Goal: Transaction & Acquisition: Purchase product/service

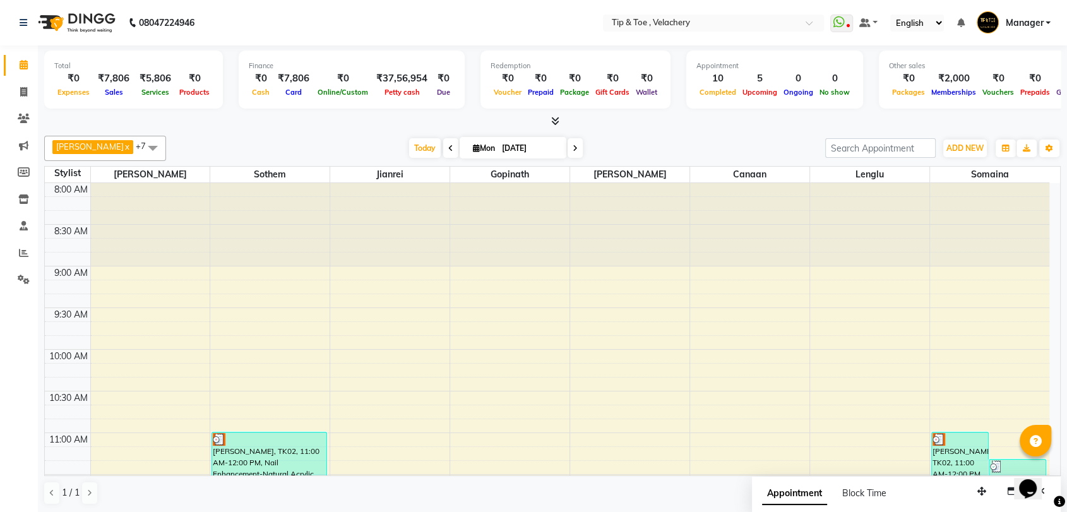
scroll to position [569, 0]
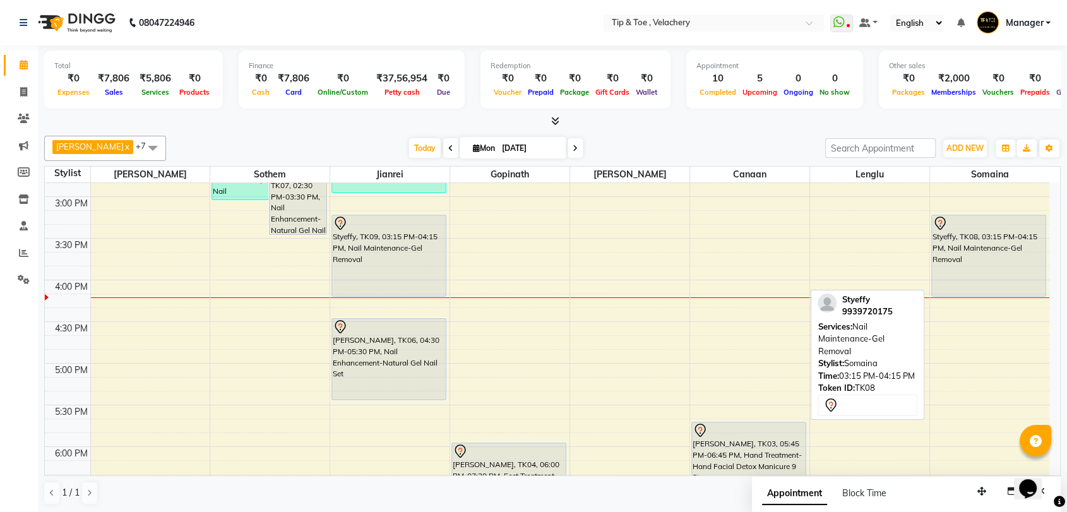
click at [990, 248] on div "Styeffy, TK08, 03:15 PM-04:15 PM, Nail Maintenance-Gel Removal" at bounding box center [989, 255] width 114 height 81
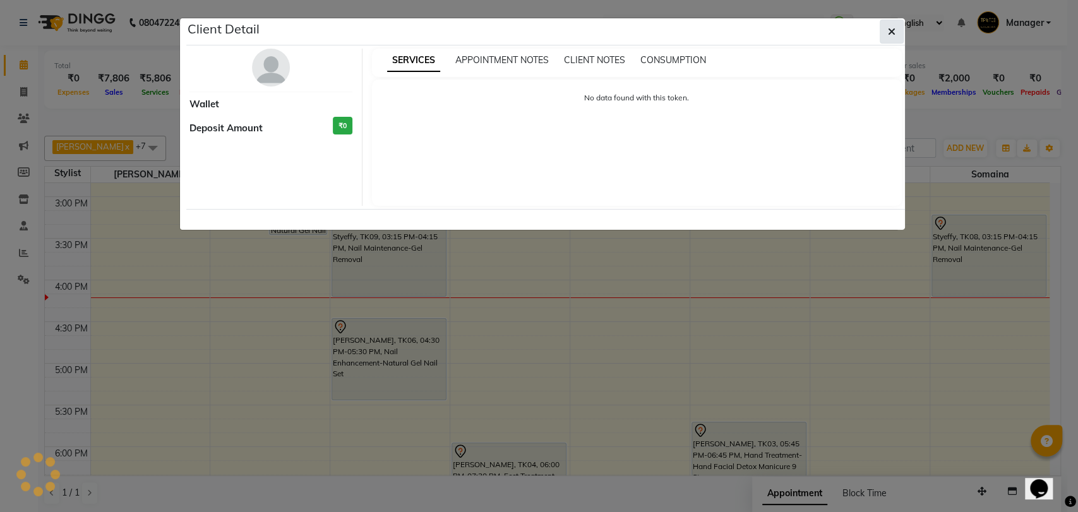
click at [892, 27] on icon "button" at bounding box center [892, 32] width 8 height 10
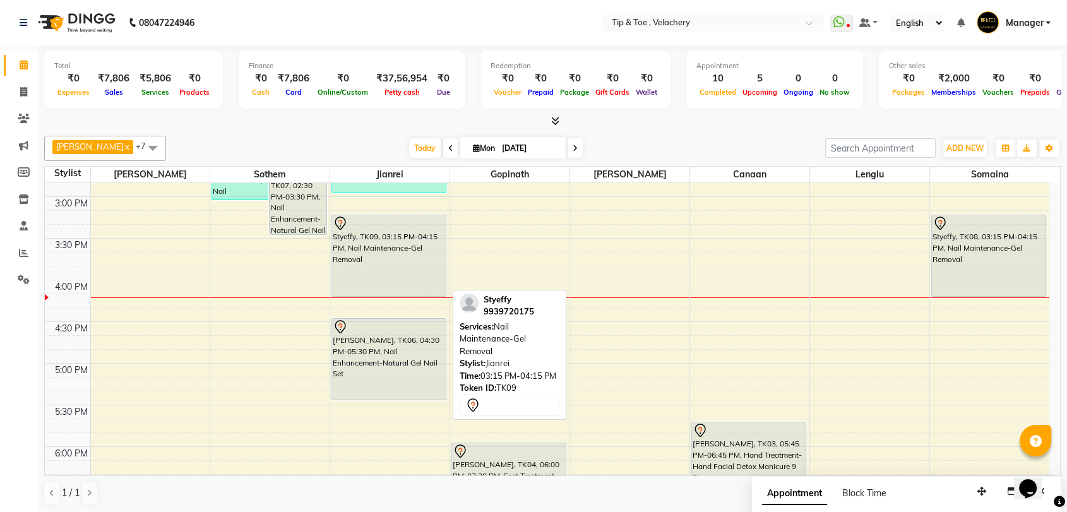
click at [383, 236] on div "Styeffy, TK09, 03:15 PM-04:15 PM, Nail Maintenance-Gel Removal" at bounding box center [389, 255] width 114 height 81
select select "7"
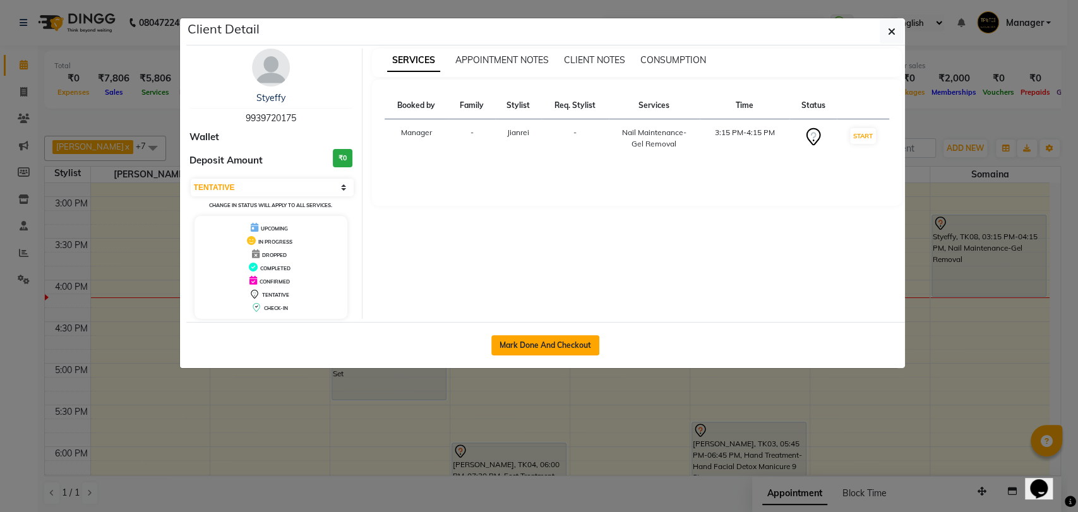
click at [551, 343] on button "Mark Done And Checkout" at bounding box center [545, 345] width 108 height 20
select select "service"
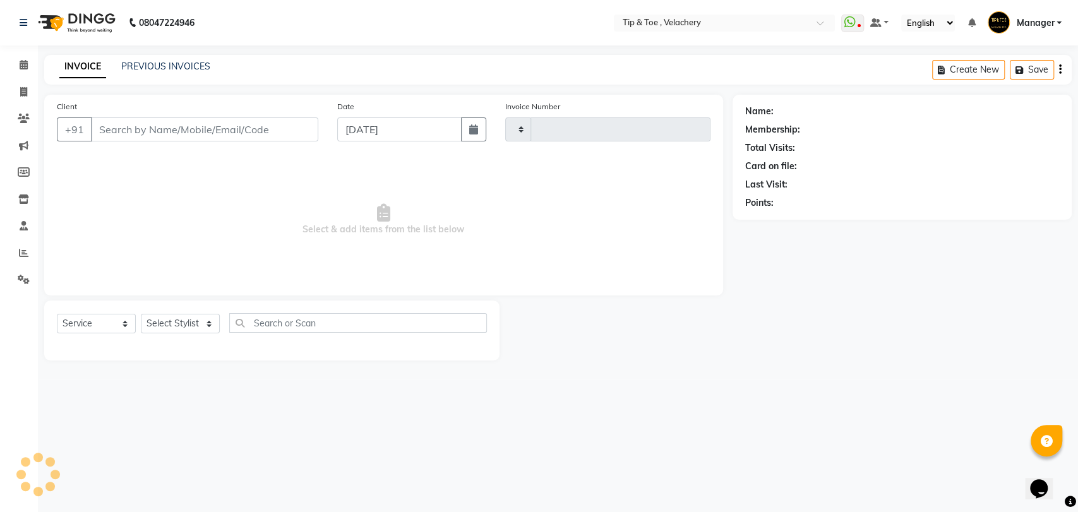
type input "1980"
select select "5863"
click at [27, 68] on icon at bounding box center [24, 64] width 8 height 9
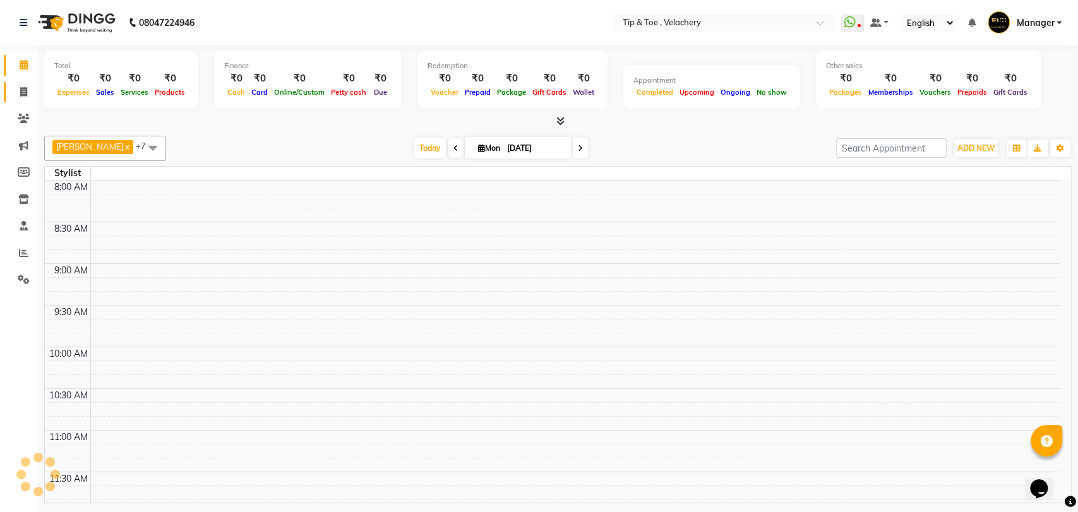
click at [22, 88] on icon at bounding box center [23, 91] width 7 height 9
select select "service"
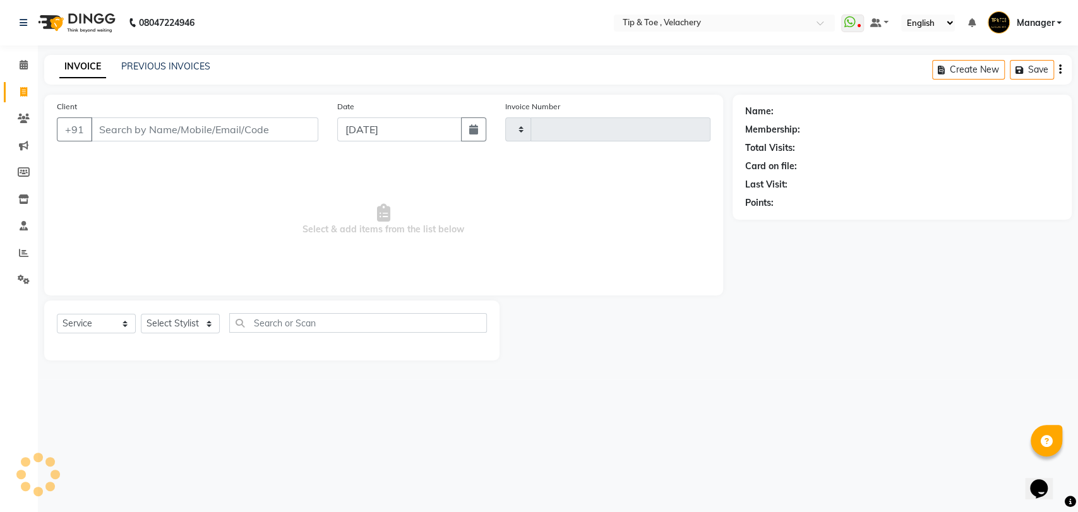
click at [157, 57] on div "INVOICE PREVIOUS INVOICES Create New Save" at bounding box center [557, 70] width 1027 height 30
click at [20, 66] on icon at bounding box center [24, 64] width 8 height 9
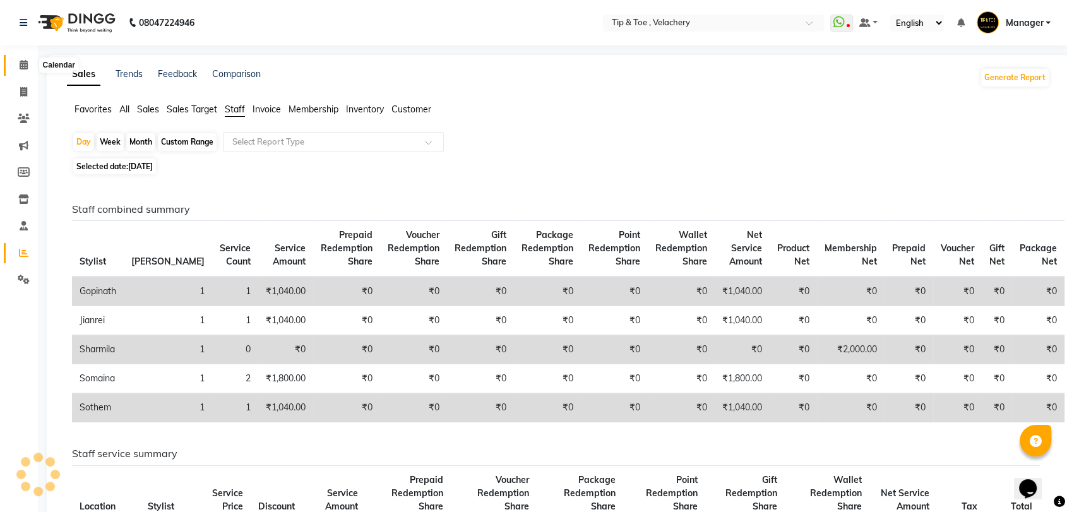
click at [18, 61] on span at bounding box center [24, 65] width 22 height 15
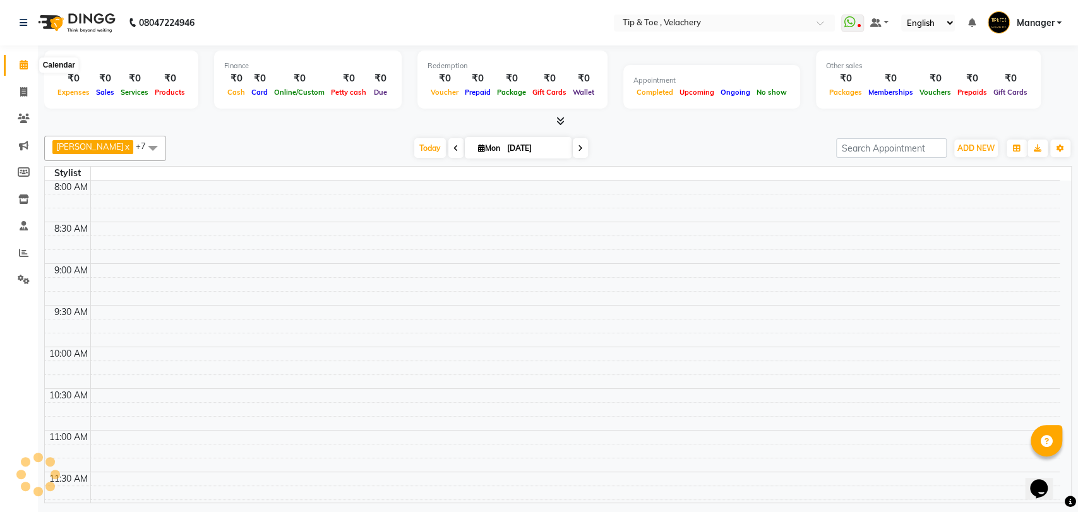
click at [20, 67] on icon at bounding box center [24, 64] width 8 height 9
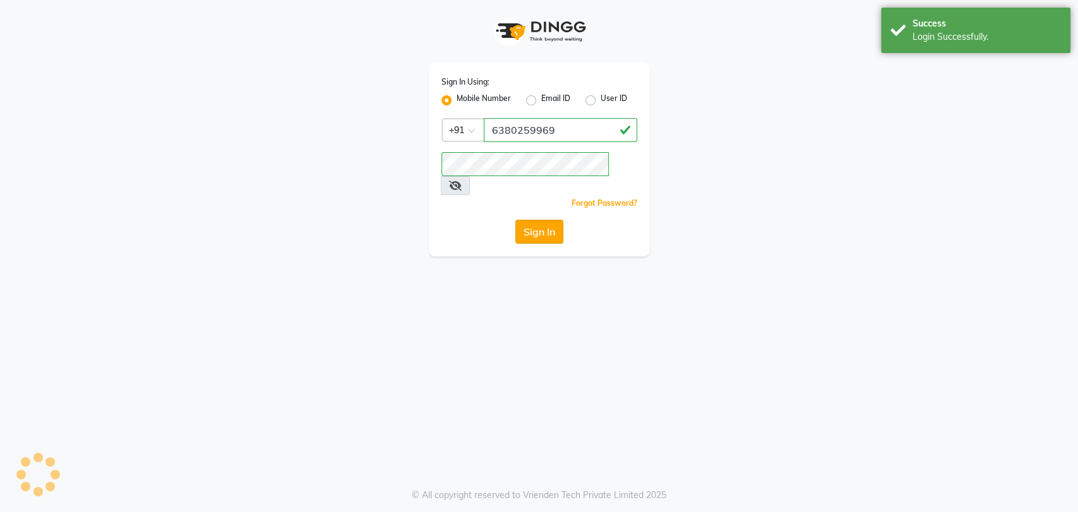
click at [528, 220] on button "Sign In" at bounding box center [539, 232] width 48 height 24
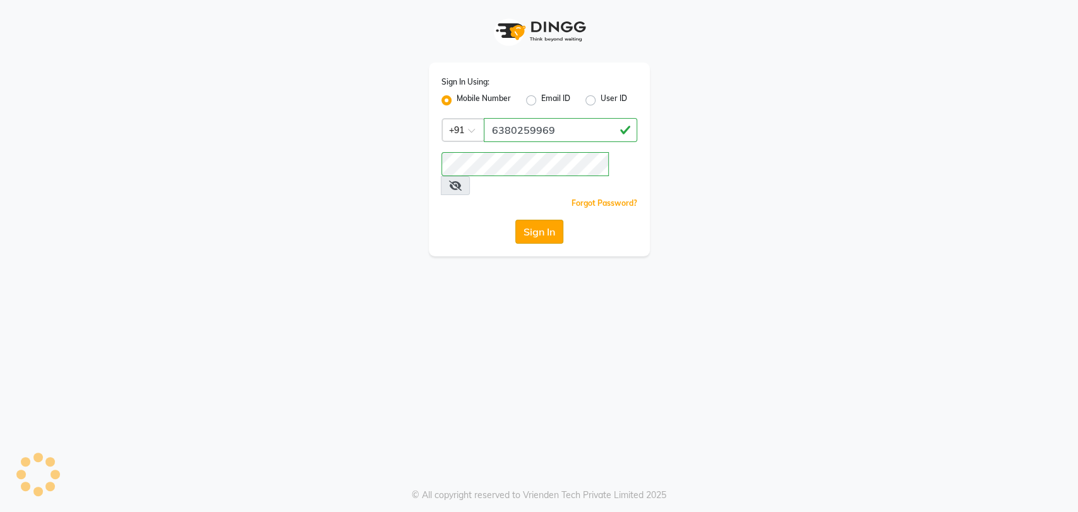
click at [532, 220] on button "Sign In" at bounding box center [539, 232] width 48 height 24
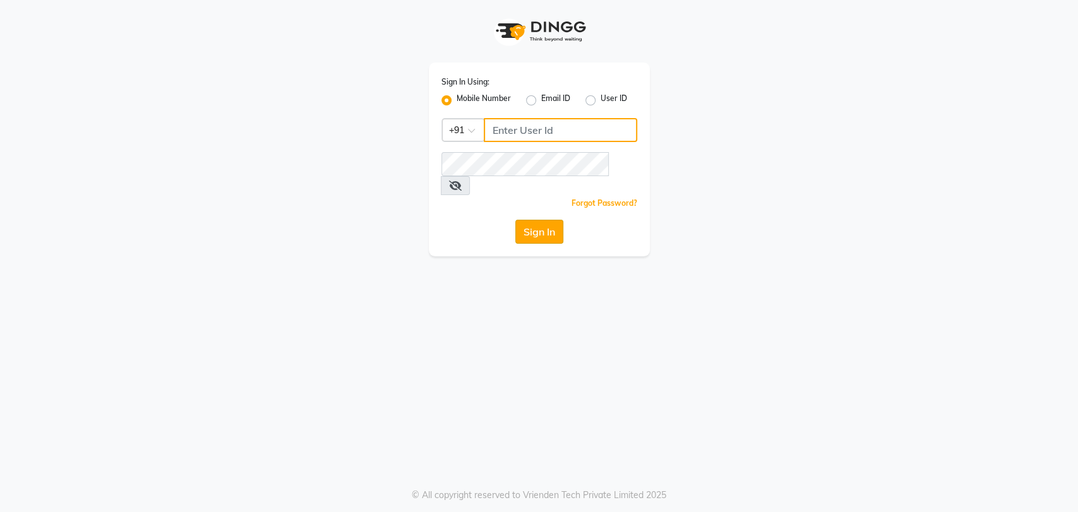
type input "6380259969"
click at [547, 220] on button "Sign In" at bounding box center [539, 232] width 48 height 24
click at [537, 220] on button "Sign In" at bounding box center [539, 232] width 48 height 24
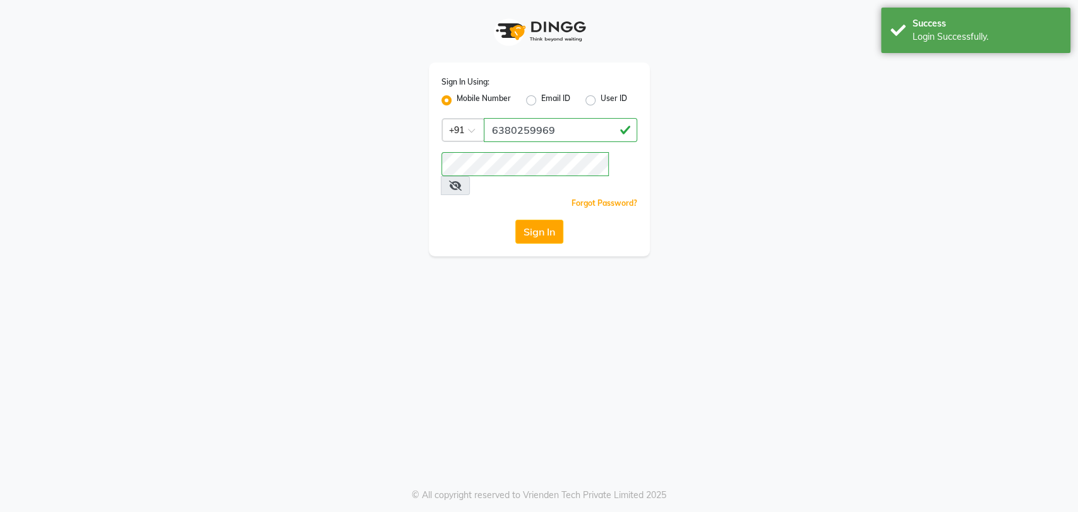
click at [536, 220] on button "Sign In" at bounding box center [539, 232] width 48 height 24
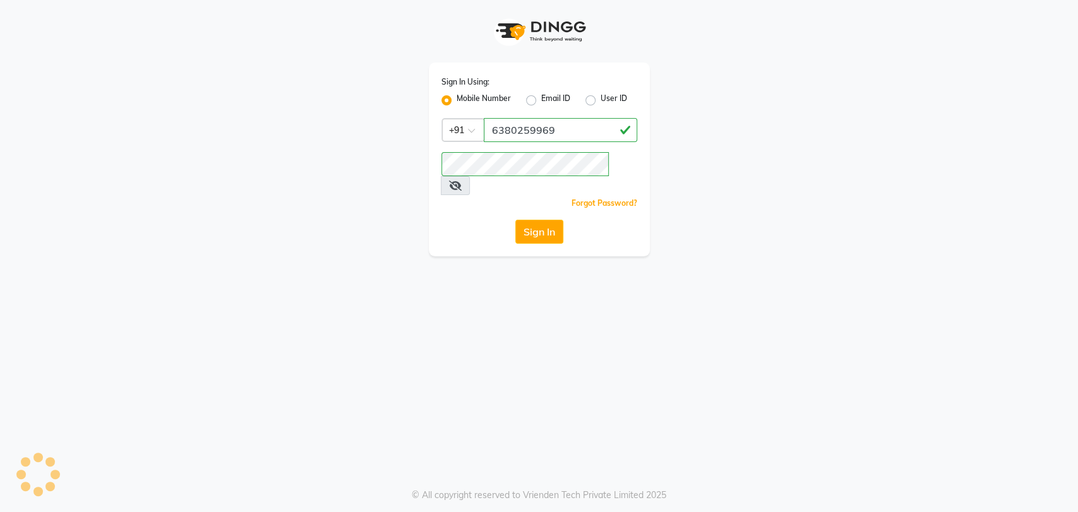
click at [536, 220] on button "Sign In" at bounding box center [539, 232] width 48 height 24
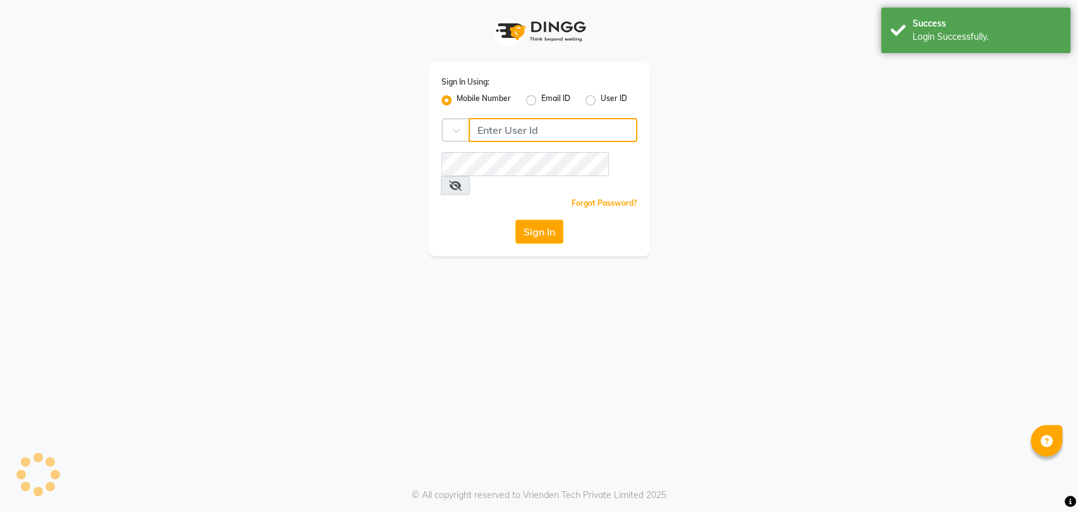
type input "6380259969"
click at [513, 220] on div "Sign In" at bounding box center [539, 232] width 196 height 24
click at [535, 220] on button "Sign In" at bounding box center [539, 232] width 48 height 24
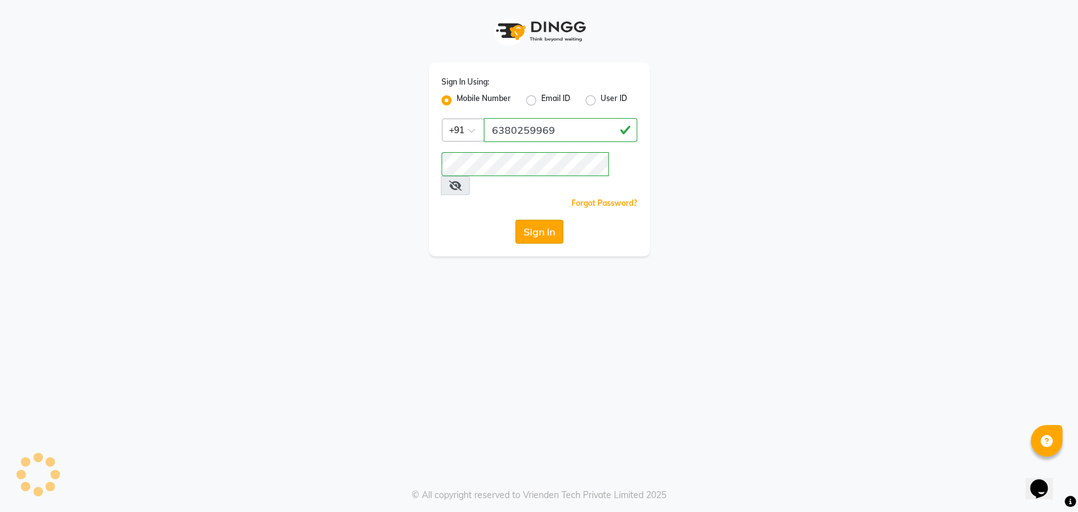
click at [537, 220] on button "Sign In" at bounding box center [539, 232] width 48 height 24
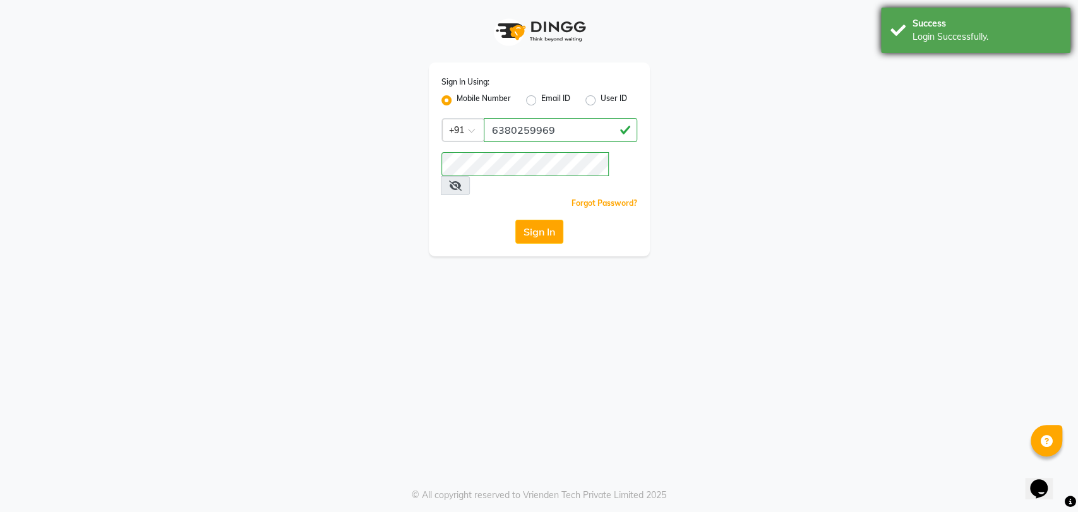
click at [935, 35] on div "Login Successfully." at bounding box center [986, 36] width 148 height 13
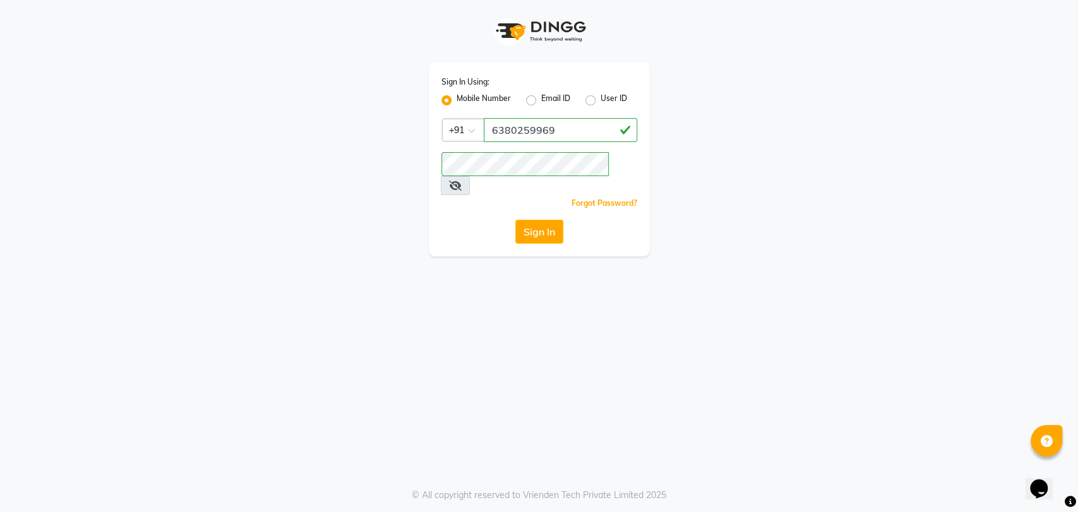
click at [490, 220] on div "Sign In" at bounding box center [539, 232] width 196 height 24
click at [523, 220] on button "Sign In" at bounding box center [539, 232] width 48 height 24
click at [524, 220] on div "Sign In" at bounding box center [539, 232] width 196 height 24
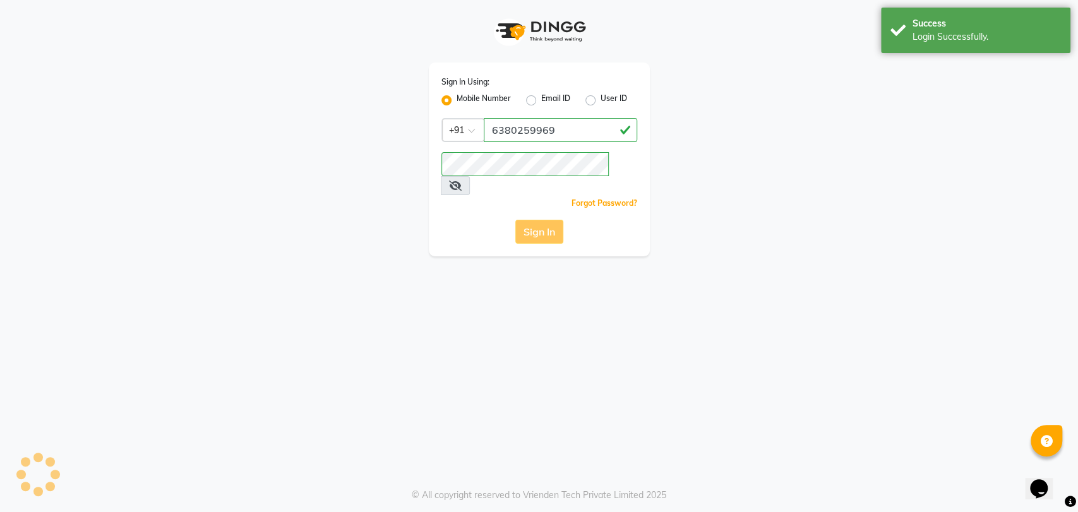
click at [530, 220] on div "Sign In" at bounding box center [539, 232] width 196 height 24
click at [959, 30] on div "Login Successfully." at bounding box center [986, 36] width 148 height 13
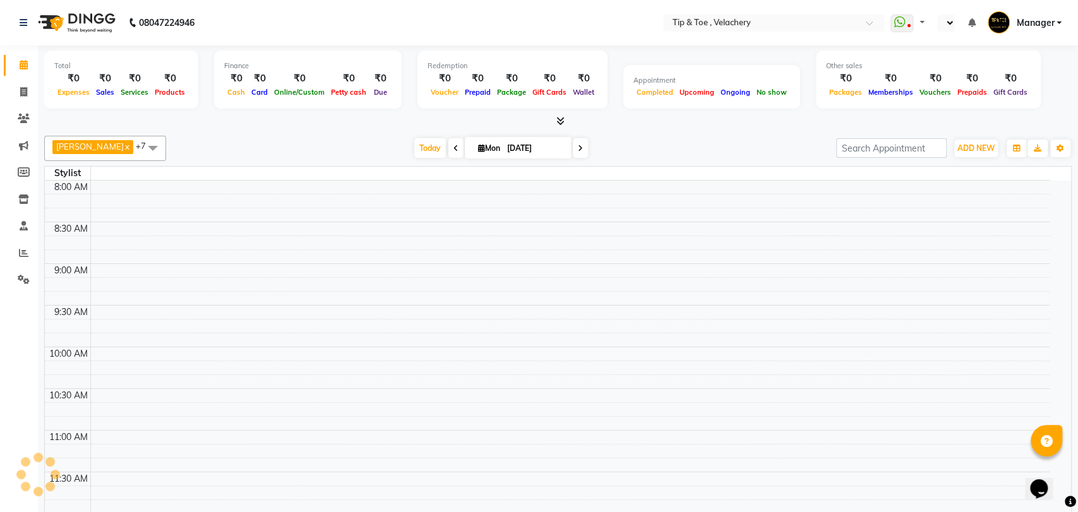
select select "en"
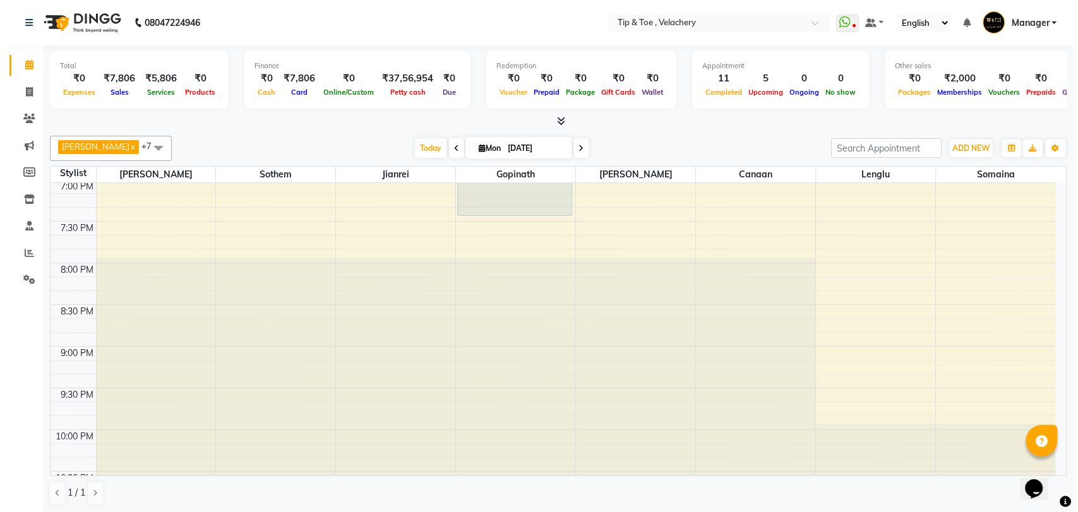
scroll to position [408, 0]
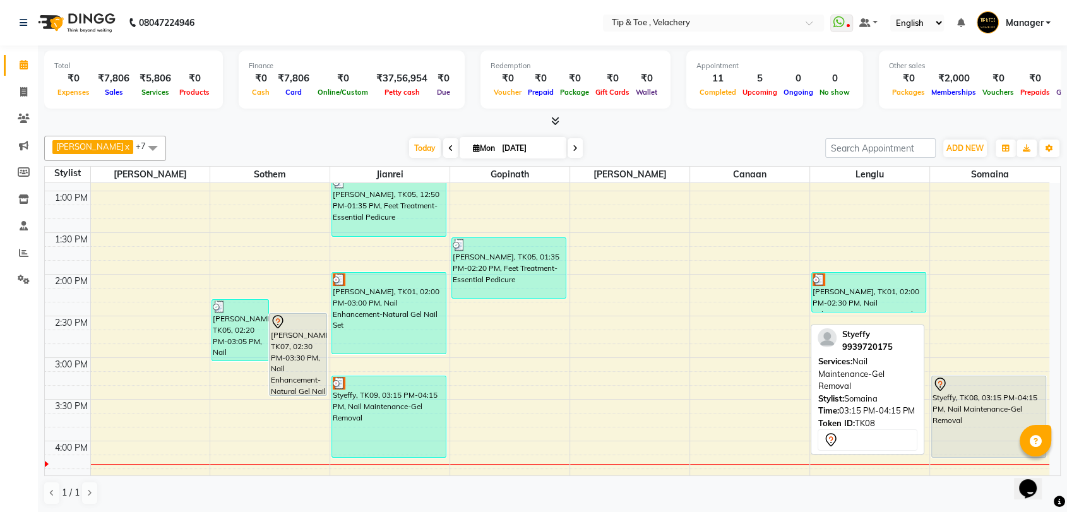
click at [980, 420] on div "Styeffy, TK08, 03:15 PM-04:15 PM, Nail Maintenance-Gel Removal" at bounding box center [989, 416] width 114 height 81
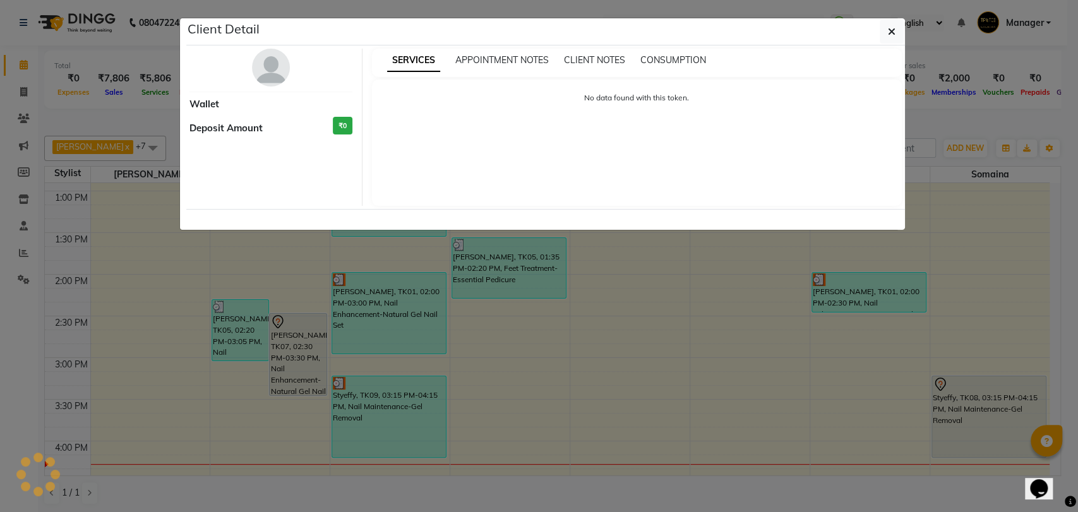
select select "7"
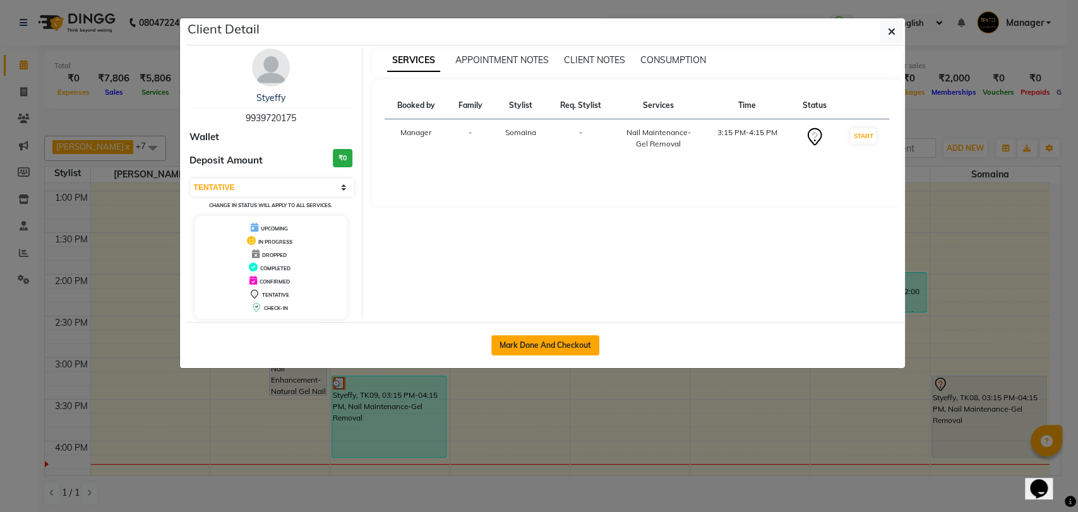
click at [566, 343] on button "Mark Done And Checkout" at bounding box center [545, 345] width 108 height 20
select select "service"
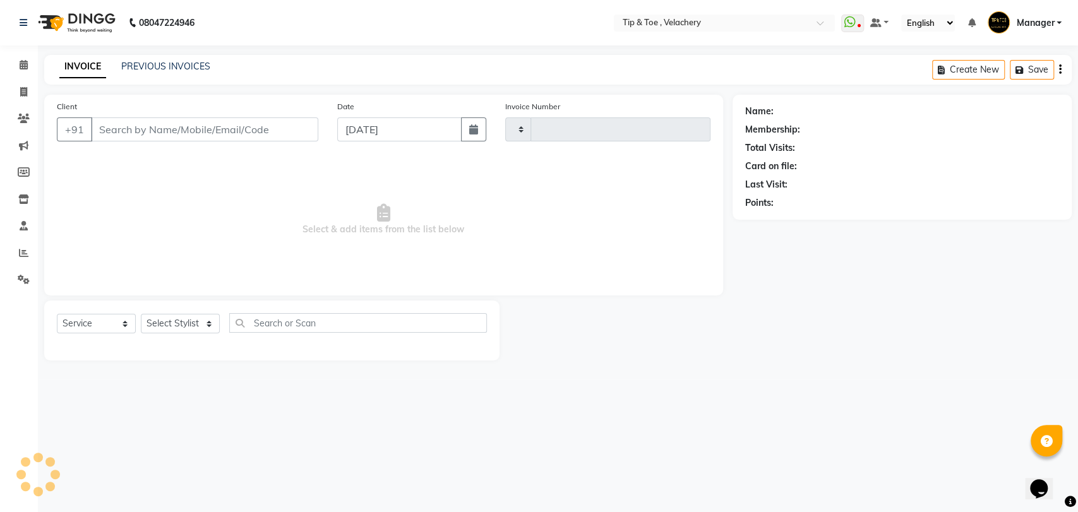
type input "1980"
select select "5863"
click at [215, 323] on select "Select Stylist" at bounding box center [180, 324] width 79 height 20
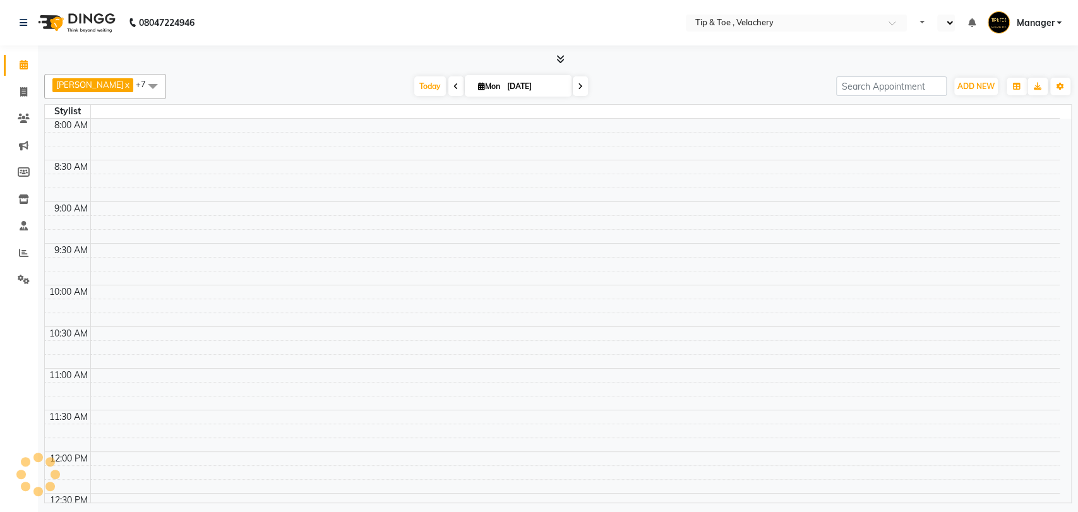
select select "en"
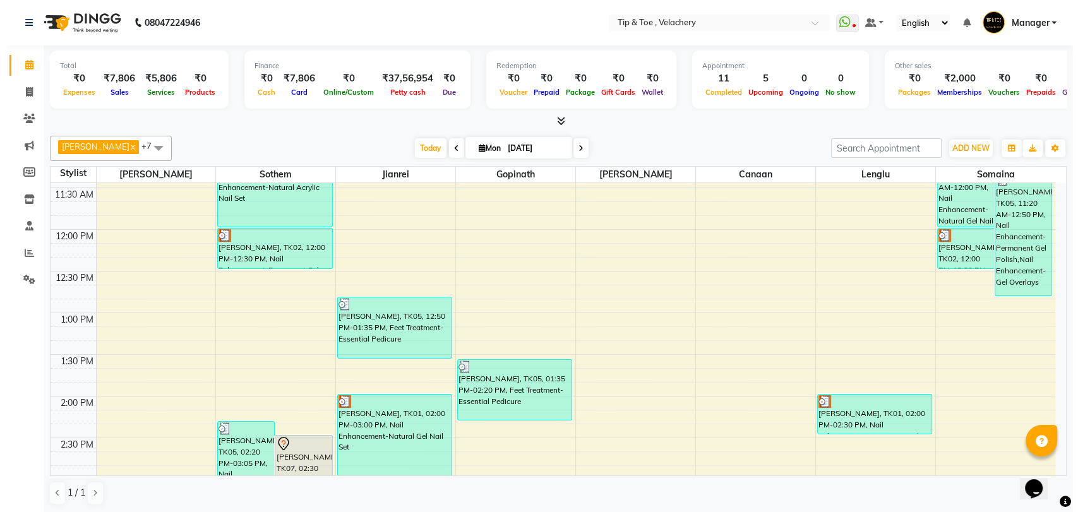
scroll to position [511, 0]
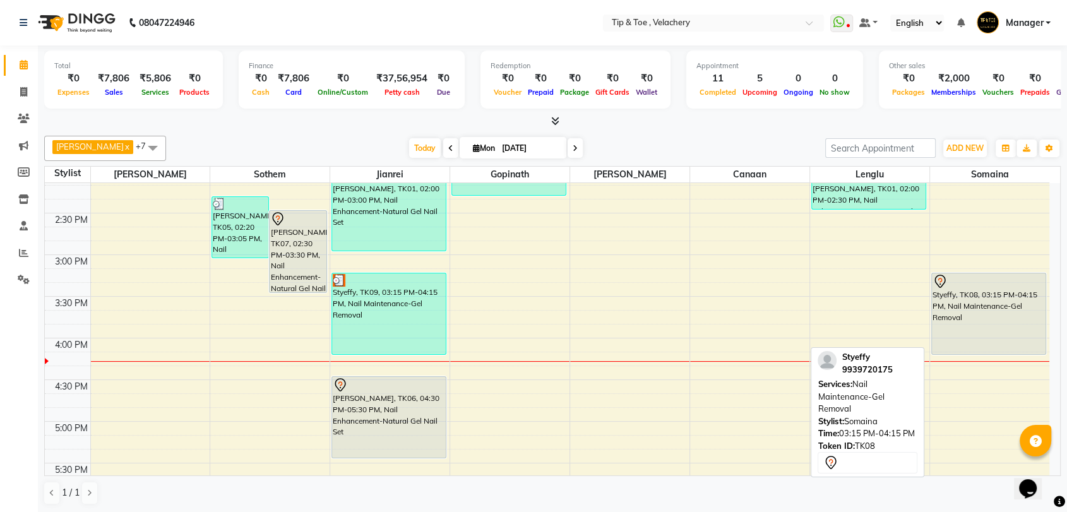
click at [972, 318] on div "Styeffy, TK08, 03:15 PM-04:15 PM, Nail Maintenance-Gel Removal" at bounding box center [989, 313] width 114 height 81
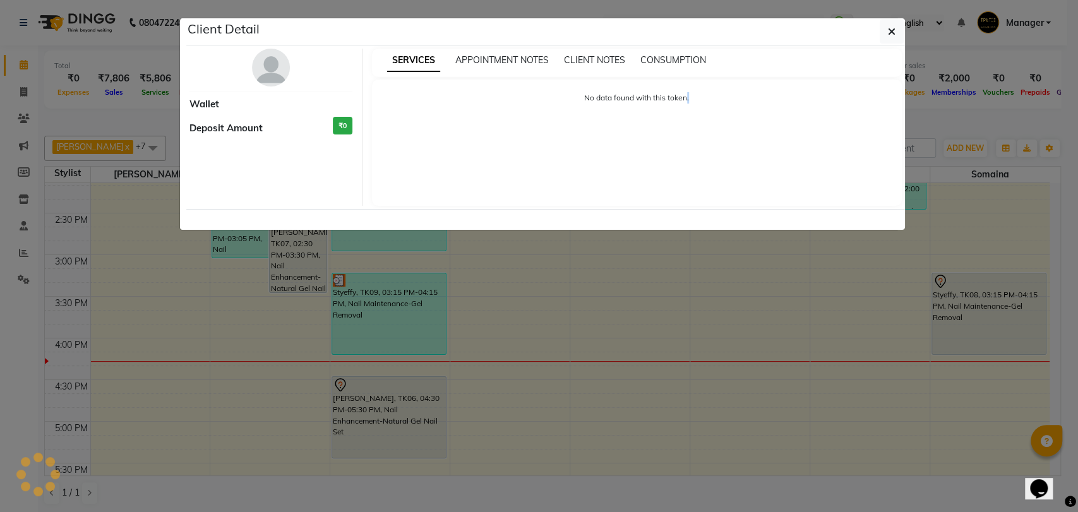
click at [972, 317] on ngb-modal-window "Client Detail Wallet Deposit Amount ₹0 SERVICES APPOINTMENT NOTES CLIENT NOTES …" at bounding box center [539, 256] width 1078 height 512
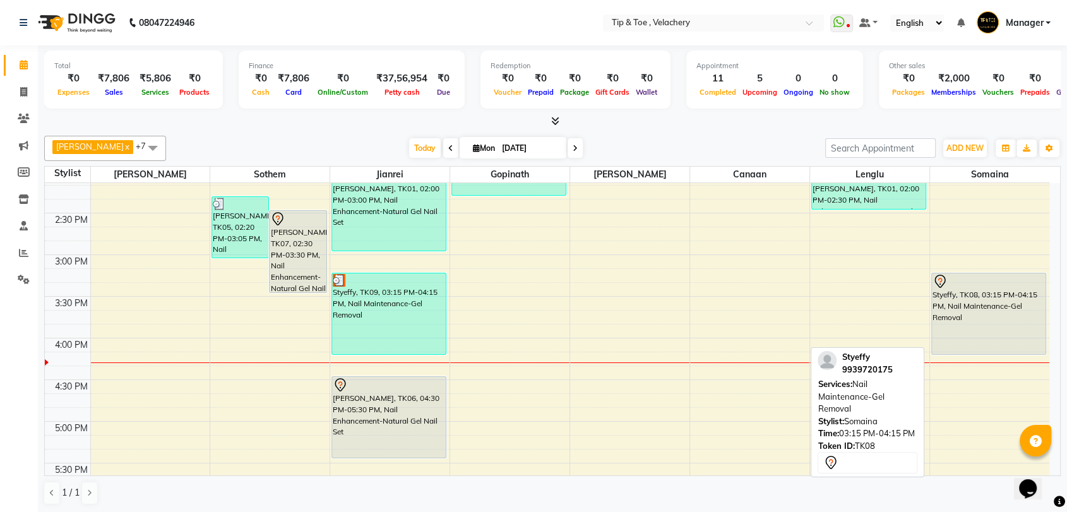
click at [970, 309] on div "Styeffy, TK08, 03:15 PM-04:15 PM, Nail Maintenance-Gel Removal" at bounding box center [989, 313] width 114 height 81
select select "3"
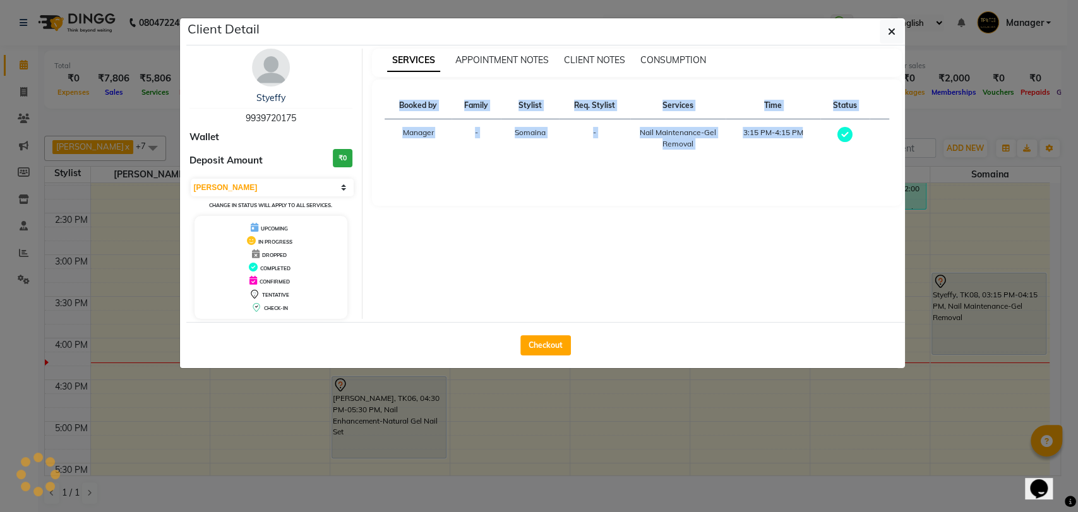
click at [970, 309] on ngb-modal-window "Client Detail Styeffy 9939720175 Wallet Deposit Amount ₹0 Select MARK DONE UPCO…" at bounding box center [539, 256] width 1078 height 512
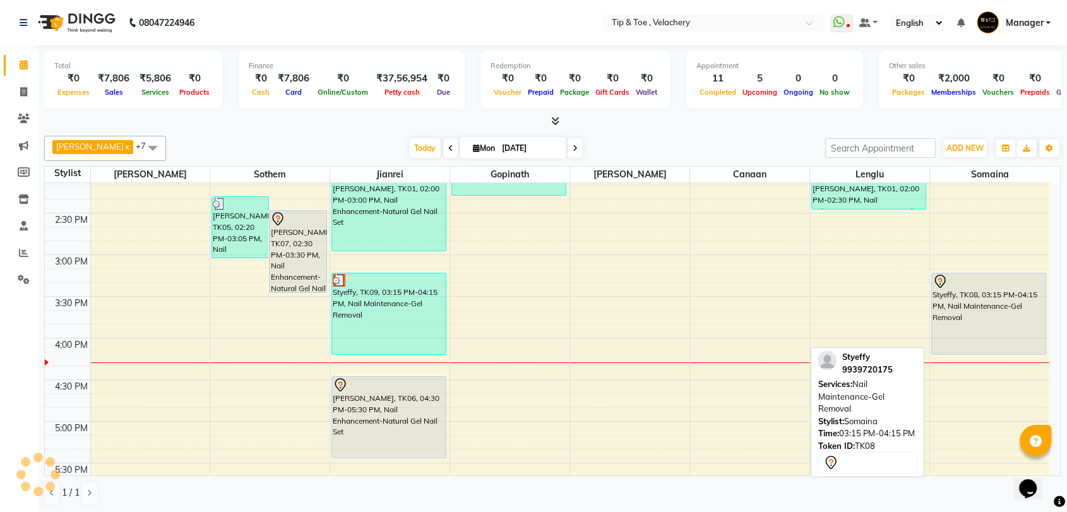
click at [977, 310] on div "Styeffy, TK08, 03:15 PM-04:15 PM, Nail Maintenance-Gel Removal" at bounding box center [989, 313] width 114 height 81
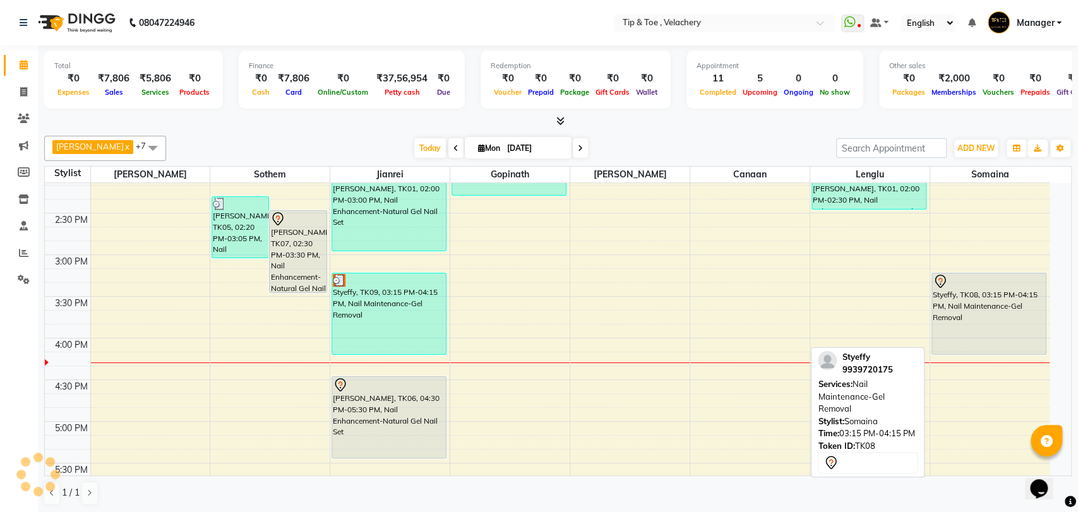
select select "3"
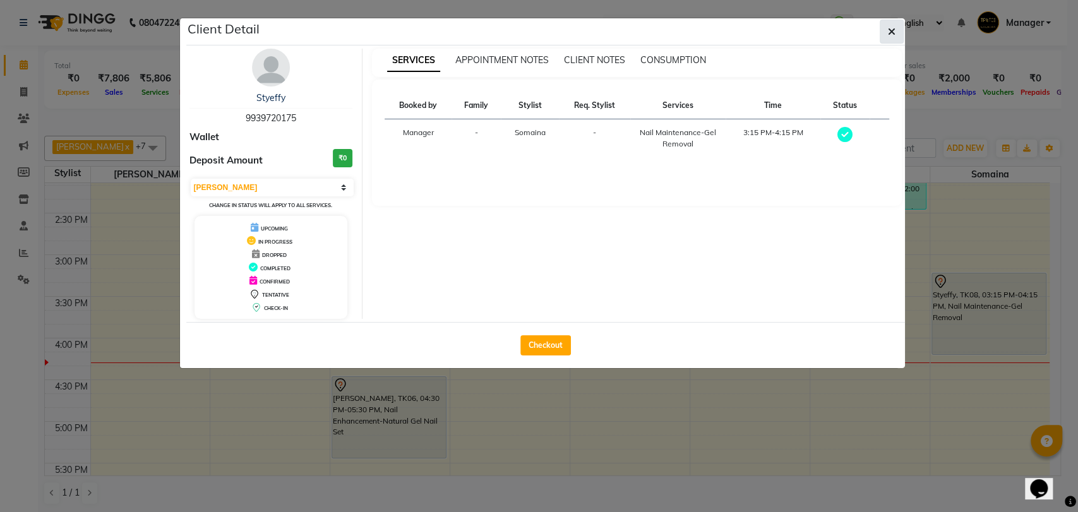
click at [896, 27] on button "button" at bounding box center [891, 32] width 24 height 24
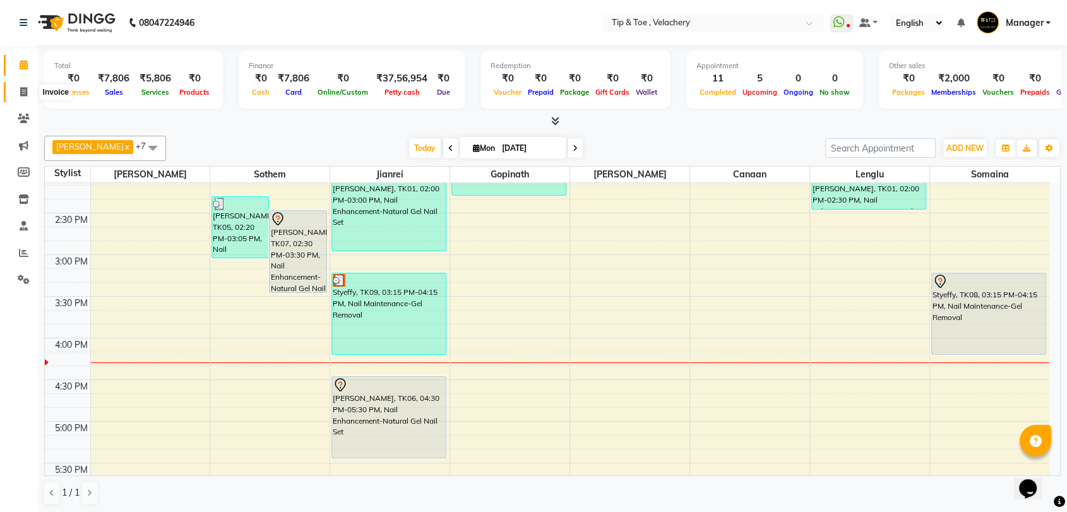
click at [23, 90] on icon at bounding box center [23, 91] width 7 height 9
select select "service"
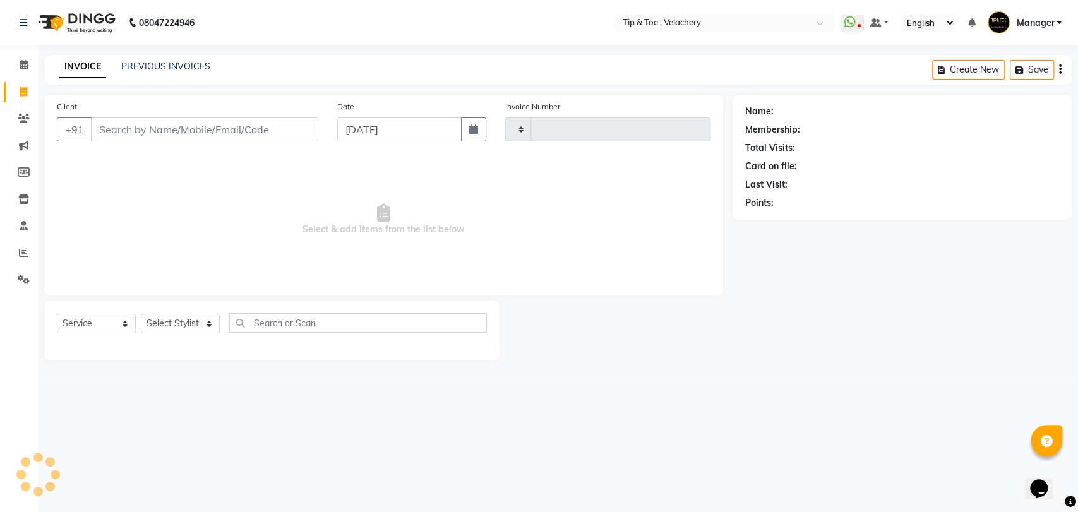
type input "1980"
select select "5863"
type input "9939720175"
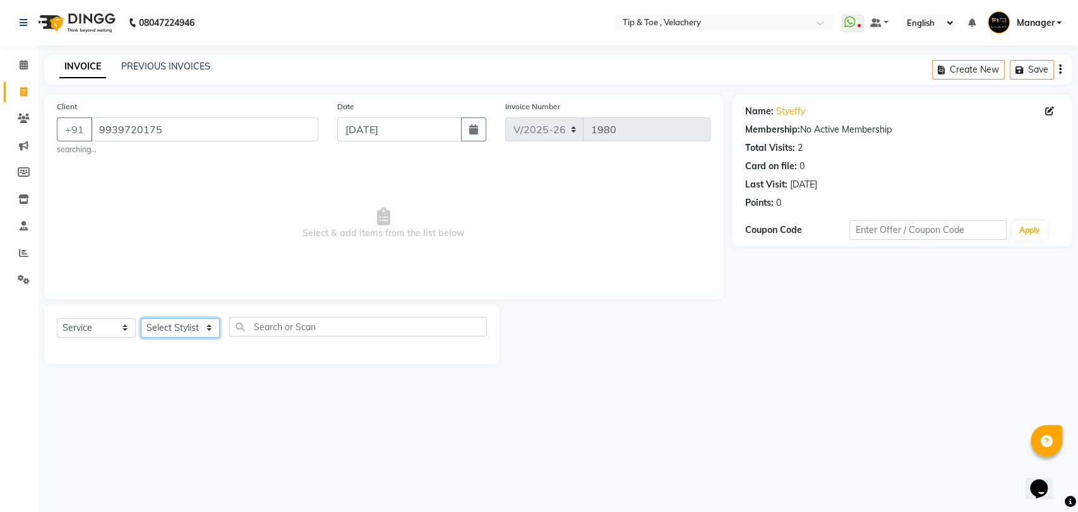
click at [208, 328] on select "Select Stylist Afroz Canaan Gopinath Jianrei Joycee Lenglu Manager Sharmila Som…" at bounding box center [180, 328] width 79 height 20
select select "41031"
click at [141, 318] on select "Select Stylist Afroz Canaan Gopinath Jianrei Joycee Lenglu Manager Sharmila Som…" at bounding box center [180, 328] width 79 height 20
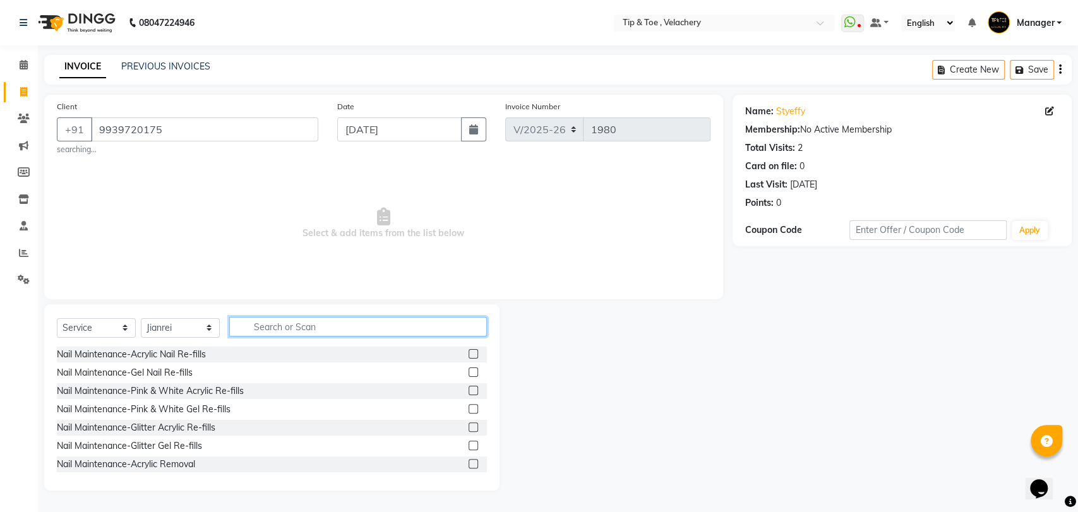
click at [295, 328] on input "text" at bounding box center [358, 327] width 258 height 20
type input "acry"
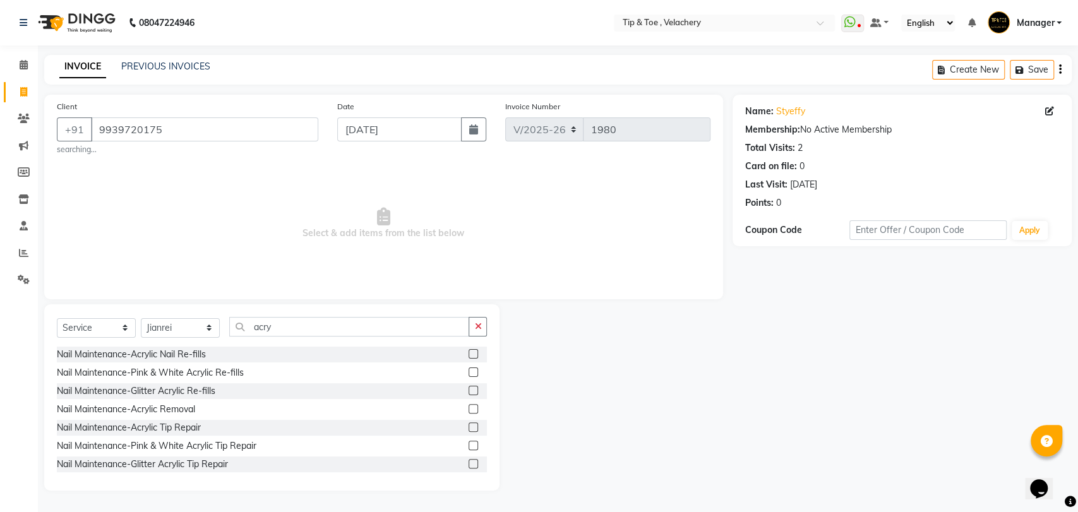
click at [468, 408] on label at bounding box center [472, 408] width 9 height 9
click at [468, 408] on input "checkbox" at bounding box center [472, 409] width 8 height 8
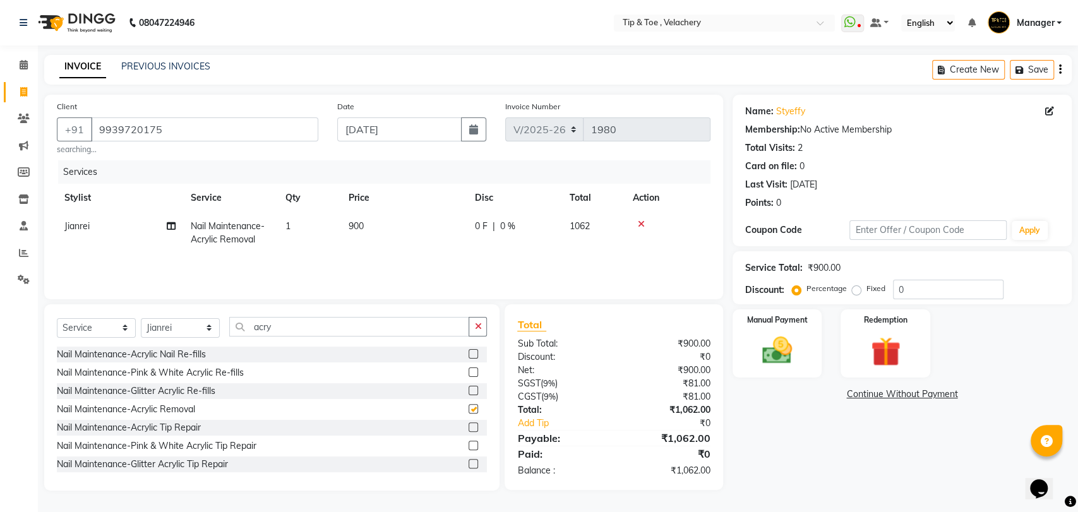
checkbox input "false"
click at [638, 226] on icon at bounding box center [641, 224] width 7 height 9
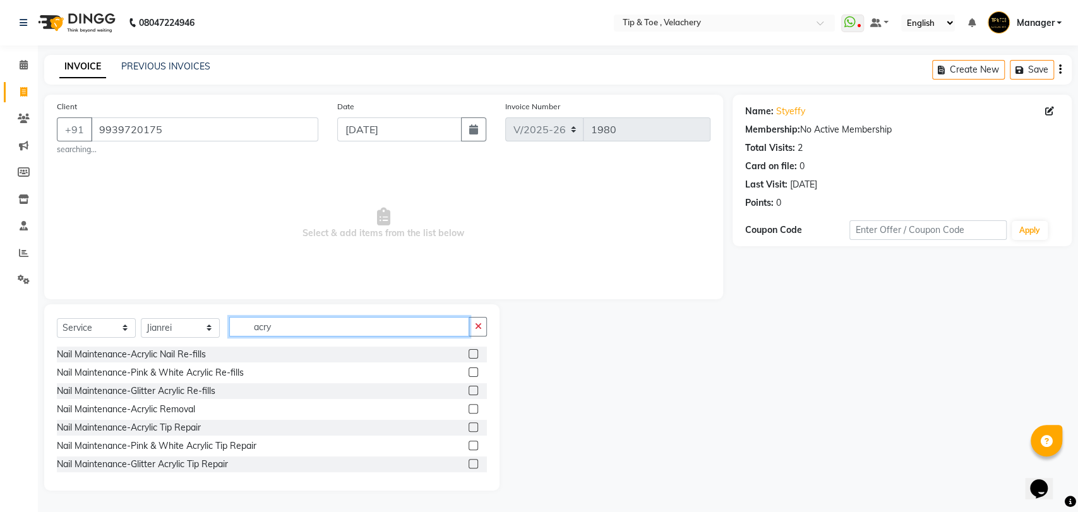
click at [295, 323] on input "acry" at bounding box center [349, 327] width 240 height 20
type input "a"
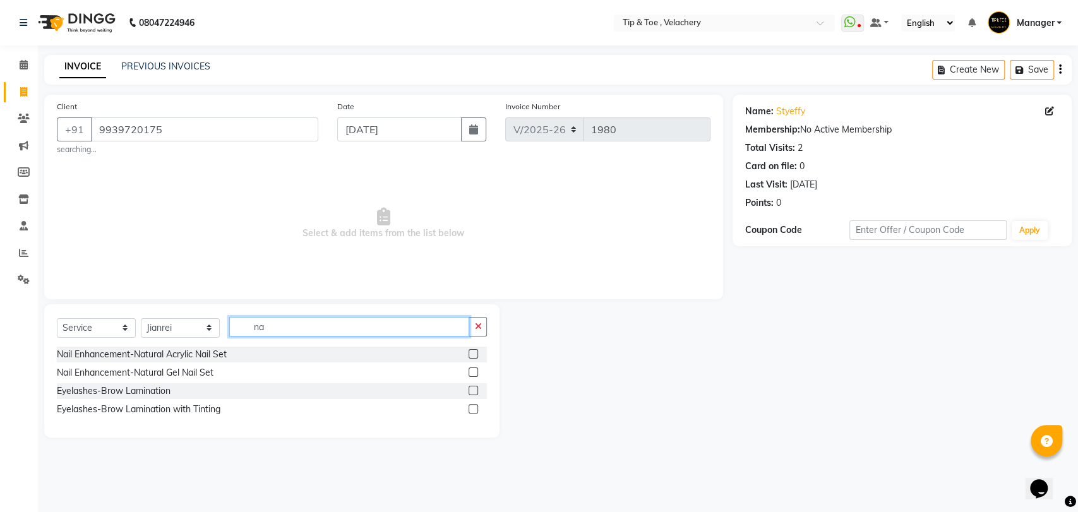
type input "n"
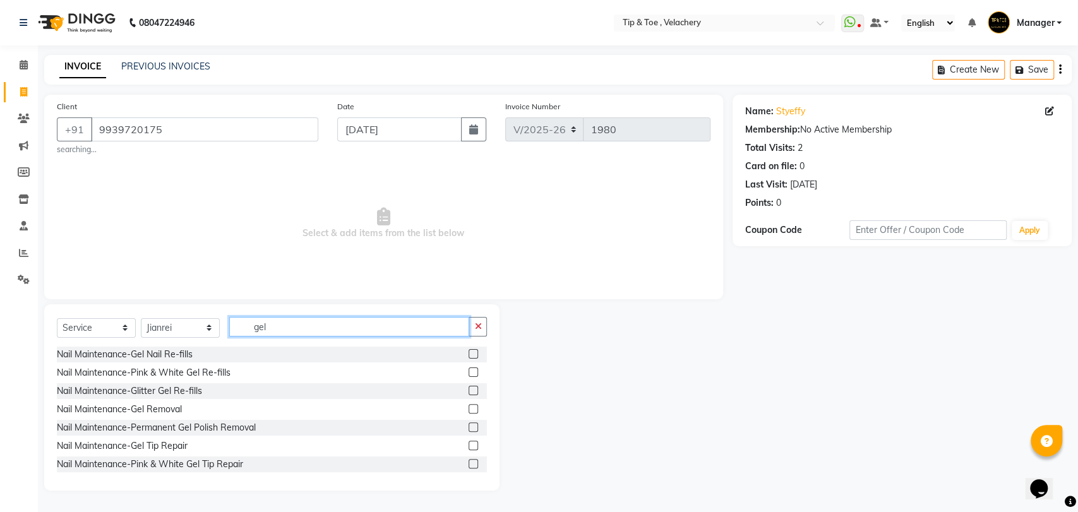
type input "gel"
click at [468, 407] on label at bounding box center [472, 408] width 9 height 9
click at [468, 407] on input "checkbox" at bounding box center [472, 409] width 8 height 8
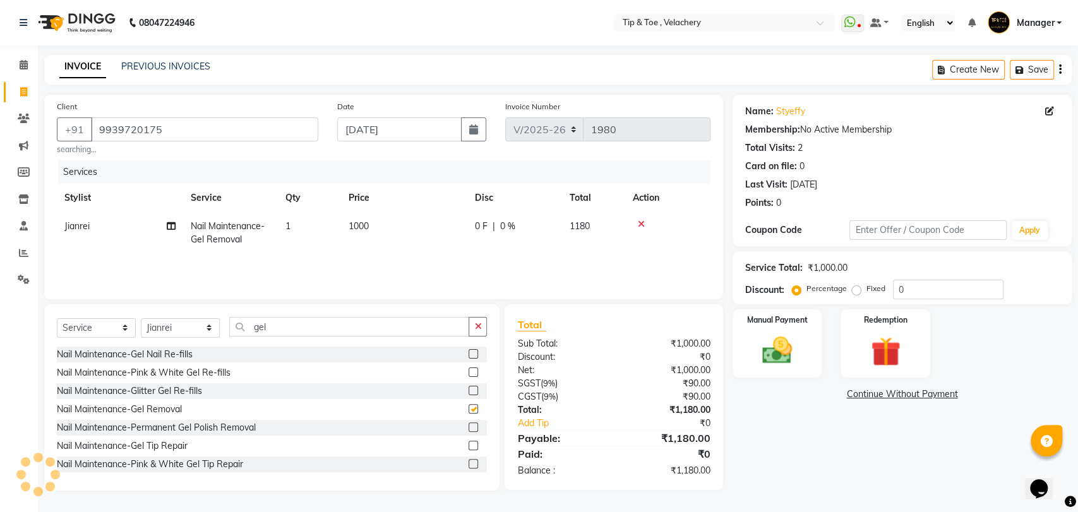
checkbox input "false"
click at [789, 458] on div "Name: Styeffy Membership: No Active Membership Total Visits: 2 Card on file: 0 …" at bounding box center [906, 293] width 348 height 396
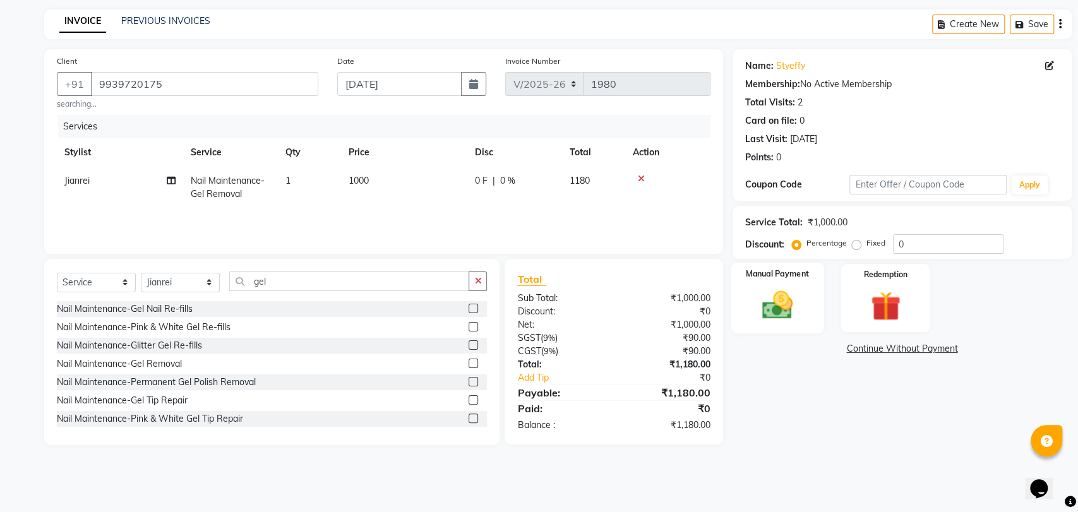
click at [786, 302] on img at bounding box center [777, 304] width 50 height 35
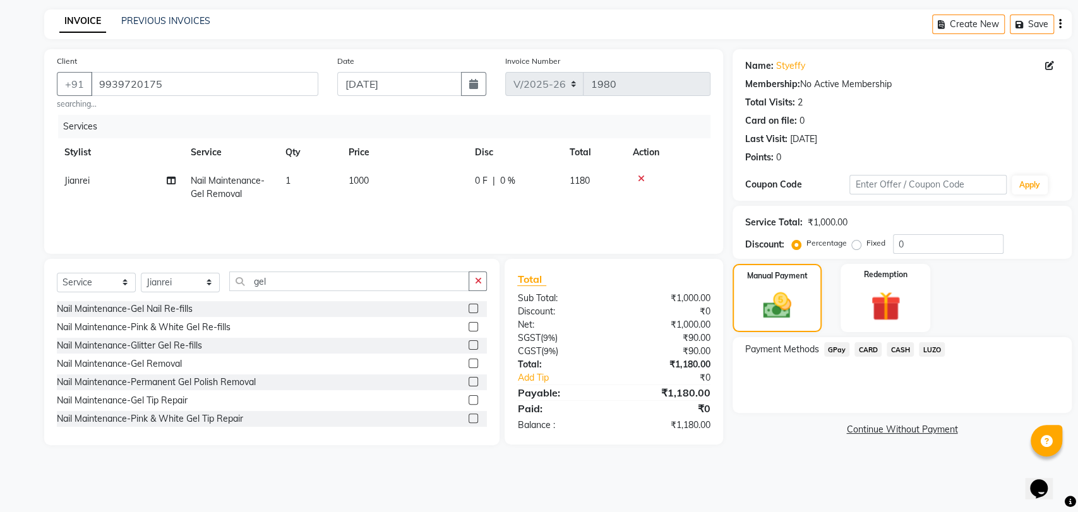
click at [900, 347] on span "CASH" at bounding box center [899, 349] width 27 height 15
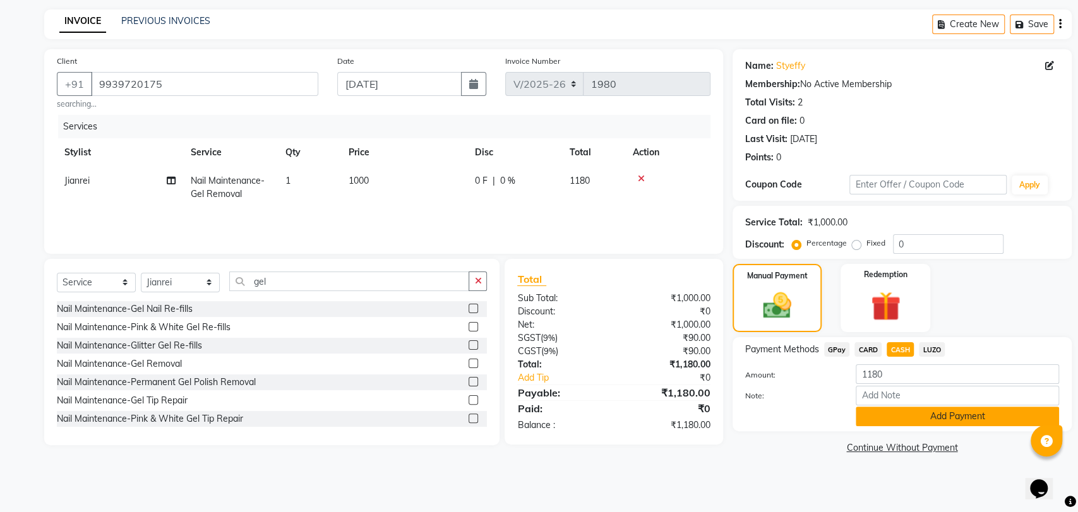
click at [903, 410] on button "Add Payment" at bounding box center [956, 417] width 203 height 20
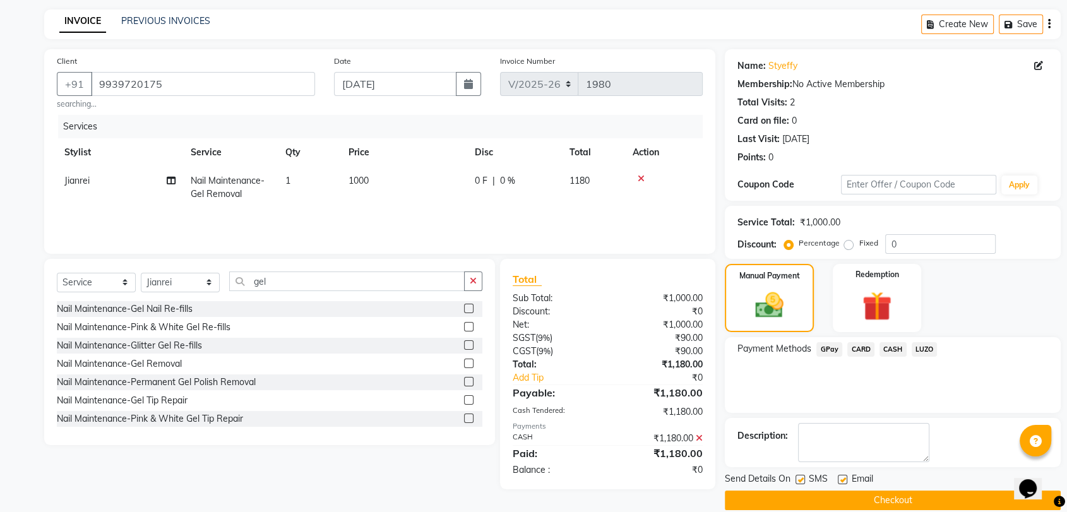
click at [843, 476] on label at bounding box center [842, 479] width 9 height 9
click at [843, 476] on input "checkbox" at bounding box center [842, 480] width 8 height 8
checkbox input "false"
click at [842, 496] on button "Checkout" at bounding box center [893, 501] width 336 height 20
click at [869, 497] on button "Checkout" at bounding box center [893, 501] width 336 height 20
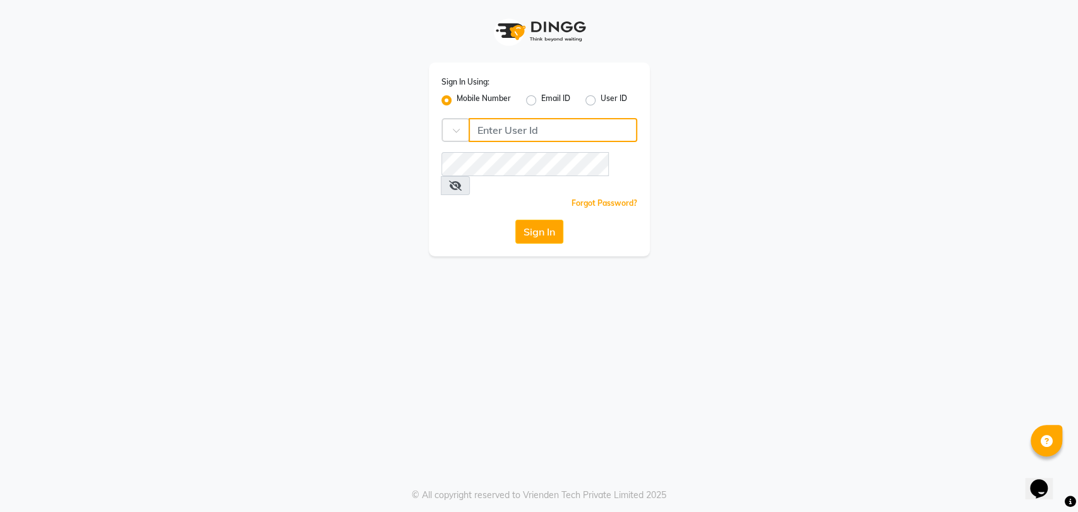
type input "6380259969"
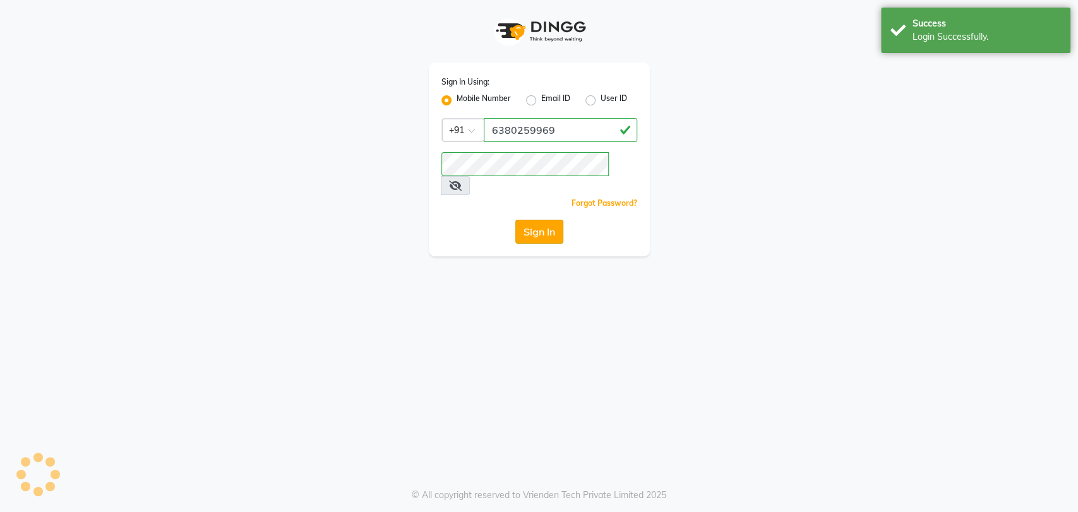
click at [538, 220] on button "Sign In" at bounding box center [539, 232] width 48 height 24
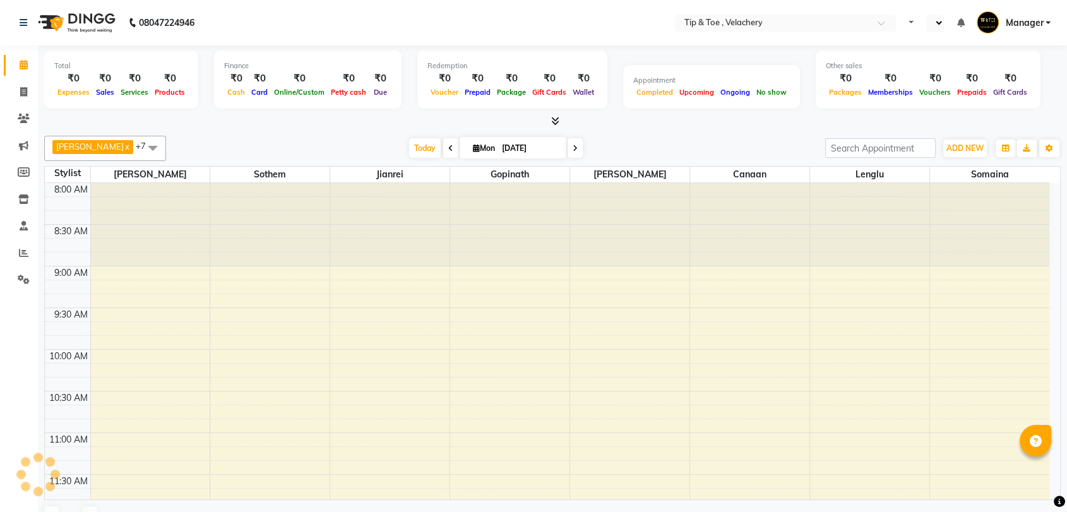
select select "en"
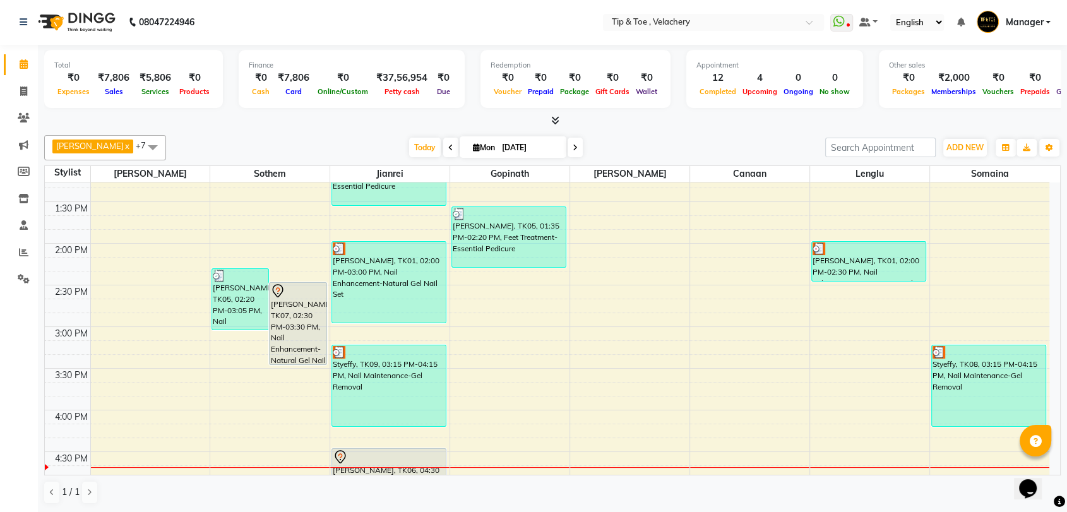
scroll to position [694, 0]
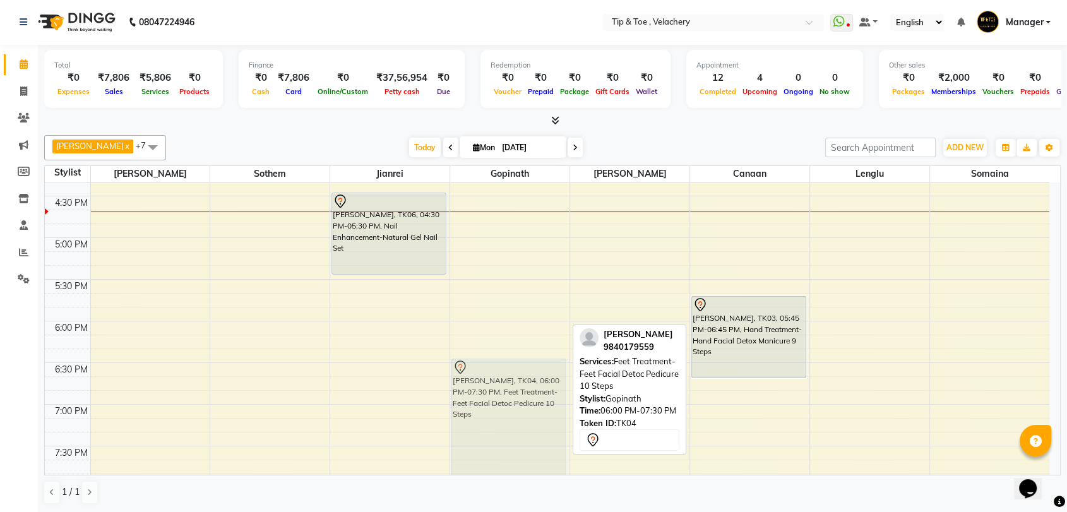
drag, startPoint x: 480, startPoint y: 340, endPoint x: 470, endPoint y: 379, distance: 39.7
click at [470, 379] on div "Shivani, TK05, 01:35 PM-02:20 PM, Feet Treatment-Essential Pedicure Raveena, TK…" at bounding box center [509, 112] width 119 height 1249
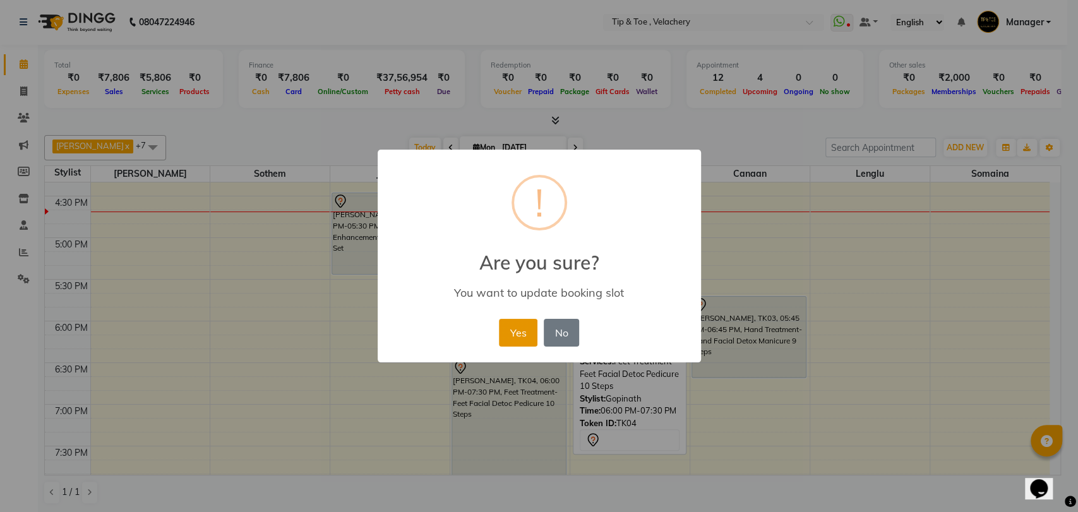
click at [515, 335] on button "Yes" at bounding box center [518, 333] width 39 height 28
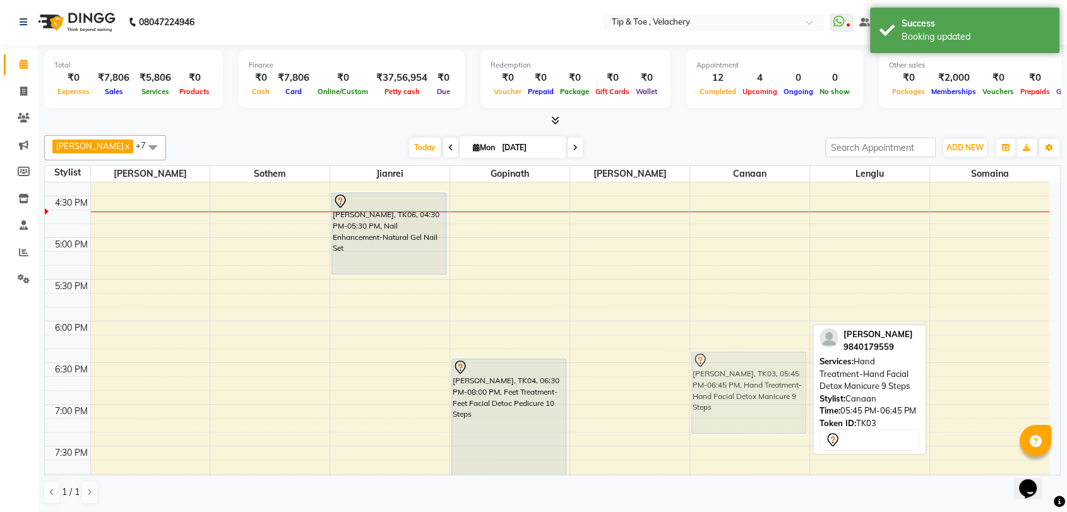
drag, startPoint x: 718, startPoint y: 338, endPoint x: 701, endPoint y: 395, distance: 59.1
click at [701, 395] on div "Raveena, TK03, 05:45 PM-06:45 PM, Hand Treatment-Hand Facial Detox Manicure 9 S…" at bounding box center [749, 112] width 119 height 1249
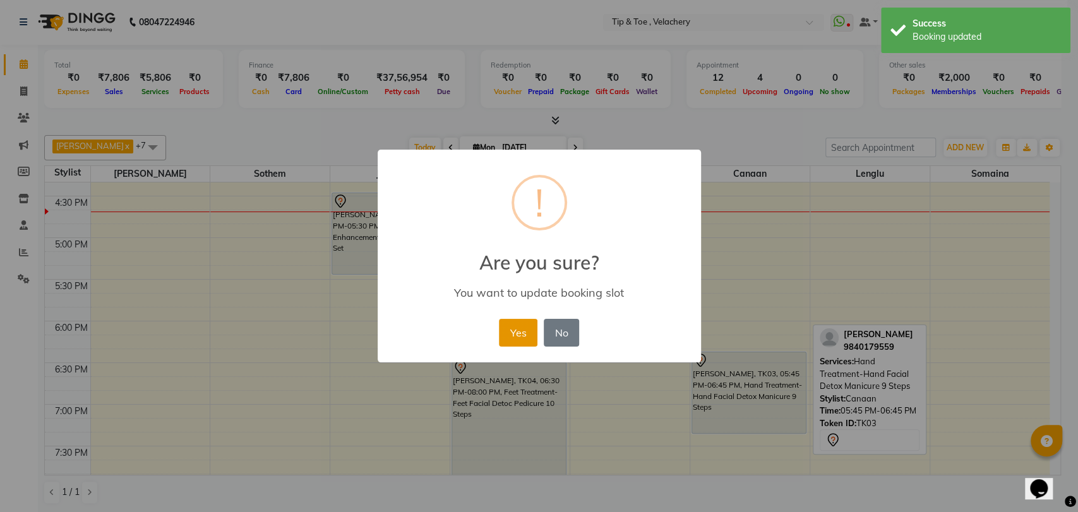
click at [526, 332] on button "Yes" at bounding box center [518, 333] width 39 height 28
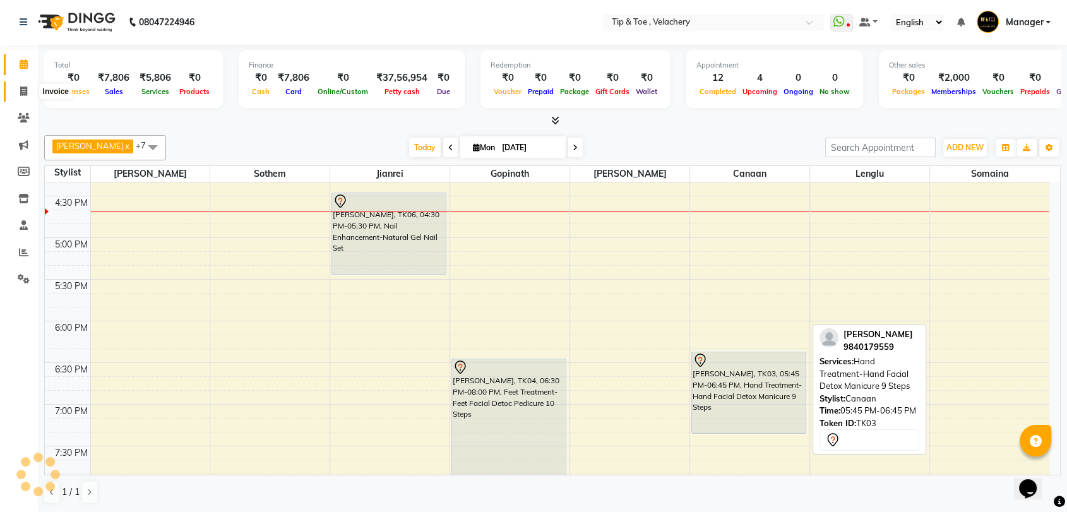
click at [23, 88] on icon at bounding box center [23, 90] width 7 height 9
select select "service"
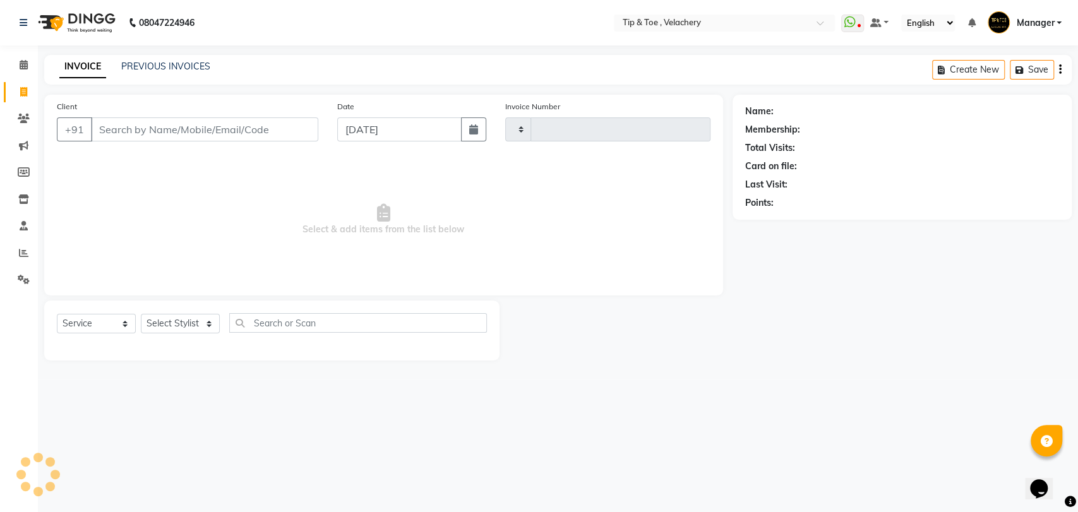
type input "1980"
select select "5863"
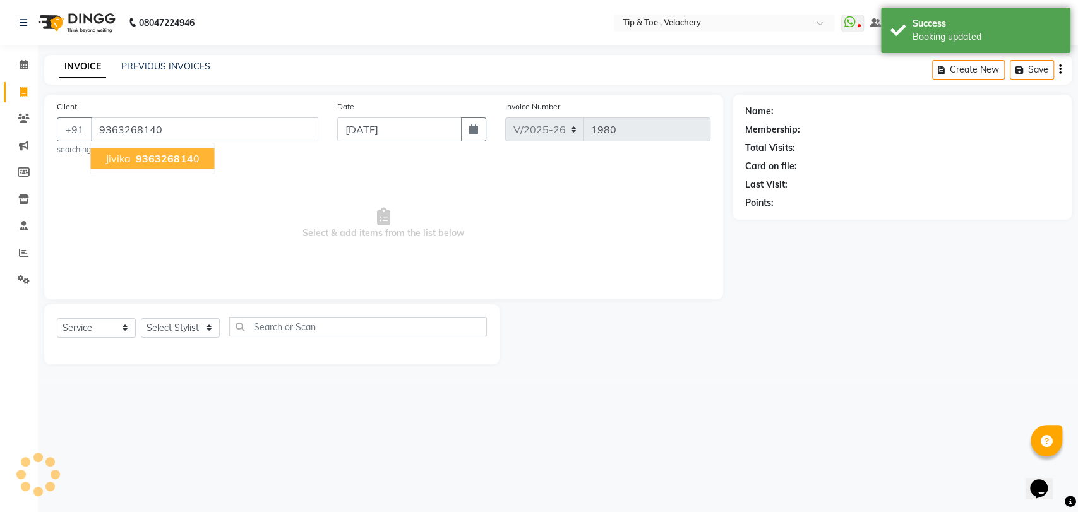
type input "9363268140"
click at [157, 159] on span "936326814" at bounding box center [164, 158] width 57 height 13
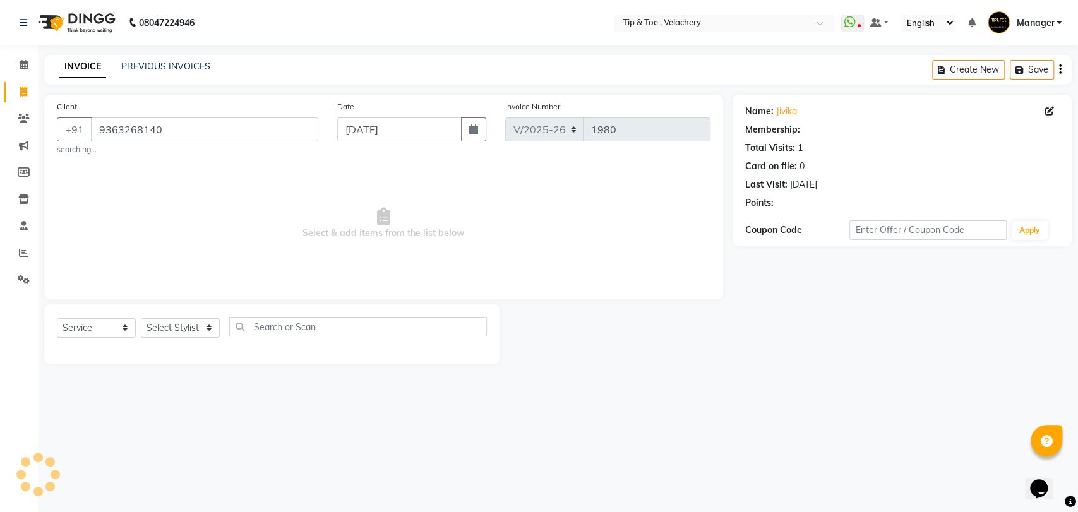
click at [221, 320] on div "Select Service Product Membership Package Voucher Prepaid Gift Card Select Styl…" at bounding box center [272, 332] width 430 height 30
click at [222, 325] on div "Select Service Product Membership Package Voucher Prepaid Gift Card Select Styl…" at bounding box center [272, 332] width 430 height 30
click at [207, 328] on select "Select Stylist Afroz Canaan Gopinath Jianrei Joycee Lenglu Manager Sharmila Som…" at bounding box center [180, 328] width 79 height 20
select select "56374"
click at [141, 318] on select "Select Stylist Afroz Canaan Gopinath Jianrei Joycee Lenglu Manager Sharmila Som…" at bounding box center [180, 328] width 79 height 20
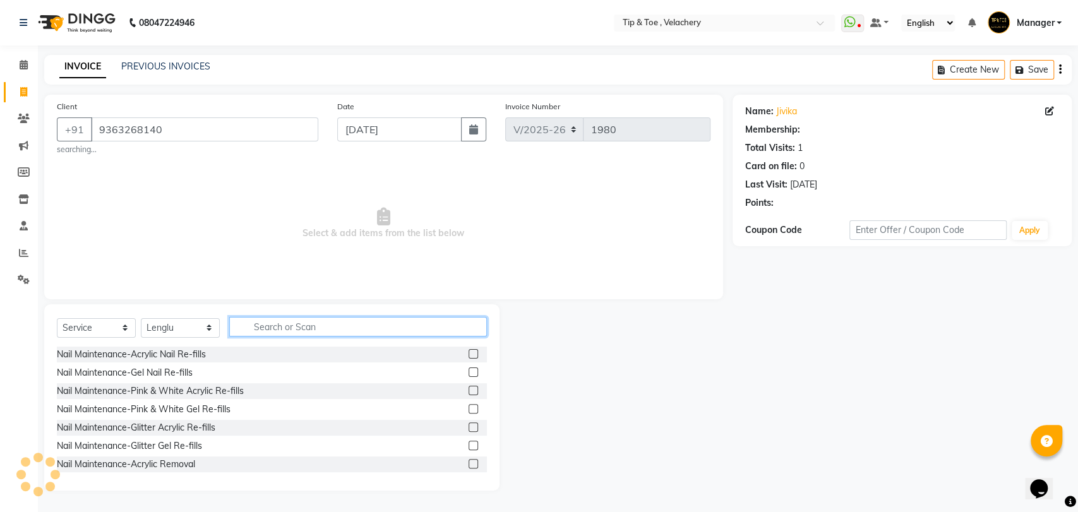
click at [253, 328] on input "text" at bounding box center [358, 327] width 258 height 20
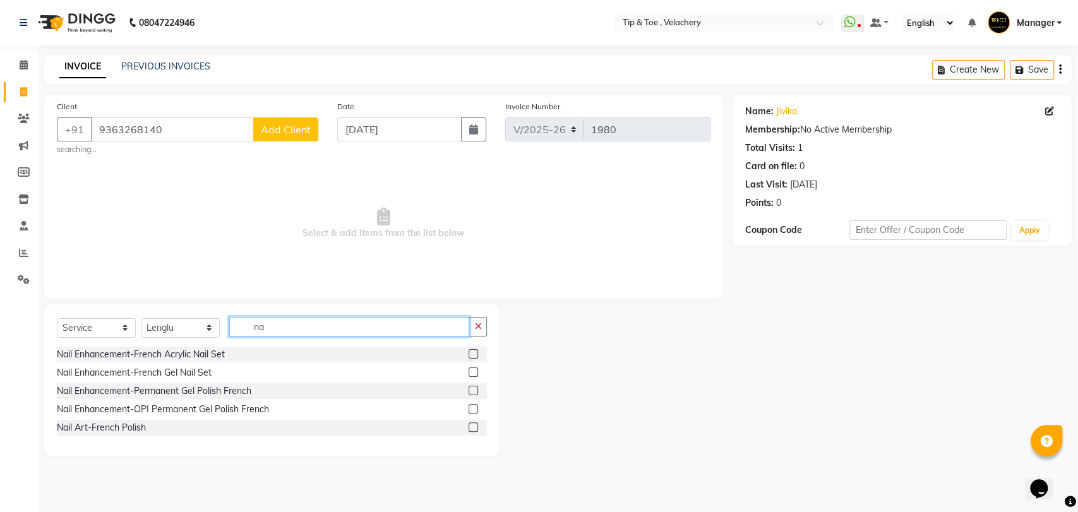
type input "n"
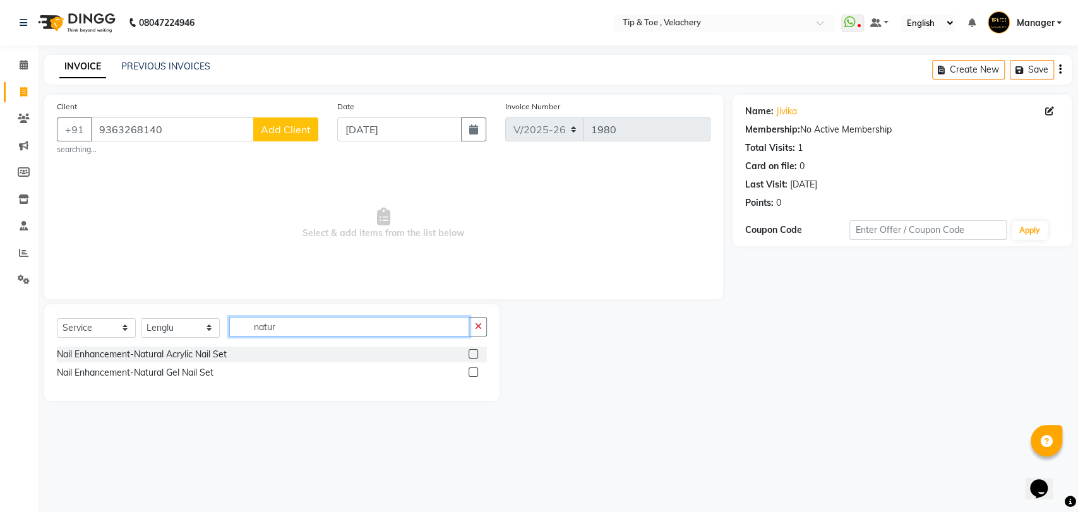
type input "natur"
click at [473, 368] on label at bounding box center [472, 371] width 9 height 9
click at [473, 369] on input "checkbox" at bounding box center [472, 373] width 8 height 8
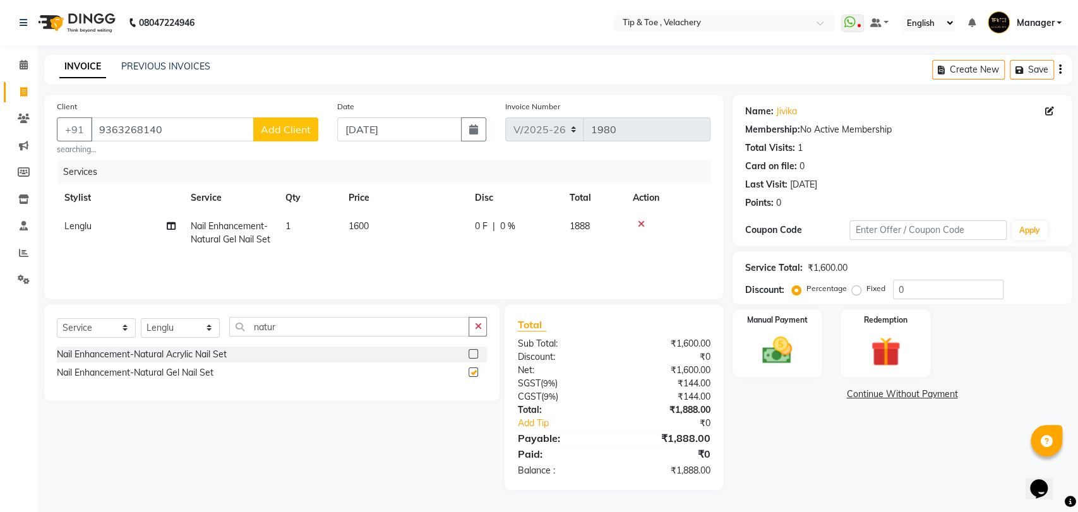
checkbox input "false"
click at [317, 336] on input "natur" at bounding box center [349, 327] width 240 height 20
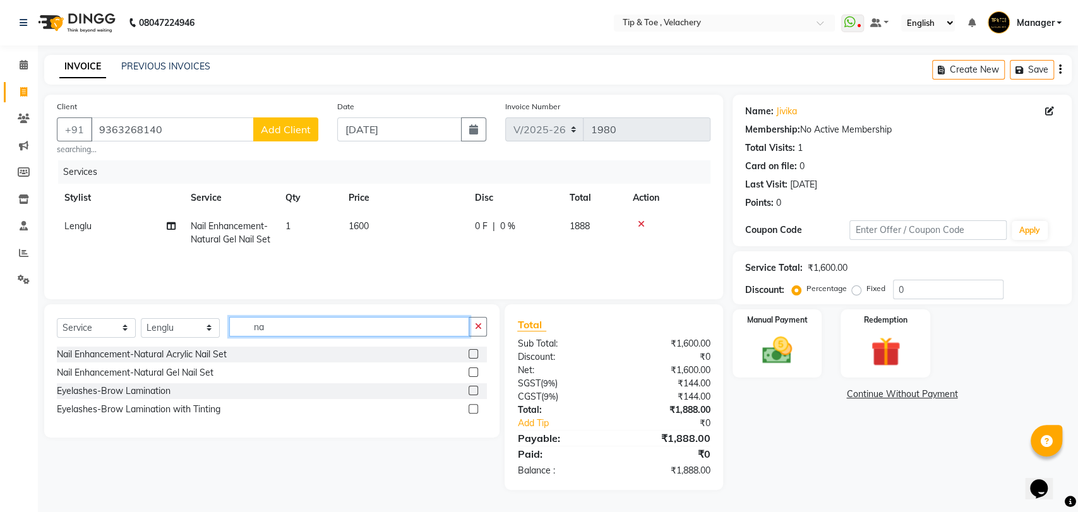
type input "n"
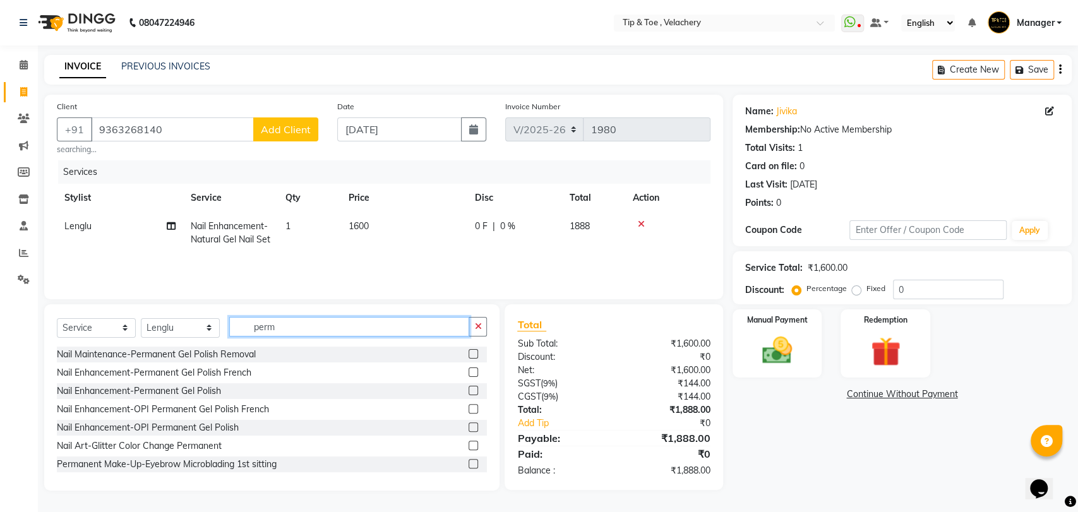
type input "perm"
click at [468, 387] on label at bounding box center [472, 390] width 9 height 9
click at [468, 387] on input "checkbox" at bounding box center [472, 391] width 8 height 8
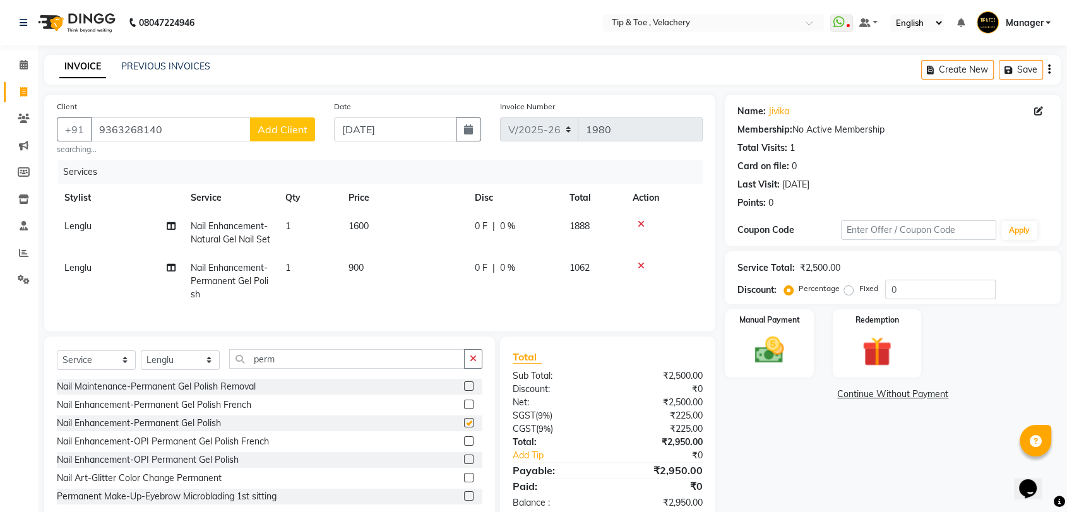
checkbox input "false"
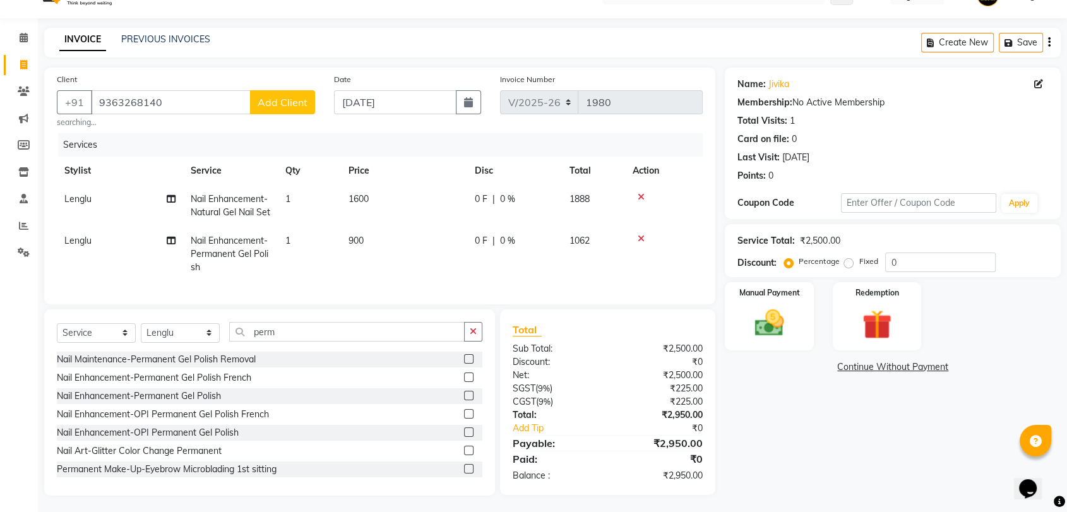
scroll to position [54, 0]
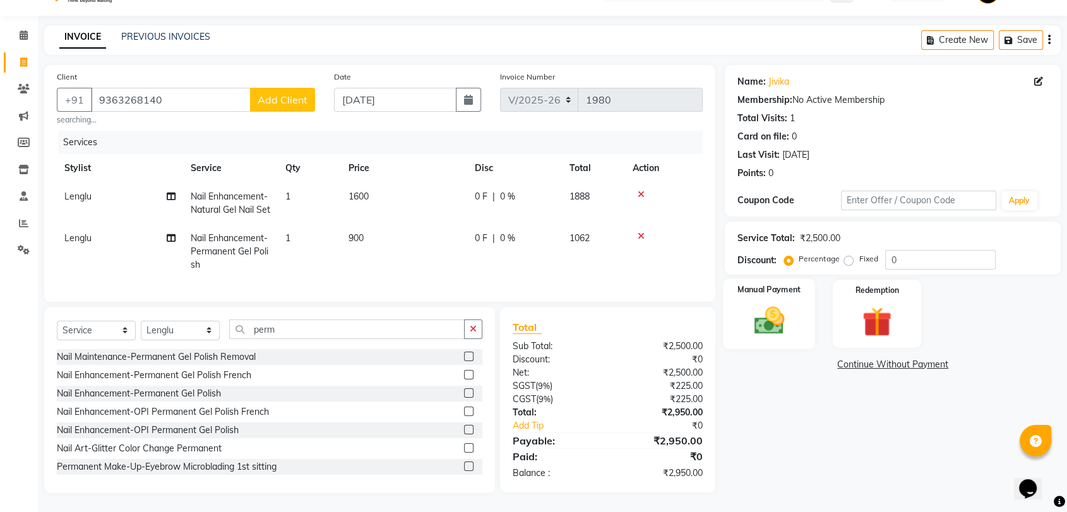
click at [767, 303] on img at bounding box center [768, 320] width 49 height 35
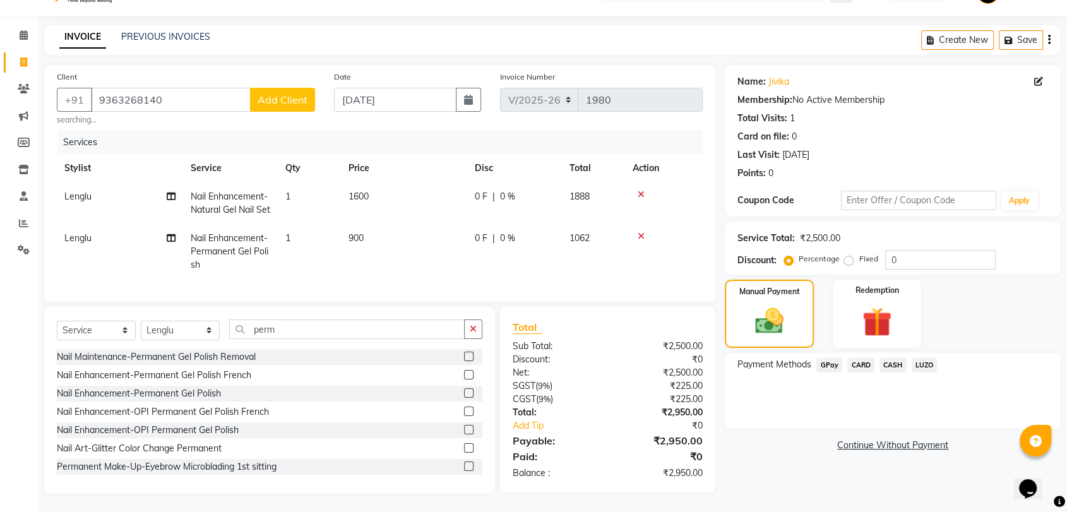
click at [888, 358] on span "CASH" at bounding box center [892, 365] width 27 height 15
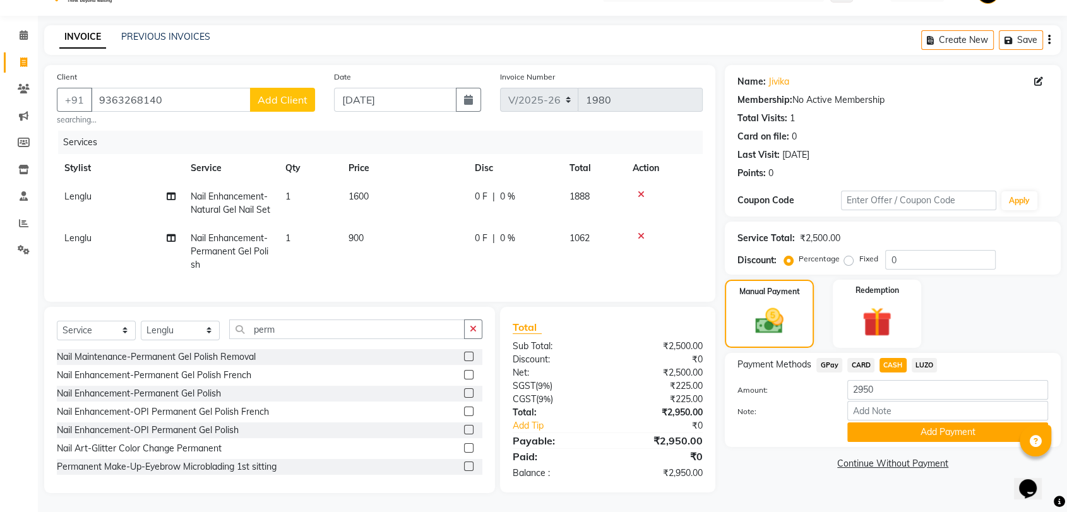
click at [877, 422] on button "Add Payment" at bounding box center [947, 432] width 201 height 20
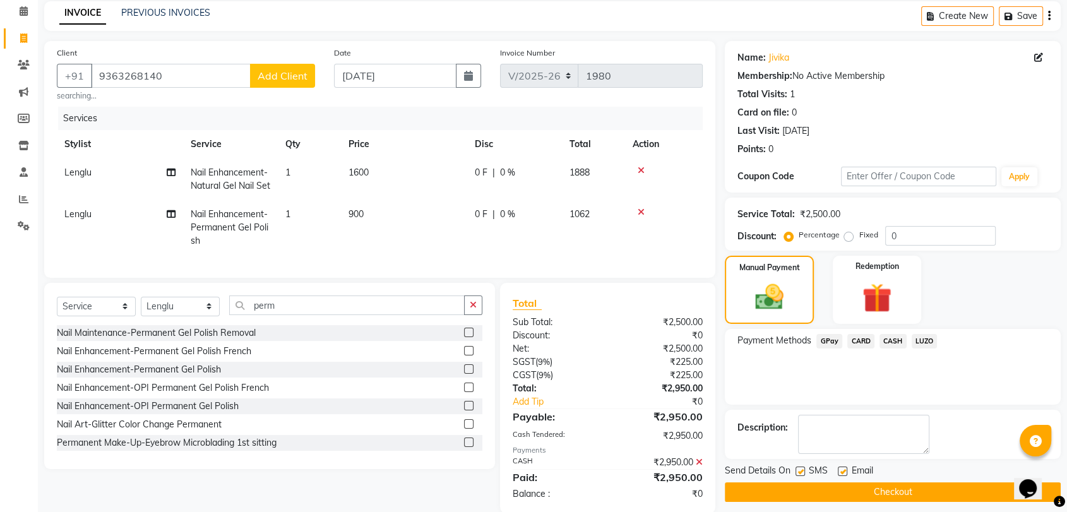
click at [841, 467] on label at bounding box center [842, 471] width 9 height 9
click at [841, 468] on input "checkbox" at bounding box center [842, 472] width 8 height 8
checkbox input "false"
click at [823, 497] on button "Checkout" at bounding box center [893, 492] width 336 height 20
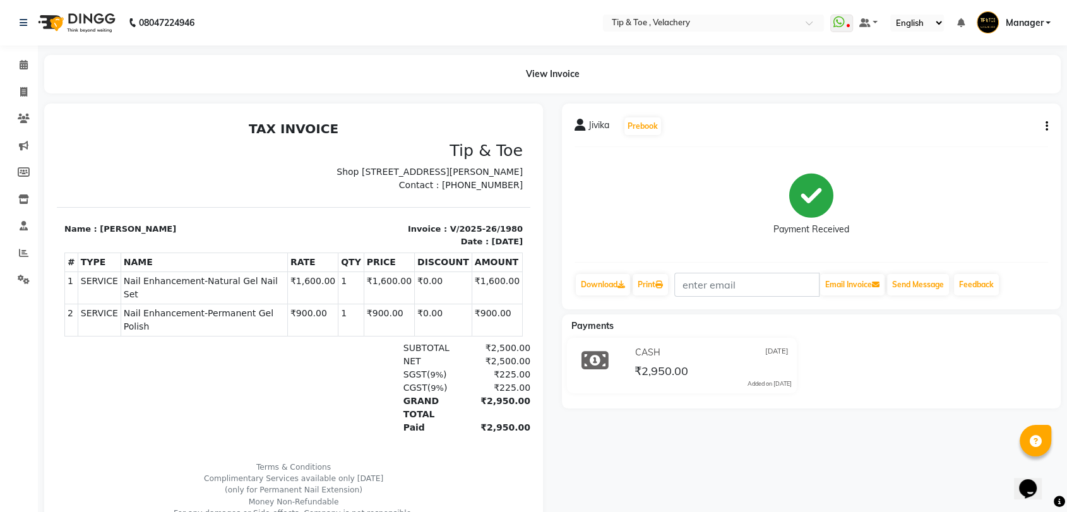
click at [778, 450] on div "Jivika Prebook Payment Received Download Print Email Invoice Send Message Feedb…" at bounding box center [811, 336] width 518 height 465
click at [23, 65] on icon at bounding box center [24, 64] width 8 height 9
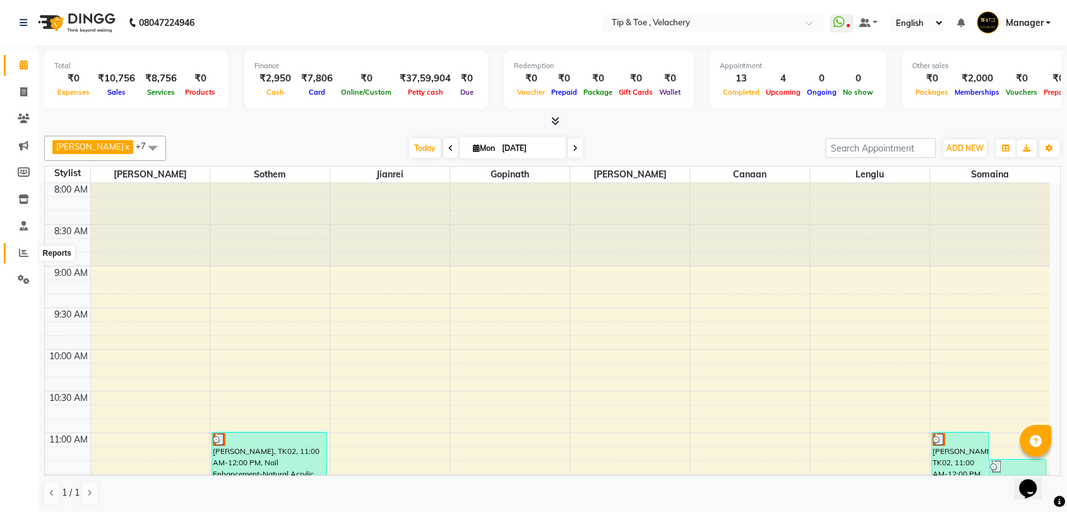
click at [16, 249] on span at bounding box center [24, 253] width 22 height 15
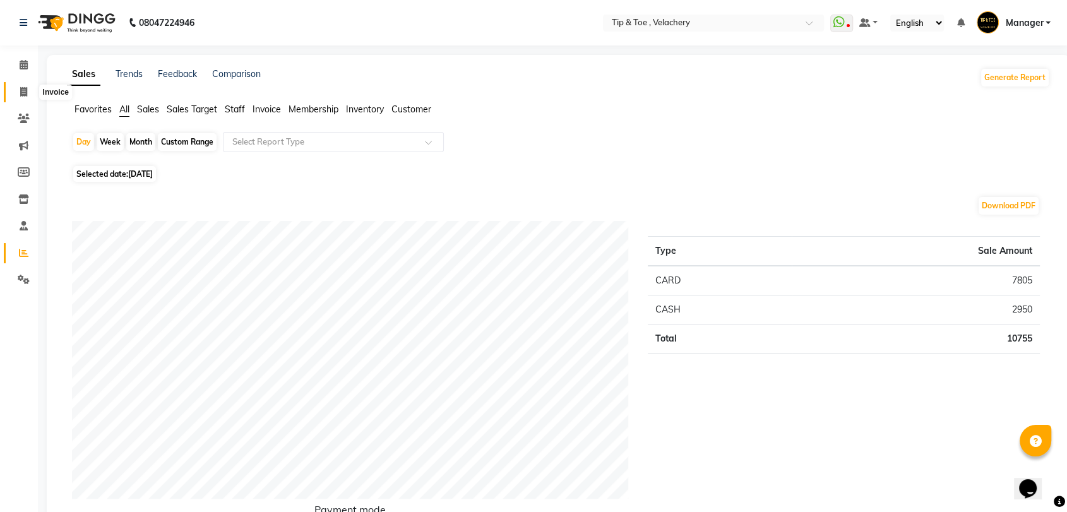
drag, startPoint x: 19, startPoint y: 91, endPoint x: 22, endPoint y: 80, distance: 11.8
click at [20, 89] on span at bounding box center [24, 92] width 22 height 15
select select "service"
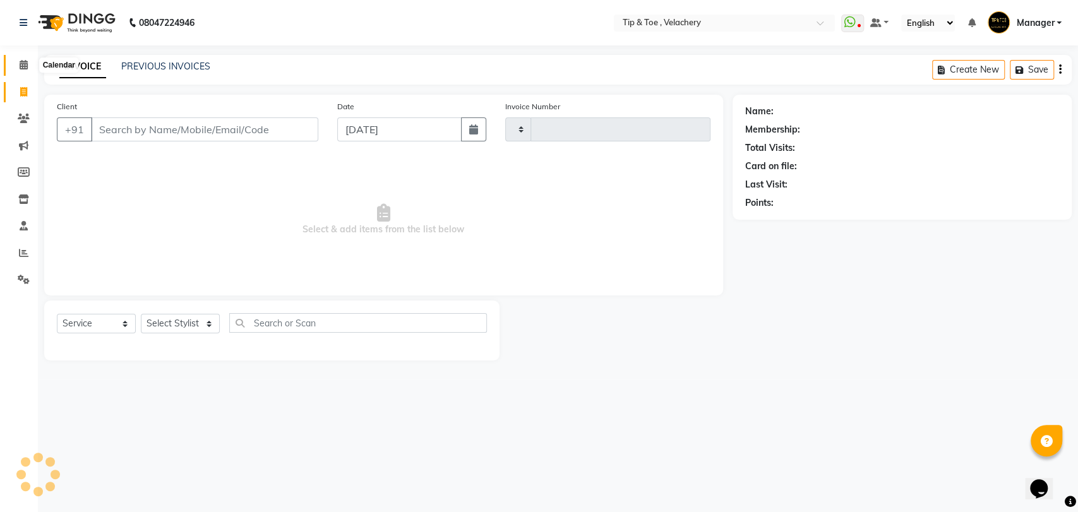
click at [21, 66] on icon at bounding box center [24, 64] width 8 height 9
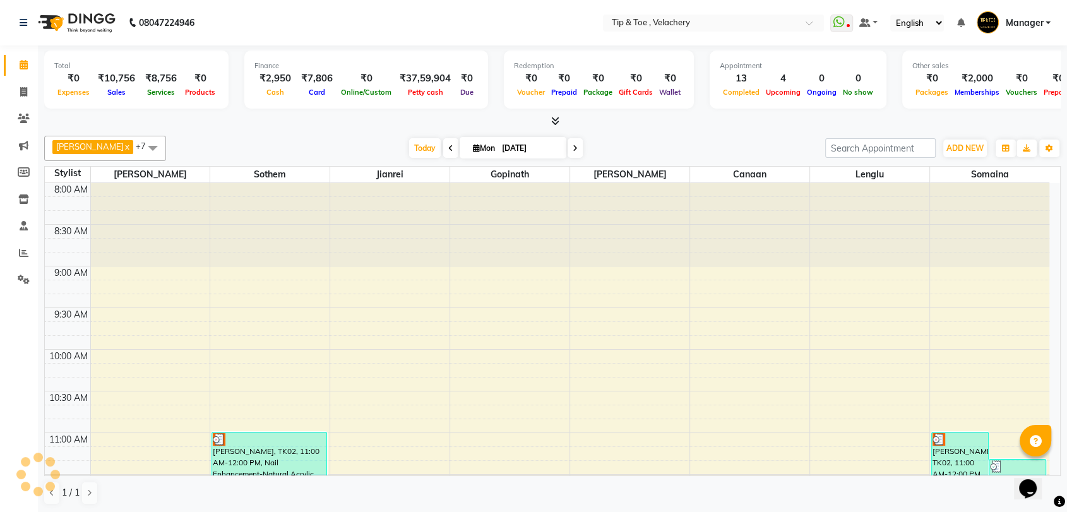
scroll to position [511, 0]
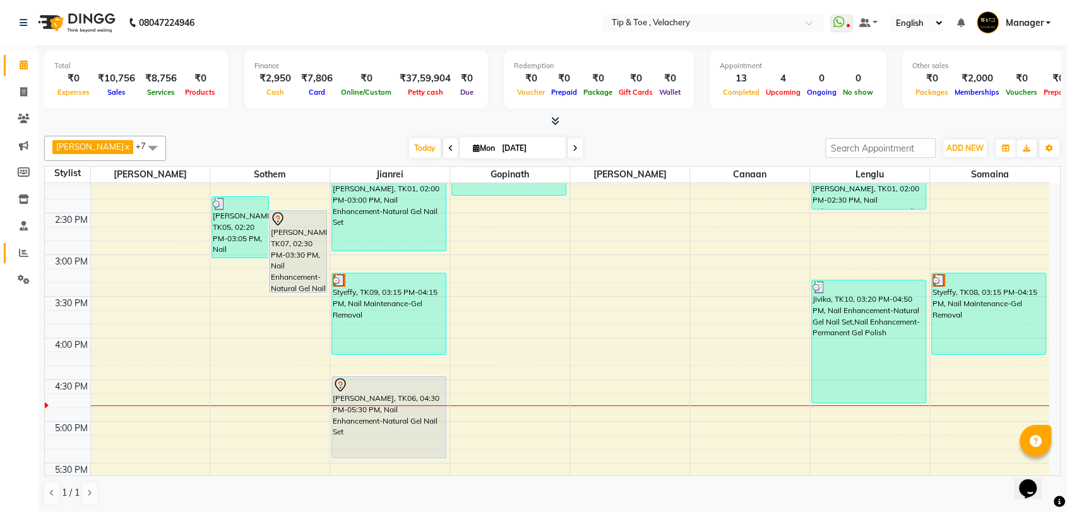
click at [22, 254] on icon at bounding box center [23, 252] width 9 height 9
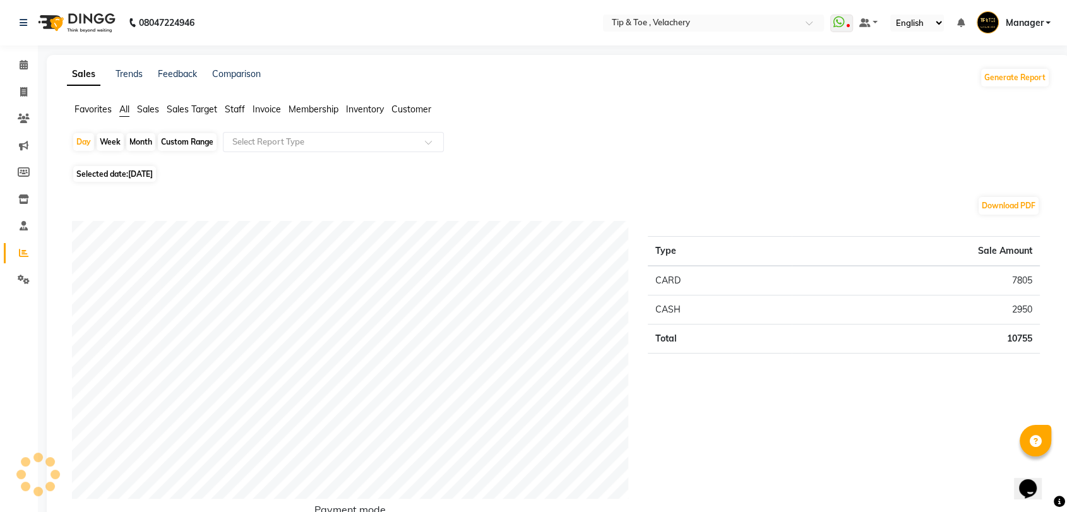
click at [227, 106] on span "Staff" at bounding box center [235, 109] width 20 height 11
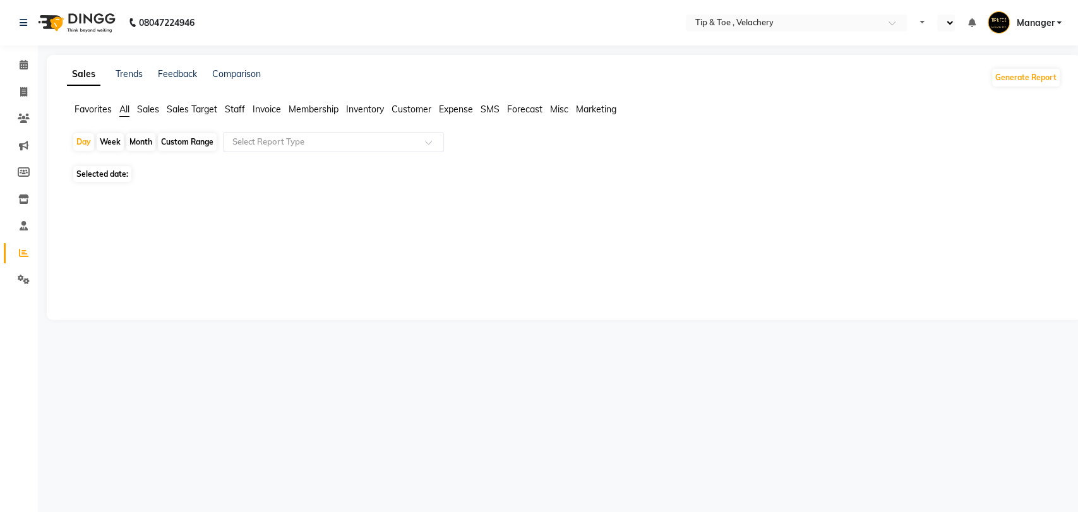
select select "en"
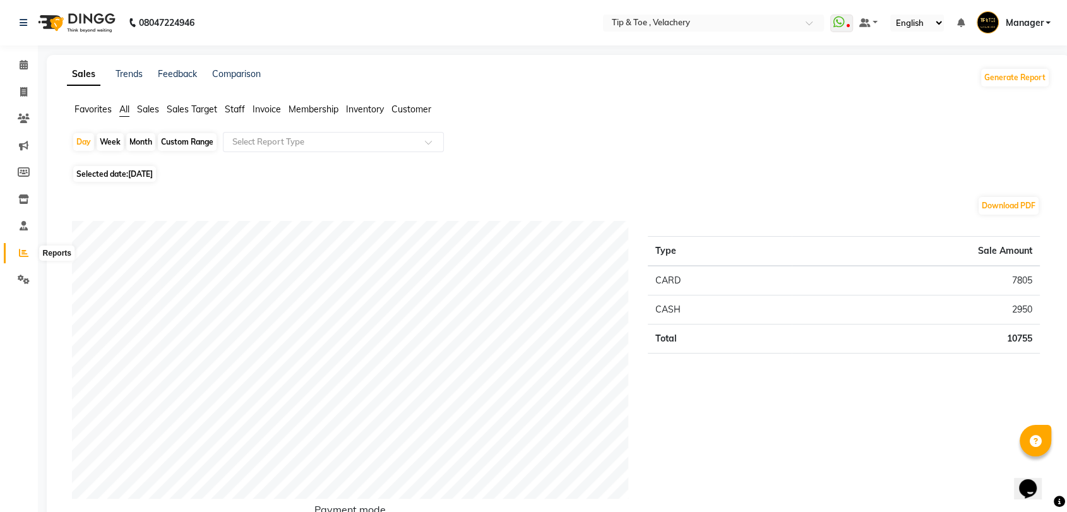
click at [20, 251] on icon at bounding box center [23, 252] width 9 height 9
click at [234, 112] on span "Staff" at bounding box center [235, 109] width 20 height 11
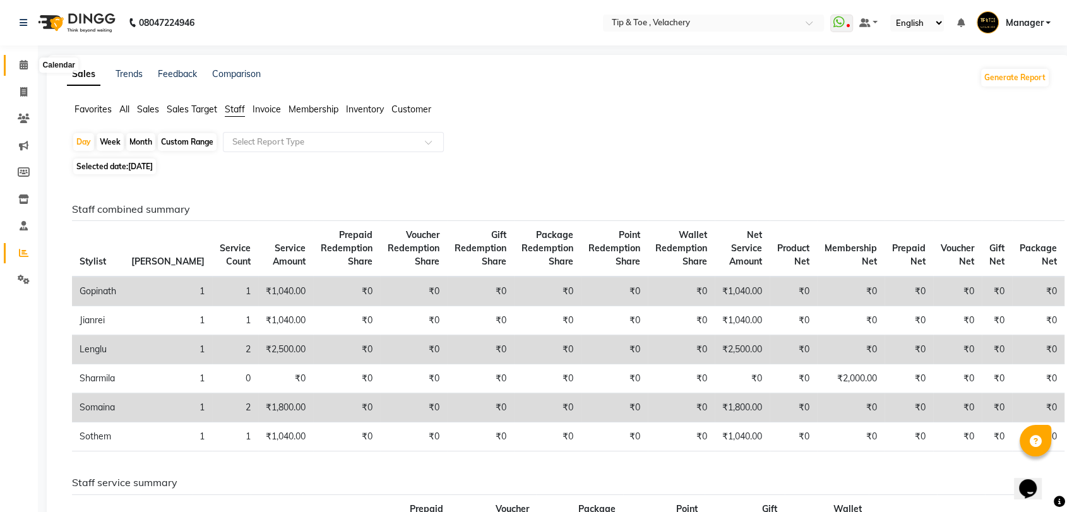
click at [16, 67] on span at bounding box center [24, 65] width 22 height 15
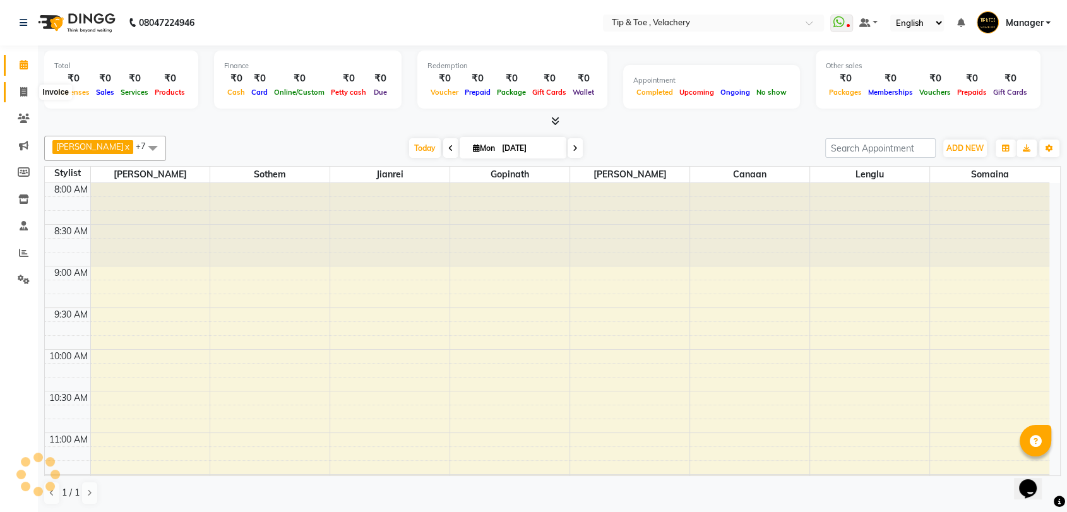
click at [21, 91] on icon at bounding box center [23, 91] width 7 height 9
select select "service"
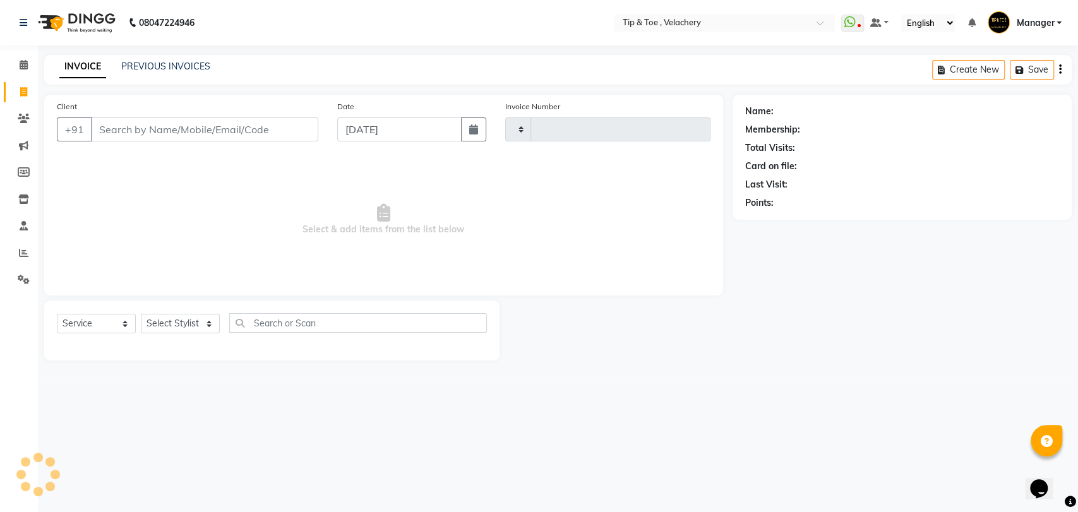
type input "1981"
click at [173, 60] on div "PREVIOUS INVOICES" at bounding box center [165, 66] width 89 height 13
select select "5863"
click at [174, 63] on link "PREVIOUS INVOICES" at bounding box center [165, 66] width 89 height 11
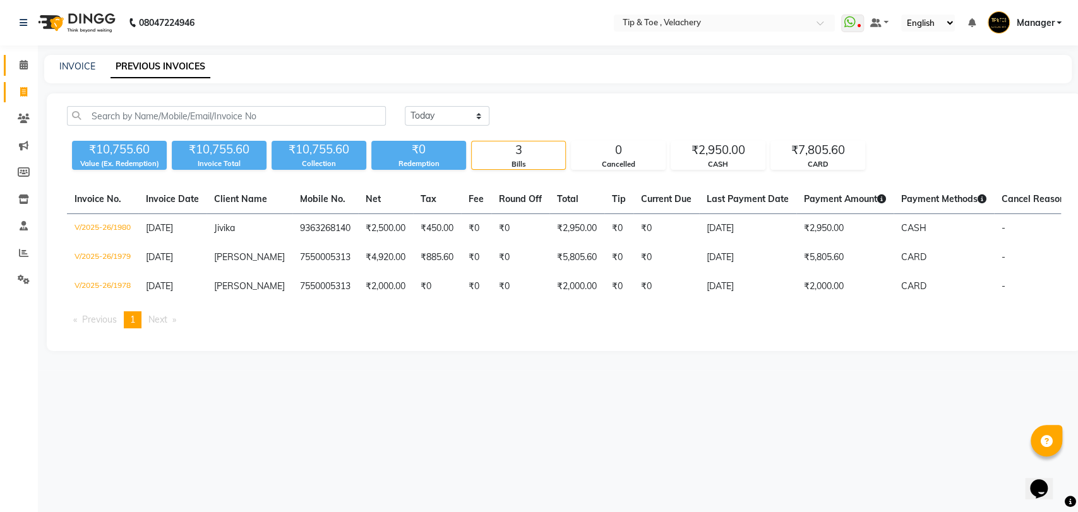
click at [23, 63] on icon at bounding box center [24, 64] width 8 height 9
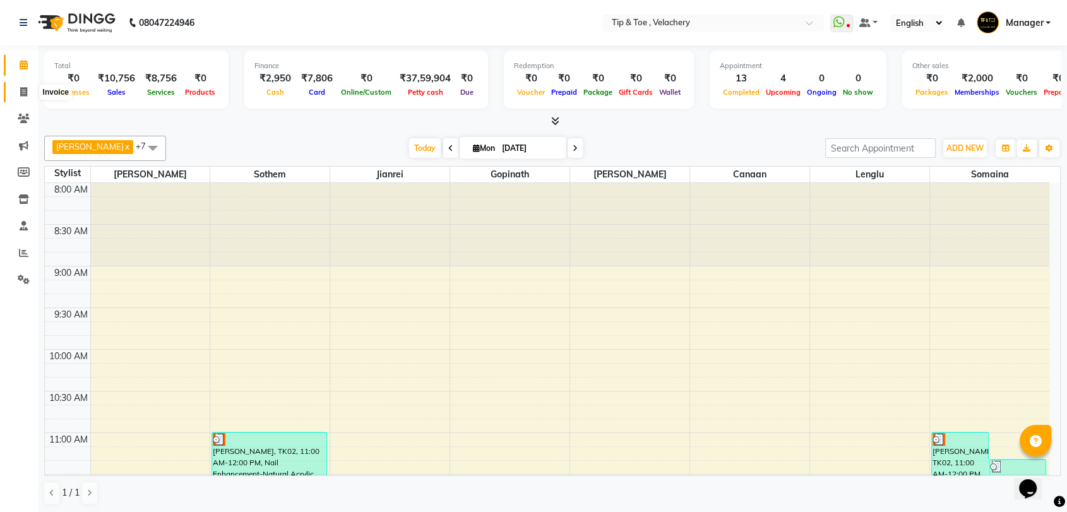
click at [25, 95] on icon at bounding box center [23, 91] width 7 height 9
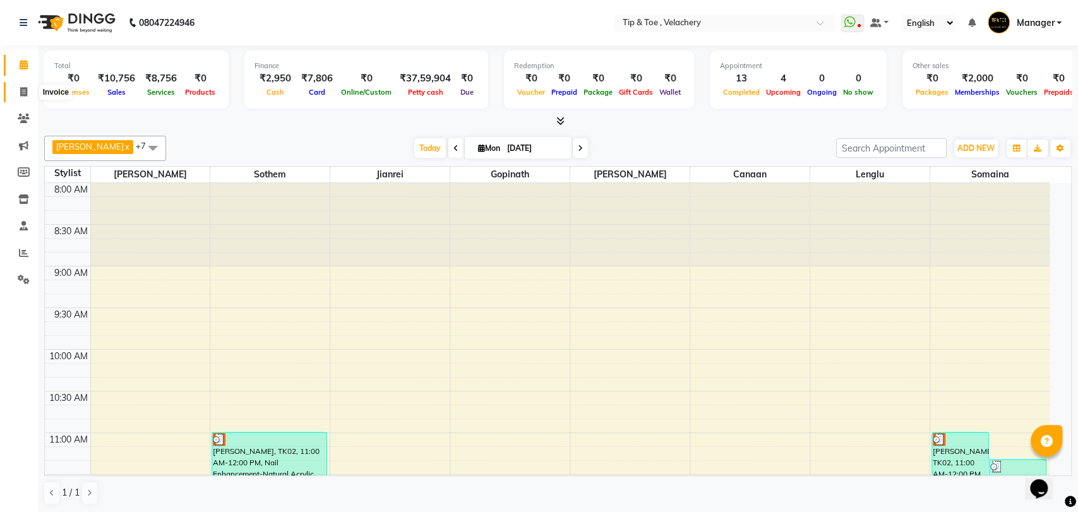
select select "service"
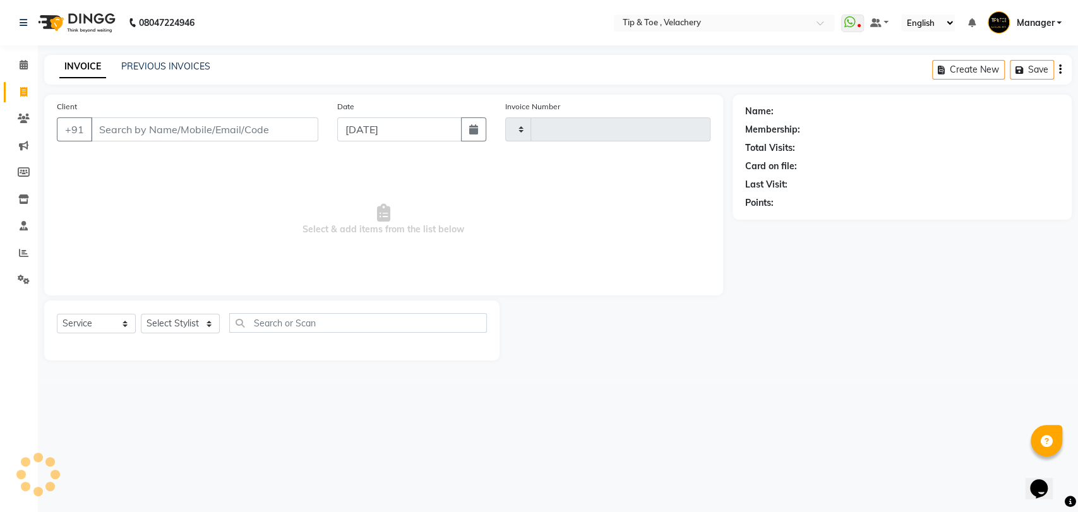
type input "1981"
select select "5863"
click at [139, 67] on link "PREVIOUS INVOICES" at bounding box center [165, 66] width 89 height 11
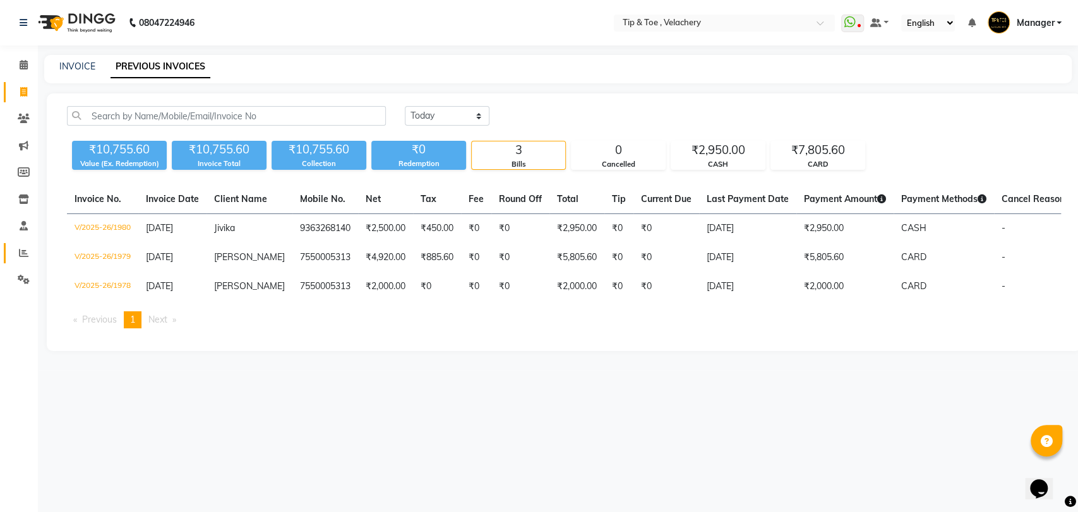
click at [16, 244] on link "Reports" at bounding box center [19, 253] width 30 height 21
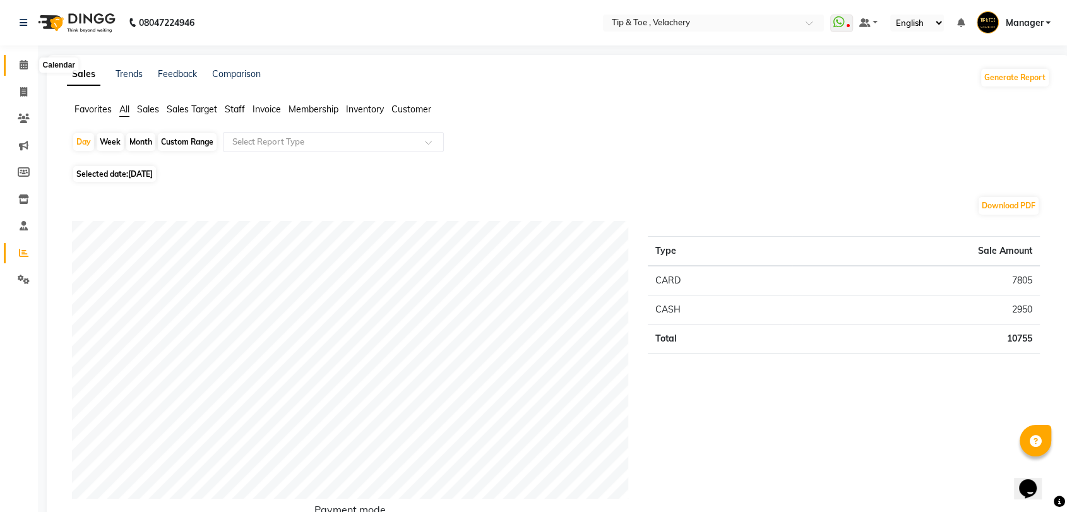
click at [20, 63] on icon at bounding box center [24, 64] width 8 height 9
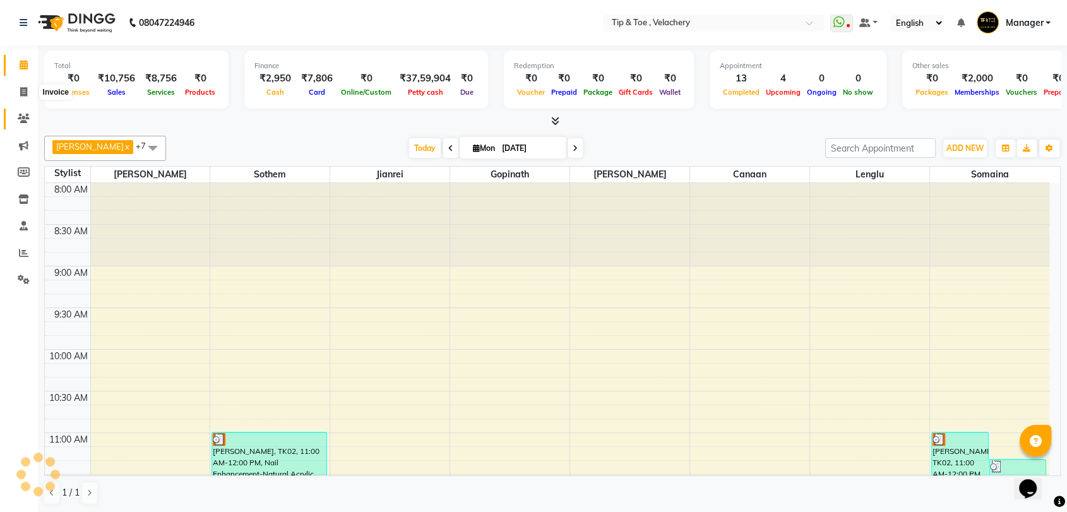
scroll to position [664, 0]
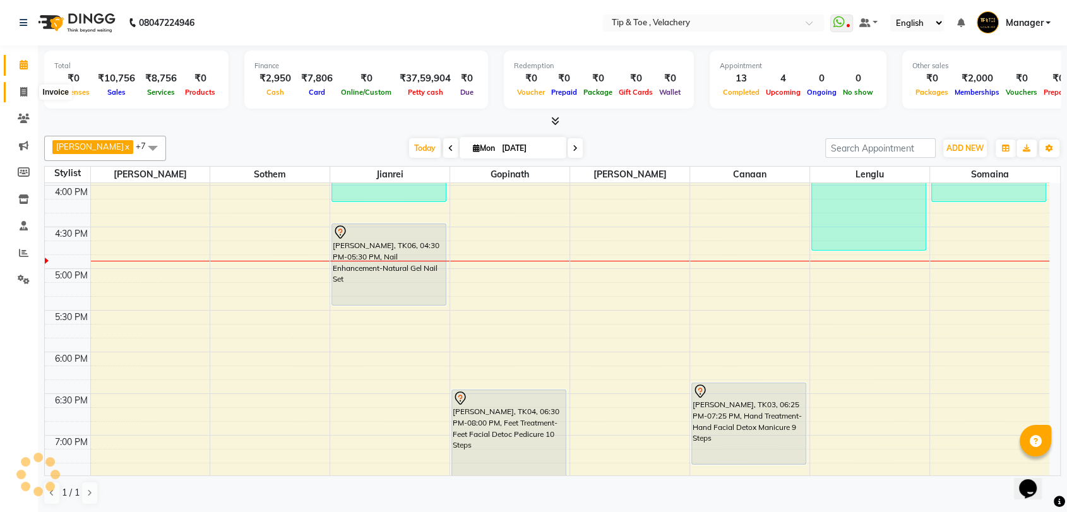
click at [18, 90] on span at bounding box center [24, 92] width 22 height 15
select select "service"
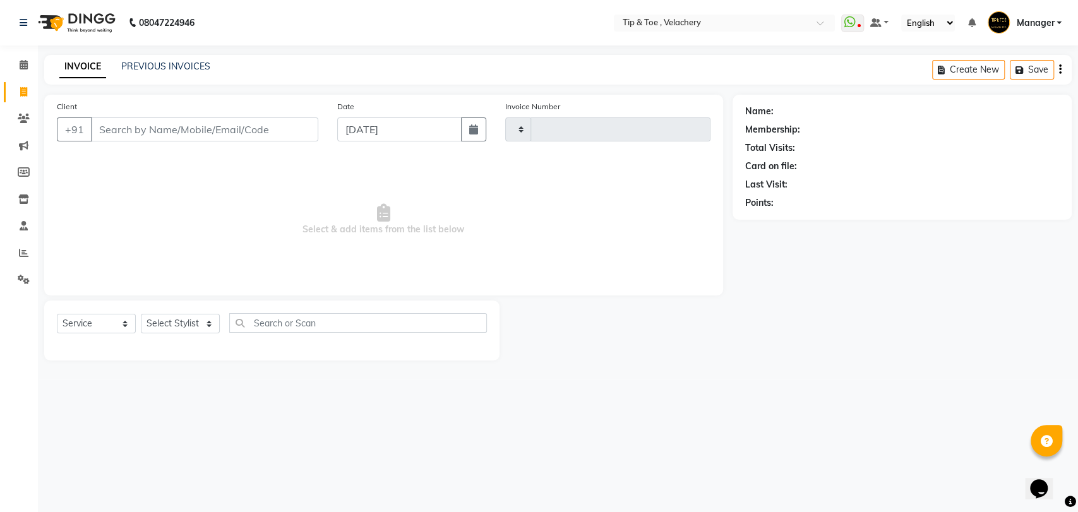
type input "1981"
select select "5863"
click at [26, 249] on icon at bounding box center [23, 252] width 9 height 9
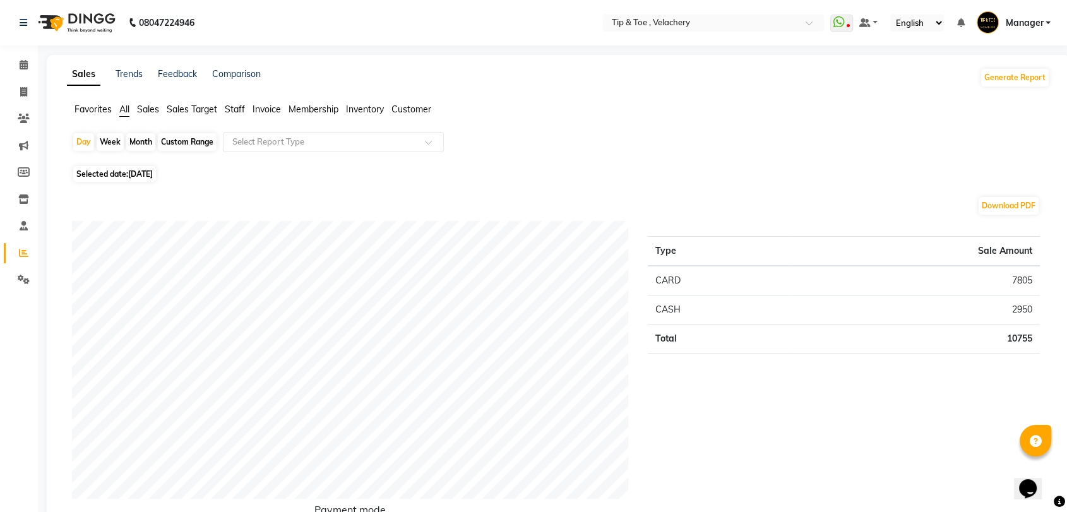
click at [226, 104] on span "Staff" at bounding box center [235, 109] width 20 height 11
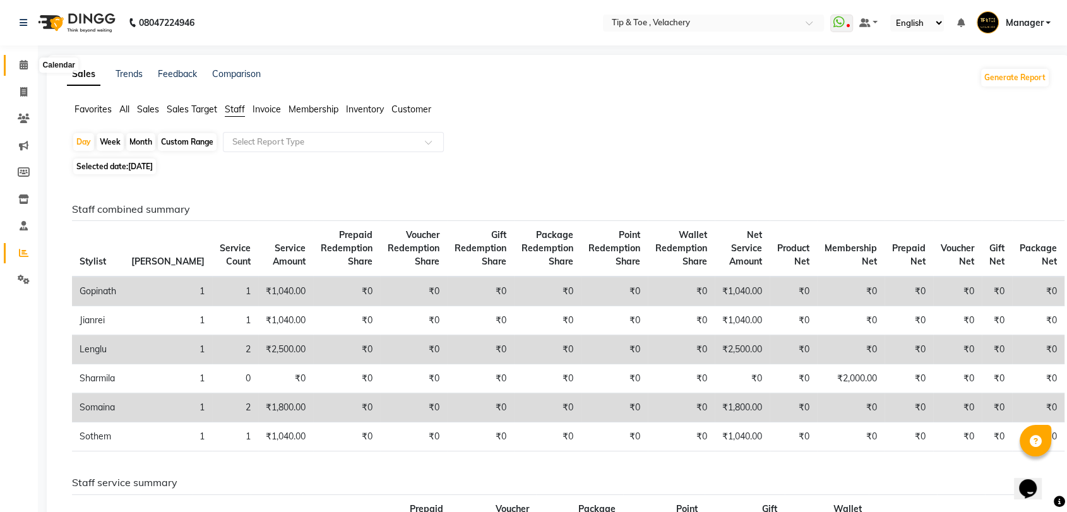
click at [20, 64] on icon at bounding box center [24, 64] width 8 height 9
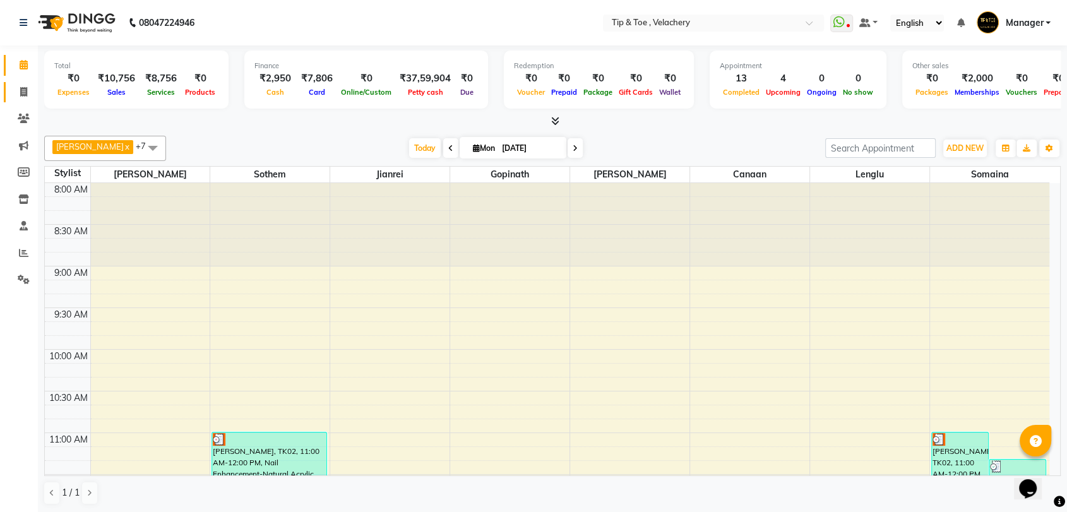
click at [25, 91] on icon at bounding box center [23, 91] width 7 height 9
select select "service"
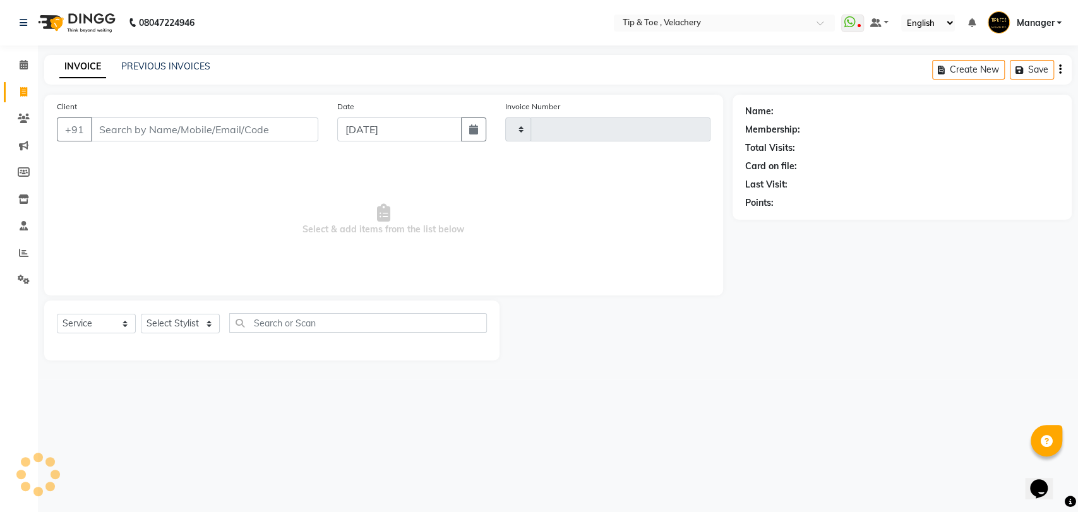
type input "1981"
select select "5863"
click at [160, 65] on link "PREVIOUS INVOICES" at bounding box center [165, 66] width 89 height 11
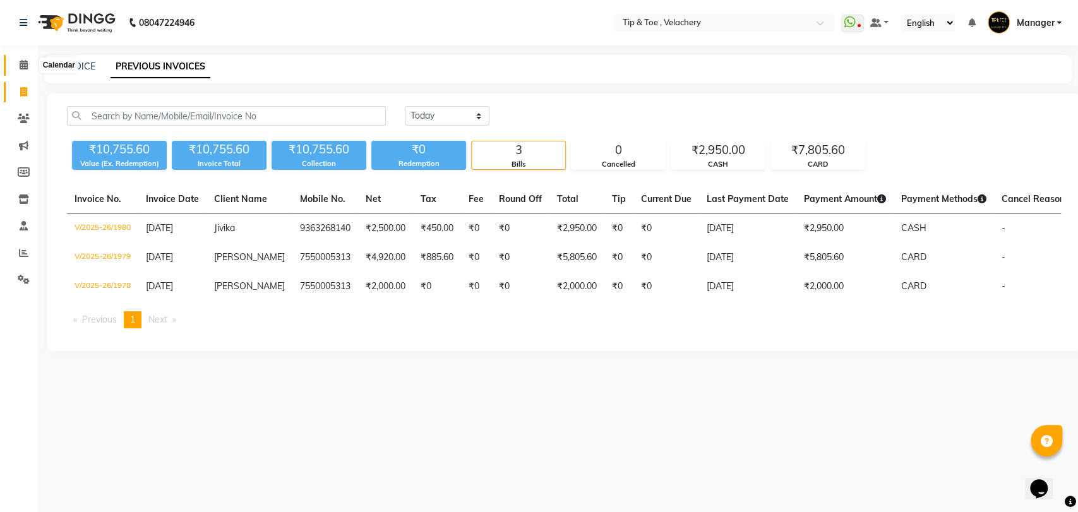
click at [20, 63] on icon at bounding box center [24, 64] width 8 height 9
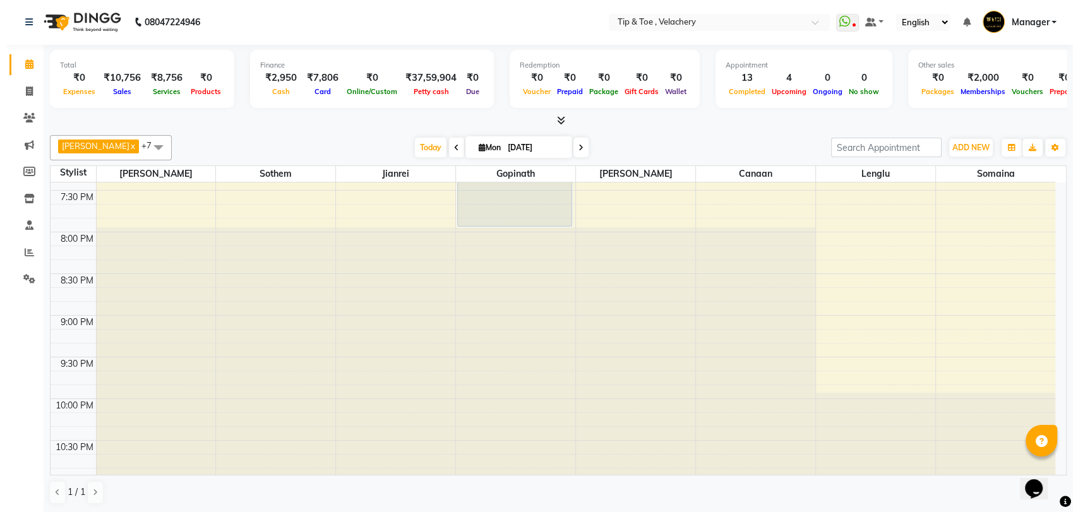
scroll to position [439, 0]
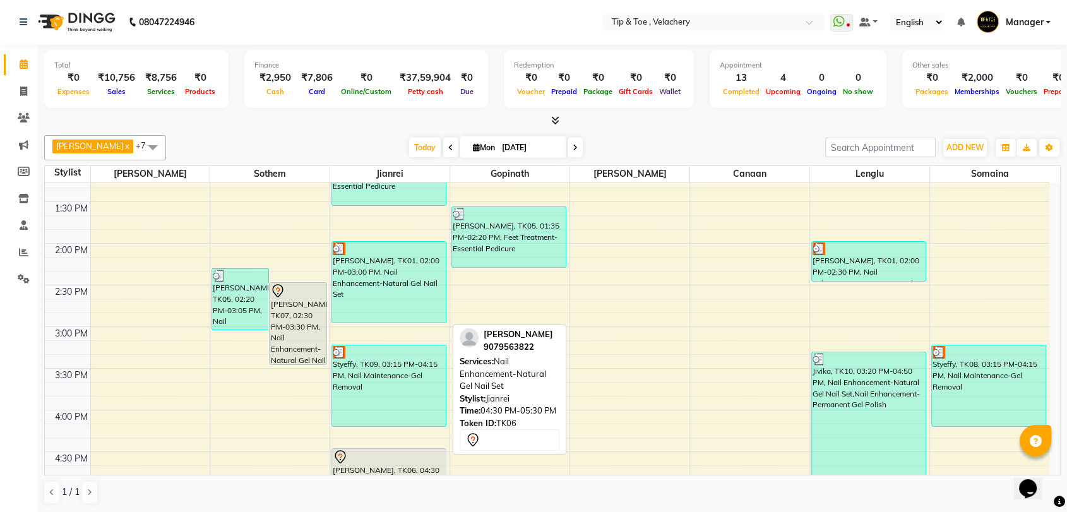
click at [405, 460] on div at bounding box center [389, 456] width 112 height 15
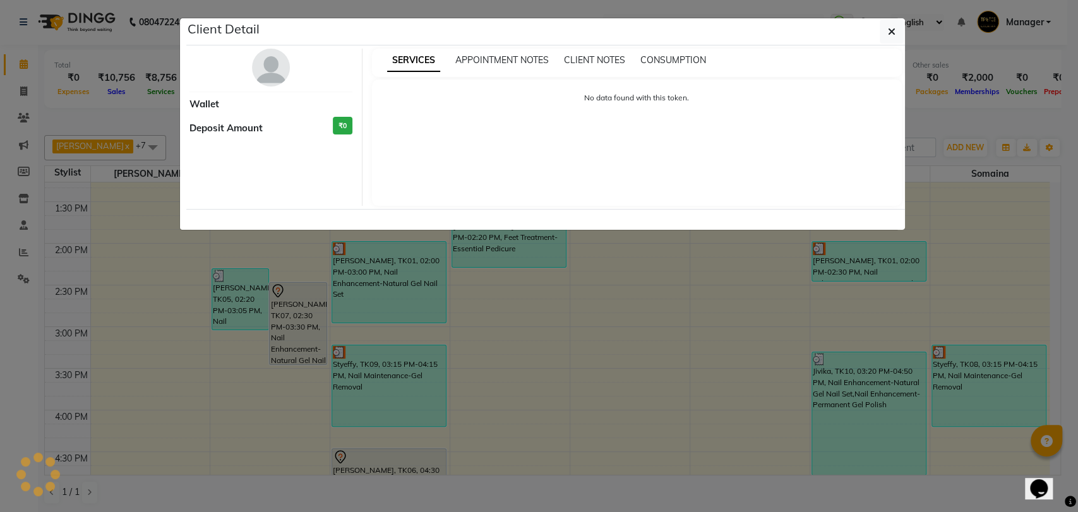
select select "7"
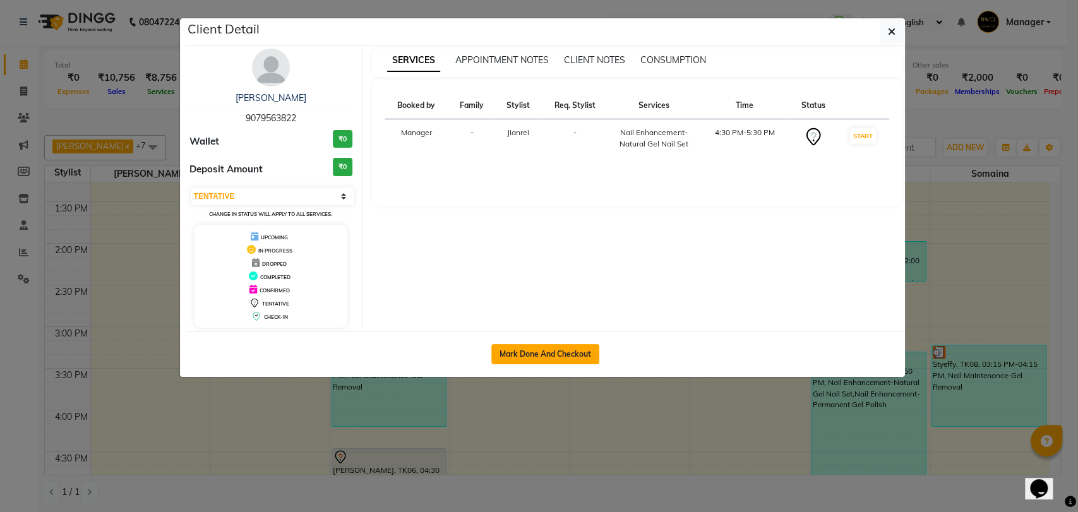
click at [557, 352] on button "Mark Done And Checkout" at bounding box center [545, 354] width 108 height 20
select select "service"
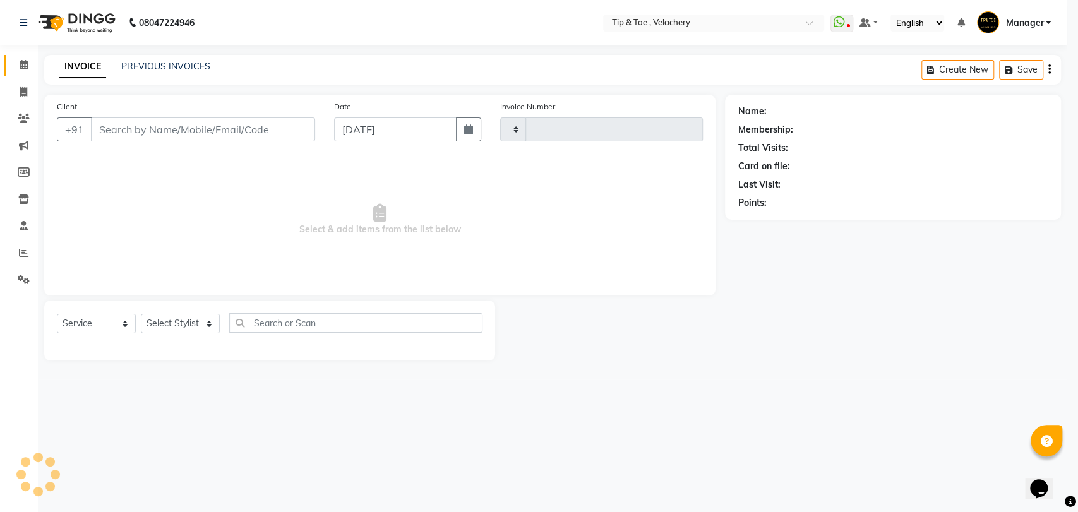
type input "1981"
select select "5863"
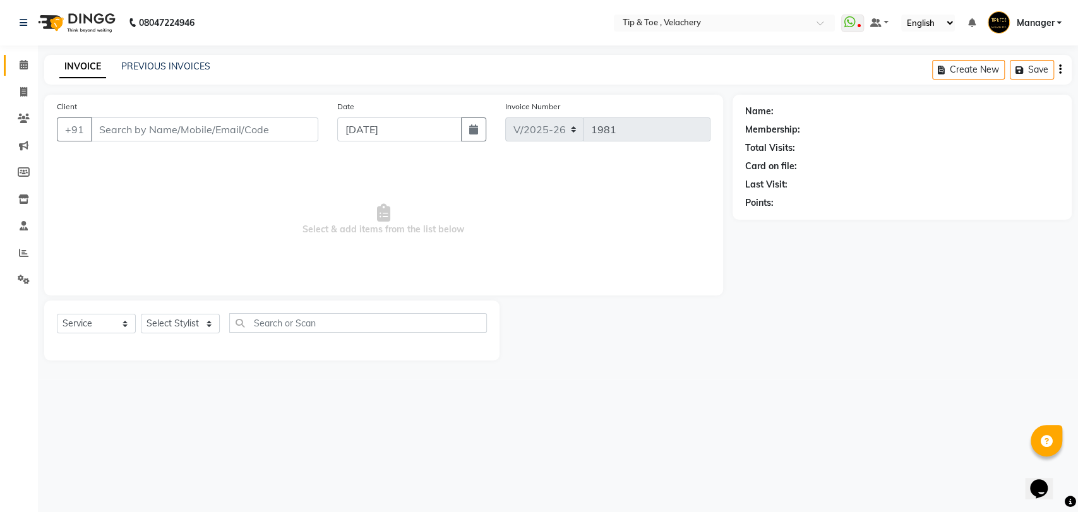
type input "9079563822"
select select "41031"
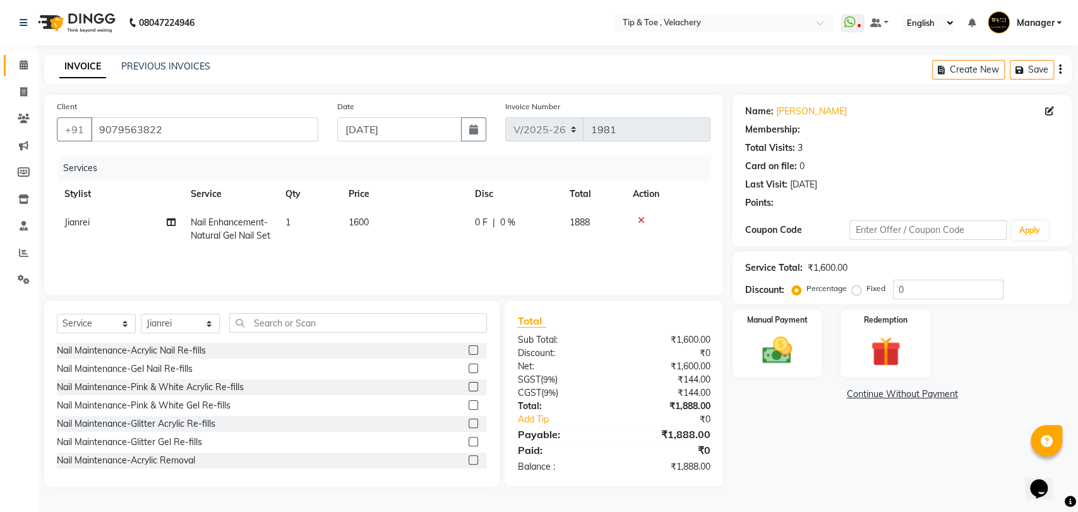
select select "1: Object"
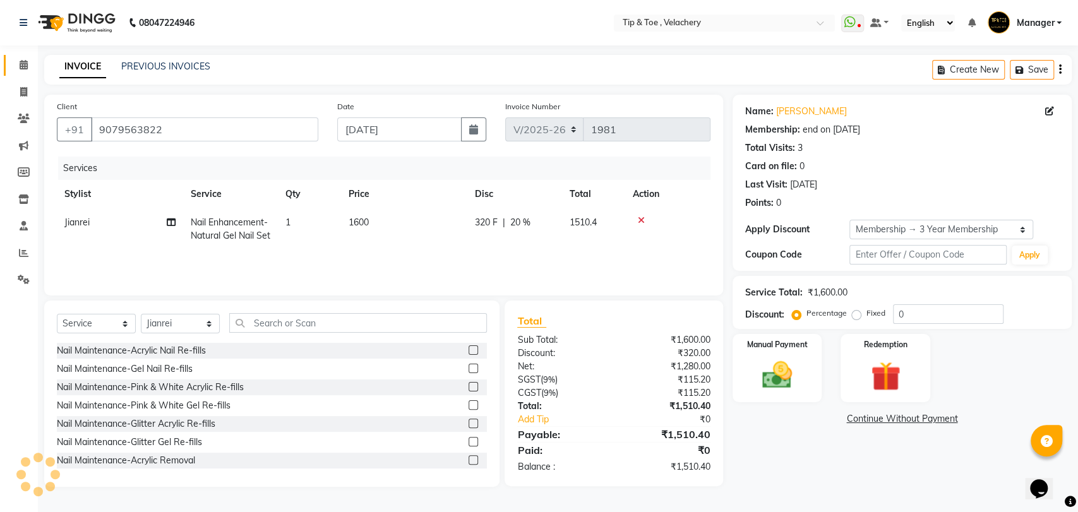
type input "20"
click at [20, 61] on icon at bounding box center [24, 64] width 8 height 9
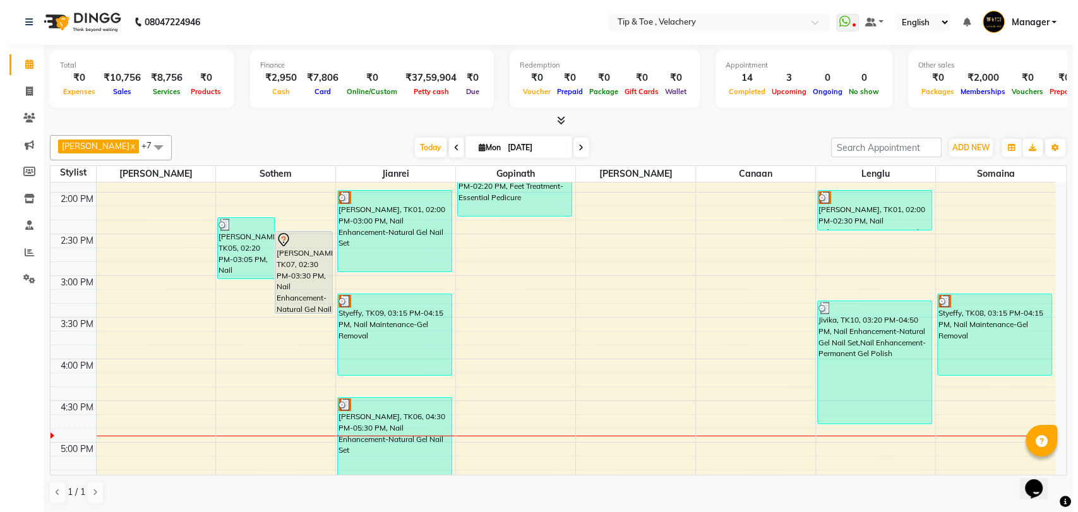
scroll to position [439, 0]
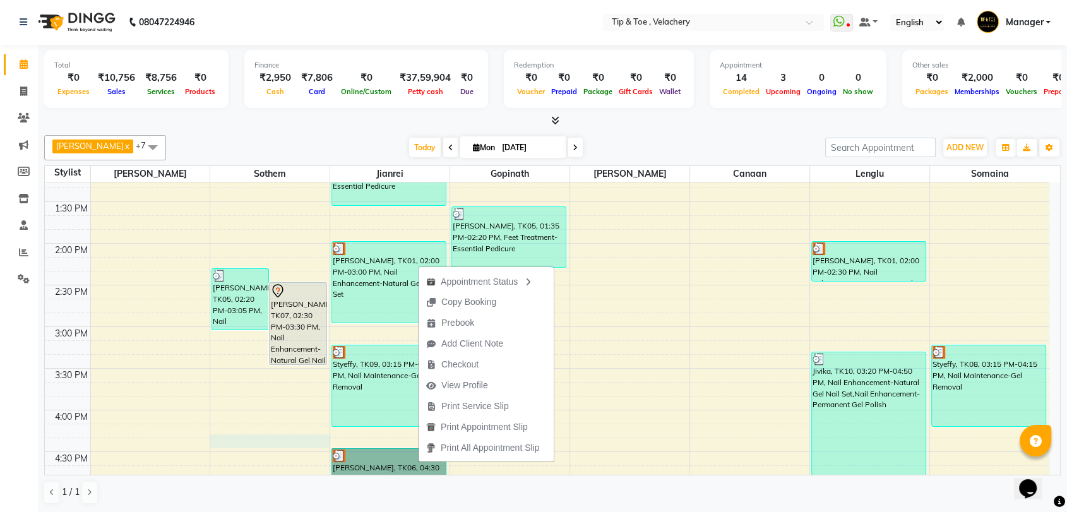
click at [286, 434] on div "8:00 AM 8:30 AM 9:00 AM 9:30 AM 10:00 AM 10:30 AM 11:00 AM 11:30 AM 12:00 PM 12…" at bounding box center [547, 368] width 1004 height 1249
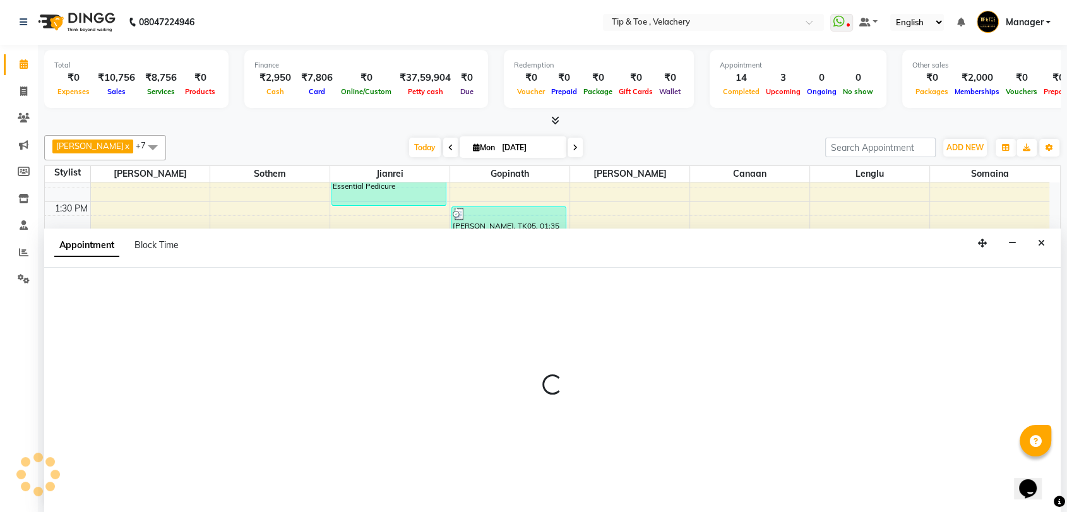
select select "41035"
select select "tentative"
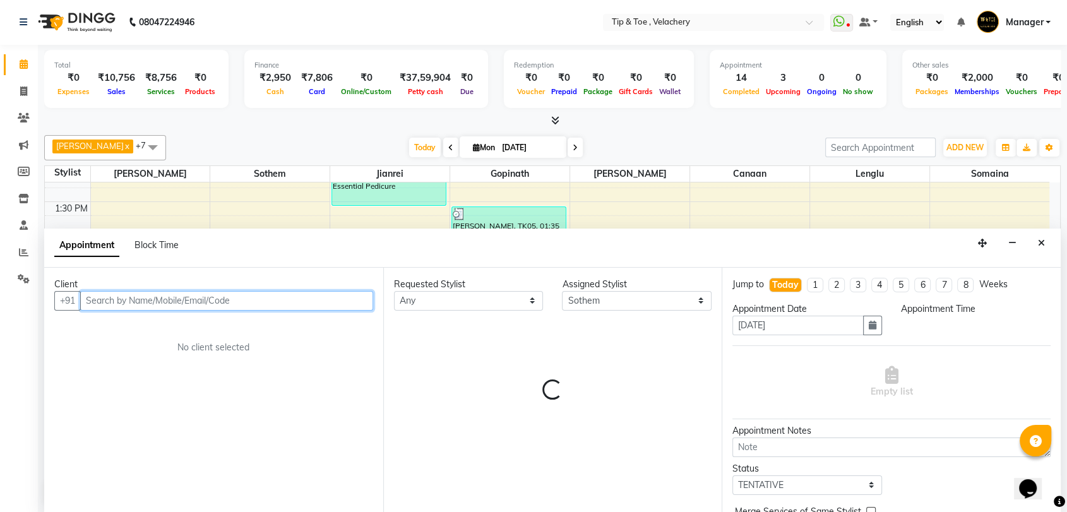
select select "975"
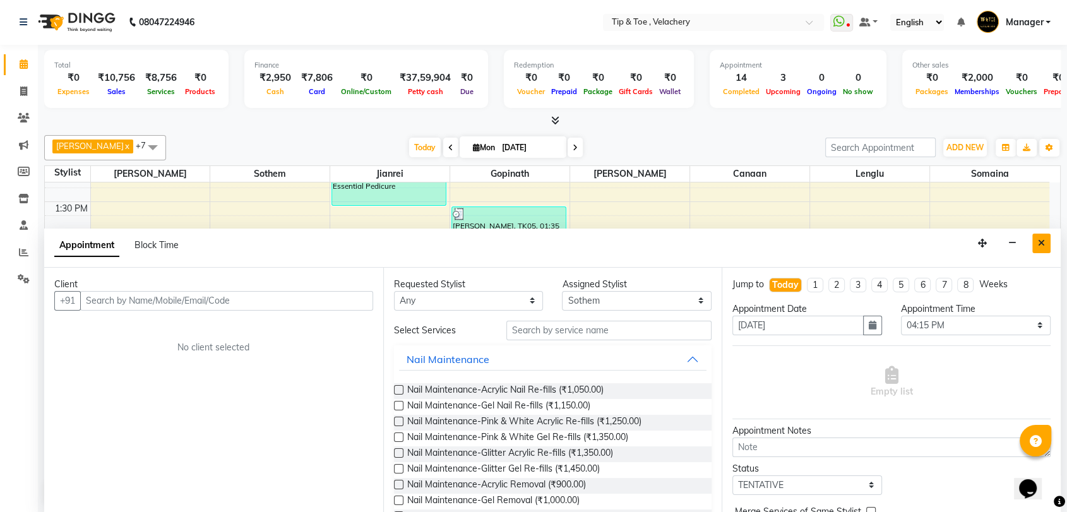
drag, startPoint x: 1037, startPoint y: 241, endPoint x: 863, endPoint y: 327, distance: 193.7
click at [1037, 243] on button "Close" at bounding box center [1041, 244] width 18 height 20
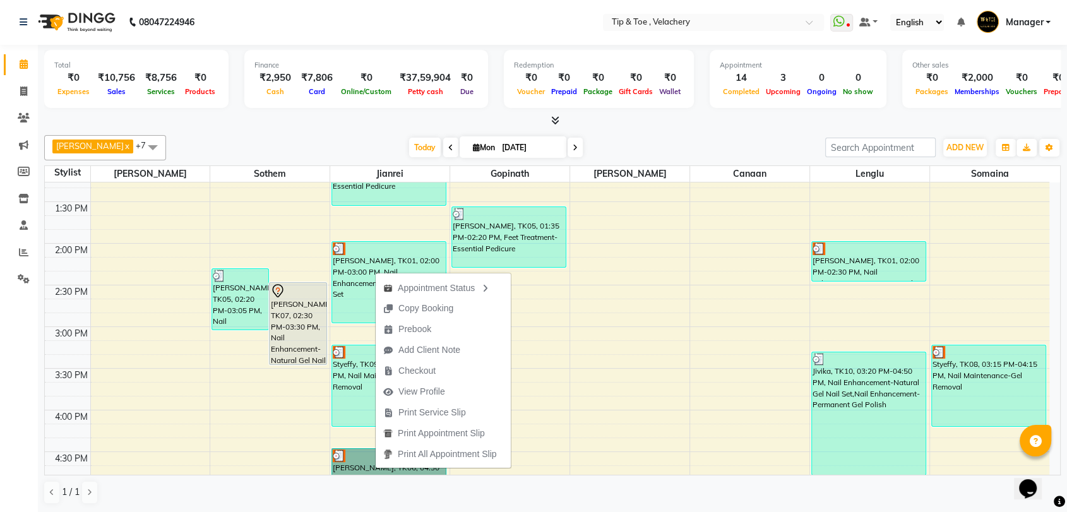
click at [247, 415] on div "8:00 AM 8:30 AM 9:00 AM 9:30 AM 10:00 AM 10:30 AM 11:00 AM 11:30 AM 12:00 PM 12…" at bounding box center [547, 368] width 1004 height 1249
select select "41035"
select select "tentative"
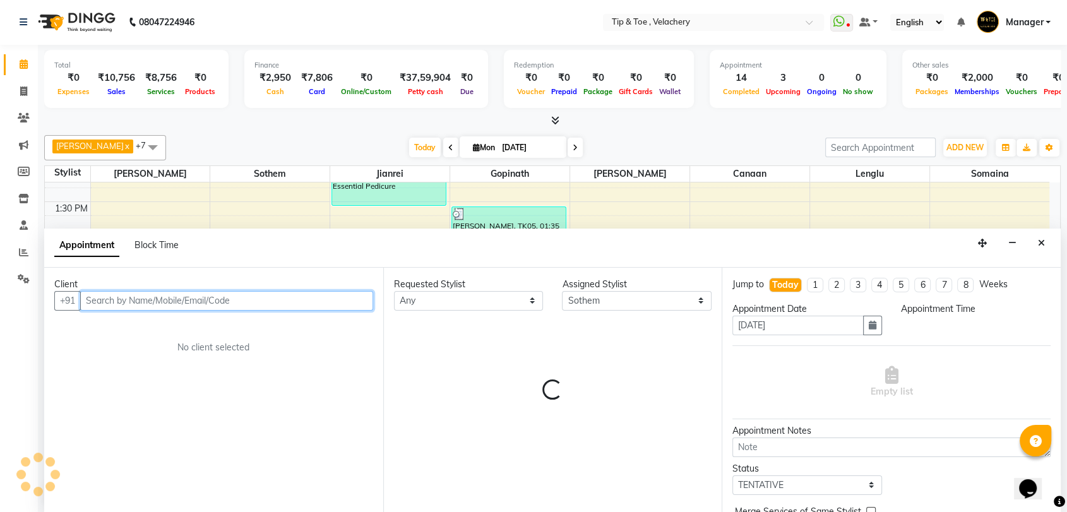
select select "960"
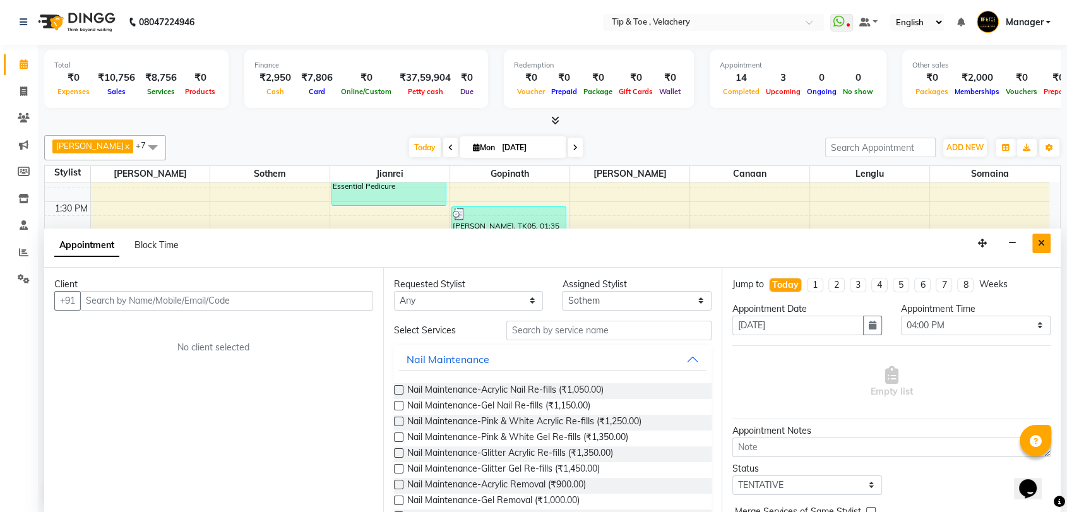
click at [1039, 242] on icon "Close" at bounding box center [1041, 243] width 7 height 9
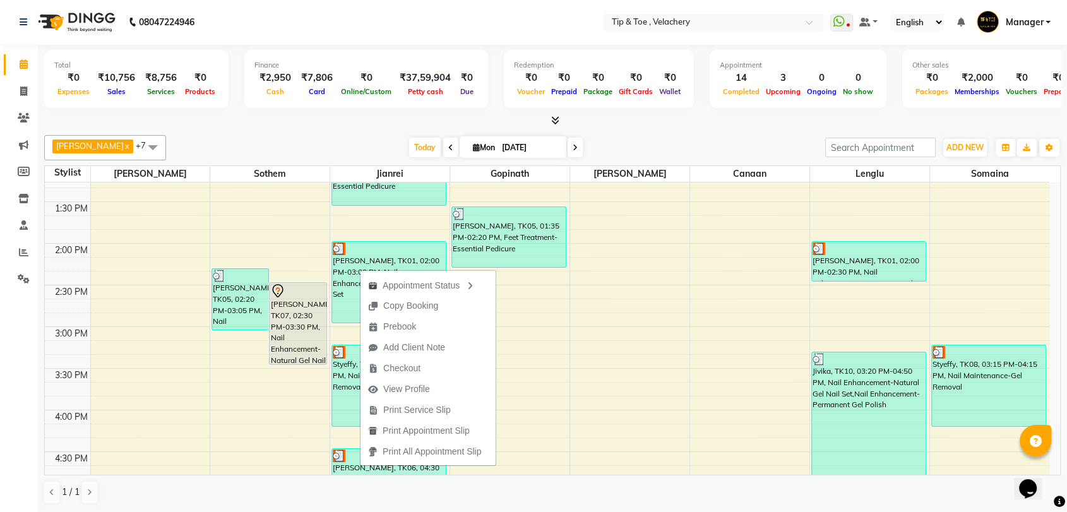
drag, startPoint x: 424, startPoint y: 306, endPoint x: 419, endPoint y: 314, distance: 10.0
click at [423, 308] on span "Copy Booking" at bounding box center [410, 305] width 55 height 13
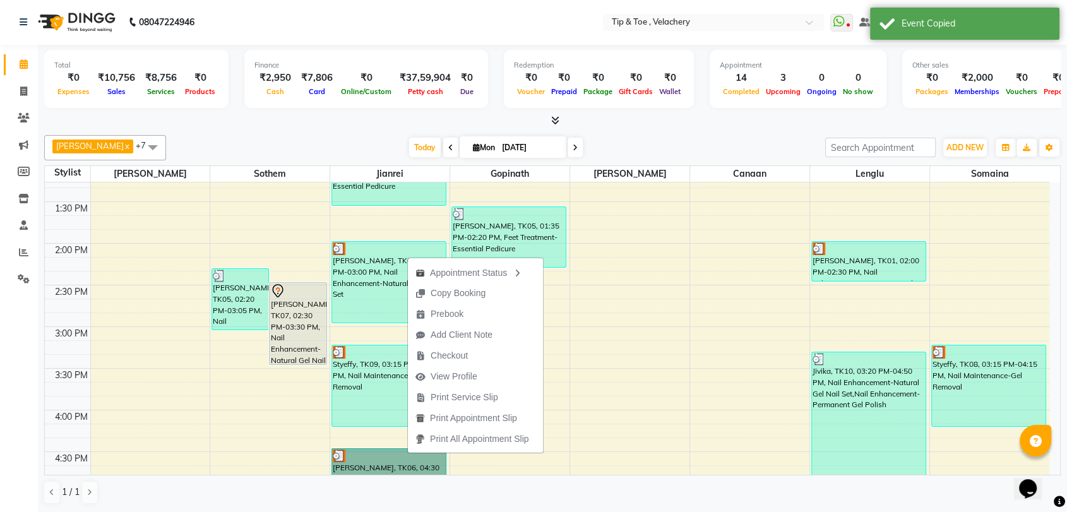
drag, startPoint x: 381, startPoint y: 457, endPoint x: 495, endPoint y: 457, distance: 114.3
click at [495, 457] on div "8:00 AM 8:30 AM 9:00 AM 9:30 AM 10:00 AM 10:30 AM 11:00 AM 11:30 AM 12:00 PM 12…" at bounding box center [547, 368] width 1004 height 1249
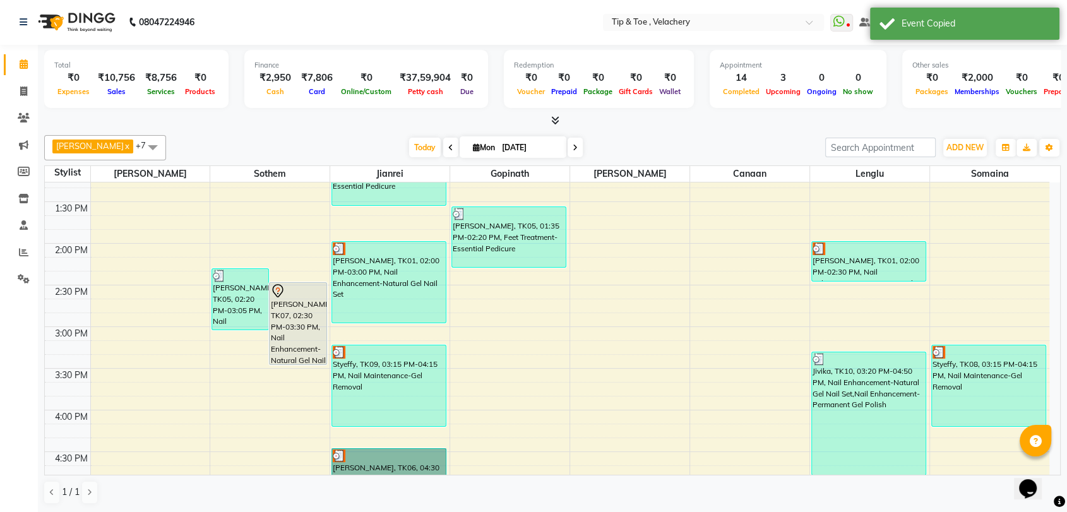
drag, startPoint x: 417, startPoint y: 461, endPoint x: 429, endPoint y: 462, distance: 12.1
click at [458, 462] on div "8:00 AM 8:30 AM 9:00 AM 9:30 AM 10:00 AM 10:30 AM 11:00 AM 11:30 AM 12:00 PM 12…" at bounding box center [547, 368] width 1004 height 1249
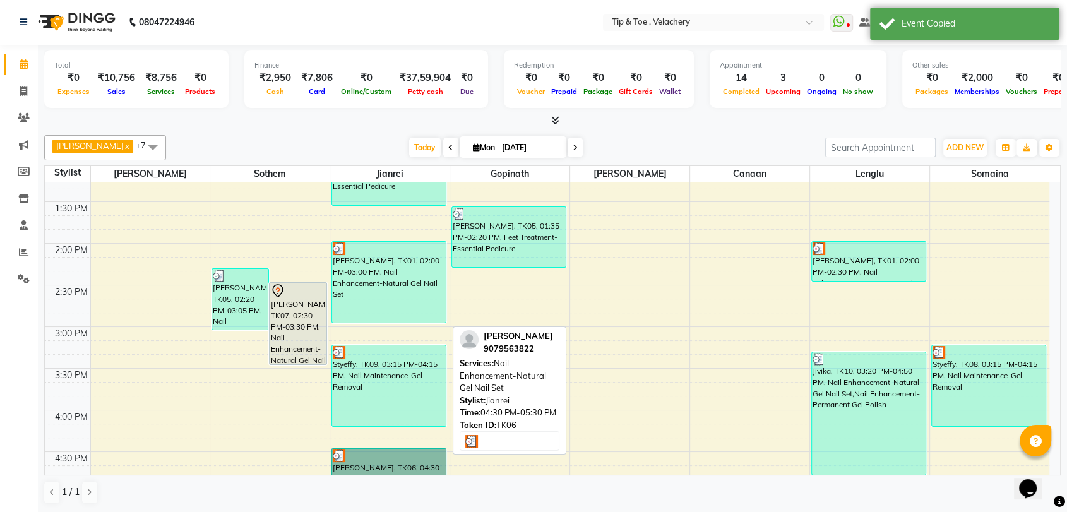
click at [377, 462] on link "Arya Pradeep, TK06, 04:30 PM-05:30 PM, Nail Enhancement-Natural Gel Nail Set" at bounding box center [388, 489] width 115 height 82
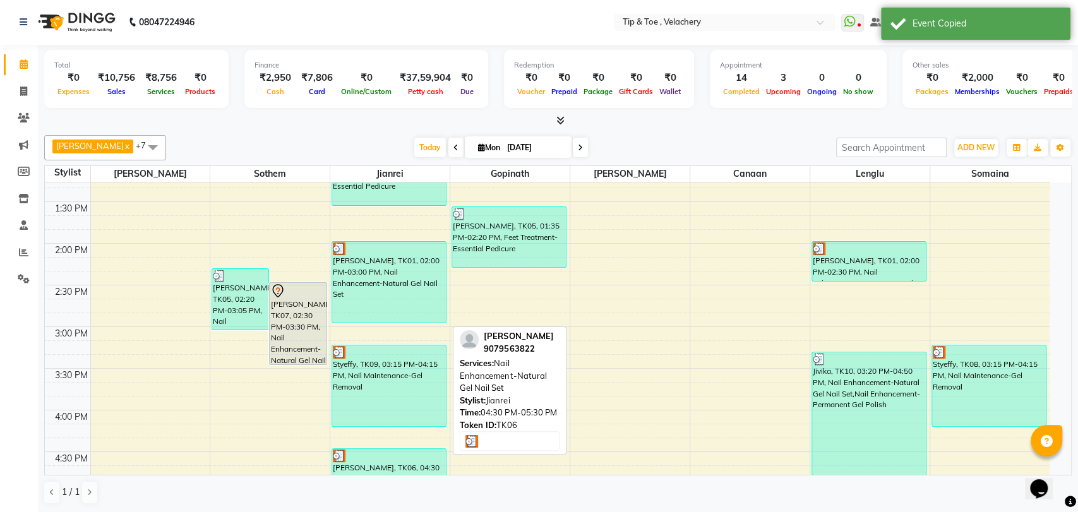
select select "3"
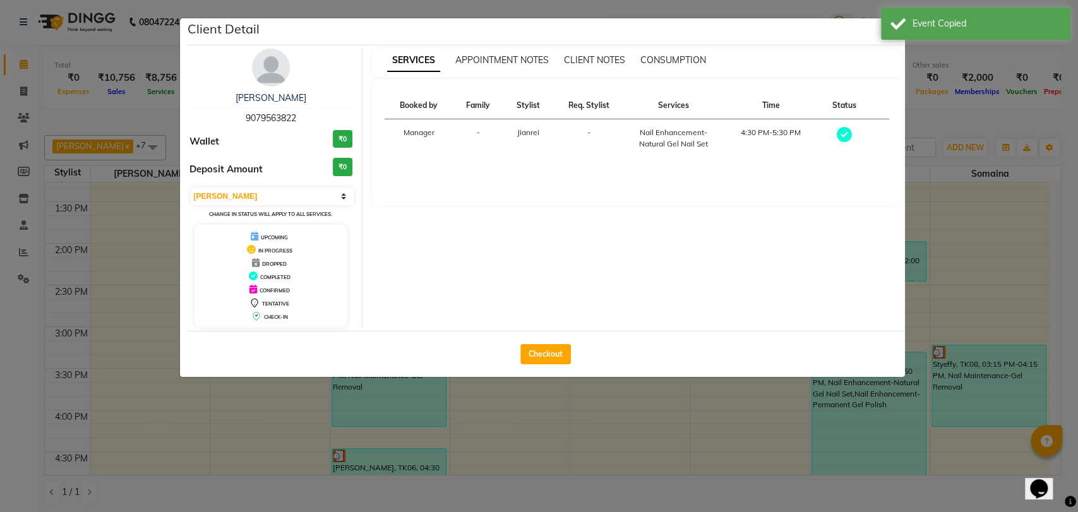
click at [470, 453] on ngb-modal-window "Client Detail Arya Pradeep 9079563822 Wallet ₹0 Deposit Amount ₹0 Select MARK D…" at bounding box center [539, 256] width 1078 height 512
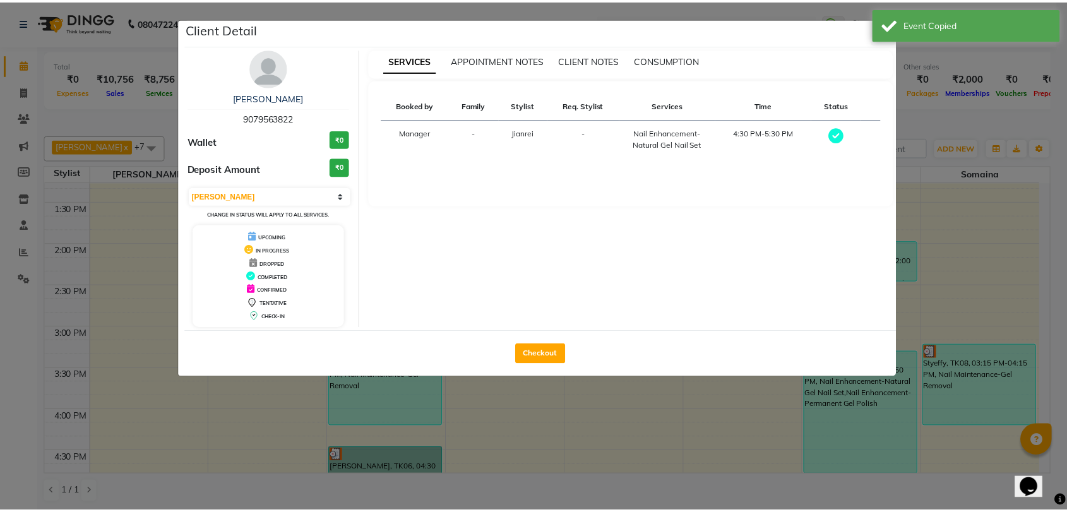
scroll to position [494, 0]
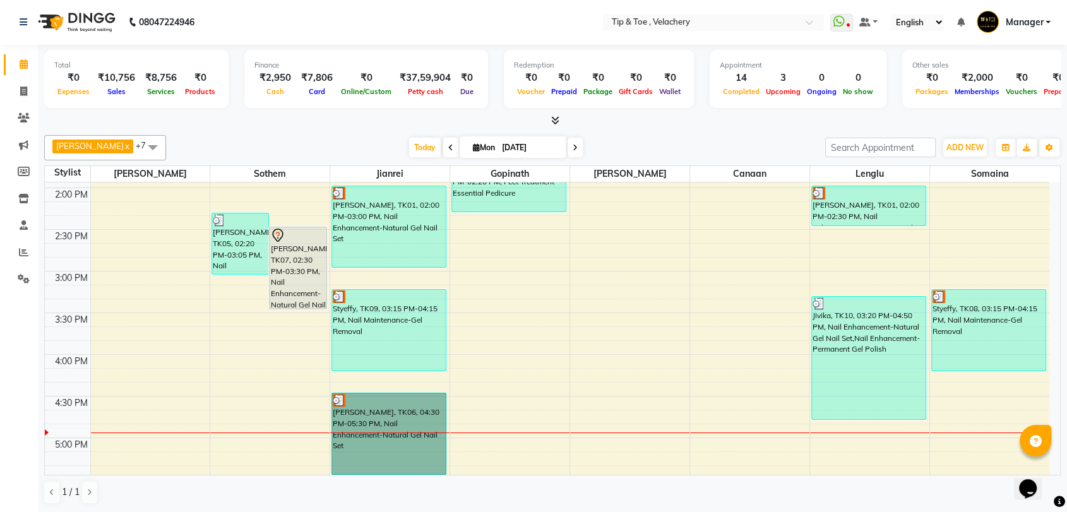
drag, startPoint x: 420, startPoint y: 434, endPoint x: 485, endPoint y: 426, distance: 65.6
click at [485, 426] on div "8:00 AM 8:30 AM 9:00 AM 9:30 AM 10:00 AM 10:30 AM 11:00 AM 11:30 AM 12:00 PM 12…" at bounding box center [547, 312] width 1004 height 1249
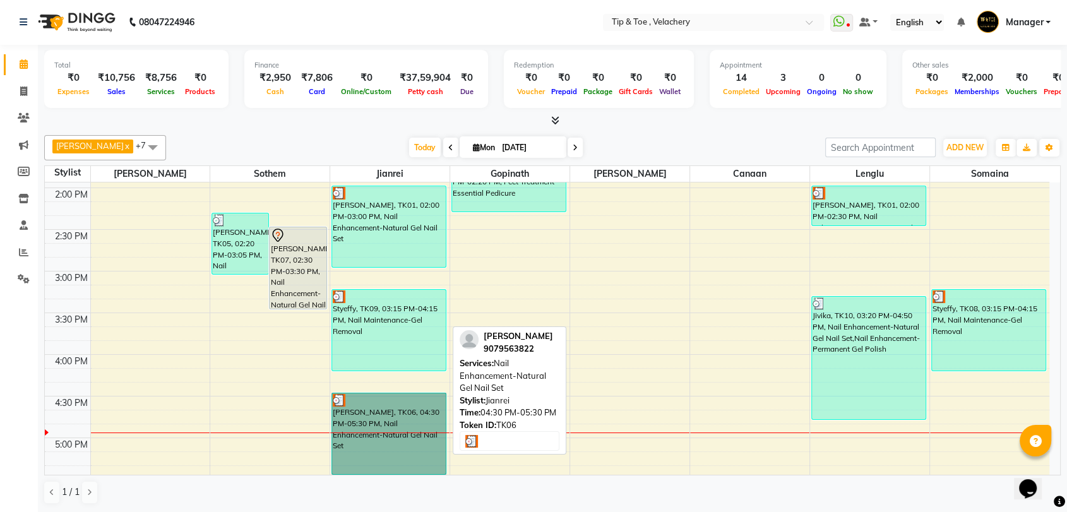
drag, startPoint x: 372, startPoint y: 410, endPoint x: 438, endPoint y: 404, distance: 66.0
click at [438, 404] on link "Arya Pradeep, TK06, 04:30 PM-05:30 PM, Nail Enhancement-Natural Gel Nail Set" at bounding box center [388, 434] width 115 height 82
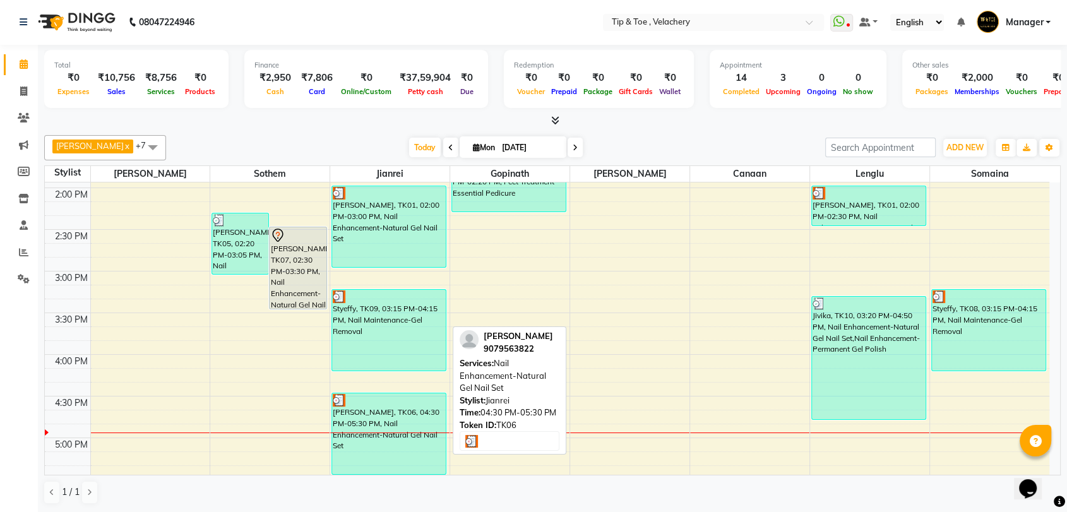
select select "3"
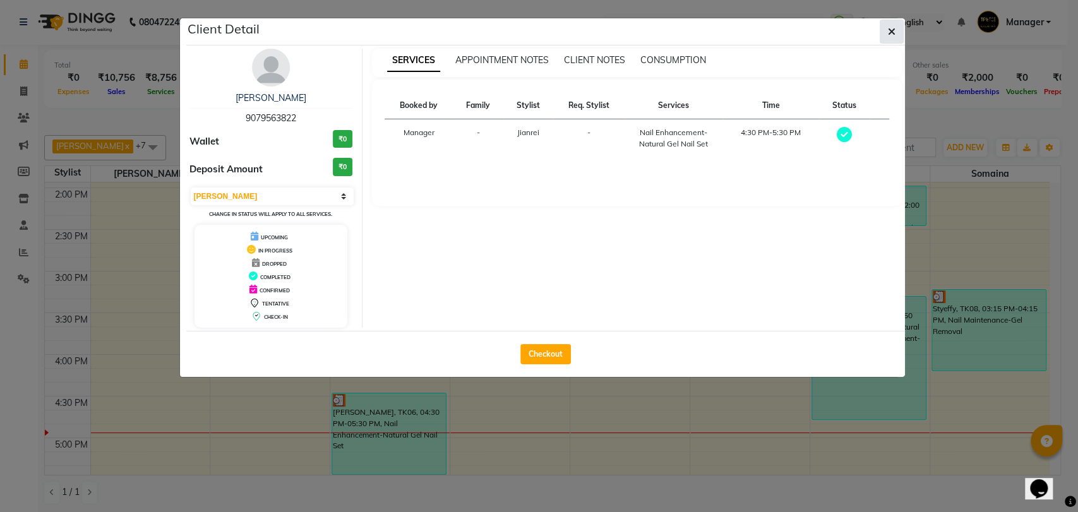
click at [883, 26] on button "button" at bounding box center [891, 32] width 24 height 24
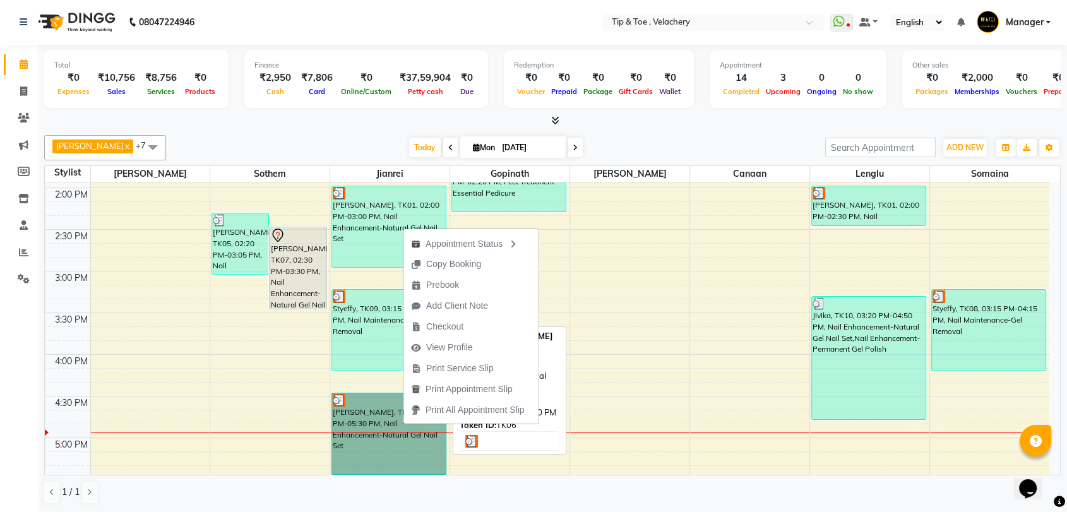
click at [389, 429] on link "[PERSON_NAME], TK06, 04:30 PM-05:30 PM, Nail Enhancement-Natural Gel Nail Set" at bounding box center [388, 434] width 115 height 82
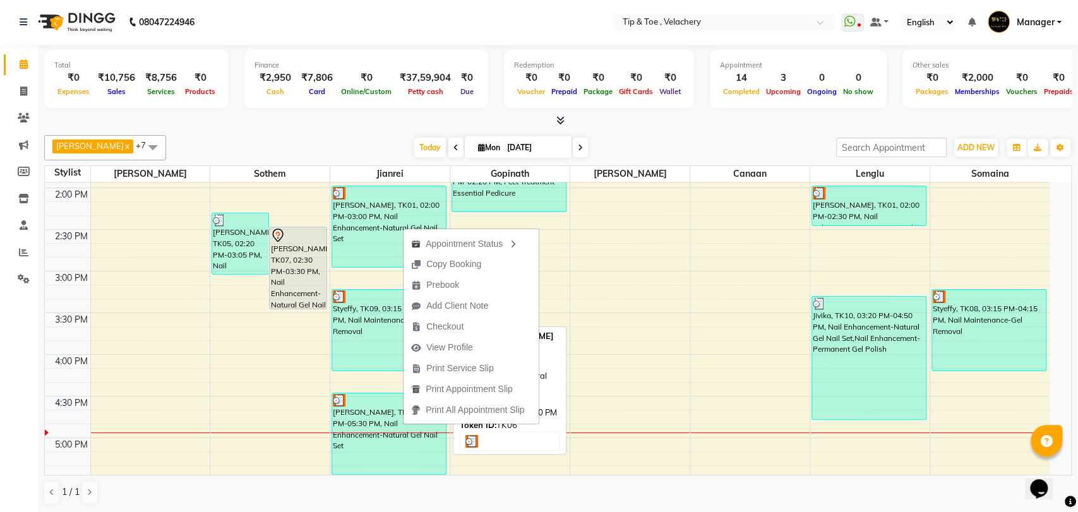
select select "3"
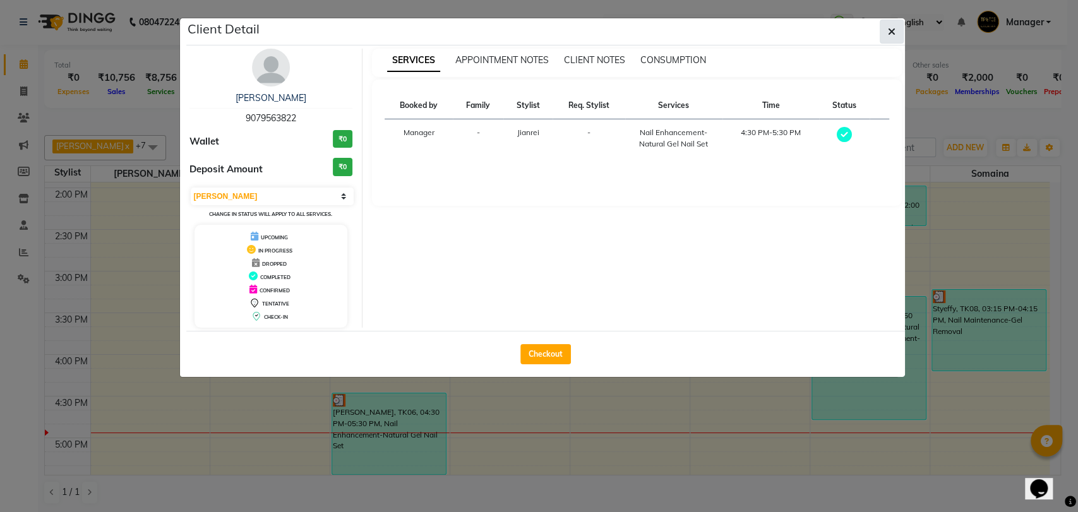
click at [894, 30] on icon "button" at bounding box center [892, 32] width 8 height 10
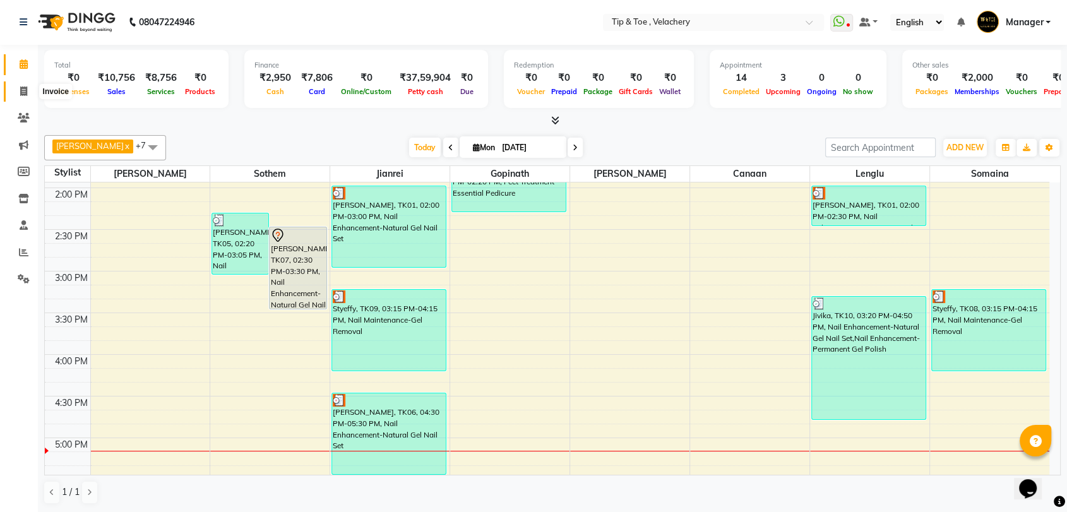
click at [20, 87] on icon at bounding box center [23, 90] width 7 height 9
select select "service"
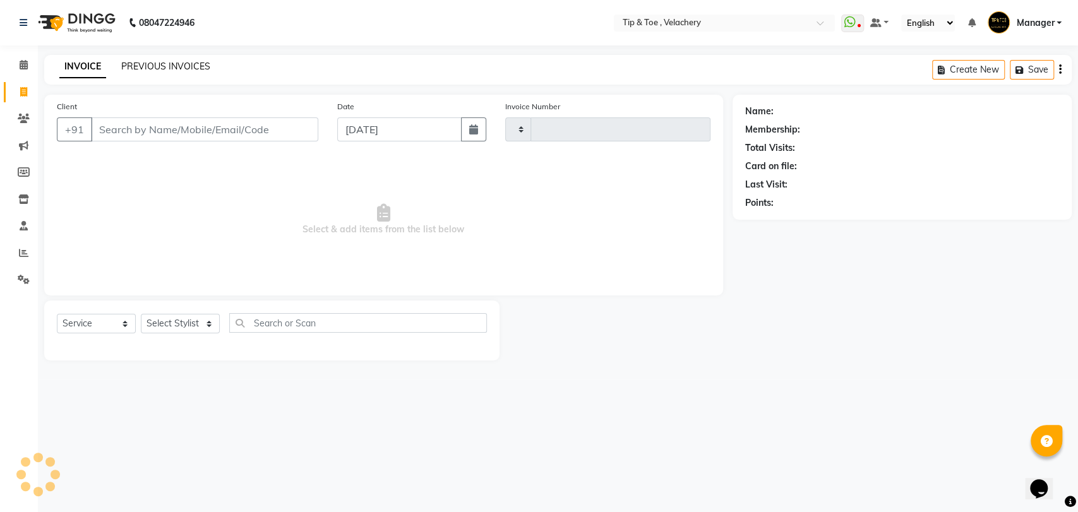
click at [170, 68] on link "PREVIOUS INVOICES" at bounding box center [165, 66] width 89 height 11
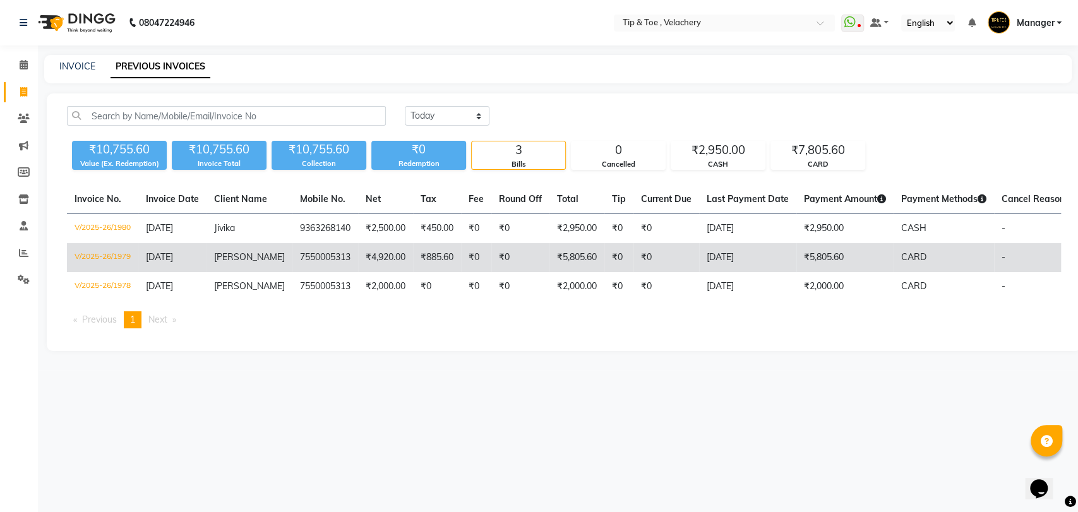
click at [251, 264] on td "[PERSON_NAME]" at bounding box center [249, 257] width 86 height 29
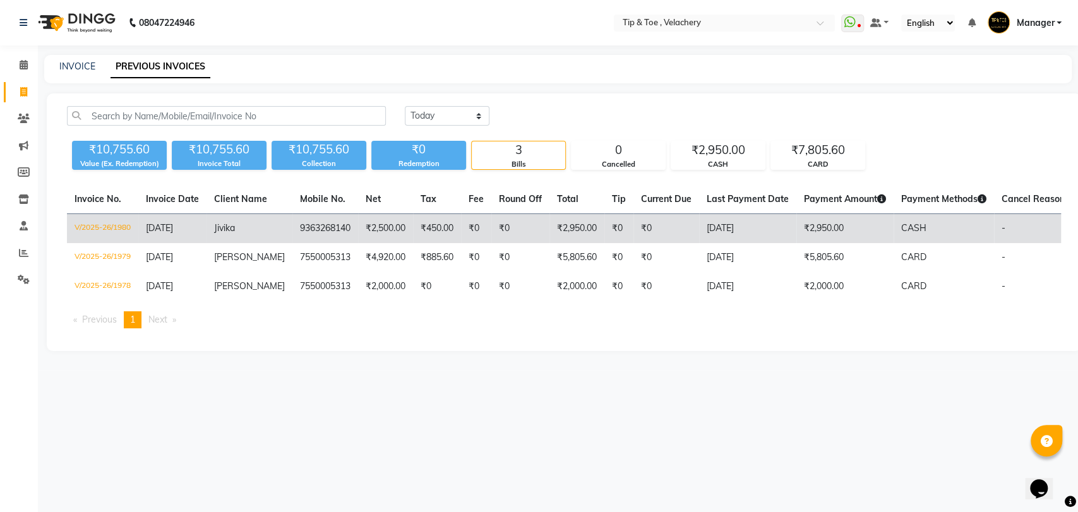
click at [234, 236] on td "Jivika" at bounding box center [249, 229] width 86 height 30
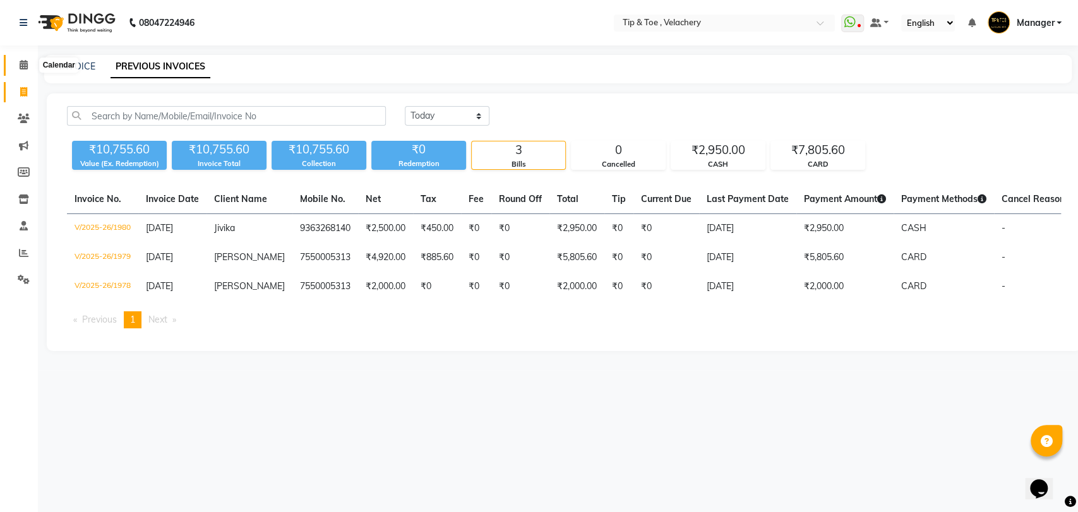
drag, startPoint x: 18, startPoint y: 59, endPoint x: 41, endPoint y: 74, distance: 28.2
click at [17, 59] on span at bounding box center [24, 65] width 22 height 15
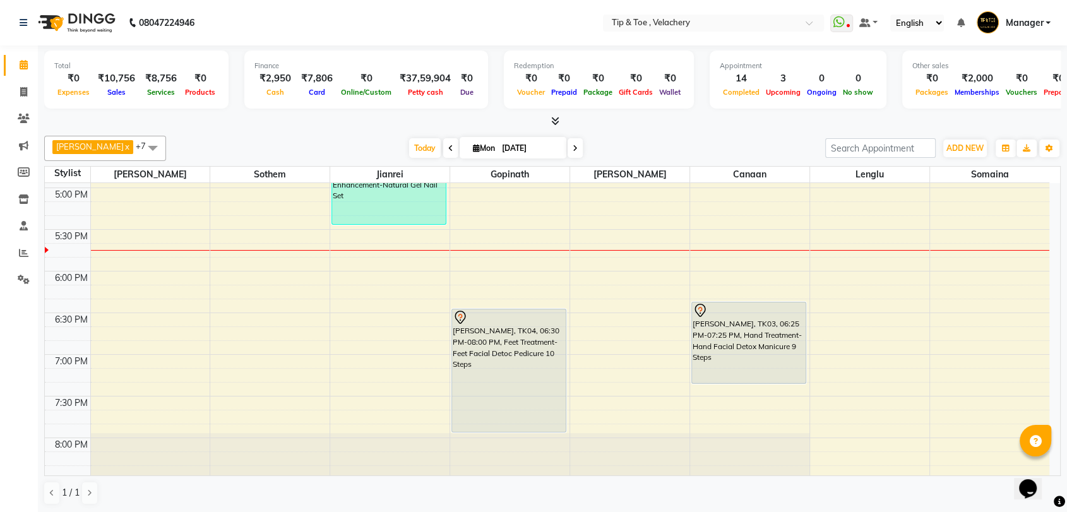
scroll to position [746, 0]
drag, startPoint x: 962, startPoint y: 145, endPoint x: 955, endPoint y: 141, distance: 8.5
click at [961, 144] on span "ADD NEW" at bounding box center [964, 147] width 37 height 9
click at [907, 190] on link "Add Invoice" at bounding box center [936, 189] width 100 height 16
select select "service"
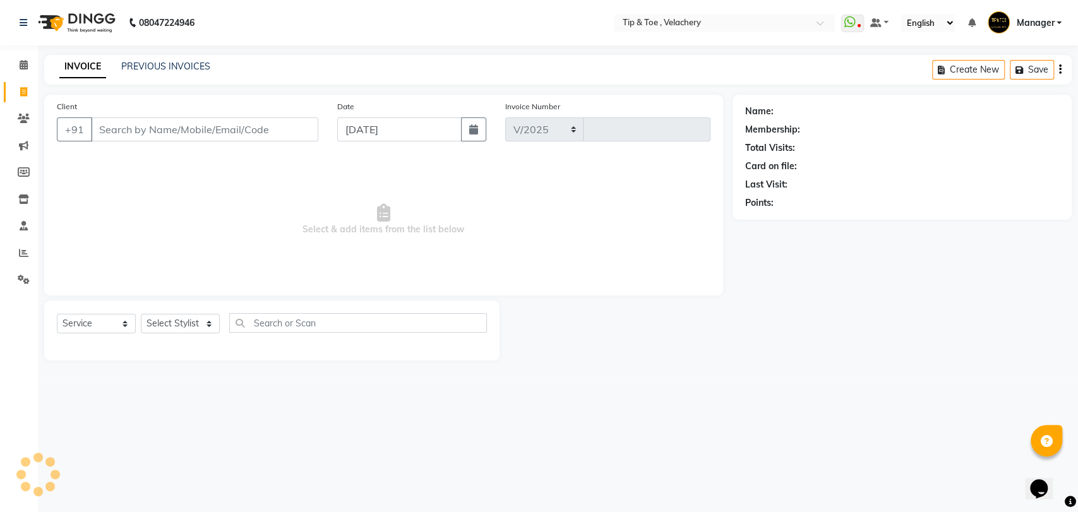
select select "5863"
type input "1981"
click at [163, 319] on select "Select Stylist" at bounding box center [180, 324] width 79 height 20
select select "41026"
click at [141, 314] on select "Select Stylist [PERSON_NAME] Gopinath Jianrei [PERSON_NAME] Manager [PERSON_NAM…" at bounding box center [180, 324] width 79 height 20
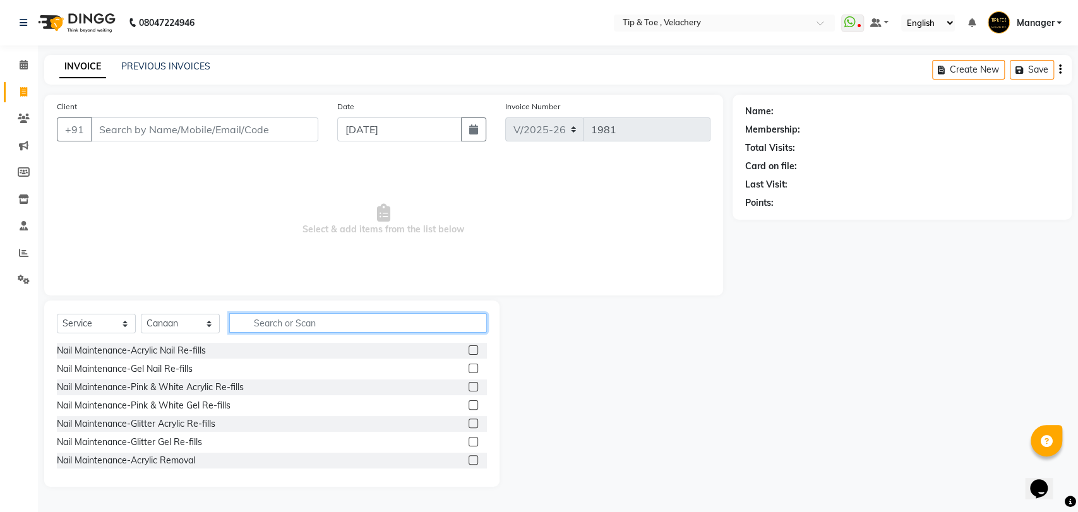
click at [309, 321] on input "text" at bounding box center [358, 323] width 258 height 20
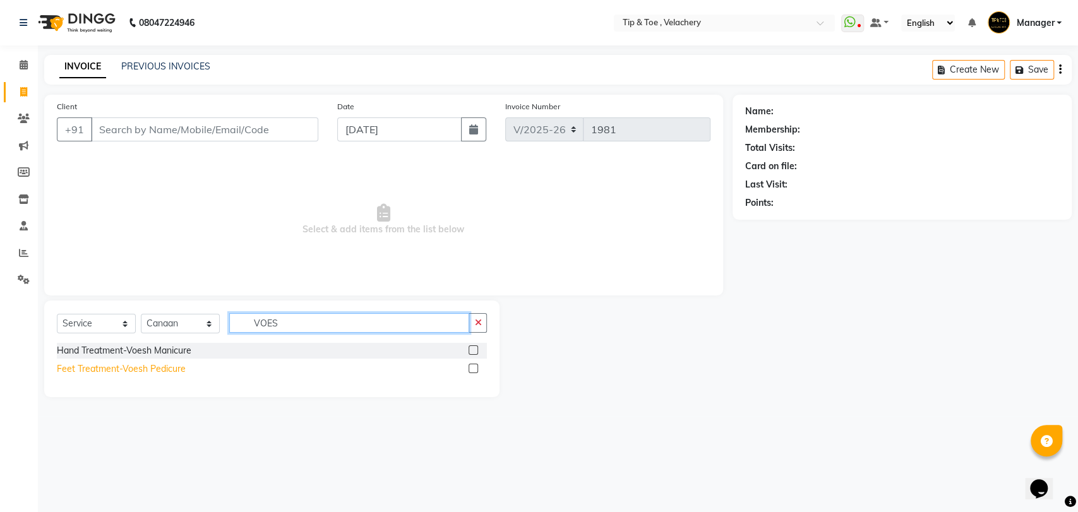
type input "VOES"
click at [146, 369] on div "Feet Treatment-Voesh Pedicure" at bounding box center [121, 368] width 129 height 13
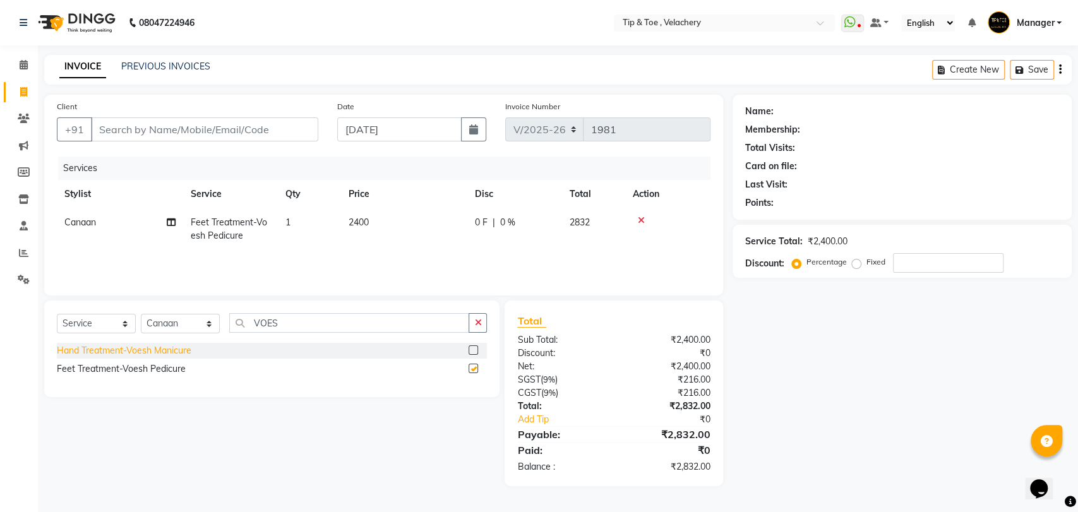
checkbox input "false"
click at [180, 324] on select "Select Stylist [PERSON_NAME] Gopinath Jianrei [PERSON_NAME] Manager [PERSON_NAM…" at bounding box center [180, 324] width 79 height 20
select select "41023"
click at [141, 314] on select "Select Stylist [PERSON_NAME] Gopinath Jianrei [PERSON_NAME] Manager [PERSON_NAM…" at bounding box center [180, 324] width 79 height 20
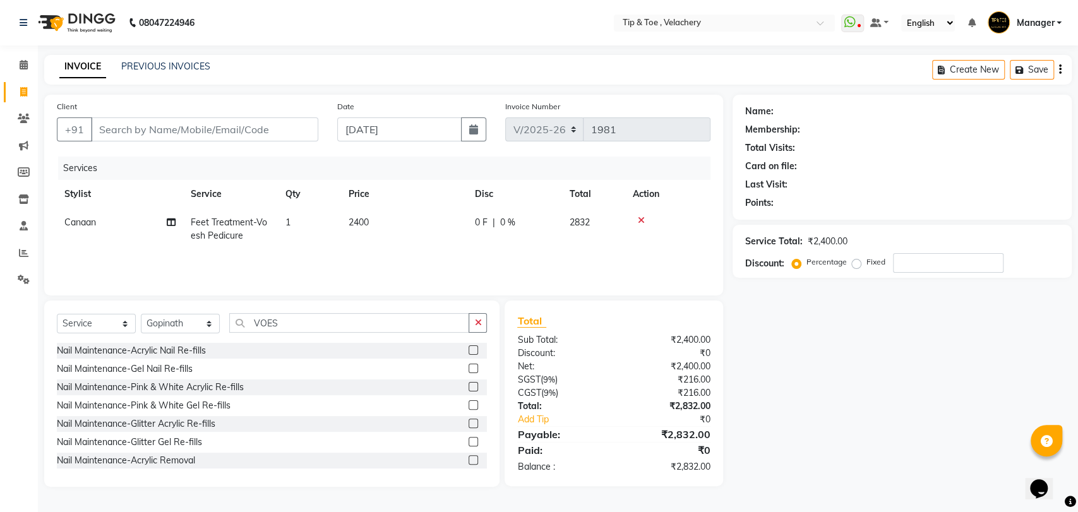
click at [296, 333] on div "Select Service Product Membership Package Voucher Prepaid Gift Card Select Styl…" at bounding box center [272, 328] width 430 height 30
click at [311, 324] on input "VOES" at bounding box center [349, 323] width 240 height 20
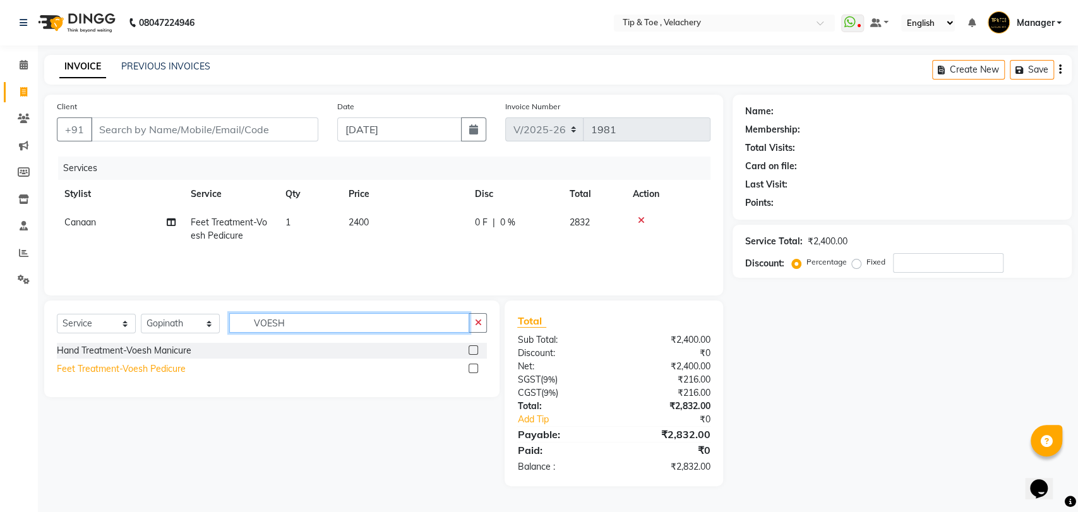
type input "VOESH"
click at [125, 366] on div "Feet Treatment-Voesh Pedicure" at bounding box center [121, 368] width 129 height 13
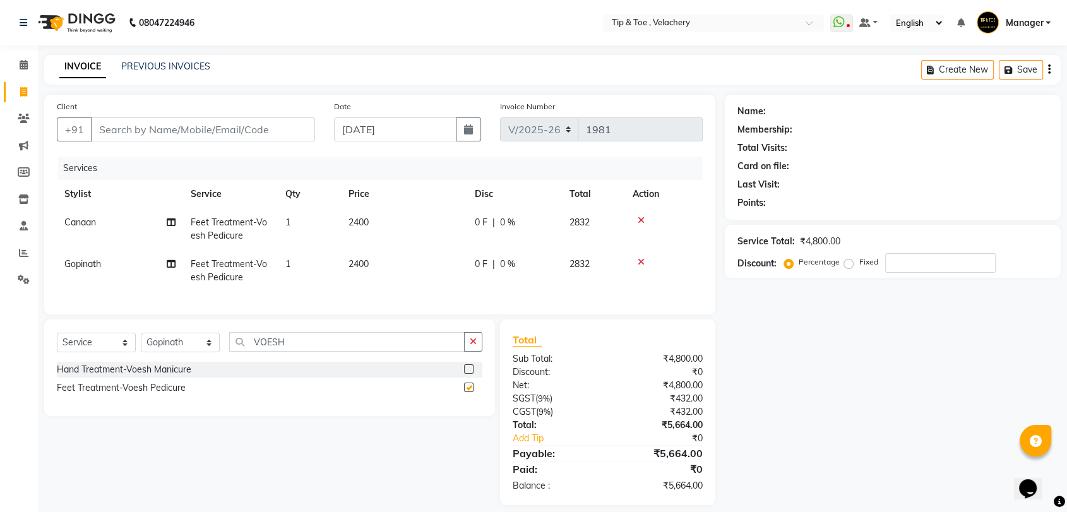
checkbox input "false"
drag, startPoint x: 306, startPoint y: 349, endPoint x: 172, endPoint y: 354, distance: 134.5
click at [172, 359] on div "Select Service Product Membership Package Voucher Prepaid Gift Card Select Styl…" at bounding box center [270, 347] width 426 height 30
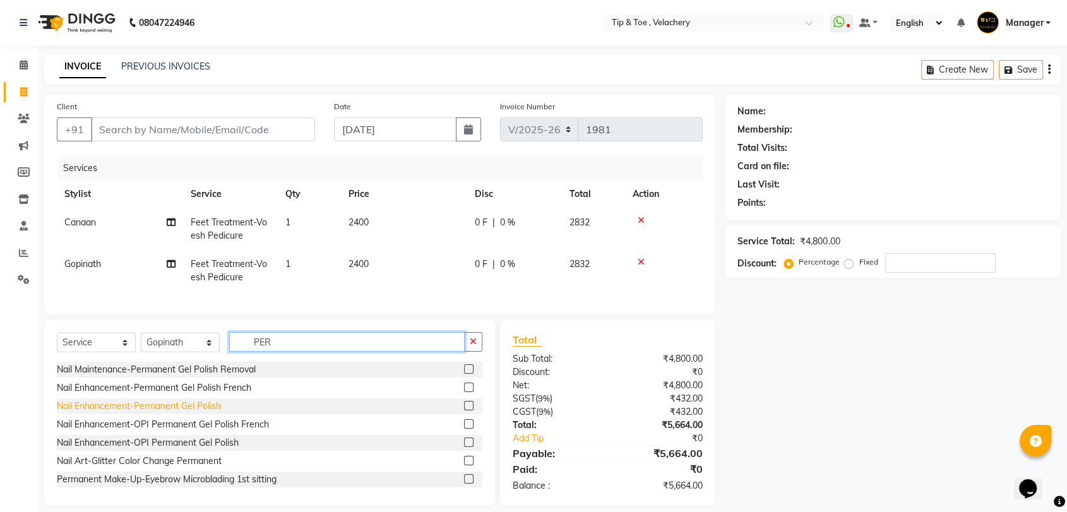
type input "PER"
click at [169, 413] on div "Nail Enhancement-Permanent Gel Polish" at bounding box center [139, 406] width 164 height 13
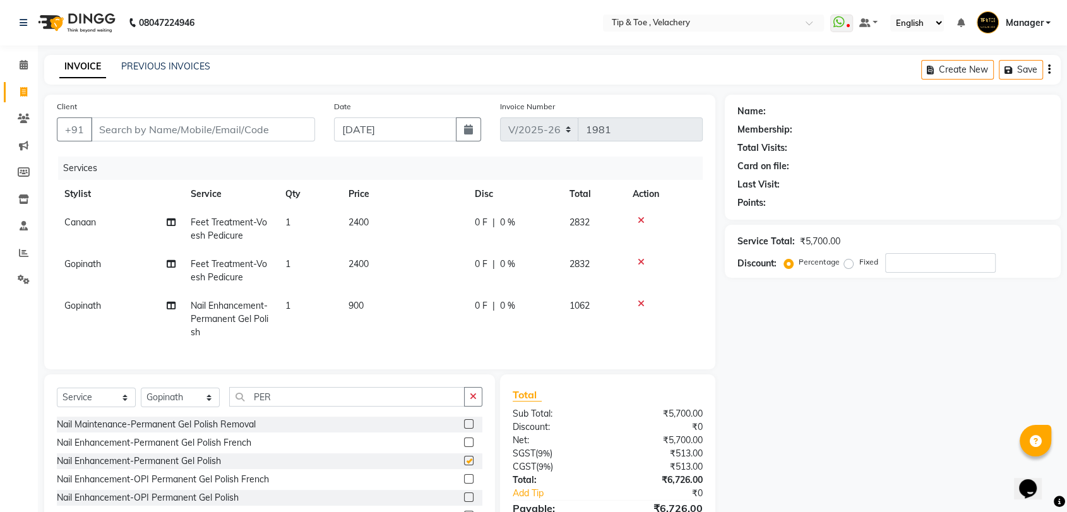
checkbox input "false"
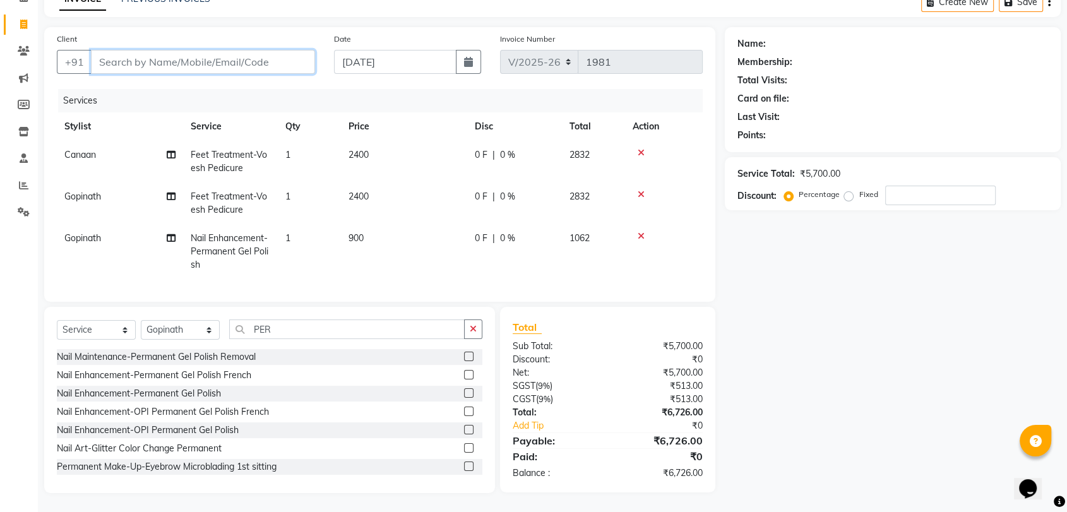
click at [222, 51] on input "Client" at bounding box center [203, 62] width 224 height 24
type input "7"
type input "0"
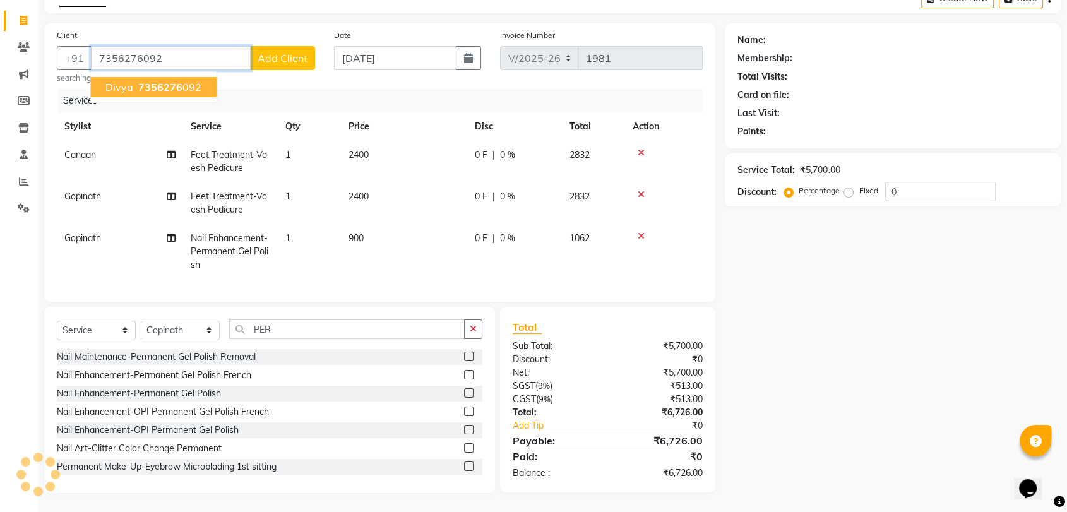
type input "7356276092"
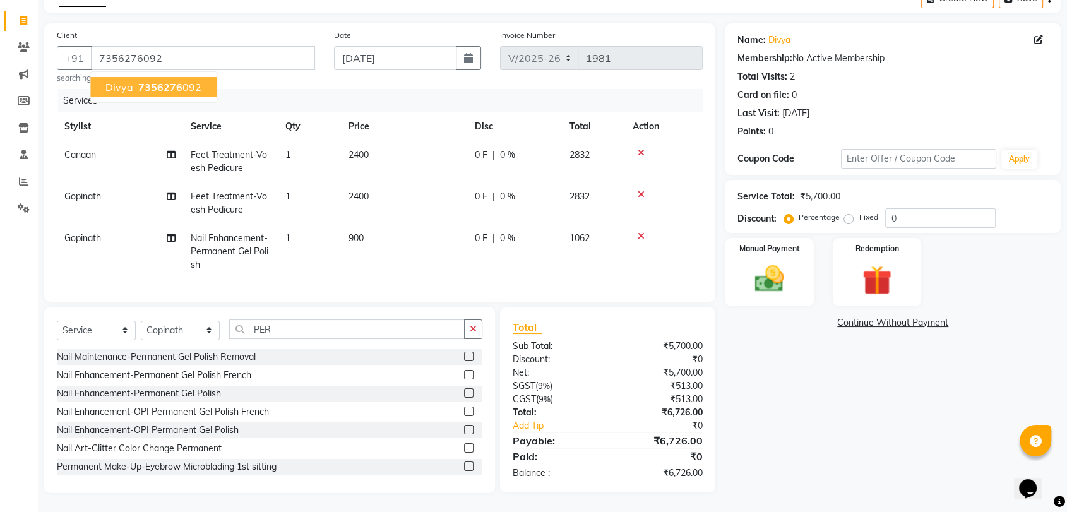
drag, startPoint x: 169, startPoint y: 86, endPoint x: 273, endPoint y: 138, distance: 115.8
click at [170, 86] on span "7356276" at bounding box center [160, 87] width 44 height 13
click at [777, 273] on img at bounding box center [768, 278] width 49 height 35
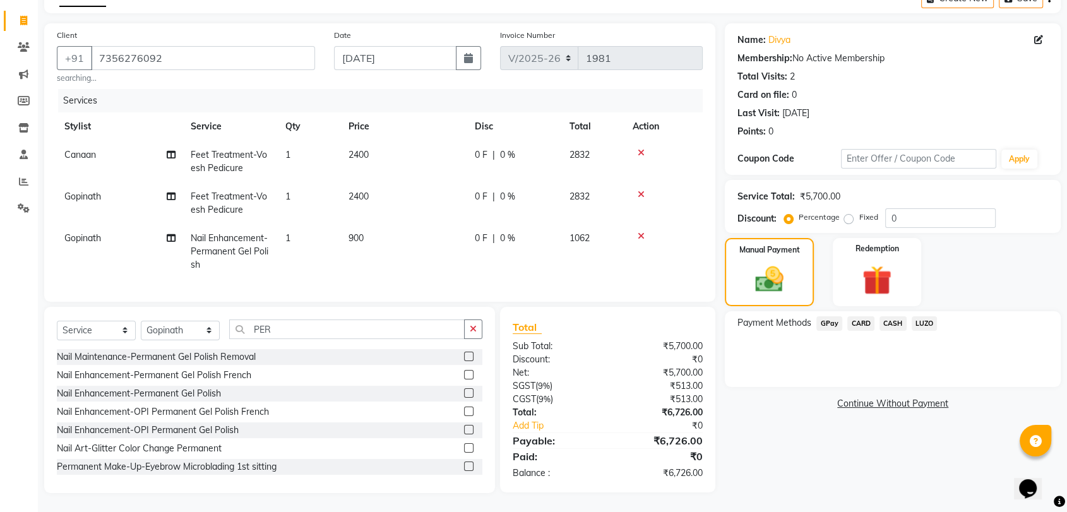
click at [837, 316] on span "GPay" at bounding box center [829, 323] width 26 height 15
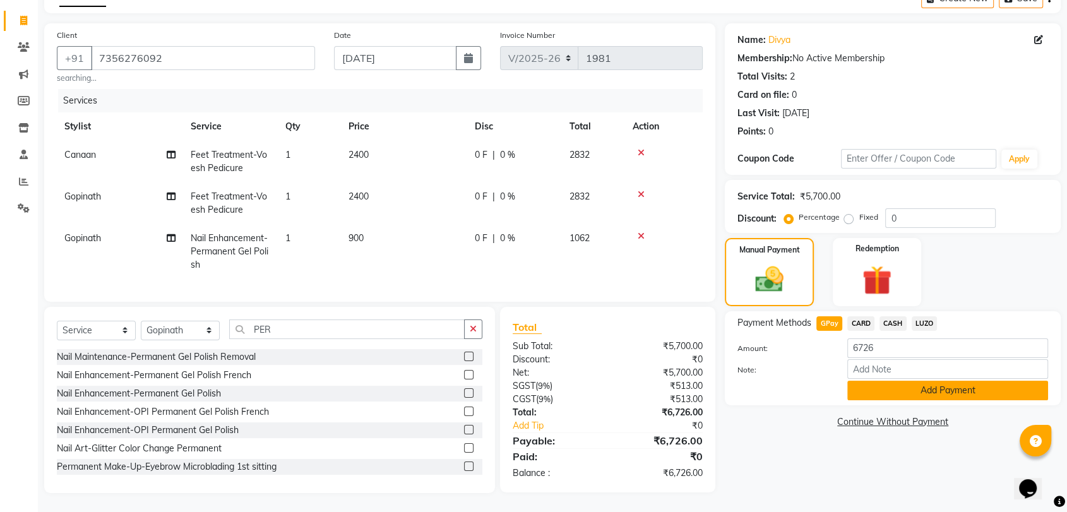
click at [910, 384] on button "Add Payment" at bounding box center [947, 391] width 201 height 20
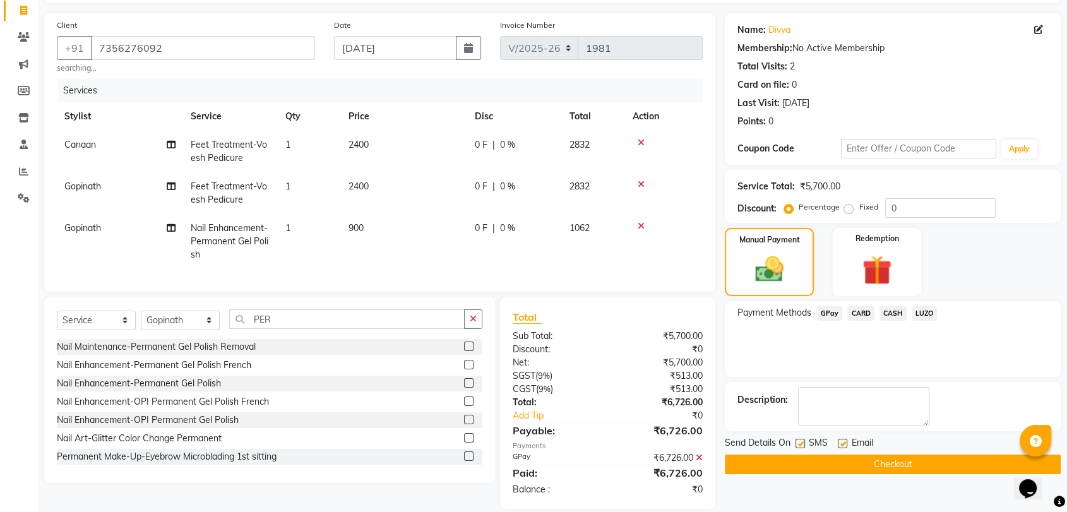
scroll to position [107, 0]
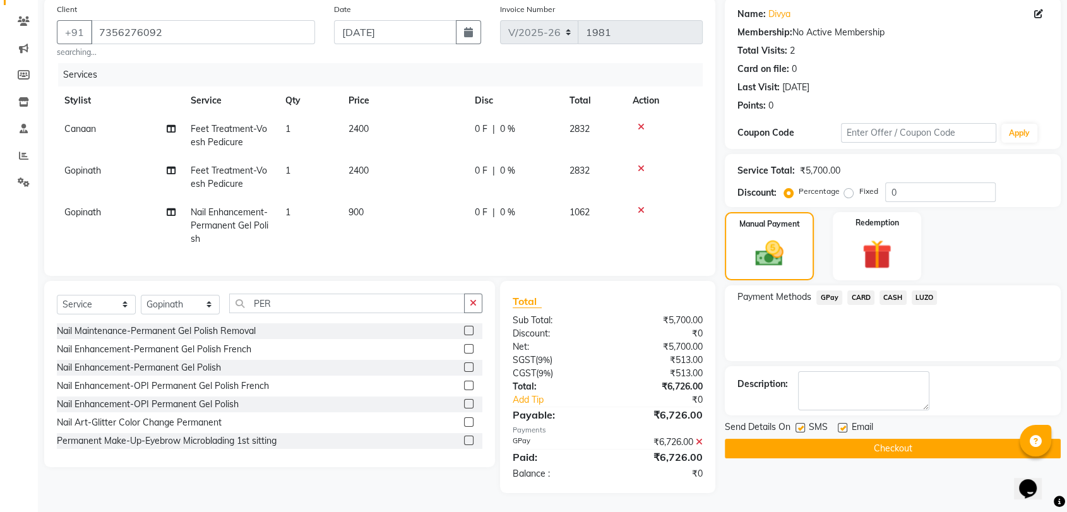
click at [843, 423] on label at bounding box center [842, 427] width 9 height 9
click at [843, 424] on input "checkbox" at bounding box center [842, 428] width 8 height 8
checkbox input "false"
click at [864, 439] on button "Checkout" at bounding box center [893, 449] width 336 height 20
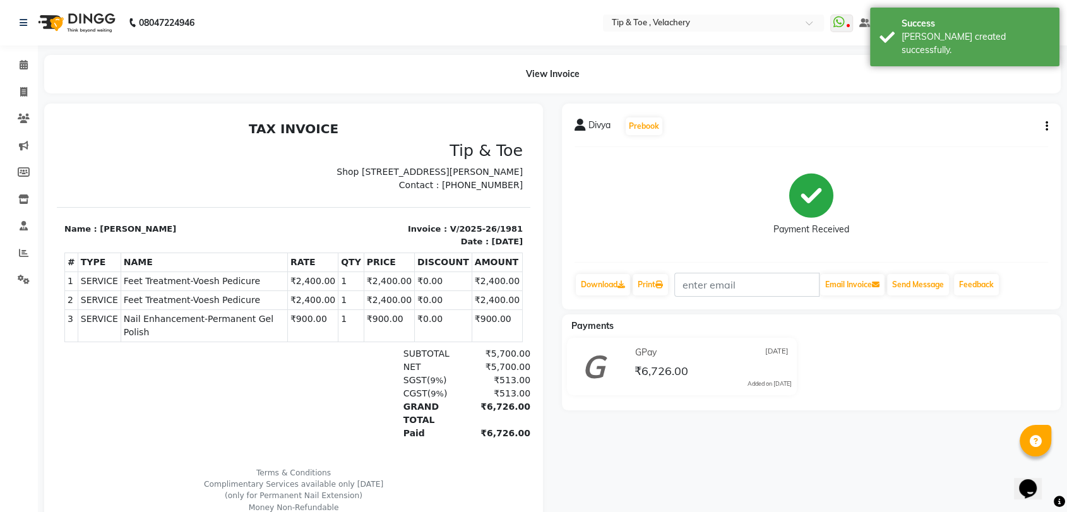
click at [214, 288] on span "Feet Treatment-Voesh Pedicure" at bounding box center [204, 281] width 161 height 13
click at [215, 288] on span "Feet Treatment-Voesh Pedicure" at bounding box center [204, 281] width 161 height 13
click at [216, 288] on span "Feet Treatment-Voesh Pedicure" at bounding box center [204, 281] width 161 height 13
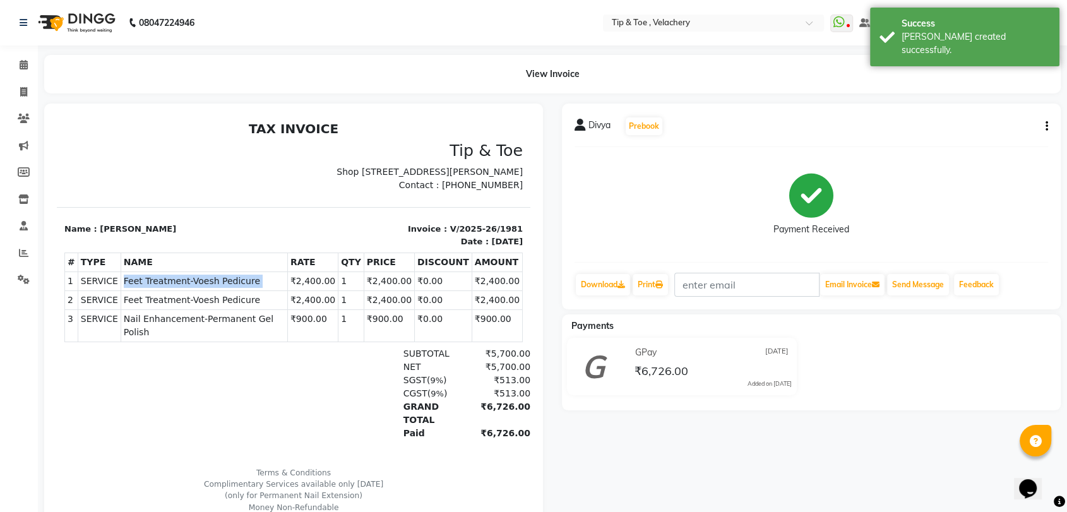
copy tr "Feet Treatment-Voesh Pedicure"
click at [145, 307] on span "Feet Treatment-Voesh Pedicure" at bounding box center [204, 300] width 161 height 13
copy tr "Feet Treatment-Voesh Pedicure"
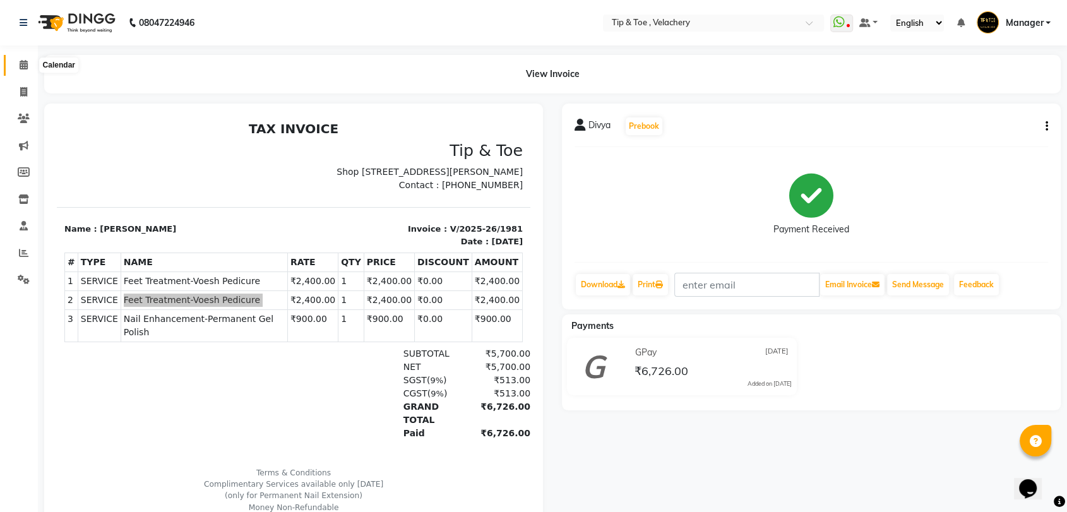
click at [23, 66] on icon at bounding box center [24, 64] width 8 height 9
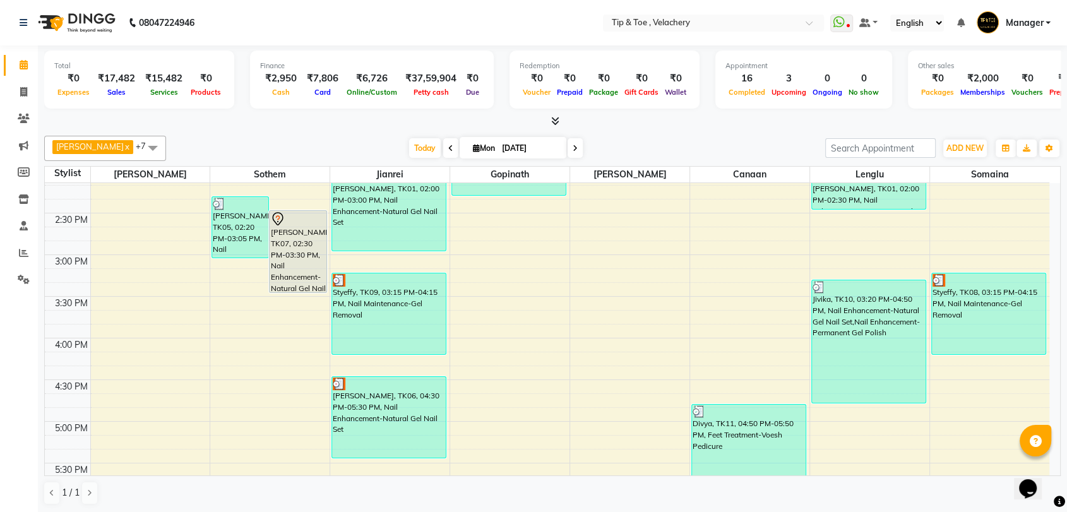
scroll to position [768, 0]
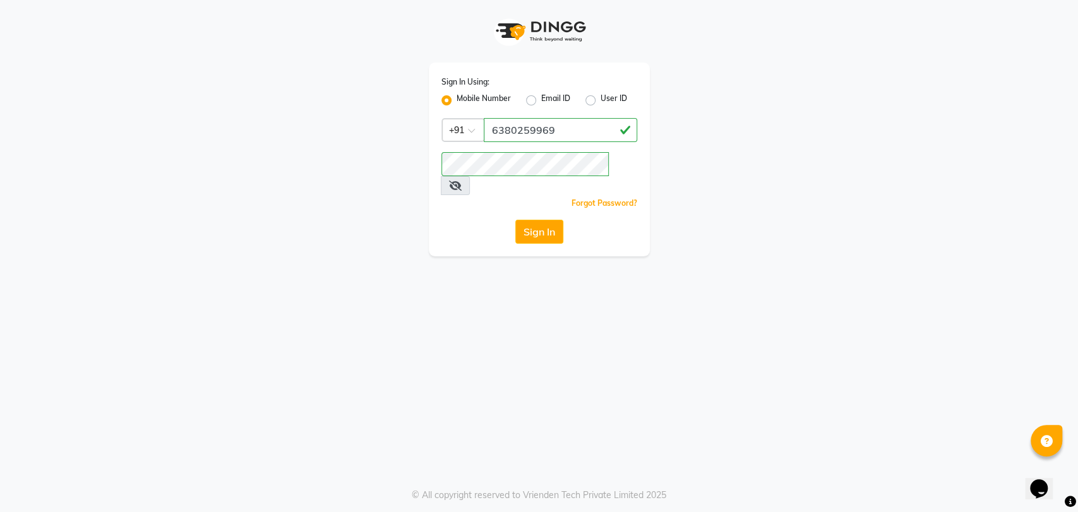
click at [965, 146] on app-login "Sign In Using: Mobile Number Email ID User ID Country Code × +91 6380259969 Rem…" at bounding box center [539, 128] width 1078 height 256
click at [958, 151] on app-login "Sign In Using: Mobile Number Email ID User ID Country Code × +91 6380259969 Rem…" at bounding box center [539, 128] width 1078 height 256
click at [535, 220] on button "Sign In" at bounding box center [539, 232] width 48 height 24
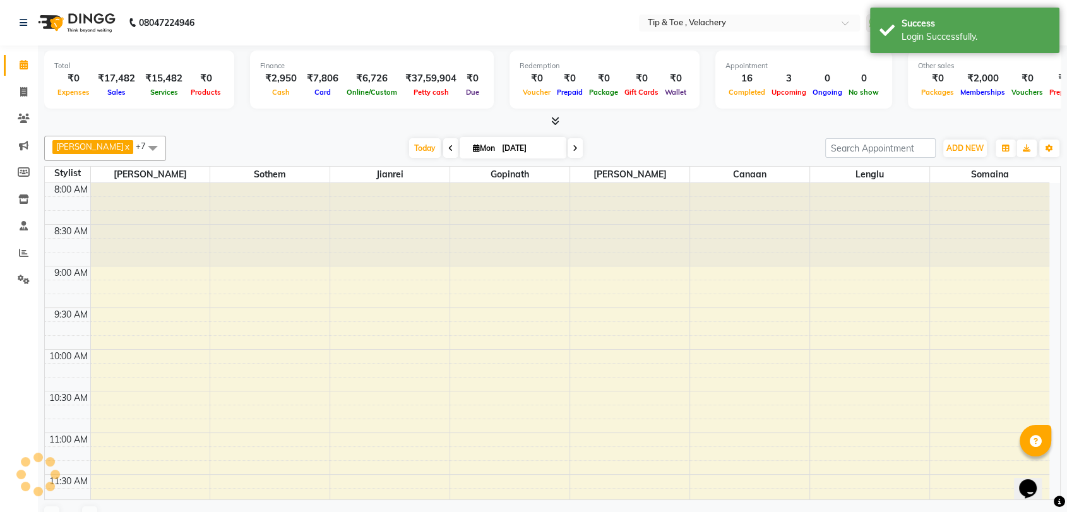
select select "en"
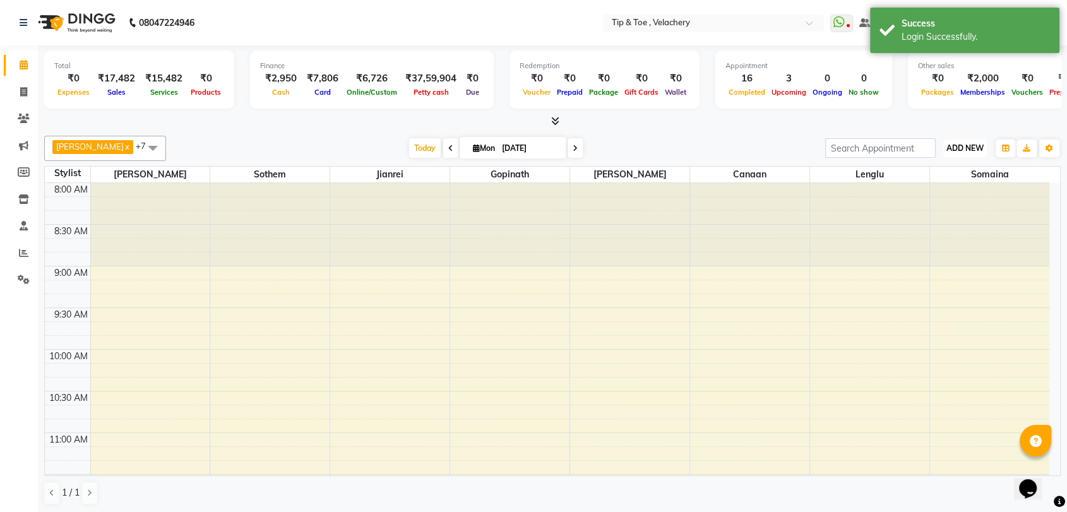
click at [965, 148] on span "ADD NEW" at bounding box center [964, 147] width 37 height 9
click at [912, 184] on link "Add Invoice" at bounding box center [936, 189] width 100 height 16
select select "service"
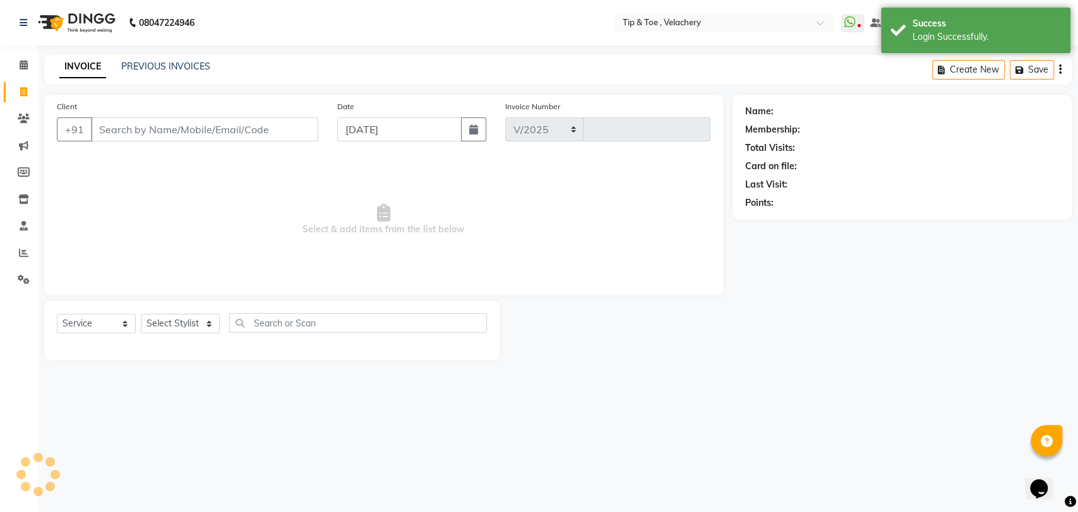
select select "5863"
type input "1982"
click at [171, 324] on select "Select Stylist" at bounding box center [180, 324] width 79 height 20
drag, startPoint x: 189, startPoint y: 113, endPoint x: 186, endPoint y: 121, distance: 8.2
click at [187, 119] on div "Client +91" at bounding box center [187, 126] width 280 height 52
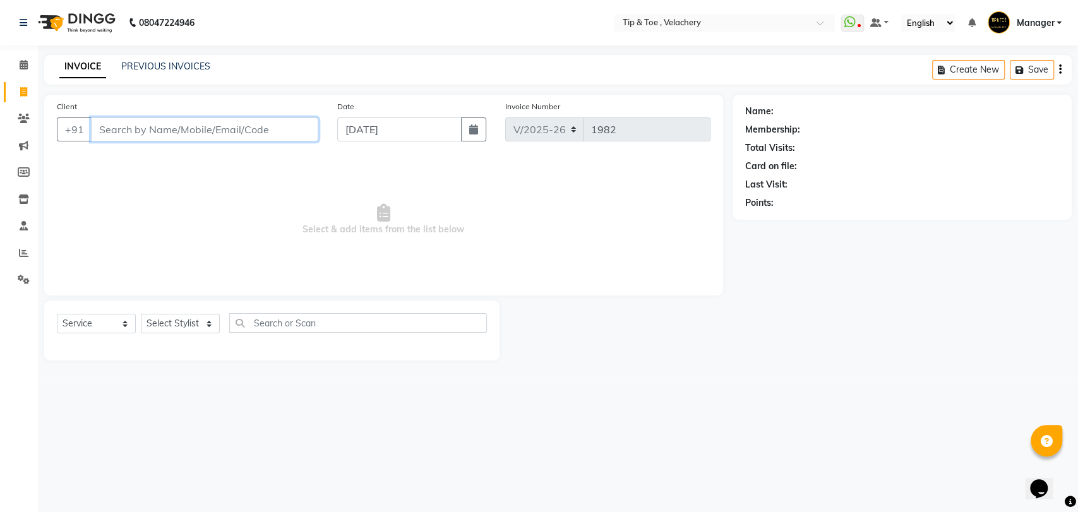
click at [186, 121] on input "Client" at bounding box center [204, 129] width 227 height 24
type input "99124578125"
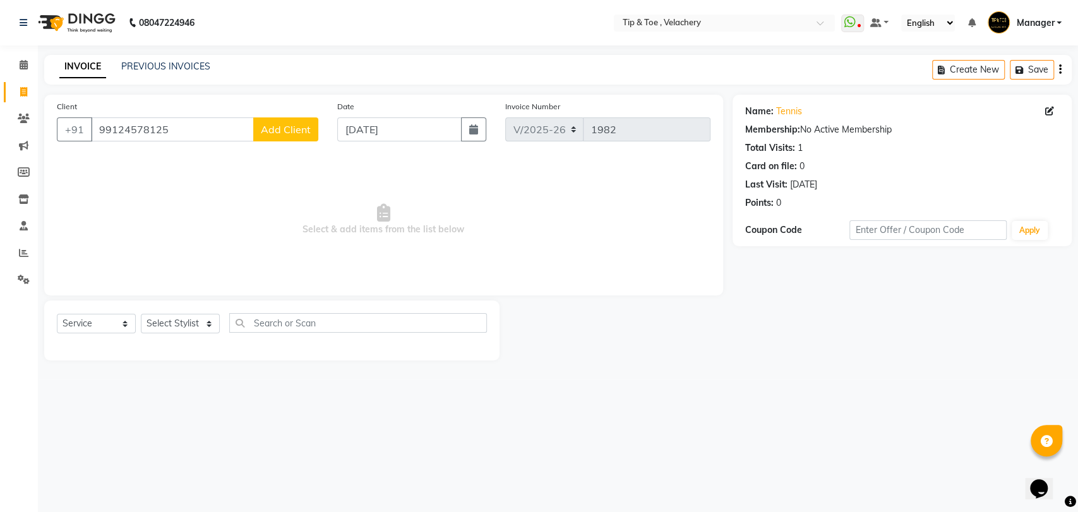
click at [271, 128] on span "Add Client" at bounding box center [286, 129] width 50 height 13
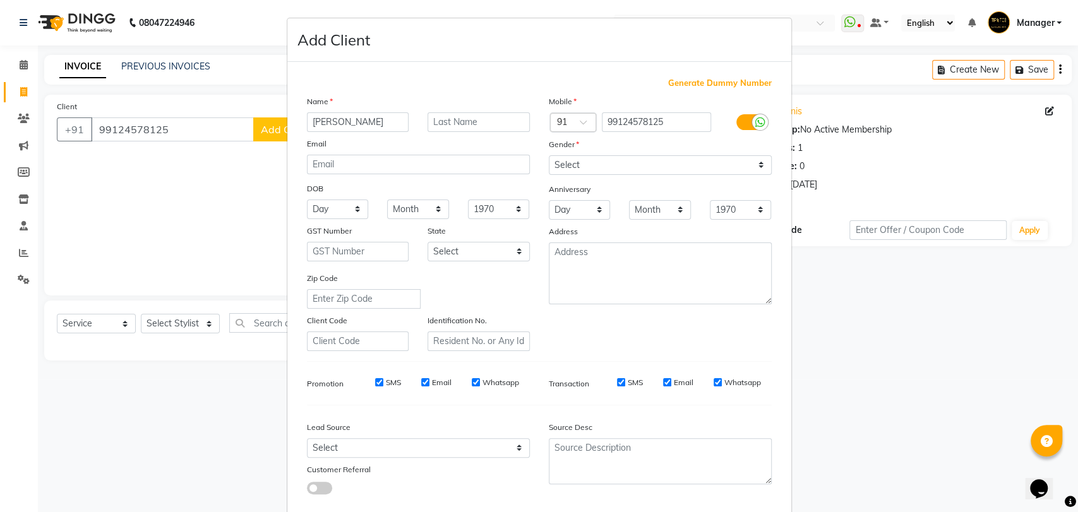
type input "[PERSON_NAME]"
drag, startPoint x: 636, startPoint y: 164, endPoint x: 633, endPoint y: 173, distance: 10.0
click at [636, 164] on select "Select [DEMOGRAPHIC_DATA] [DEMOGRAPHIC_DATA] Other Prefer Not To Say" at bounding box center [660, 165] width 223 height 20
select select "[DEMOGRAPHIC_DATA]"
click at [549, 155] on select "Select [DEMOGRAPHIC_DATA] [DEMOGRAPHIC_DATA] Other Prefer Not To Say" at bounding box center [660, 165] width 223 height 20
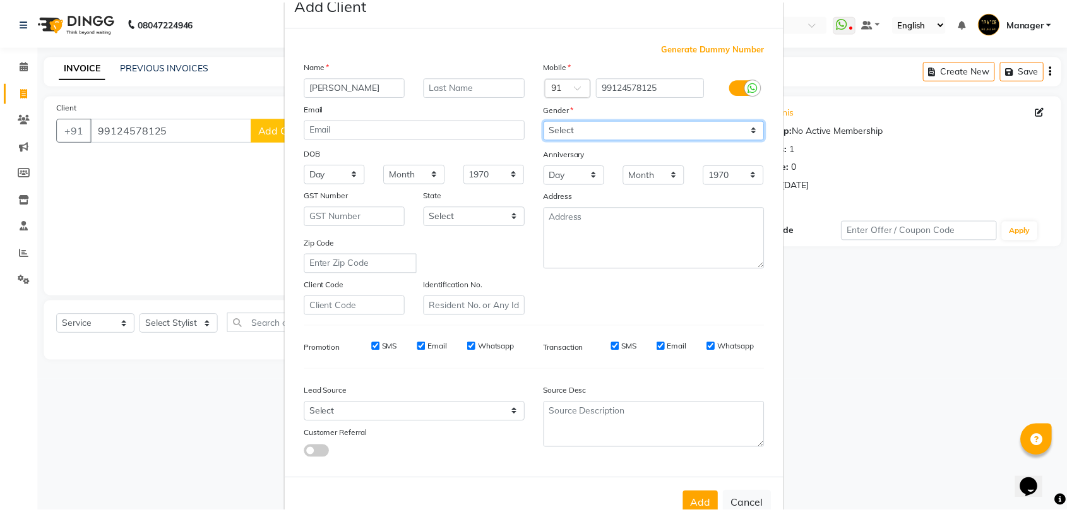
scroll to position [68, 0]
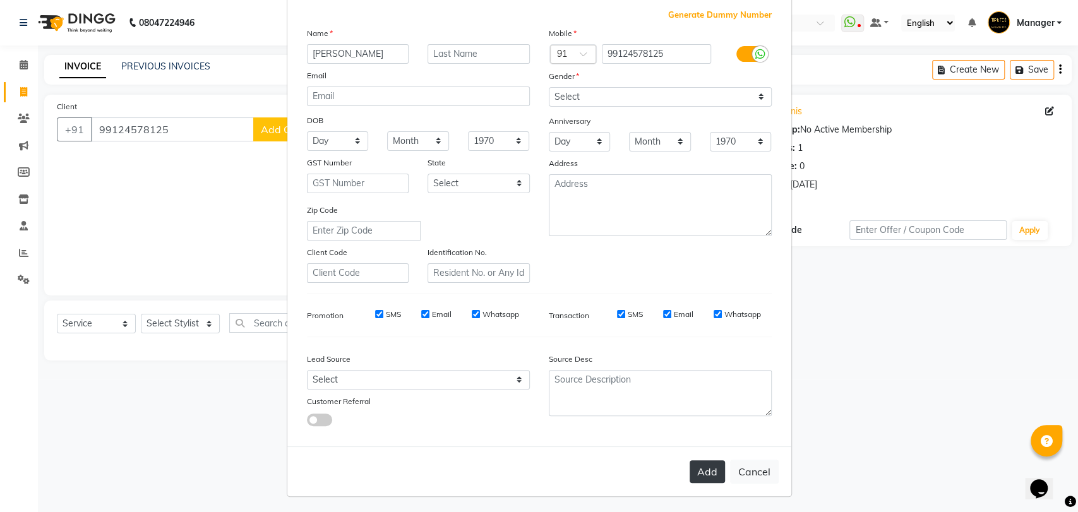
click at [709, 463] on button "Add" at bounding box center [706, 471] width 35 height 23
select select
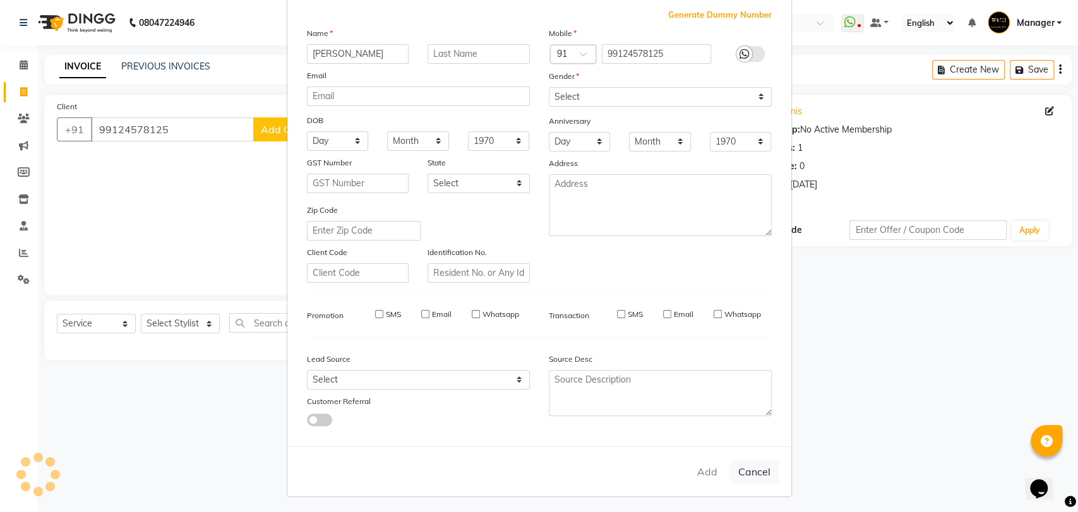
select select
checkbox input "false"
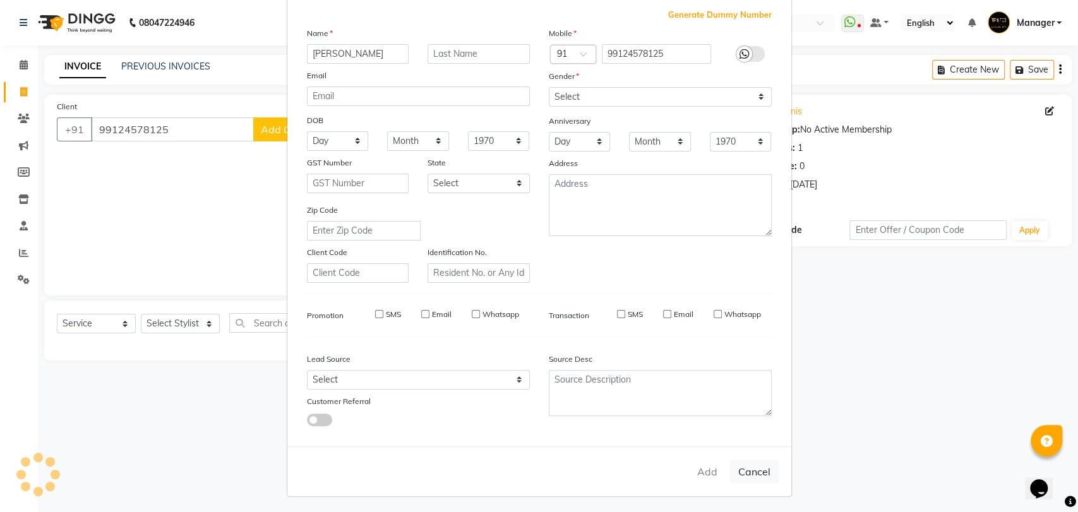
checkbox input "false"
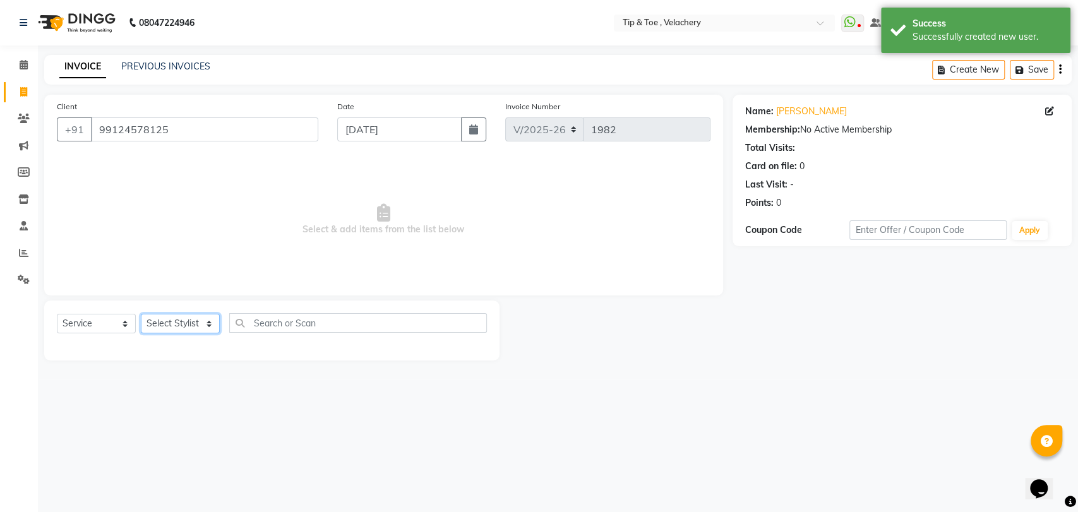
click at [182, 325] on select "Select Stylist [PERSON_NAME] Gopinath Jianrei [PERSON_NAME] Manager [PERSON_NAM…" at bounding box center [180, 324] width 79 height 20
select select "41031"
click at [141, 314] on select "Select Stylist [PERSON_NAME] Gopinath Jianrei [PERSON_NAME] Manager [PERSON_NAM…" at bounding box center [180, 324] width 79 height 20
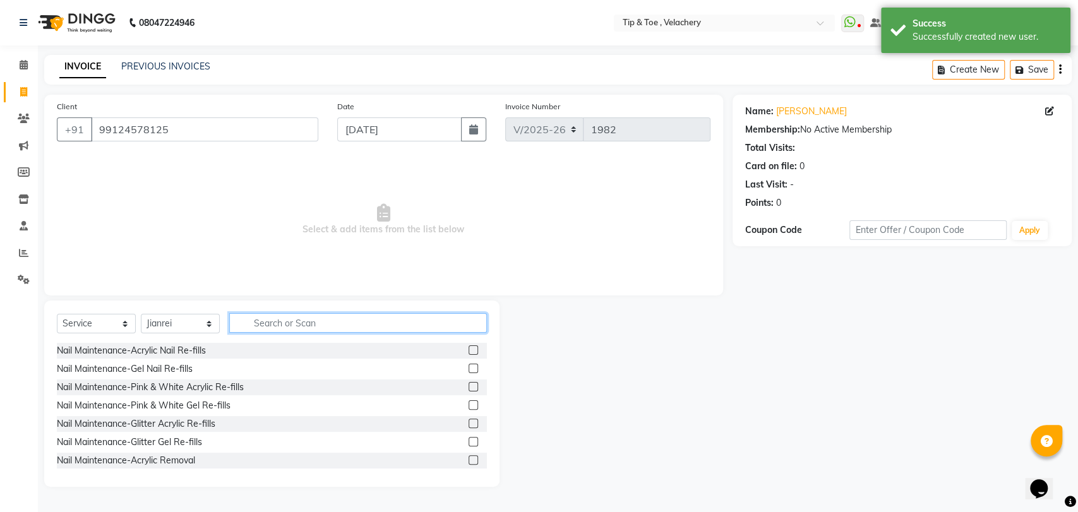
click at [266, 319] on input "text" at bounding box center [358, 323] width 258 height 20
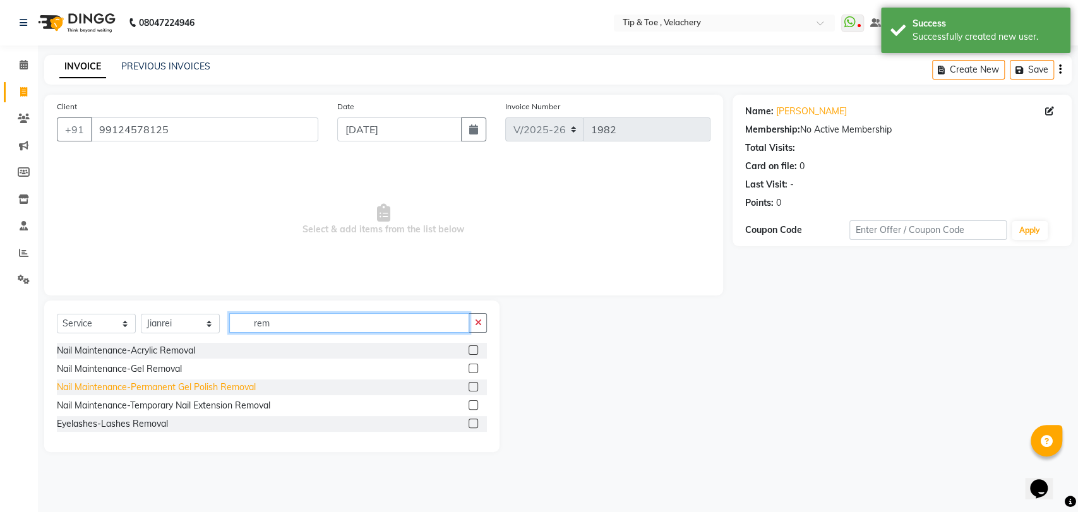
type input "rem"
click at [191, 390] on div "Nail Maintenance-Permanent Gel Polish Removal" at bounding box center [156, 387] width 199 height 13
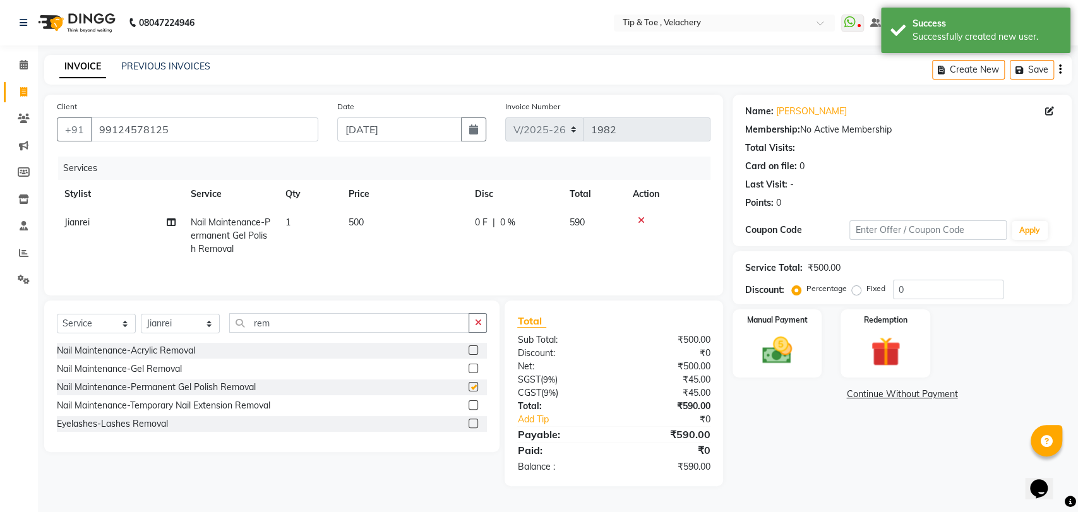
checkbox input "false"
click at [167, 330] on select "Select Stylist [PERSON_NAME] Gopinath Jianrei [PERSON_NAME] Manager [PERSON_NAM…" at bounding box center [180, 324] width 79 height 20
select select "41023"
click at [141, 315] on select "Select Stylist [PERSON_NAME] Gopinath Jianrei [PERSON_NAME] Manager [PERSON_NAM…" at bounding box center [180, 324] width 79 height 20
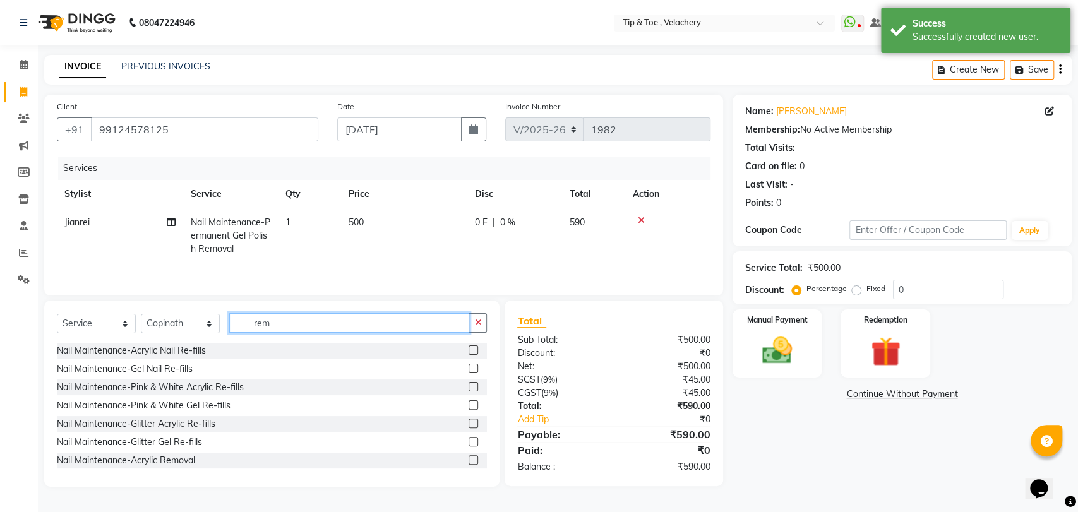
drag, startPoint x: 256, startPoint y: 329, endPoint x: 184, endPoint y: 332, distance: 71.4
click at [185, 332] on div "Select Service Product Membership Package Voucher Prepaid Gift Card Select Styl…" at bounding box center [272, 328] width 430 height 30
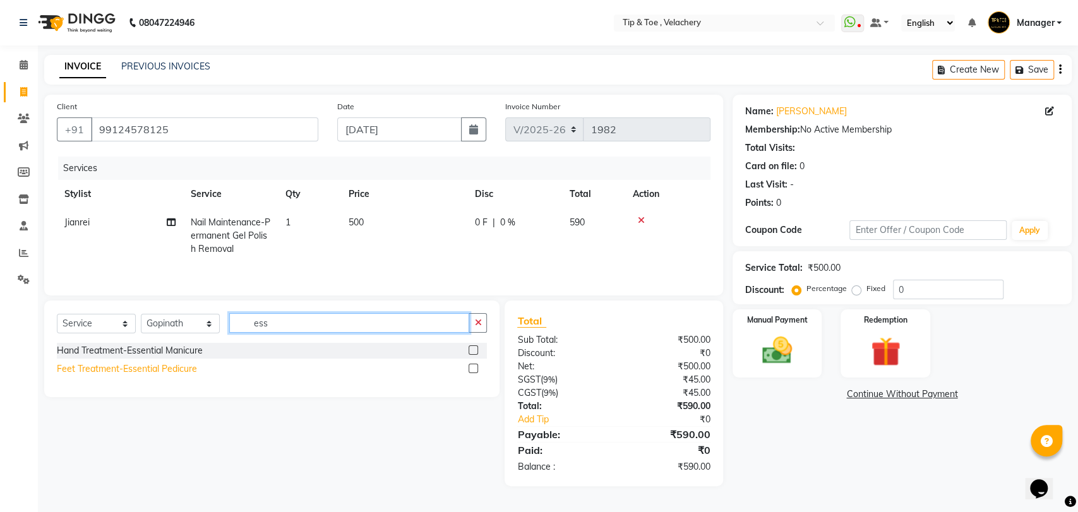
type input "ess"
click at [177, 371] on div "Feet Treatment-Essential Pedicure" at bounding box center [127, 368] width 140 height 13
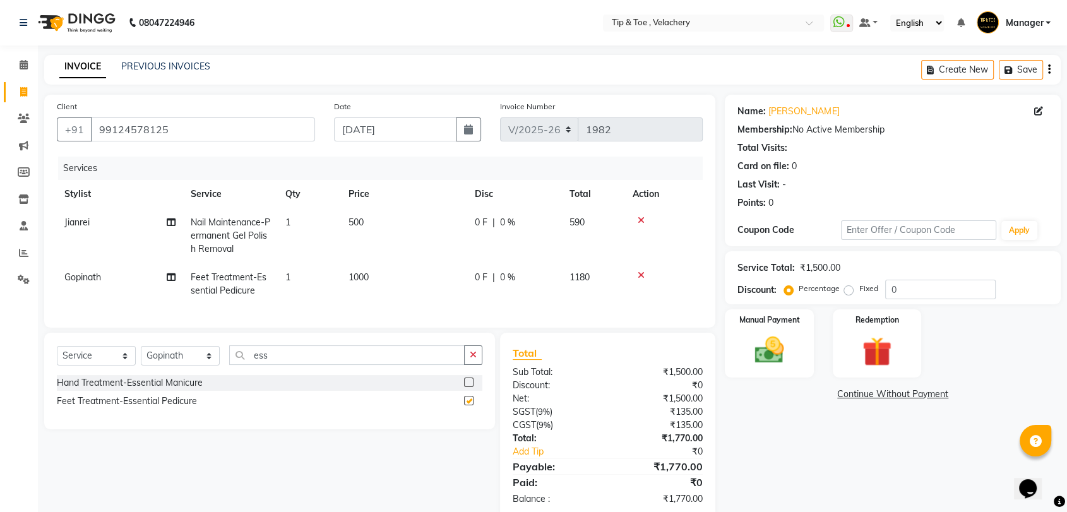
checkbox input "false"
click at [387, 274] on td "1000" at bounding box center [404, 284] width 126 height 42
select select "41023"
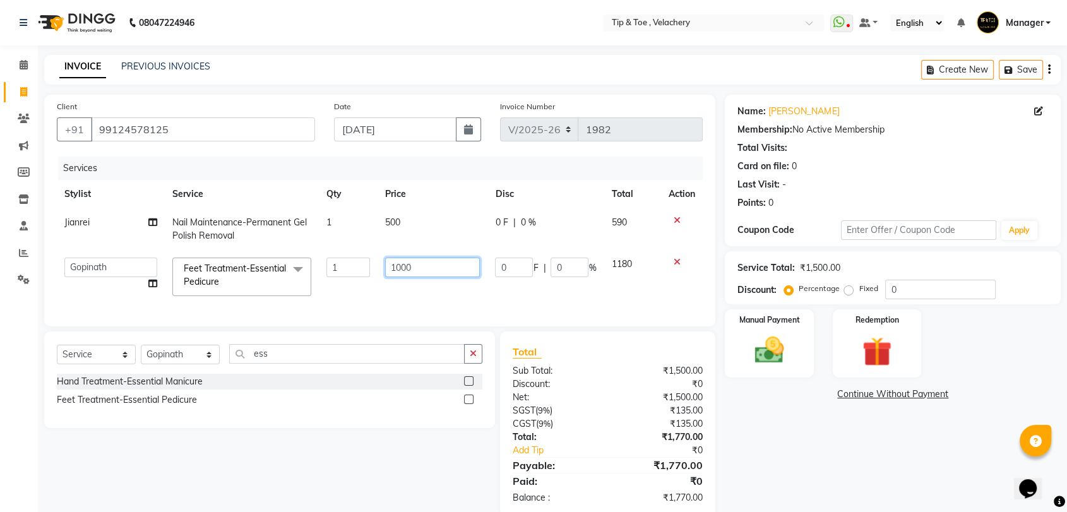
drag, startPoint x: 388, startPoint y: 275, endPoint x: 489, endPoint y: 282, distance: 101.9
click at [390, 275] on input "1000" at bounding box center [432, 268] width 95 height 20
type input "1300"
click at [776, 347] on img at bounding box center [768, 350] width 49 height 35
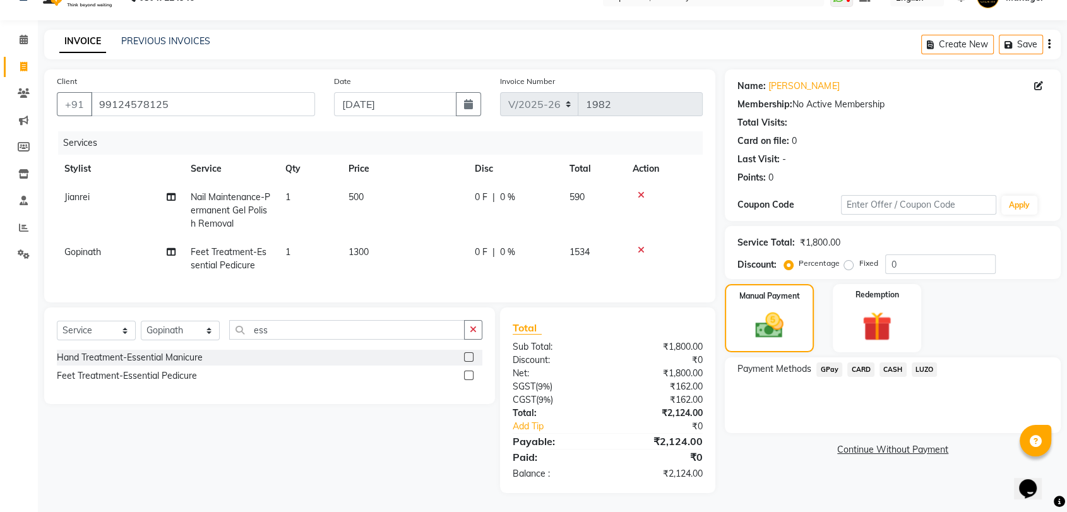
scroll to position [35, 0]
click at [855, 362] on span "CARD" at bounding box center [860, 369] width 27 height 15
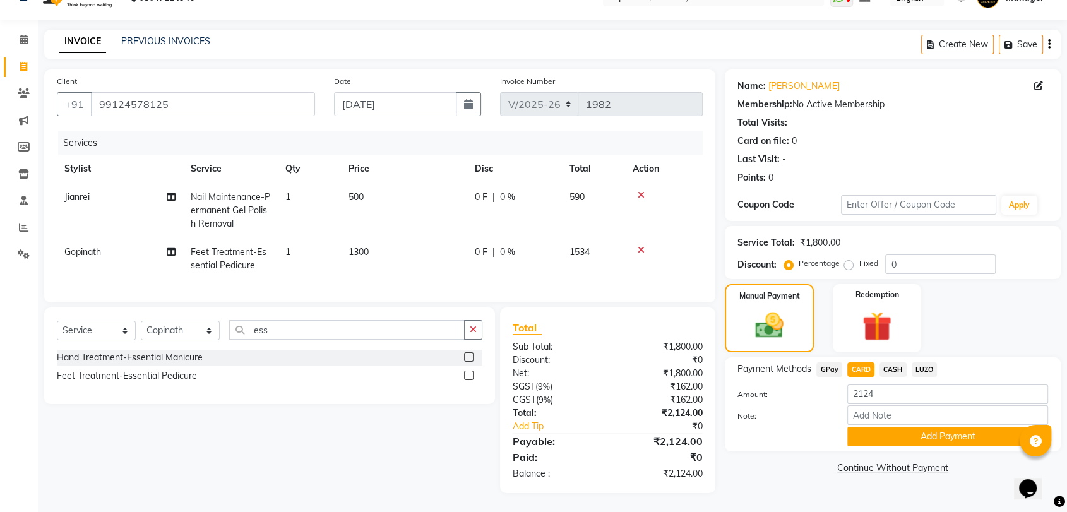
drag, startPoint x: 905, startPoint y: 415, endPoint x: 904, endPoint y: 422, distance: 7.0
click at [905, 427] on button "Add Payment" at bounding box center [947, 437] width 201 height 20
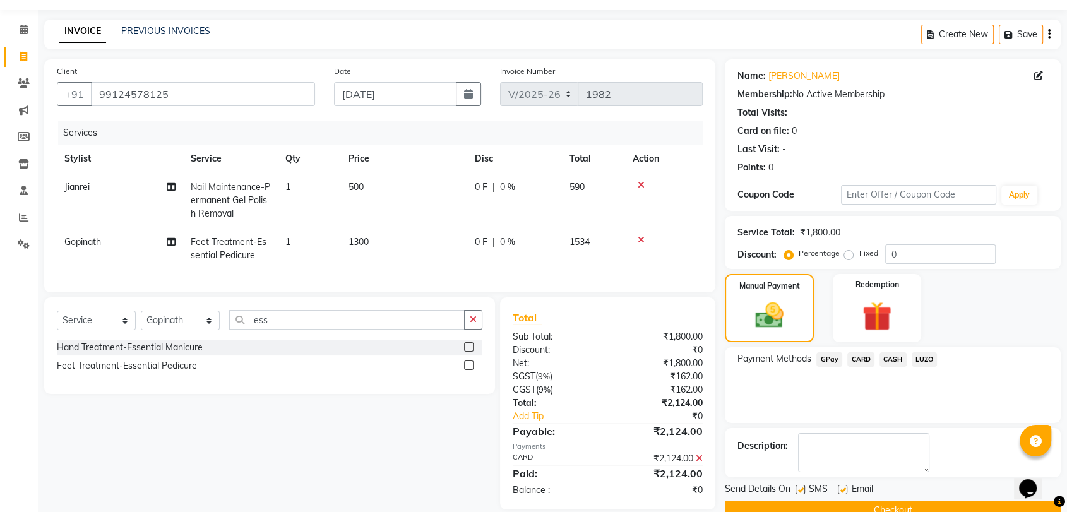
scroll to position [62, 0]
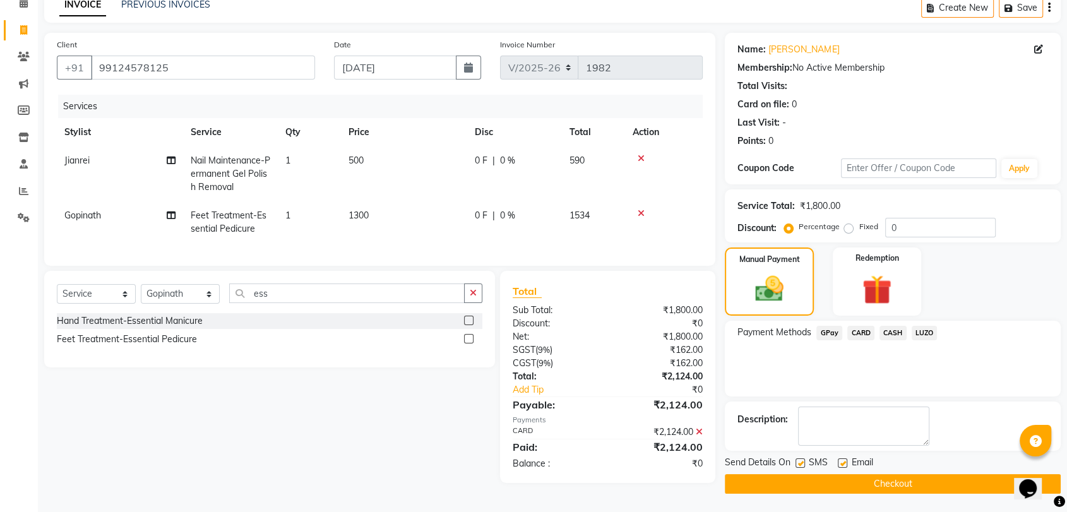
click at [842, 463] on label at bounding box center [842, 462] width 9 height 9
click at [842, 463] on input "checkbox" at bounding box center [842, 464] width 8 height 8
checkbox input "false"
click at [857, 481] on button "Checkout" at bounding box center [893, 484] width 336 height 20
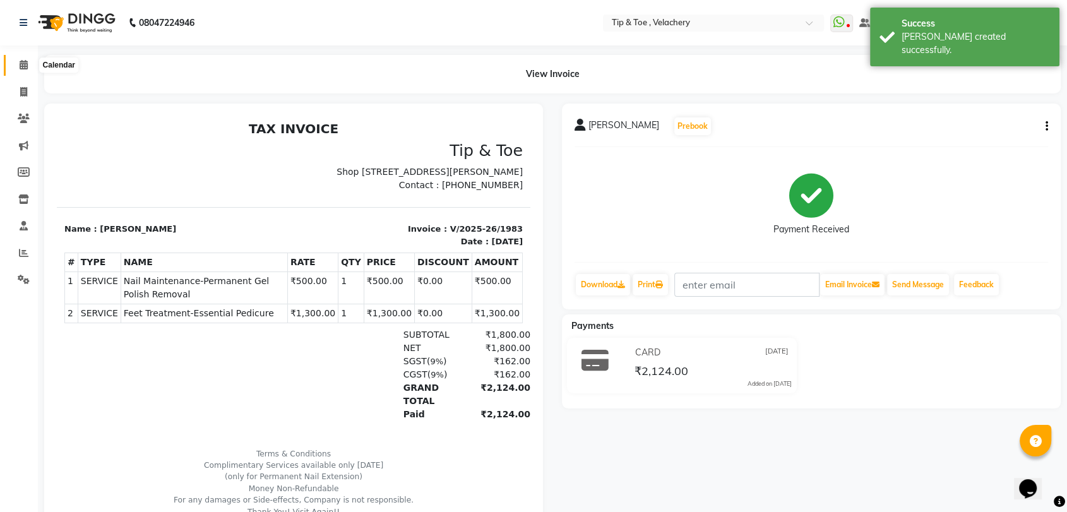
drag, startPoint x: 21, startPoint y: 67, endPoint x: 49, endPoint y: 67, distance: 27.8
click at [21, 67] on icon at bounding box center [24, 64] width 8 height 9
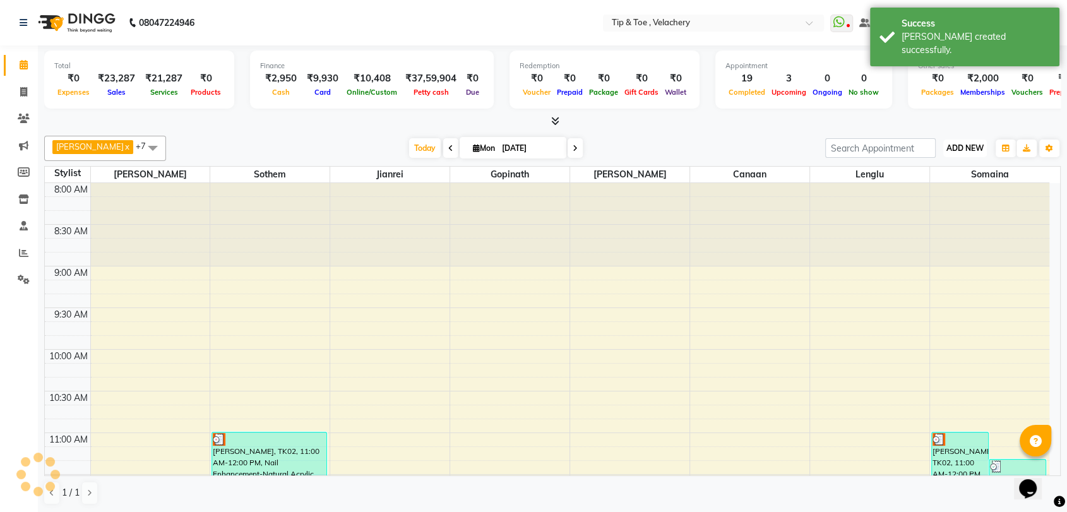
drag, startPoint x: 962, startPoint y: 149, endPoint x: 973, endPoint y: 182, distance: 34.7
click at [961, 148] on span "ADD NEW" at bounding box center [964, 147] width 37 height 9
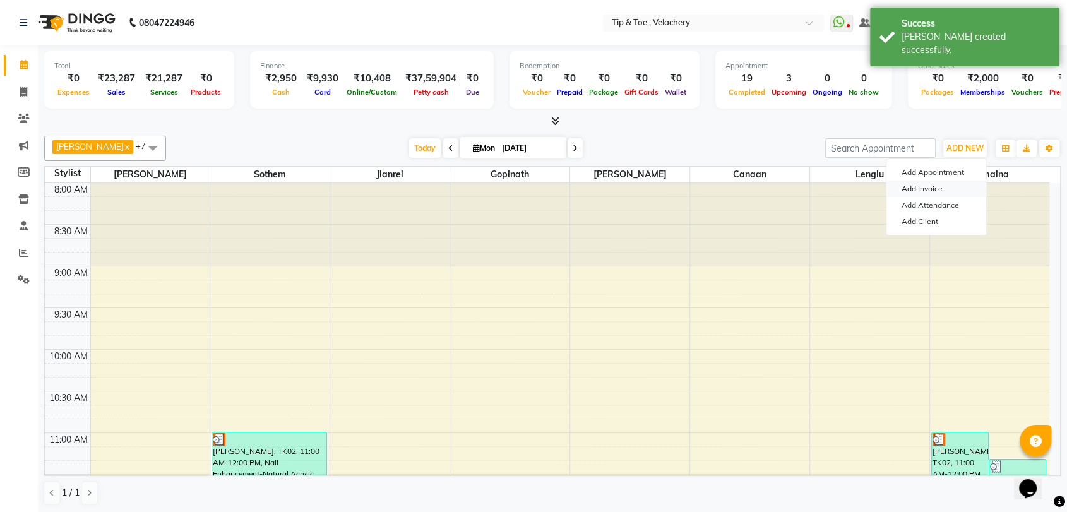
click at [907, 187] on link "Add Invoice" at bounding box center [936, 189] width 100 height 16
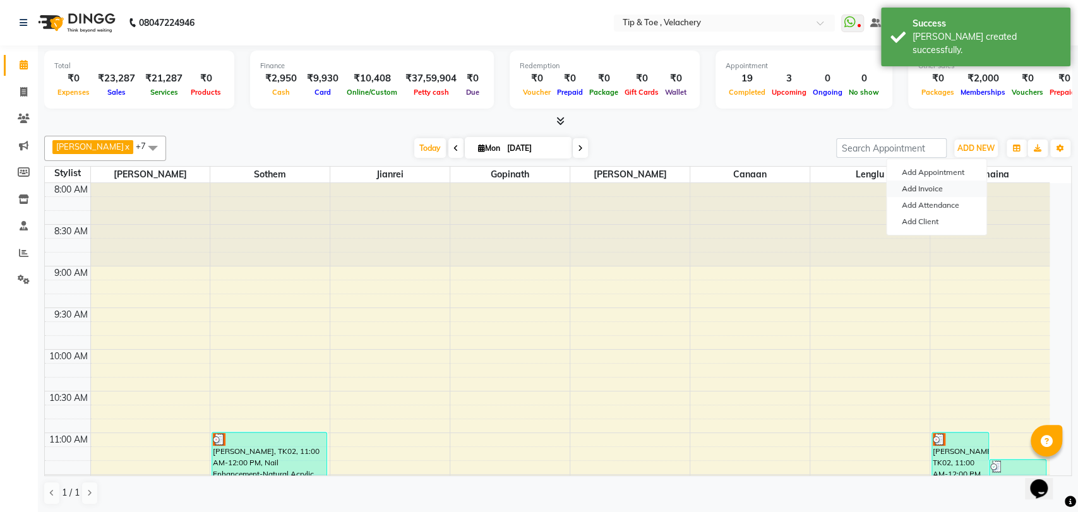
select select "service"
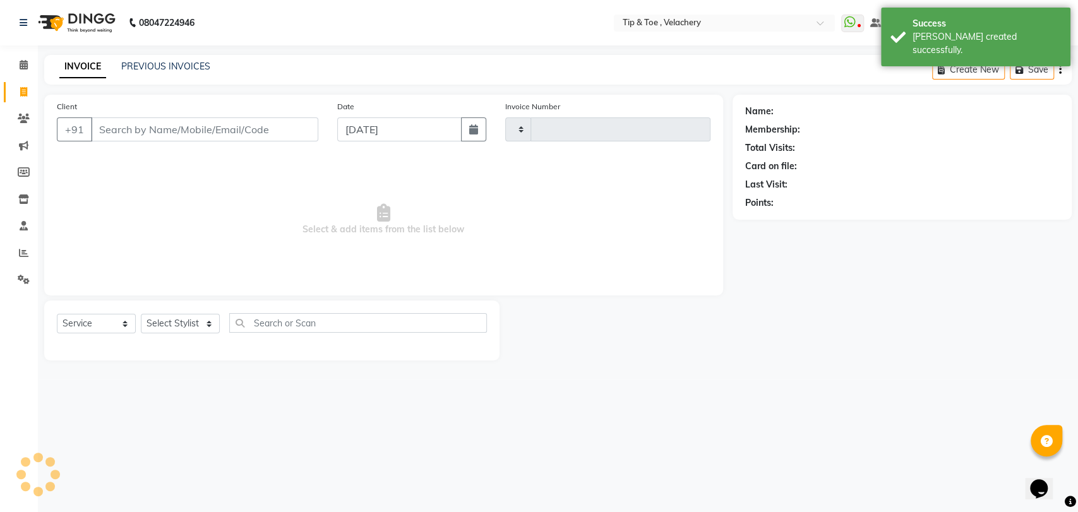
type input "1984"
select select "5863"
type input "9812457812"
click at [273, 121] on button "Add Client" at bounding box center [285, 129] width 65 height 24
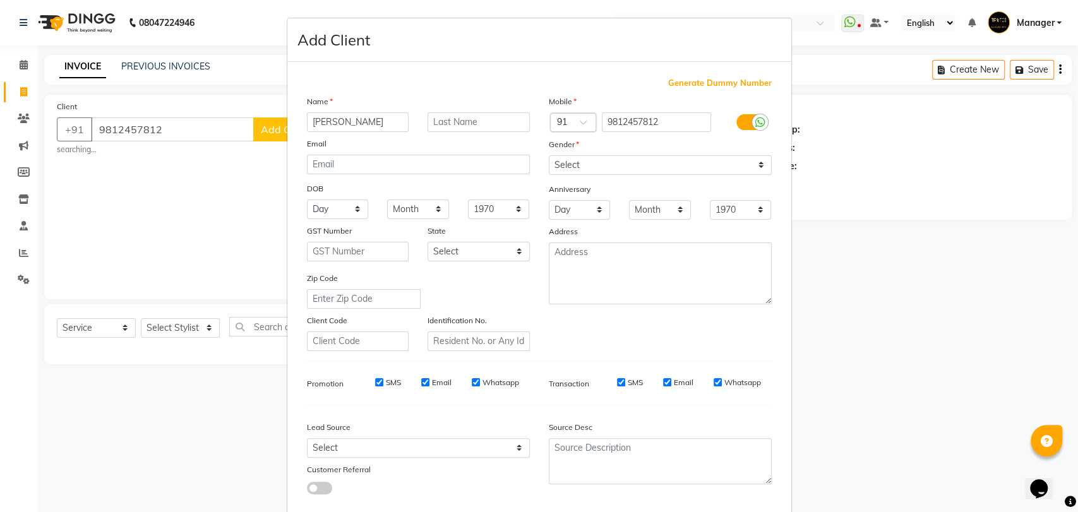
type input "[PERSON_NAME]"
drag, startPoint x: 601, startPoint y: 160, endPoint x: 602, endPoint y: 170, distance: 9.6
click at [601, 160] on select "Select [DEMOGRAPHIC_DATA] [DEMOGRAPHIC_DATA] Other Prefer Not To Say" at bounding box center [660, 165] width 223 height 20
select select "male"
click at [549, 155] on select "Select [DEMOGRAPHIC_DATA] [DEMOGRAPHIC_DATA] Other Prefer Not To Say" at bounding box center [660, 165] width 223 height 20
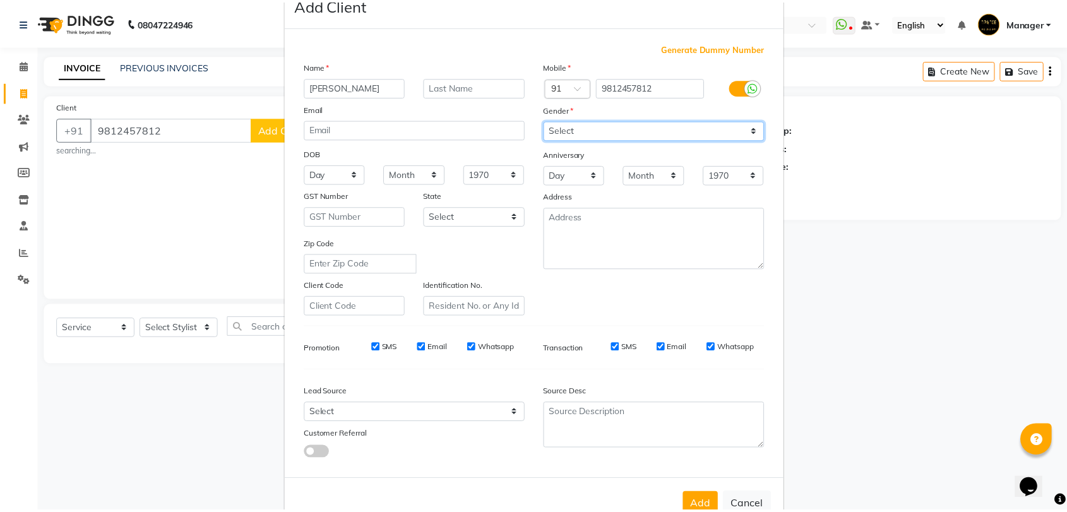
scroll to position [68, 0]
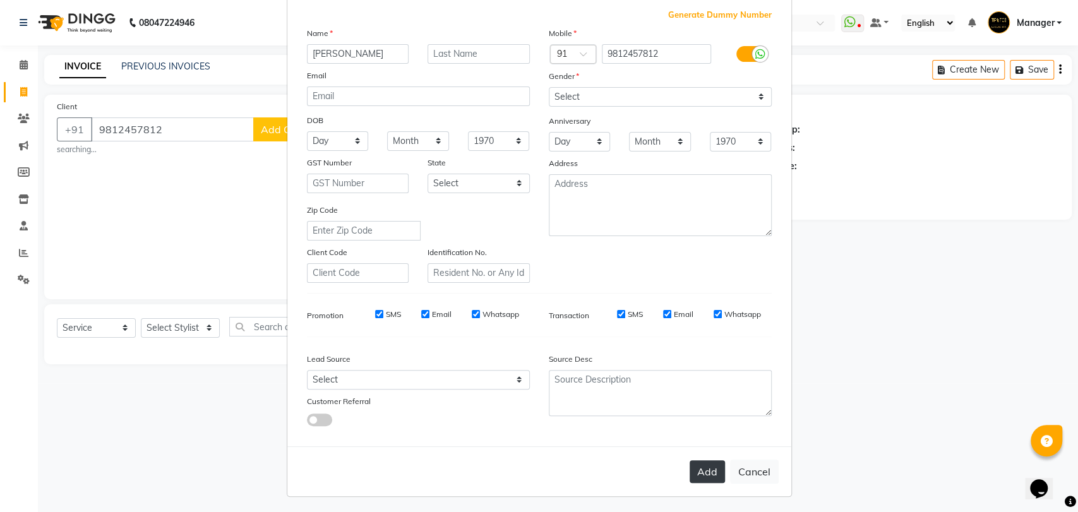
click at [705, 466] on button "Add" at bounding box center [706, 471] width 35 height 23
select select
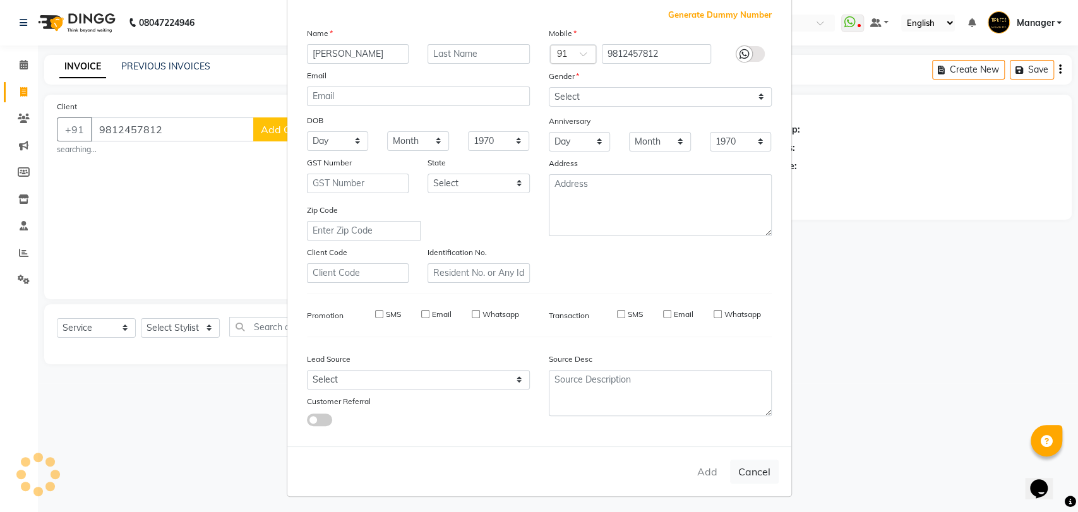
select select
checkbox input "false"
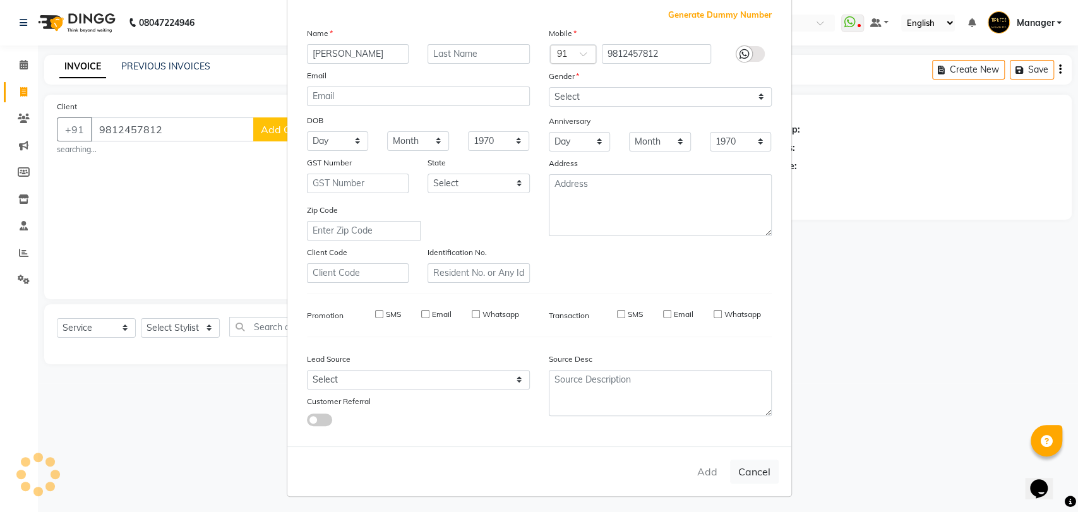
checkbox input "false"
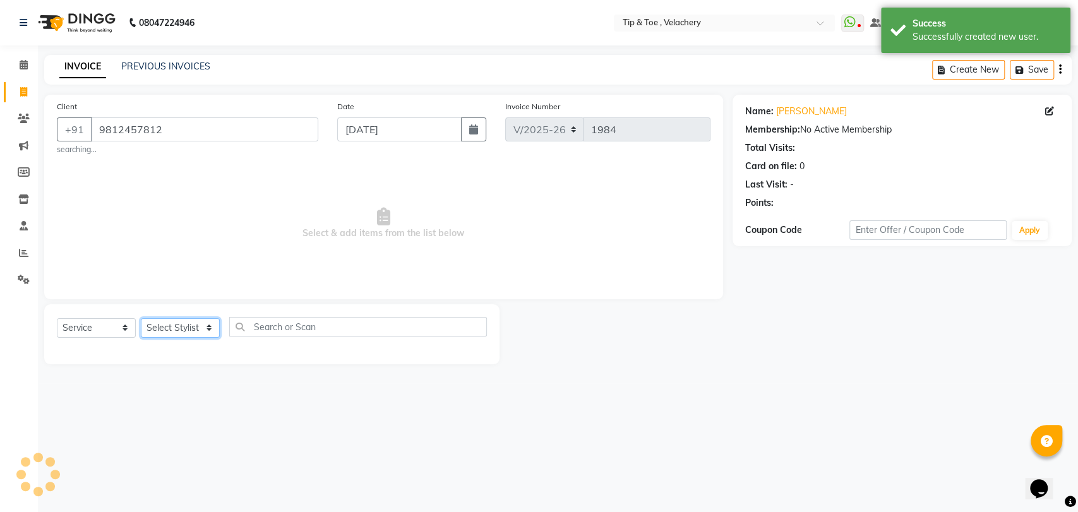
click at [170, 326] on select "Select Stylist [PERSON_NAME] Gopinath Jianrei [PERSON_NAME] Manager [PERSON_NAM…" at bounding box center [180, 328] width 79 height 20
select select "41035"
click at [141, 318] on select "Select Stylist [PERSON_NAME] Gopinath Jianrei [PERSON_NAME] Manager [PERSON_NAM…" at bounding box center [180, 328] width 79 height 20
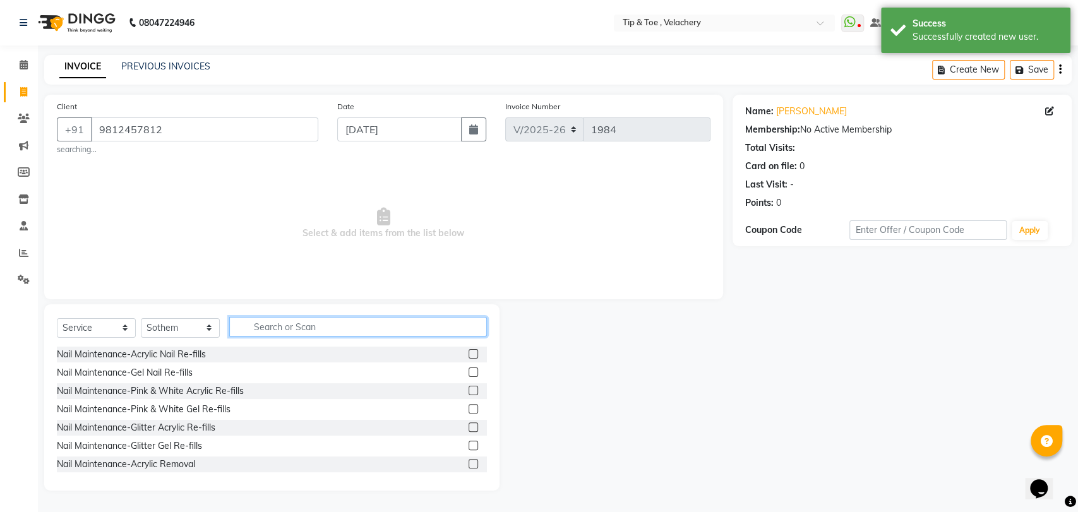
click at [286, 324] on input "text" at bounding box center [358, 327] width 258 height 20
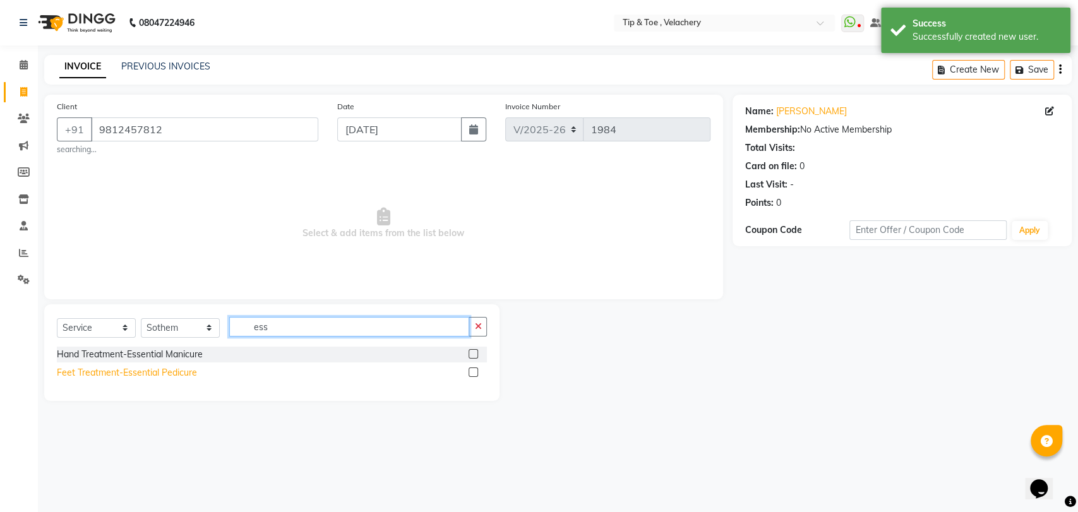
type input "ess"
click at [163, 371] on div "Feet Treatment-Essential Pedicure" at bounding box center [127, 372] width 140 height 13
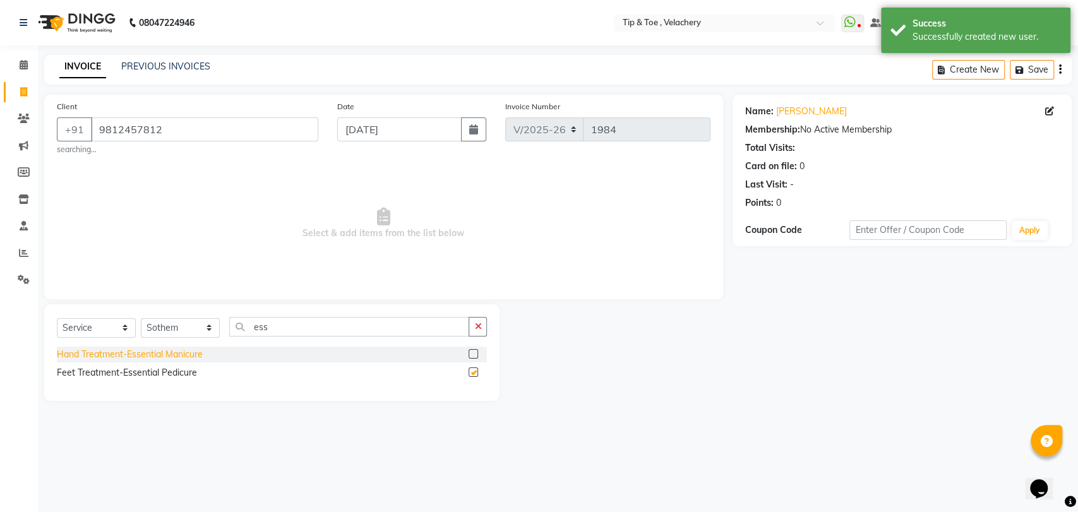
checkbox input "false"
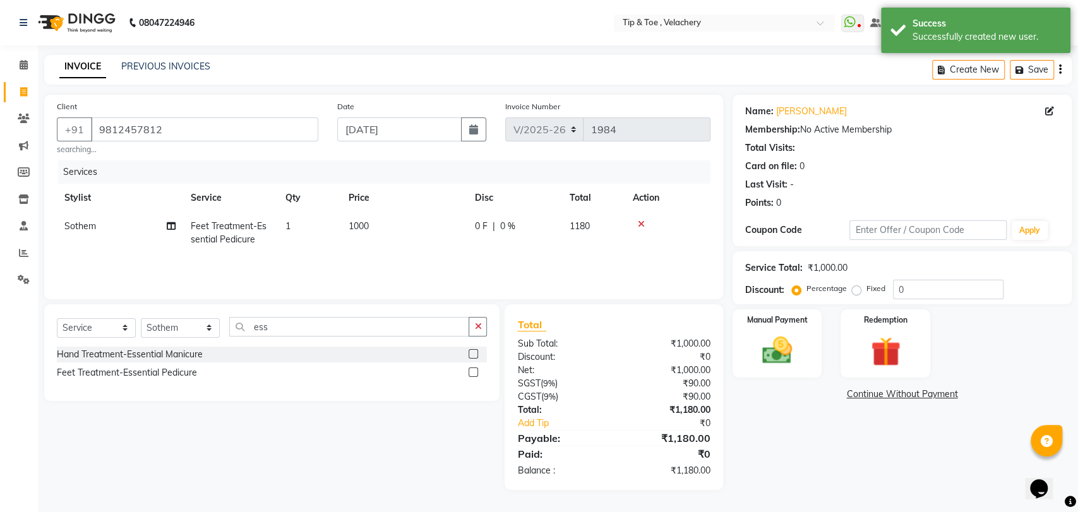
click at [403, 217] on td "1000" at bounding box center [404, 233] width 126 height 42
select select "41035"
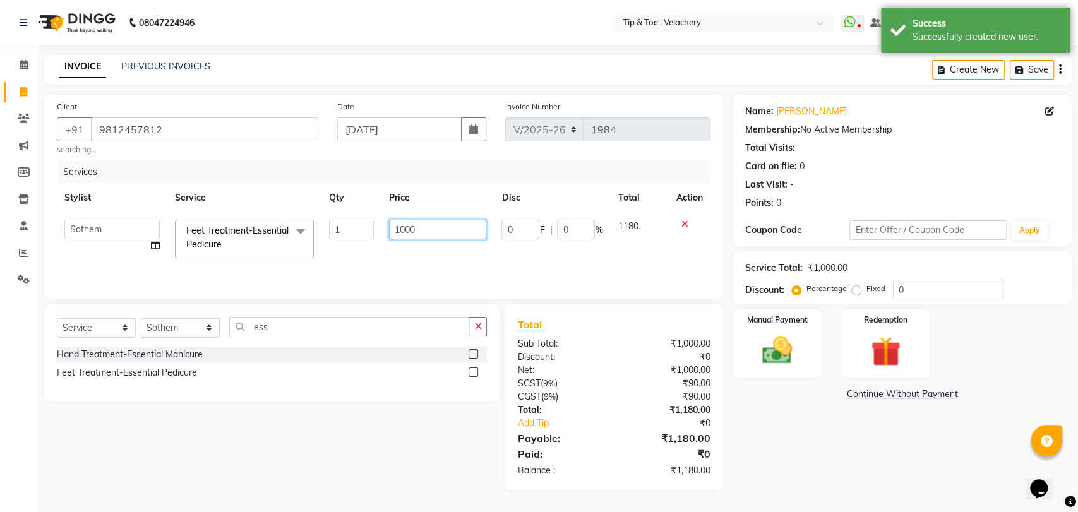
drag, startPoint x: 449, startPoint y: 233, endPoint x: 451, endPoint y: 225, distance: 7.7
click at [450, 230] on input "1000" at bounding box center [438, 230] width 98 height 20
type input "1300"
click at [177, 331] on select "Select Stylist [PERSON_NAME] Gopinath Jianrei [PERSON_NAME] Manager [PERSON_NAM…" at bounding box center [180, 328] width 79 height 20
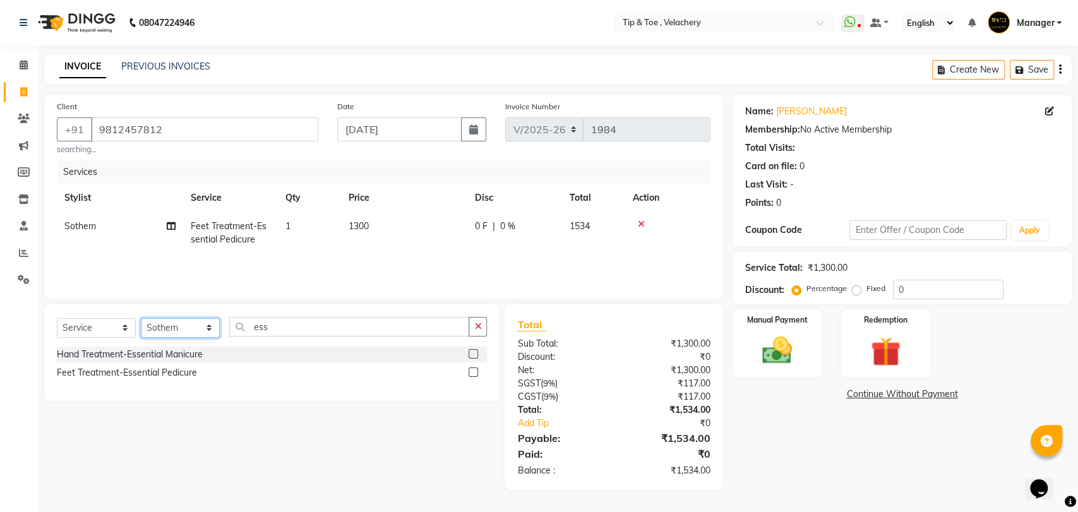
select select "41031"
click at [141, 318] on select "Select Stylist [PERSON_NAME] Gopinath Jianrei [PERSON_NAME] Manager [PERSON_NAM…" at bounding box center [180, 328] width 79 height 20
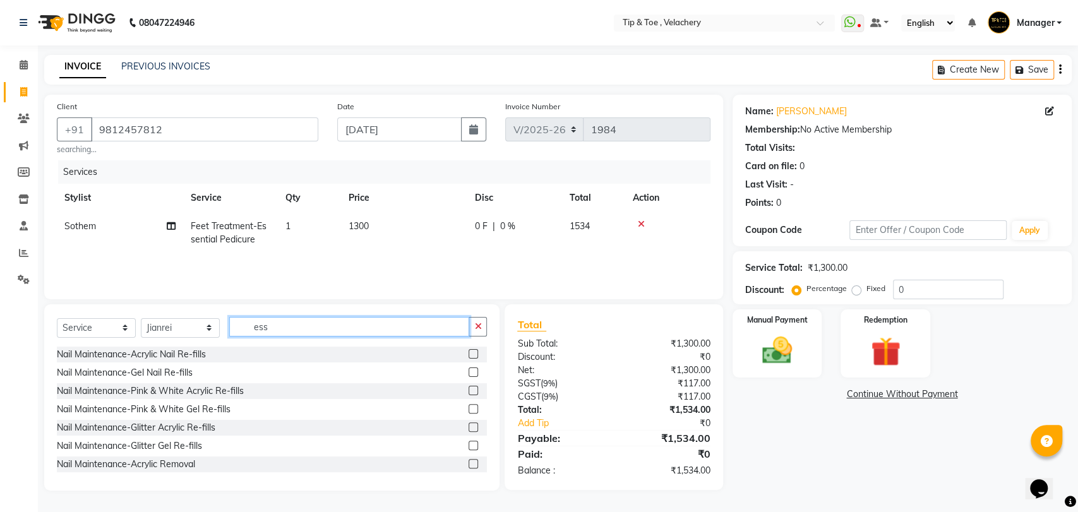
click at [287, 329] on input "ess" at bounding box center [349, 327] width 240 height 20
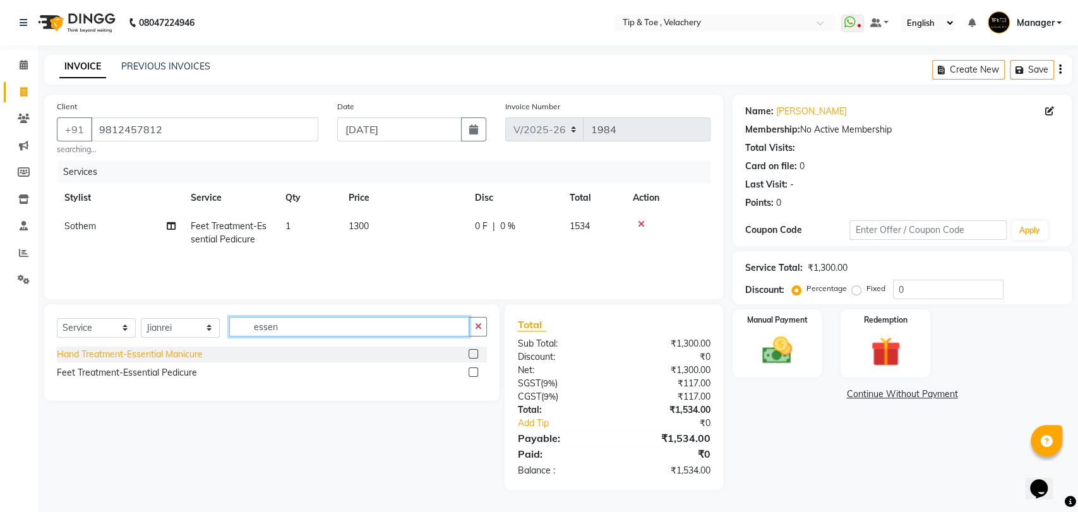
type input "essen"
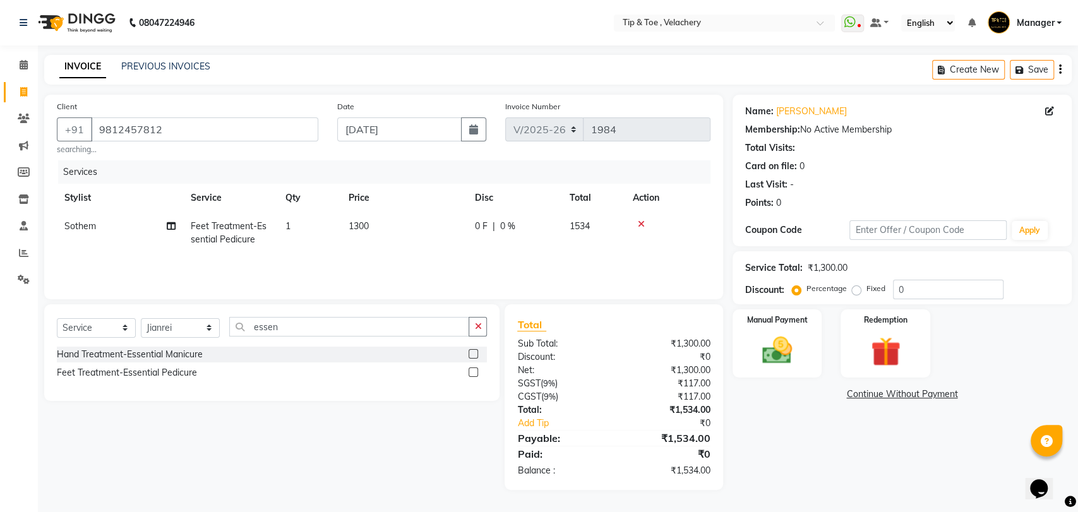
drag, startPoint x: 189, startPoint y: 359, endPoint x: 246, endPoint y: 314, distance: 72.8
click at [189, 358] on div "Hand Treatment-Essential Manicure" at bounding box center [130, 354] width 146 height 13
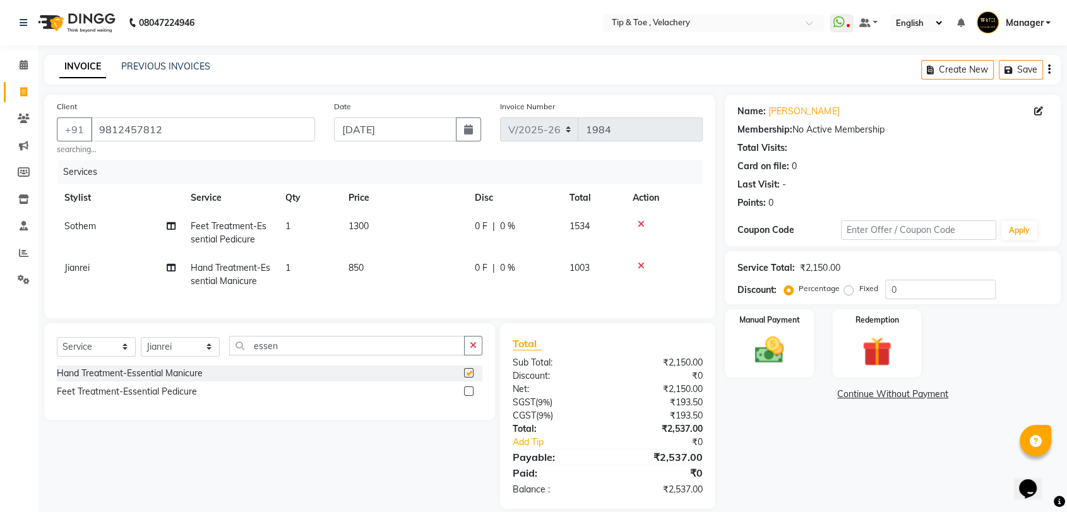
checkbox input "false"
click at [393, 279] on td "850" at bounding box center [404, 275] width 126 height 42
select select "41031"
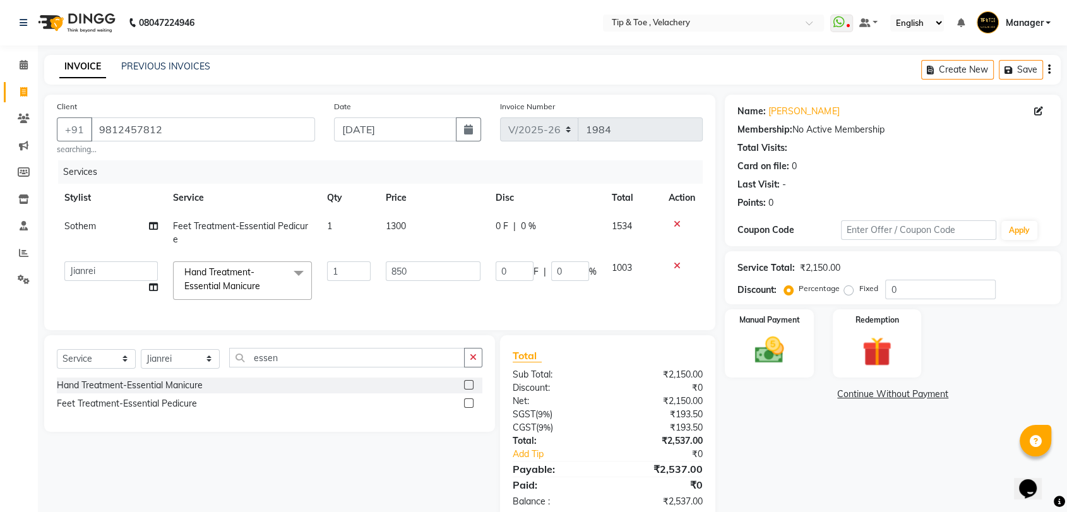
click at [429, 260] on td "850" at bounding box center [433, 281] width 110 height 54
drag, startPoint x: 437, startPoint y: 283, endPoint x: 440, endPoint y: 269, distance: 14.9
click at [438, 278] on td "850" at bounding box center [433, 281] width 110 height 54
type input "8"
type input "1000"
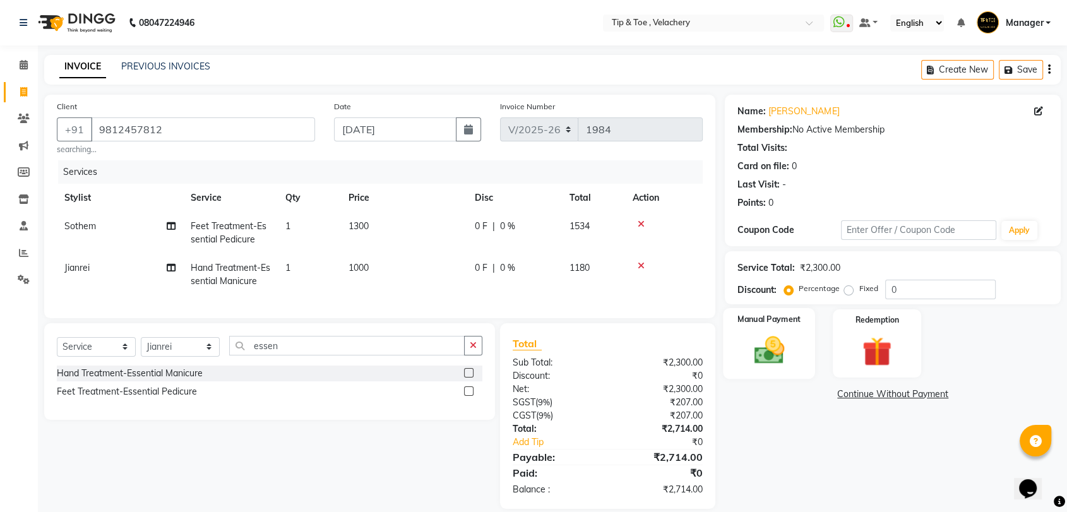
drag, startPoint x: 756, startPoint y: 345, endPoint x: 793, endPoint y: 357, distance: 38.7
click at [758, 346] on img at bounding box center [768, 350] width 49 height 35
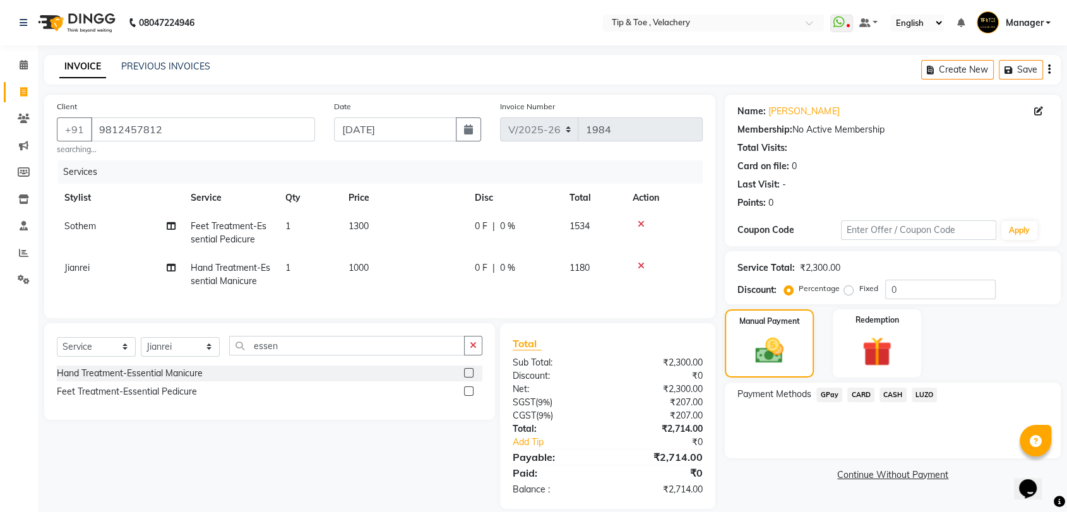
scroll to position [26, 0]
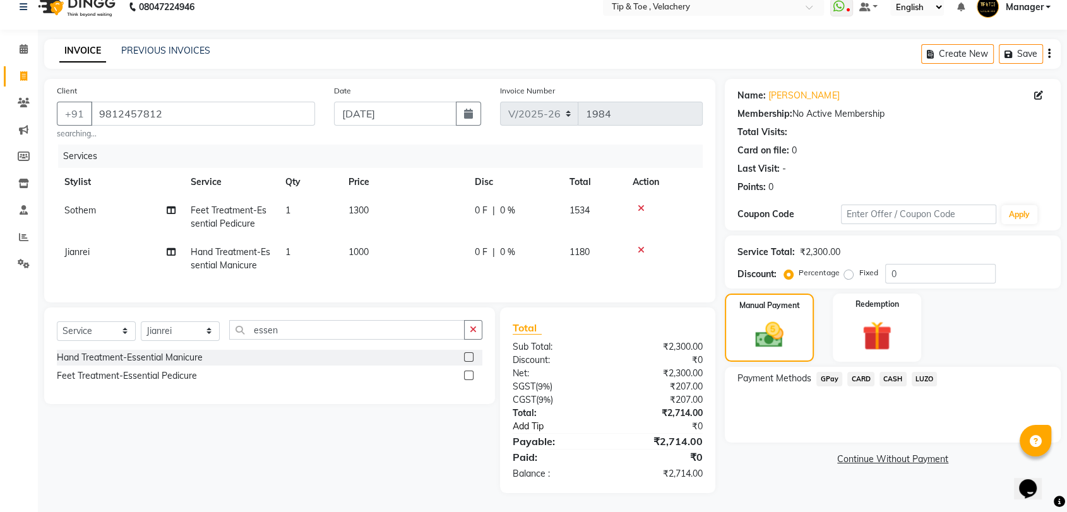
click at [532, 427] on link "Add Tip" at bounding box center [564, 426] width 122 height 13
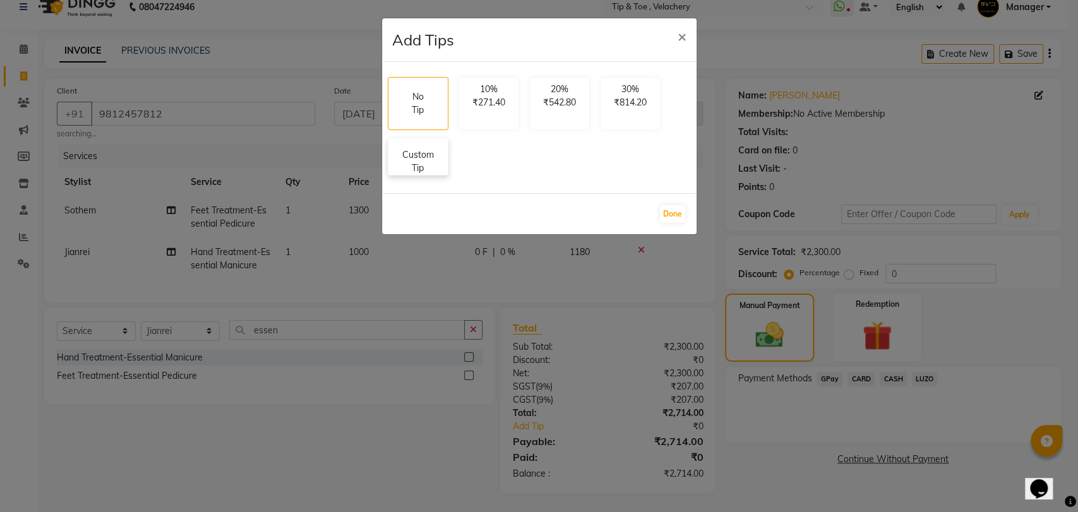
click at [419, 156] on p "Custom Tip" at bounding box center [418, 161] width 44 height 27
select select "41035"
select select "41031"
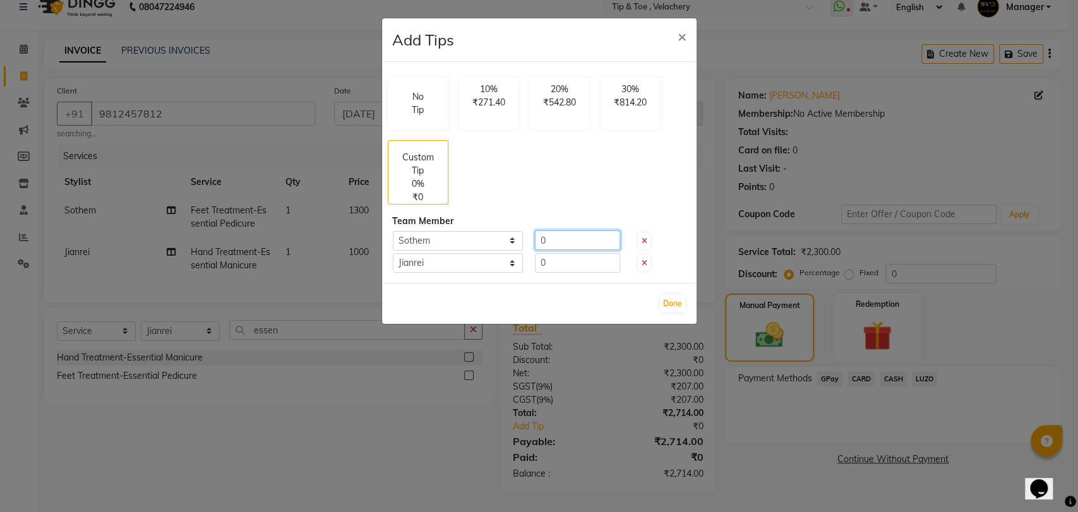
click at [563, 243] on input "0" at bounding box center [577, 240] width 85 height 20
click at [569, 266] on input "0" at bounding box center [577, 263] width 85 height 20
click at [551, 244] on input "number" at bounding box center [577, 240] width 85 height 20
type input "286"
click at [666, 304] on button "Done" at bounding box center [672, 304] width 25 height 18
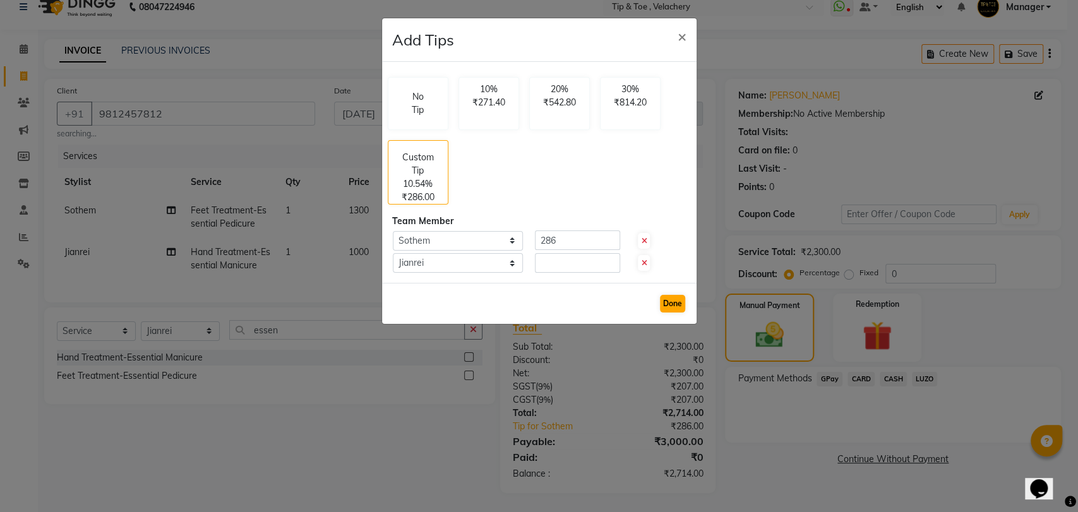
type input "0"
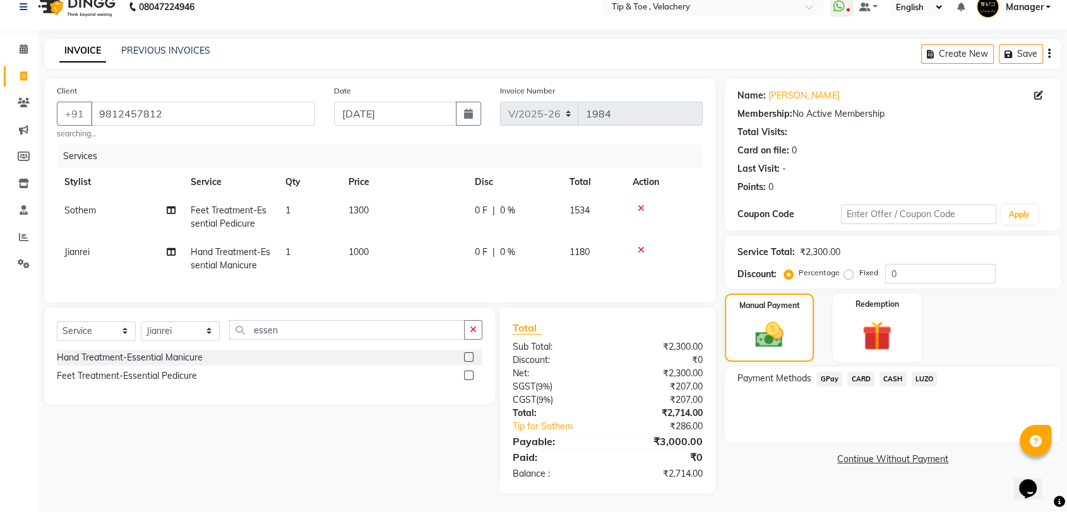
click at [855, 372] on span "CARD" at bounding box center [860, 379] width 27 height 15
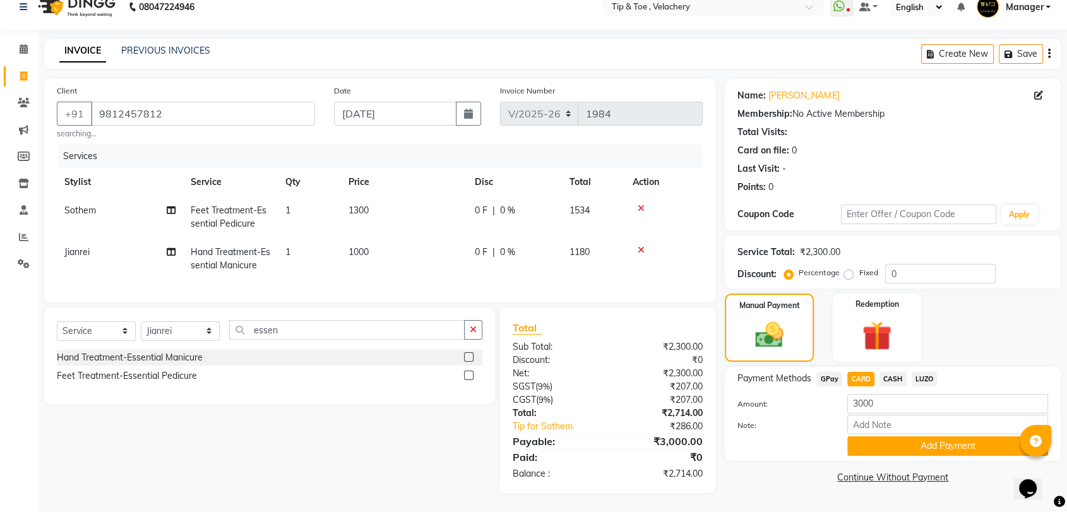
click at [934, 438] on button "Add Payment" at bounding box center [947, 446] width 201 height 20
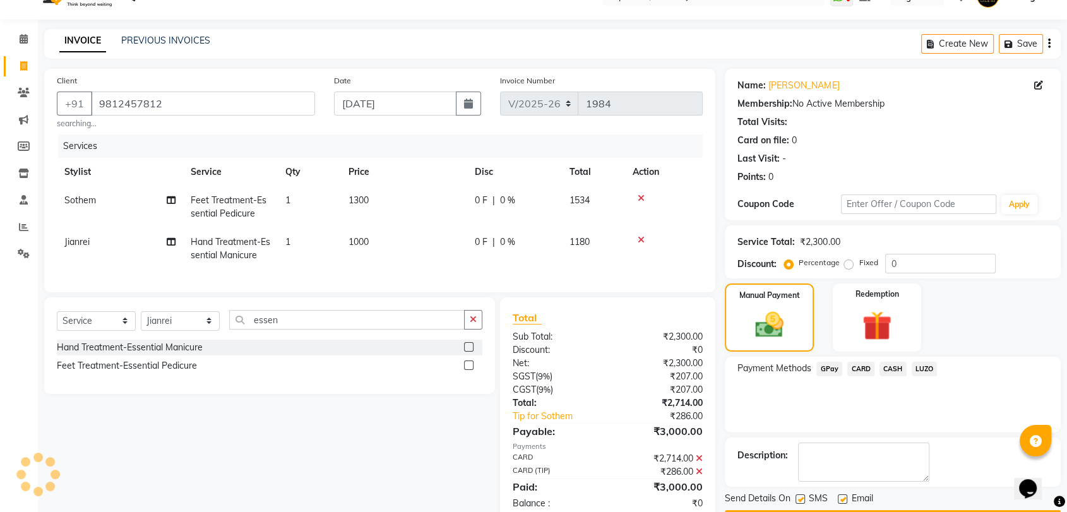
scroll to position [66, 0]
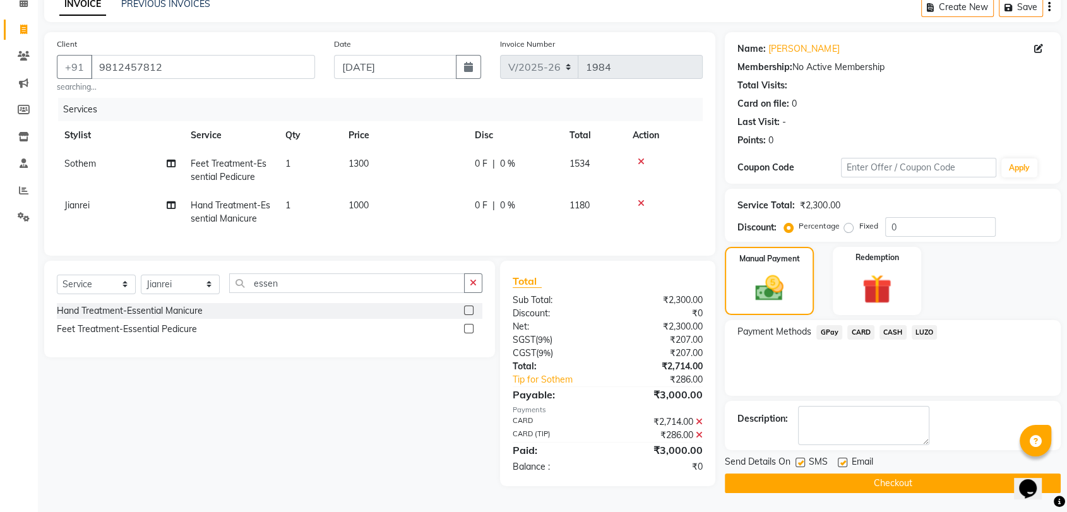
click at [843, 458] on label at bounding box center [842, 462] width 9 height 9
click at [843, 459] on input "checkbox" at bounding box center [842, 463] width 8 height 8
checkbox input "false"
click at [864, 477] on button "Checkout" at bounding box center [893, 483] width 336 height 20
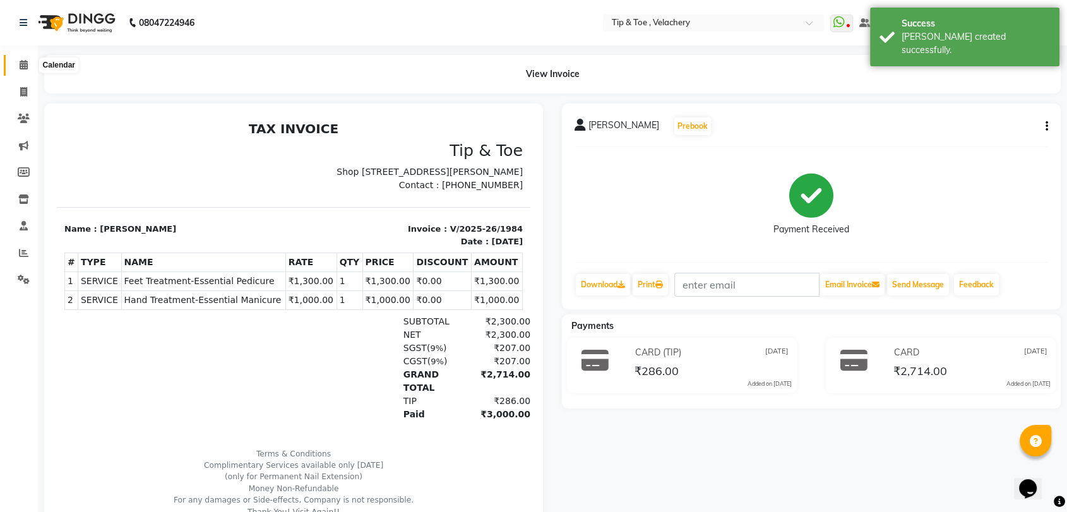
click at [25, 60] on icon at bounding box center [24, 64] width 8 height 9
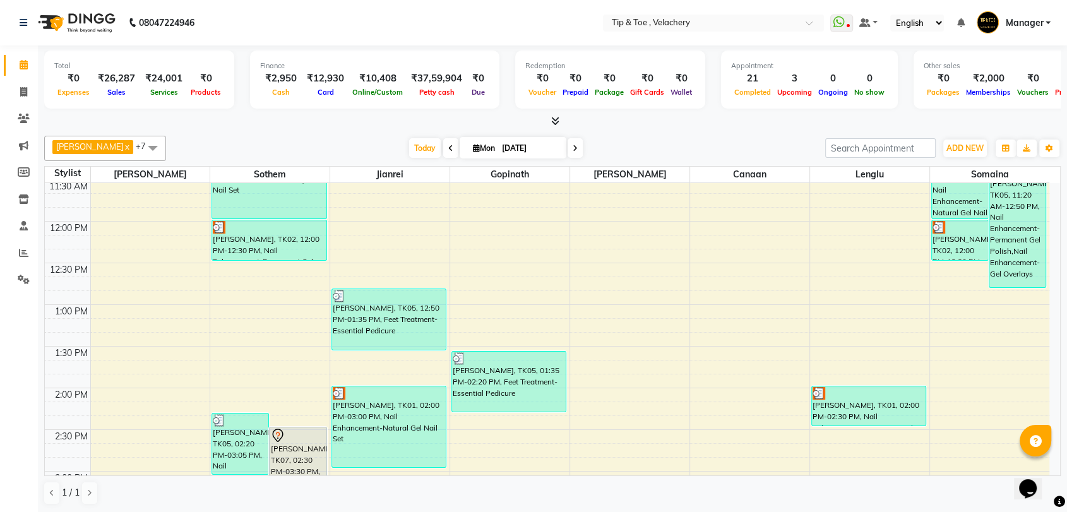
scroll to position [371, 0]
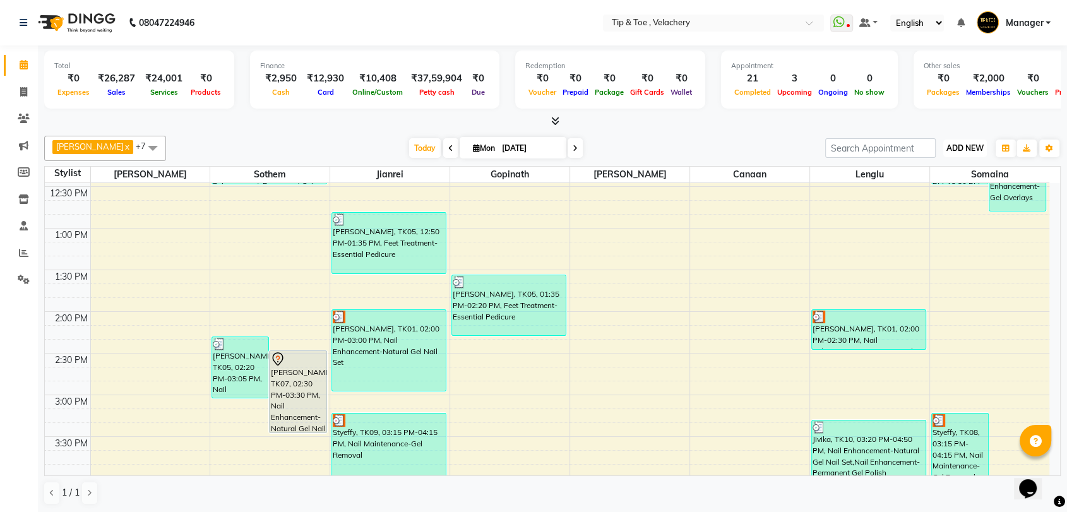
click at [962, 146] on span "ADD NEW" at bounding box center [964, 147] width 37 height 9
click at [931, 186] on link "Add Invoice" at bounding box center [936, 189] width 100 height 16
select select "service"
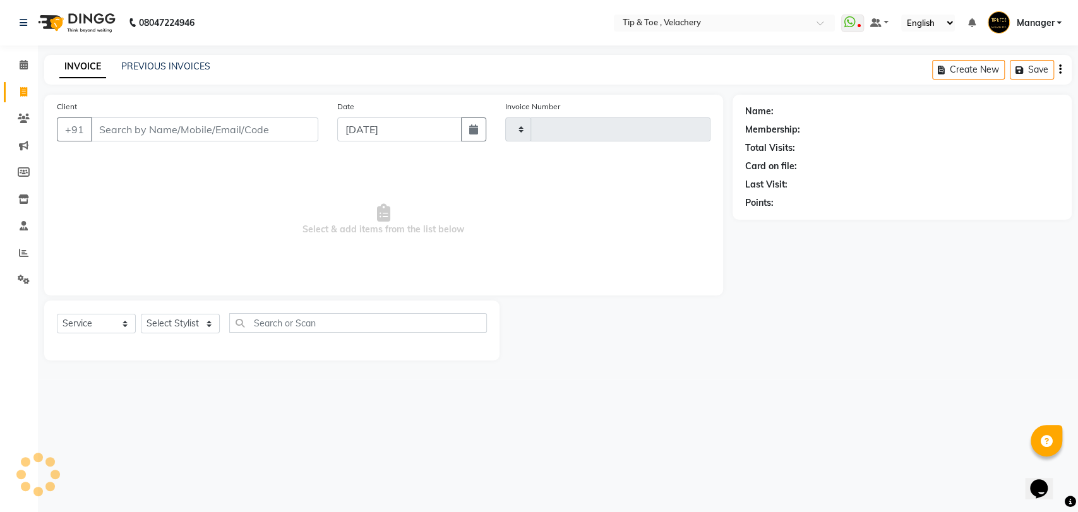
type input "1985"
select select "5863"
click at [164, 328] on select "Select Stylist" at bounding box center [180, 324] width 79 height 20
select select "56374"
click at [141, 314] on select "Select Stylist Afroz Canaan Gopinath Jianrei Joycee Lenglu Manager Sharmila Som…" at bounding box center [180, 324] width 79 height 20
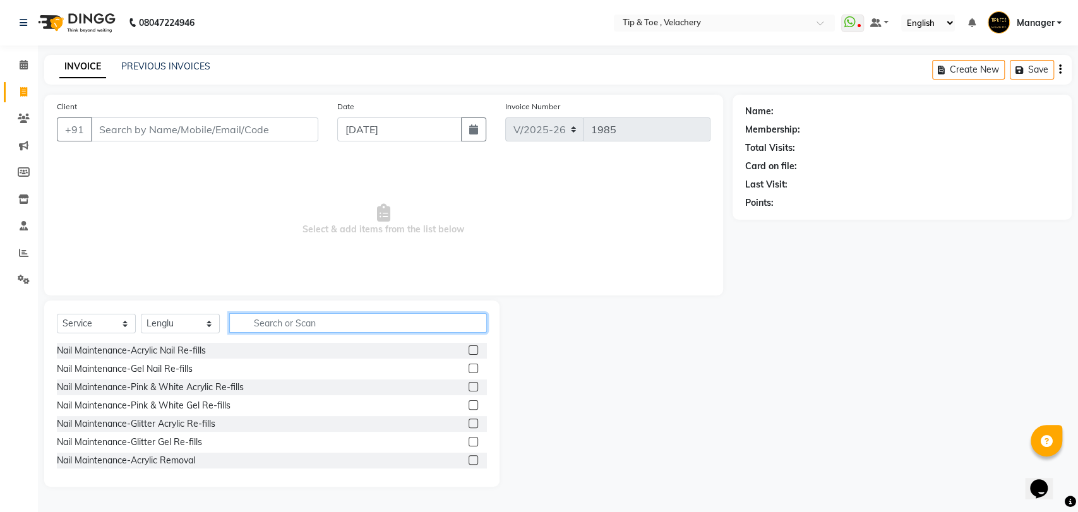
click at [275, 321] on input "text" at bounding box center [358, 323] width 258 height 20
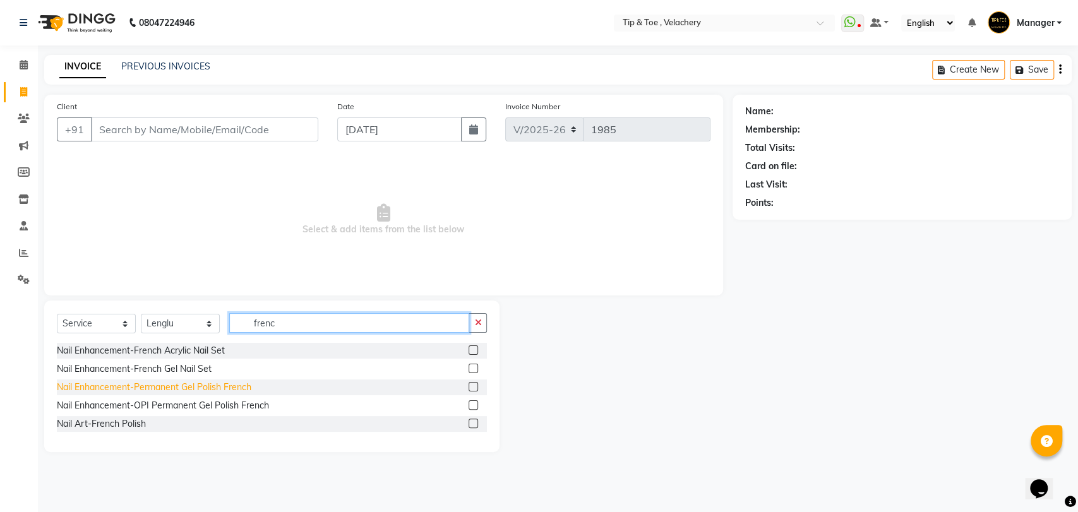
type input "frenc"
drag, startPoint x: 180, startPoint y: 382, endPoint x: 302, endPoint y: 275, distance: 162.4
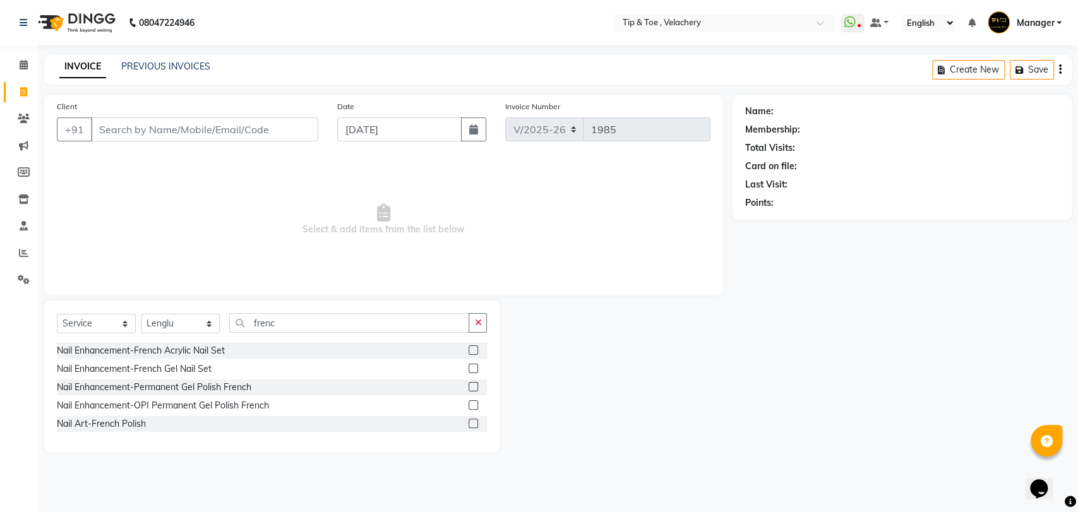
click at [181, 382] on div "Nail Enhancement-Permanent Gel Polish French" at bounding box center [154, 387] width 194 height 13
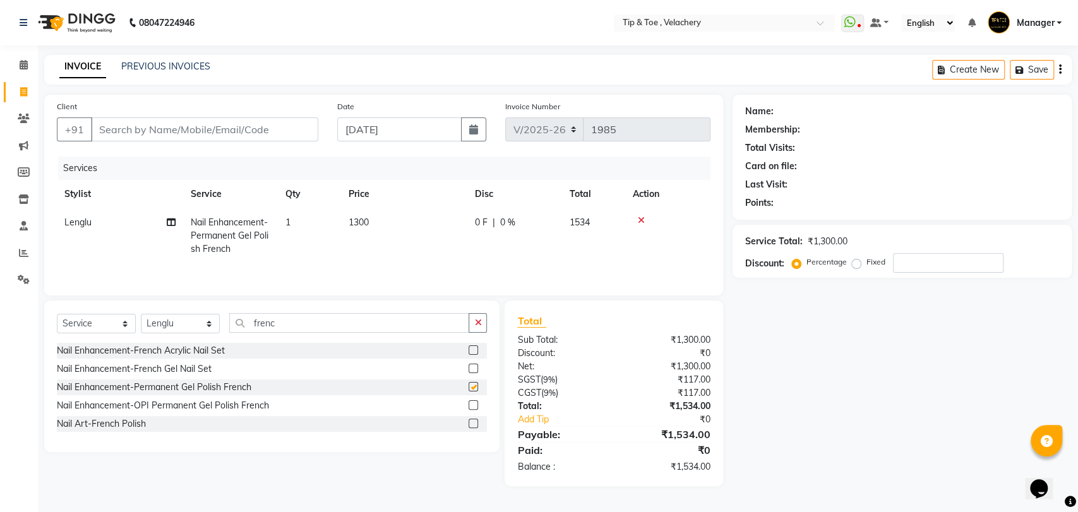
checkbox input "false"
drag, startPoint x: 422, startPoint y: 202, endPoint x: 407, endPoint y: 223, distance: 25.8
click at [421, 203] on th "Price" at bounding box center [404, 194] width 126 height 28
click at [368, 226] on span "1300" at bounding box center [358, 222] width 20 height 11
select select "56374"
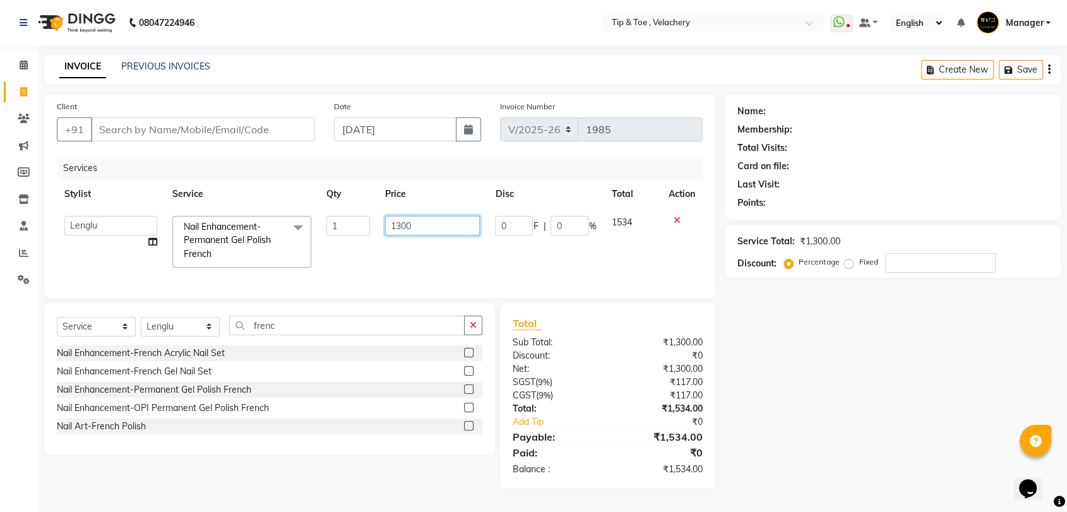
click at [401, 223] on input "1300" at bounding box center [432, 226] width 95 height 20
type input "1500"
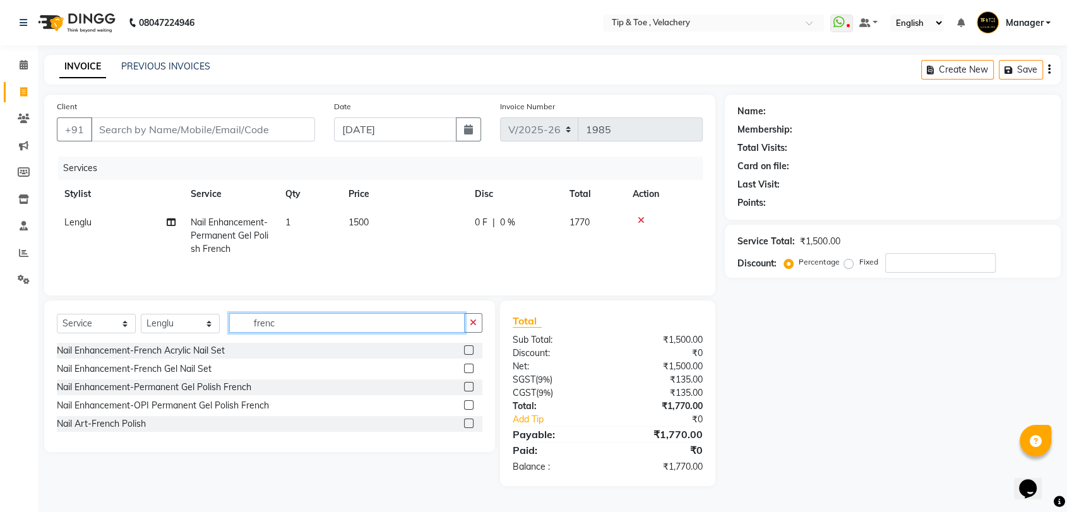
click at [271, 344] on div "Select Service Product Membership Package Voucher Prepaid Gift Card Select Styl…" at bounding box center [269, 377] width 451 height 152
drag, startPoint x: 287, startPoint y: 325, endPoint x: 221, endPoint y: 333, distance: 66.1
click at [223, 332] on div "Select Service Product Membership Package Voucher Prepaid Gift Card Select Styl…" at bounding box center [272, 328] width 430 height 30
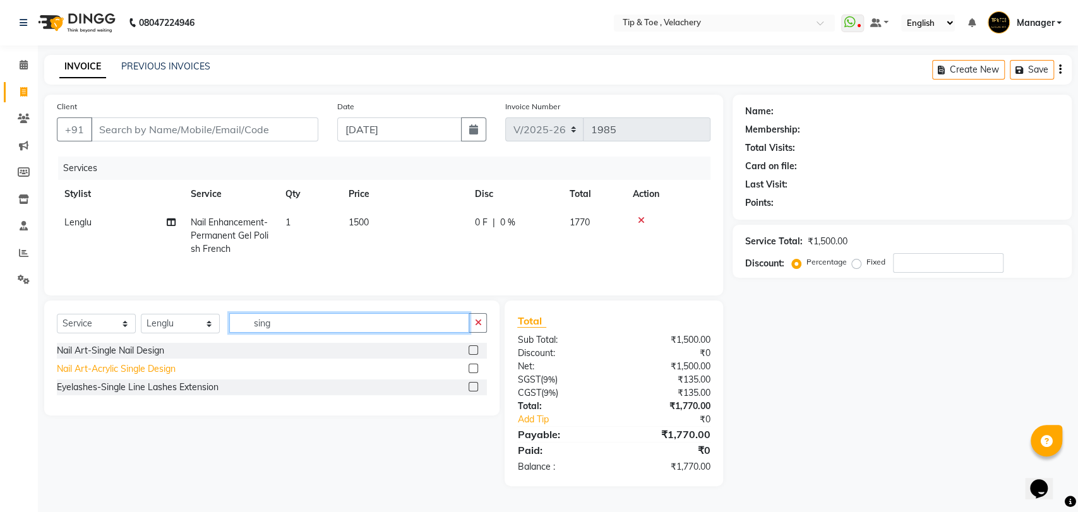
type input "sing"
drag, startPoint x: 145, startPoint y: 367, endPoint x: 205, endPoint y: 315, distance: 79.2
click at [145, 366] on div "Nail Art-Acrylic Single Design" at bounding box center [116, 368] width 119 height 13
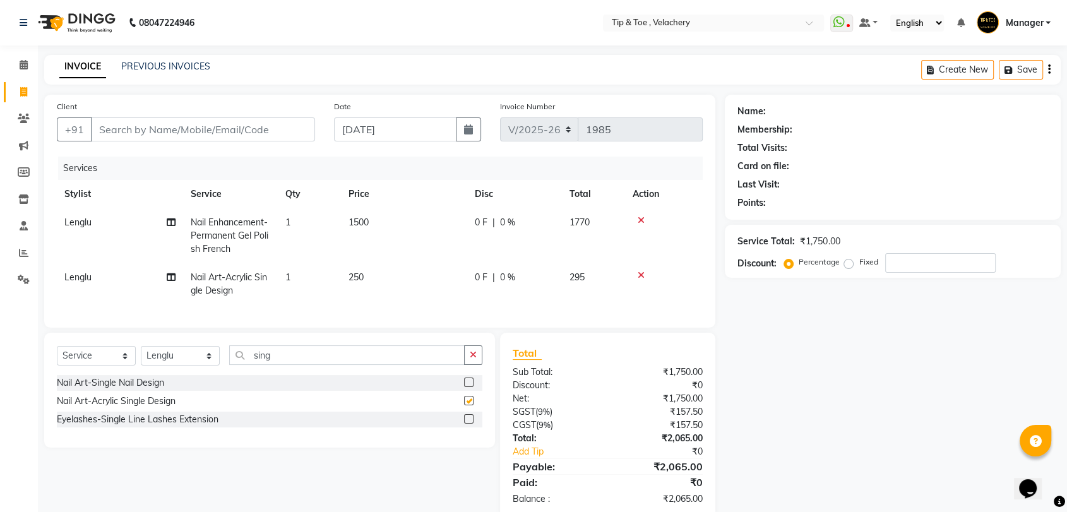
checkbox input "false"
drag, startPoint x: 333, startPoint y: 279, endPoint x: 393, endPoint y: 280, distance: 60.0
click at [338, 279] on td "1" at bounding box center [309, 284] width 63 height 42
select select "56374"
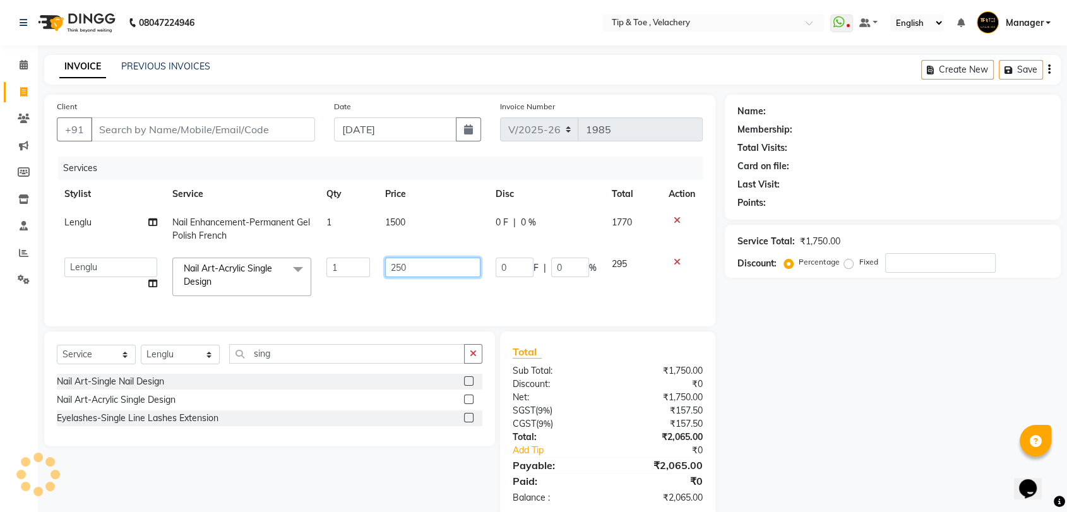
click at [394, 265] on input "250" at bounding box center [432, 268] width 95 height 20
type input "350"
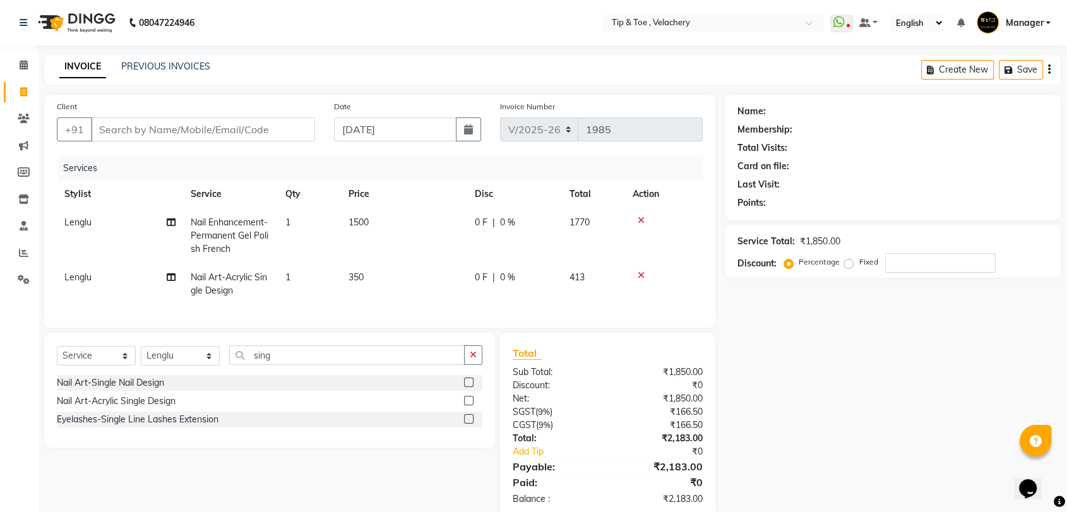
click at [307, 280] on td "1" at bounding box center [309, 284] width 63 height 42
select select "56374"
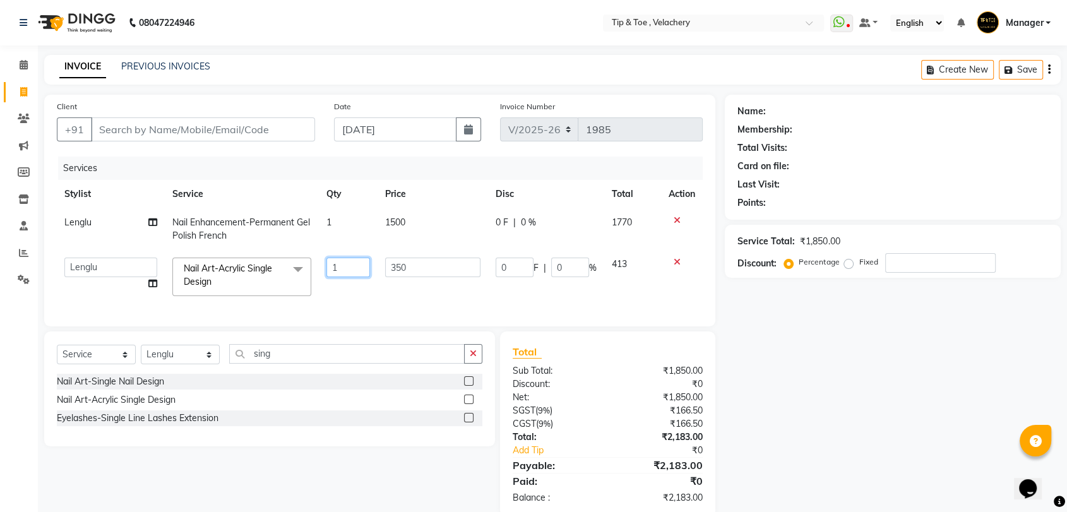
click at [350, 266] on input "1" at bounding box center [348, 268] width 44 height 20
type input "2"
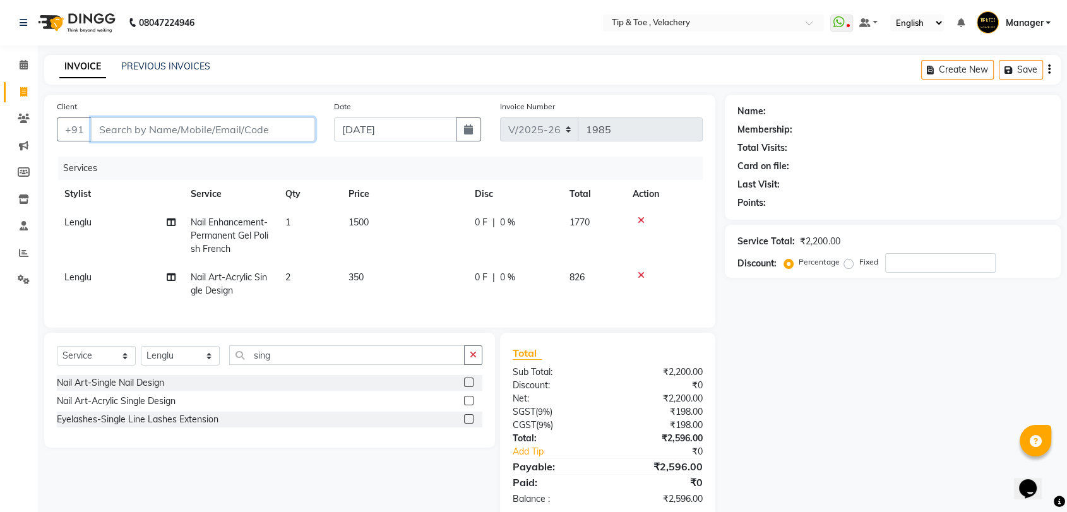
click at [222, 131] on input "Client" at bounding box center [203, 129] width 224 height 24
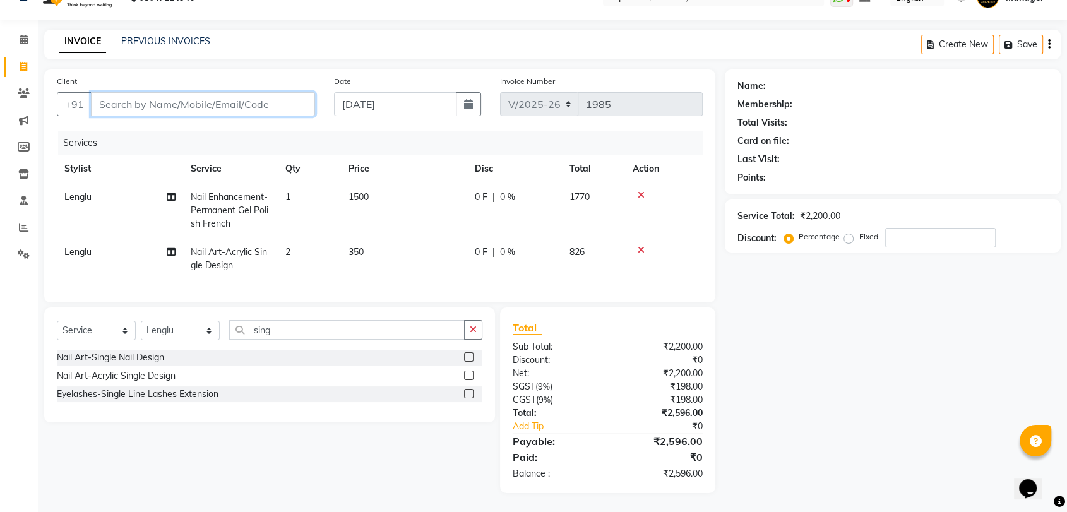
scroll to position [35, 0]
click at [259, 94] on input "Client" at bounding box center [203, 104] width 224 height 24
type input "9"
type input "0"
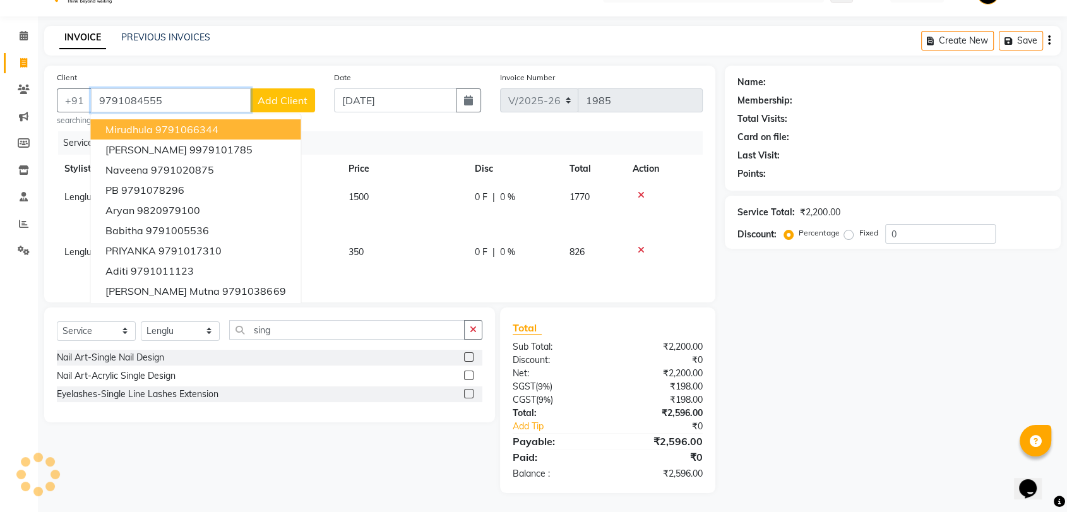
type input "9791084555"
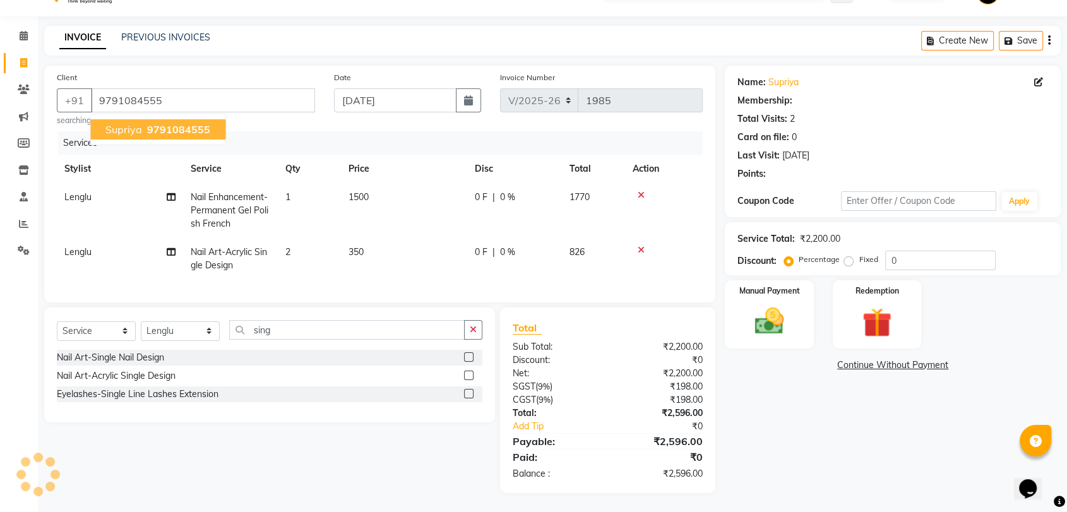
select select "1: Object"
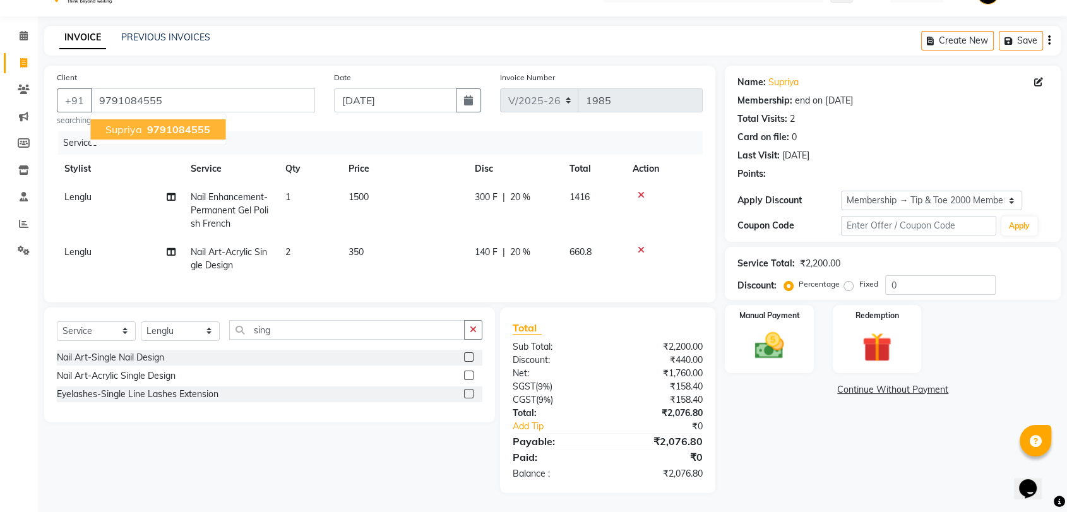
drag, startPoint x: 149, startPoint y: 131, endPoint x: 195, endPoint y: 129, distance: 46.1
click at [148, 130] on button "Supriya 9791084555" at bounding box center [157, 129] width 135 height 20
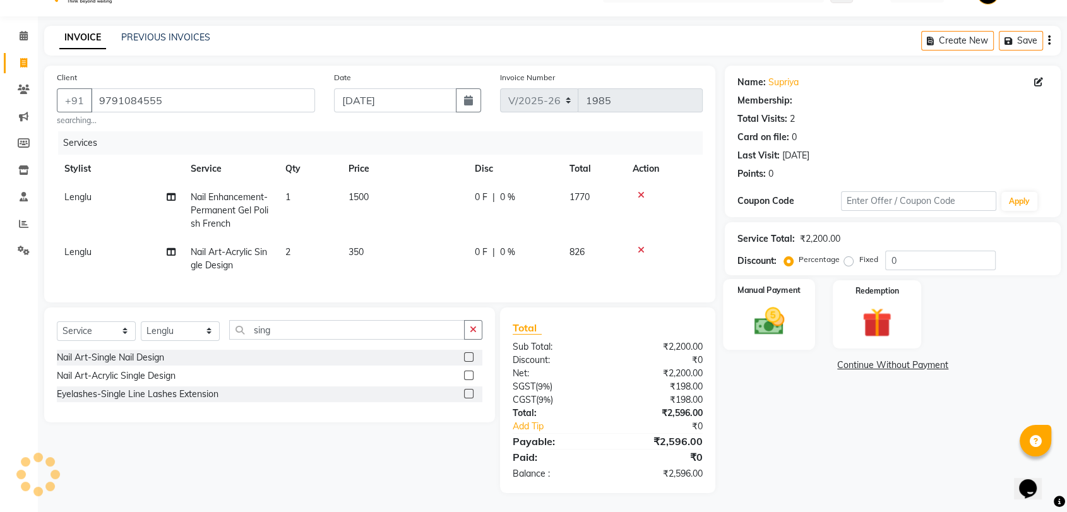
type input "20"
select select "1: Object"
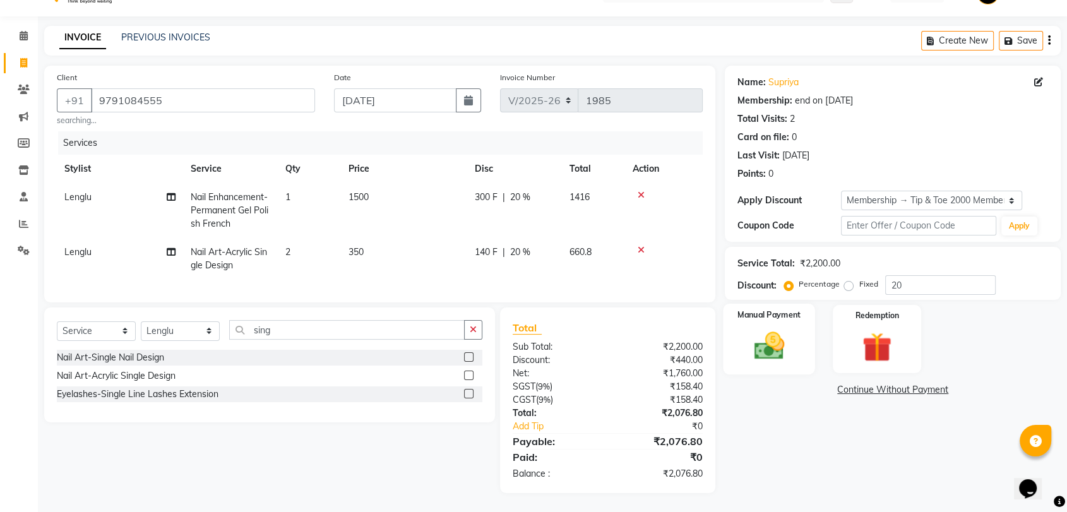
scroll to position [40, 0]
drag, startPoint x: 777, startPoint y: 313, endPoint x: 789, endPoint y: 335, distance: 25.1
click at [777, 314] on div "Manual Payment" at bounding box center [769, 339] width 92 height 71
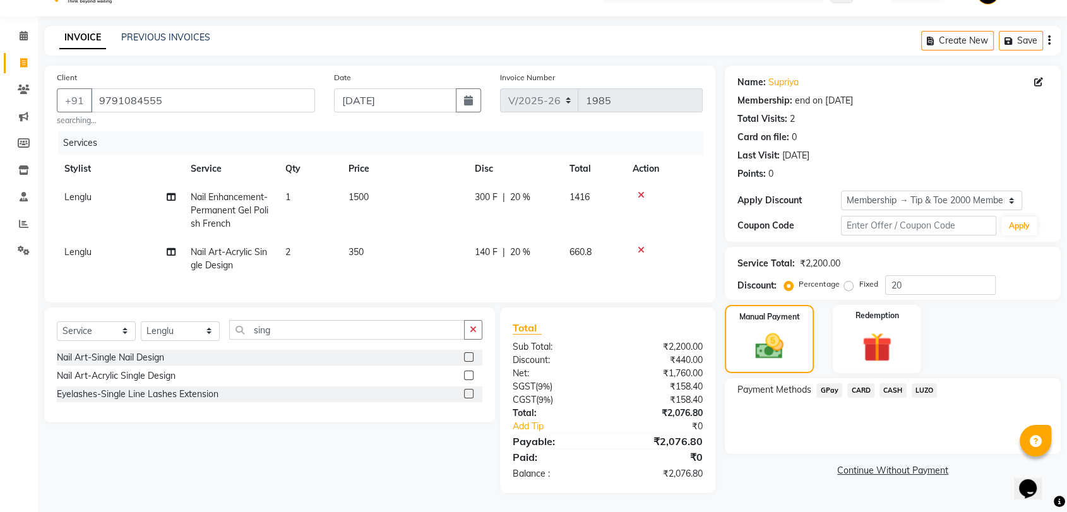
click at [831, 383] on span "GPay" at bounding box center [829, 390] width 26 height 15
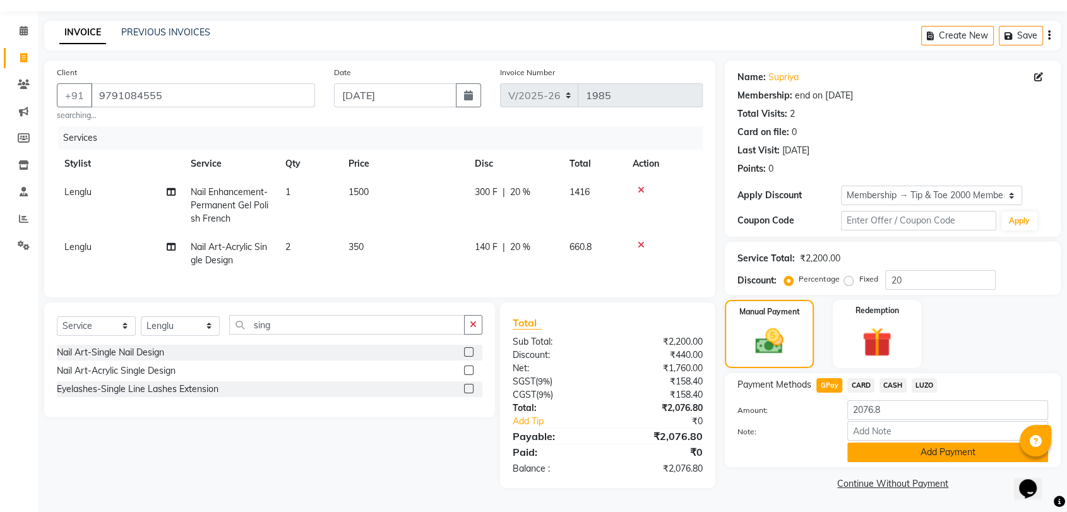
click at [912, 454] on button "Add Payment" at bounding box center [947, 453] width 201 height 20
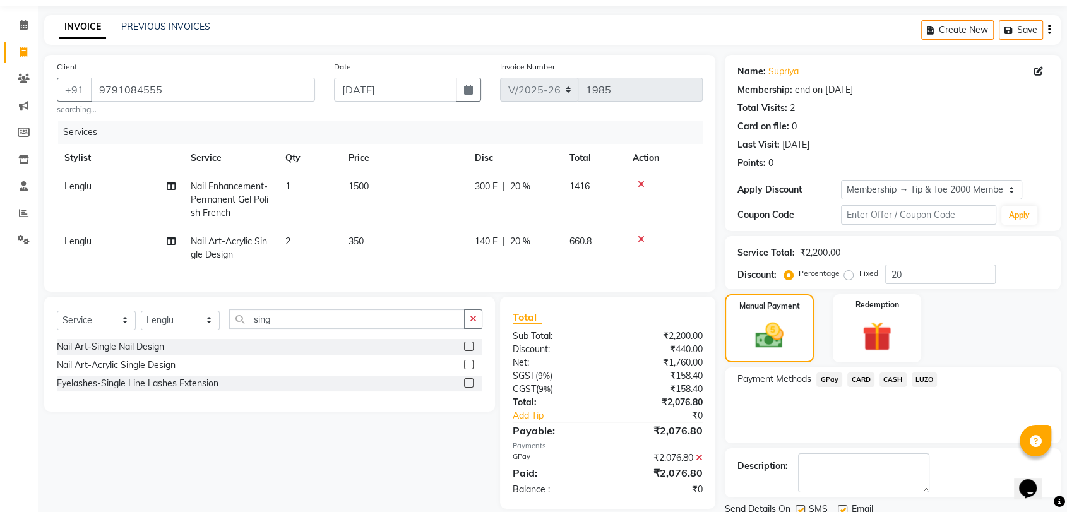
scroll to position [86, 0]
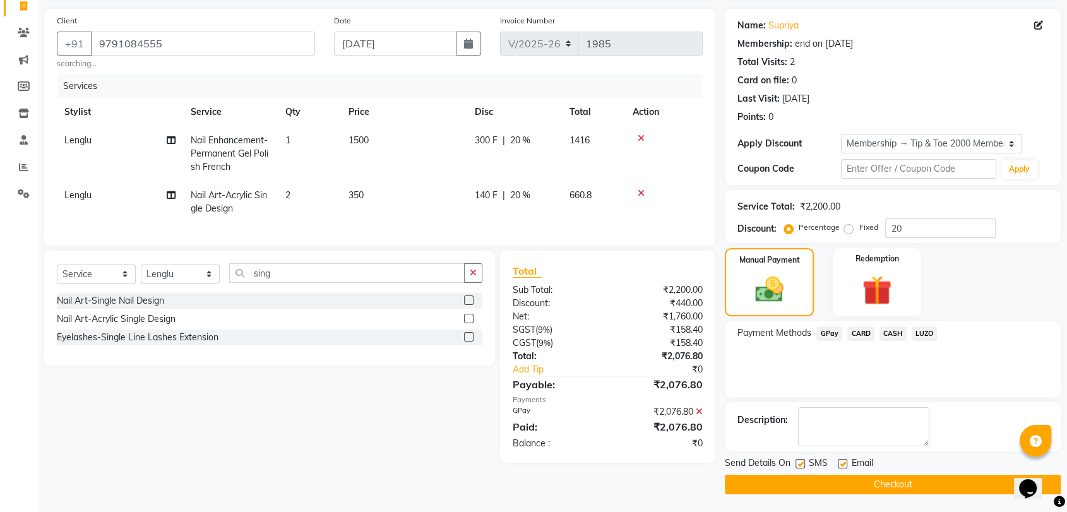
drag, startPoint x: 842, startPoint y: 463, endPoint x: 858, endPoint y: 468, distance: 17.4
click at [842, 463] on label at bounding box center [842, 463] width 9 height 9
click at [842, 463] on input "checkbox" at bounding box center [842, 464] width 8 height 8
checkbox input "false"
drag, startPoint x: 696, startPoint y: 420, endPoint x: 845, endPoint y: 355, distance: 162.2
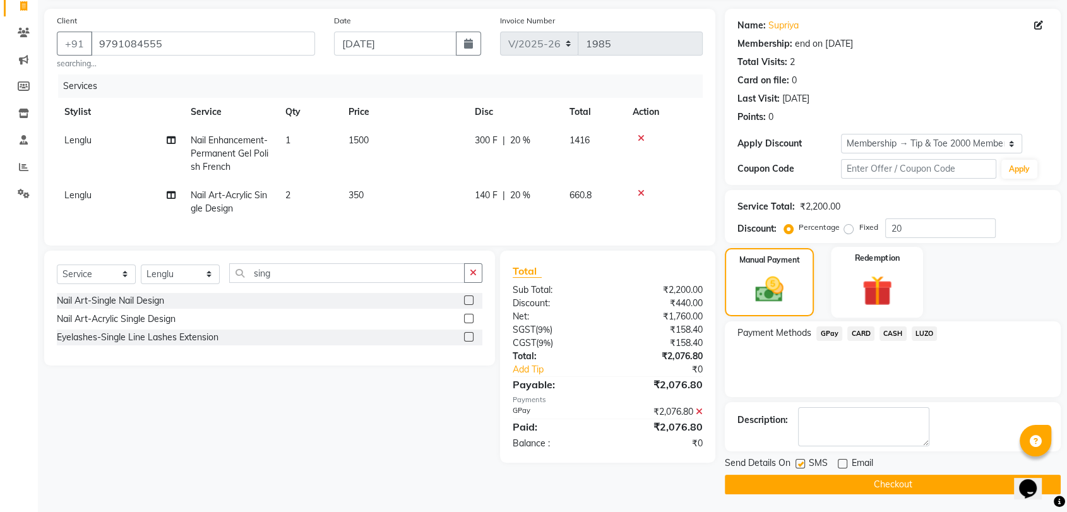
click at [697, 416] on icon at bounding box center [699, 411] width 7 height 9
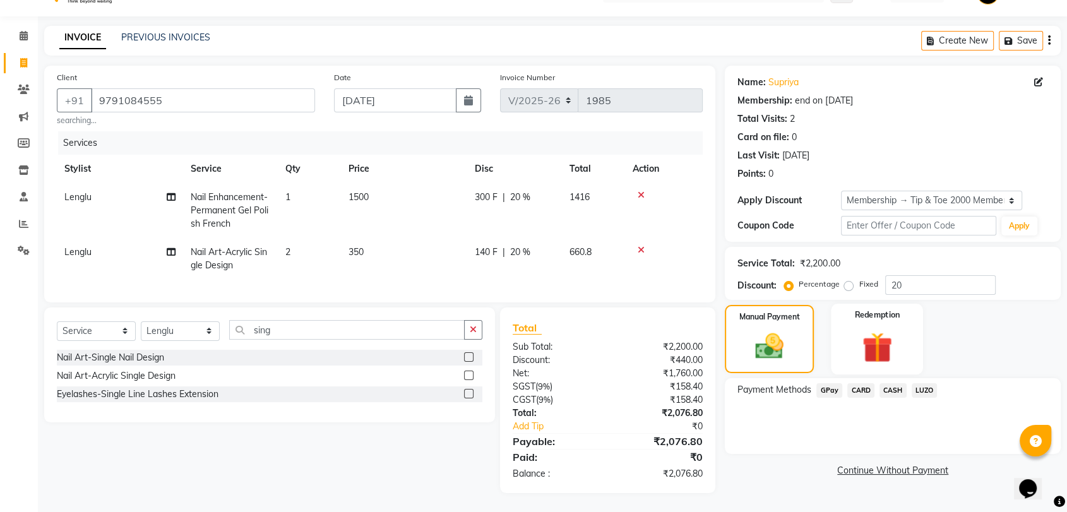
scroll to position [40, 0]
drag, startPoint x: 855, startPoint y: 378, endPoint x: 859, endPoint y: 391, distance: 13.8
click at [855, 383] on span "CARD" at bounding box center [860, 390] width 27 height 15
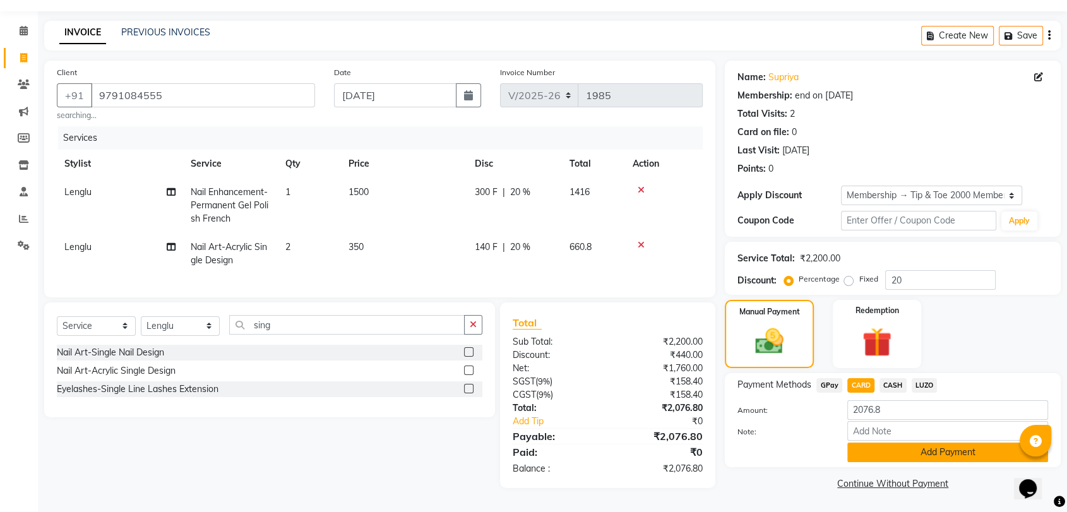
click at [904, 448] on button "Add Payment" at bounding box center [947, 453] width 201 height 20
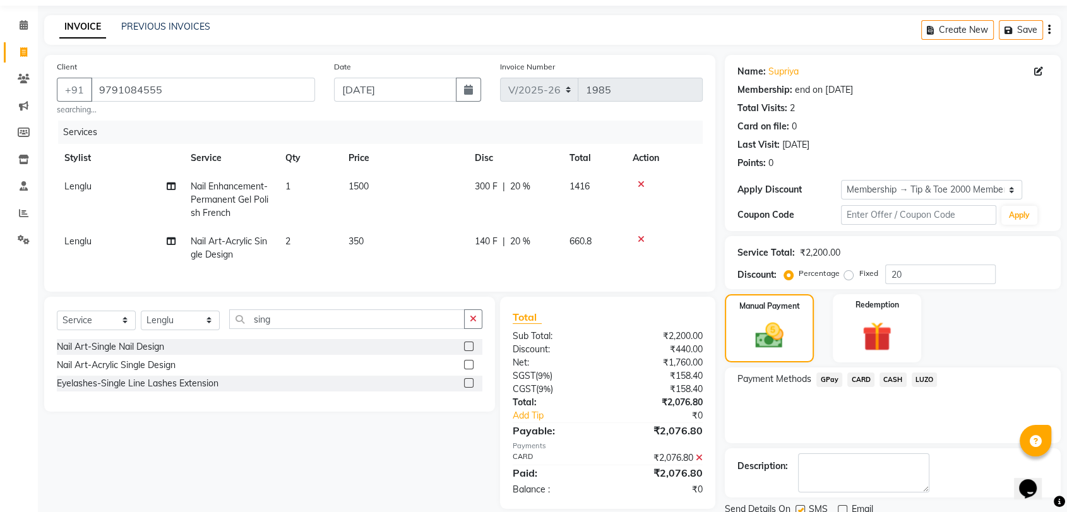
scroll to position [86, 0]
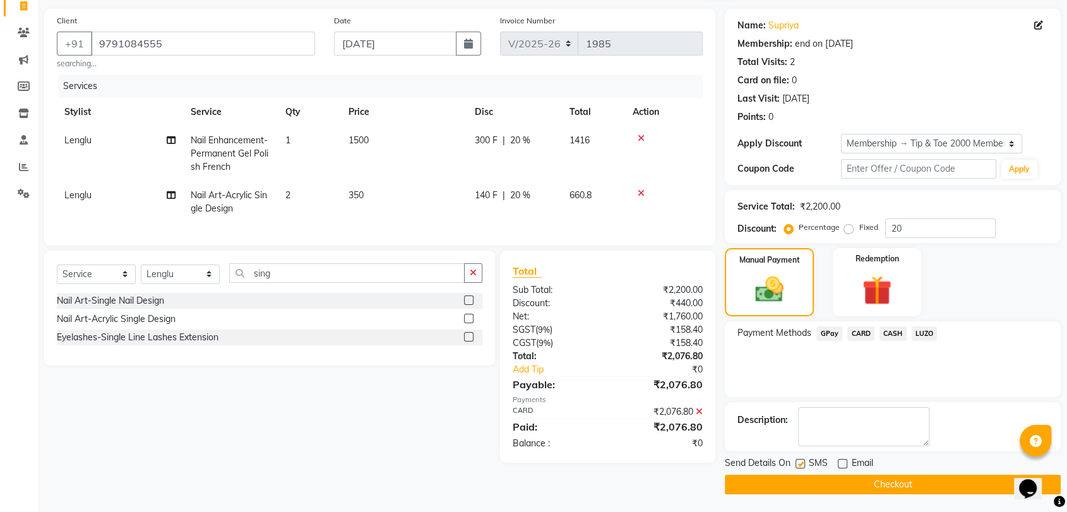
click at [832, 481] on button "Checkout" at bounding box center [893, 485] width 336 height 20
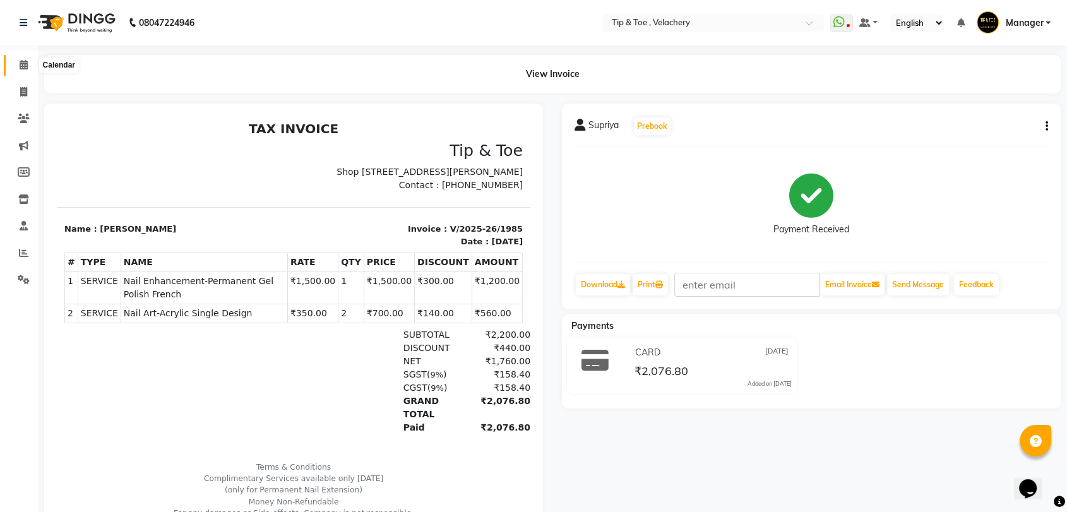
drag, startPoint x: 20, startPoint y: 67, endPoint x: 211, endPoint y: 2, distance: 202.0
click at [20, 67] on icon at bounding box center [24, 64] width 8 height 9
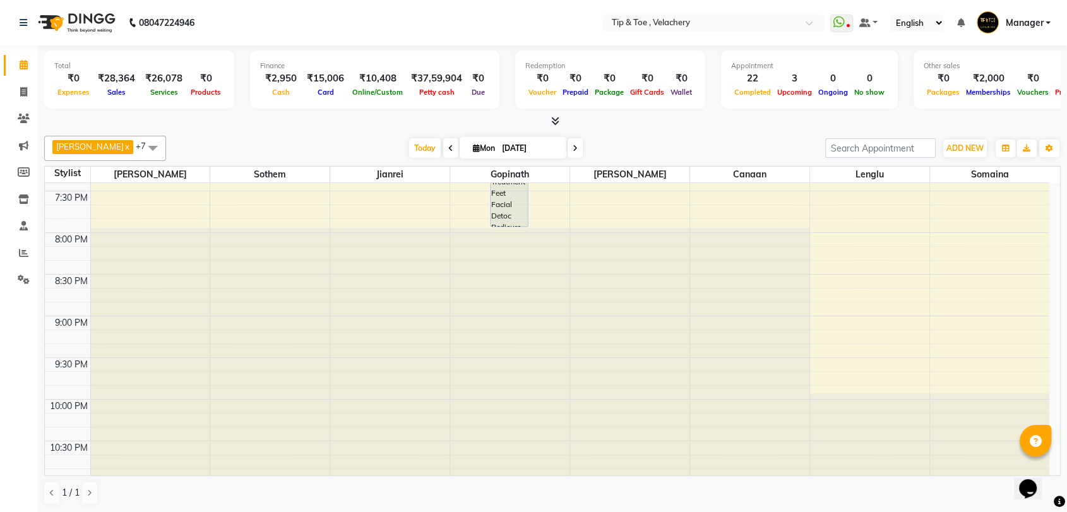
scroll to position [439, 0]
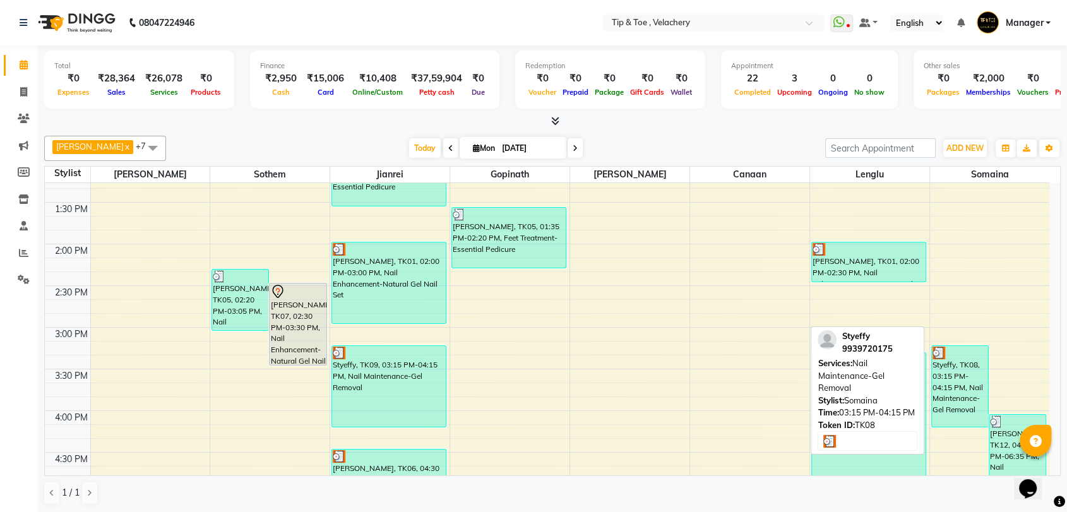
click at [962, 375] on div "Styeffy, TK08, 03:15 PM-04:15 PM, Nail Maintenance-Gel Removal" at bounding box center [960, 386] width 56 height 81
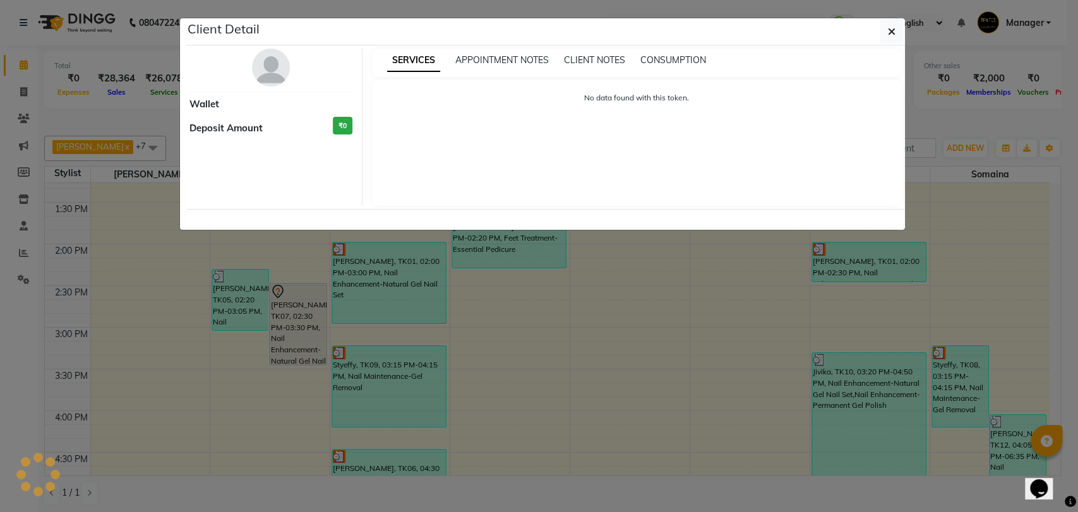
select select "3"
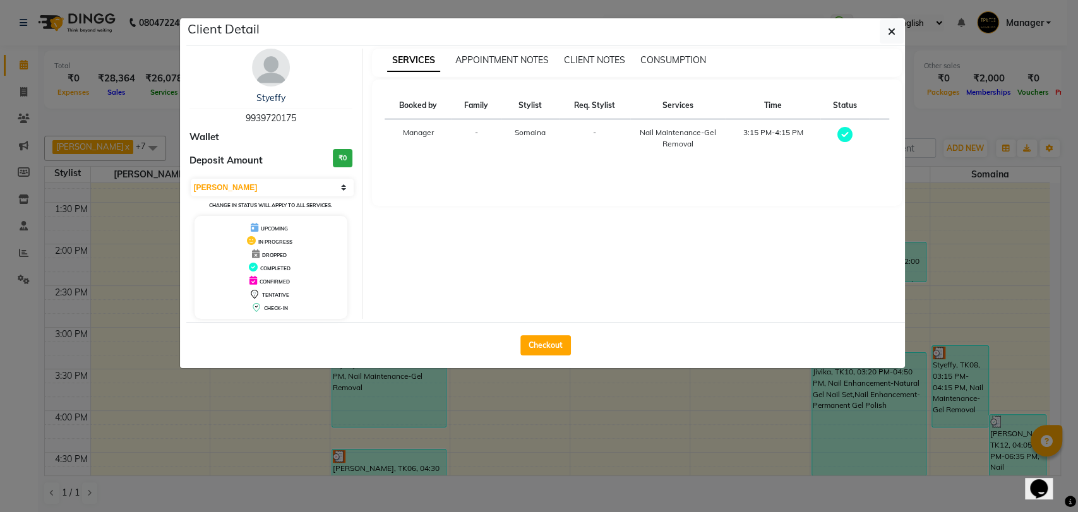
click at [639, 265] on div "SERVICES APPOINTMENT NOTES CLIENT NOTES CONSUMPTION Booked by Family Stylist Re…" at bounding box center [636, 184] width 549 height 270
click at [886, 27] on button "button" at bounding box center [891, 32] width 24 height 24
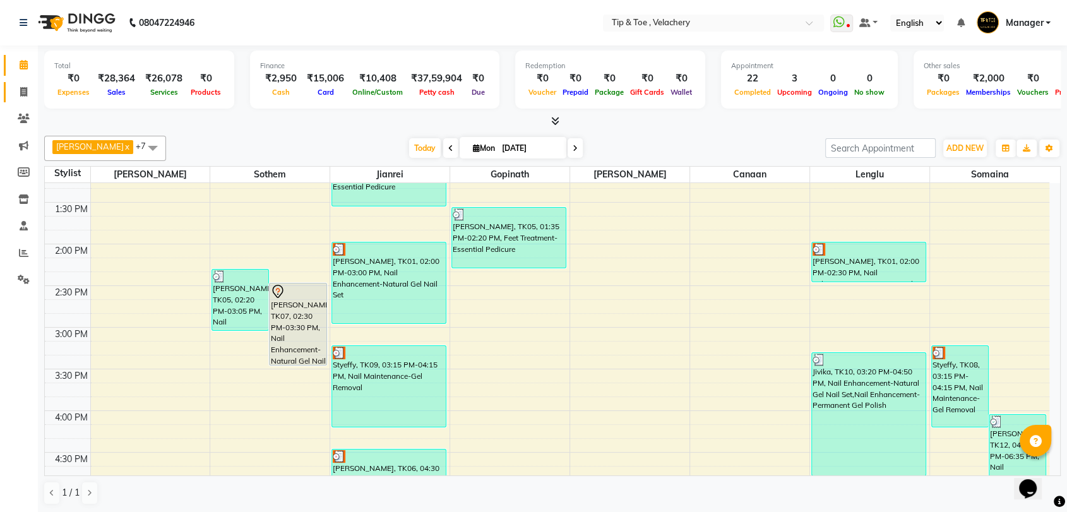
click at [27, 89] on icon at bounding box center [23, 91] width 7 height 9
select select "service"
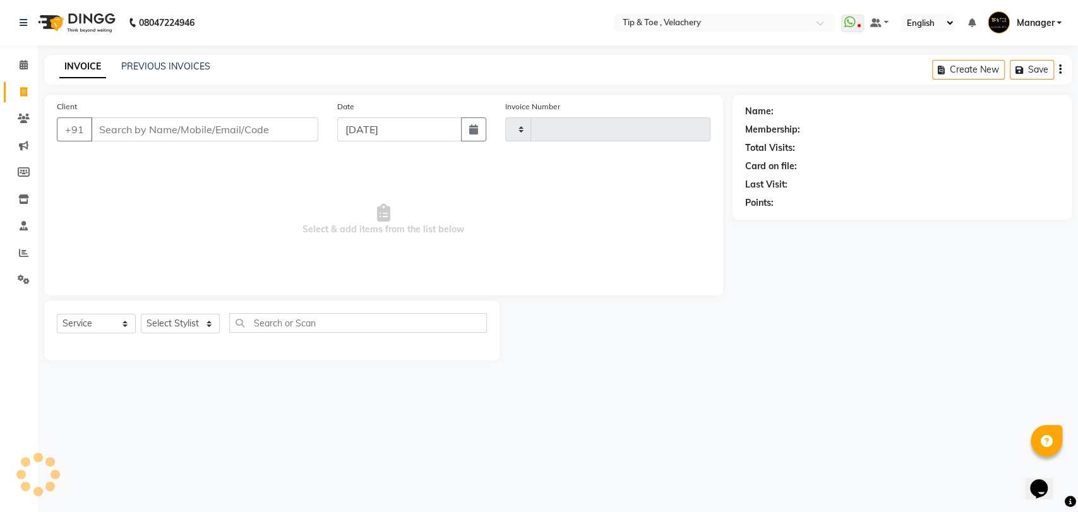
type input "1986"
select select "5863"
click at [128, 66] on link "PREVIOUS INVOICES" at bounding box center [165, 66] width 89 height 11
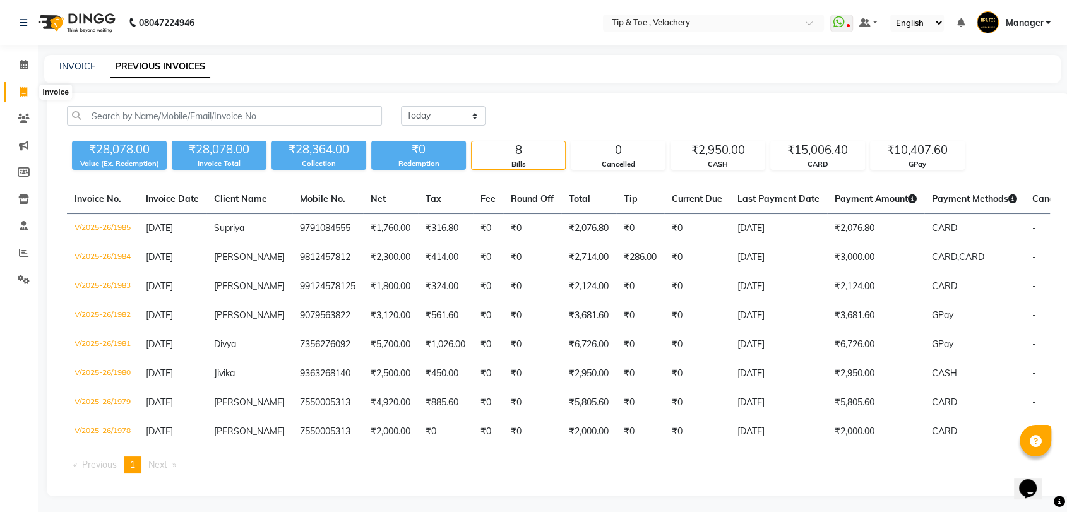
click at [18, 92] on span at bounding box center [24, 92] width 22 height 15
select select "service"
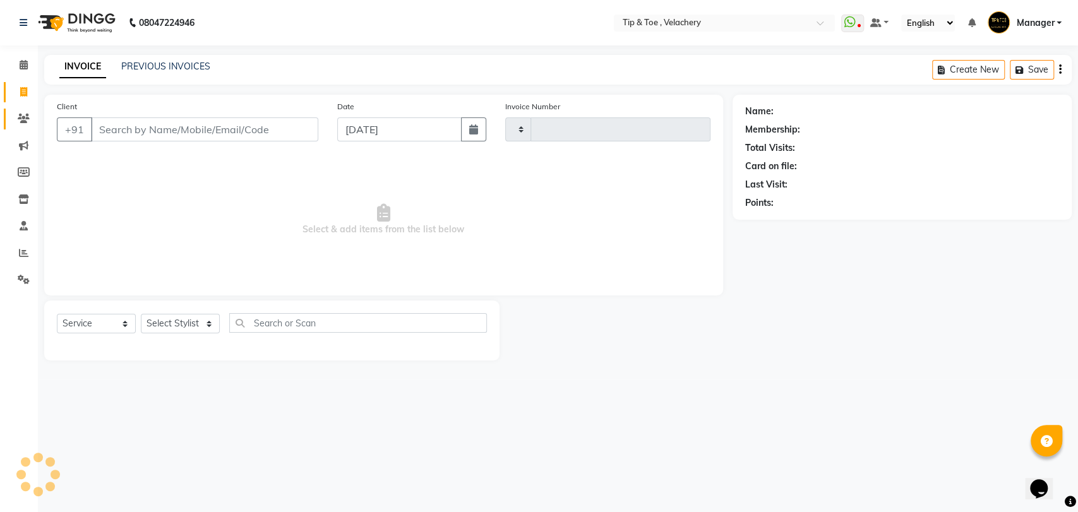
type input "1986"
select select "5863"
click at [21, 89] on icon at bounding box center [23, 91] width 7 height 9
select select "service"
type input "1986"
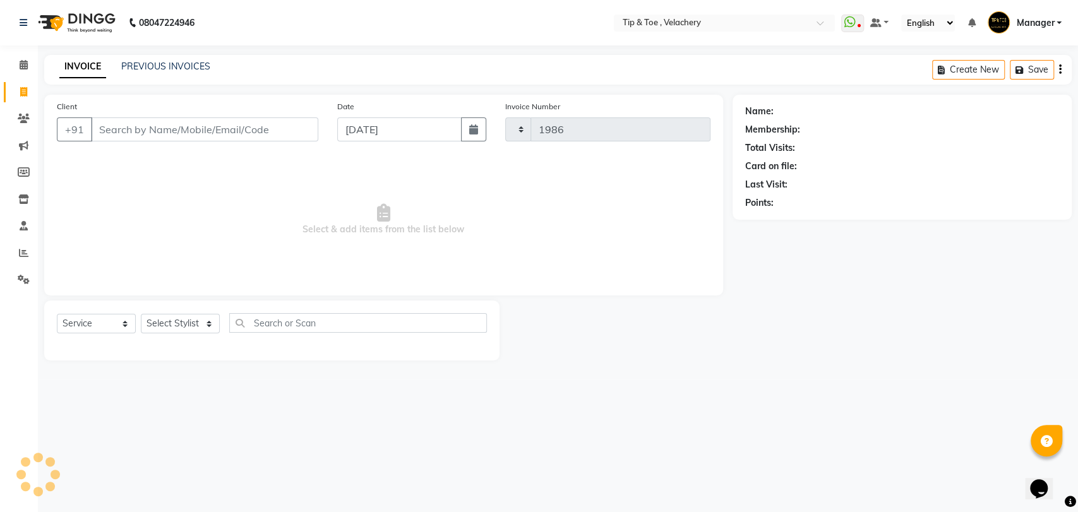
select select "5863"
click at [21, 255] on icon at bounding box center [23, 252] width 9 height 9
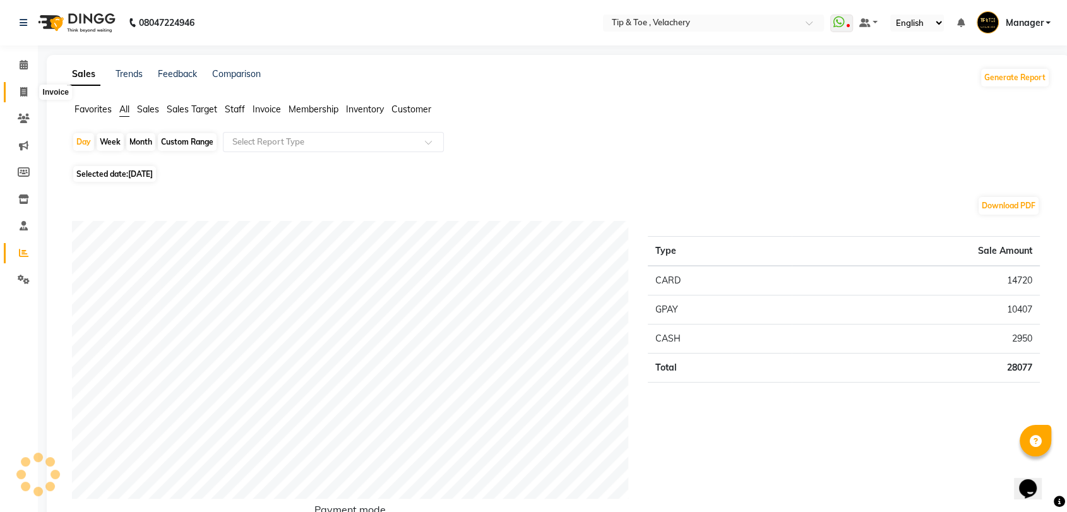
click at [23, 87] on icon at bounding box center [23, 91] width 7 height 9
select select "service"
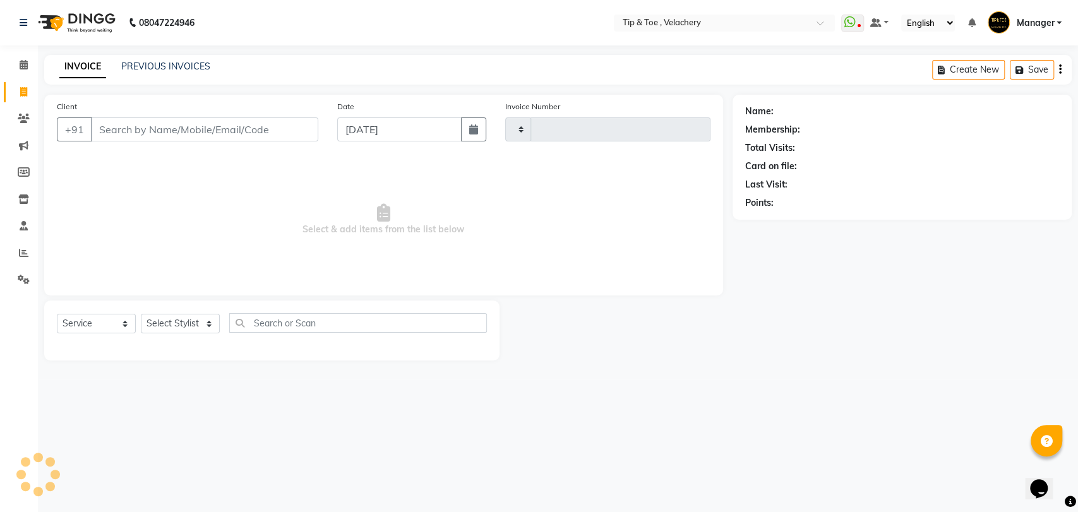
type input "1986"
select select "5863"
click at [23, 65] on icon at bounding box center [24, 64] width 8 height 9
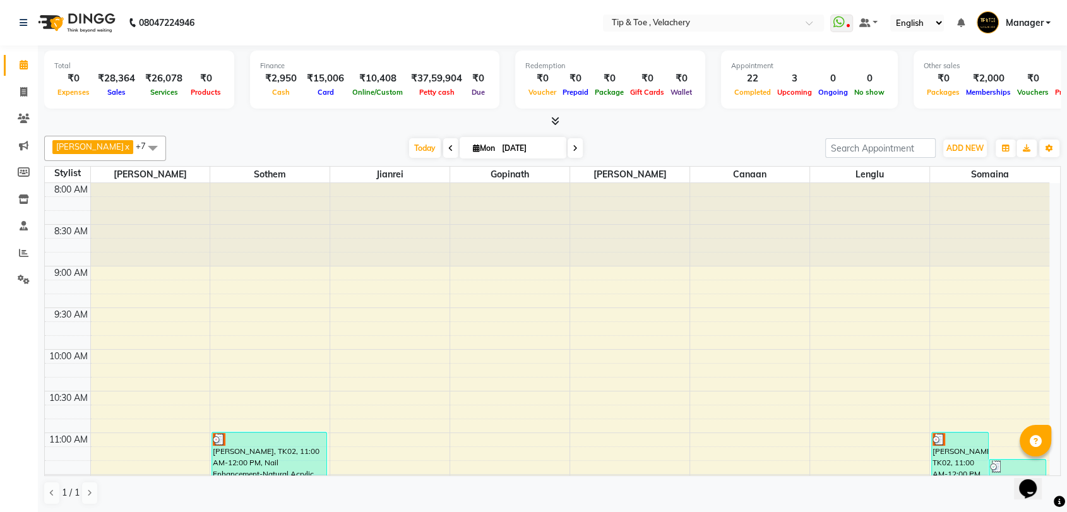
scroll to position [1, 0]
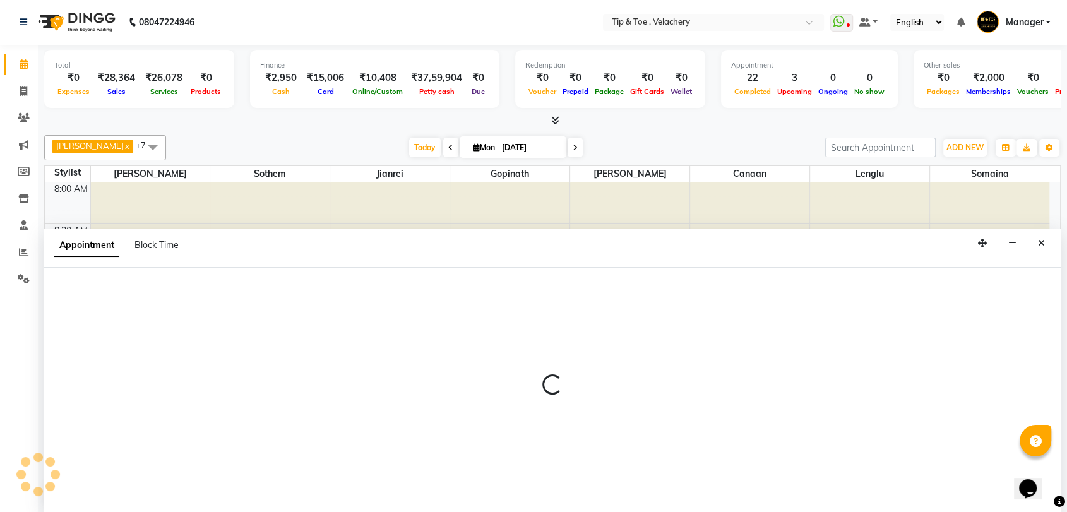
select select "41026"
select select "570"
select select "tentative"
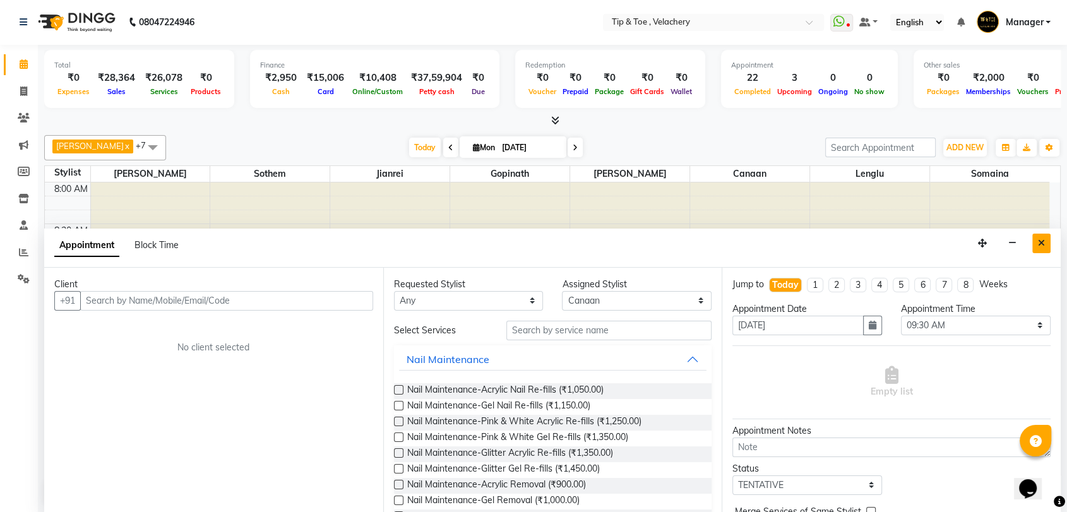
click at [1041, 239] on icon "Close" at bounding box center [1041, 243] width 7 height 9
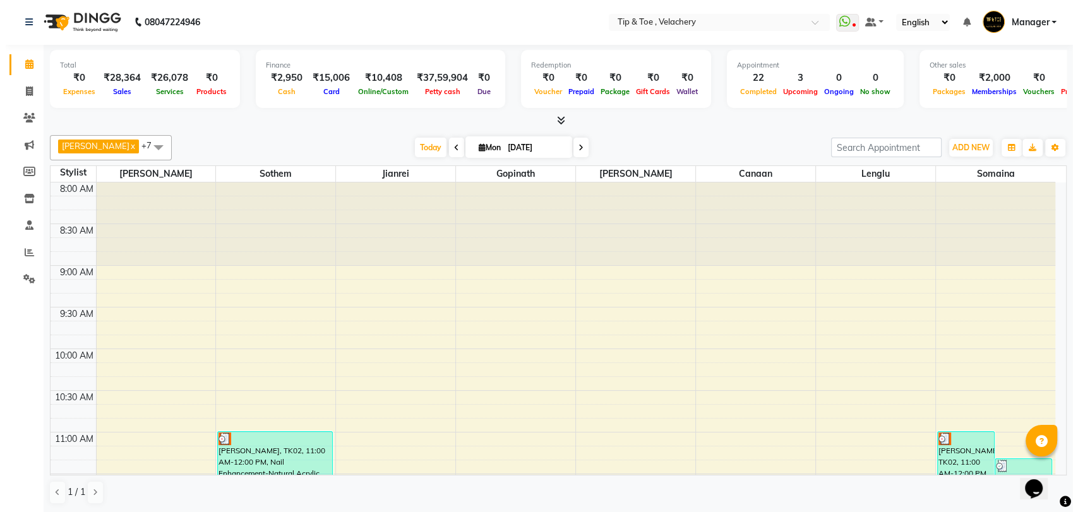
scroll to position [511, 0]
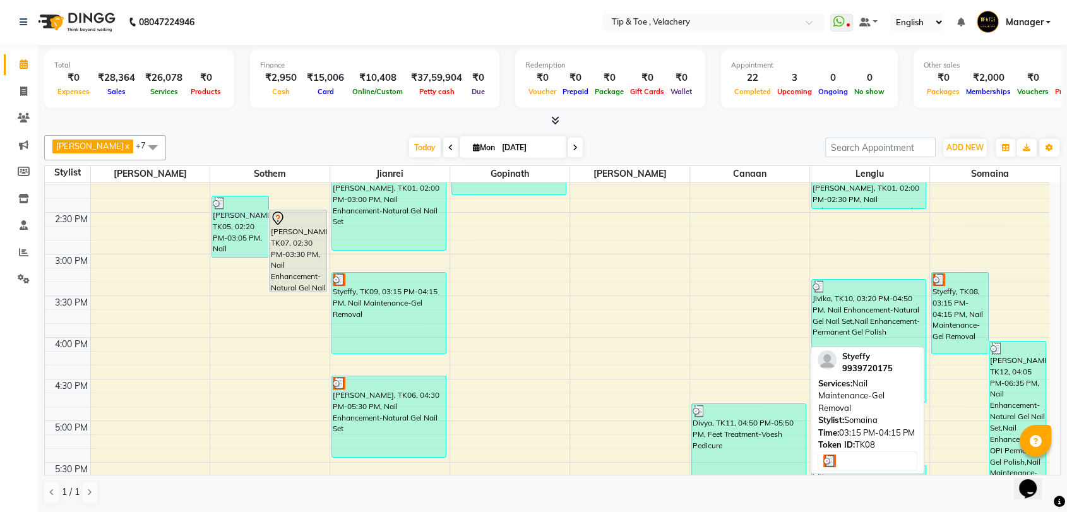
click at [951, 308] on div "Styeffy, TK08, 03:15 PM-04:15 PM, Nail Maintenance-Gel Removal" at bounding box center [960, 313] width 56 height 81
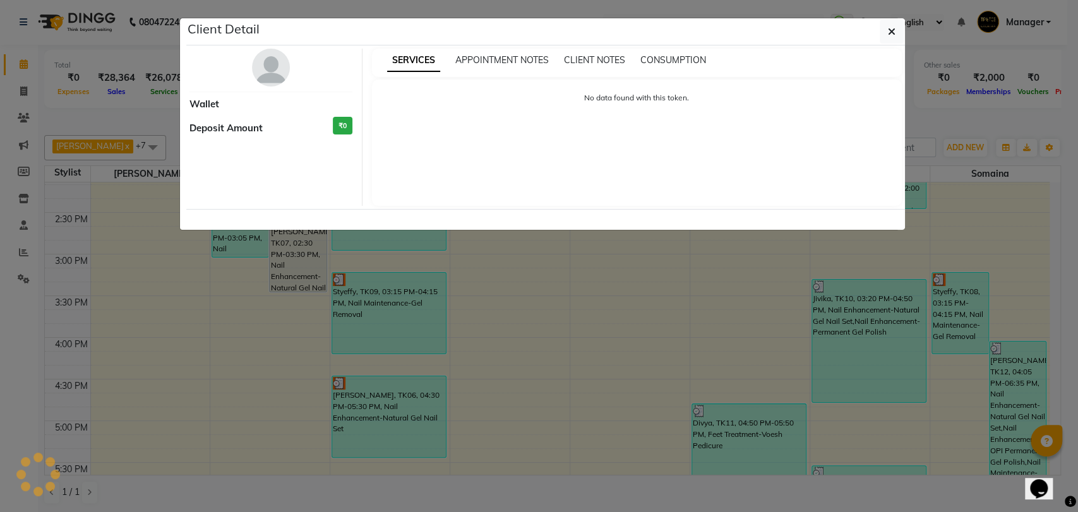
select select "3"
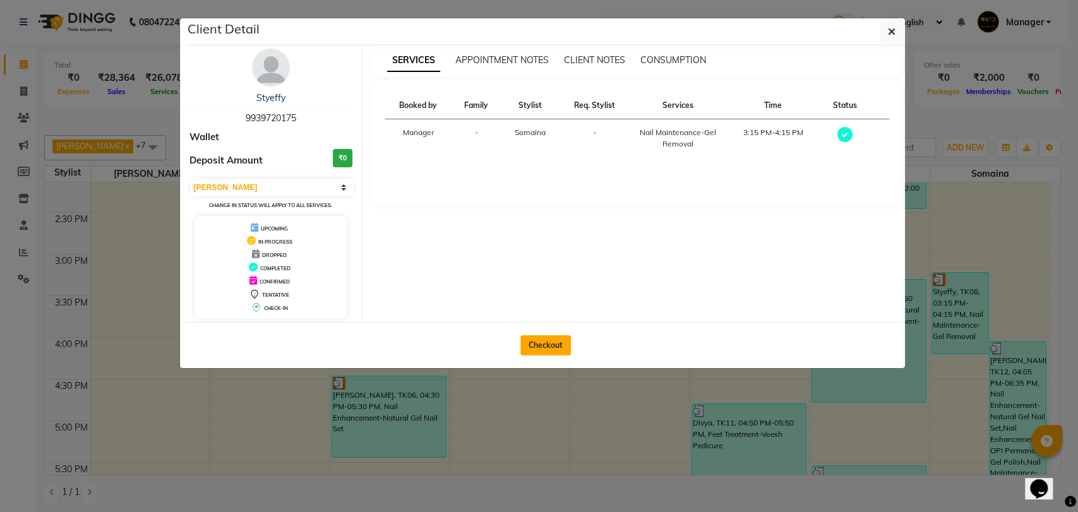
click at [548, 345] on button "Checkout" at bounding box center [545, 345] width 51 height 20
select select "service"
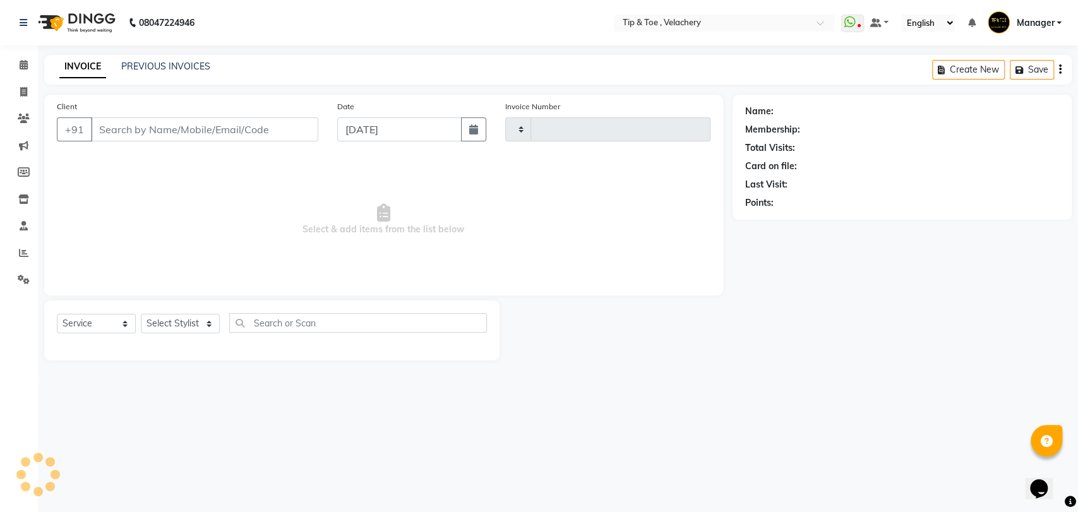
type input "1986"
select select "5863"
type input "9939720175"
select select "63979"
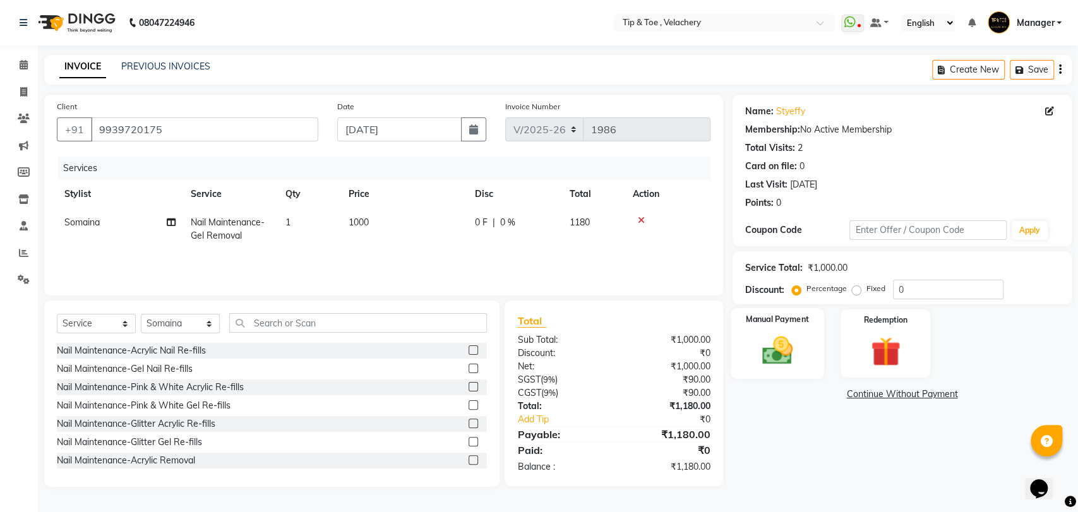
click at [770, 355] on img at bounding box center [777, 350] width 50 height 35
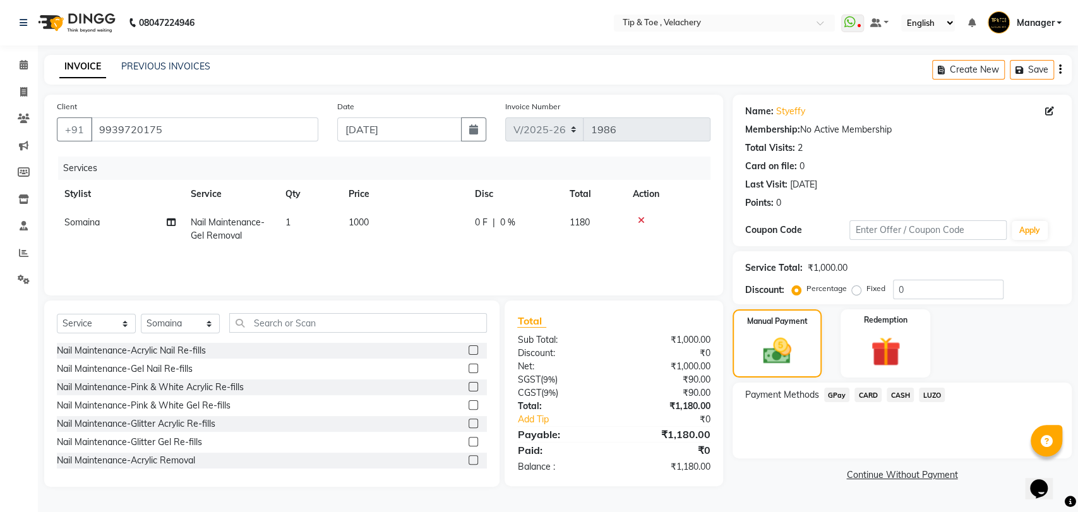
click at [900, 396] on span "CASH" at bounding box center [899, 395] width 27 height 15
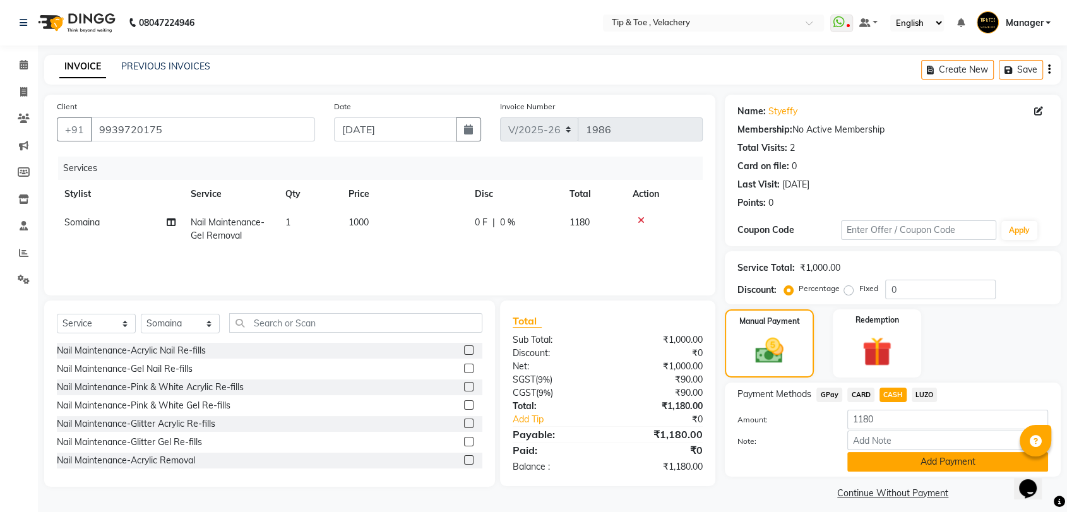
scroll to position [9, 0]
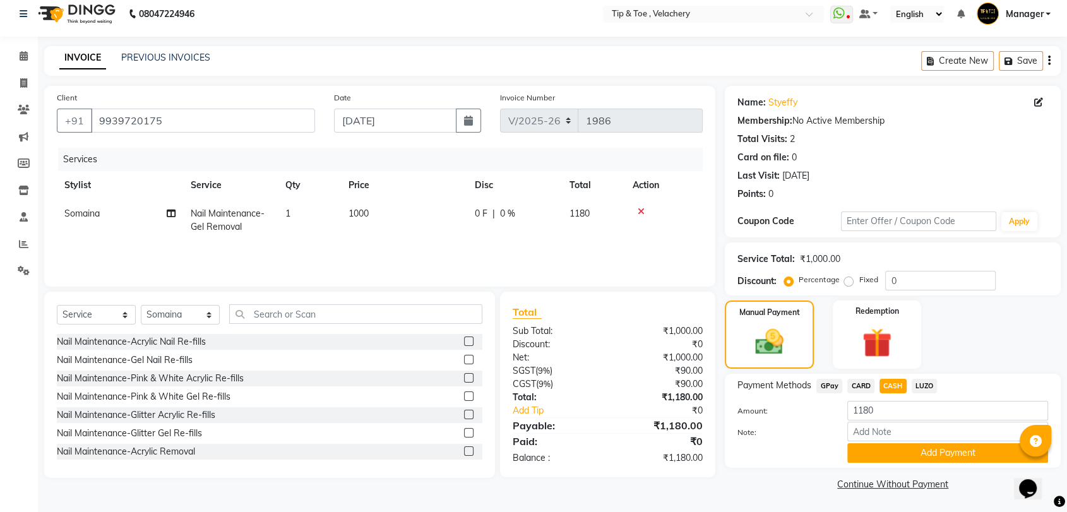
click at [916, 453] on button "Add Payment" at bounding box center [947, 453] width 201 height 20
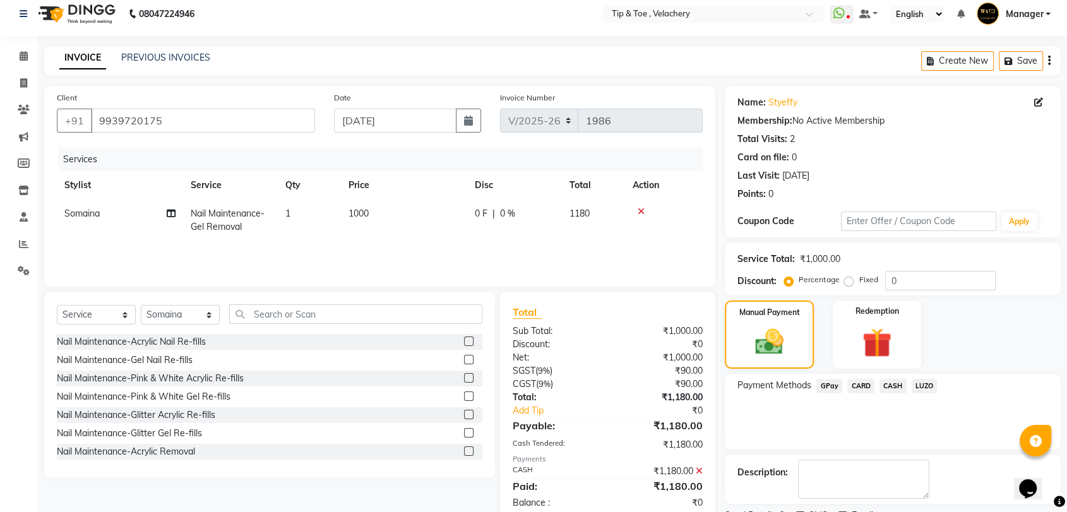
click at [90, 203] on td "Somaina" at bounding box center [120, 220] width 126 height 42
select select "63979"
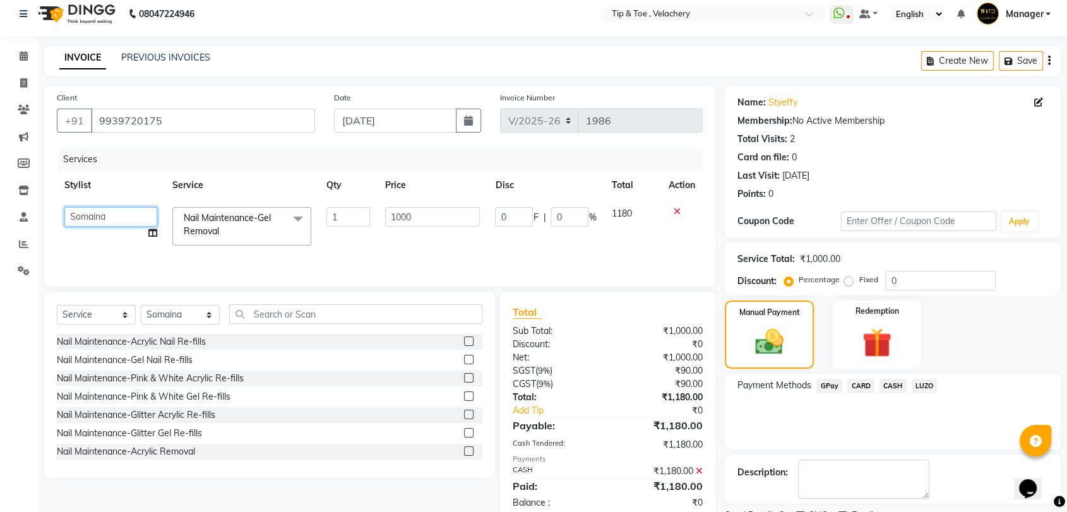
click at [150, 219] on select "Afroz Canaan Gopinath Jianrei Joycee Lenglu Manager Sharmila Somaina Sothem Yap…" at bounding box center [110, 217] width 93 height 20
select select "41031"
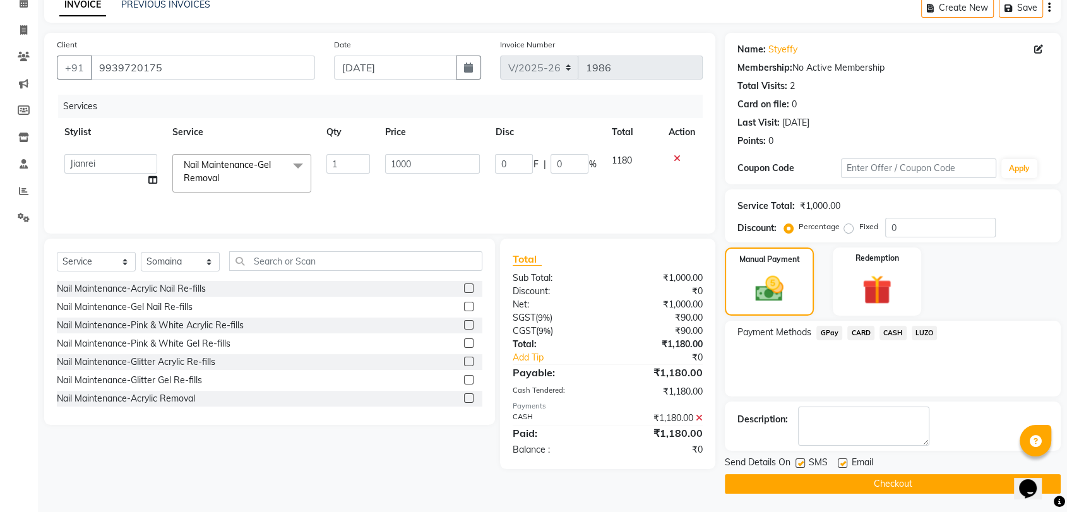
click at [838, 461] on label at bounding box center [842, 462] width 9 height 9
click at [838, 461] on input "checkbox" at bounding box center [842, 464] width 8 height 8
checkbox input "false"
click at [894, 332] on span "CASH" at bounding box center [892, 333] width 27 height 15
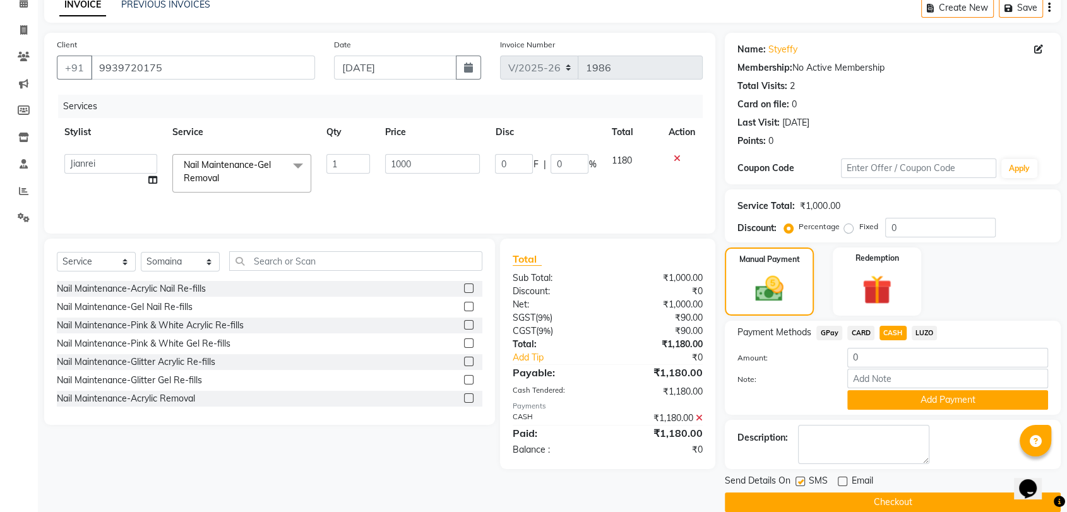
click at [910, 500] on button "Checkout" at bounding box center [893, 502] width 336 height 20
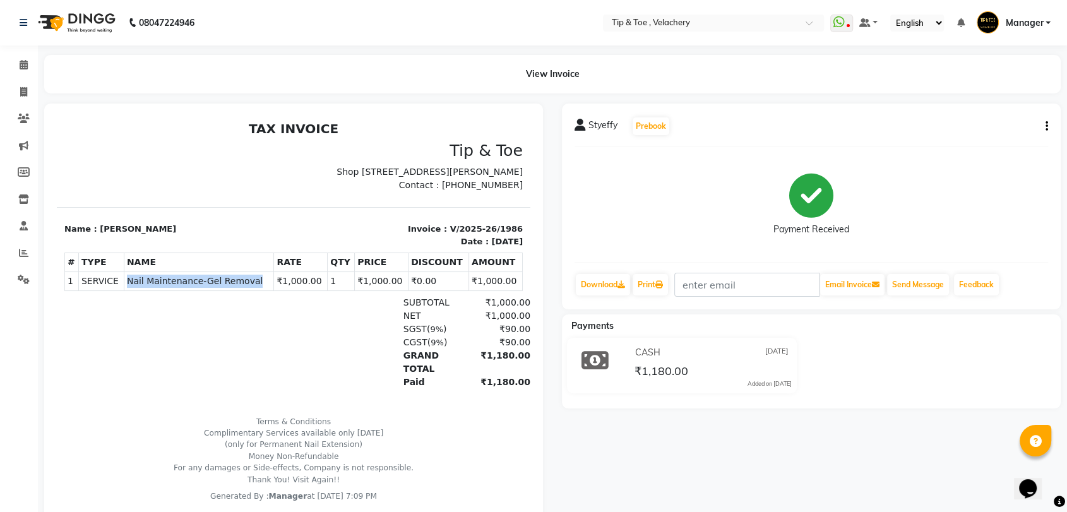
drag, startPoint x: 126, startPoint y: 294, endPoint x: 258, endPoint y: 302, distance: 132.2
click at [258, 291] on td "SERVICE Nail Maintenance-Gel Removal" at bounding box center [199, 281] width 150 height 19
copy span "Nail Maintenance-Gel Removal"
click at [258, 291] on td "SERVICE Nail Maintenance-Gel Removal" at bounding box center [199, 281] width 150 height 19
click at [185, 288] on span "Nail Maintenance-Gel Removal" at bounding box center [199, 281] width 144 height 13
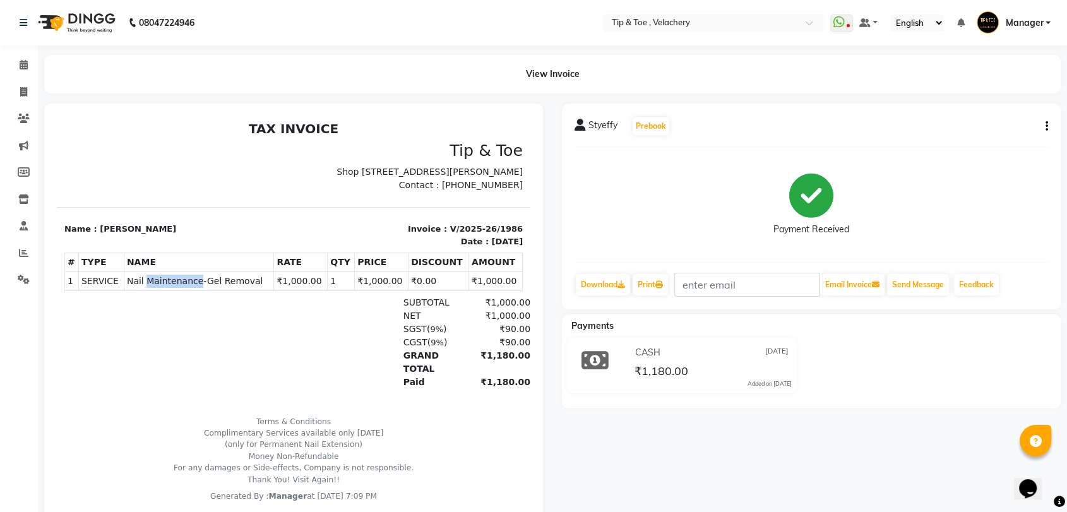
click at [185, 288] on span "Nail Maintenance-Gel Removal" at bounding box center [199, 281] width 144 height 13
click at [186, 288] on span "Nail Maintenance-Gel Removal" at bounding box center [199, 281] width 144 height 13
copy tr "Nail Maintenance-Gel Removal"
click at [22, 66] on icon at bounding box center [24, 64] width 8 height 9
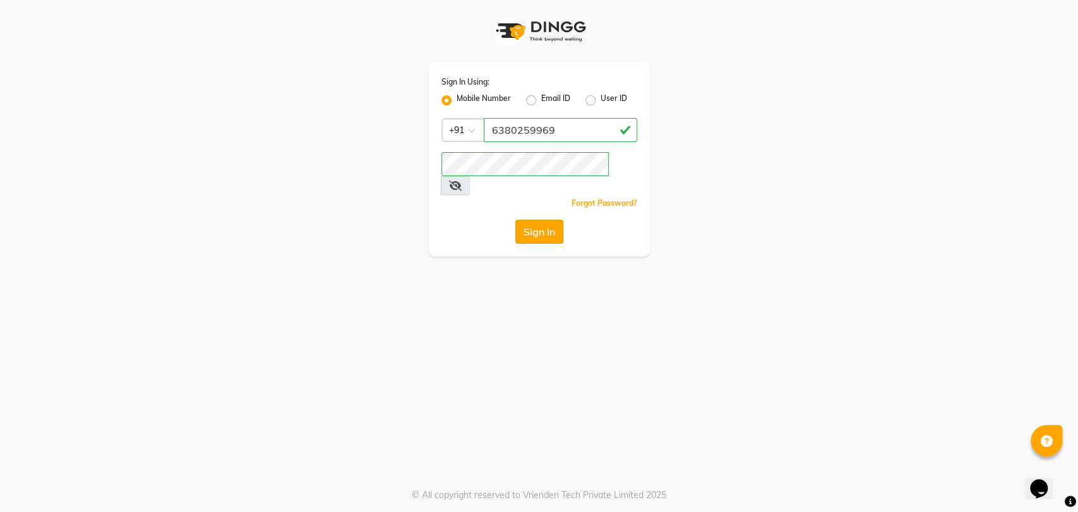
click at [535, 220] on button "Sign In" at bounding box center [539, 232] width 48 height 24
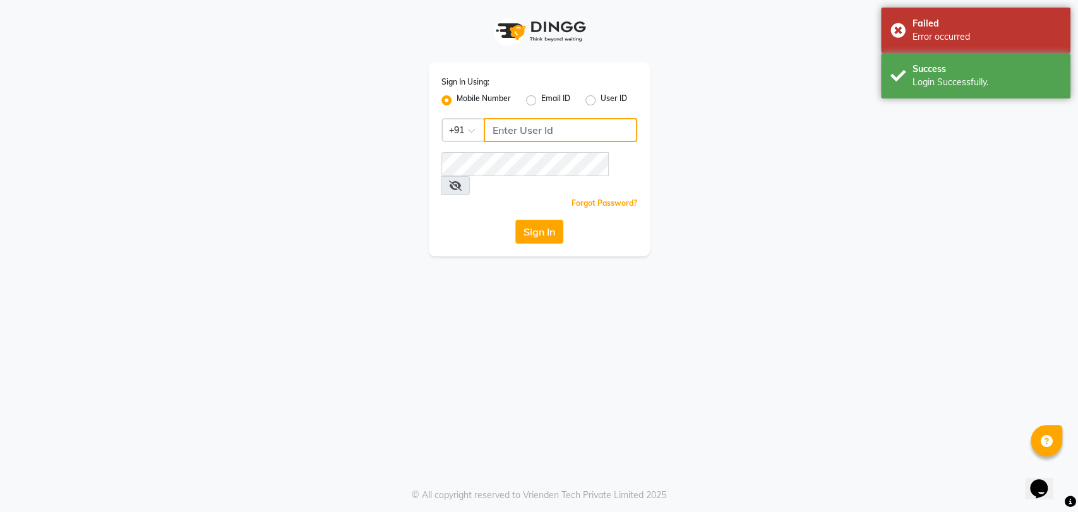
type input "6380259969"
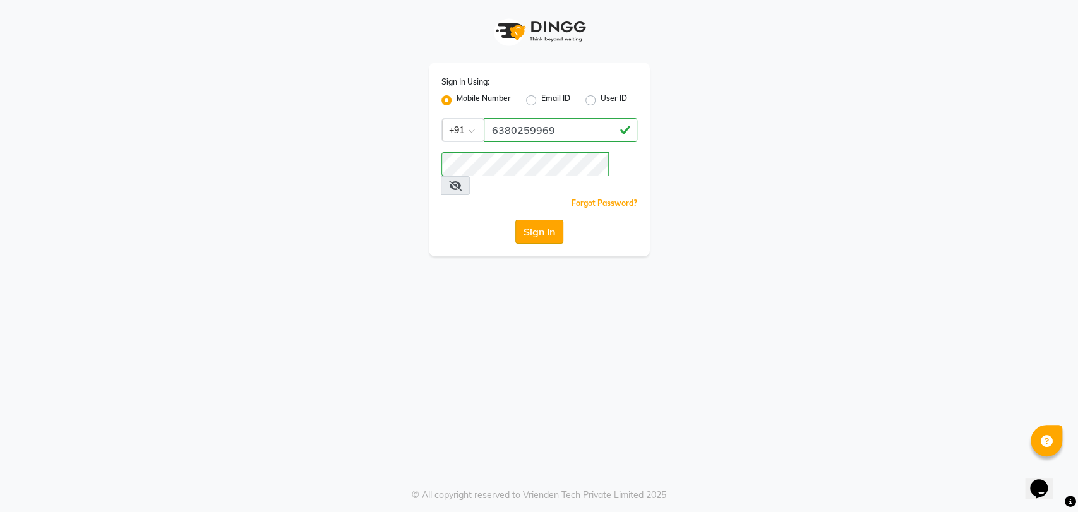
click at [535, 220] on button "Sign In" at bounding box center [539, 232] width 48 height 24
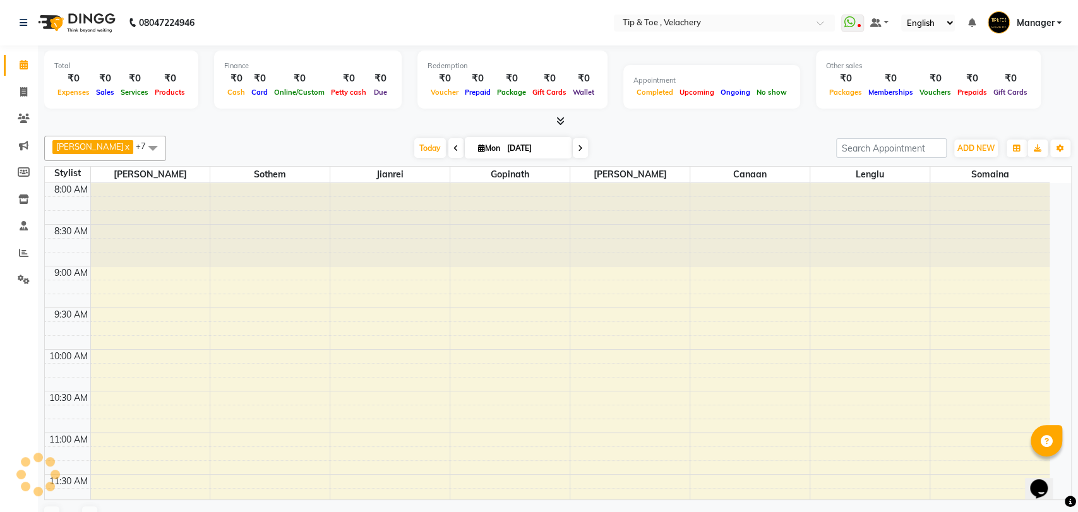
select select "en"
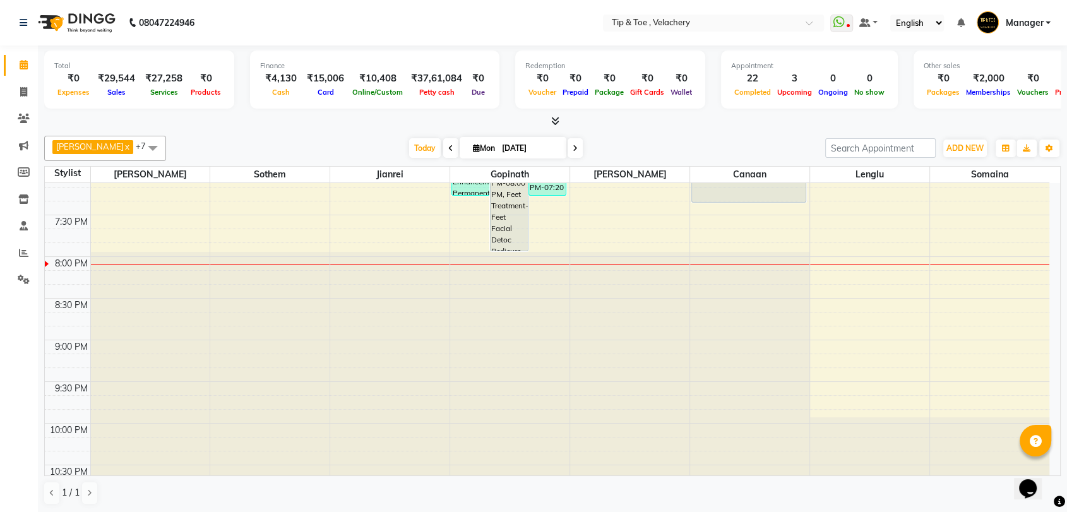
scroll to position [670, 0]
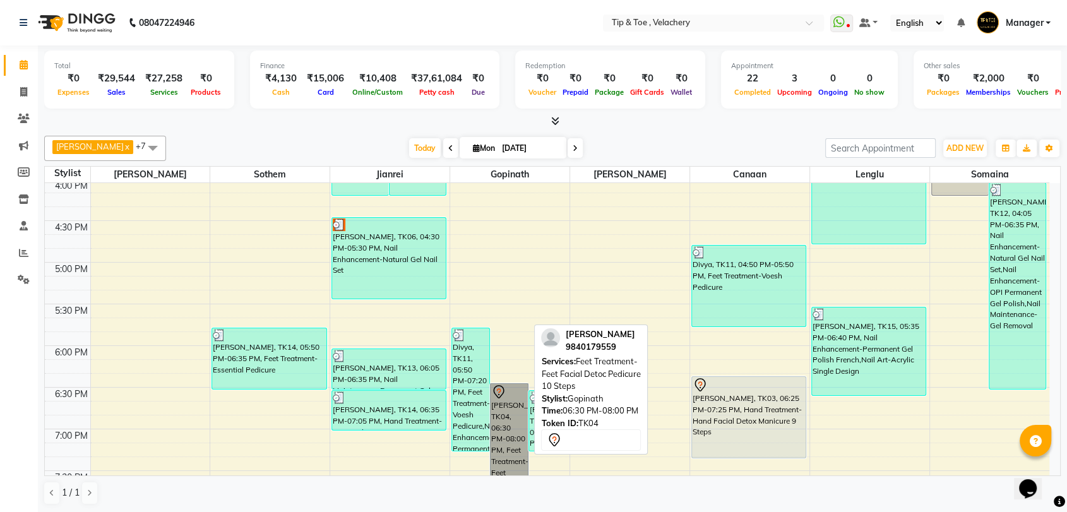
drag, startPoint x: 502, startPoint y: 424, endPoint x: 490, endPoint y: 424, distance: 12.0
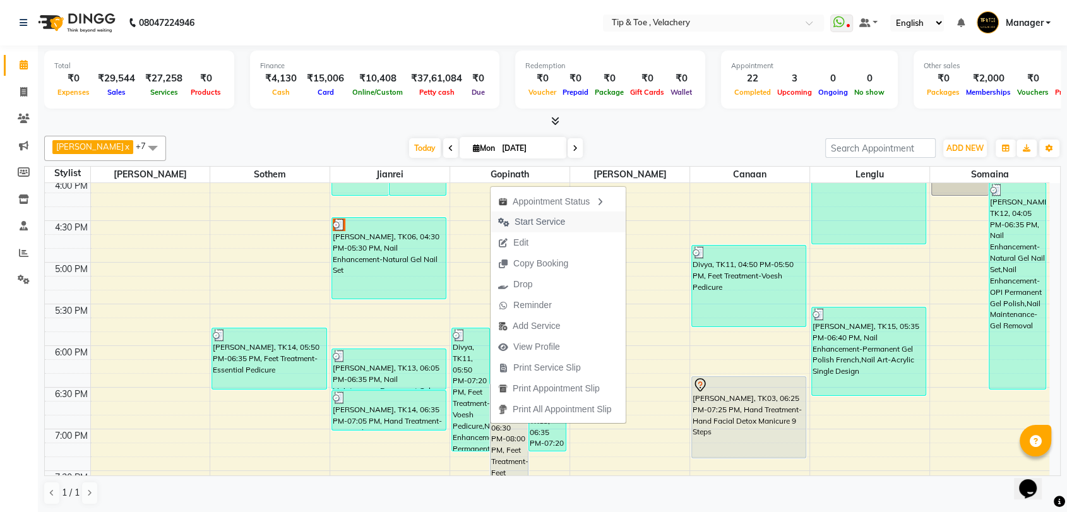
click at [540, 218] on span "Start Service" at bounding box center [540, 221] width 51 height 13
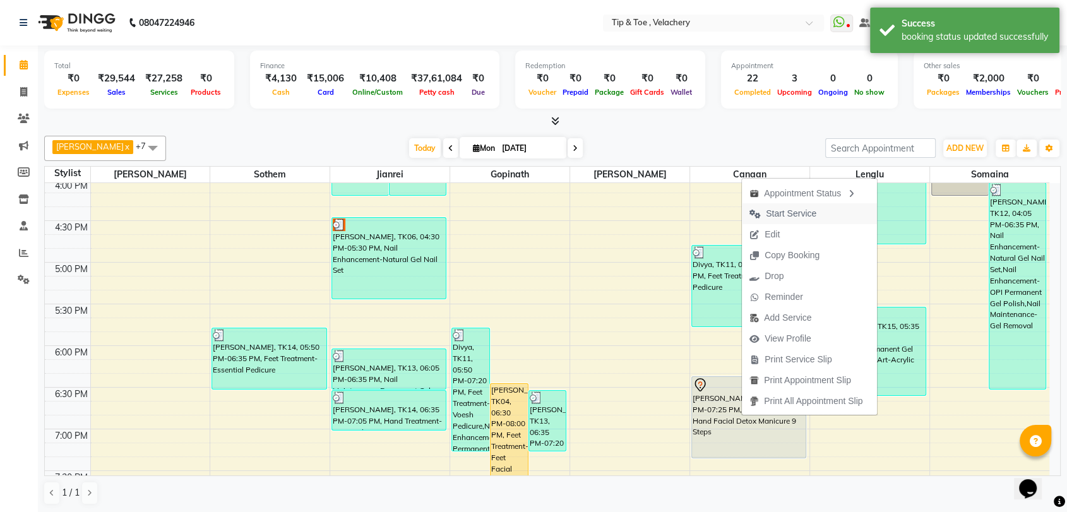
drag, startPoint x: 777, startPoint y: 213, endPoint x: 761, endPoint y: 218, distance: 16.4
click at [776, 213] on span "Start Service" at bounding box center [791, 213] width 51 height 13
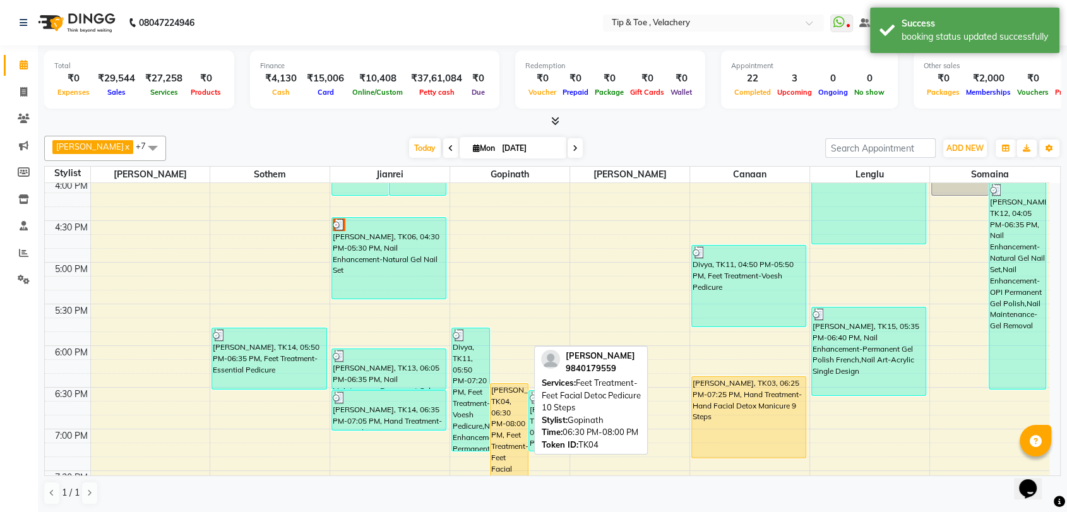
click at [509, 433] on div "Raveena, TK04, 06:30 PM-08:00 PM, Feet Treatment-Feet Facial Detoc Pedicure 10 …" at bounding box center [509, 445] width 37 height 122
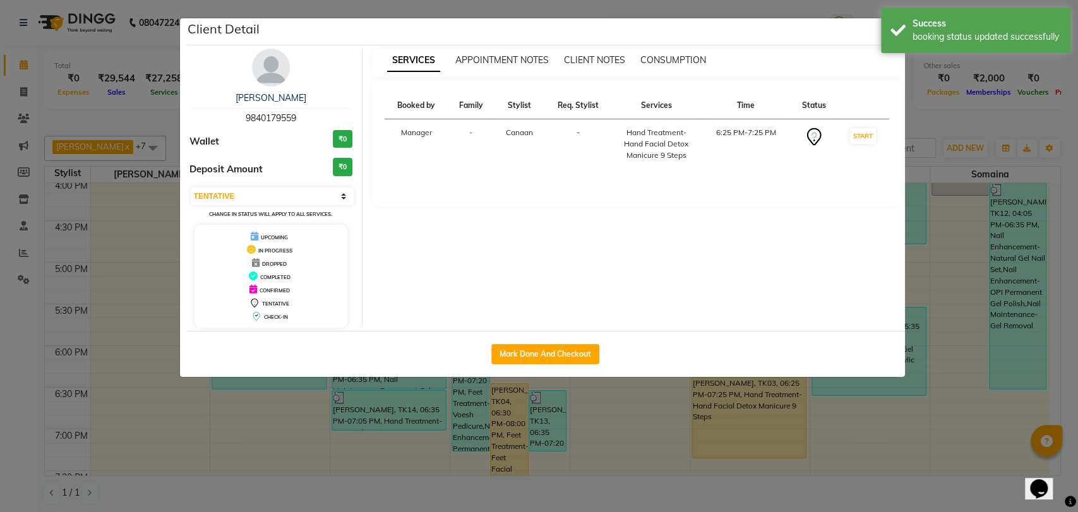
select select "1"
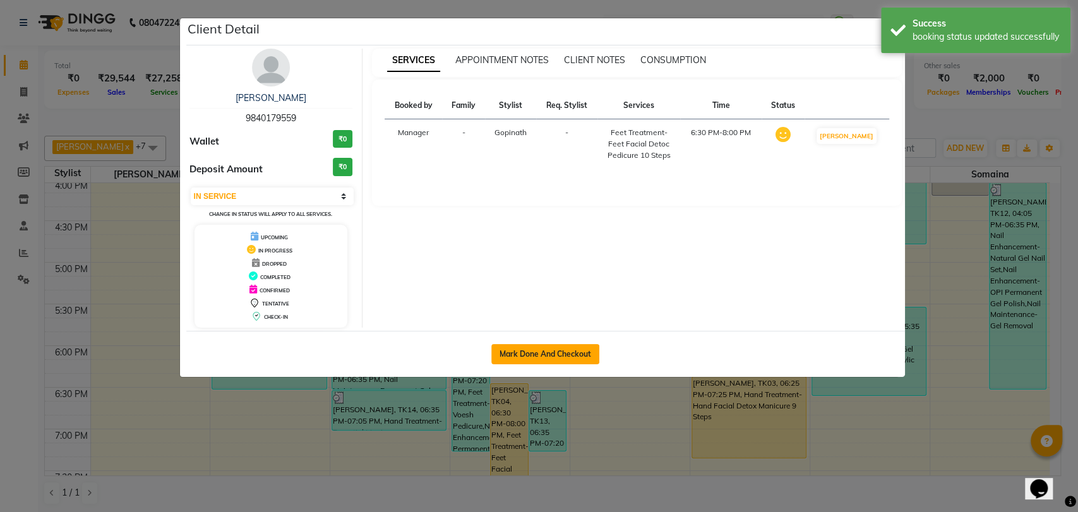
click at [535, 346] on button "Mark Done And Checkout" at bounding box center [545, 354] width 108 height 20
select select "service"
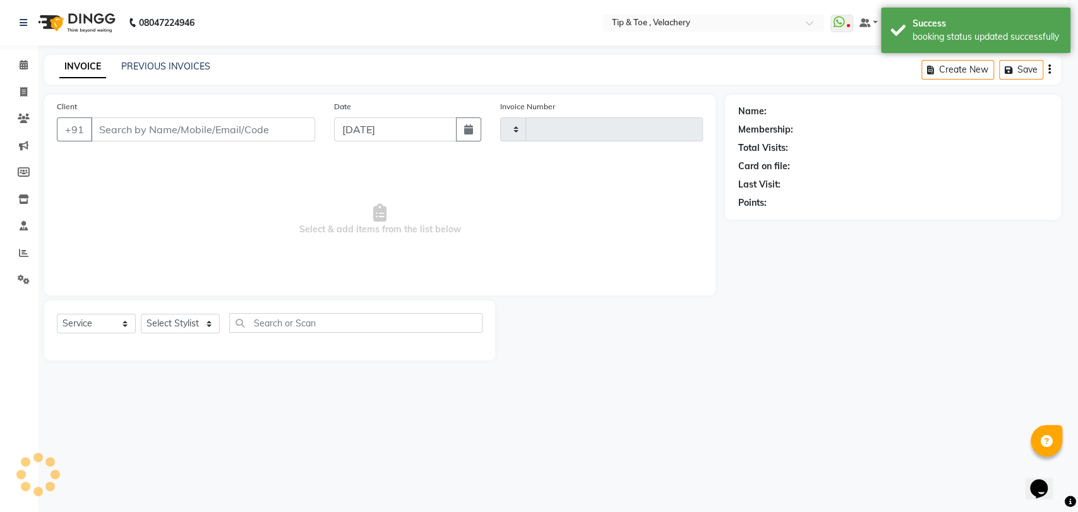
type input "1987"
select select "5863"
type input "9840179559"
select select "41023"
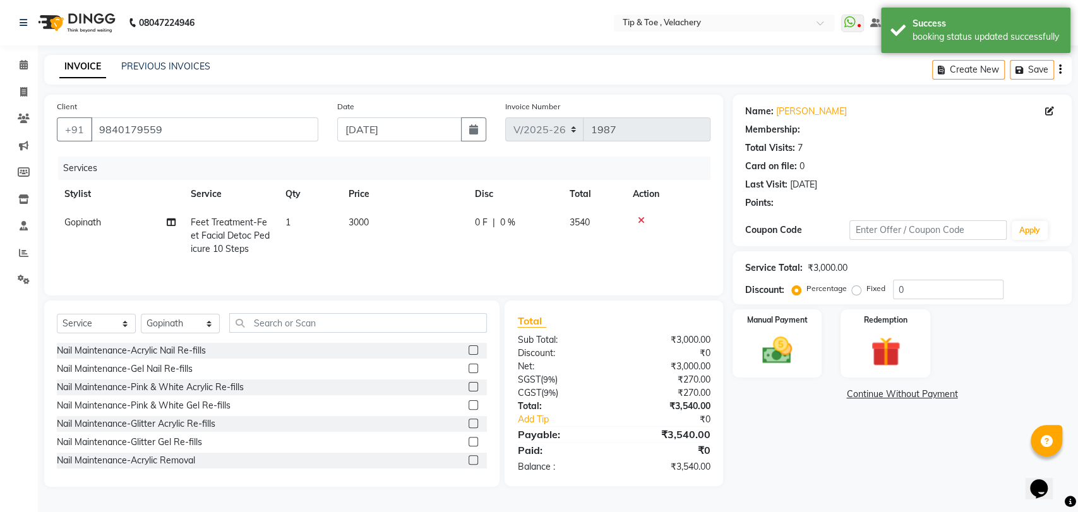
select select "1: Object"
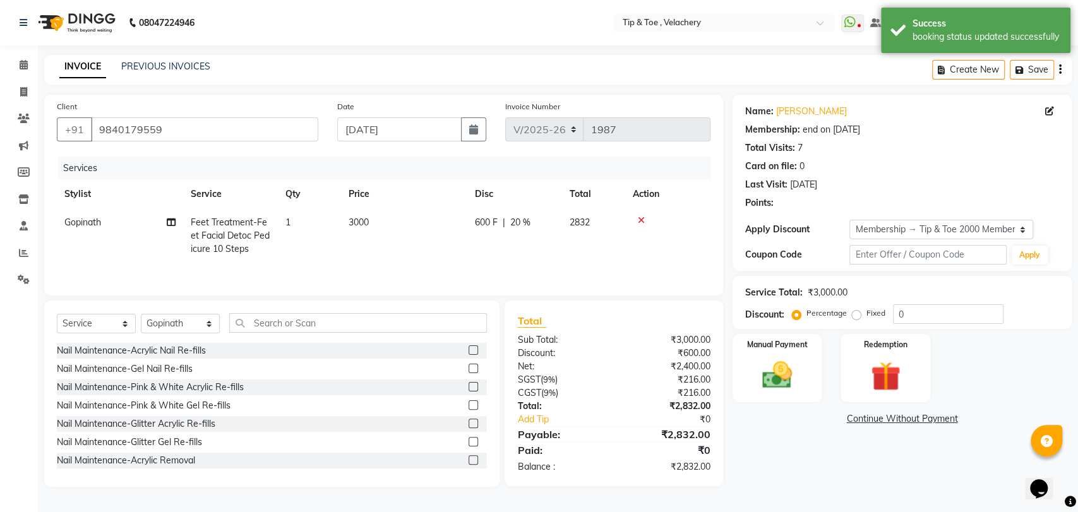
type input "20"
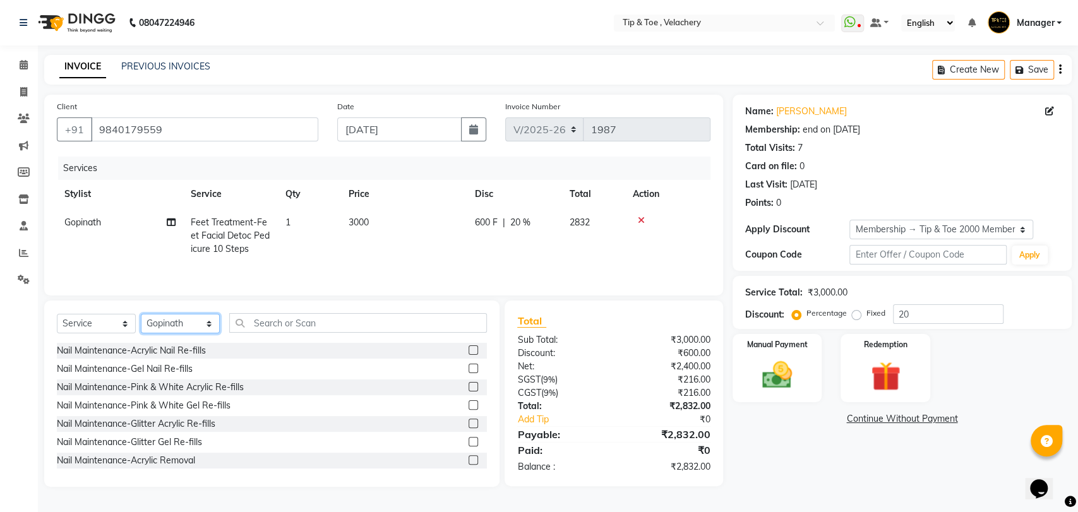
click at [171, 328] on select "Select Stylist Afroz Canaan Gopinath Jianrei Joycee Lenglu Manager Sharmila Som…" at bounding box center [180, 324] width 79 height 20
select select "41026"
click at [141, 315] on select "Select Stylist Afroz Canaan Gopinath Jianrei Joycee Lenglu Manager Sharmila Som…" at bounding box center [180, 324] width 79 height 20
click at [281, 320] on input "text" at bounding box center [358, 323] width 258 height 20
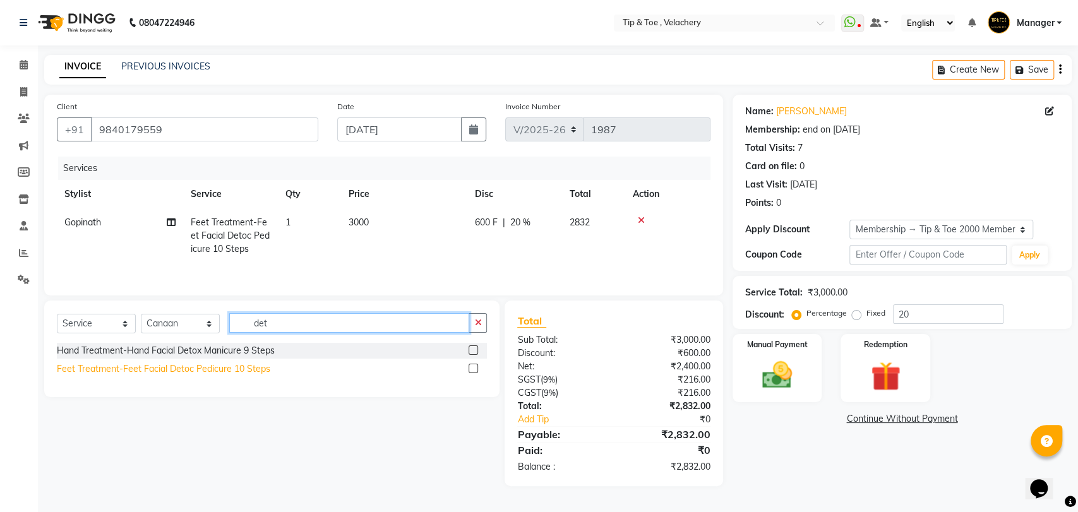
type input "det"
drag, startPoint x: 227, startPoint y: 366, endPoint x: 276, endPoint y: 339, distance: 55.7
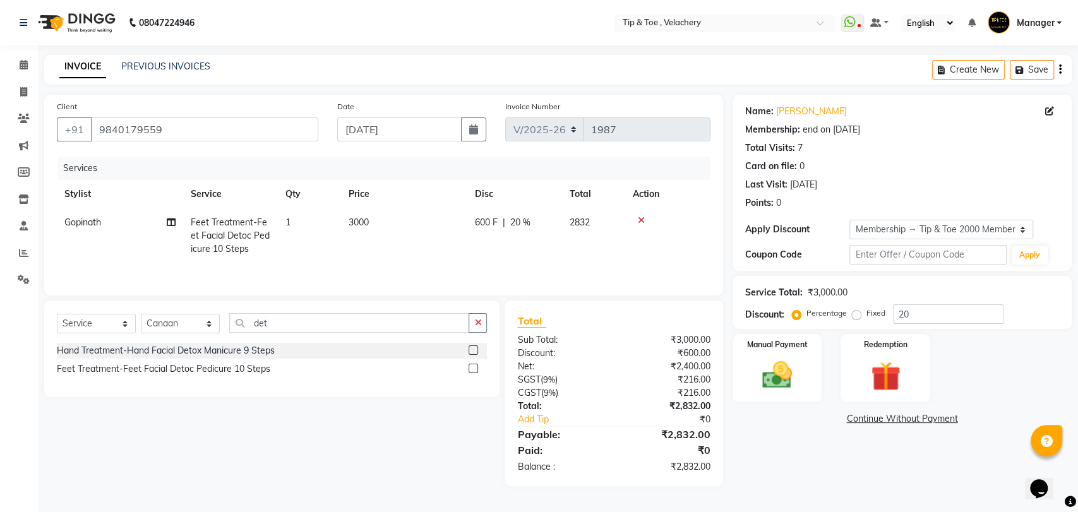
click at [227, 366] on div "Feet Treatment-Feet Facial Detoc Pedicure 10 Steps" at bounding box center [163, 368] width 213 height 13
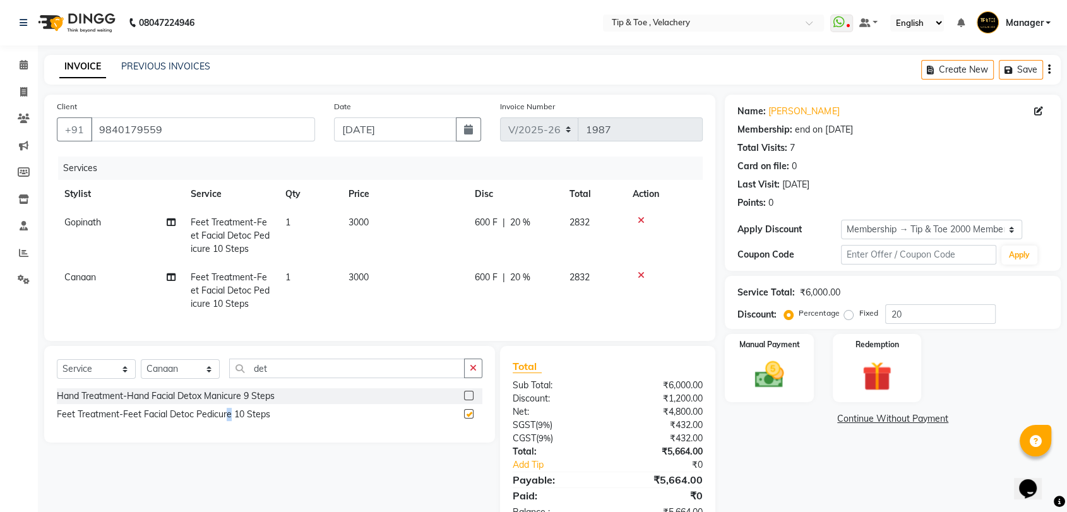
checkbox input "false"
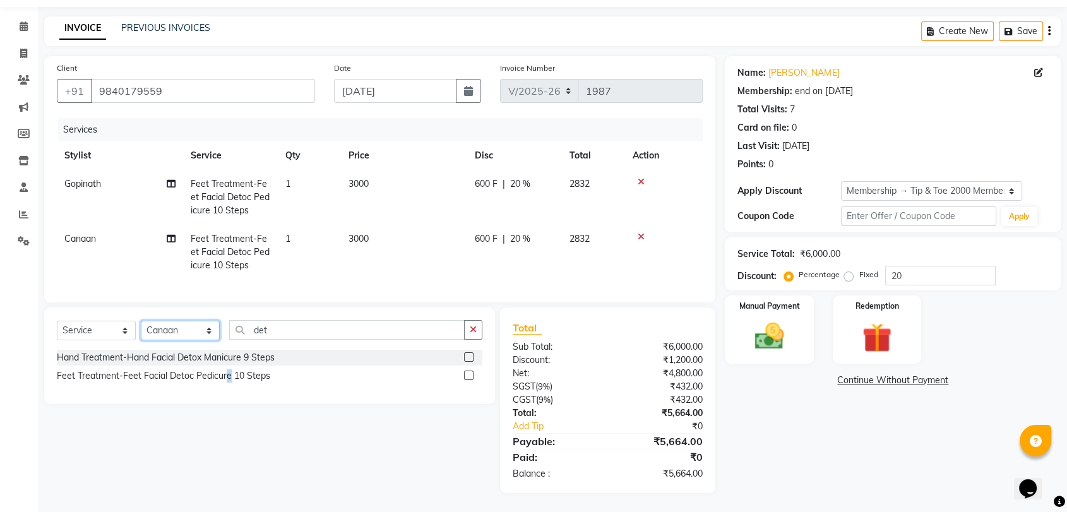
click at [160, 331] on select "Select Stylist Afroz Canaan Gopinath Jianrei Joycee Lenglu Manager Sharmila Som…" at bounding box center [180, 331] width 79 height 20
select select "56374"
click at [141, 321] on select "Select Stylist Afroz Canaan Gopinath Jianrei Joycee Lenglu Manager Sharmila Som…" at bounding box center [180, 331] width 79 height 20
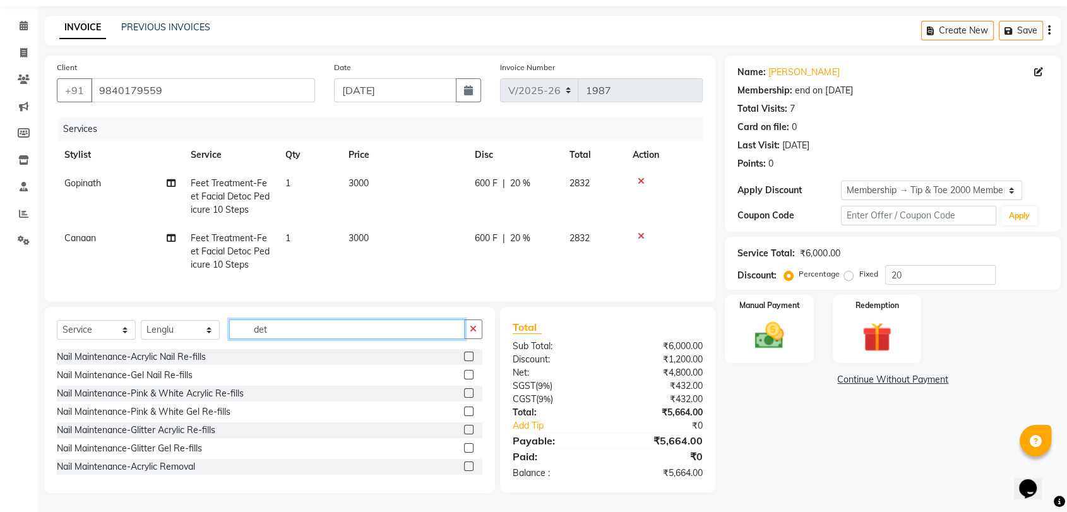
drag, startPoint x: 309, startPoint y: 331, endPoint x: 182, endPoint y: 331, distance: 126.9
click at [182, 331] on div "Select Service Product Membership Package Voucher Prepaid Gift Card Select Styl…" at bounding box center [270, 334] width 426 height 30
type input "perm"
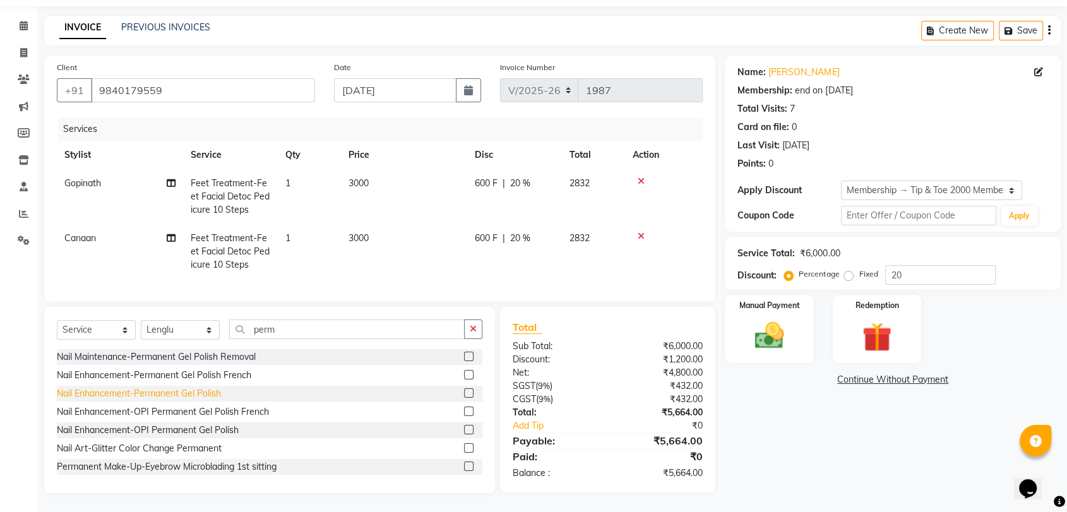
click at [180, 398] on div "Nail Enhancement-Permanent Gel Polish" at bounding box center [139, 393] width 164 height 13
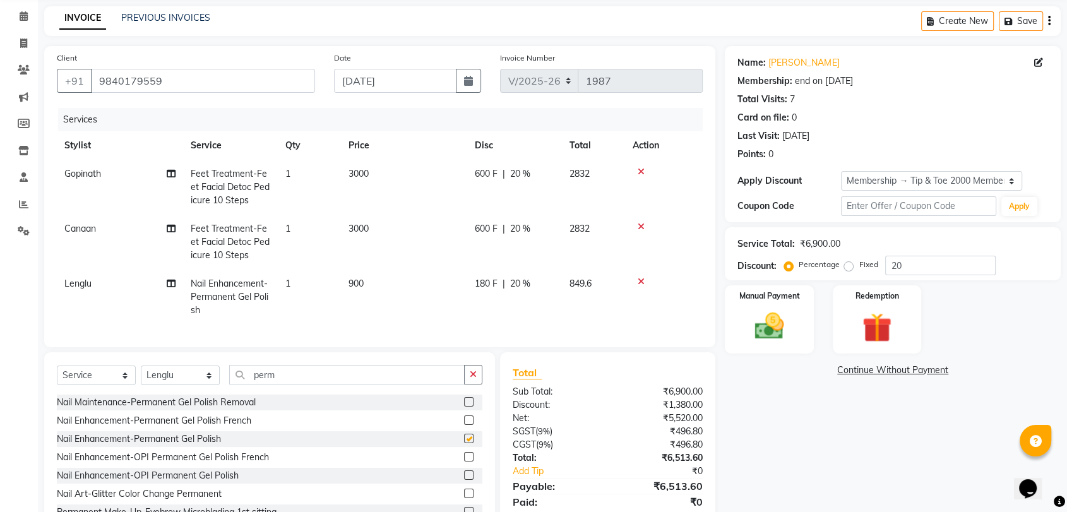
checkbox input "false"
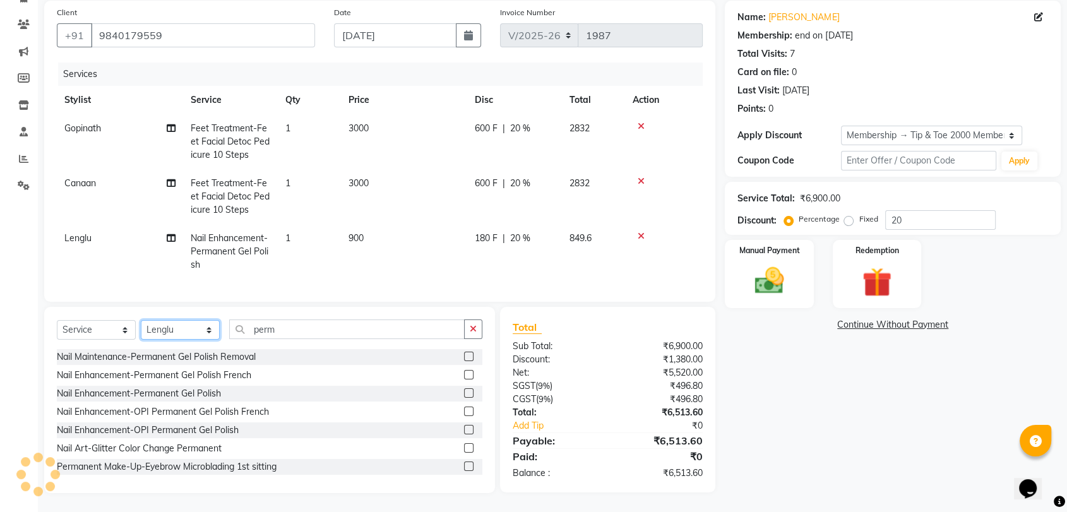
click at [169, 330] on select "Select Stylist Afroz Canaan Gopinath Jianrei Joycee Lenglu Manager Sharmila Som…" at bounding box center [180, 330] width 79 height 20
select select "41023"
click at [141, 320] on select "Select Stylist Afroz Canaan Gopinath Jianrei Joycee Lenglu Manager Sharmila Som…" at bounding box center [180, 330] width 79 height 20
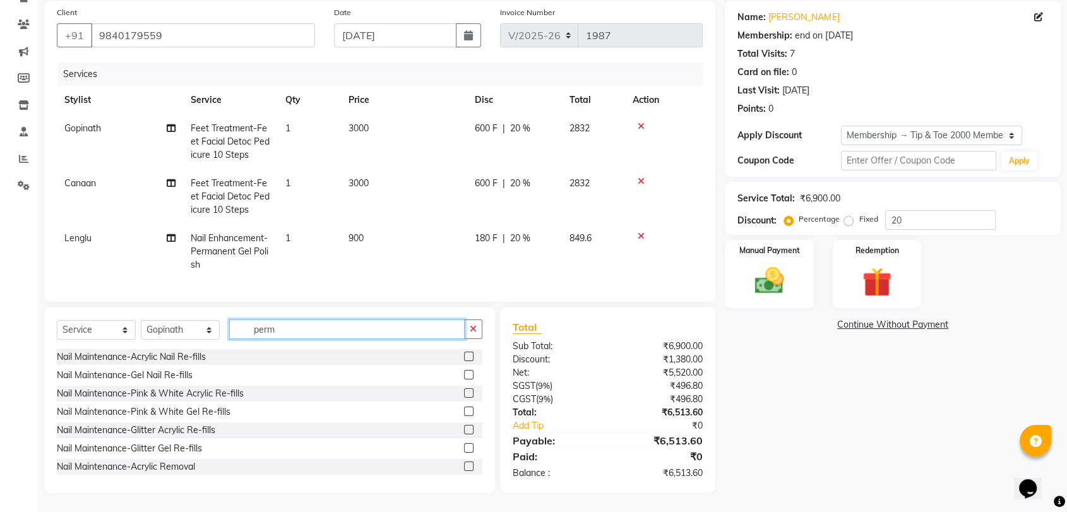
drag, startPoint x: 288, startPoint y: 330, endPoint x: 227, endPoint y: 330, distance: 61.2
click at [227, 330] on div "Select Service Product Membership Package Voucher Prepaid Gift Card Select Styl…" at bounding box center [270, 334] width 426 height 30
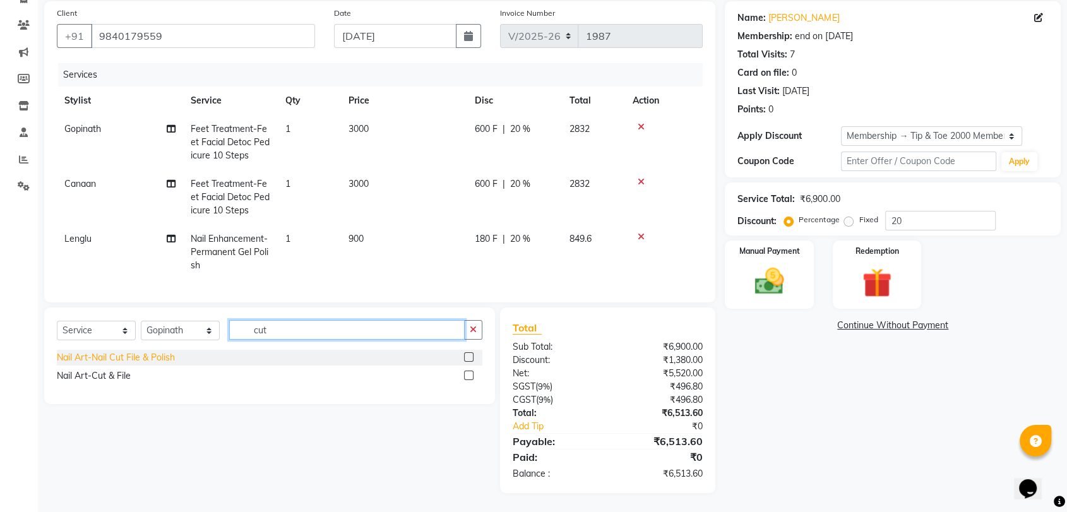
type input "cut"
click at [163, 357] on div "Nail Art-Nail Cut File & Polish" at bounding box center [116, 357] width 118 height 13
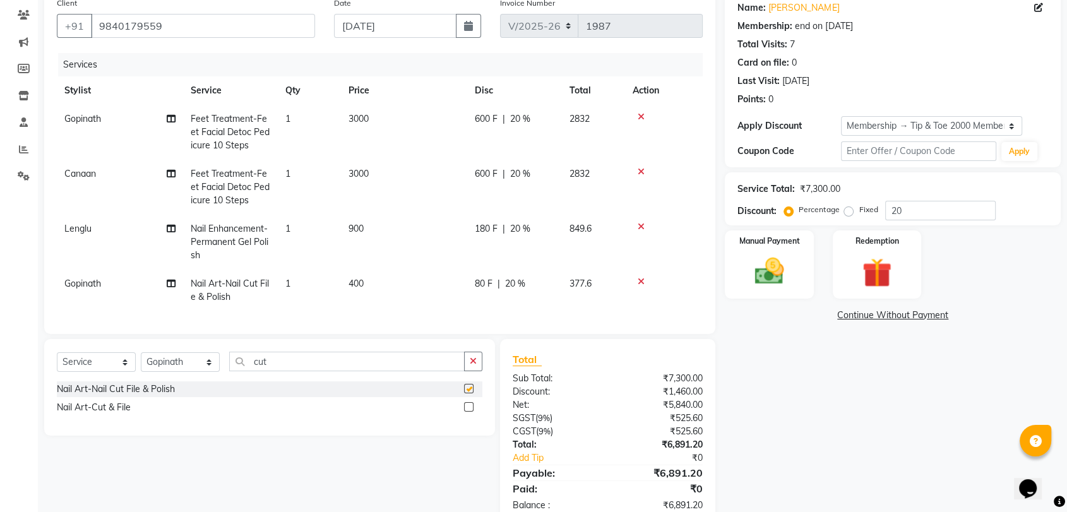
checkbox input "false"
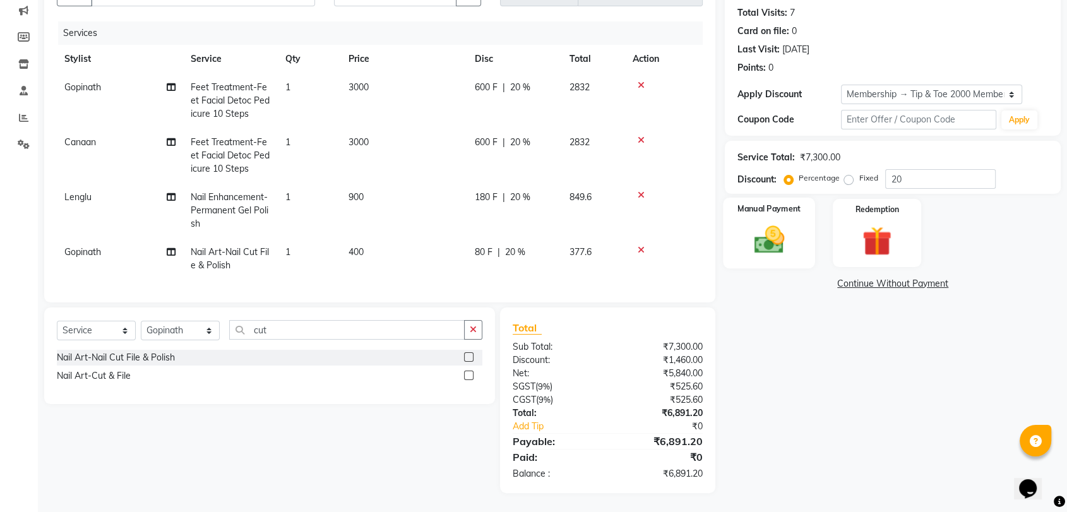
click at [779, 232] on img at bounding box center [768, 239] width 49 height 35
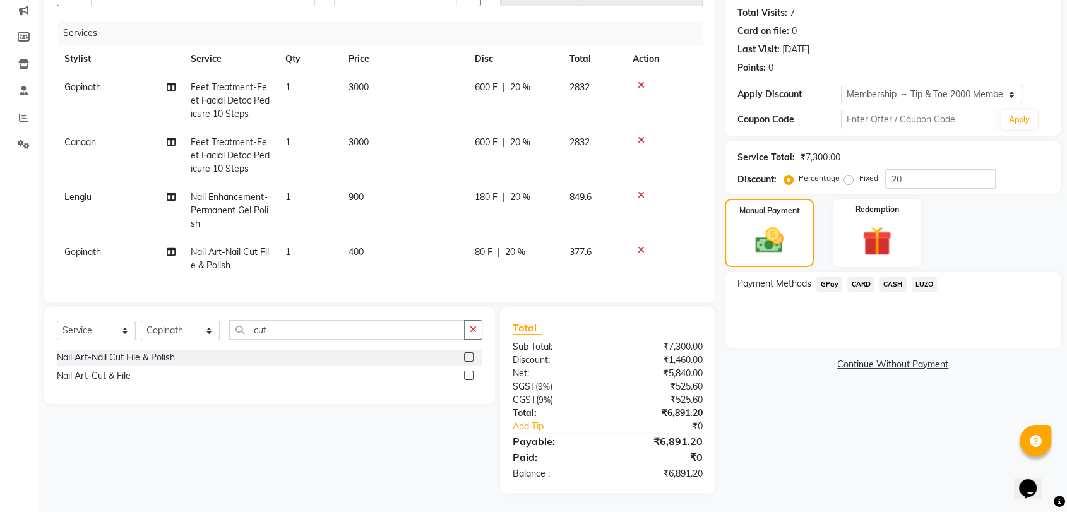
click at [893, 277] on span "CASH" at bounding box center [892, 284] width 27 height 15
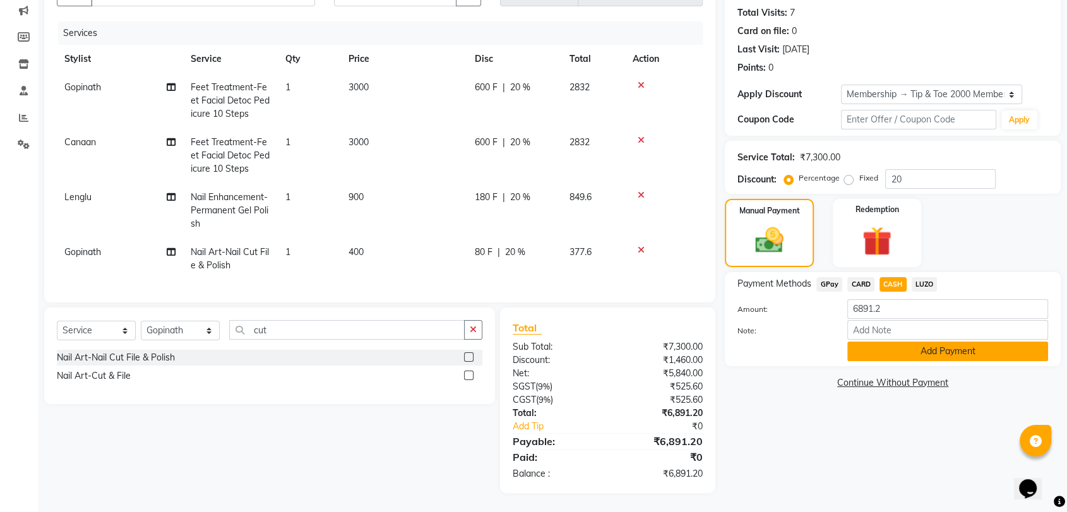
click at [948, 342] on button "Add Payment" at bounding box center [947, 352] width 201 height 20
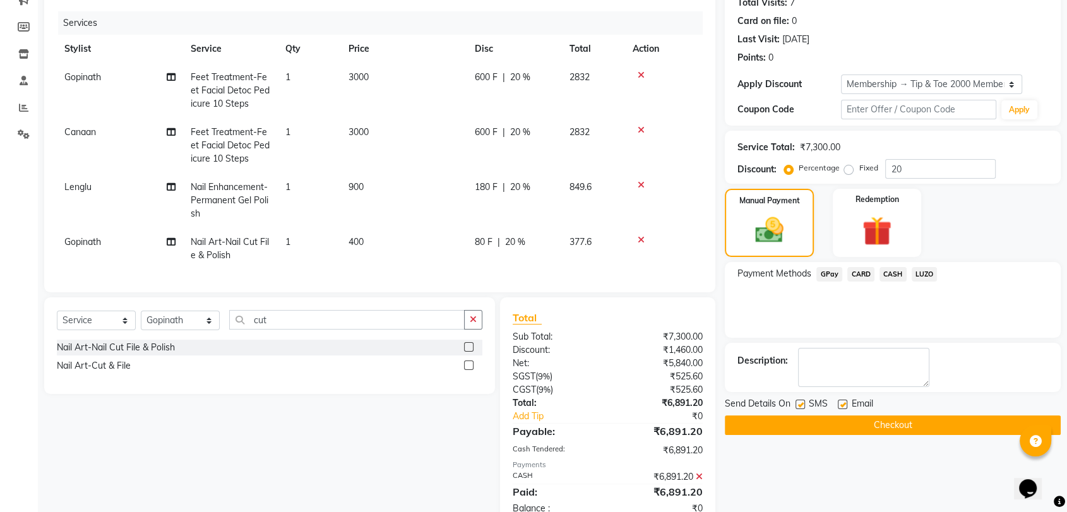
scroll to position [190, 0]
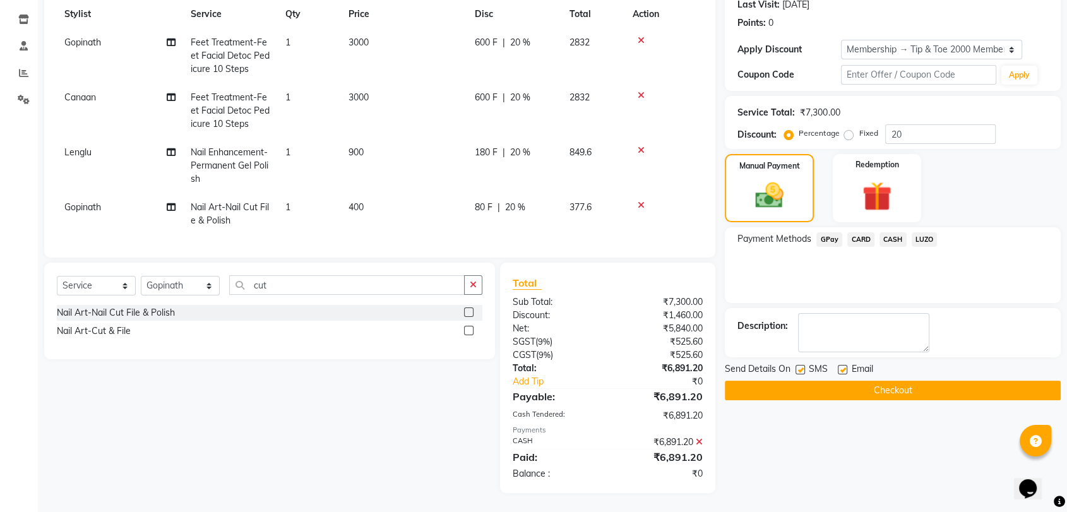
click at [843, 365] on label at bounding box center [842, 369] width 9 height 9
click at [843, 366] on input "checkbox" at bounding box center [842, 370] width 8 height 8
checkbox input "false"
click at [863, 381] on button "Checkout" at bounding box center [893, 391] width 336 height 20
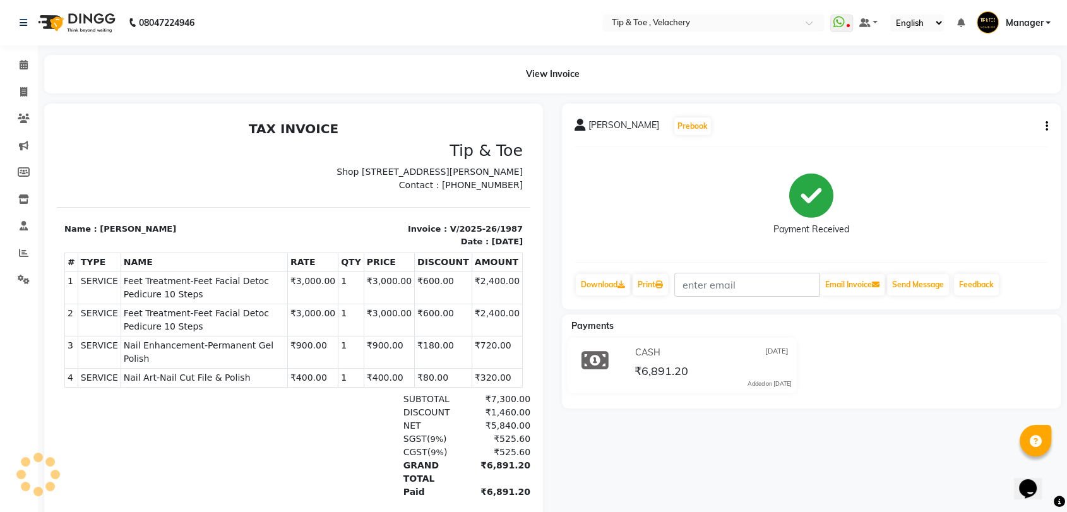
click at [205, 294] on span "Feet Treatment-Feet Facial Detoc Pedicure 10 Steps" at bounding box center [204, 288] width 161 height 27
copy tr "Feet Treatment-Feet Facial Detoc Pedicure 10 Steps"
click at [134, 363] on span "Nail Enhancement-Permanent Gel Polish" at bounding box center [204, 352] width 161 height 27
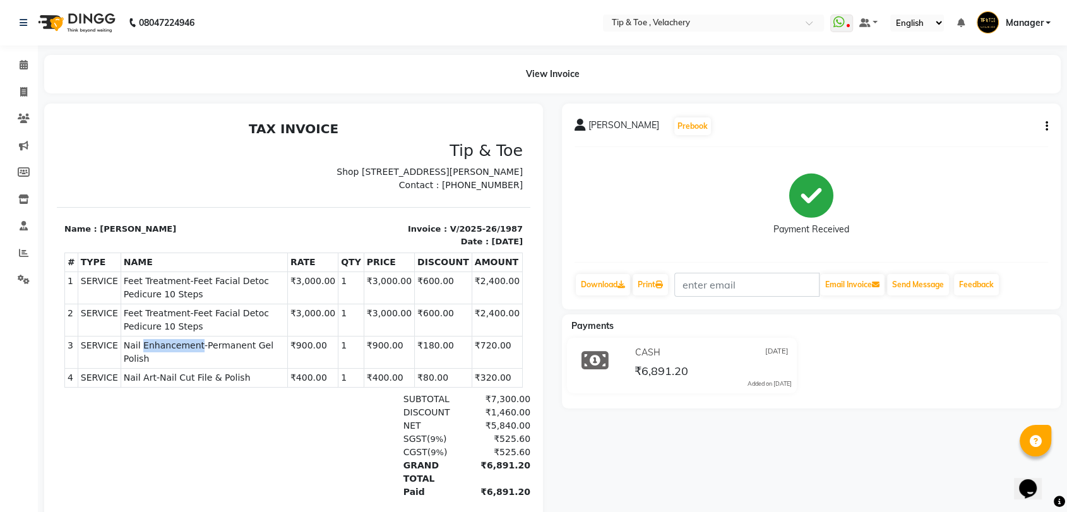
click at [134, 363] on span "Nail Enhancement-Permanent Gel Polish" at bounding box center [204, 352] width 161 height 27
click at [134, 362] on span "Nail Enhancement-Permanent Gel Polish" at bounding box center [204, 352] width 161 height 27
click at [134, 361] on span "Nail Enhancement-Permanent Gel Polish" at bounding box center [204, 352] width 161 height 27
copy tr "Nail Enhancement-Permanent Gel Polish"
click at [159, 360] on span "Nail Enhancement-Permanent Gel Polish" at bounding box center [204, 352] width 161 height 27
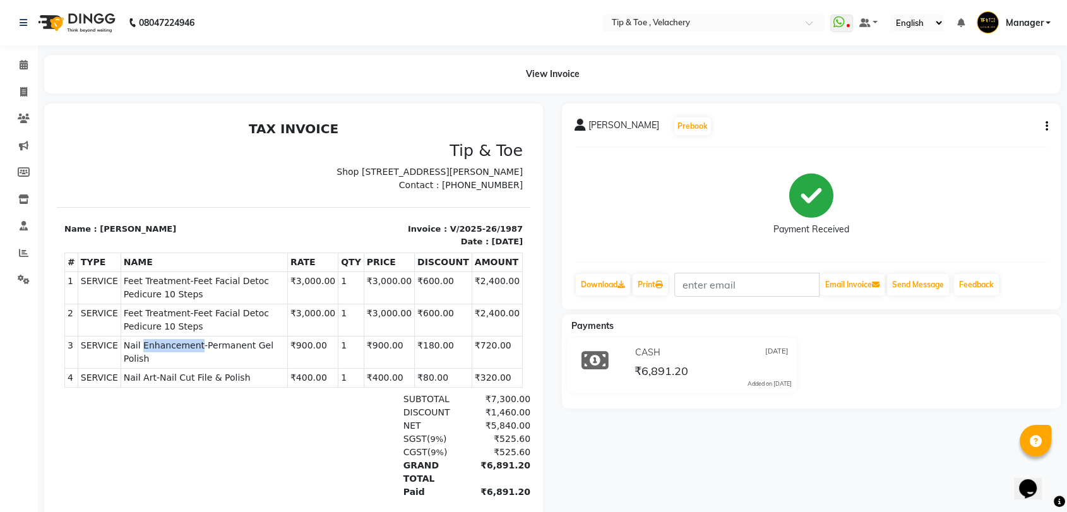
click at [159, 360] on span "Nail Enhancement-Permanent Gel Polish" at bounding box center [204, 352] width 161 height 27
copy tr "Nail Enhancement-Permanent Gel Polish"
click at [193, 377] on span "Nail Art-Nail Cut File & Polish" at bounding box center [204, 377] width 161 height 13
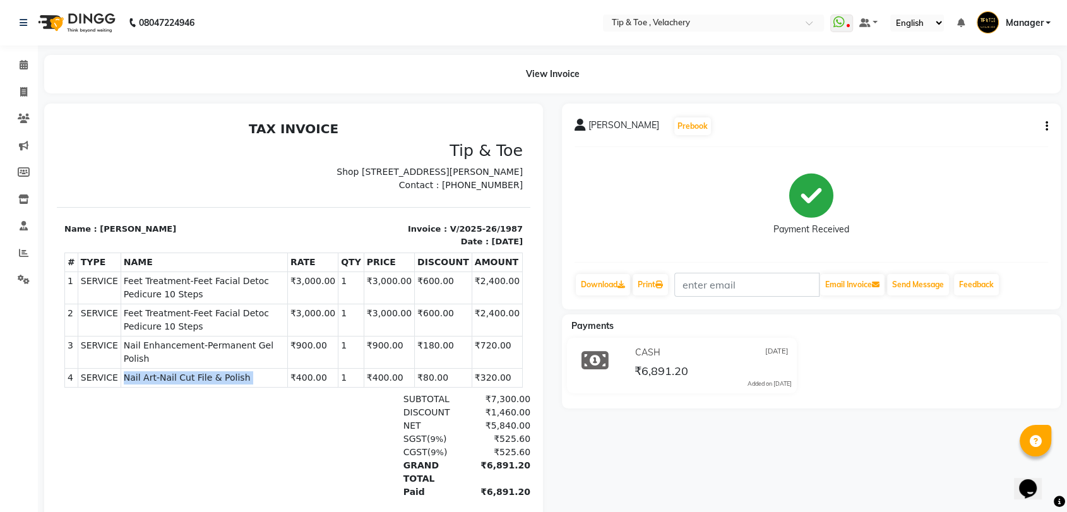
click at [193, 377] on span "Nail Art-Nail Cut File & Polish" at bounding box center [204, 377] width 161 height 13
copy tr "Nail Art-Nail Cut File & Polish"
drag, startPoint x: 25, startPoint y: 69, endPoint x: 65, endPoint y: 4, distance: 76.2
click at [25, 69] on icon at bounding box center [24, 64] width 8 height 9
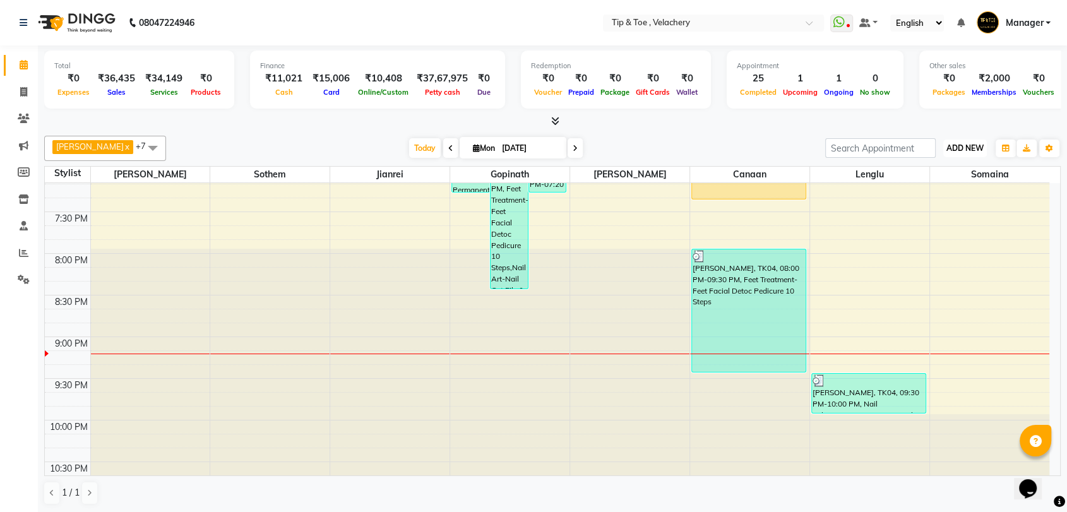
click at [967, 157] on button "ADD NEW Toggle Dropdown" at bounding box center [965, 149] width 44 height 18
click at [959, 146] on span "ADD NEW" at bounding box center [964, 147] width 37 height 9
drag, startPoint x: 959, startPoint y: 143, endPoint x: 964, endPoint y: 160, distance: 18.4
click at [960, 144] on span "ADD NEW" at bounding box center [964, 147] width 37 height 9
click at [921, 187] on link "Add Invoice" at bounding box center [936, 189] width 100 height 16
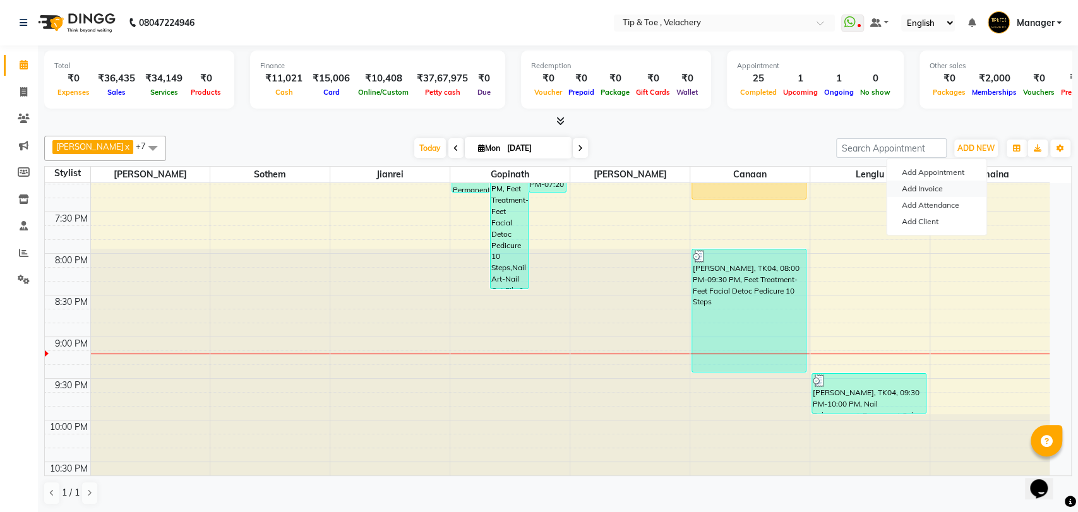
select select "service"
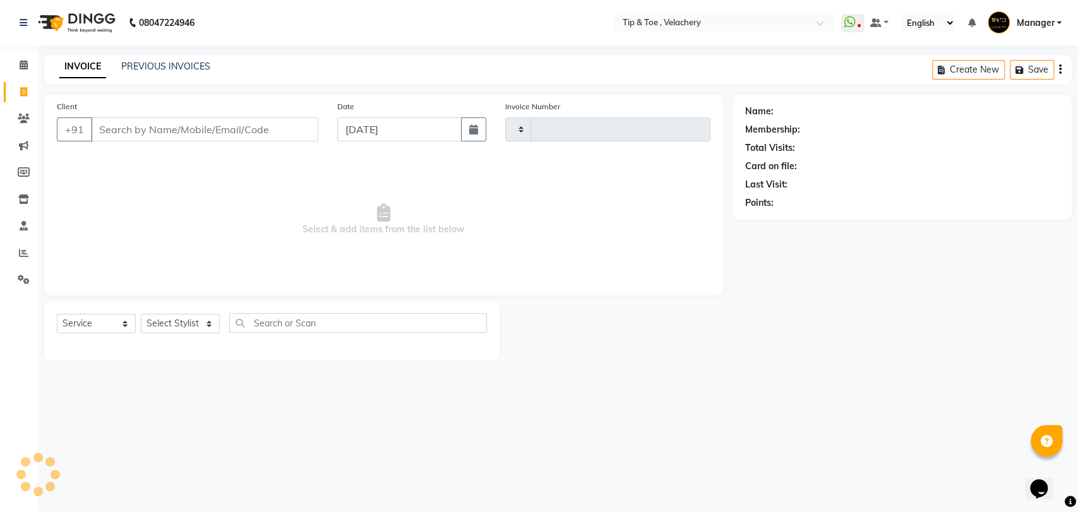
type input "1988"
select select "5863"
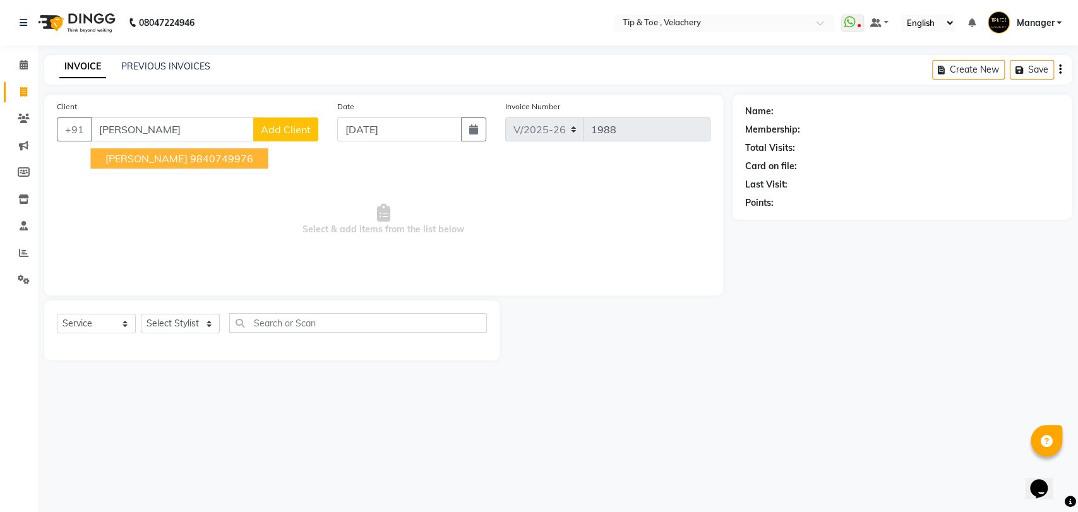
click at [189, 162] on ngb-highlight "9840749976" at bounding box center [220, 158] width 63 height 13
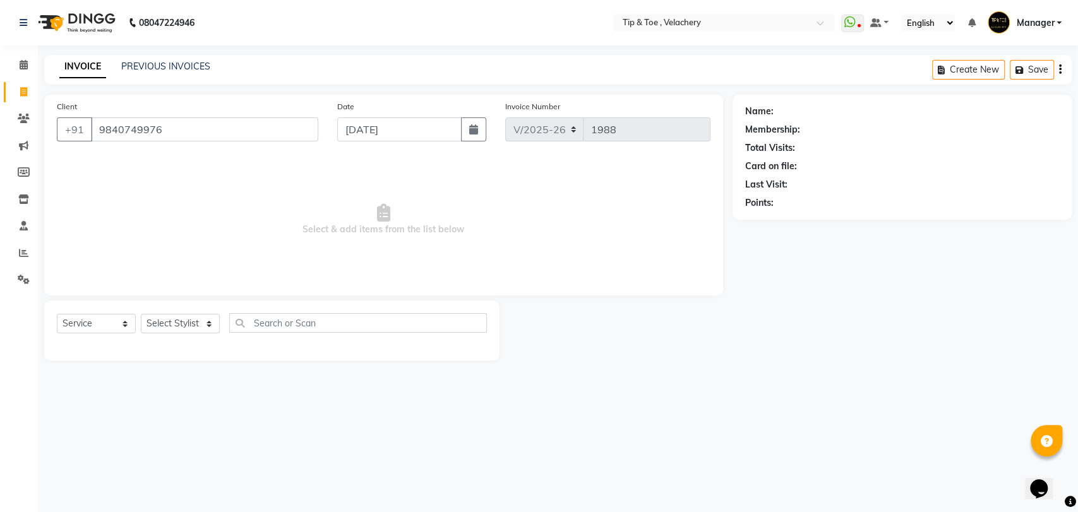
type input "9840749976"
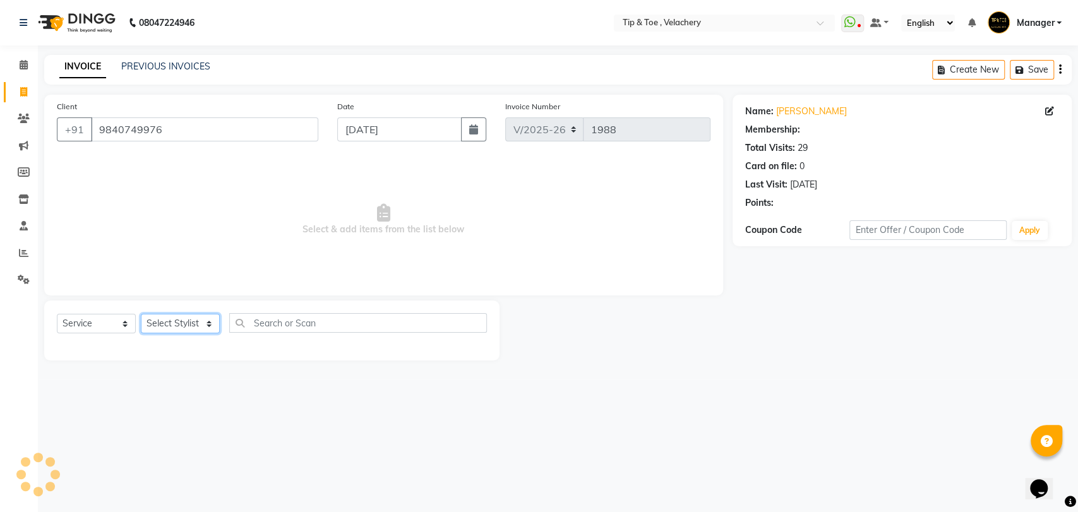
click at [169, 323] on select "Select Stylist Afroz Canaan Gopinath Jianrei Joycee Lenglu Manager Sharmila Som…" at bounding box center [180, 324] width 79 height 20
select select "41027"
click at [141, 314] on select "Select Stylist Afroz Canaan Gopinath Jianrei Joycee Lenglu Manager Sharmila Som…" at bounding box center [180, 324] width 79 height 20
select select "1: Object"
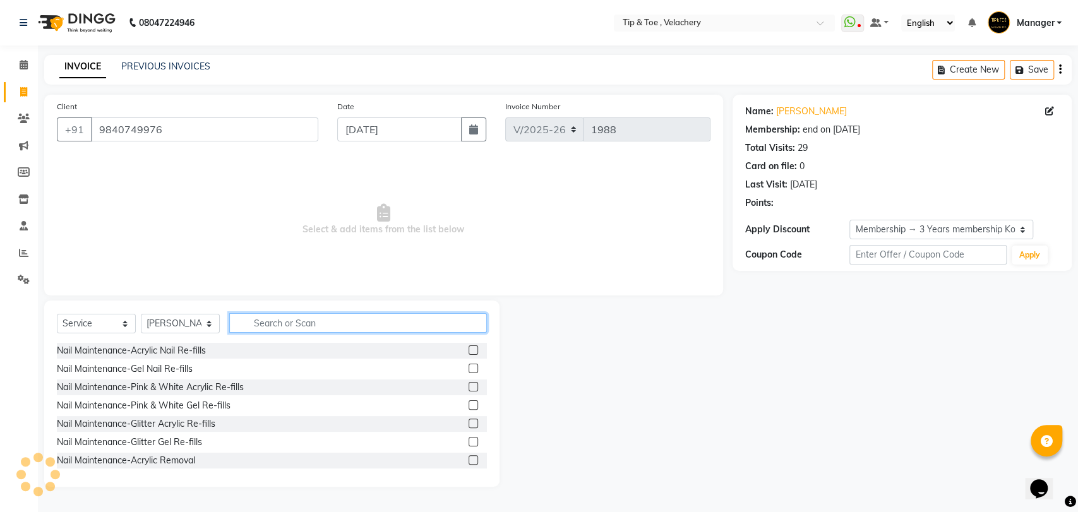
click at [275, 324] on input "text" at bounding box center [358, 323] width 258 height 20
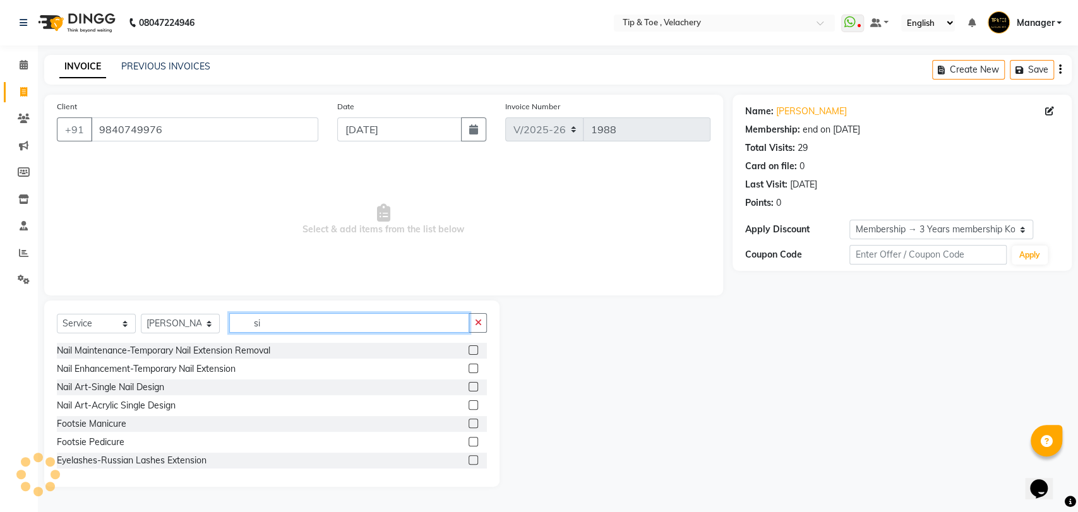
type input "s"
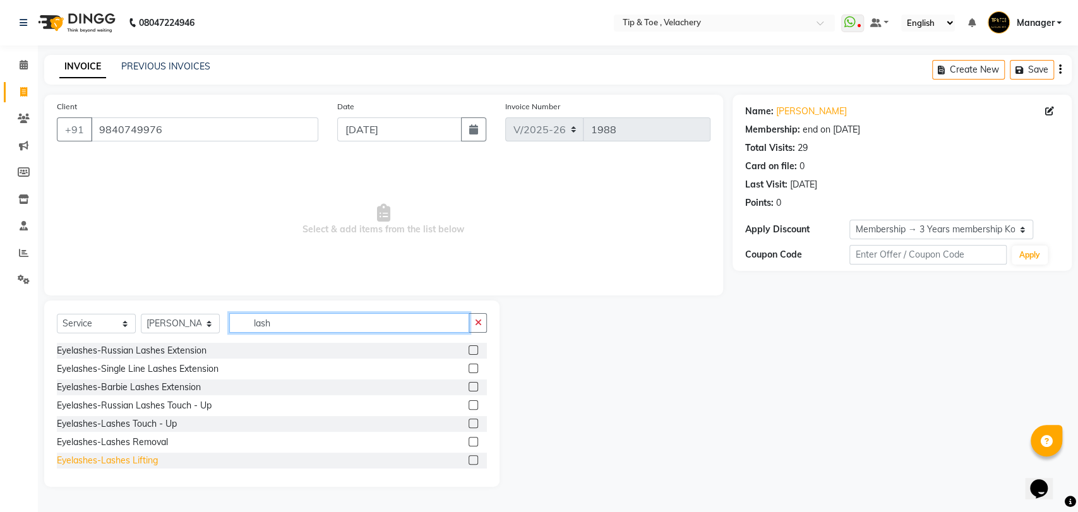
type input "lash"
click at [140, 461] on div "Eyelashes-Lashes Lifting" at bounding box center [107, 460] width 101 height 13
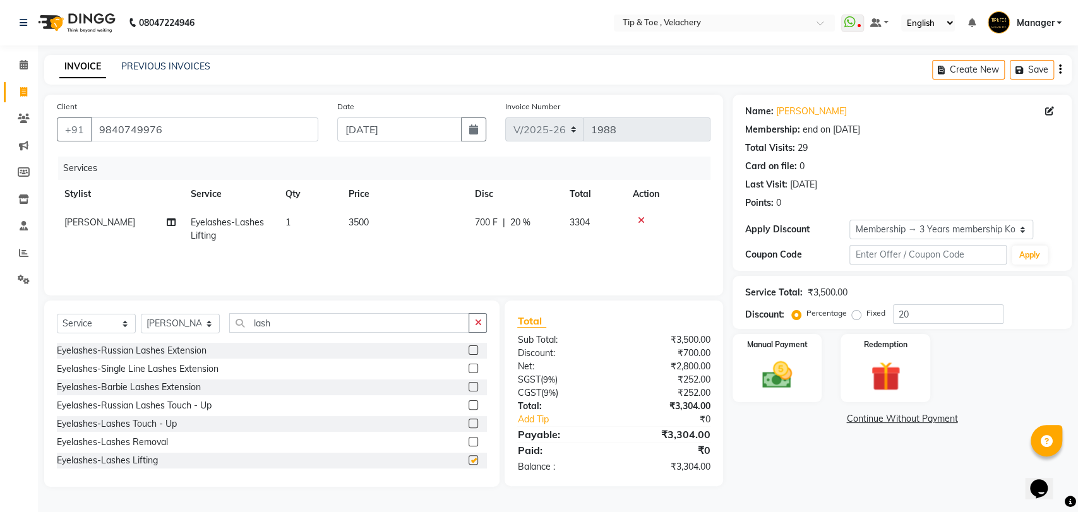
checkbox input "false"
drag, startPoint x: 298, startPoint y: 327, endPoint x: 232, endPoint y: 333, distance: 66.5
click at [232, 333] on div "Select Service Product Membership Package Voucher Prepaid Gift Card Select Styl…" at bounding box center [272, 328] width 430 height 30
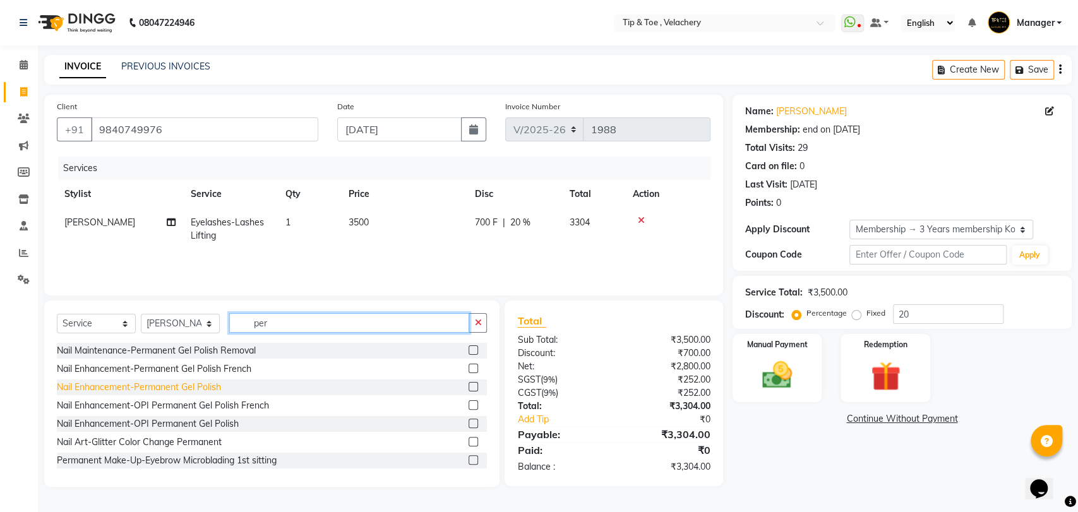
type input "per"
click at [203, 382] on div "Nail Enhancement-Permanent Gel Polish" at bounding box center [139, 387] width 164 height 13
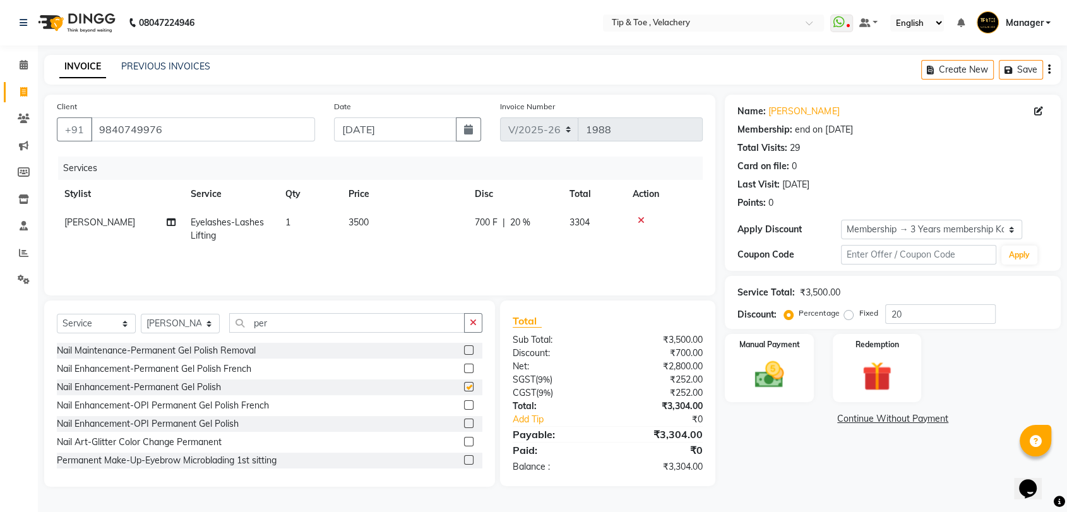
checkbox input "false"
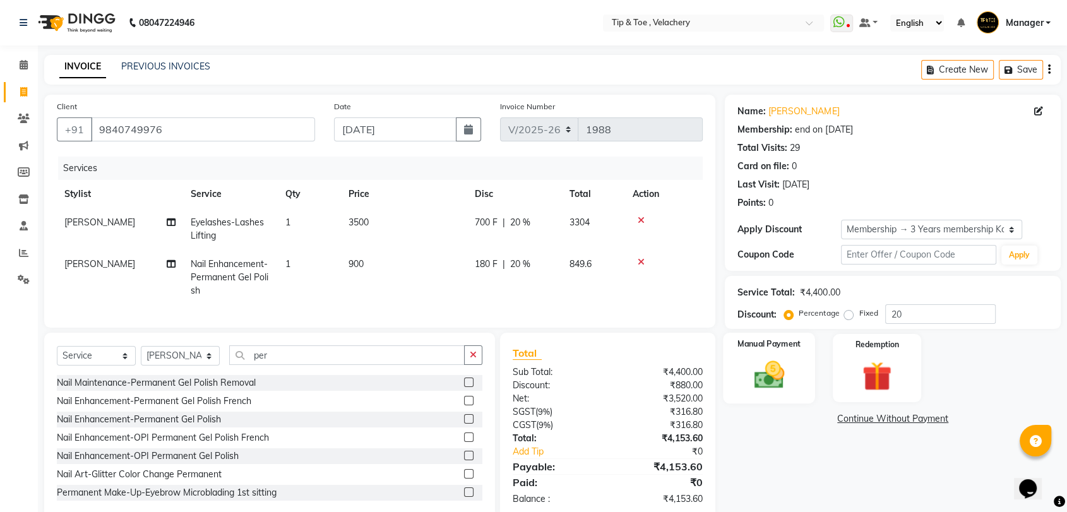
click at [768, 357] on img at bounding box center [768, 374] width 49 height 35
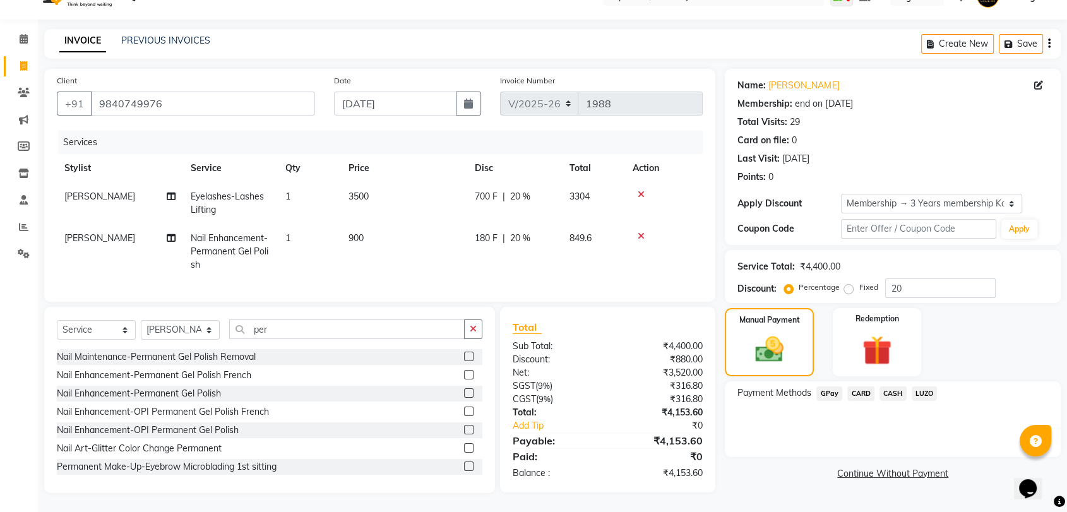
drag, startPoint x: 825, startPoint y: 377, endPoint x: 830, endPoint y: 381, distance: 6.7
click at [827, 386] on span "GPay" at bounding box center [829, 393] width 26 height 15
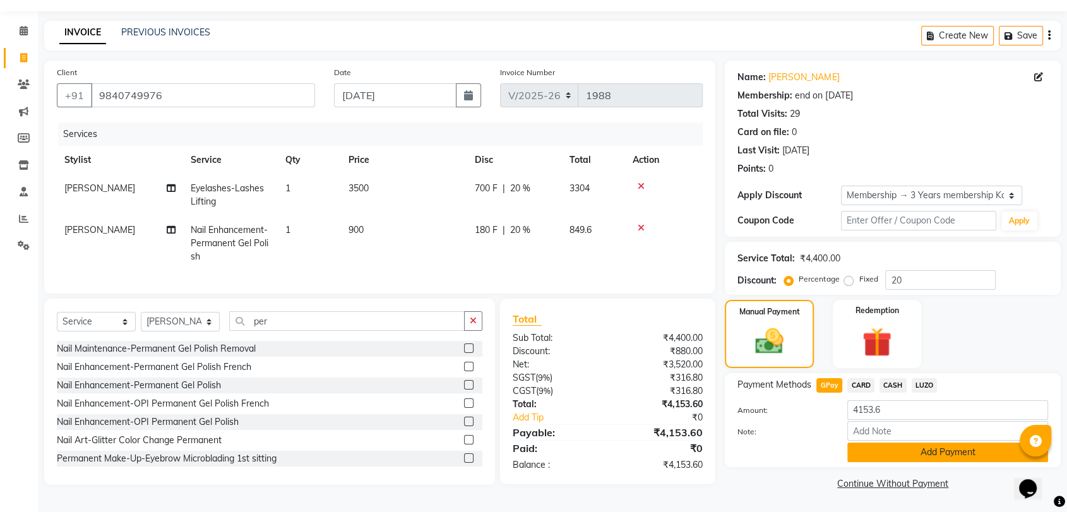
click at [906, 443] on button "Add Payment" at bounding box center [947, 453] width 201 height 20
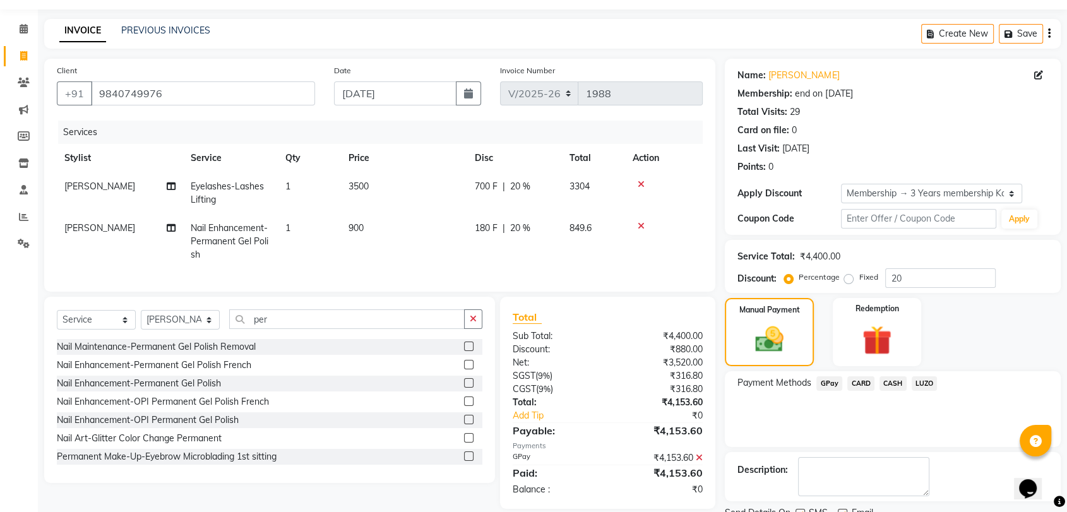
scroll to position [86, 0]
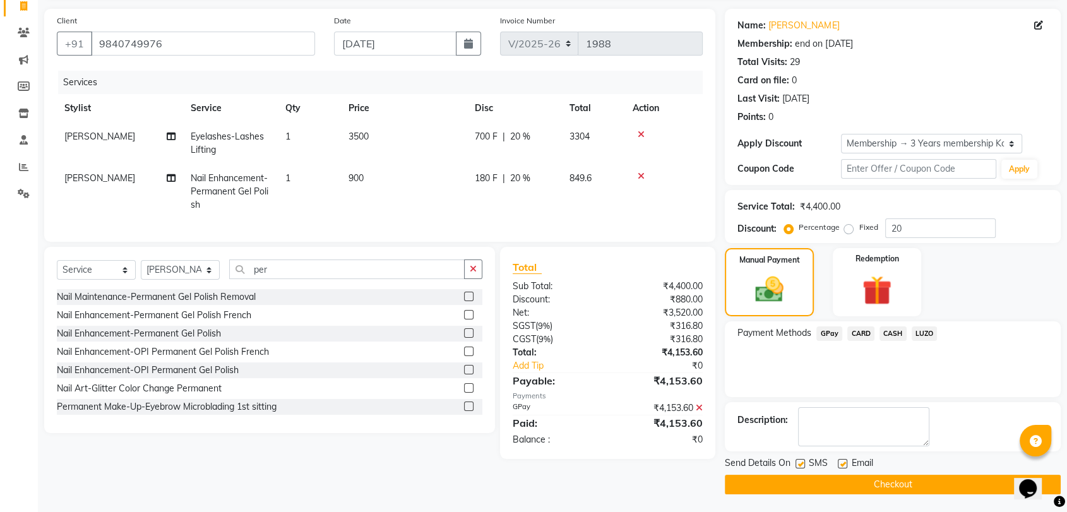
click at [838, 467] on label at bounding box center [842, 463] width 9 height 9
click at [838, 467] on input "checkbox" at bounding box center [842, 464] width 8 height 8
checkbox input "false"
click at [840, 481] on button "Checkout" at bounding box center [893, 485] width 336 height 20
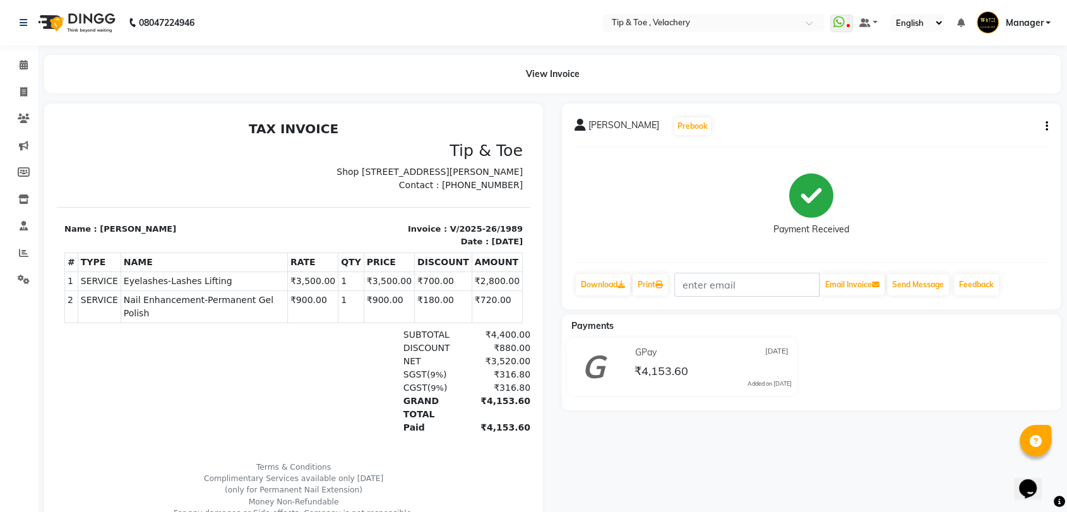
click at [152, 288] on span "Eyelashes-Lashes Lifting" at bounding box center [204, 281] width 161 height 13
copy tr "Eyelashes-Lashes Lifting"
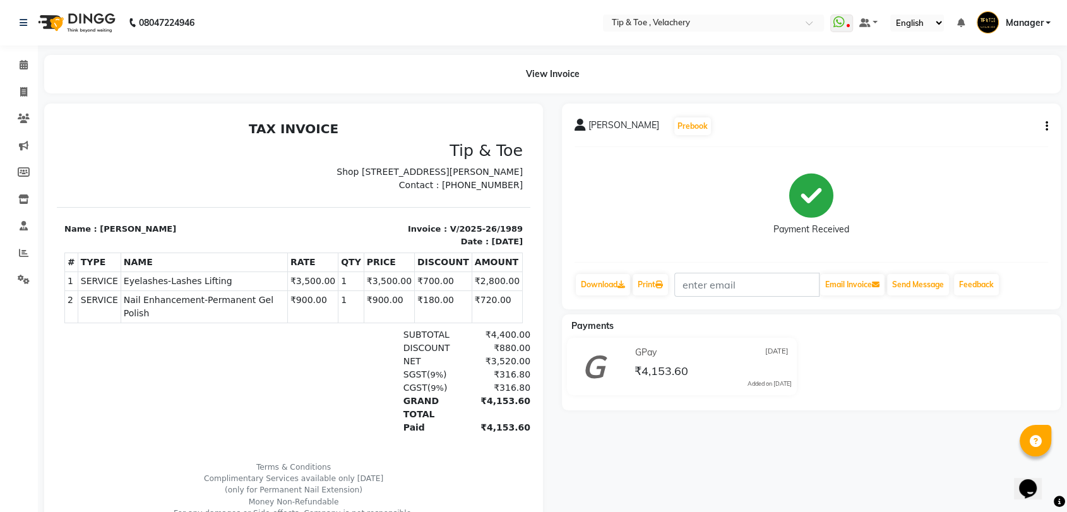
click at [217, 316] on span "Nail Enhancement-Permanent Gel Polish" at bounding box center [204, 307] width 161 height 27
copy tr "Nail Enhancement-Permanent Gel Polish"
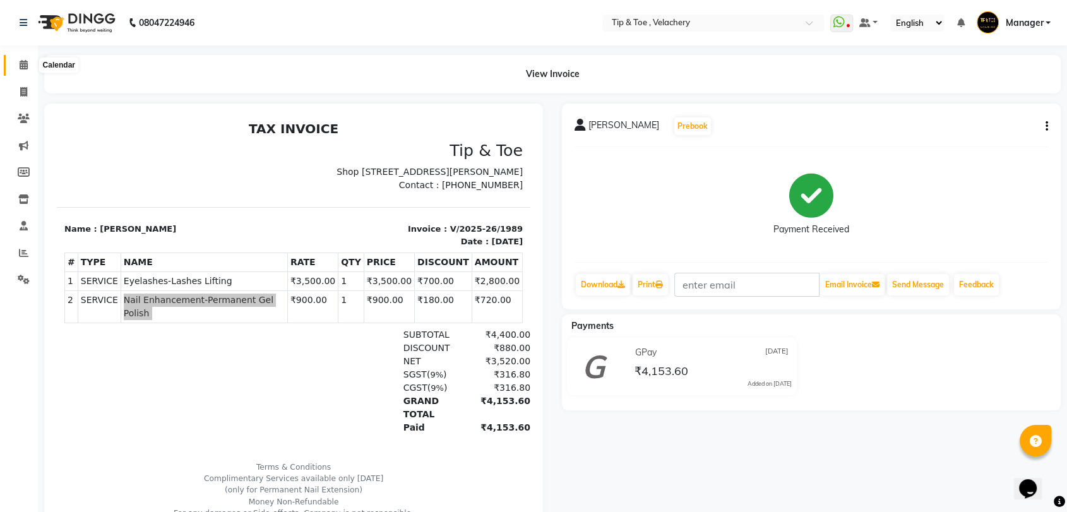
click at [23, 62] on icon at bounding box center [24, 64] width 8 height 9
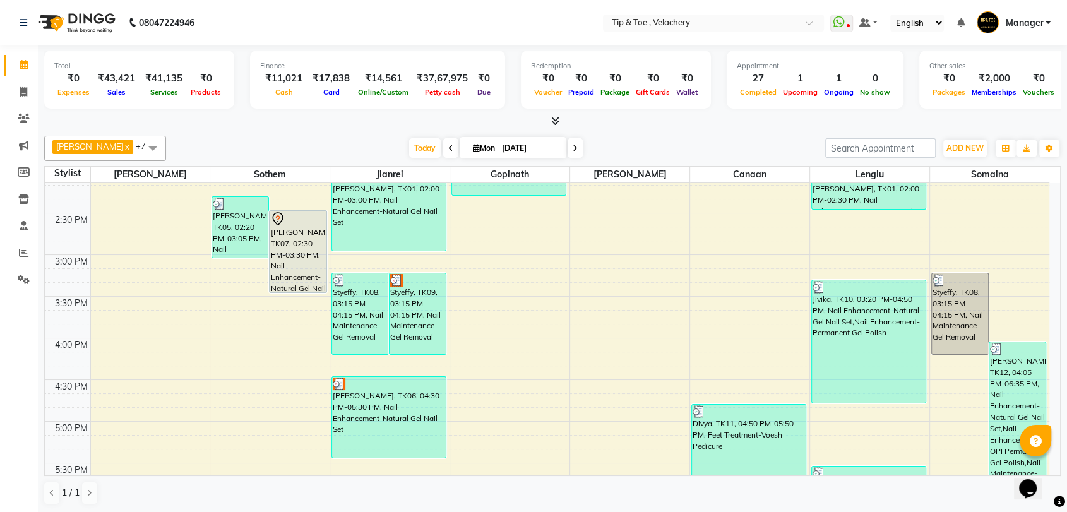
scroll to position [1, 0]
click at [965, 144] on span "ADD NEW" at bounding box center [964, 147] width 37 height 9
click at [908, 192] on link "Add Invoice" at bounding box center [936, 188] width 100 height 16
select select "service"
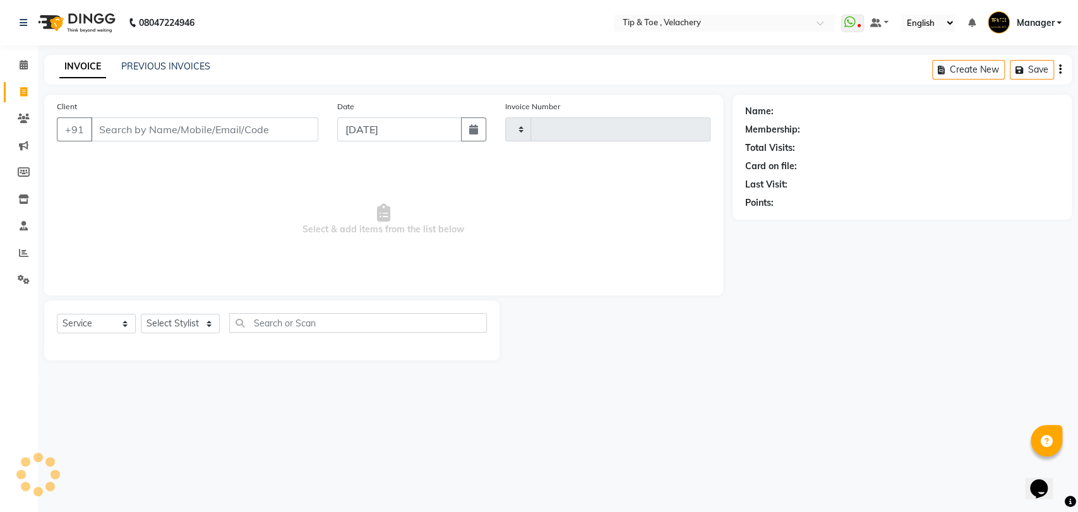
type input "1990"
select select "5863"
click at [167, 325] on select "Select Stylist" at bounding box center [180, 324] width 79 height 20
select select "63979"
click at [141, 314] on select "Select Stylist Afroz Canaan Gopinath Jianrei Joycee Lenglu Manager Sharmila Som…" at bounding box center [180, 324] width 79 height 20
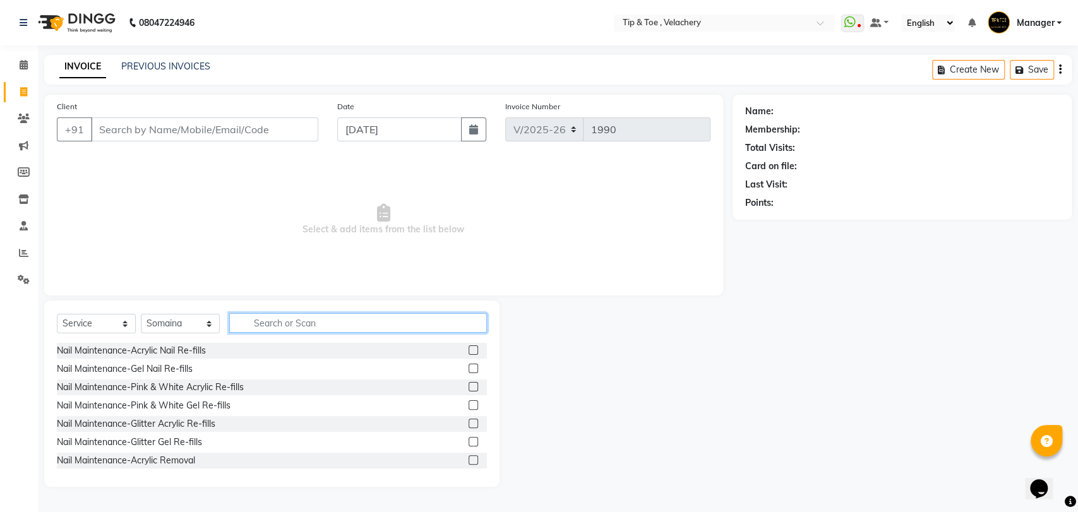
click at [301, 320] on input "text" at bounding box center [358, 323] width 258 height 20
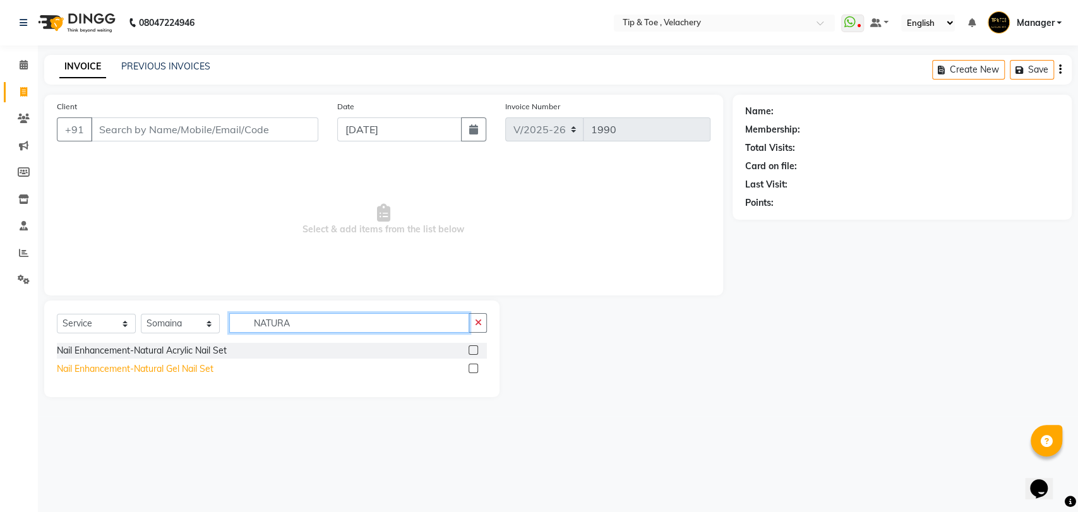
type input "NATURA"
drag, startPoint x: 192, startPoint y: 370, endPoint x: 276, endPoint y: 352, distance: 85.9
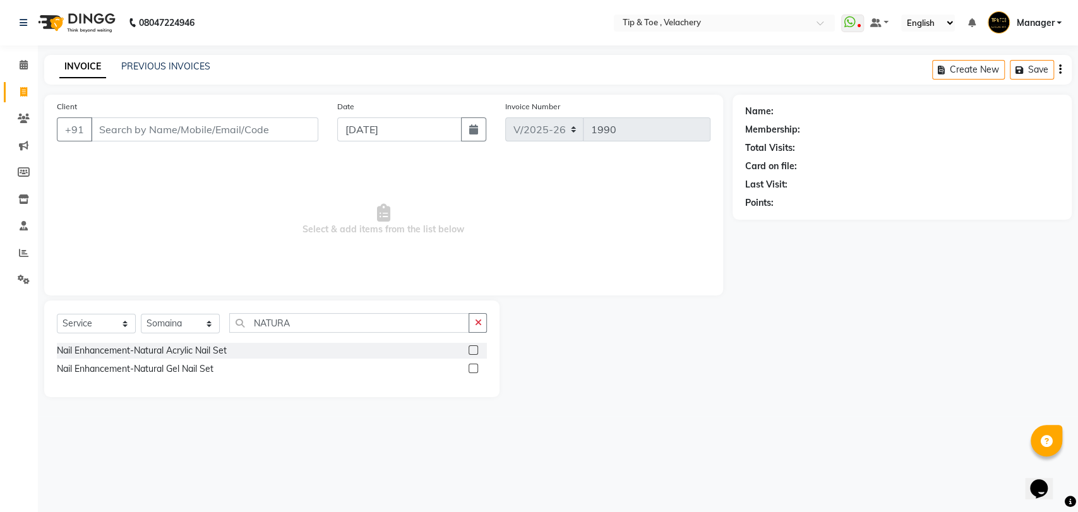
click at [192, 369] on div "Nail Enhancement-Natural Gel Nail Set" at bounding box center [135, 368] width 157 height 13
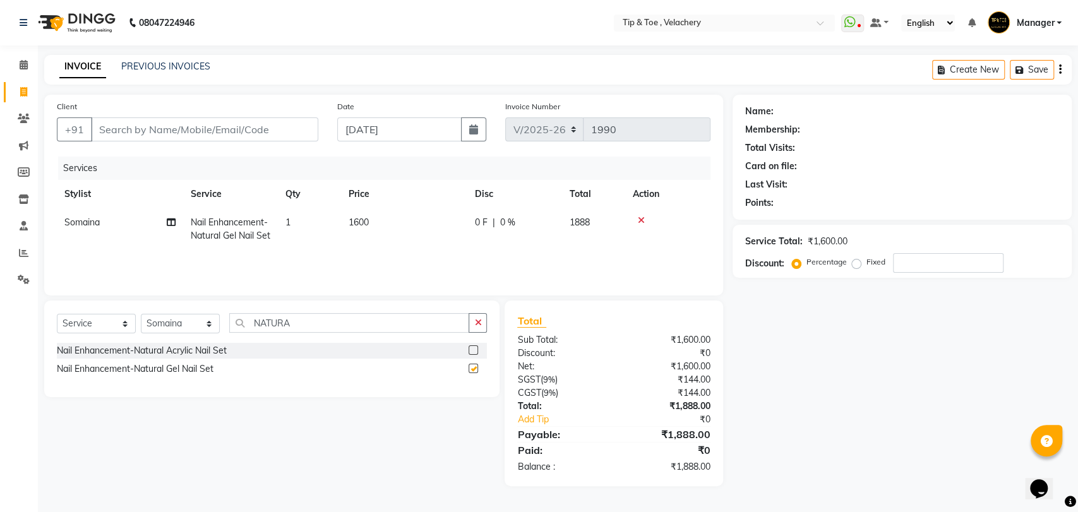
checkbox input "false"
drag, startPoint x: 308, startPoint y: 324, endPoint x: 134, endPoint y: 323, distance: 174.2
click at [134, 324] on div "Select Service Product Membership Package Voucher Prepaid Gift Card Select Styl…" at bounding box center [272, 328] width 430 height 30
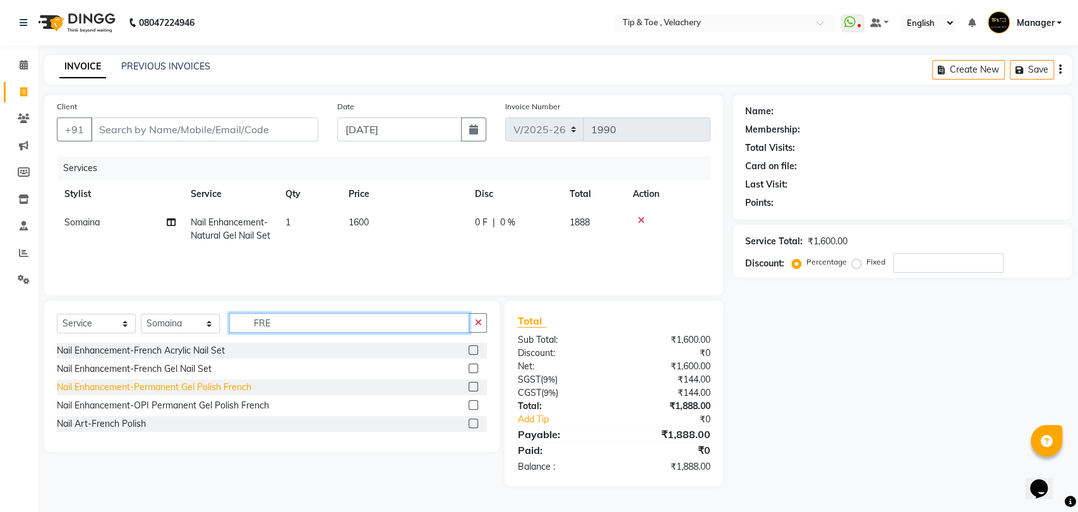
type input "FRE"
click at [203, 390] on div "Nail Enhancement-Permanent Gel Polish French" at bounding box center [154, 387] width 194 height 13
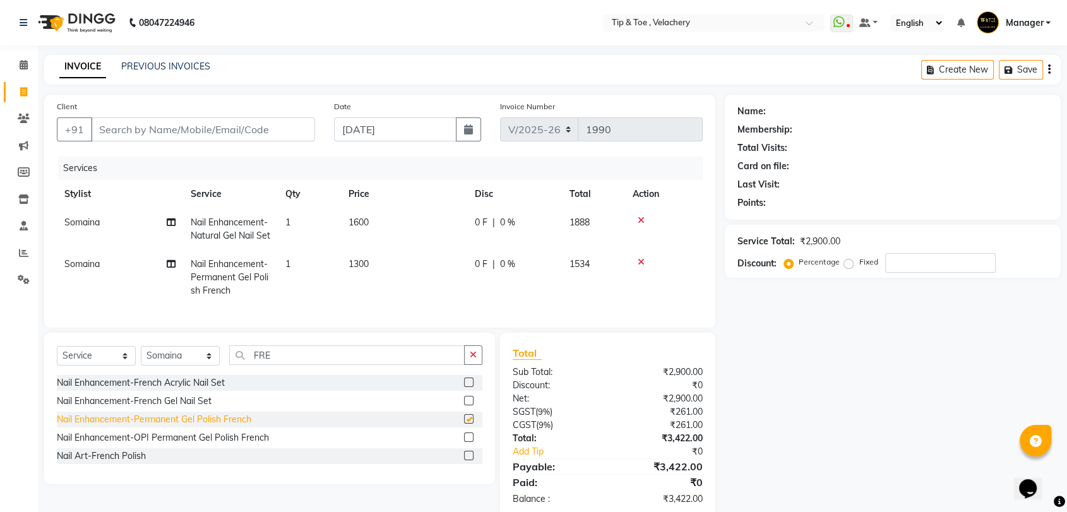
checkbox input "false"
drag, startPoint x: 283, startPoint y: 373, endPoint x: 186, endPoint y: 373, distance: 97.2
click at [186, 373] on div "Select Service Product Membership Package Voucher Prepaid Gift Card Select Styl…" at bounding box center [270, 360] width 426 height 30
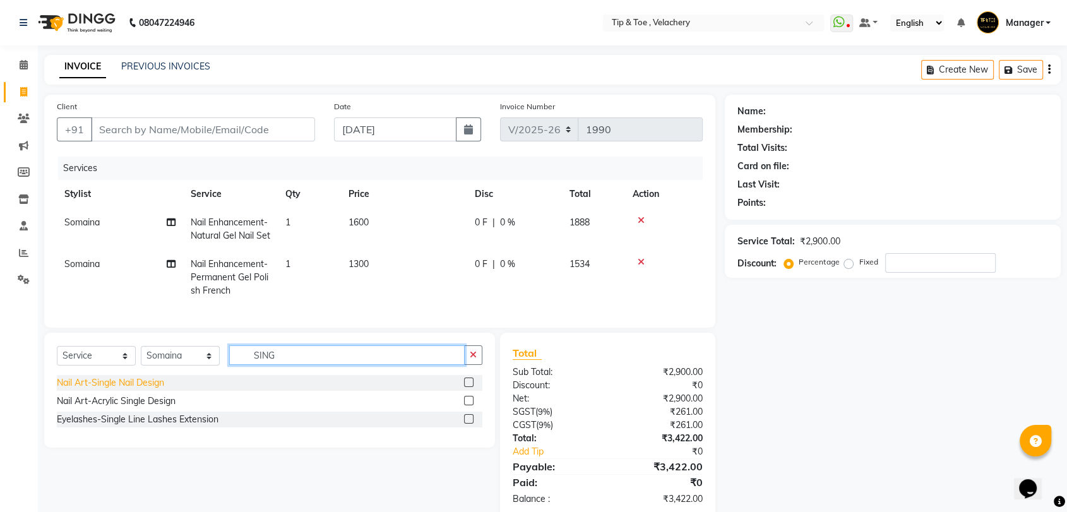
type input "SING"
click at [114, 390] on div "Nail Art-Single Nail Design" at bounding box center [110, 382] width 107 height 13
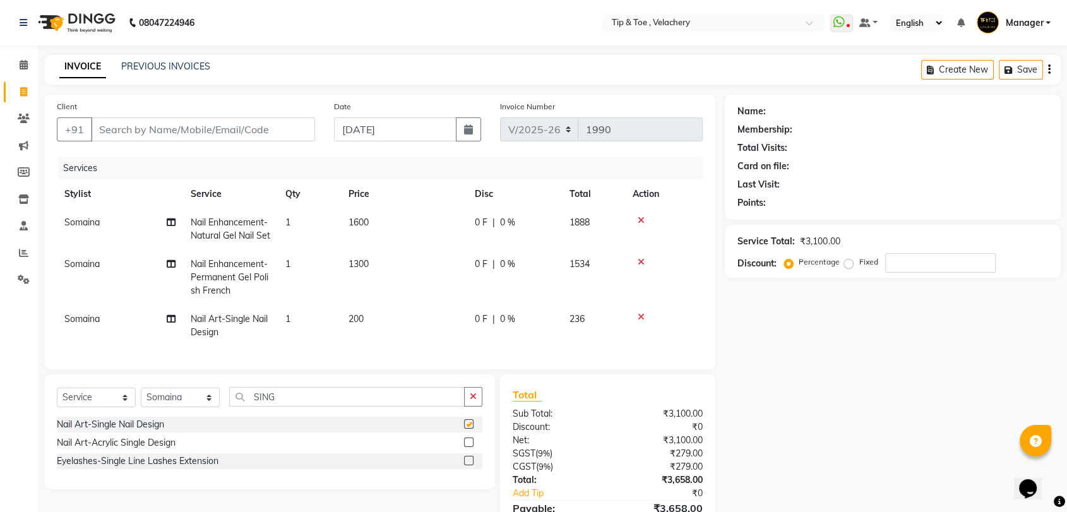
checkbox input "false"
click at [321, 327] on td "1" at bounding box center [309, 326] width 63 height 42
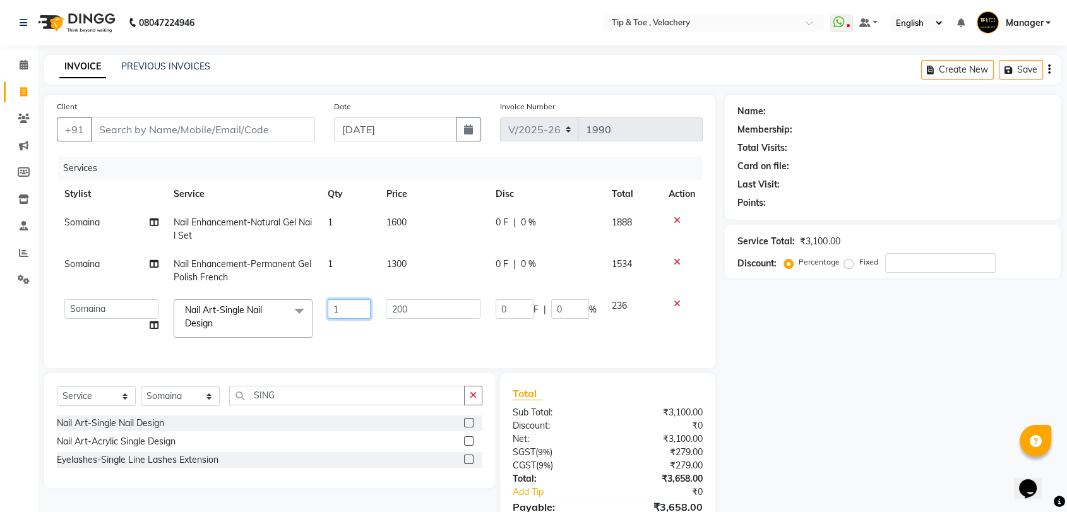
click at [369, 313] on input "1" at bounding box center [350, 309] width 44 height 20
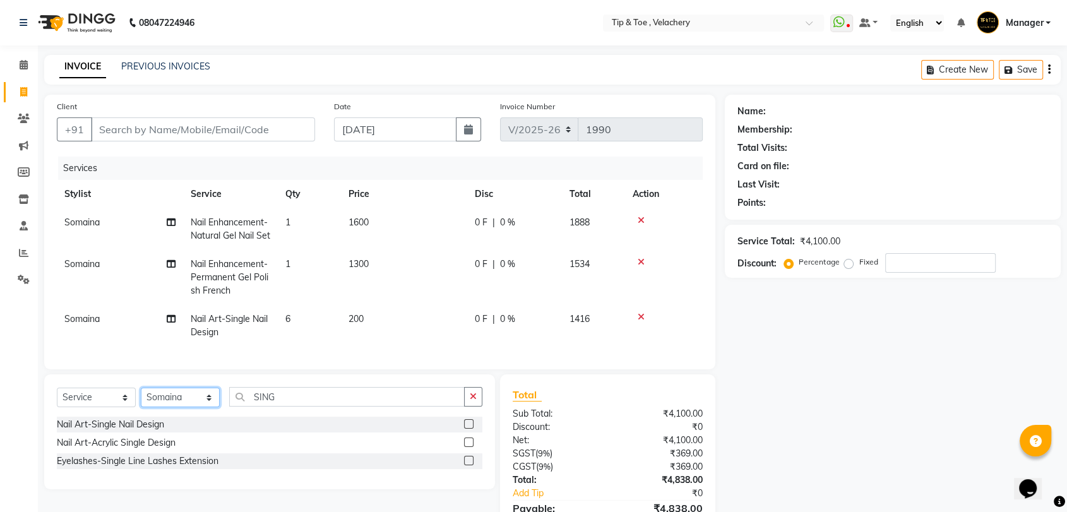
click at [182, 407] on div "Select Service Product Membership Package Voucher Prepaid Gift Card Select Styl…" at bounding box center [269, 431] width 451 height 115
click at [141, 407] on select "Select Stylist Afroz Canaan Gopinath Jianrei Joycee Lenglu Manager Sharmila Som…" at bounding box center [180, 398] width 79 height 20
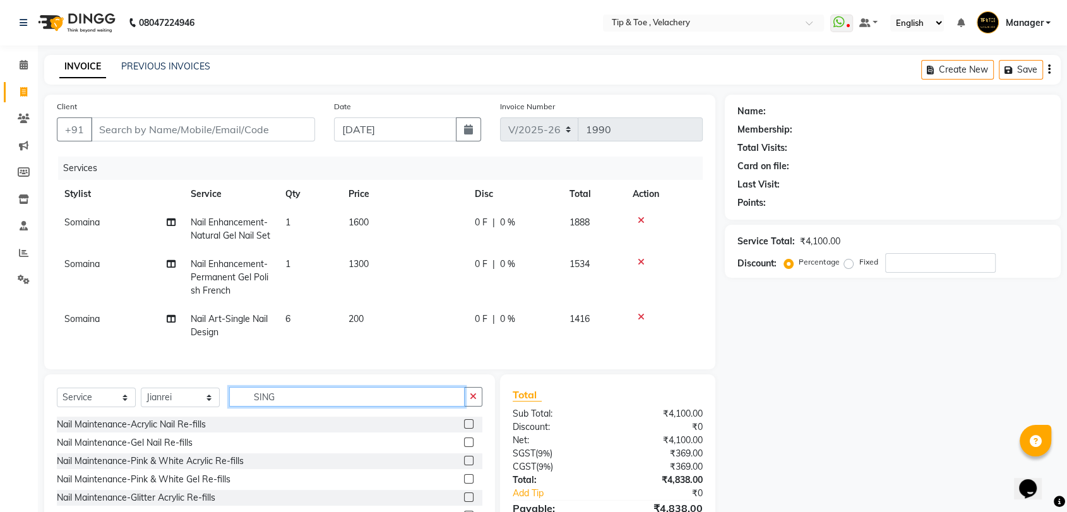
drag, startPoint x: 258, startPoint y: 429, endPoint x: 247, endPoint y: 427, distance: 10.9
click at [247, 407] on input "SING" at bounding box center [346, 397] width 235 height 20
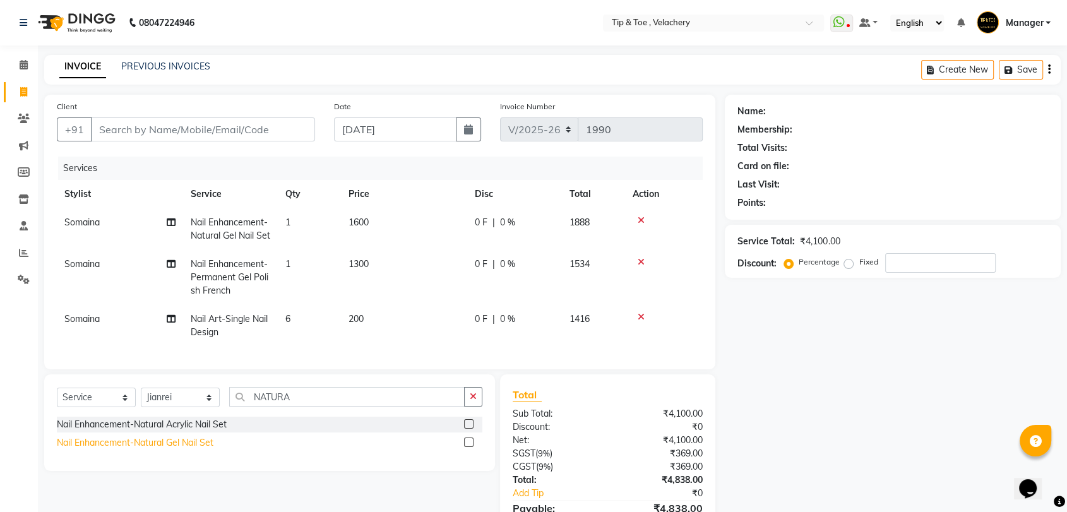
click at [162, 449] on div "Nail Enhancement-Natural Gel Nail Set" at bounding box center [135, 442] width 157 height 13
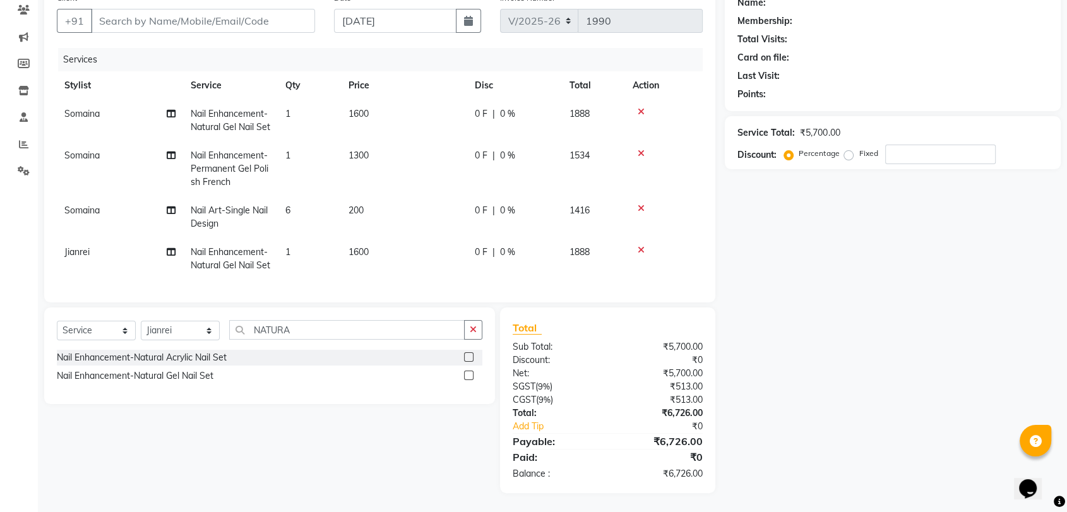
click at [394, 238] on td "1600" at bounding box center [404, 259] width 126 height 42
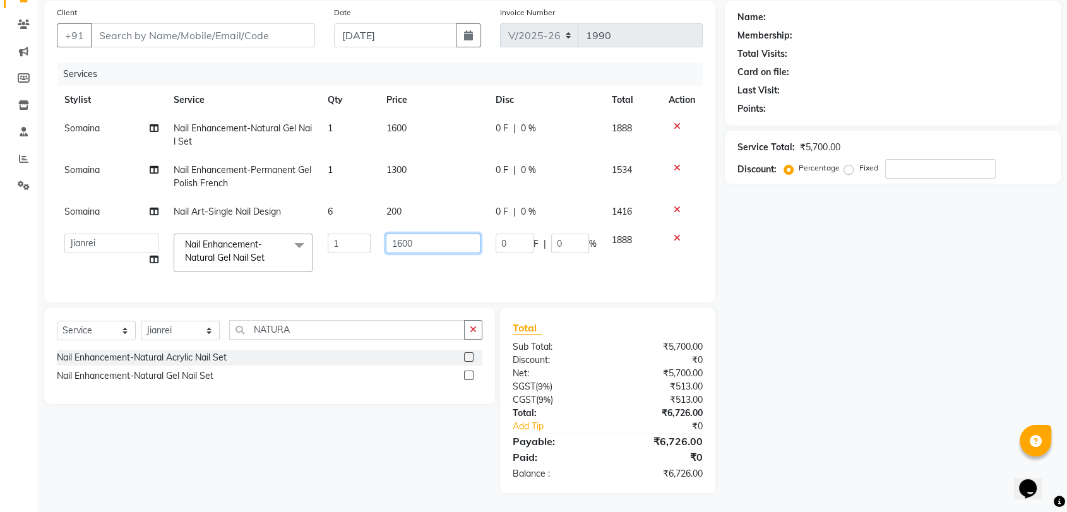
scroll to position [104, 0]
click at [434, 234] on input "1600" at bounding box center [433, 244] width 94 height 20
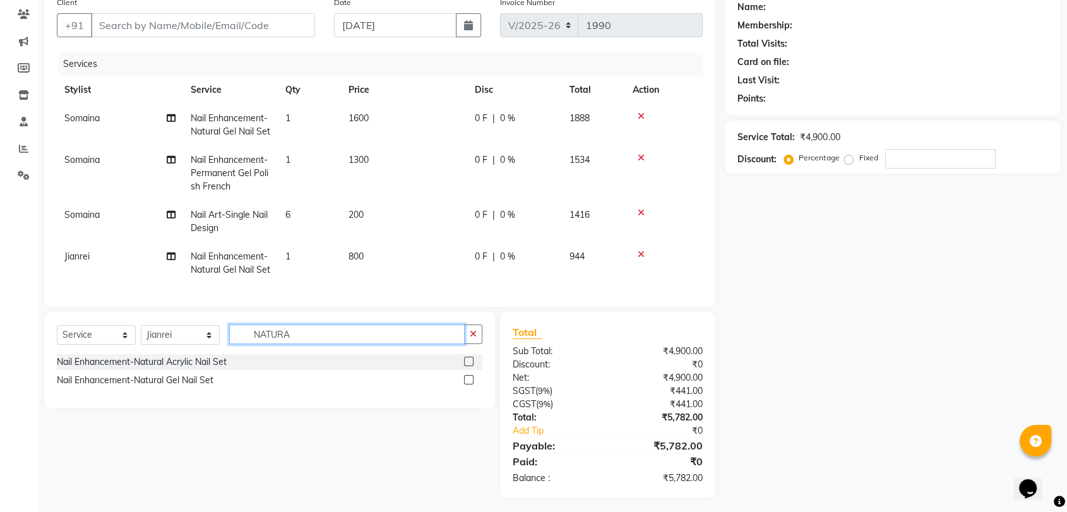
drag, startPoint x: 298, startPoint y: 333, endPoint x: 203, endPoint y: 340, distance: 95.6
click at [203, 340] on div "Client +91 Date 01-09-2025 Invoice Number V/2025 V/2025-26 1990 Services Stylis…" at bounding box center [380, 244] width 690 height 507
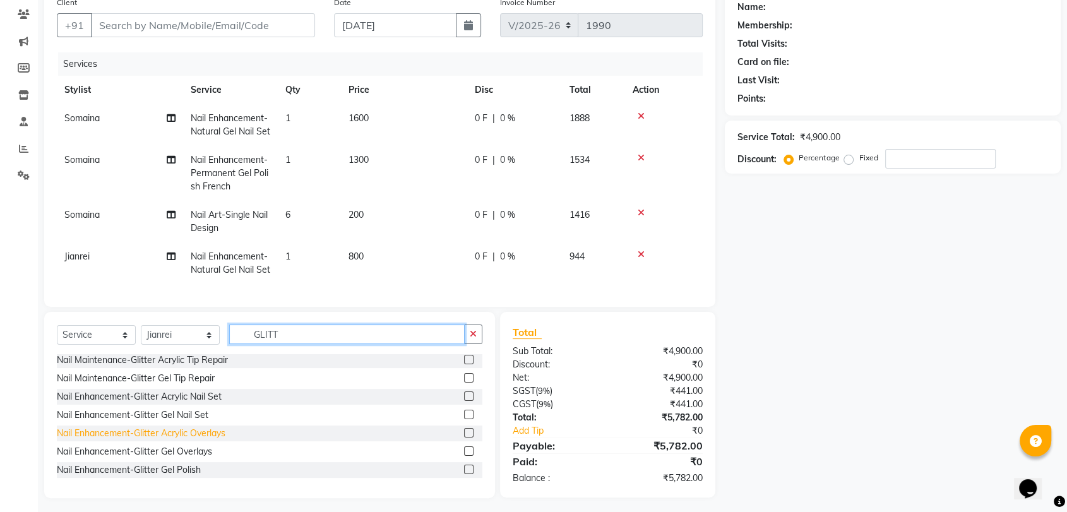
scroll to position [74, 0]
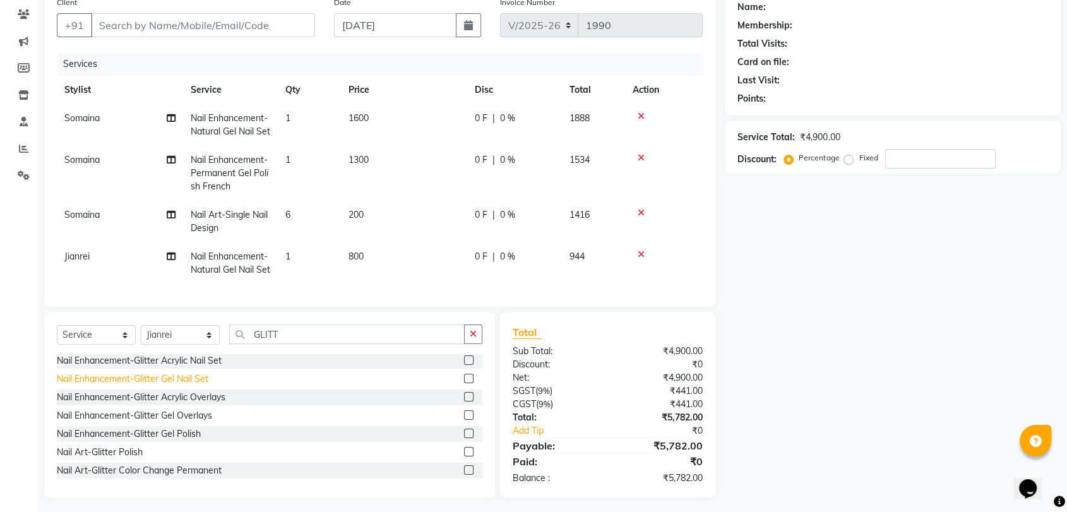
drag, startPoint x: 174, startPoint y: 467, endPoint x: 186, endPoint y: 450, distance: 20.8
click at [173, 441] on div "Nail Enhancement-Glitter Gel Polish" at bounding box center [129, 433] width 144 height 13
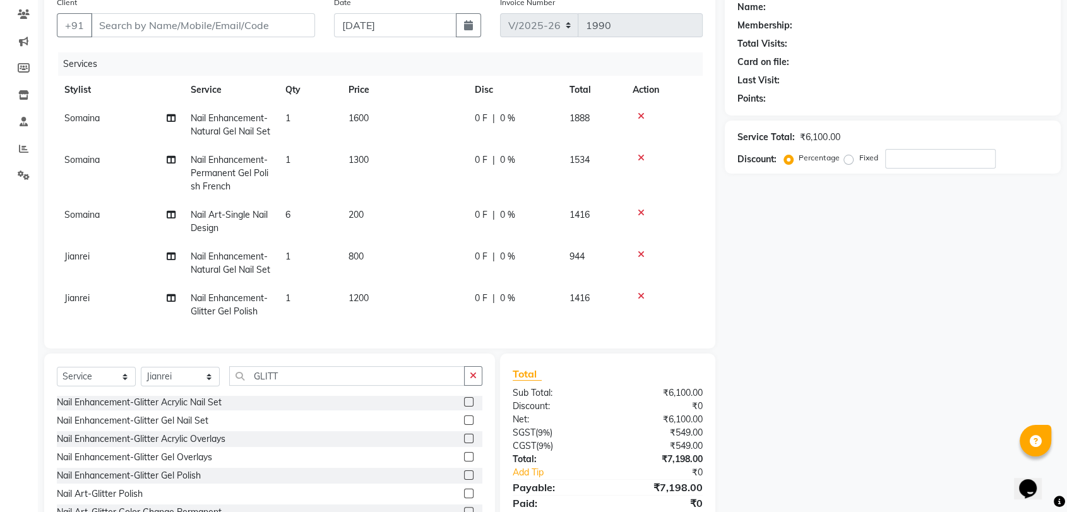
scroll to position [4, 0]
click at [387, 319] on td "1200" at bounding box center [404, 305] width 126 height 42
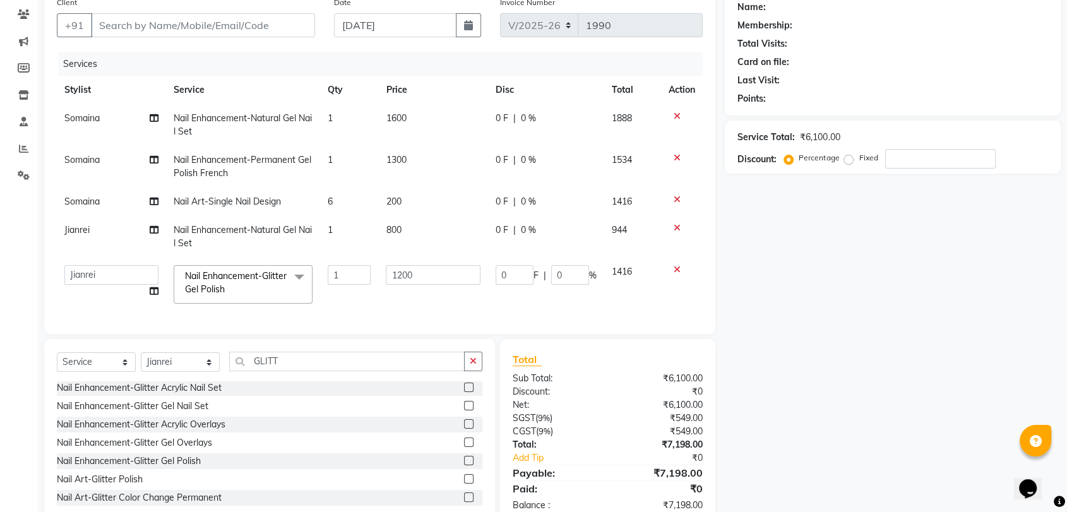
scroll to position [0, 0]
click at [436, 282] on input "1200" at bounding box center [433, 275] width 94 height 20
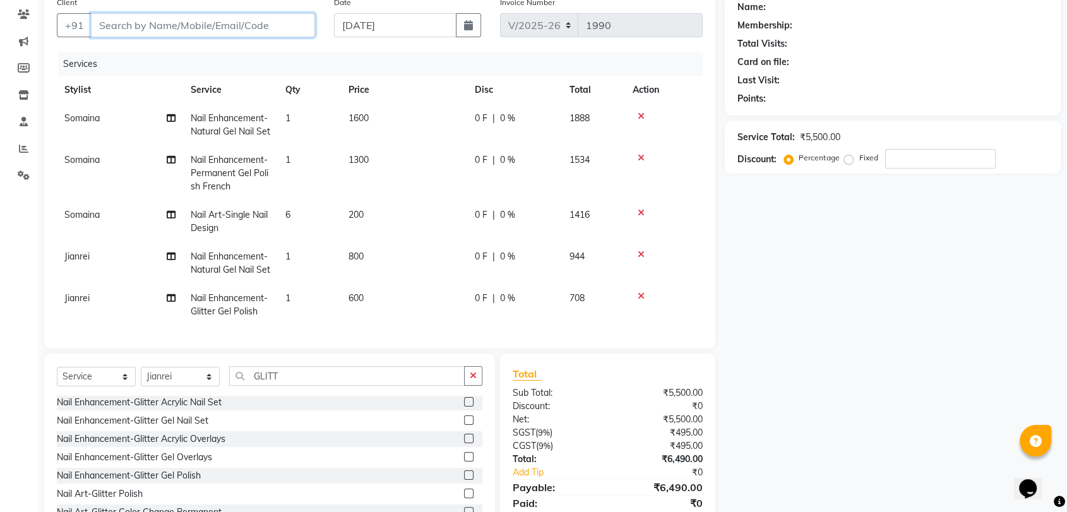
drag, startPoint x: 207, startPoint y: 27, endPoint x: 297, endPoint y: 51, distance: 92.6
click at [207, 28] on input "Client" at bounding box center [203, 25] width 224 height 24
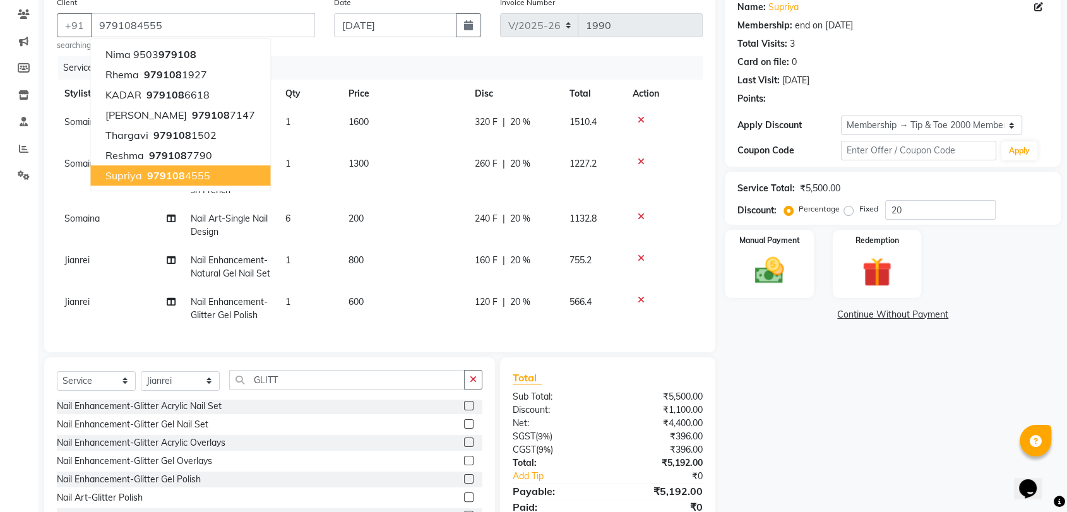
click at [789, 341] on div "Name: Supriya Membership: end on 24-08-2028 Total Visits: 3 Card on file: 0 Las…" at bounding box center [897, 267] width 345 height 553
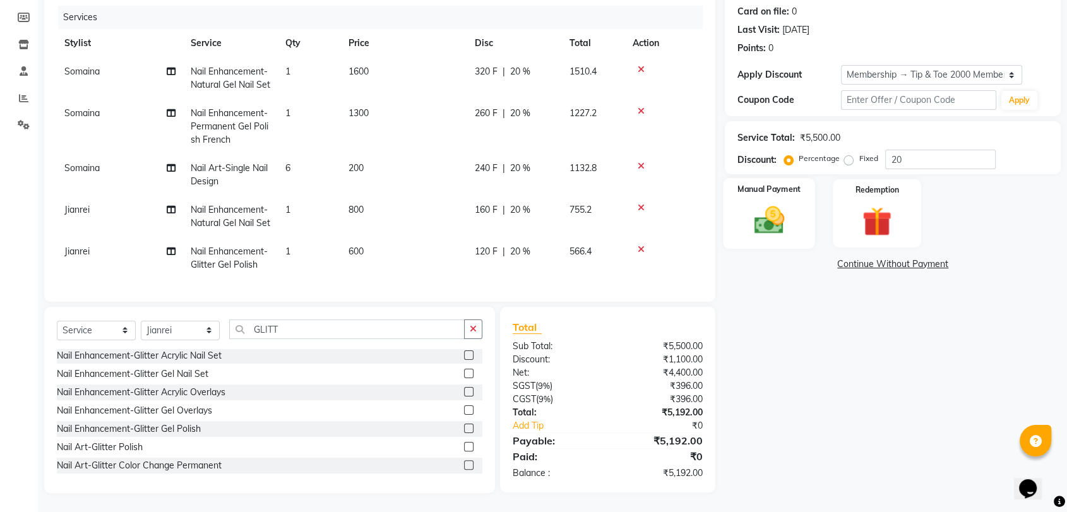
click at [751, 203] on img at bounding box center [768, 220] width 49 height 35
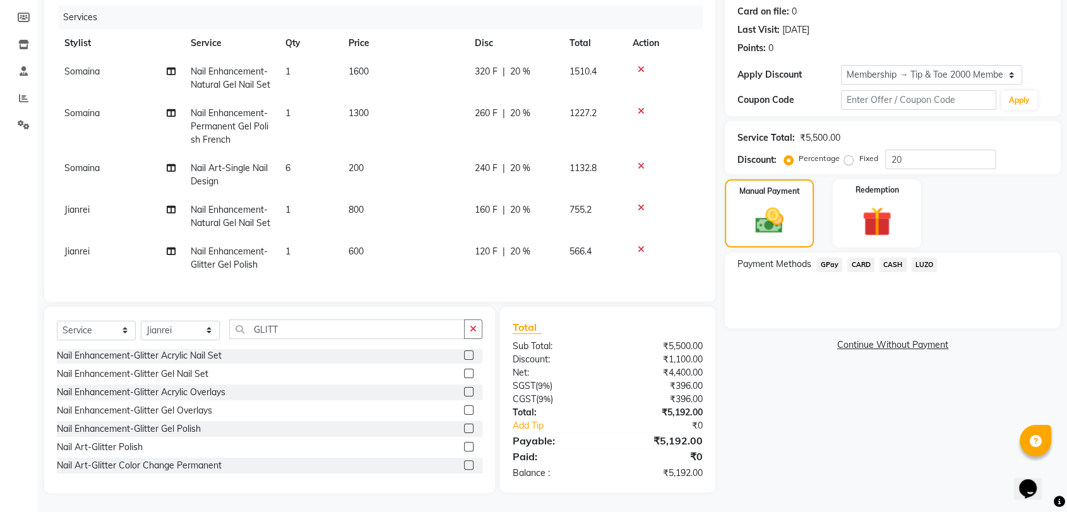
click at [896, 258] on span "CASH" at bounding box center [892, 265] width 27 height 15
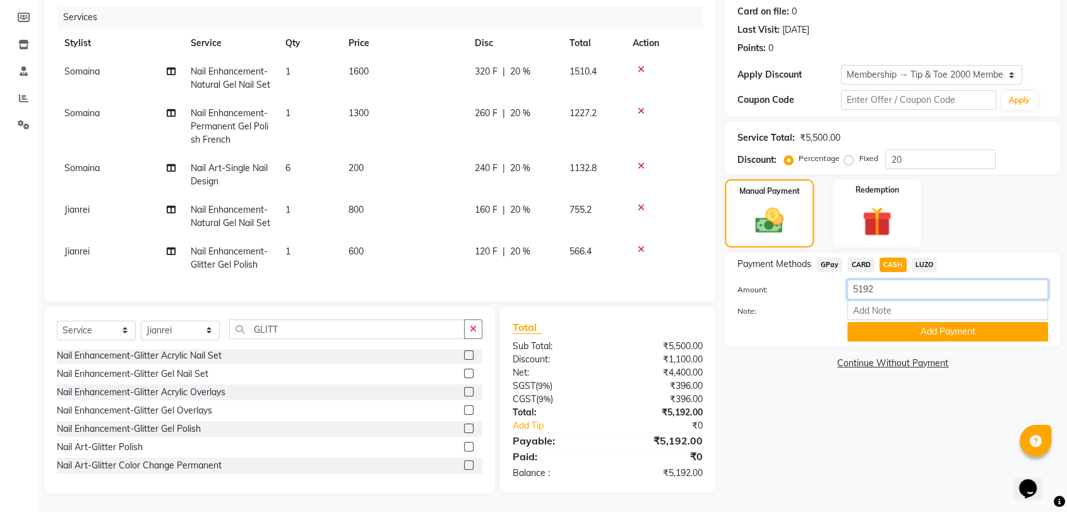
drag, startPoint x: 905, startPoint y: 259, endPoint x: 778, endPoint y: 265, distance: 127.1
click at [778, 280] on div "Amount: 5192" at bounding box center [893, 290] width 330 height 21
drag, startPoint x: 876, startPoint y: 306, endPoint x: 844, endPoint y: 279, distance: 41.7
click at [876, 322] on button "Add Payment" at bounding box center [947, 332] width 201 height 20
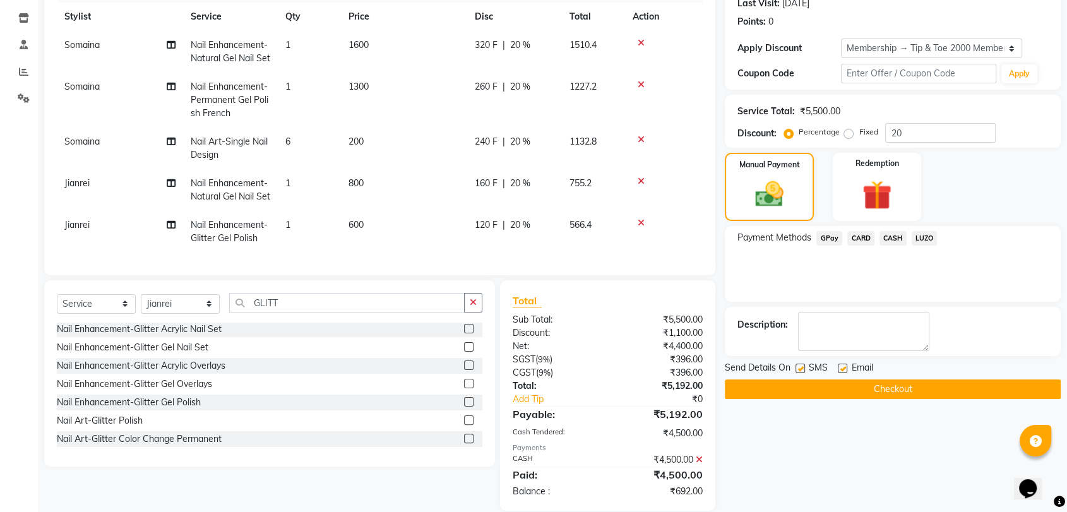
click at [833, 236] on span "GPay" at bounding box center [829, 238] width 26 height 15
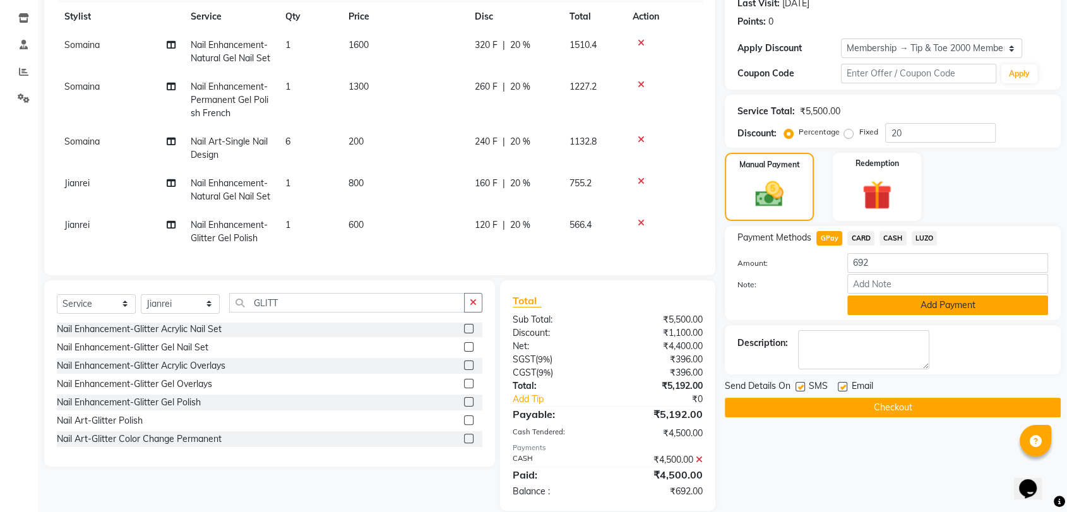
click at [904, 302] on button "Add Payment" at bounding box center [947, 305] width 201 height 20
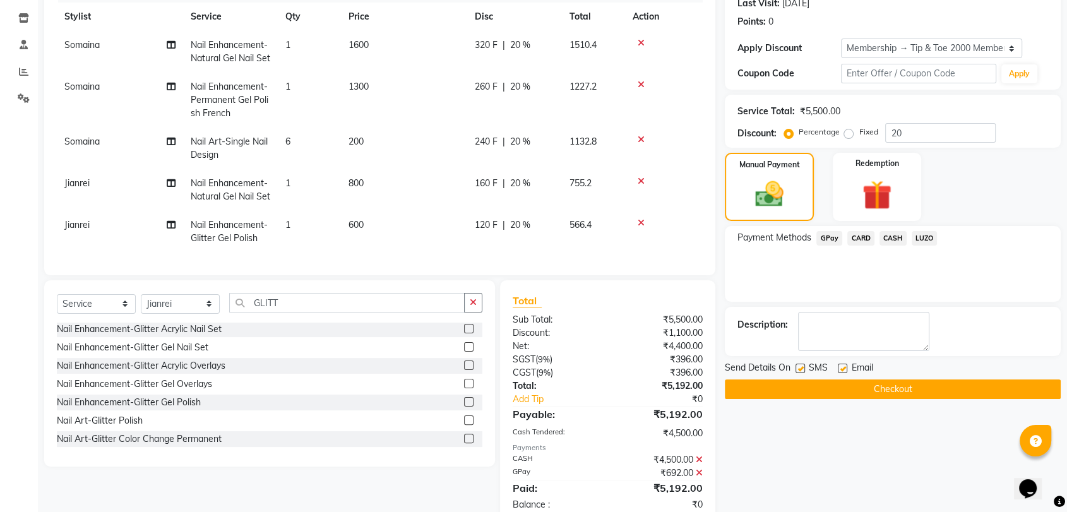
scroll to position [238, 0]
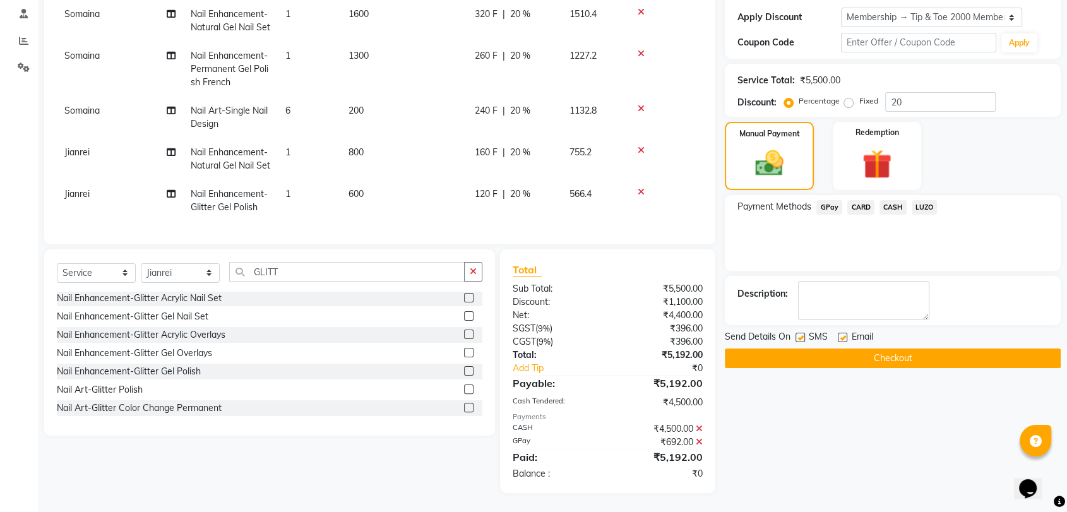
click at [843, 333] on label at bounding box center [842, 337] width 9 height 9
click at [843, 334] on input "checkbox" at bounding box center [842, 338] width 8 height 8
click at [814, 348] on button "Checkout" at bounding box center [893, 358] width 336 height 20
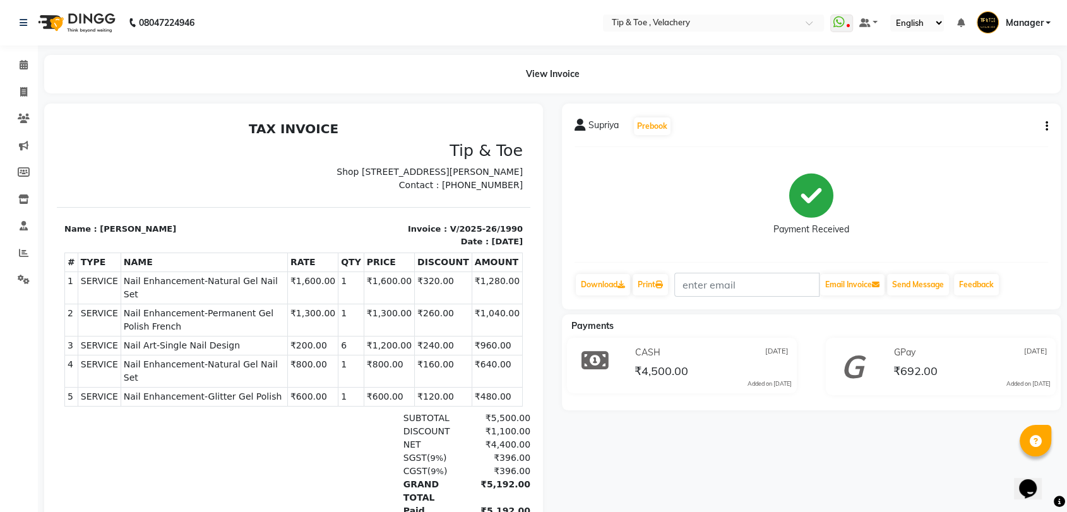
click at [247, 294] on span "Nail Enhancement-Natural Gel Nail Set" at bounding box center [204, 288] width 161 height 27
click at [215, 315] on span "Nail Enhancement-Permanent Gel Polish French" at bounding box center [204, 320] width 161 height 27
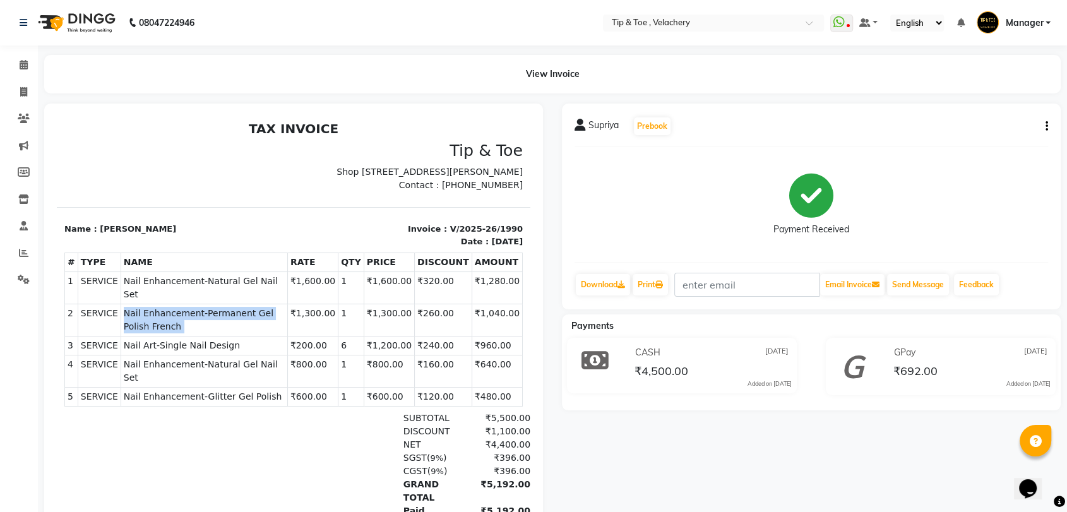
click at [215, 315] on span "Nail Enhancement-Permanent Gel Polish French" at bounding box center [204, 320] width 161 height 27
click at [155, 345] on span "Nail Art-Single Nail Design" at bounding box center [204, 345] width 161 height 13
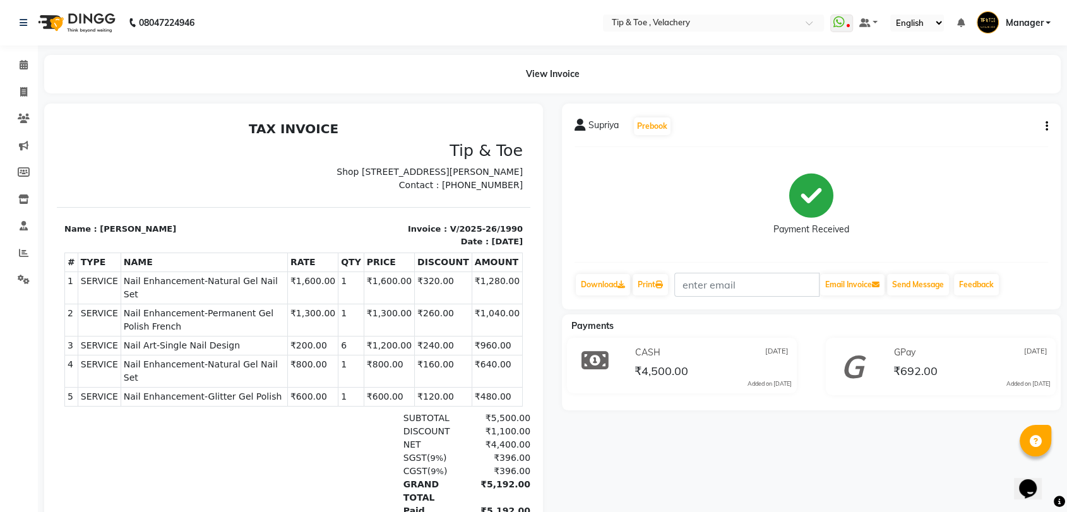
click at [235, 358] on span "Nail Enhancement-Natural Gel Nail Set" at bounding box center [204, 371] width 161 height 27
click at [237, 390] on span "Nail Enhancement-Glitter Gel Polish" at bounding box center [204, 396] width 161 height 13
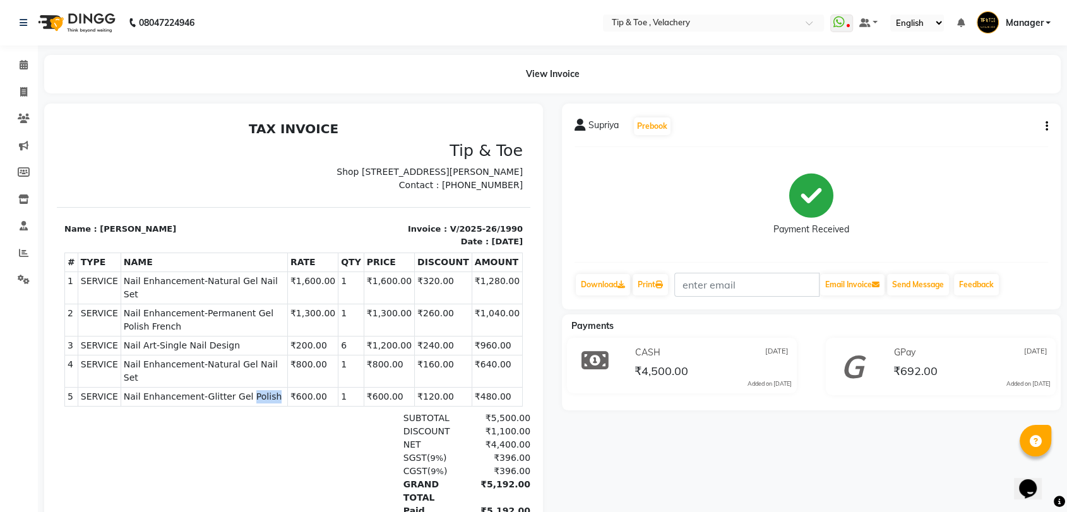
click at [237, 390] on span "Nail Enhancement-Glitter Gel Polish" at bounding box center [204, 396] width 161 height 13
click at [13, 61] on span at bounding box center [24, 65] width 22 height 15
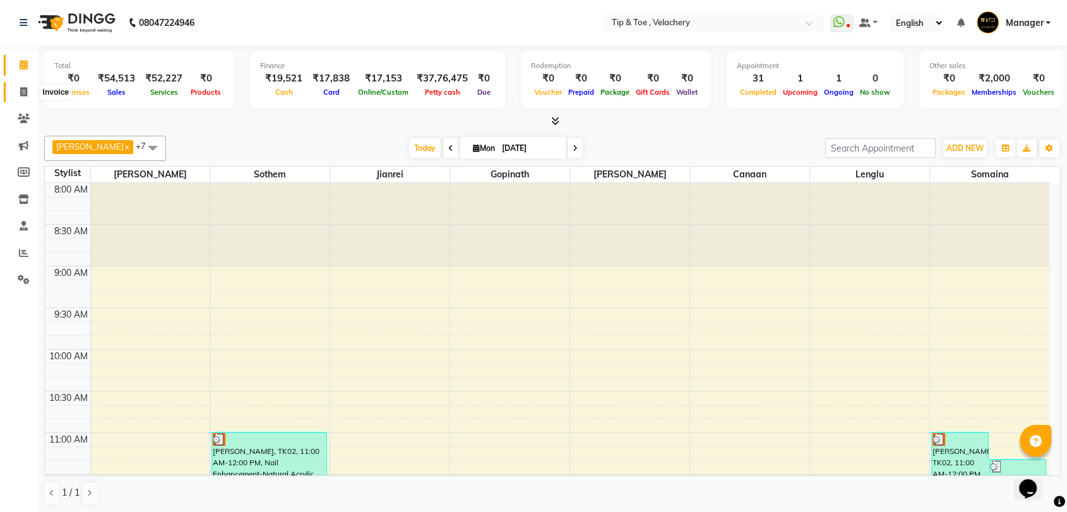
drag, startPoint x: 25, startPoint y: 93, endPoint x: 33, endPoint y: 93, distance: 8.8
click at [25, 93] on icon at bounding box center [23, 91] width 7 height 9
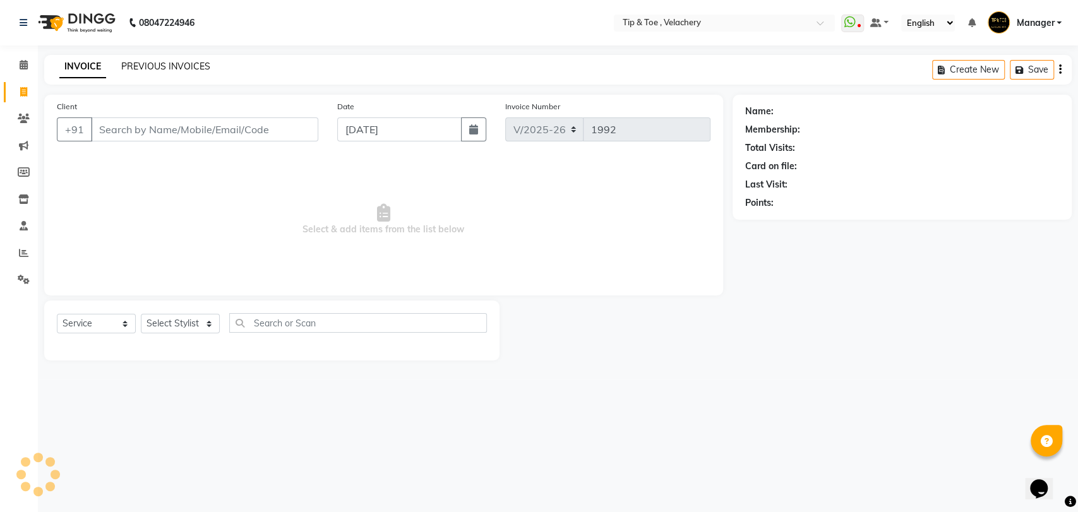
click at [167, 66] on link "PREVIOUS INVOICES" at bounding box center [165, 66] width 89 height 11
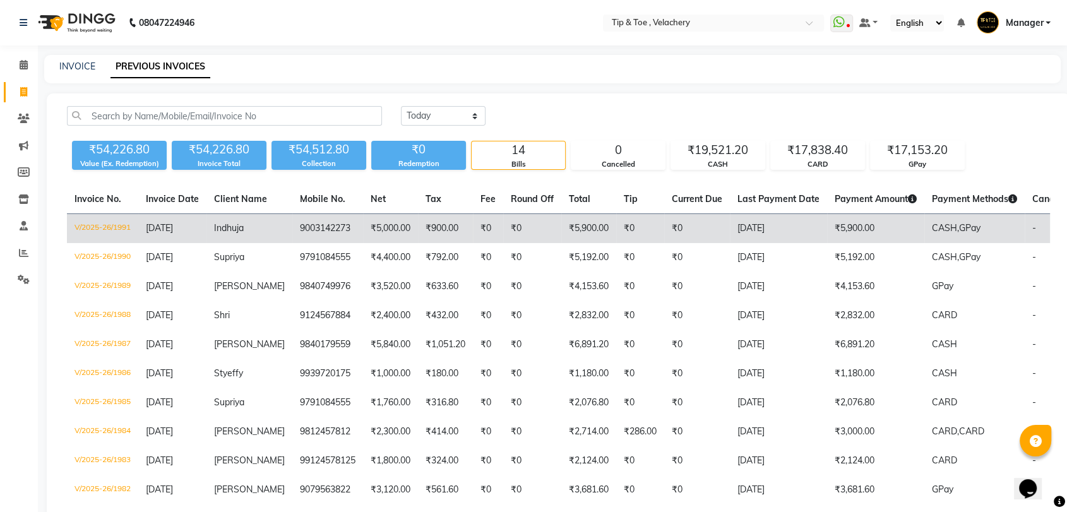
click at [872, 223] on td "₹5,900.00" at bounding box center [875, 229] width 97 height 30
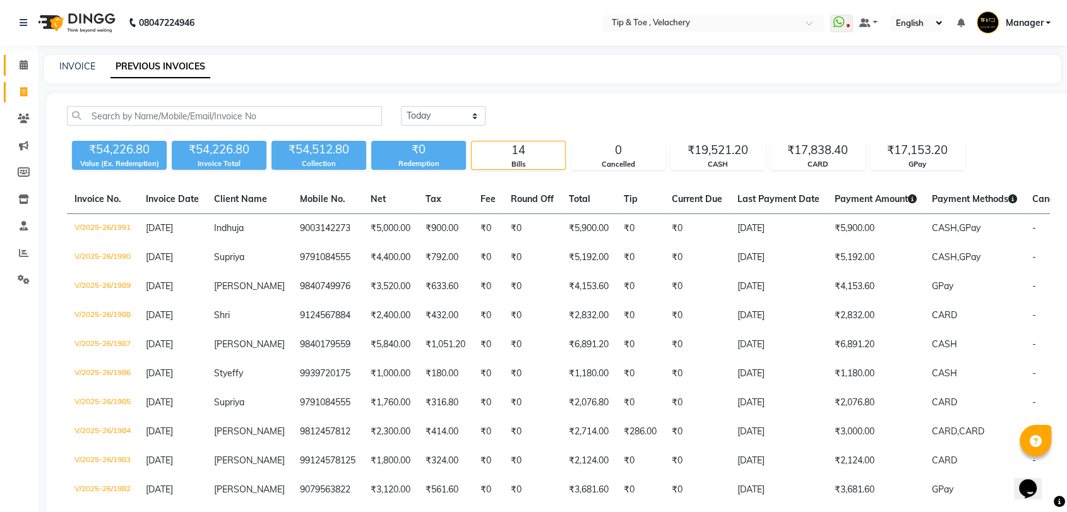
click at [16, 65] on span at bounding box center [24, 65] width 22 height 15
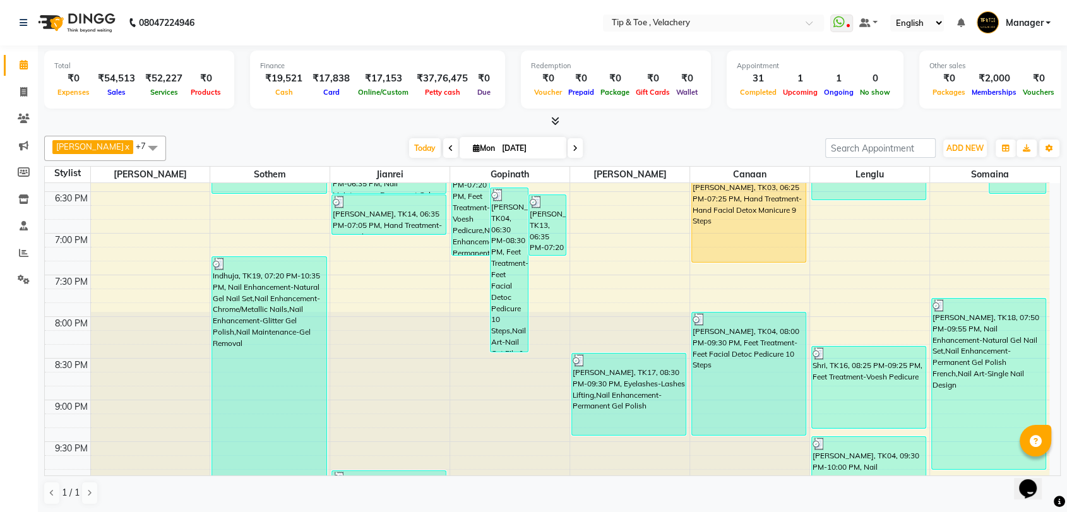
scroll to position [950, 0]
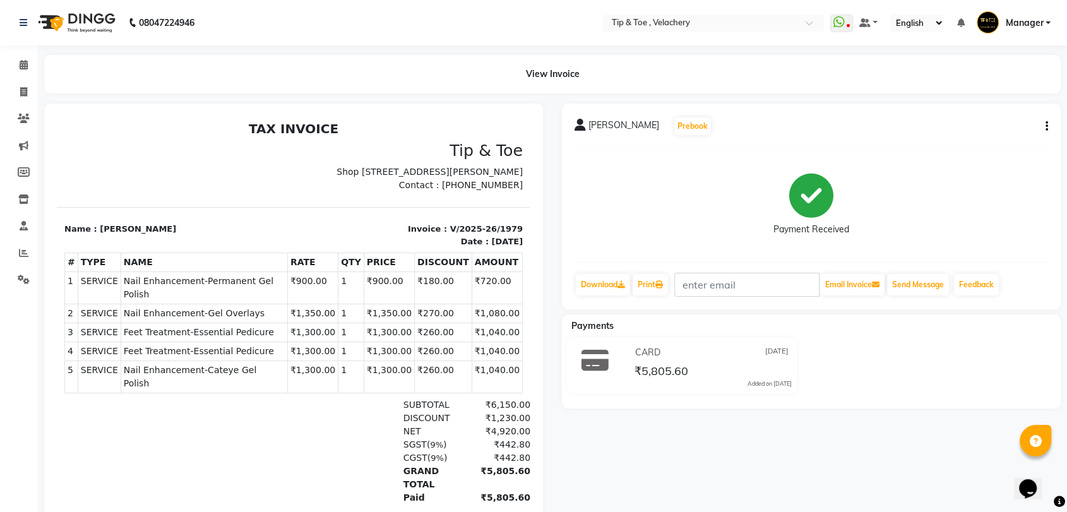
click at [217, 289] on span "Nail Enhancement-Permanent Gel Polish" at bounding box center [204, 288] width 161 height 27
copy tr "Nail Enhancement-Permanent Gel Polish"
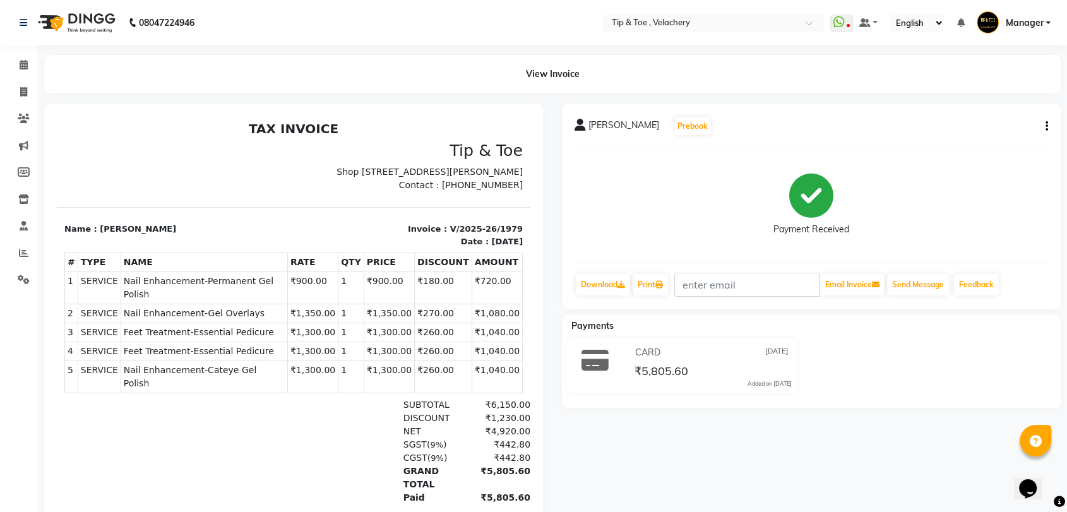
click at [200, 312] on span "Nail Enhancement-Gel Overlays" at bounding box center [204, 313] width 161 height 13
copy tr "Nail Enhancement-Gel Overlays"
click at [180, 323] on td "SERVICE Feet Treatment-Essential Pedicure" at bounding box center [204, 332] width 167 height 19
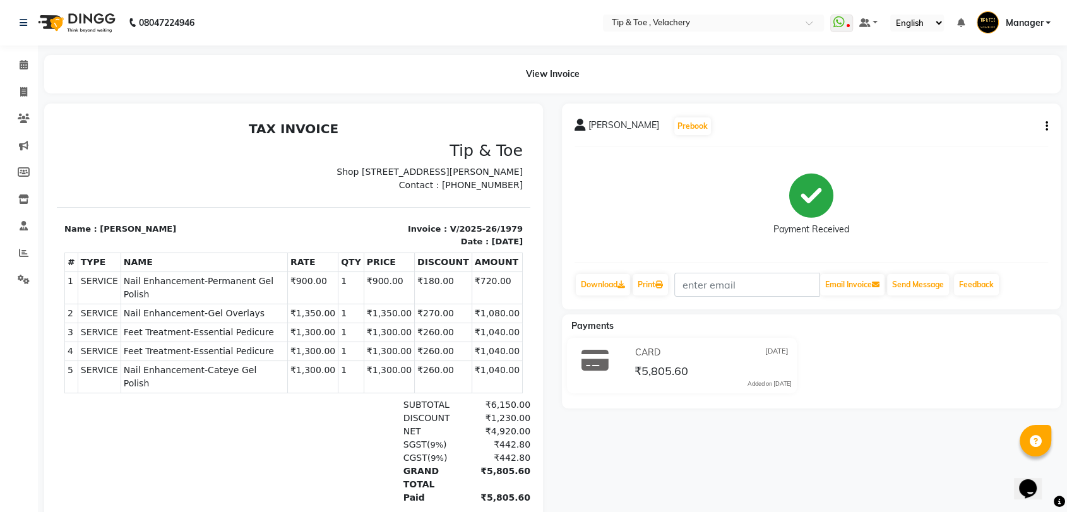
click at [175, 328] on span "Feet Treatment-Essential Pedicure" at bounding box center [204, 332] width 161 height 13
copy tr "Feet Treatment-Essential Pedicure"
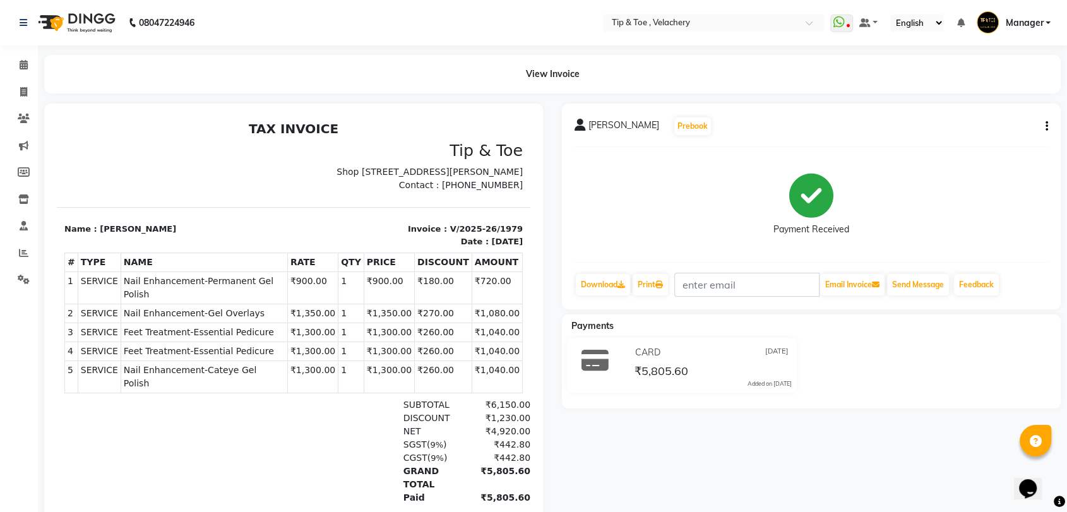
click at [195, 371] on span "Nail Enhancement-Cateye Gel Polish" at bounding box center [204, 377] width 161 height 27
copy tr "Nail Enhancement-Cateye Gel Polish"
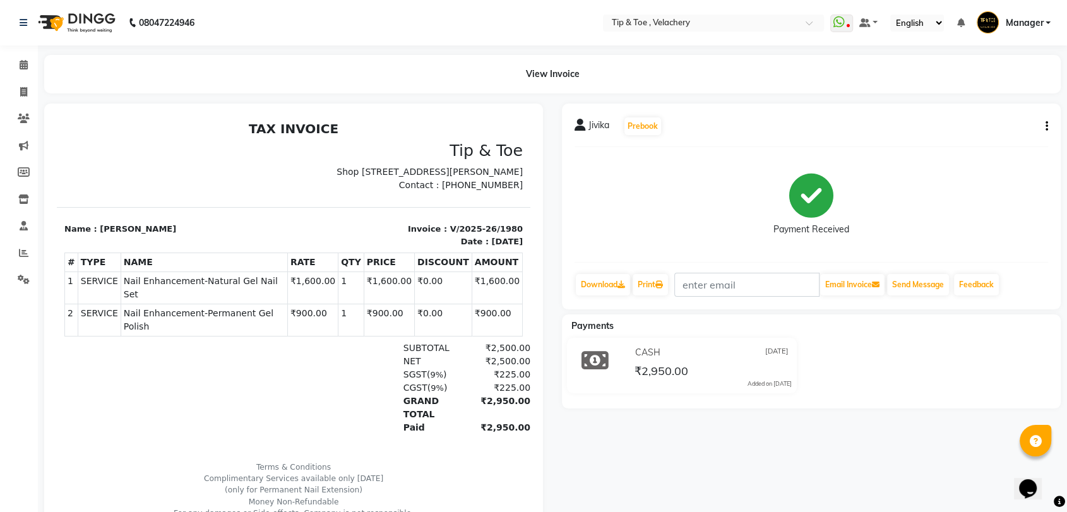
click at [153, 296] on span "Nail Enhancement-Natural Gel Nail Set" at bounding box center [204, 288] width 161 height 27
click at [149, 290] on span "Nail Enhancement-Natural Gel Nail Set" at bounding box center [204, 288] width 161 height 27
click at [148, 289] on span "Nail Enhancement-Natural Gel Nail Set" at bounding box center [204, 288] width 161 height 27
copy tr "Nail Enhancement-Natural Gel Nail Set"
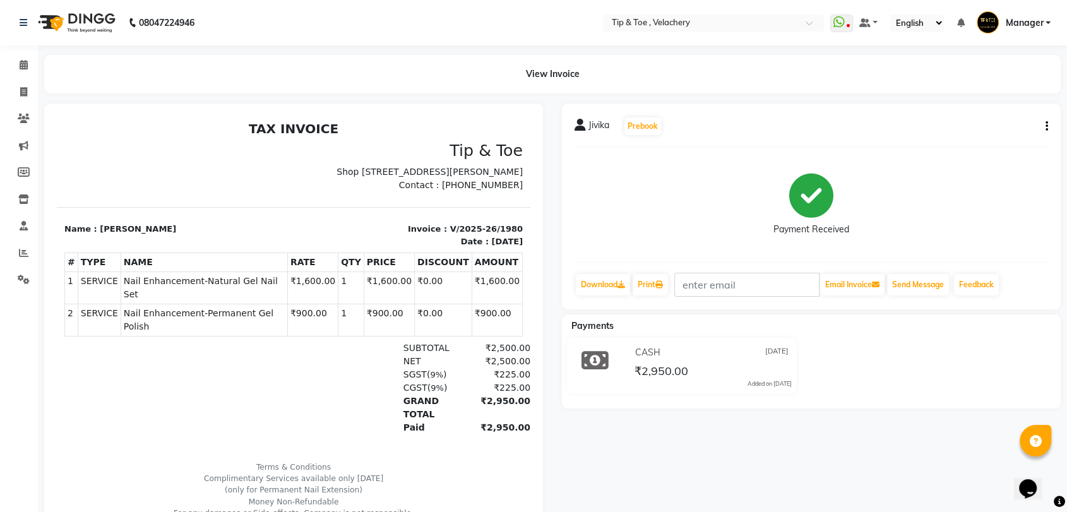
drag, startPoint x: 179, startPoint y: 319, endPoint x: 176, endPoint y: 313, distance: 7.6
click at [177, 318] on span "Nail Enhancement-Permanent Gel Polish" at bounding box center [204, 320] width 161 height 27
click at [176, 313] on span "Nail Enhancement-Permanent Gel Polish" at bounding box center [204, 320] width 161 height 27
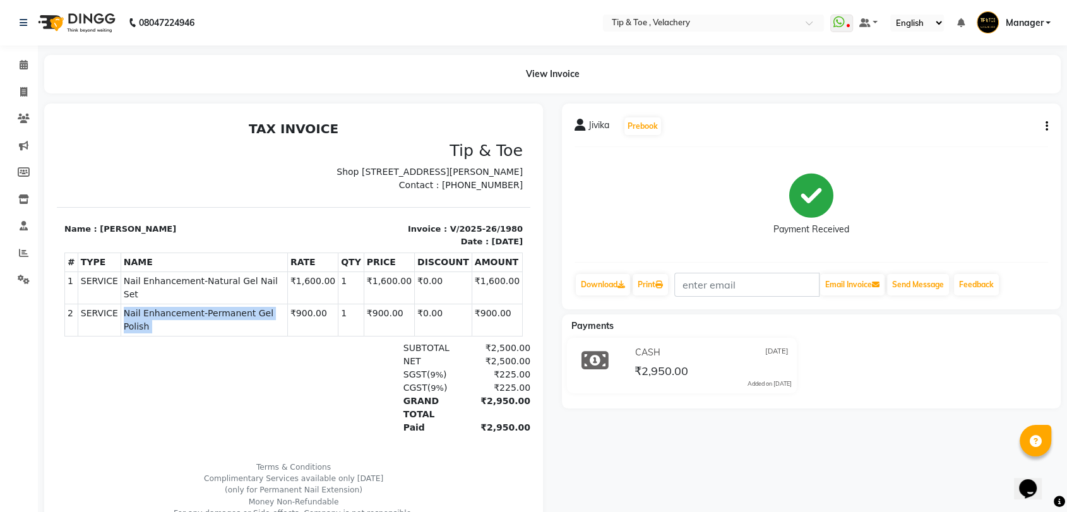
copy tr "Nail Enhancement-Permanent Gel Polish"
click at [30, 95] on span at bounding box center [24, 92] width 22 height 15
select select "service"
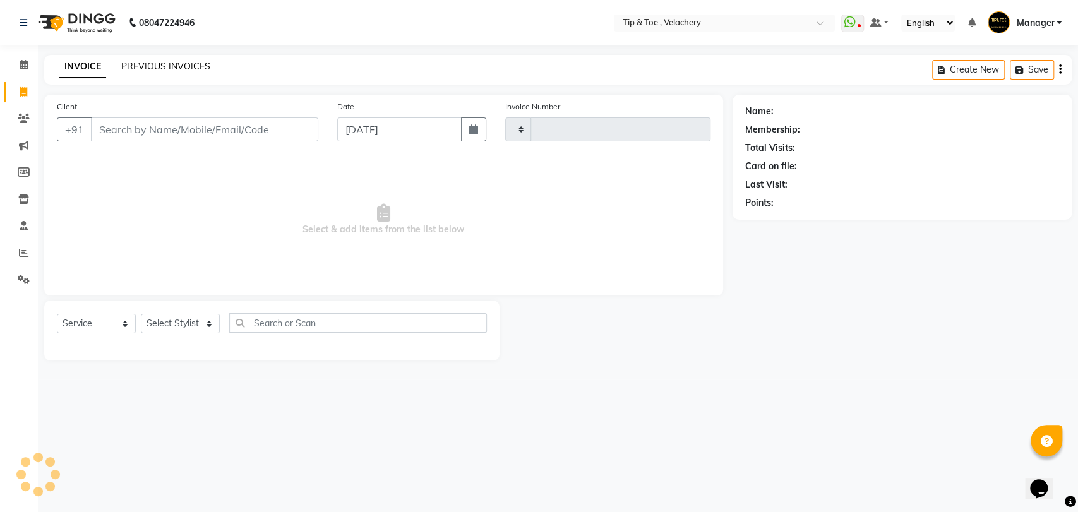
type input "1981"
select select "5863"
click at [182, 67] on link "PREVIOUS INVOICES" at bounding box center [165, 66] width 89 height 11
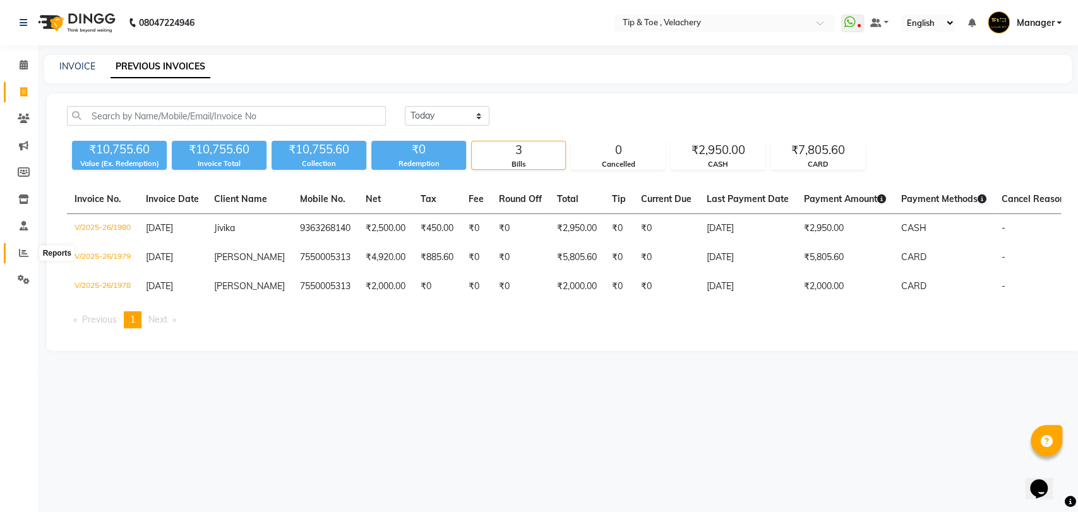
click at [23, 254] on icon at bounding box center [23, 252] width 9 height 9
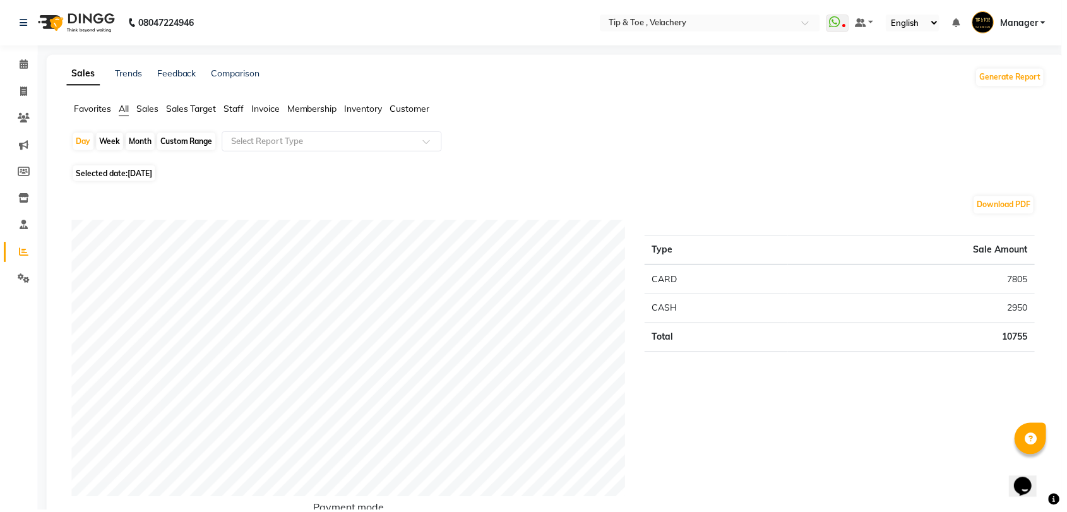
drag, startPoint x: 237, startPoint y: 104, endPoint x: 287, endPoint y: 117, distance: 51.8
click at [237, 104] on span "Staff" at bounding box center [235, 109] width 20 height 11
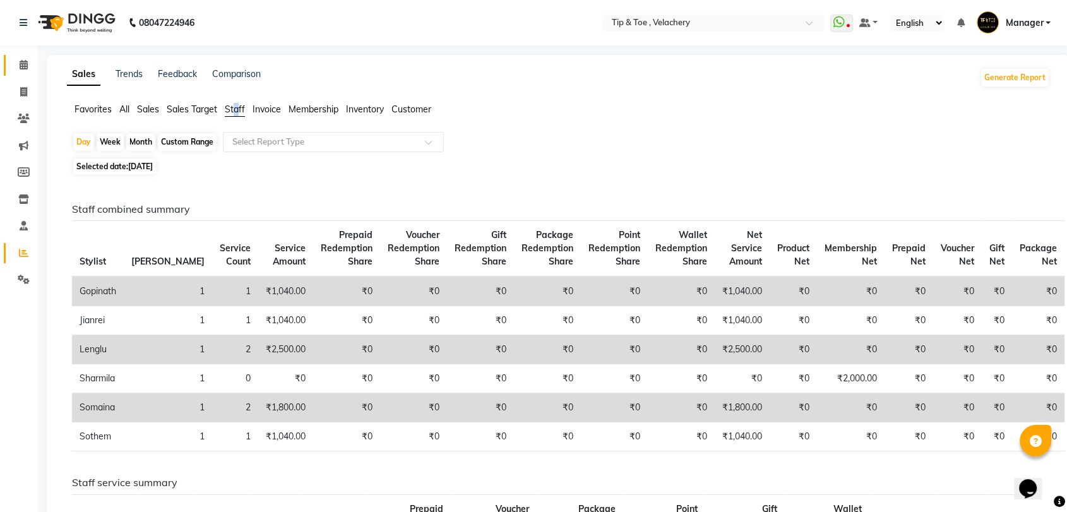
click at [20, 68] on icon at bounding box center [24, 64] width 8 height 9
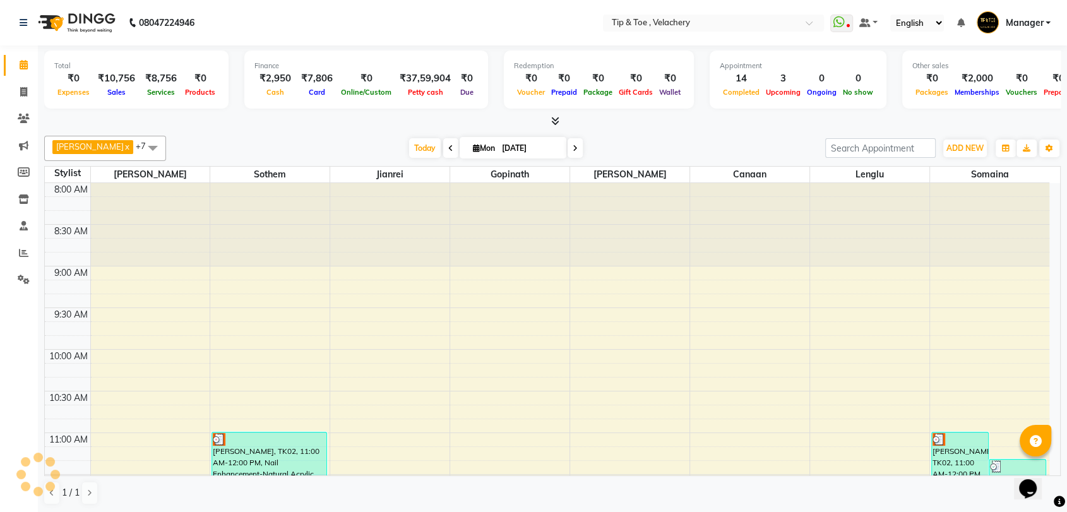
scroll to position [511, 0]
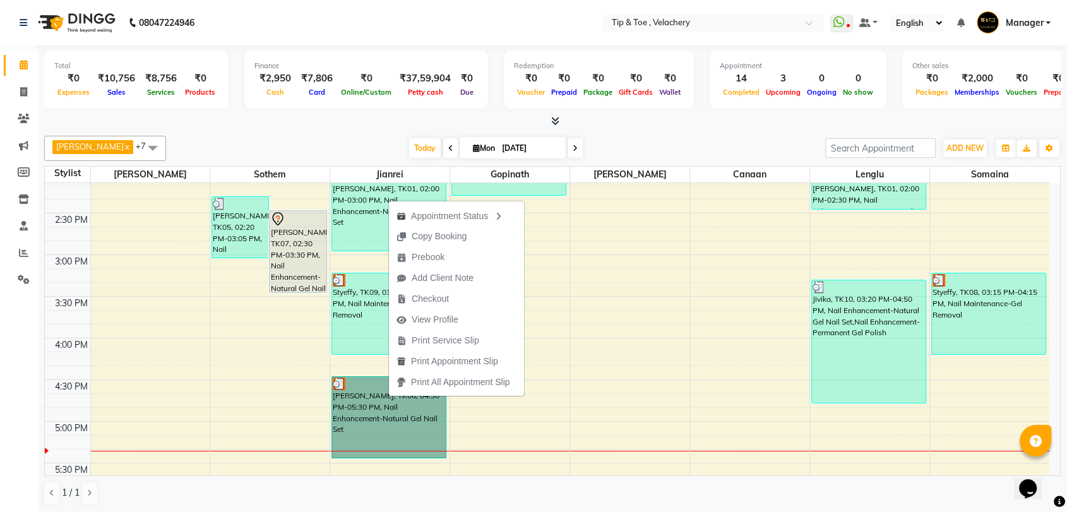
click at [639, 325] on div "8:00 AM 8:30 AM 9:00 AM 9:30 AM 10:00 AM 10:30 AM 11:00 AM 11:30 AM 12:00 PM 12…" at bounding box center [547, 296] width 1004 height 1249
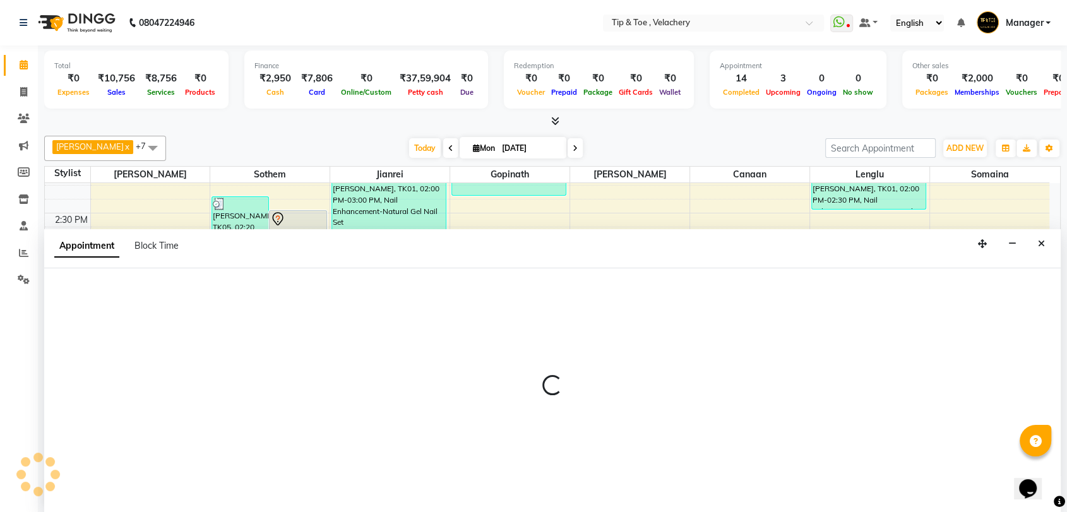
scroll to position [1, 0]
select select "41027"
select select "tentative"
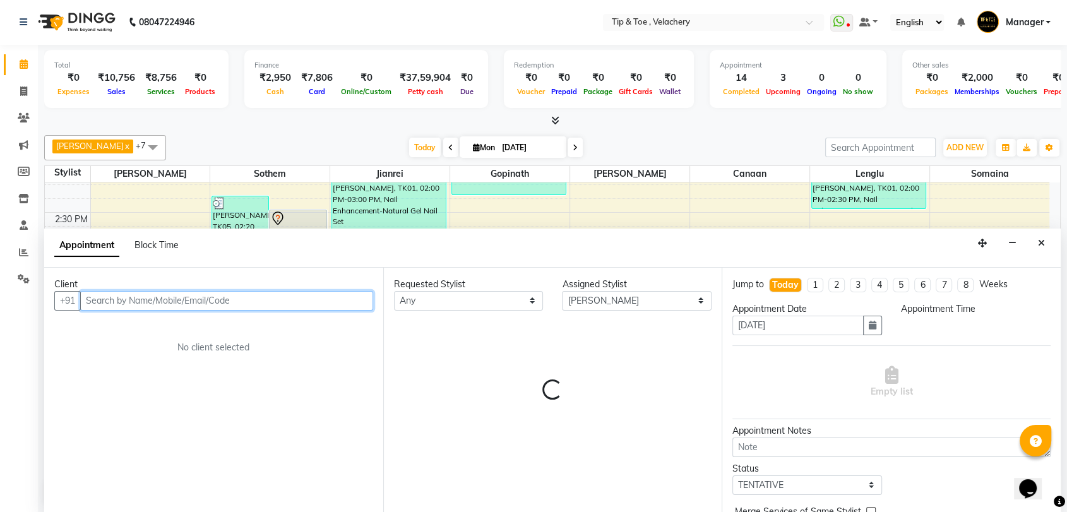
select select "945"
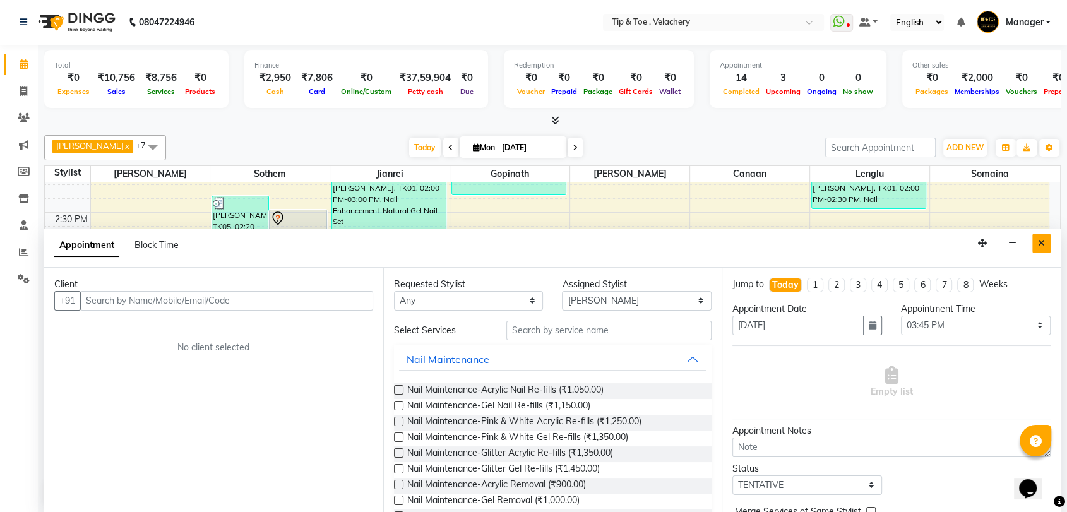
click at [1039, 239] on icon "Close" at bounding box center [1041, 243] width 7 height 9
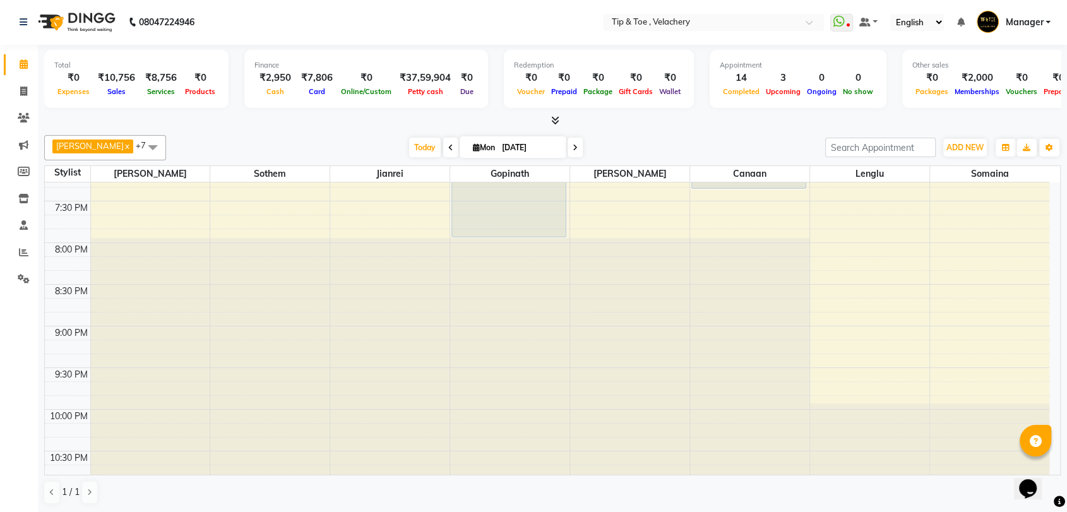
scroll to position [950, 0]
click at [16, 92] on span at bounding box center [24, 92] width 22 height 15
select select "service"
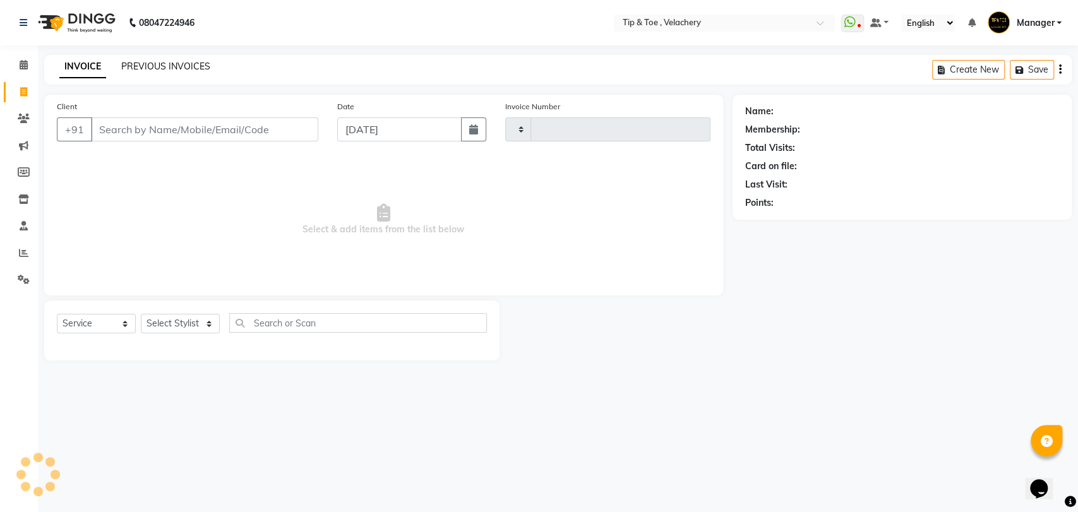
click at [177, 68] on link "PREVIOUS INVOICES" at bounding box center [165, 66] width 89 height 11
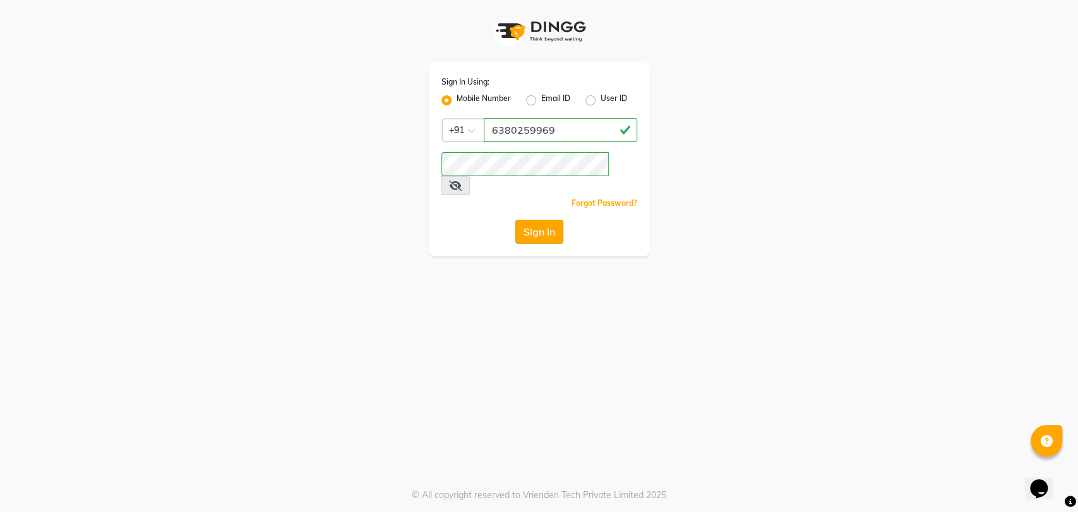
click at [544, 220] on button "Sign In" at bounding box center [539, 232] width 48 height 24
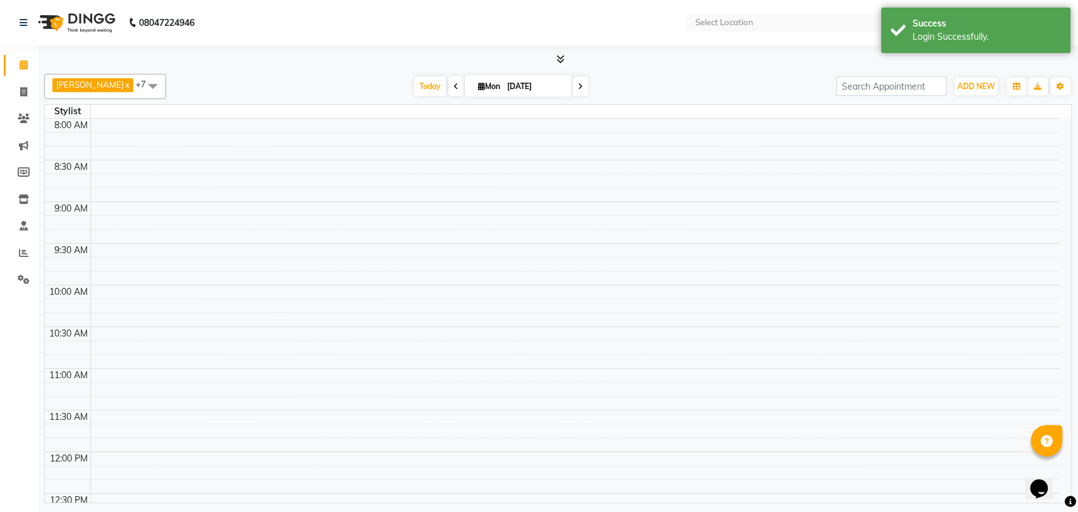
select select "en"
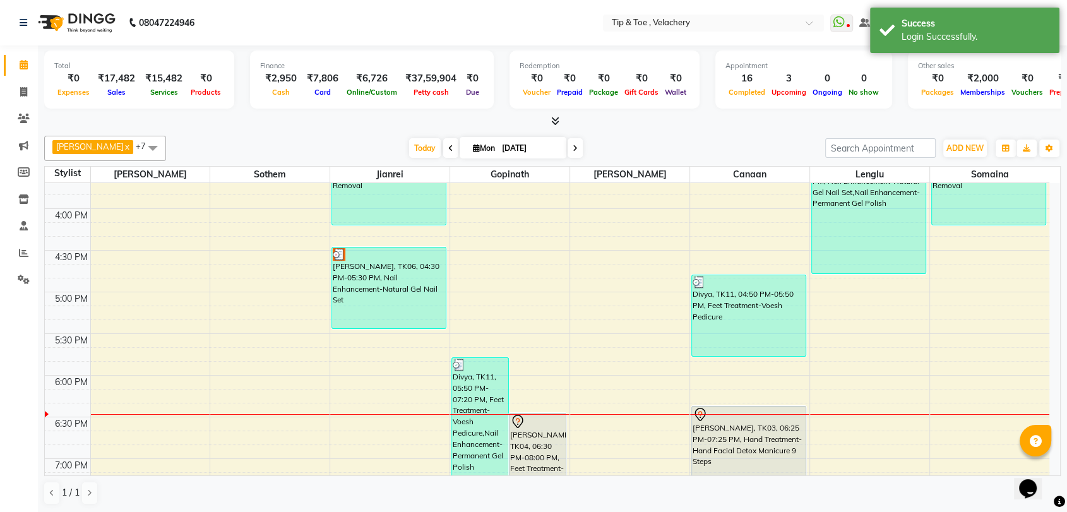
scroll to position [573, 0]
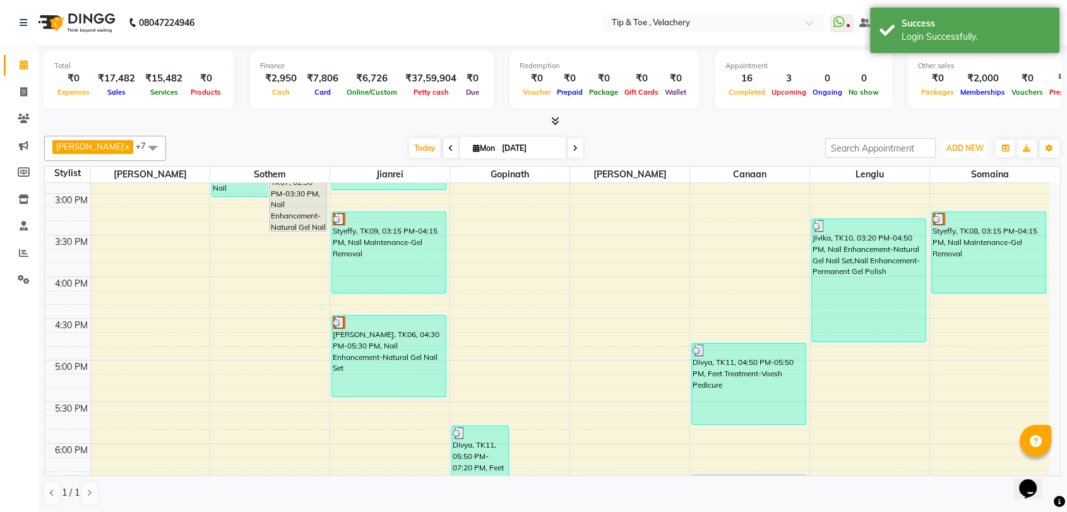
drag, startPoint x: 969, startPoint y: 147, endPoint x: 941, endPoint y: 177, distance: 41.1
click at [968, 147] on span "ADD NEW" at bounding box center [964, 147] width 37 height 9
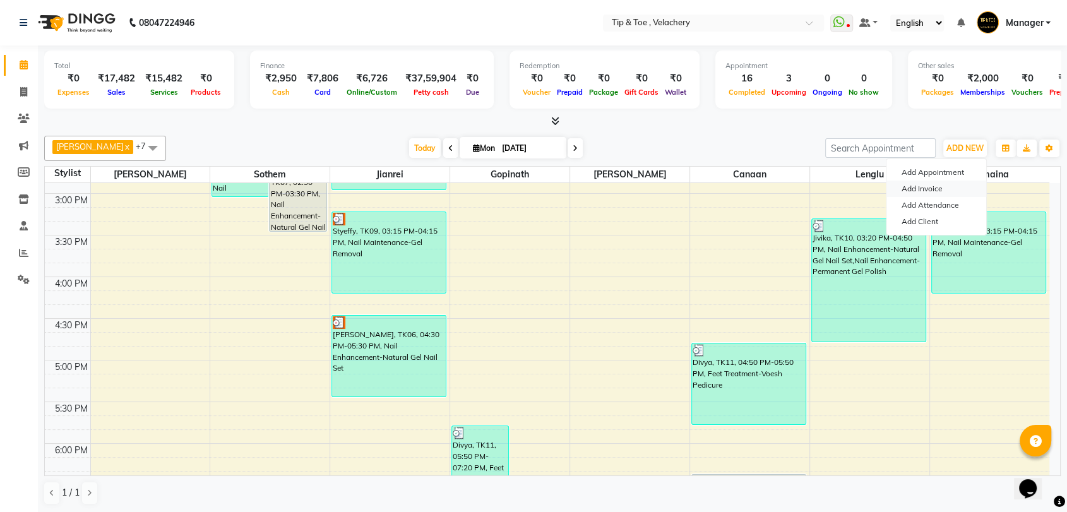
click at [919, 190] on link "Add Invoice" at bounding box center [936, 189] width 100 height 16
select select "service"
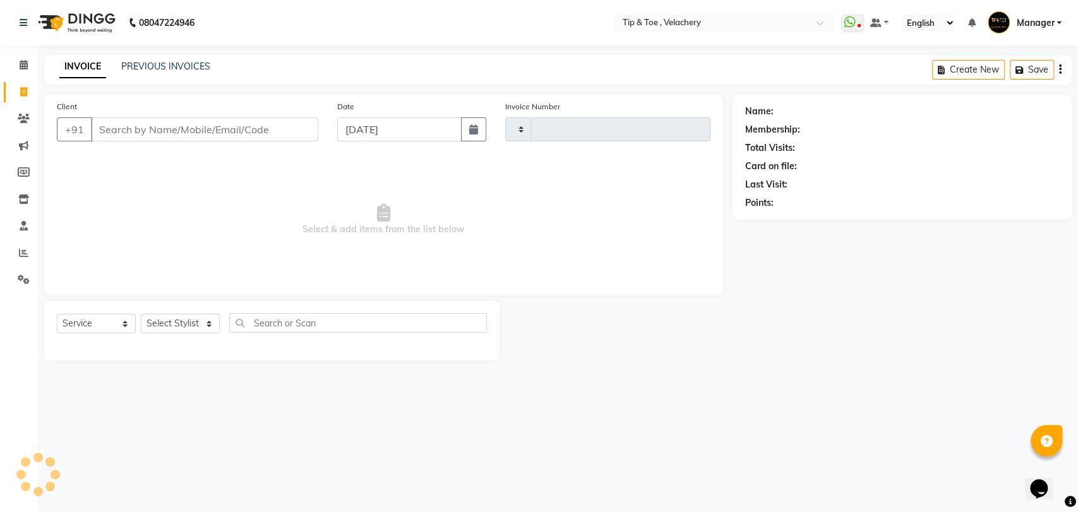
type input "1982"
select select "5863"
click at [173, 323] on select "Select Stylist" at bounding box center [180, 324] width 79 height 20
select select "63979"
click at [141, 314] on select "Select Stylist [PERSON_NAME] Gopinath Jianrei [PERSON_NAME] Manager [PERSON_NAM…" at bounding box center [180, 324] width 79 height 20
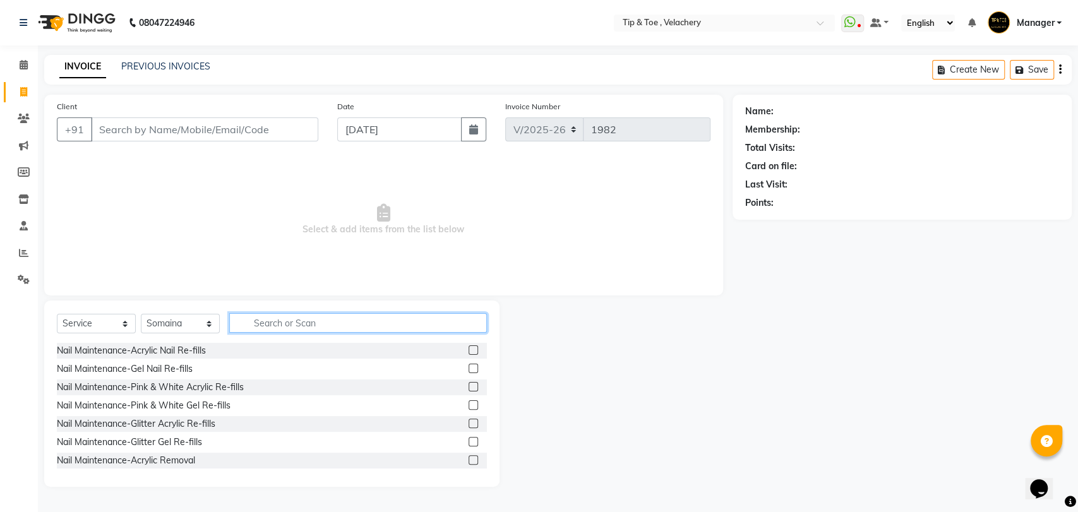
drag, startPoint x: 283, startPoint y: 321, endPoint x: 278, endPoint y: 326, distance: 7.6
click at [283, 322] on input "text" at bounding box center [358, 323] width 258 height 20
type input "m"
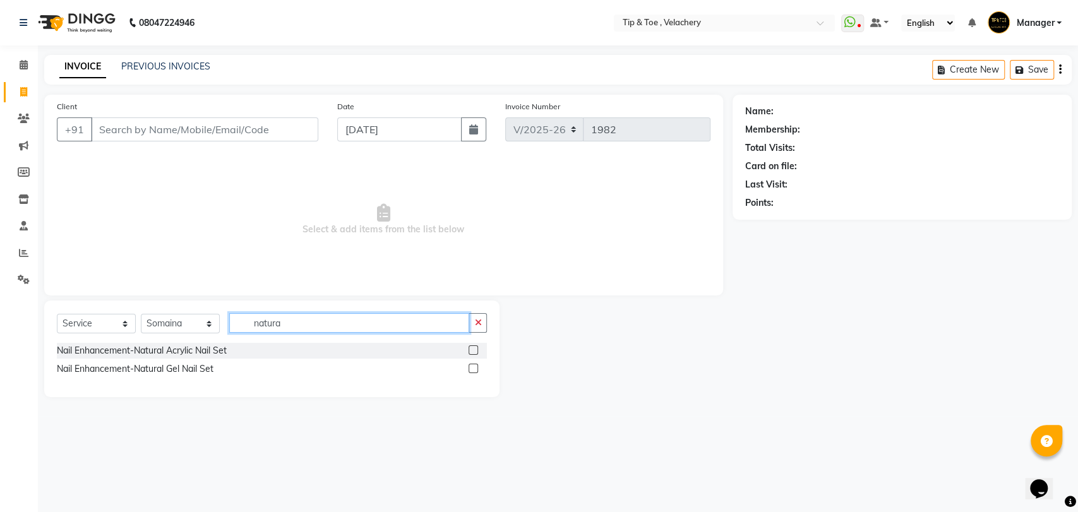
type input "natura"
click at [186, 361] on div "Nail Enhancement-Natural Gel Nail Set" at bounding box center [272, 369] width 430 height 16
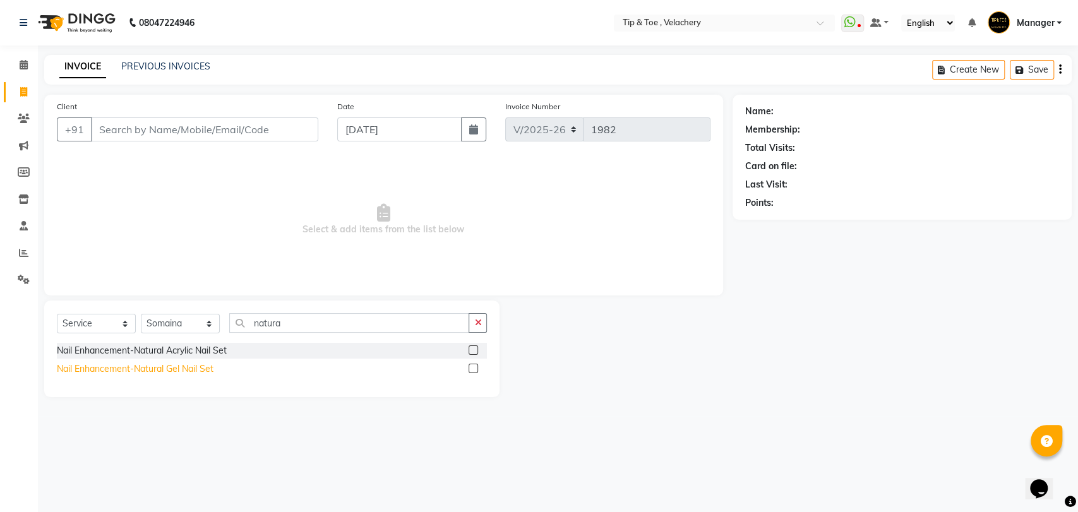
click at [192, 366] on div "Nail Enhancement-Natural Gel Nail Set" at bounding box center [135, 368] width 157 height 13
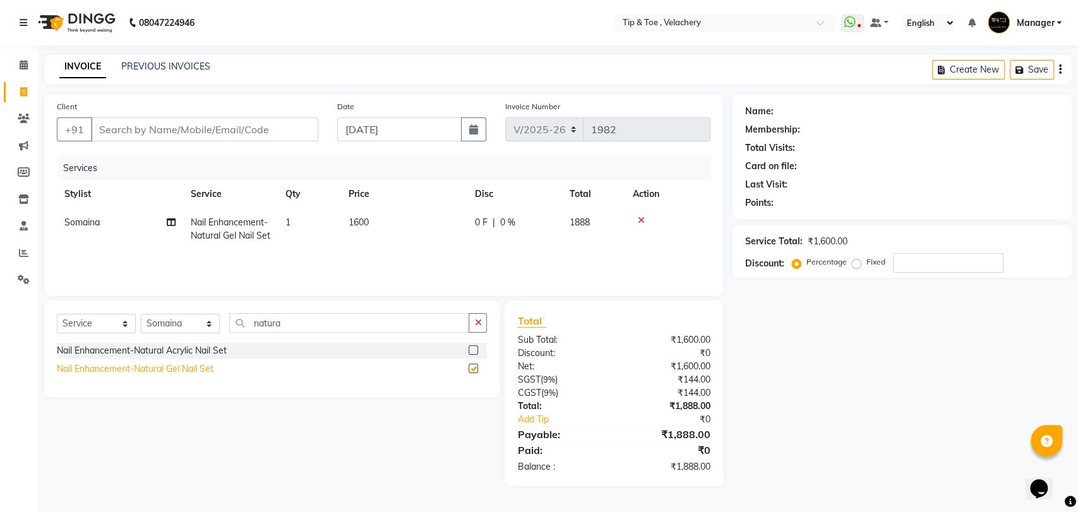
checkbox input "false"
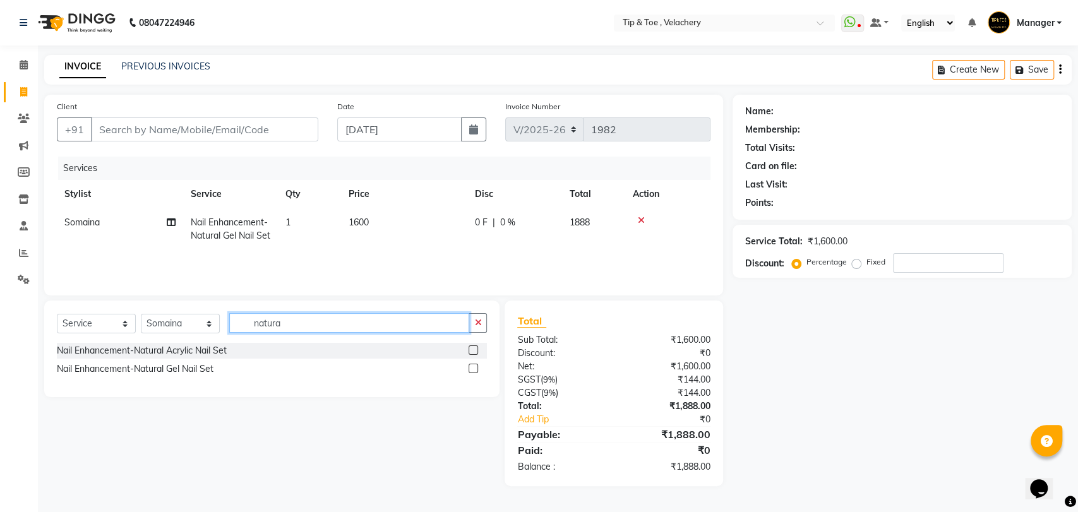
drag, startPoint x: 241, startPoint y: 325, endPoint x: 225, endPoint y: 326, distance: 15.8
click at [225, 326] on div "Select Service Product Membership Package Voucher Prepaid Gift Card Select Styl…" at bounding box center [272, 328] width 430 height 30
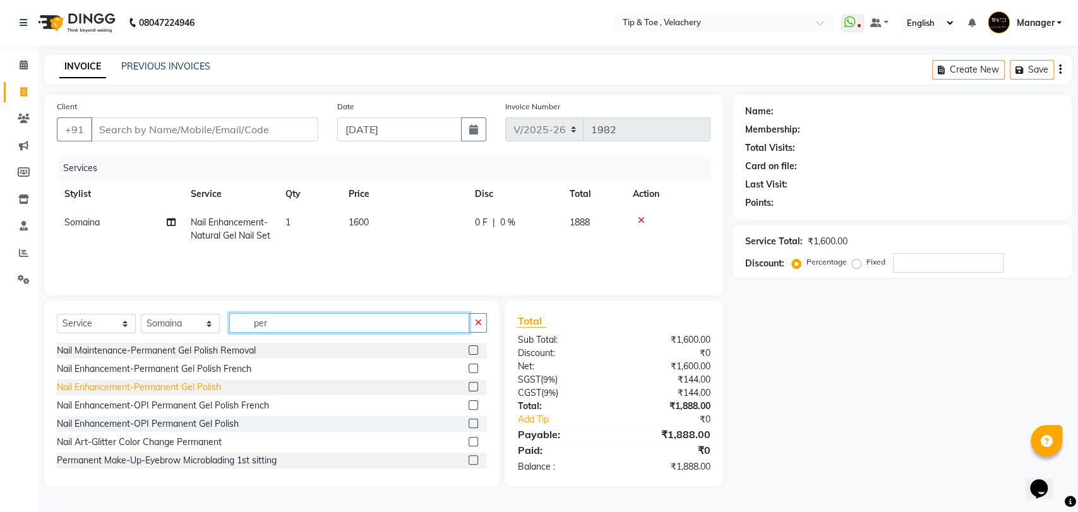
type input "per"
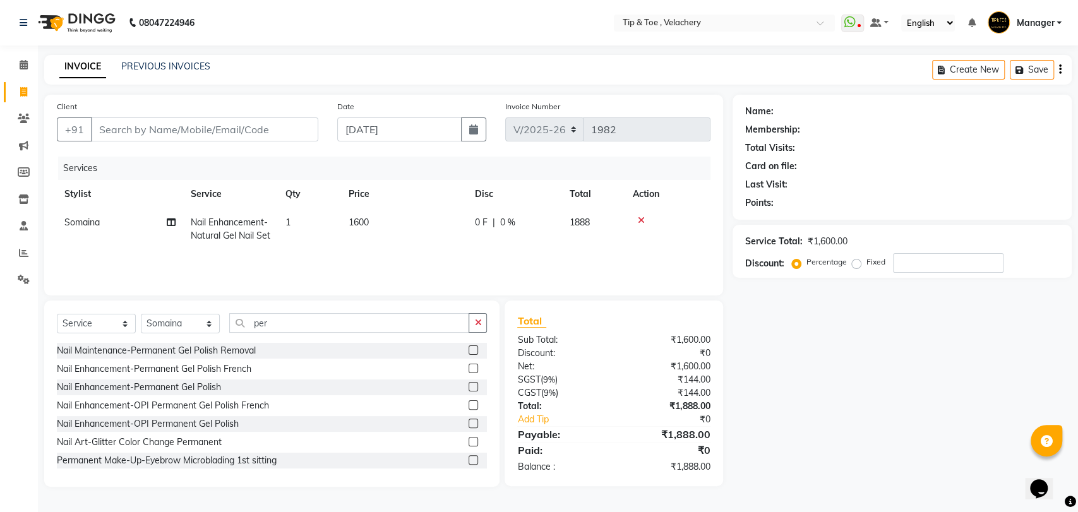
drag, startPoint x: 177, startPoint y: 384, endPoint x: 199, endPoint y: 373, distance: 24.8
click at [177, 384] on div "Nail Enhancement-Permanent Gel Polish" at bounding box center [139, 387] width 164 height 13
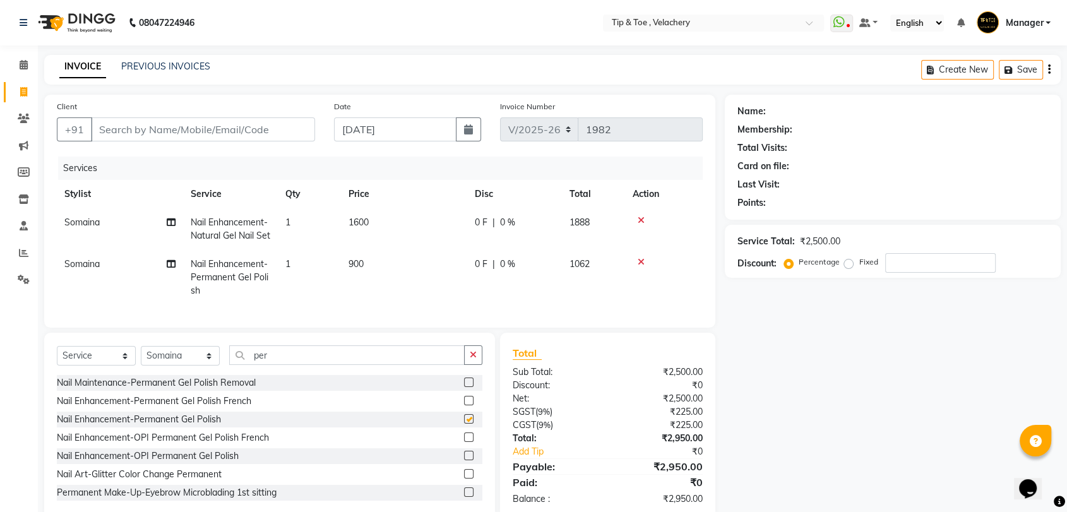
checkbox input "false"
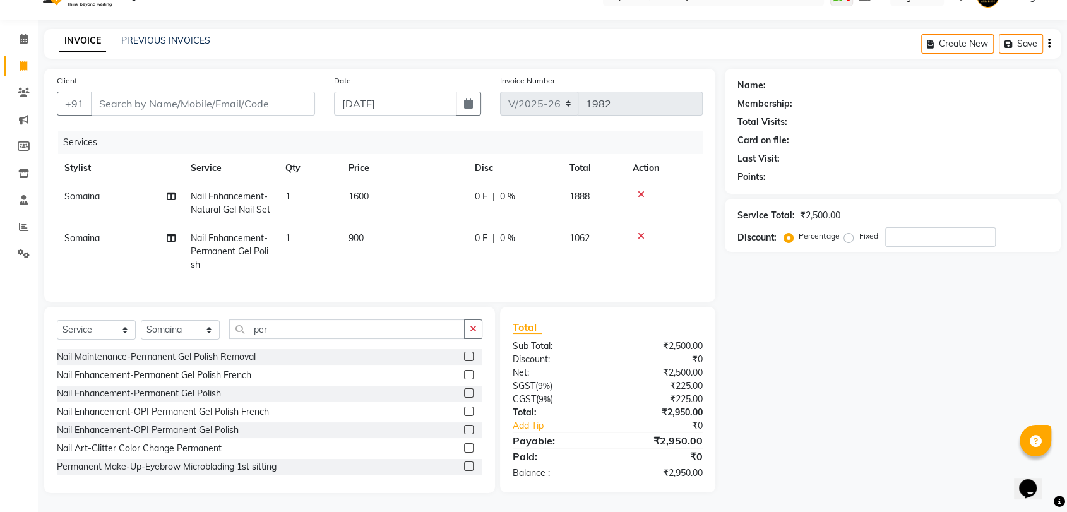
click at [222, 242] on span "Nail Enhancement-Permanent Gel Polish" at bounding box center [230, 251] width 78 height 38
select select "63979"
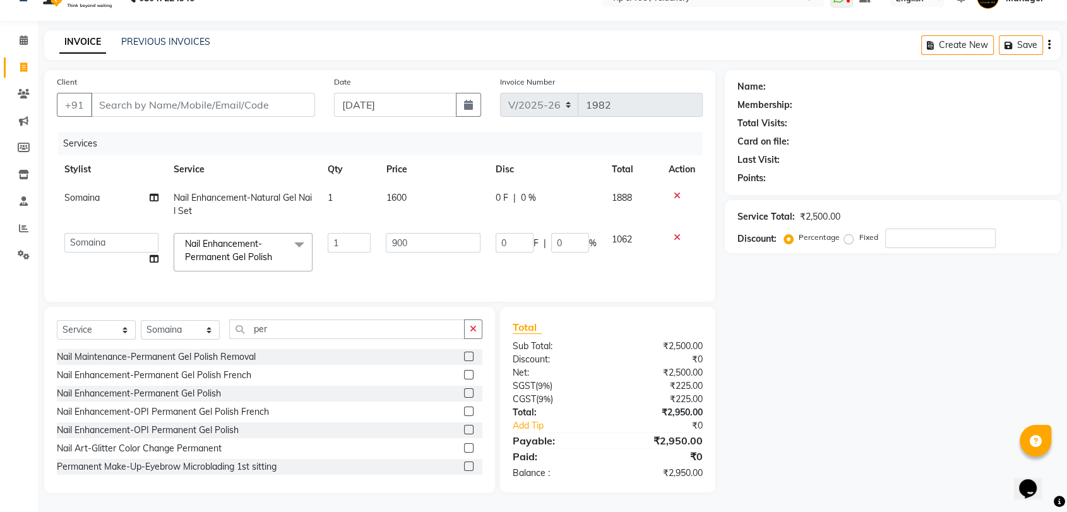
scroll to position [35, 0]
drag, startPoint x: 268, startPoint y: 246, endPoint x: 274, endPoint y: 263, distance: 17.6
click at [268, 251] on span "Nail Enhancement-Permanent Gel Polish" at bounding box center [228, 250] width 87 height 25
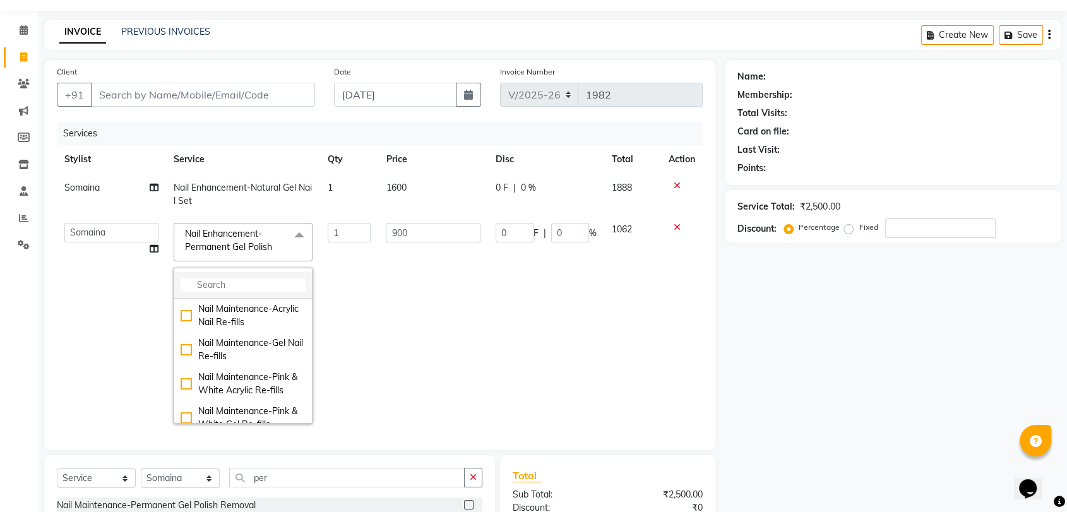
click at [272, 285] on input "multiselect-search" at bounding box center [243, 284] width 125 height 13
type input "opi"
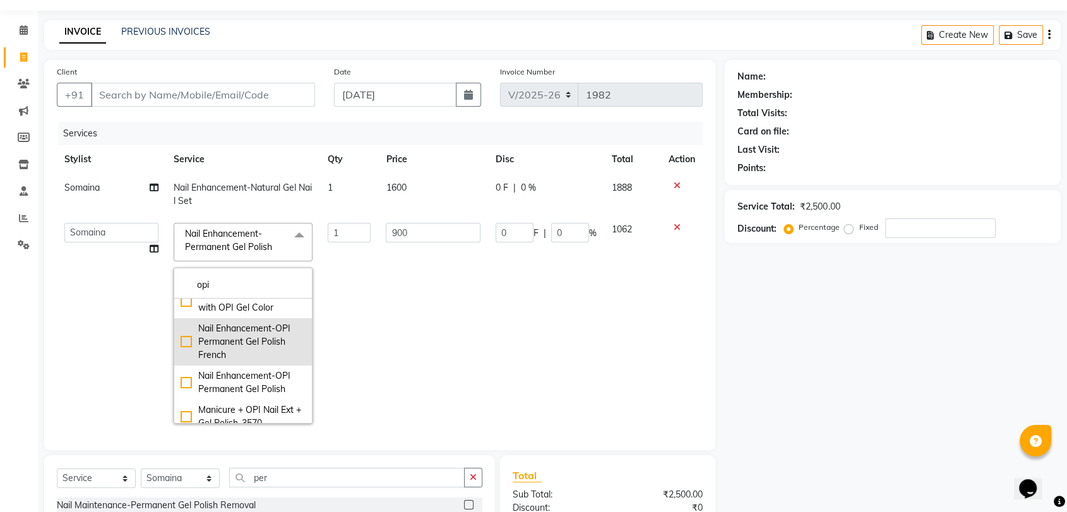
click at [252, 348] on div "Nail Enhancement-OPI Permanent Gel Polish French" at bounding box center [243, 342] width 125 height 40
checkbox input "true"
type input "1500"
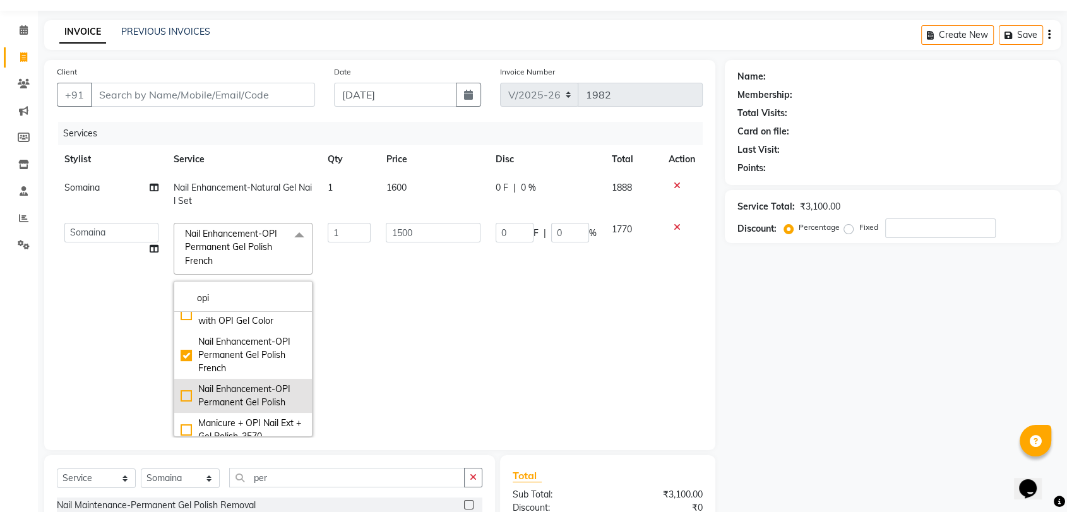
click at [277, 407] on div "Nail Enhancement-OPI Permanent Gel Polish" at bounding box center [243, 396] width 125 height 27
checkbox input "false"
checkbox input "true"
type input "1300"
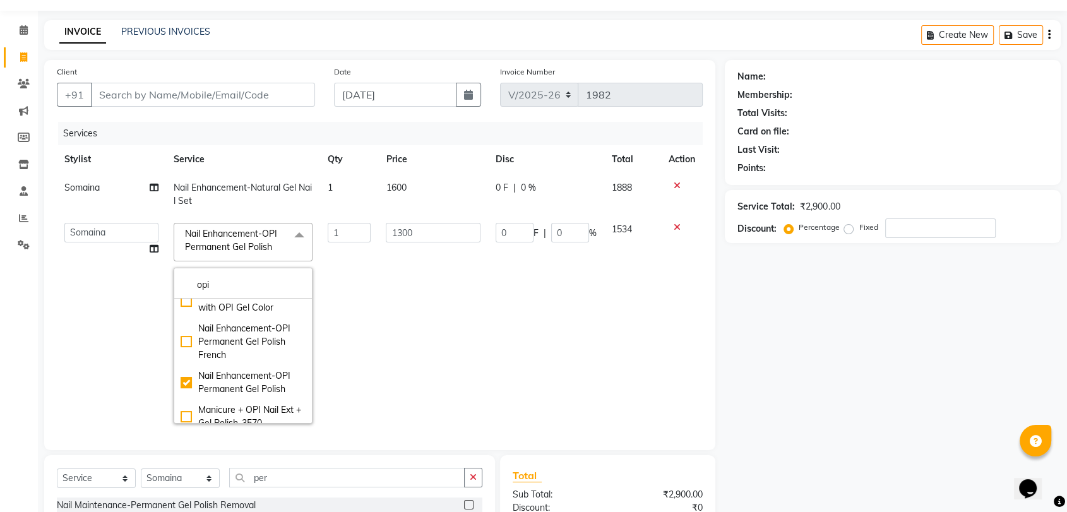
click at [416, 355] on td "1300" at bounding box center [432, 323] width 109 height 216
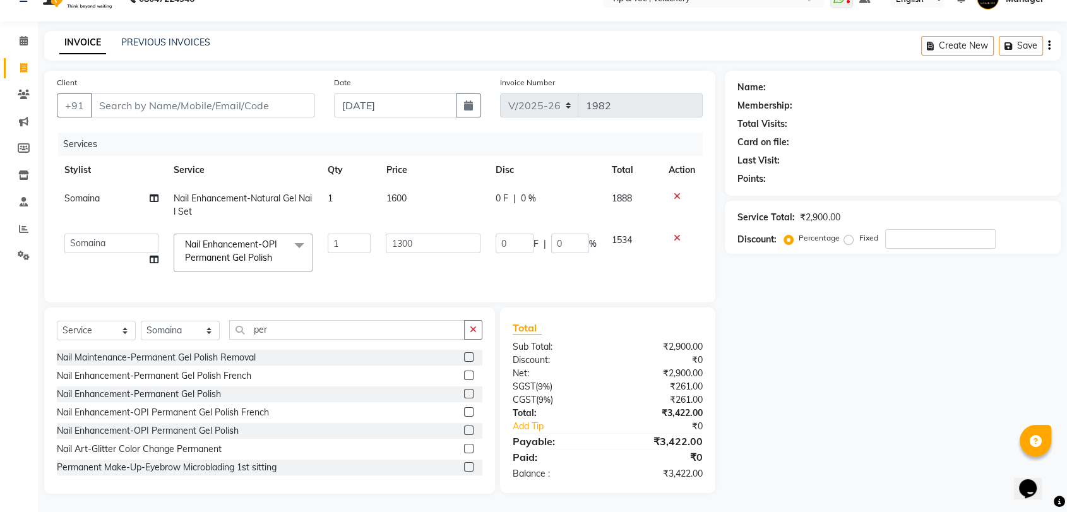
scroll to position [35, 0]
click at [258, 103] on input "Client" at bounding box center [203, 105] width 224 height 24
drag, startPoint x: 291, startPoint y: 336, endPoint x: 210, endPoint y: 336, distance: 81.4
click at [210, 336] on div "Select Service Product Membership Package Voucher Prepaid Gift Card Select Styl…" at bounding box center [270, 334] width 426 height 30
type input "t"
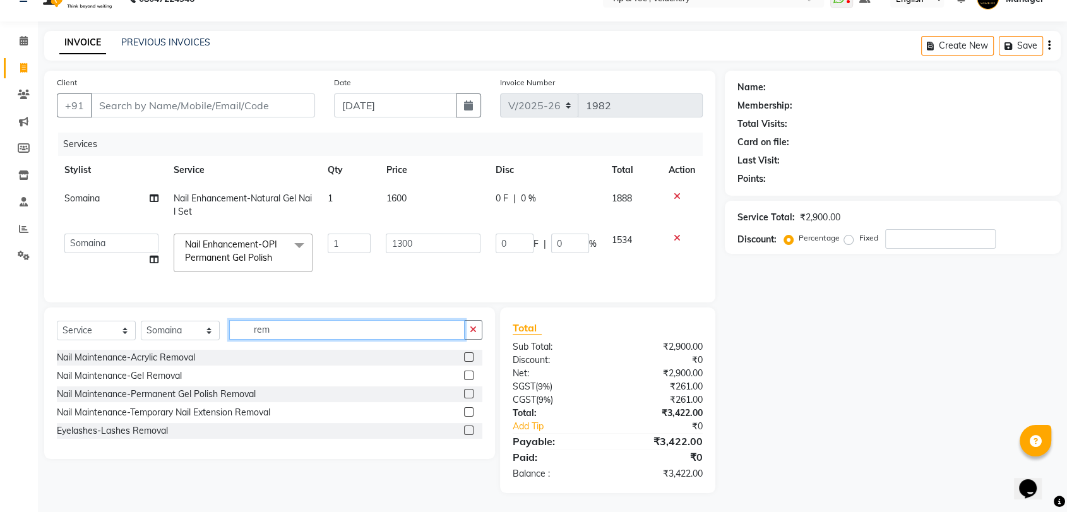
scroll to position [34, 0]
type input "remo"
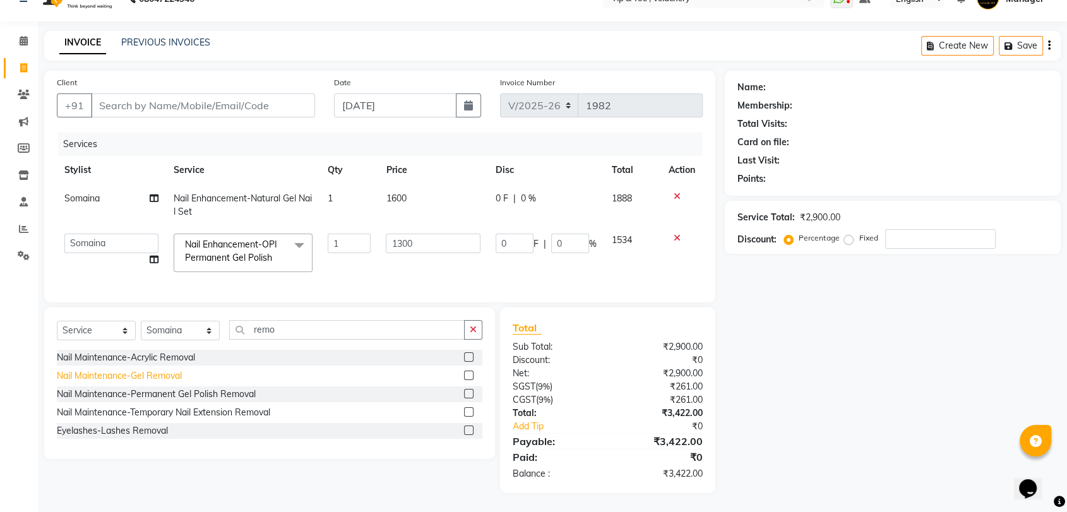
click at [158, 376] on div "Nail Maintenance-Gel Removal" at bounding box center [119, 375] width 125 height 13
checkbox input "false"
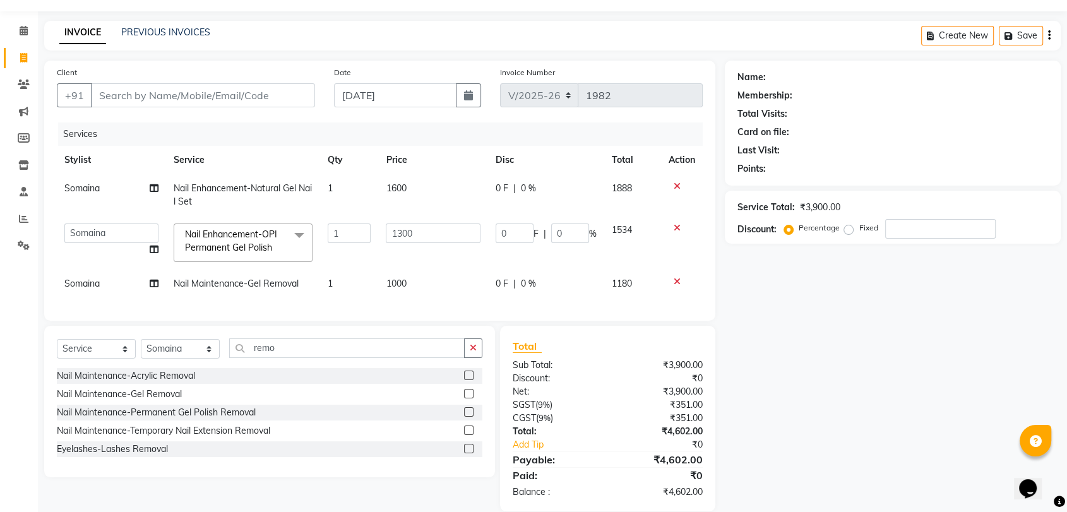
scroll to position [63, 0]
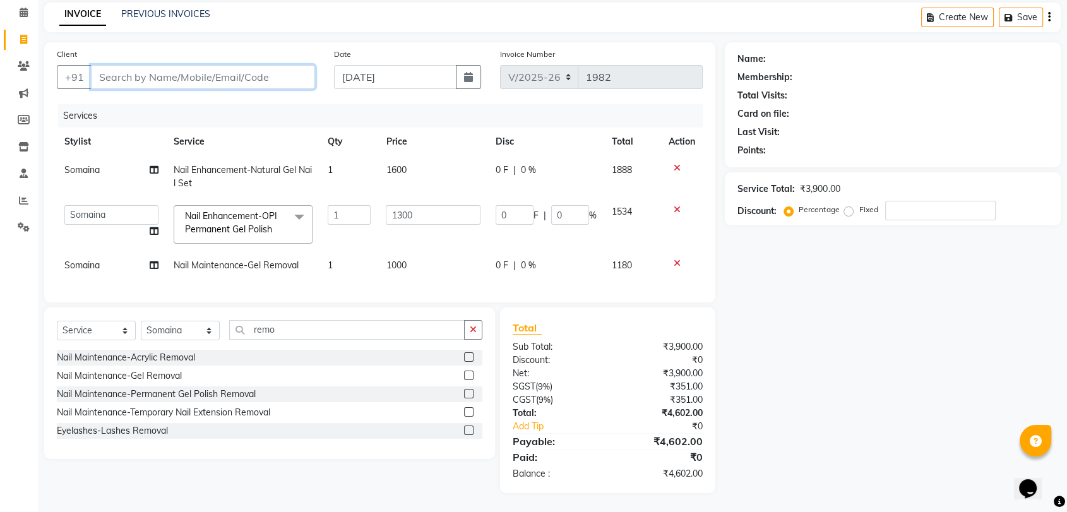
drag, startPoint x: 179, startPoint y: 59, endPoint x: 187, endPoint y: 60, distance: 7.6
click at [179, 65] on input "Client" at bounding box center [203, 77] width 224 height 24
type input "9"
type input "0"
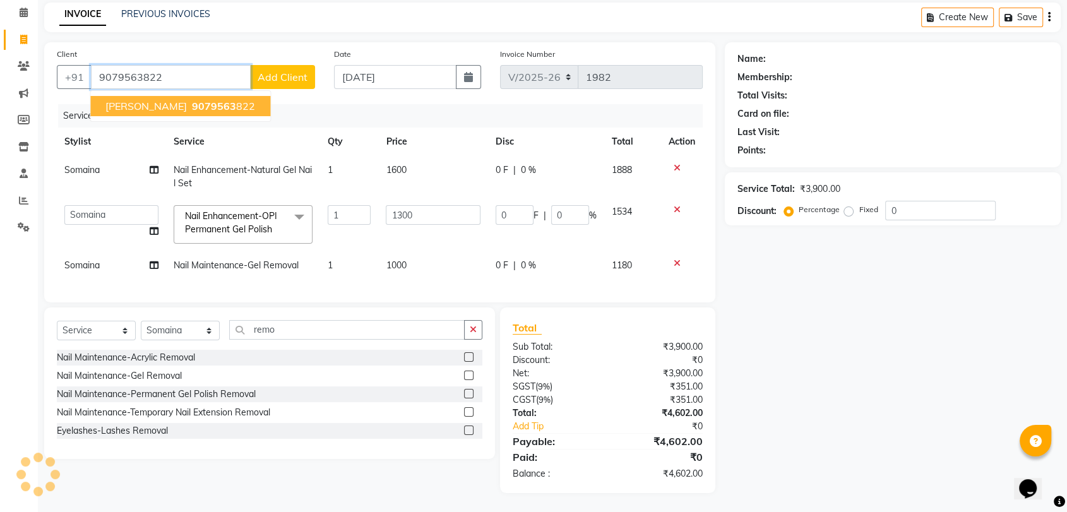
type input "9079563822"
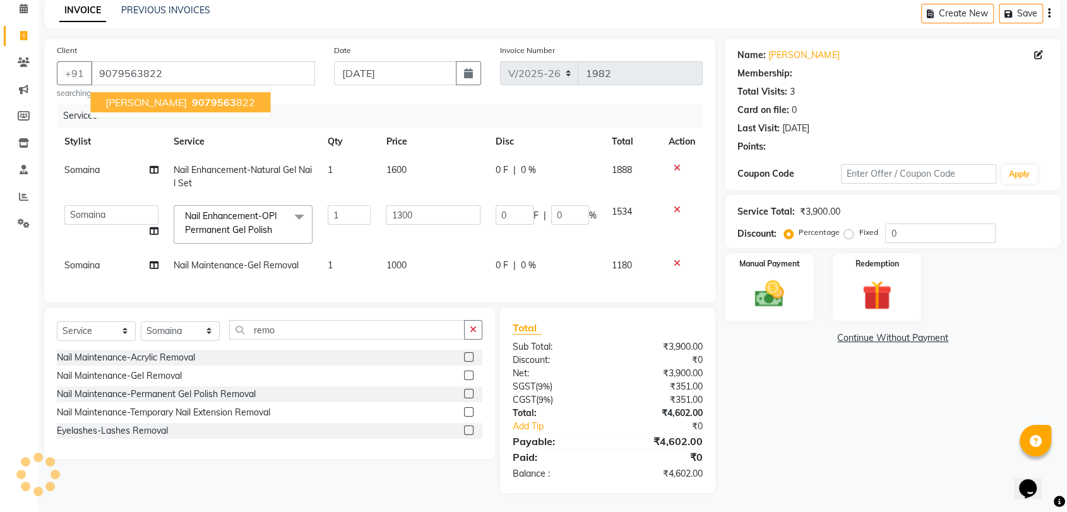
type input "260"
type input "20"
select select "1: Object"
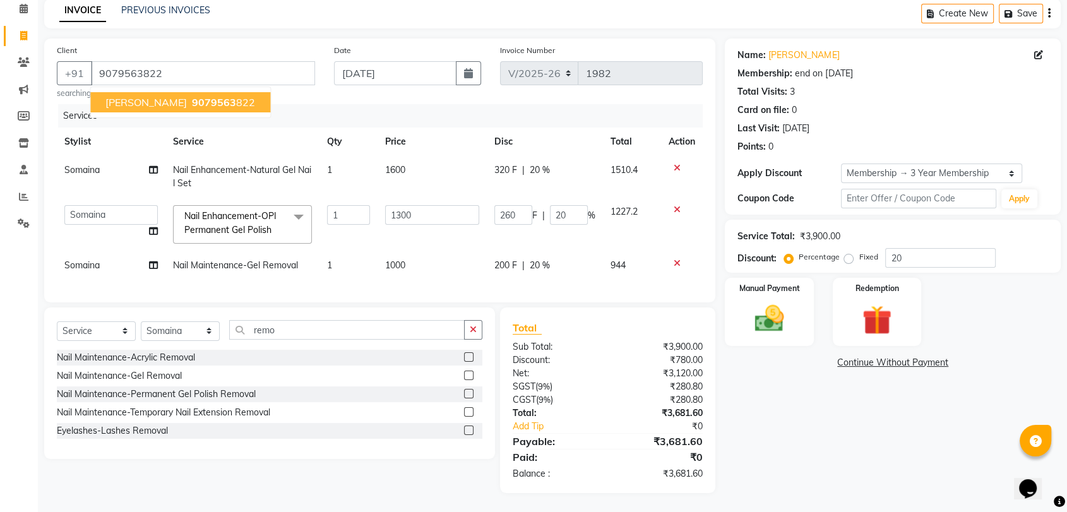
click at [167, 97] on span "[PERSON_NAME]" at bounding box center [145, 102] width 81 height 13
type input "0"
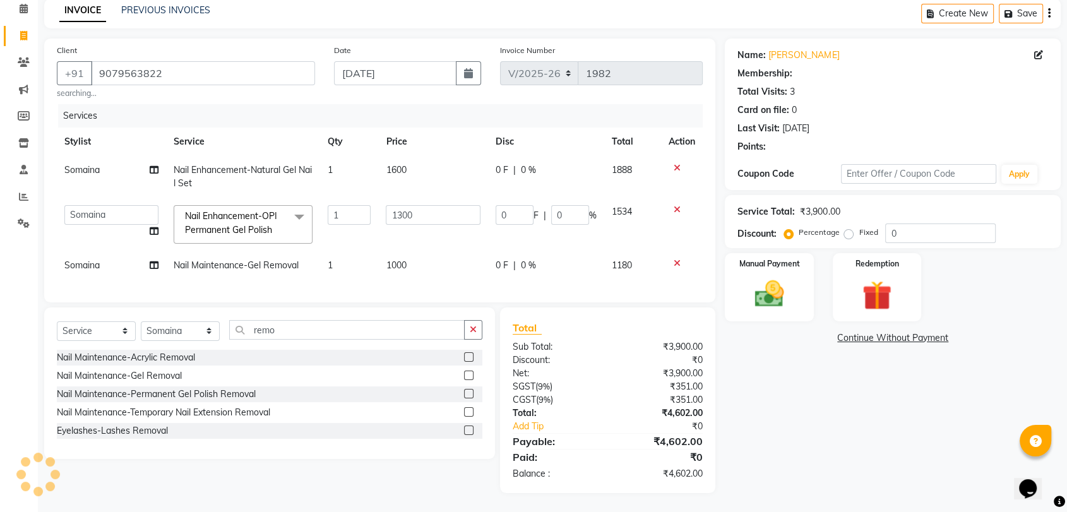
type input "260"
type input "20"
select select "1: Object"
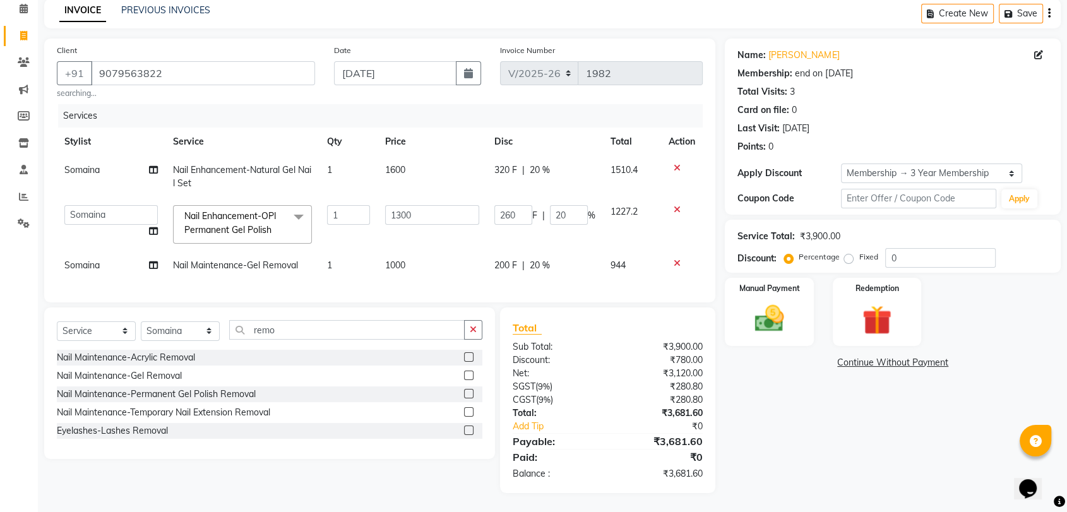
type input "20"
click at [768, 306] on img at bounding box center [768, 318] width 49 height 35
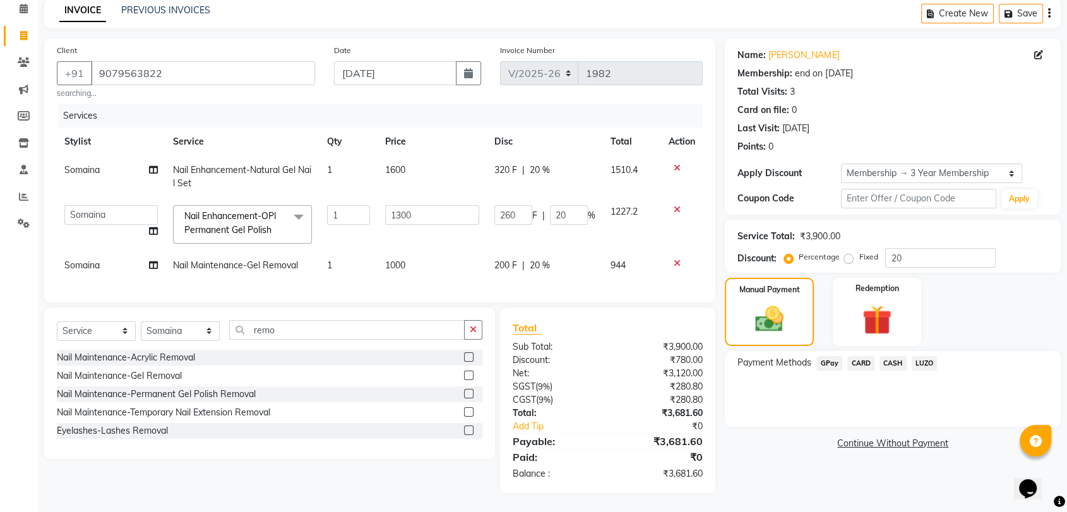
click at [831, 356] on span "GPay" at bounding box center [829, 363] width 26 height 15
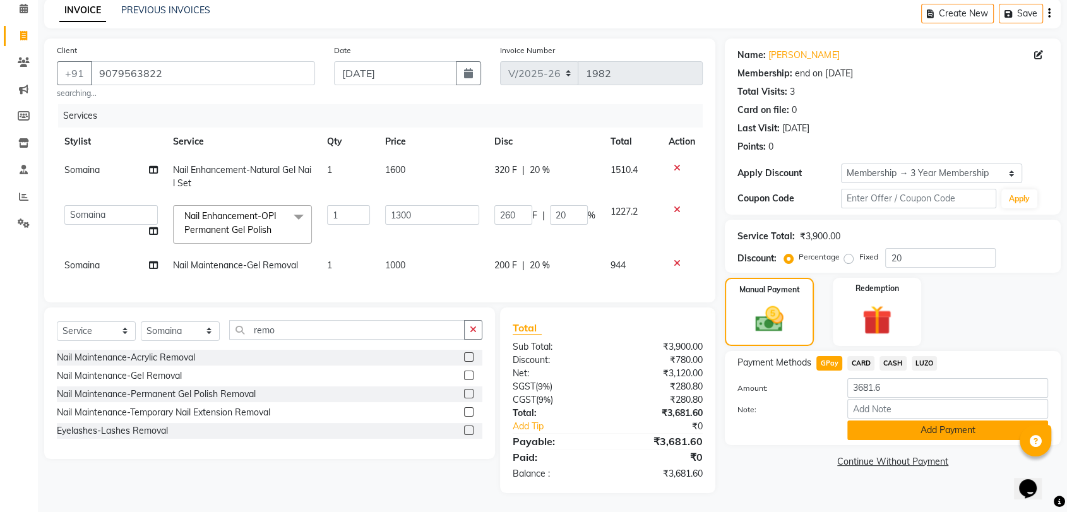
click at [918, 420] on button "Add Payment" at bounding box center [947, 430] width 201 height 20
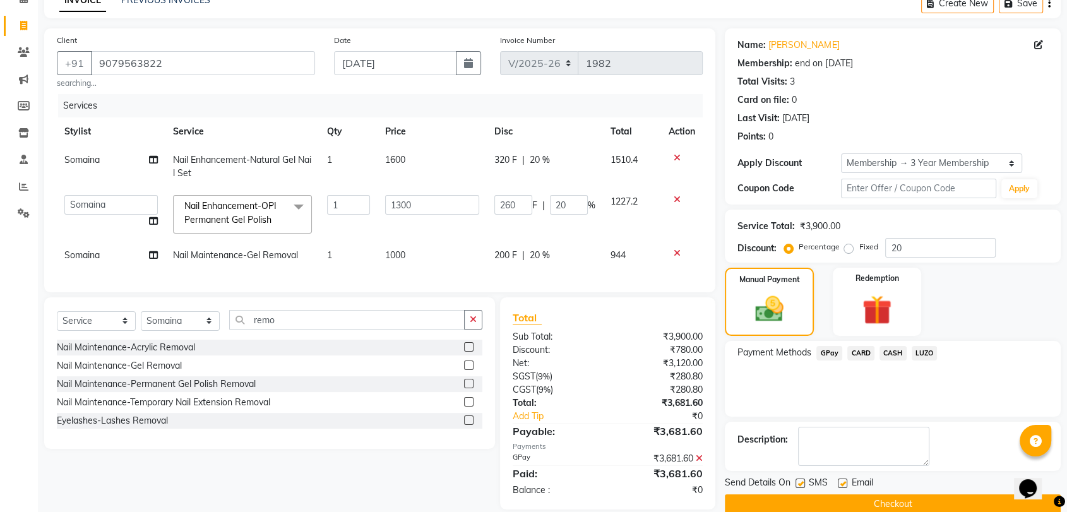
scroll to position [93, 0]
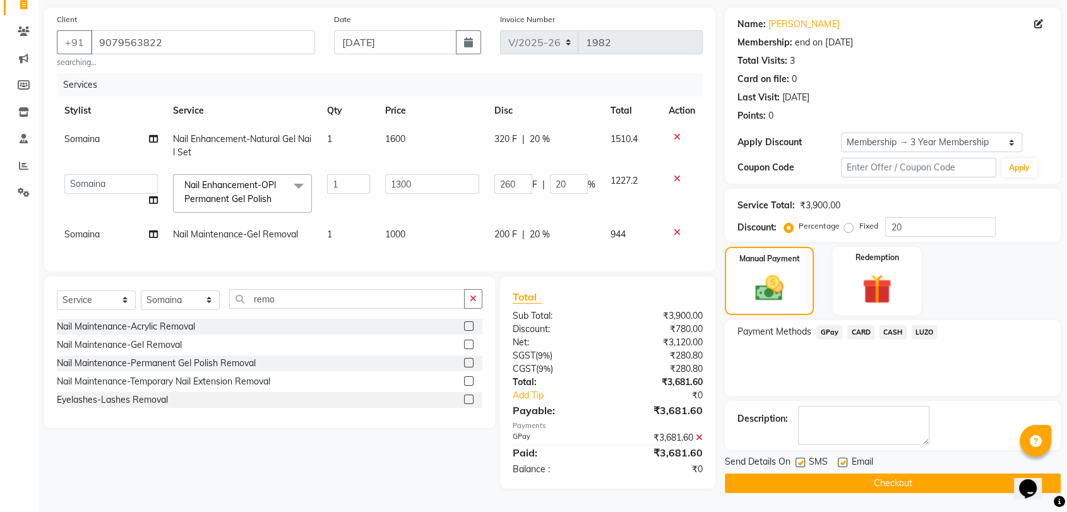
drag, startPoint x: 843, startPoint y: 454, endPoint x: 850, endPoint y: 473, distance: 21.0
click at [843, 458] on label at bounding box center [842, 462] width 9 height 9
click at [843, 459] on input "checkbox" at bounding box center [842, 463] width 8 height 8
checkbox input "false"
click at [864, 477] on button "Checkout" at bounding box center [893, 483] width 336 height 20
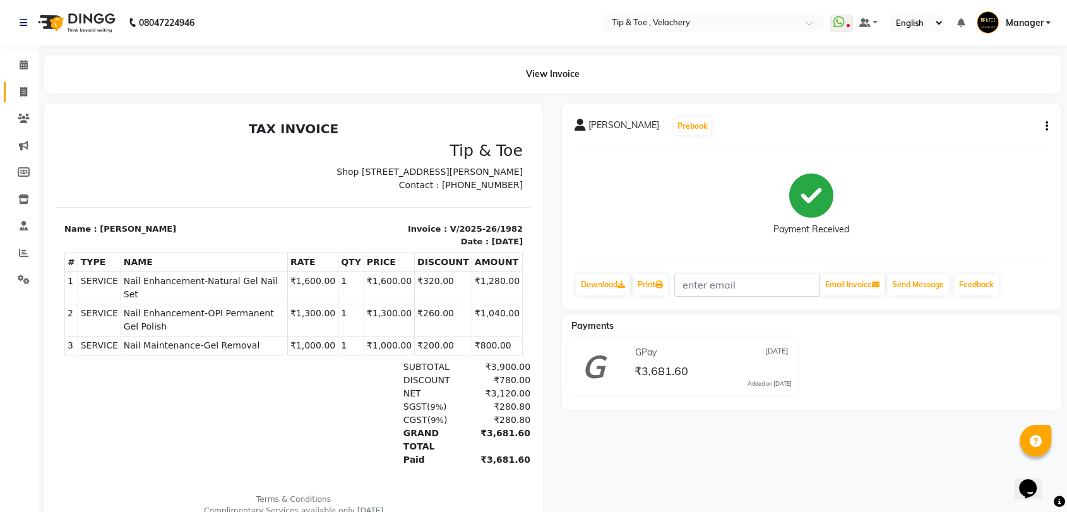
click at [28, 95] on span at bounding box center [24, 92] width 22 height 15
select select "service"
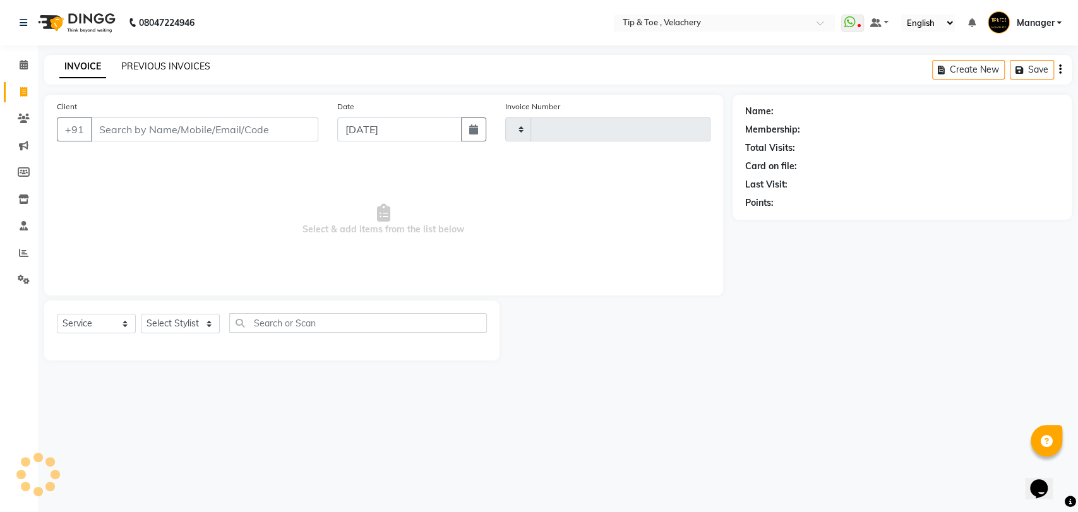
type input "1985"
click at [180, 68] on link "PREVIOUS INVOICES" at bounding box center [165, 66] width 89 height 11
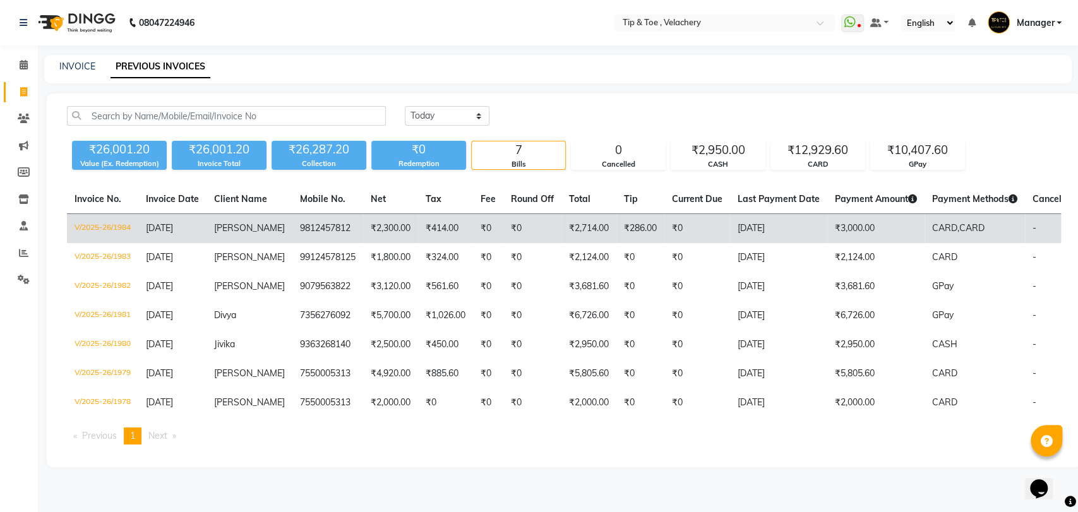
click at [624, 225] on td "₹286.00" at bounding box center [640, 229] width 48 height 30
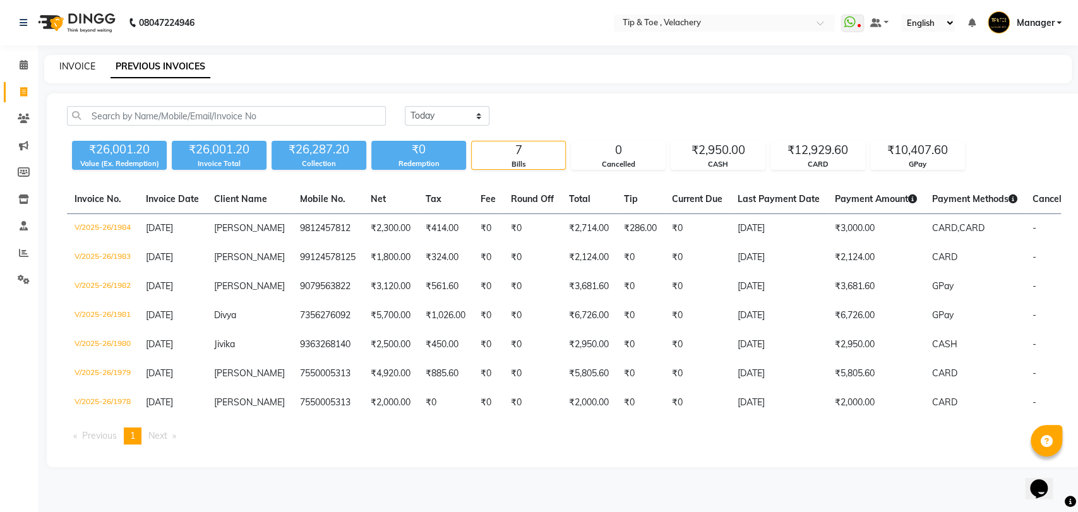
click at [78, 69] on link "INVOICE" at bounding box center [77, 66] width 36 height 11
select select "service"
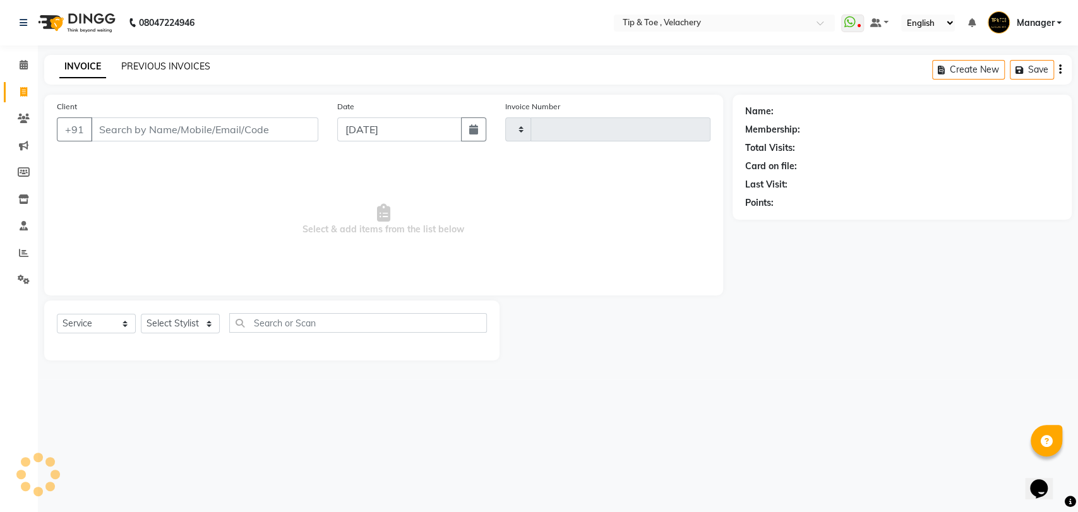
type input "1986"
select select "5863"
click at [184, 64] on link "PREVIOUS INVOICES" at bounding box center [165, 66] width 89 height 11
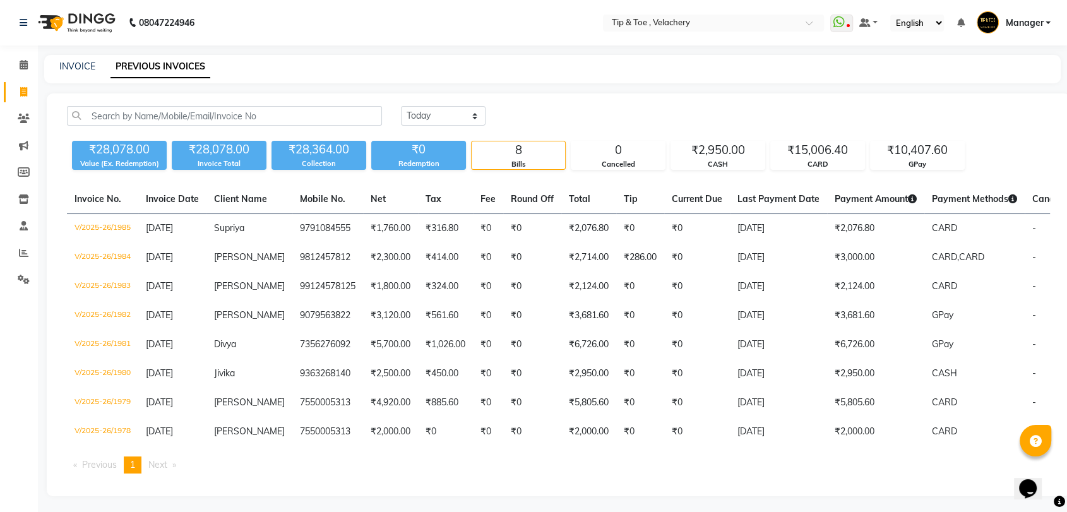
scroll to position [27, 0]
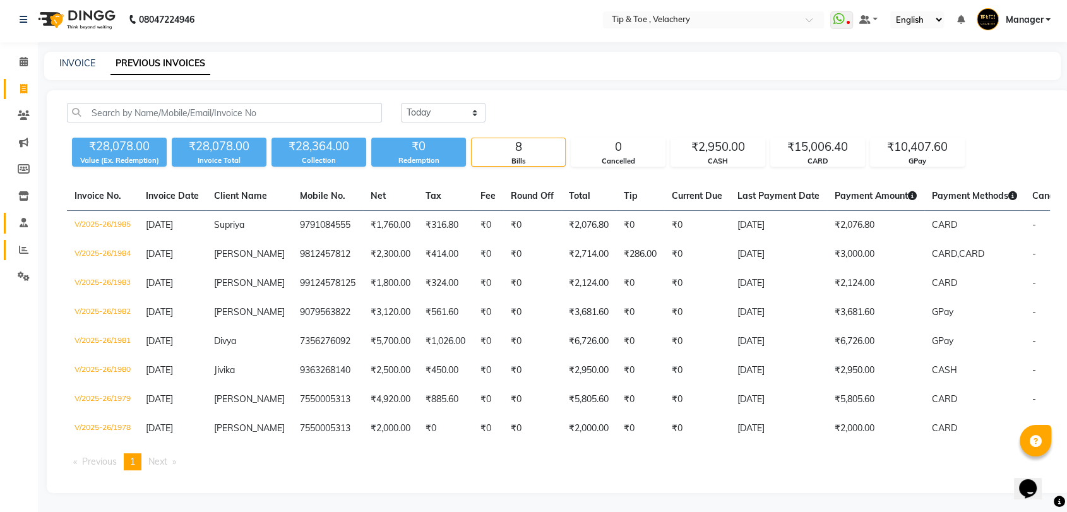
drag, startPoint x: 17, startPoint y: 223, endPoint x: 25, endPoint y: 223, distance: 7.6
click at [16, 243] on span at bounding box center [24, 250] width 22 height 15
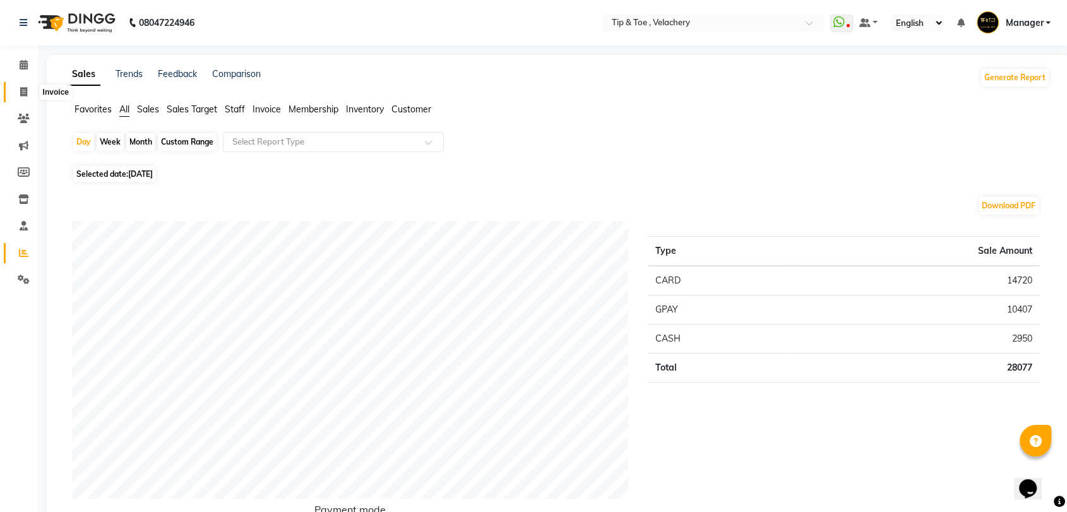
drag, startPoint x: 20, startPoint y: 92, endPoint x: 60, endPoint y: 89, distance: 39.9
click at [20, 92] on icon at bounding box center [23, 91] width 7 height 9
select select "service"
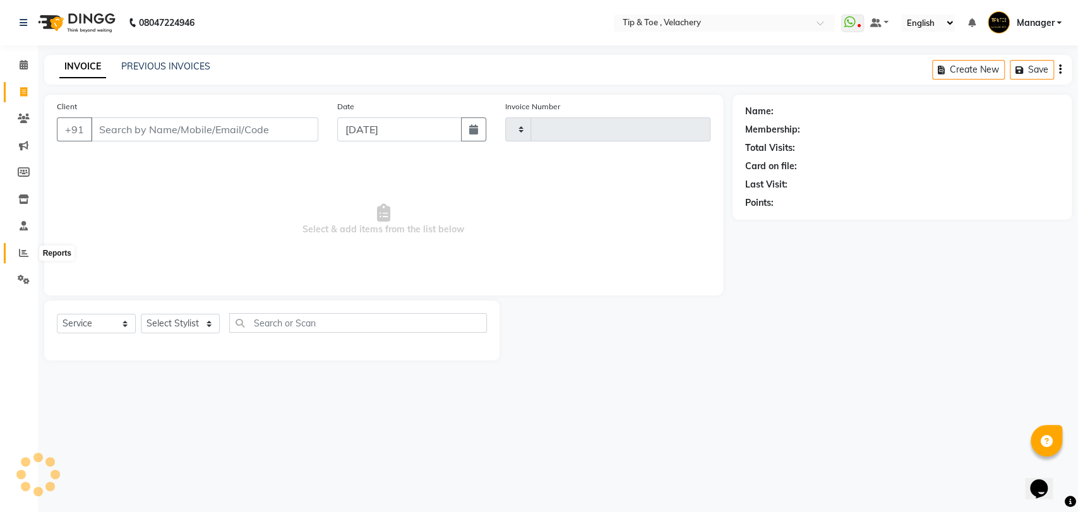
click at [29, 253] on span at bounding box center [24, 253] width 22 height 15
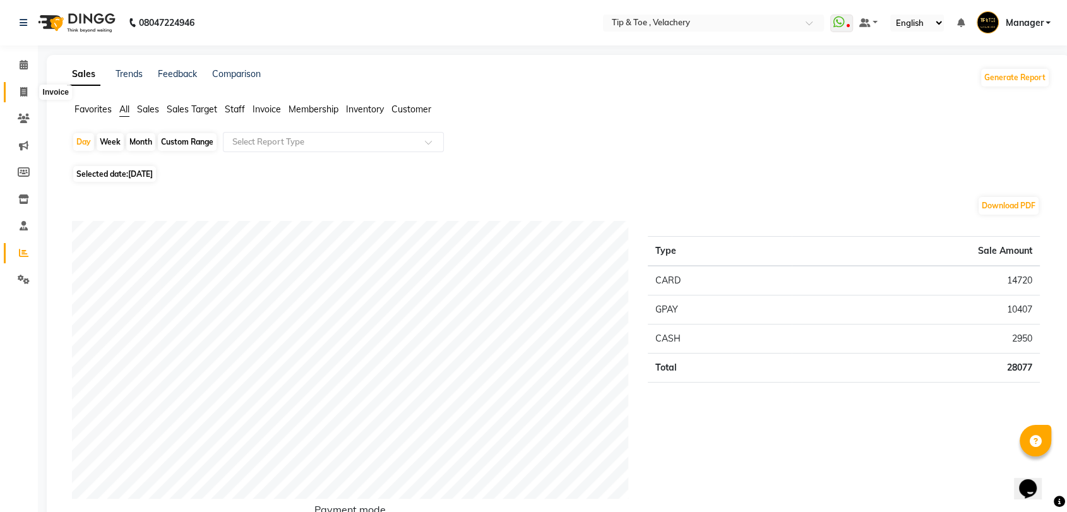
click at [28, 90] on span at bounding box center [24, 92] width 22 height 15
select select "service"
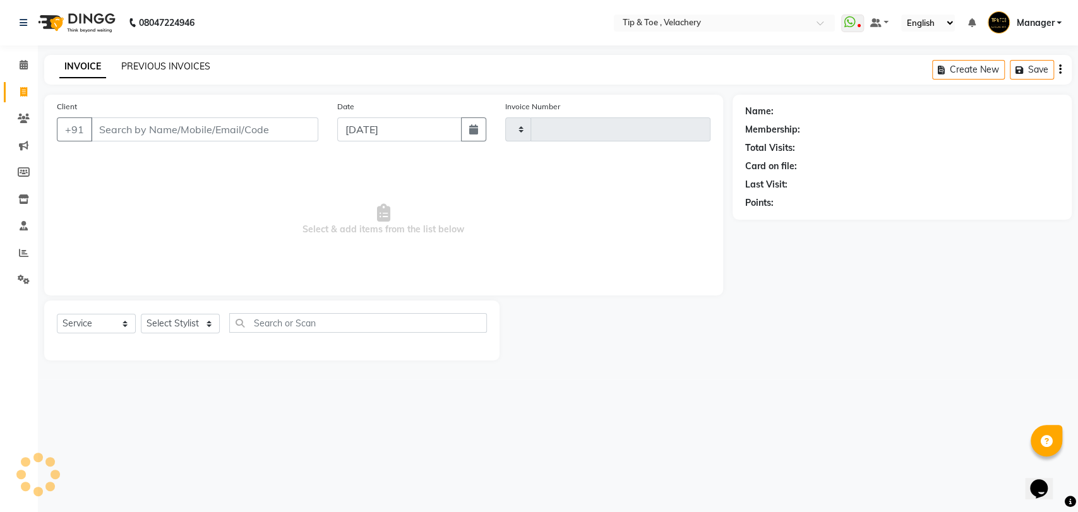
type input "1986"
click at [169, 64] on link "PREVIOUS INVOICES" at bounding box center [165, 66] width 89 height 11
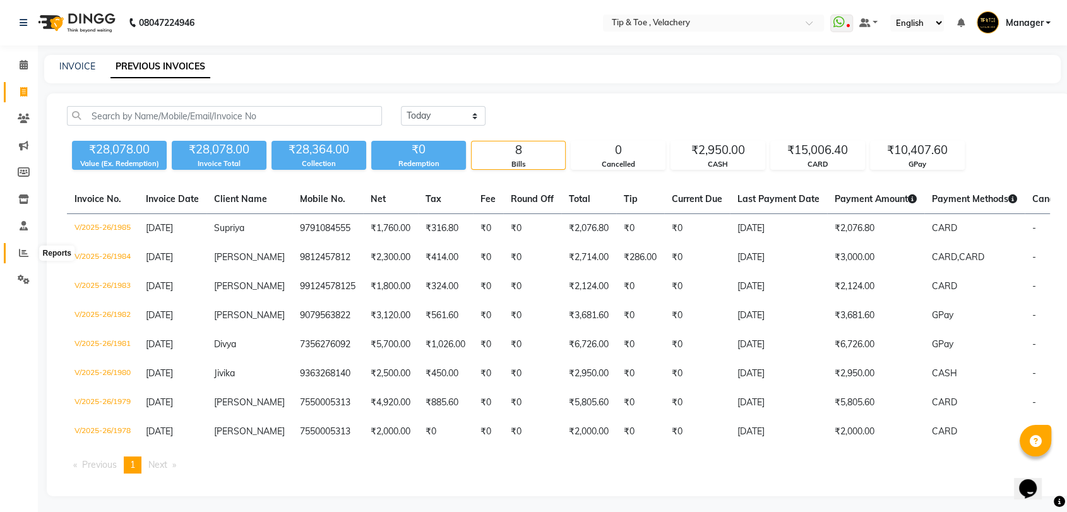
click at [24, 254] on icon at bounding box center [23, 252] width 9 height 9
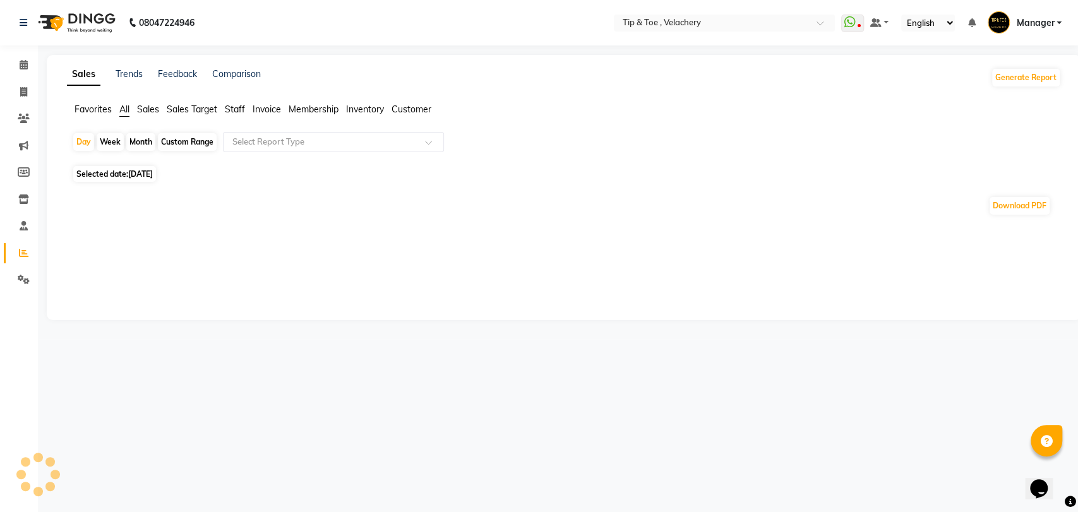
drag, startPoint x: 227, startPoint y: 112, endPoint x: 235, endPoint y: 112, distance: 8.2
click at [227, 112] on span "Staff" at bounding box center [235, 109] width 20 height 11
click at [233, 112] on span "Staff" at bounding box center [235, 109] width 20 height 11
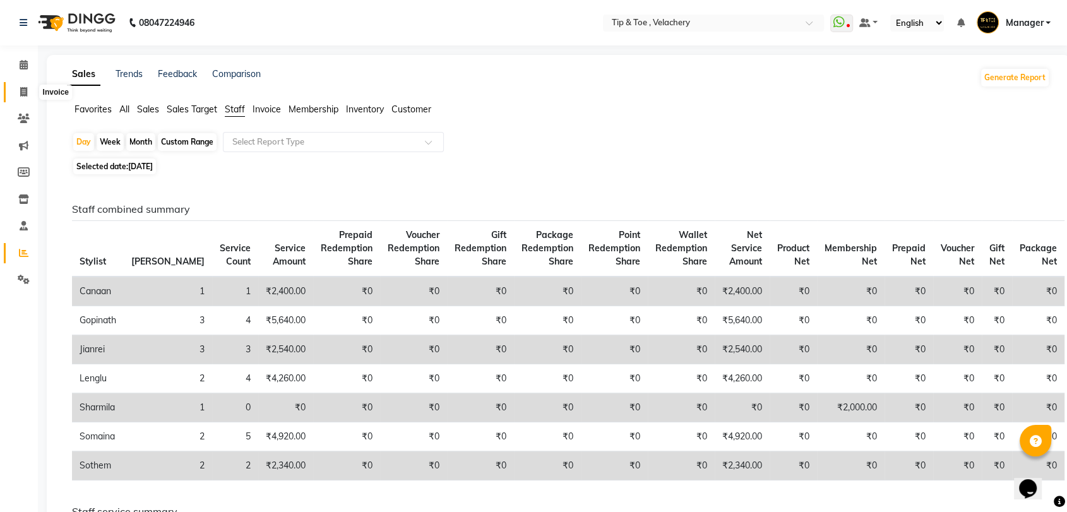
click at [17, 86] on span at bounding box center [24, 92] width 22 height 15
select select "service"
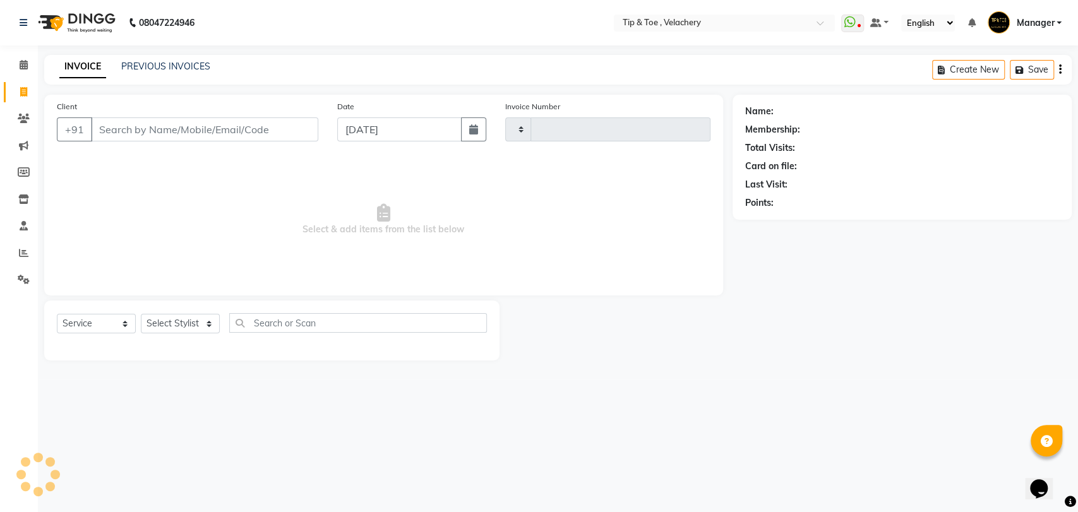
type input "1986"
select select "5863"
click at [160, 80] on div "INVOICE PREVIOUS INVOICES Create New Save" at bounding box center [557, 70] width 1027 height 30
click at [172, 67] on link "PREVIOUS INVOICES" at bounding box center [165, 66] width 89 height 11
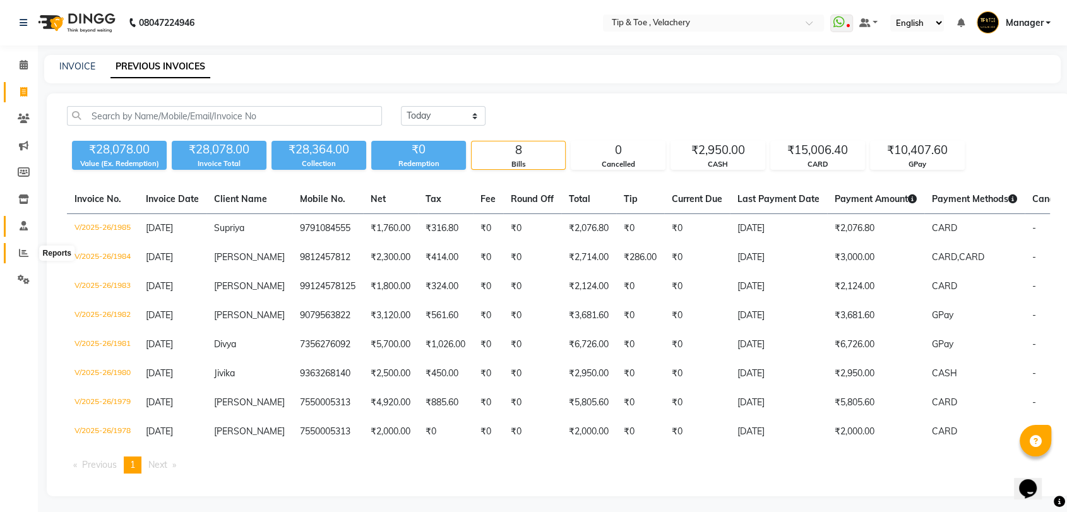
drag, startPoint x: 23, startPoint y: 255, endPoint x: 13, endPoint y: 226, distance: 31.0
click at [24, 254] on icon at bounding box center [23, 252] width 9 height 9
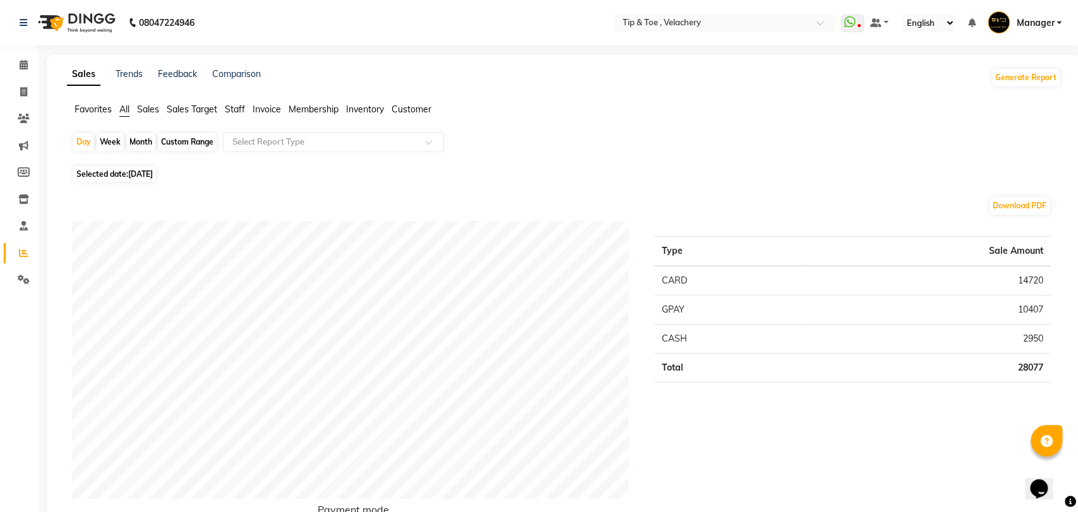
drag, startPoint x: 229, startPoint y: 104, endPoint x: 384, endPoint y: 119, distance: 156.0
click at [228, 104] on span "Staff" at bounding box center [235, 109] width 20 height 11
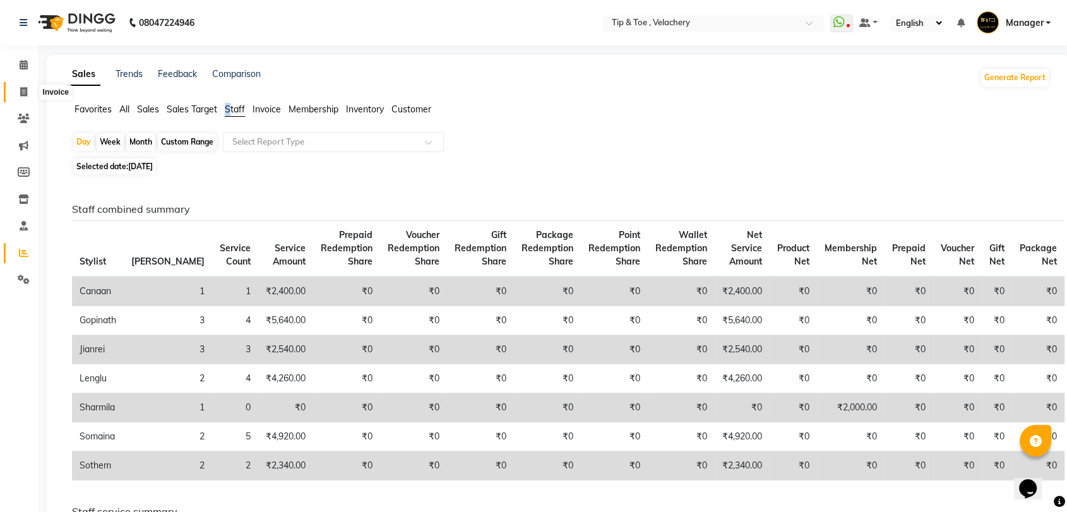
click at [23, 87] on icon at bounding box center [23, 91] width 7 height 9
select select "service"
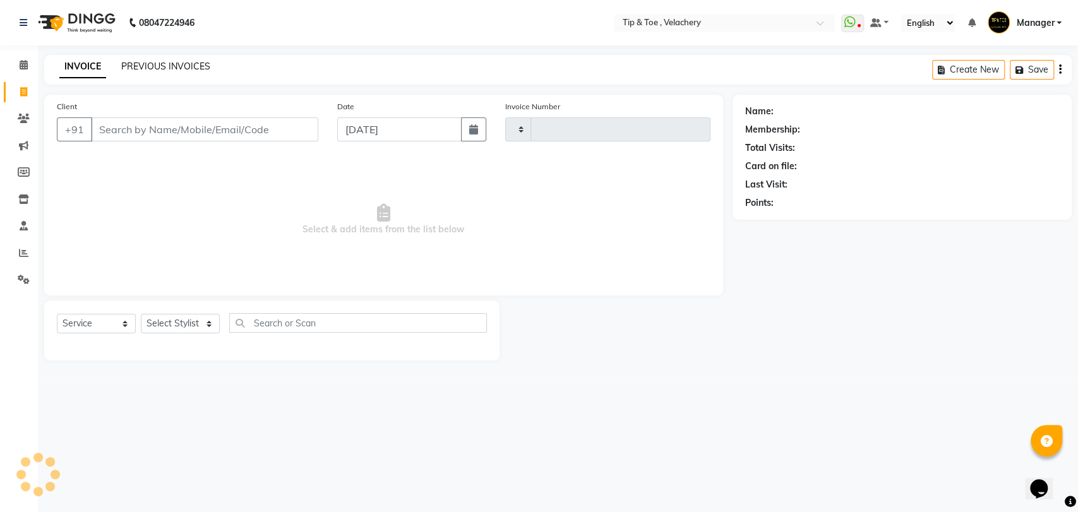
click at [164, 63] on link "PREVIOUS INVOICES" at bounding box center [165, 66] width 89 height 11
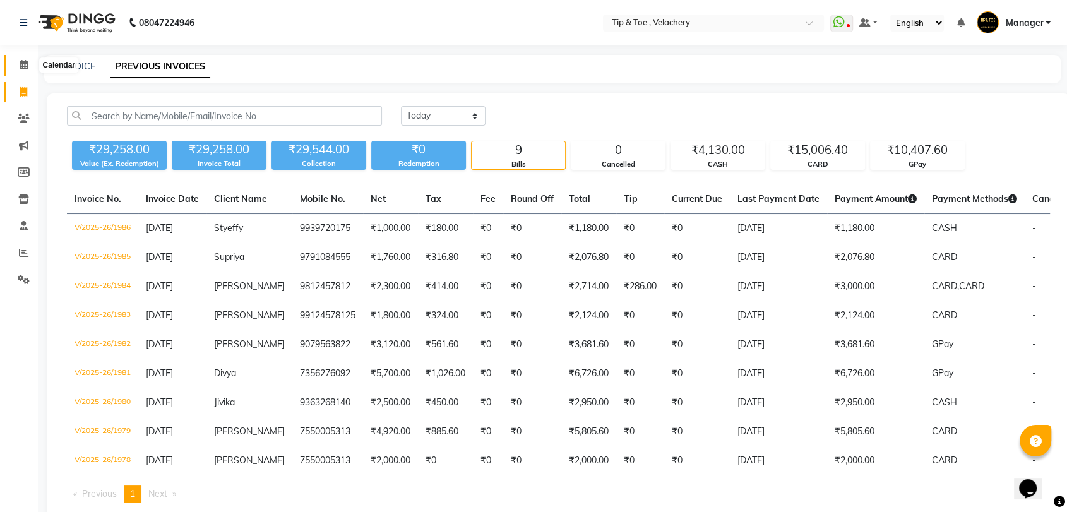
click at [27, 67] on icon at bounding box center [24, 64] width 8 height 9
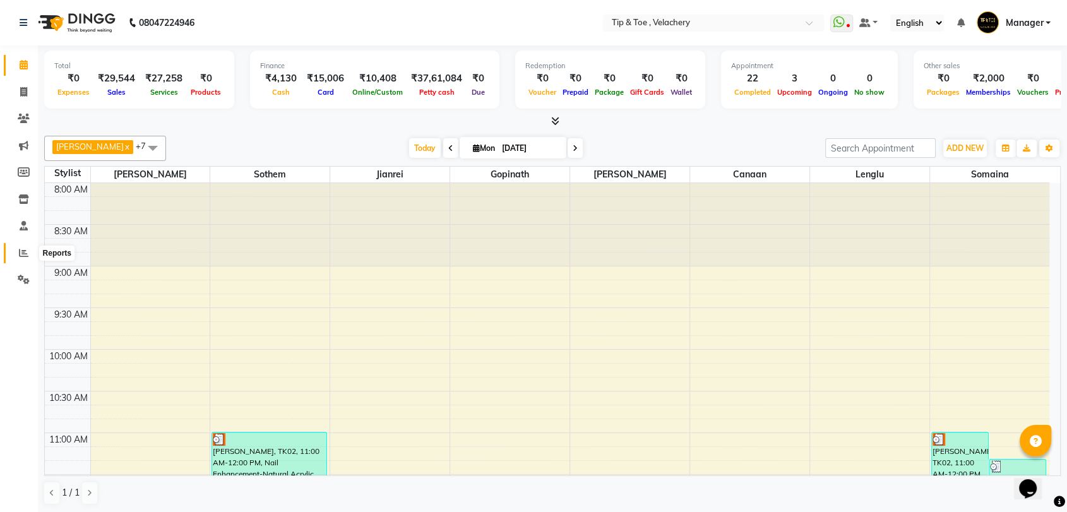
click at [20, 252] on icon at bounding box center [23, 252] width 9 height 9
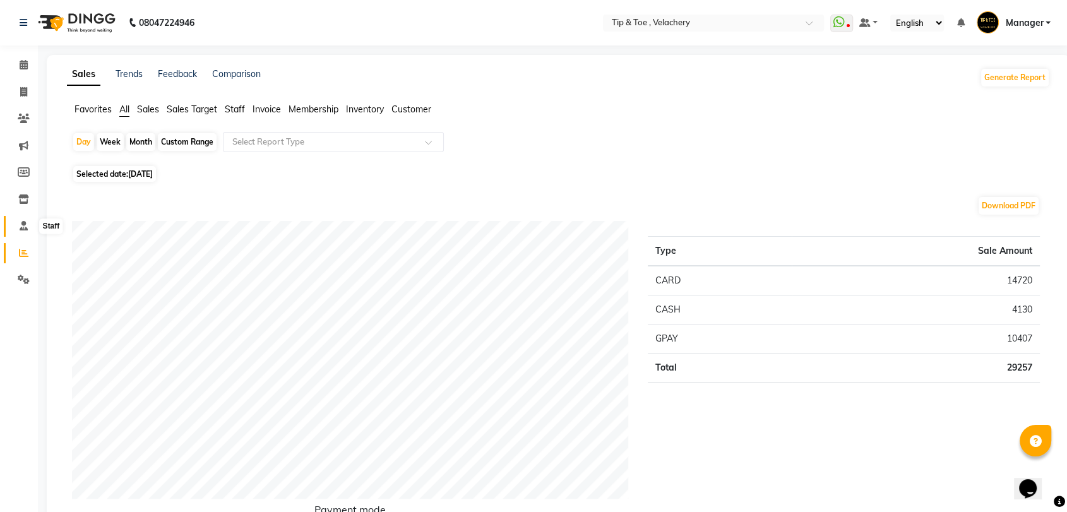
click at [27, 225] on icon at bounding box center [24, 225] width 8 height 9
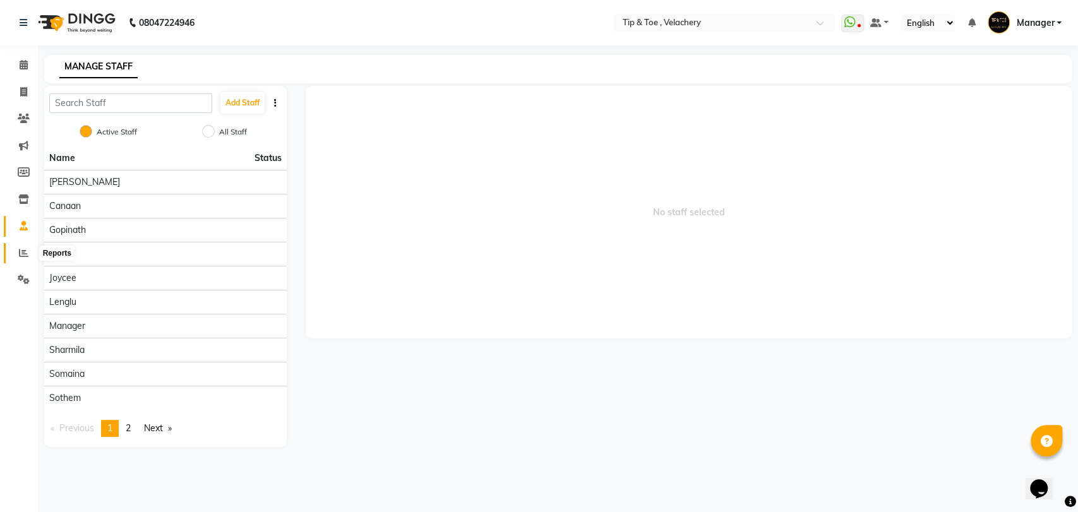
click at [21, 249] on icon at bounding box center [23, 252] width 9 height 9
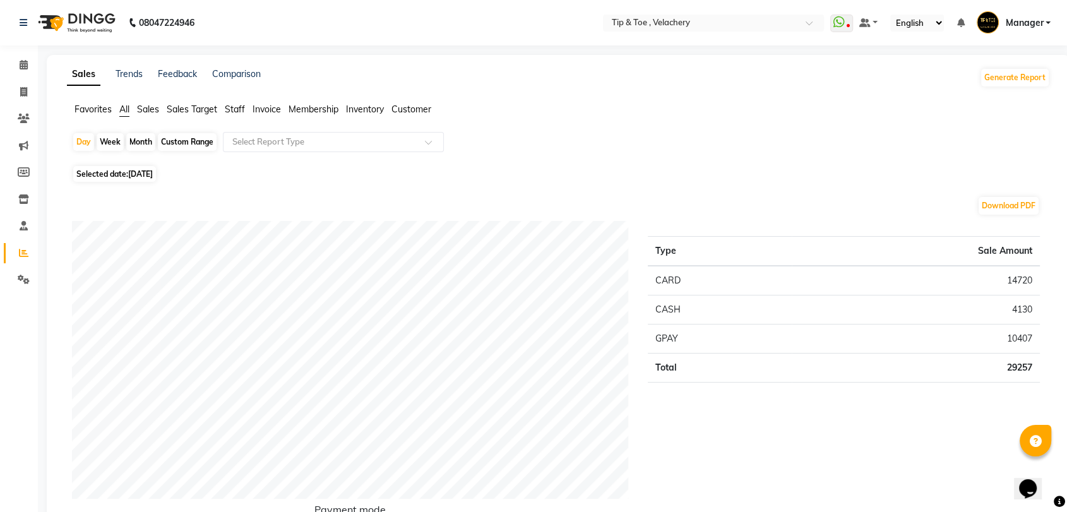
click at [148, 109] on span "Sales" at bounding box center [148, 109] width 22 height 11
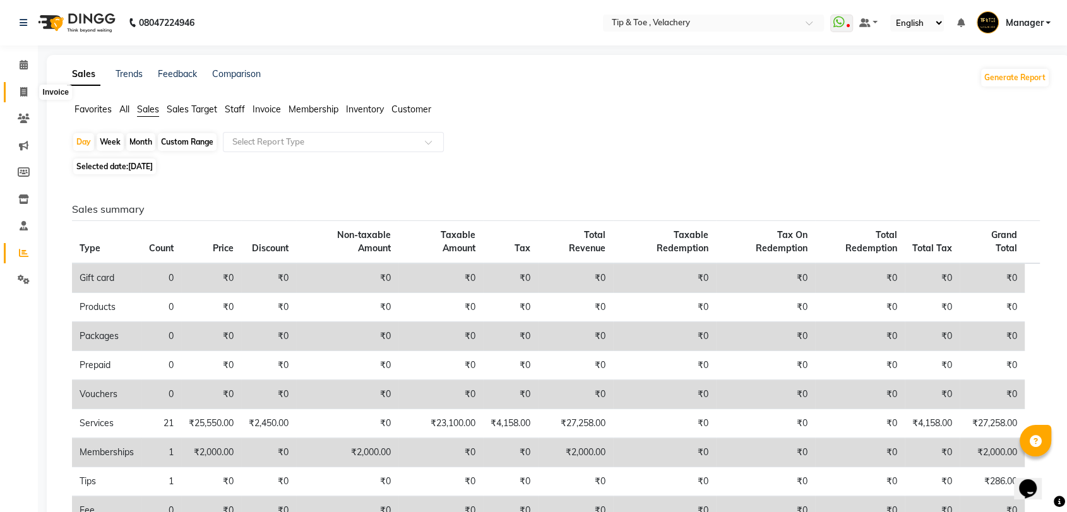
click at [27, 92] on span at bounding box center [24, 92] width 22 height 15
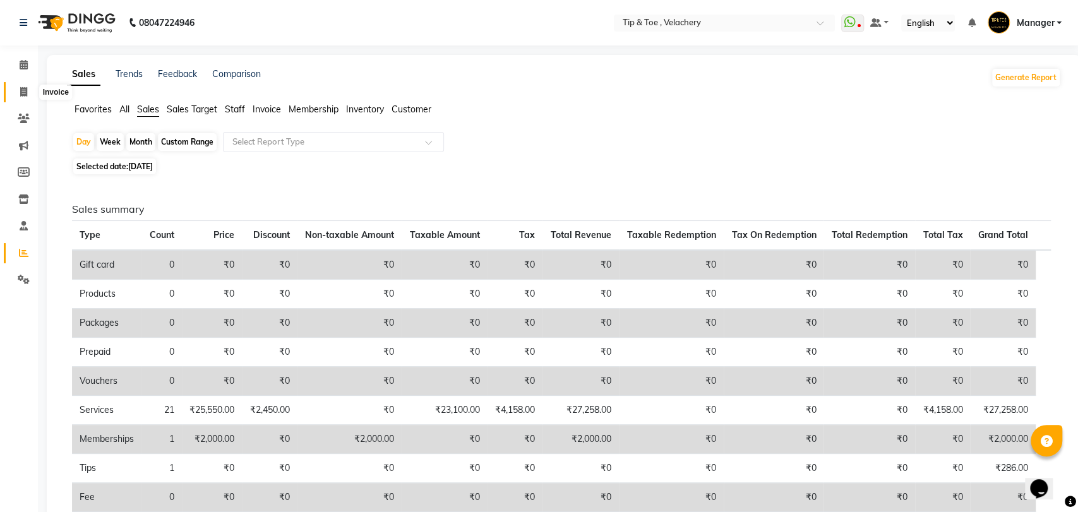
select select "service"
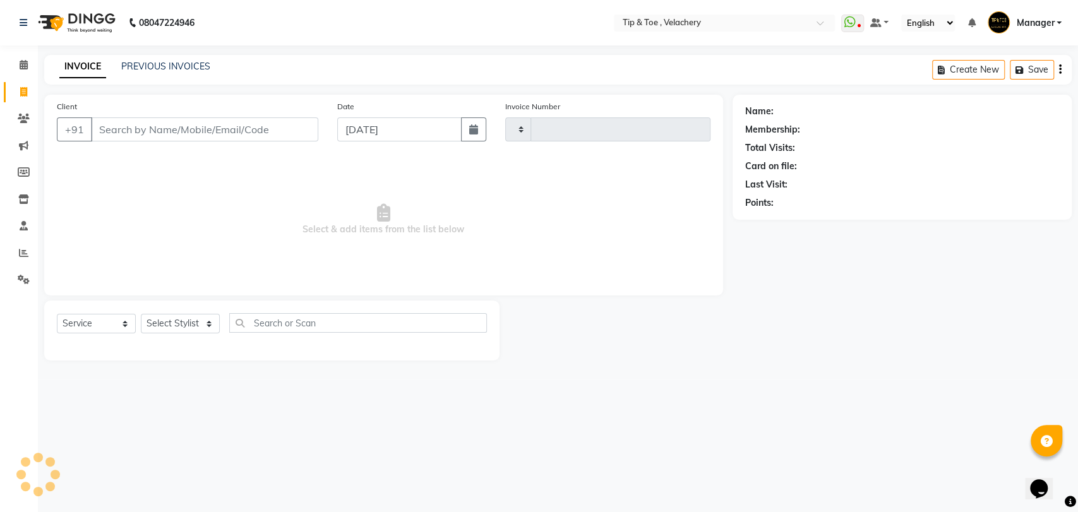
type input "1987"
select select "5863"
click at [156, 69] on link "PREVIOUS INVOICES" at bounding box center [165, 66] width 89 height 11
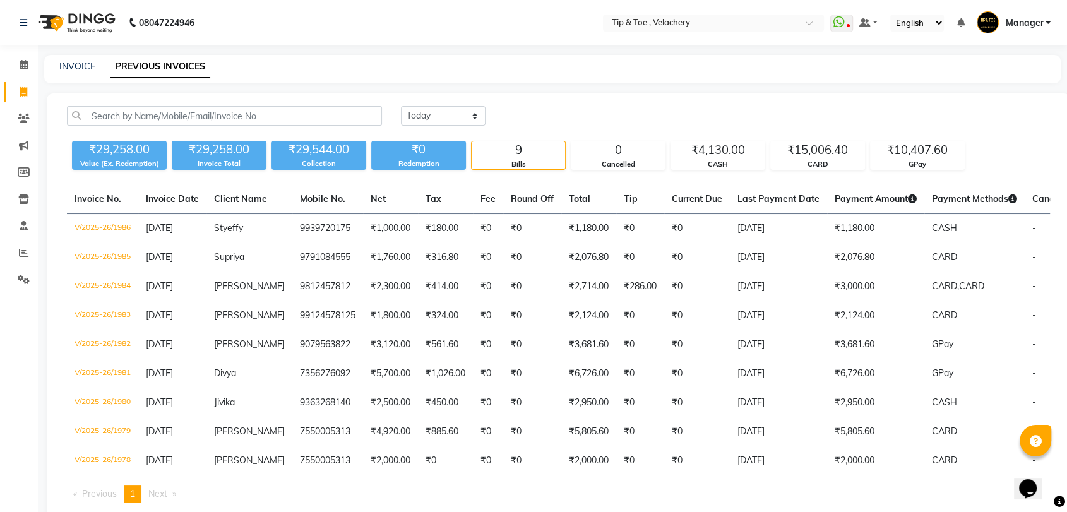
scroll to position [56, 0]
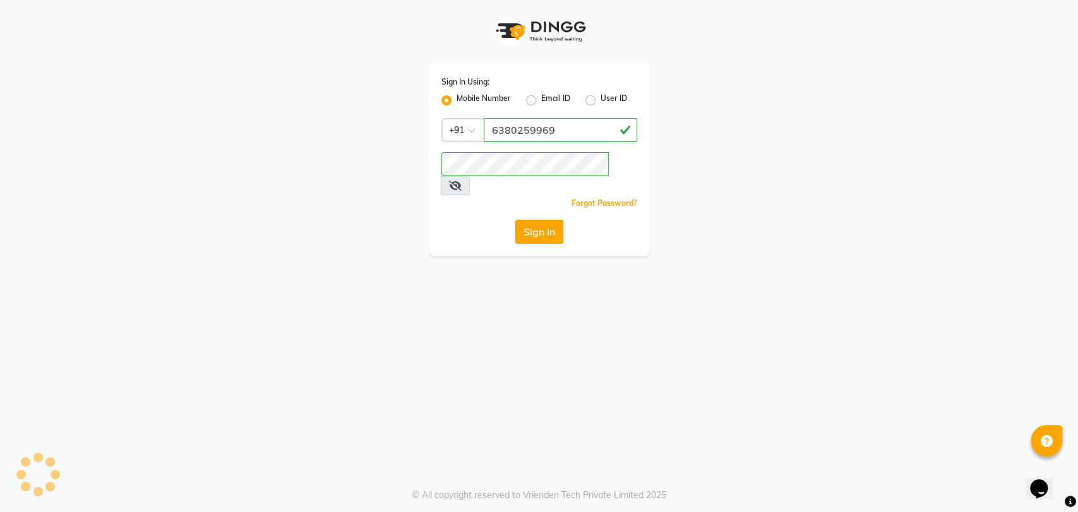
click at [535, 220] on button "Sign In" at bounding box center [539, 232] width 48 height 24
click at [543, 220] on button "Sign In" at bounding box center [539, 232] width 48 height 24
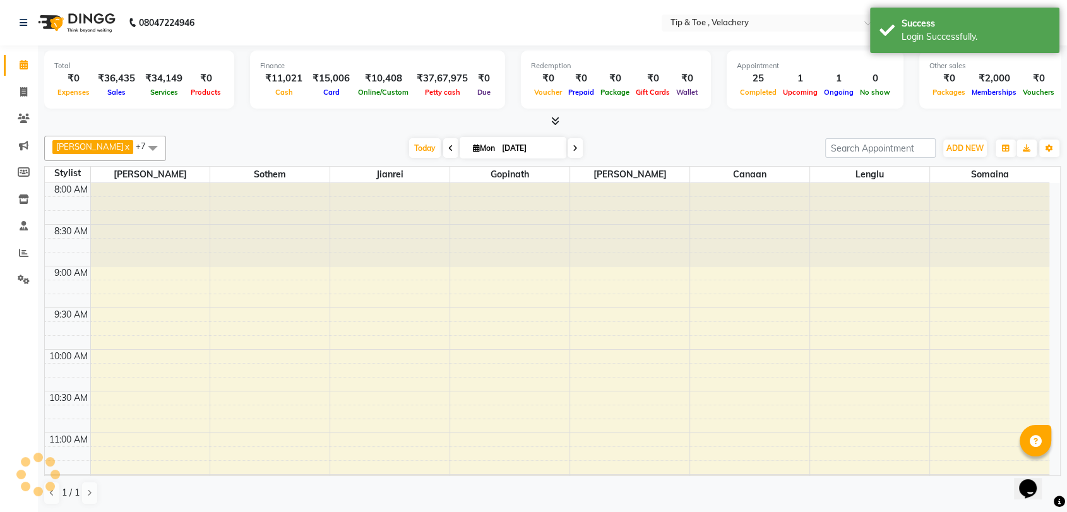
select select "en"
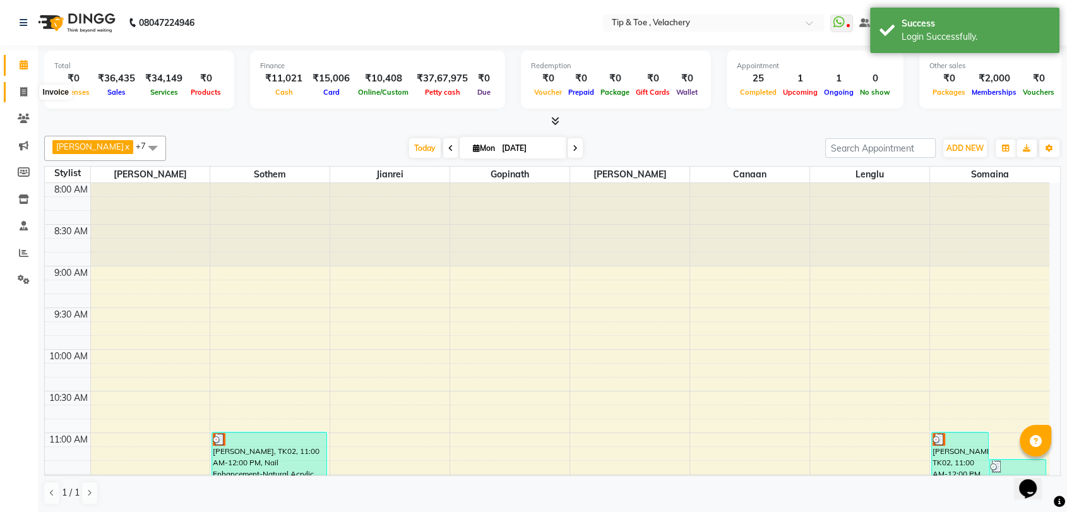
click at [20, 92] on icon at bounding box center [23, 91] width 7 height 9
select select "service"
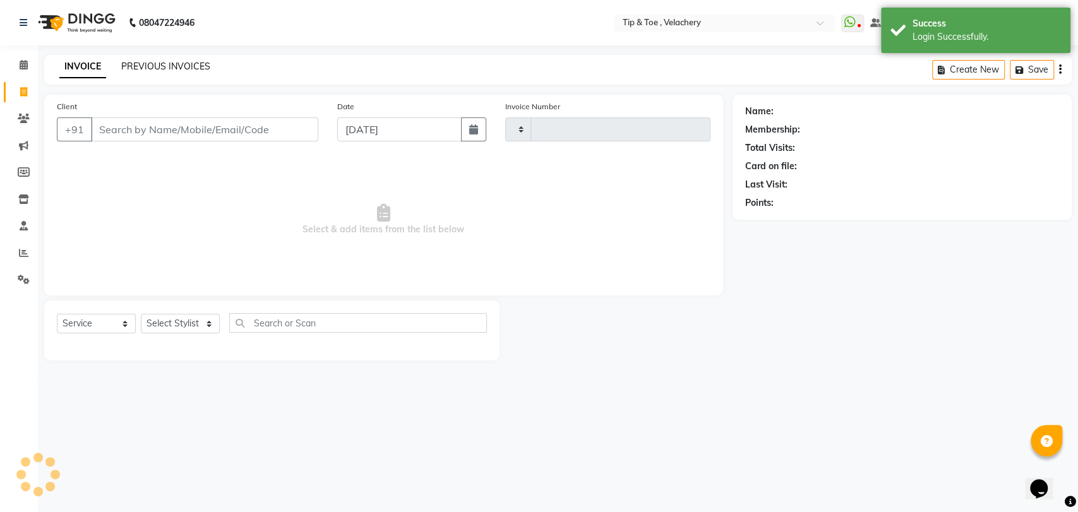
type input "1988"
click at [162, 65] on link "PREVIOUS INVOICES" at bounding box center [165, 66] width 89 height 11
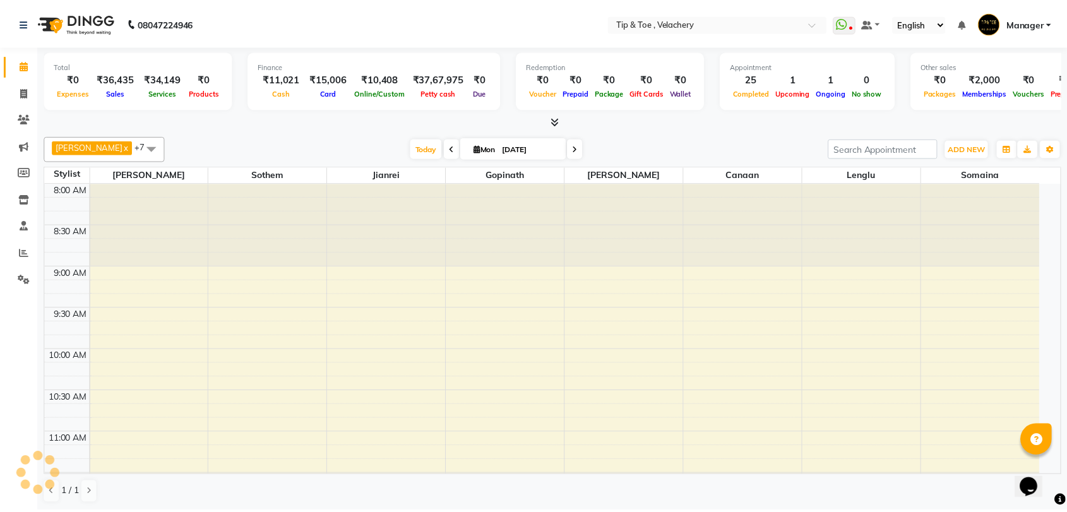
scroll to position [926, 0]
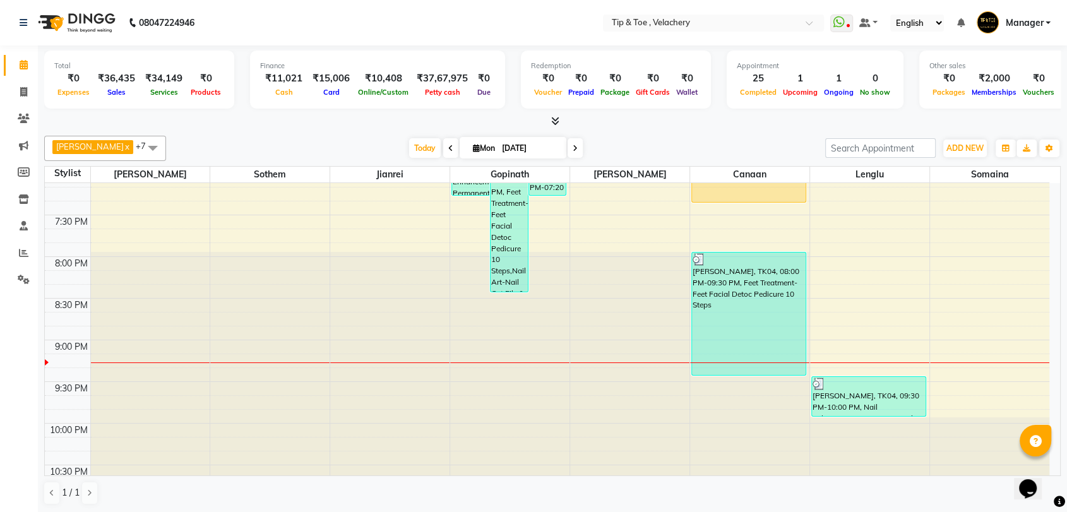
click at [568, 154] on span at bounding box center [575, 148] width 15 height 20
type input "02-09-2025"
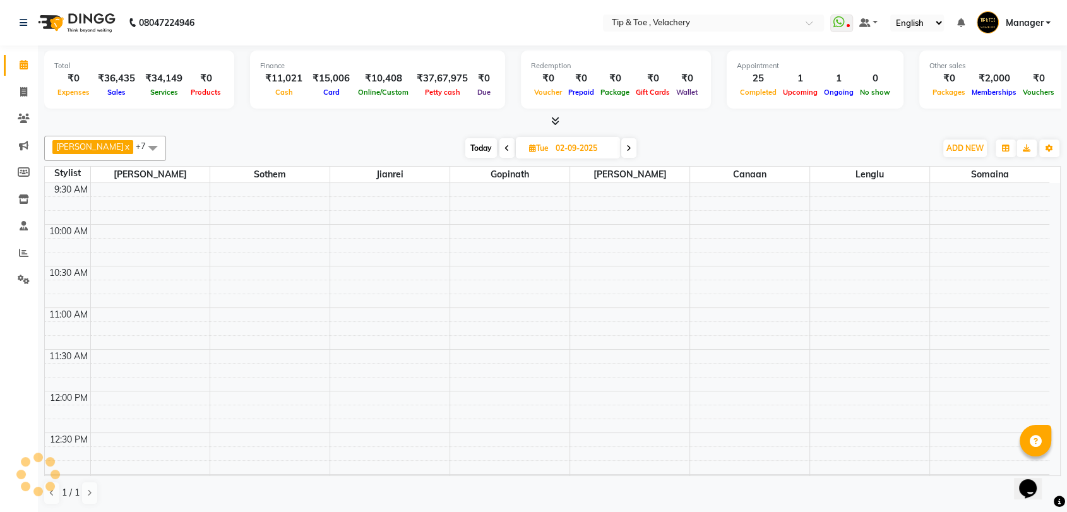
scroll to position [0, 0]
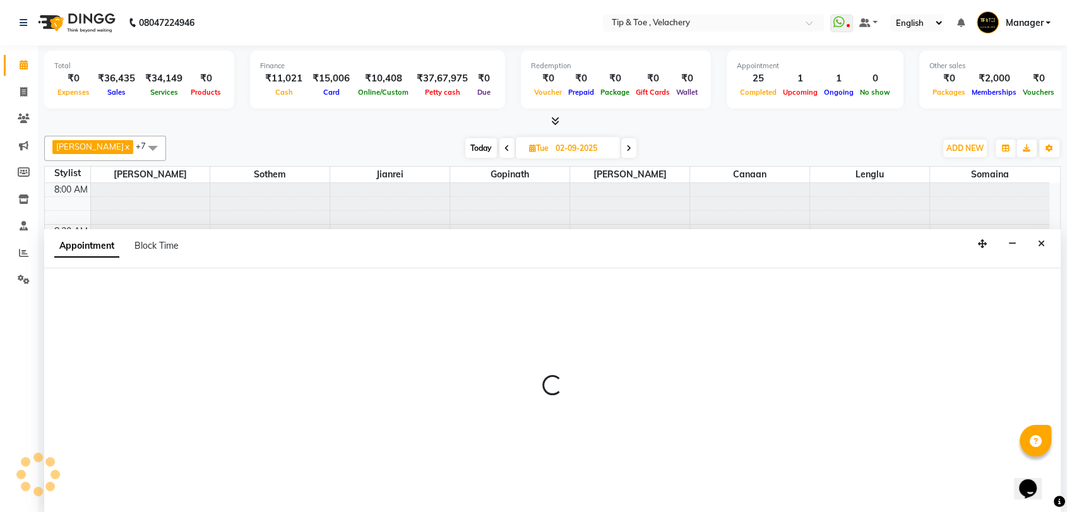
scroll to position [1, 0]
select select "41021"
select select "600"
select select "tentative"
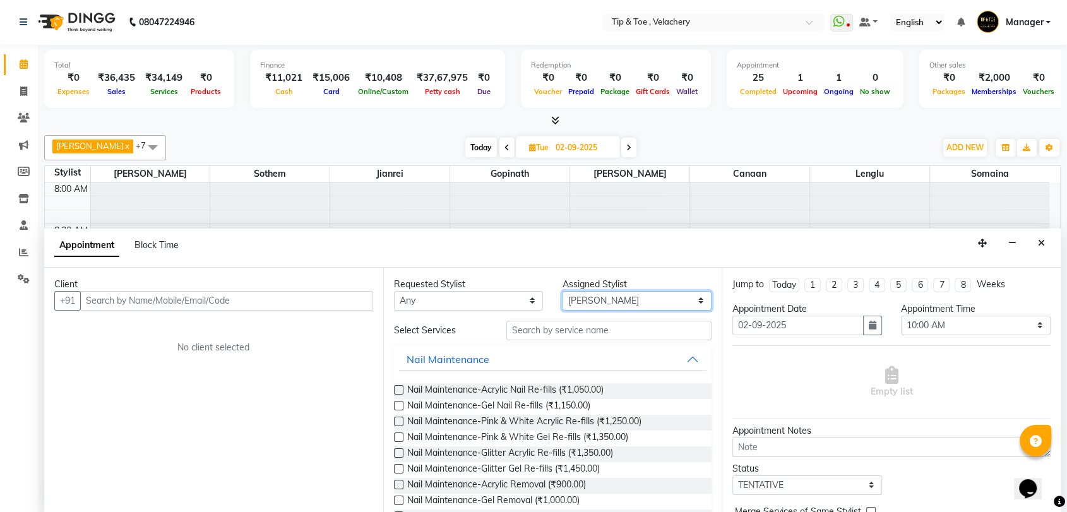
click at [610, 301] on select "Select [PERSON_NAME] Gopinath Jianrei Lenglu Somaina Sothem Yapi Likha" at bounding box center [637, 301] width 150 height 20
select select "41023"
click at [562, 291] on select "Select [PERSON_NAME] Gopinath Jianrei Lenglu Somaina Sothem Yapi Likha" at bounding box center [637, 301] width 150 height 20
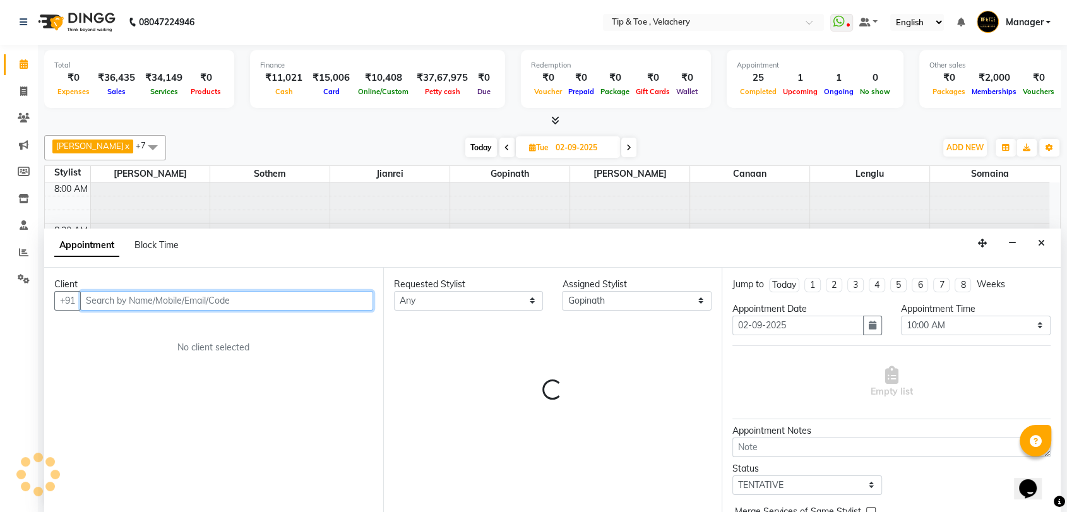
click at [136, 300] on input "text" at bounding box center [226, 301] width 293 height 20
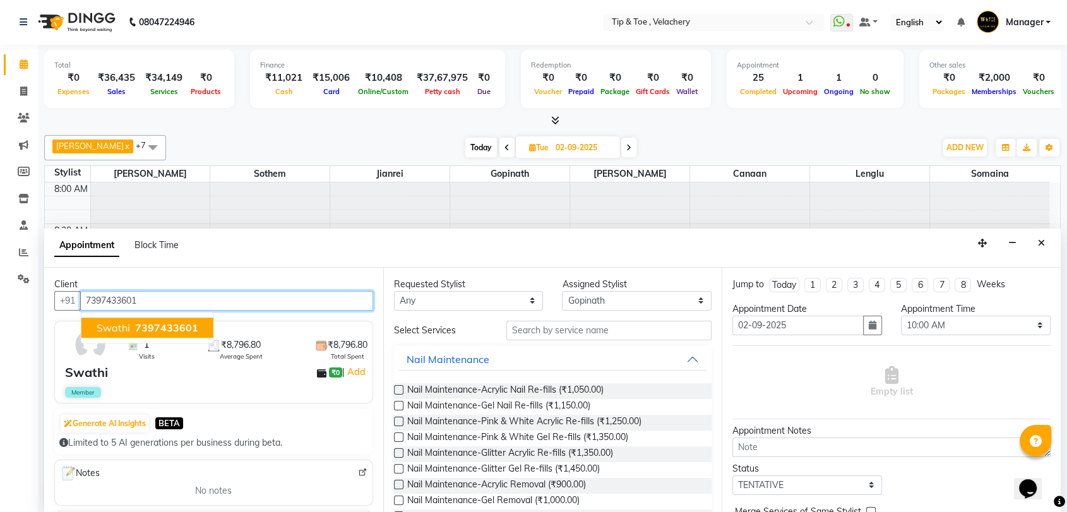
drag, startPoint x: 144, startPoint y: 323, endPoint x: 159, endPoint y: 321, distance: 15.2
click at [145, 323] on span "7397433601" at bounding box center [166, 327] width 63 height 13
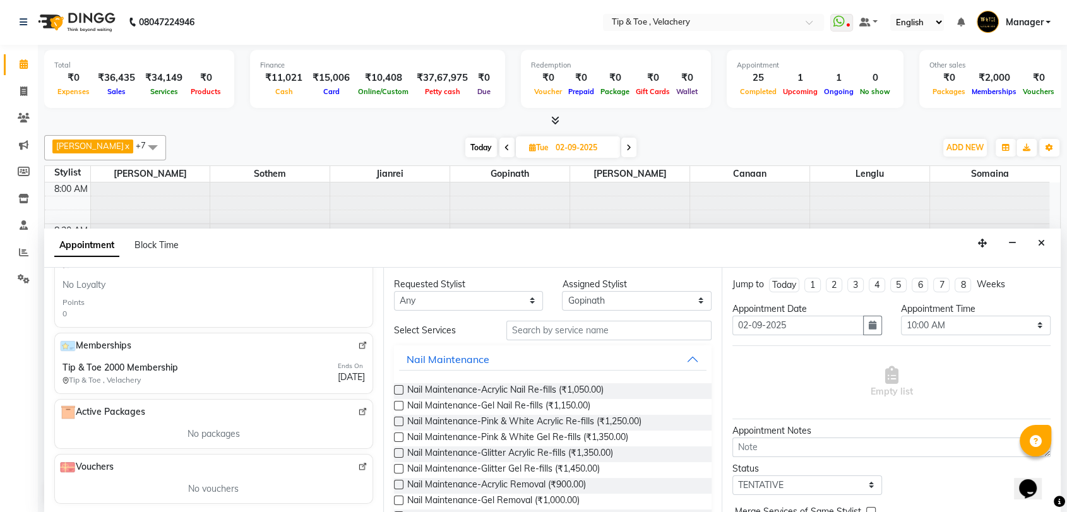
scroll to position [0, 0]
type input "7397433601"
click at [551, 334] on input "text" at bounding box center [609, 331] width 206 height 20
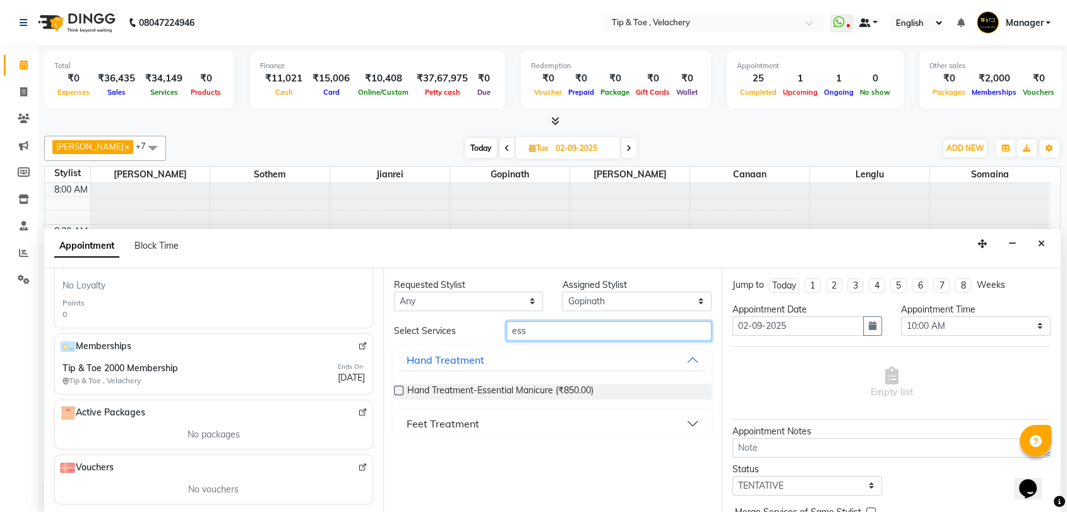
type input "ess"
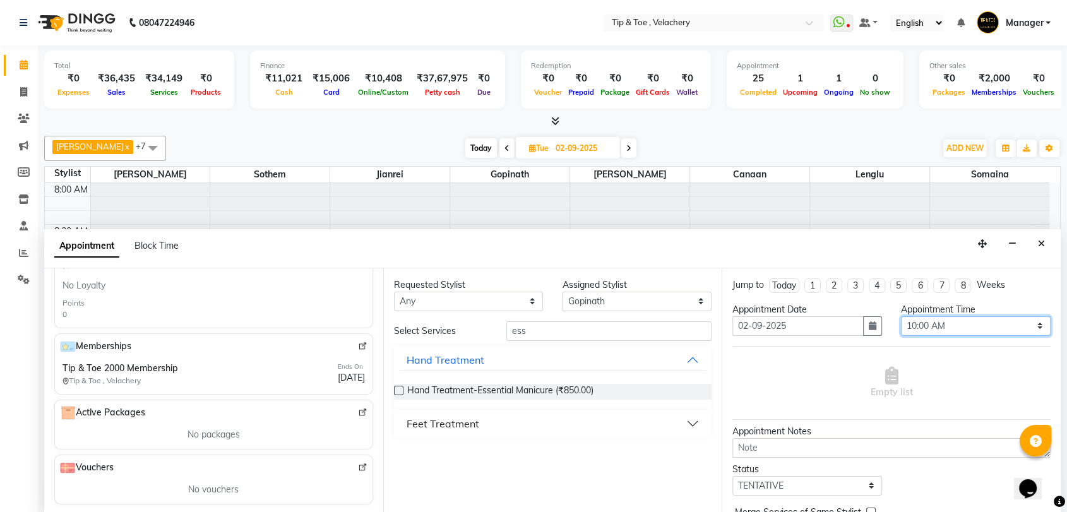
click at [954, 328] on select "Select 09:00 AM 09:15 AM 09:30 AM 09:45 AM 10:00 AM 10:15 AM 10:30 AM 10:45 AM …" at bounding box center [976, 326] width 150 height 20
select select "630"
click at [901, 316] on select "Select 09:00 AM 09:15 AM 09:30 AM 09:45 AM 10:00 AM 10:15 AM 10:30 AM 10:45 AM …" at bounding box center [976, 326] width 150 height 20
click at [453, 427] on div "Feet Treatment" at bounding box center [443, 423] width 73 height 15
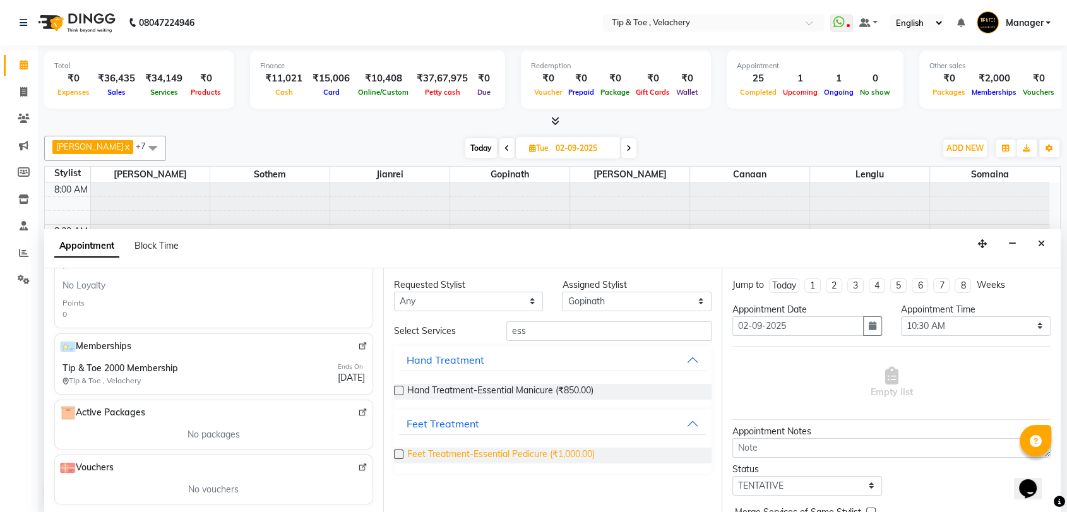
click at [520, 457] on span "Feet Treatment-Essential Pedicure (₹1,000.00)" at bounding box center [501, 456] width 188 height 16
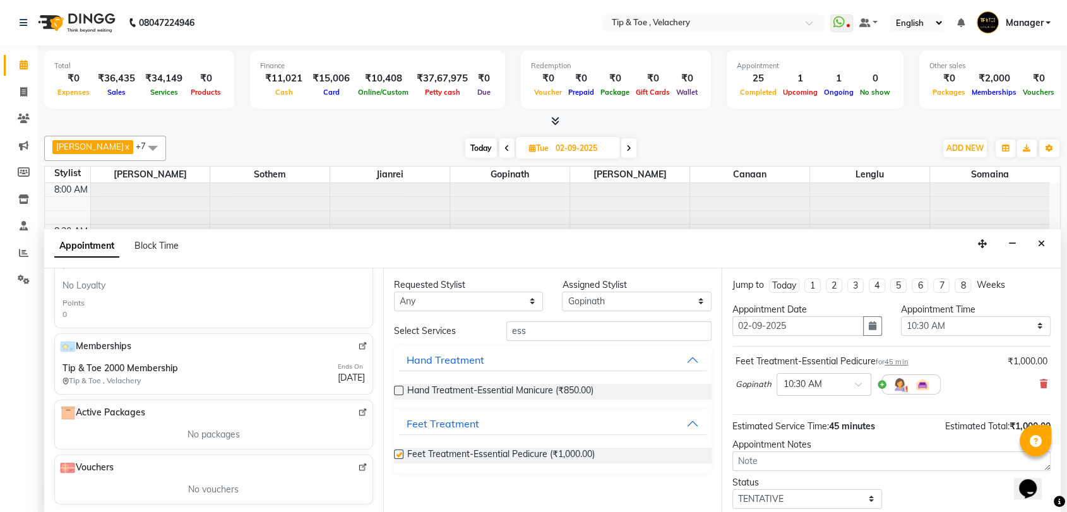
checkbox input "false"
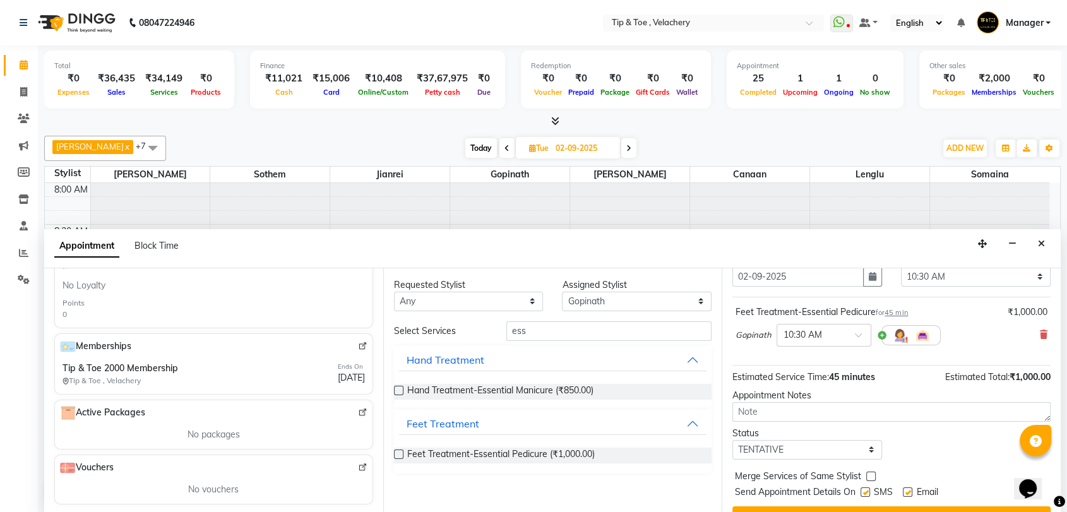
scroll to position [74, 0]
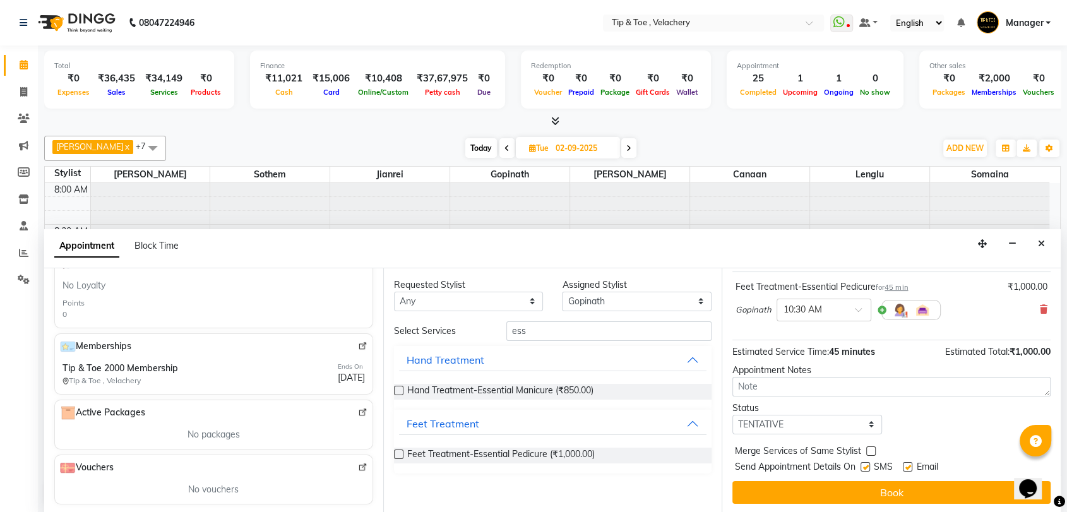
click at [907, 467] on label at bounding box center [907, 466] width 9 height 9
click at [907, 467] on input "checkbox" at bounding box center [907, 468] width 8 height 8
checkbox input "false"
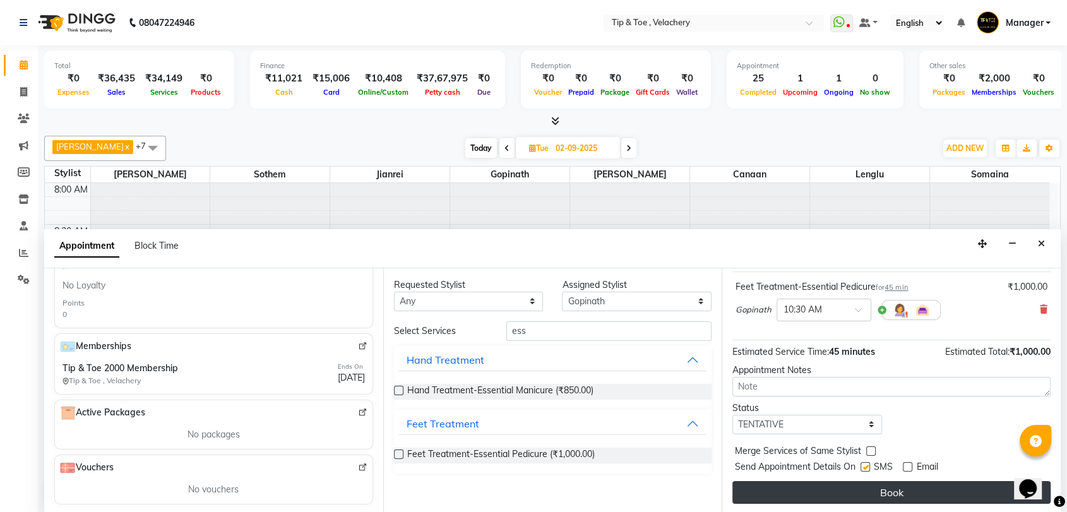
click at [900, 486] on button "Book" at bounding box center [891, 492] width 318 height 23
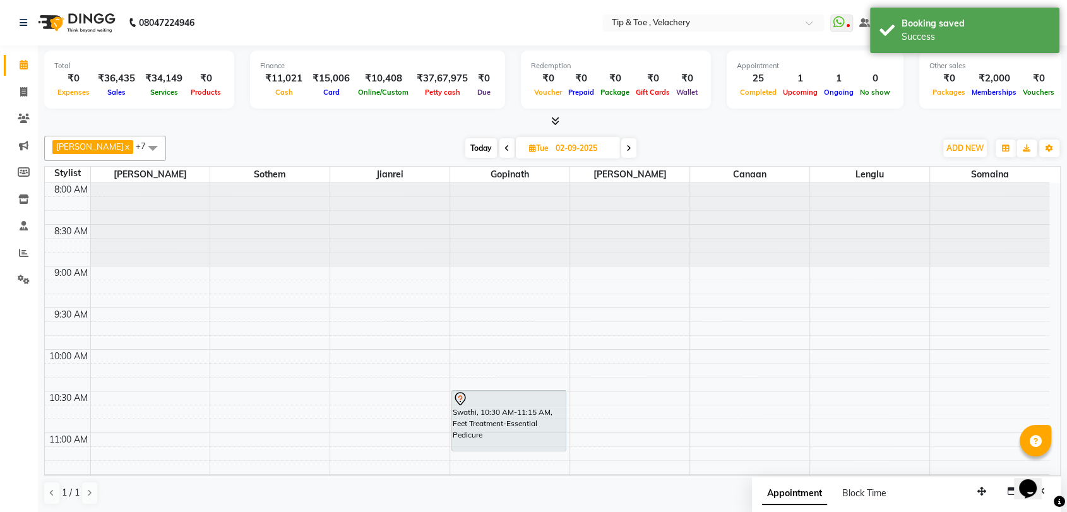
click at [469, 157] on span "Today" at bounding box center [481, 148] width 32 height 20
type input "[DATE]"
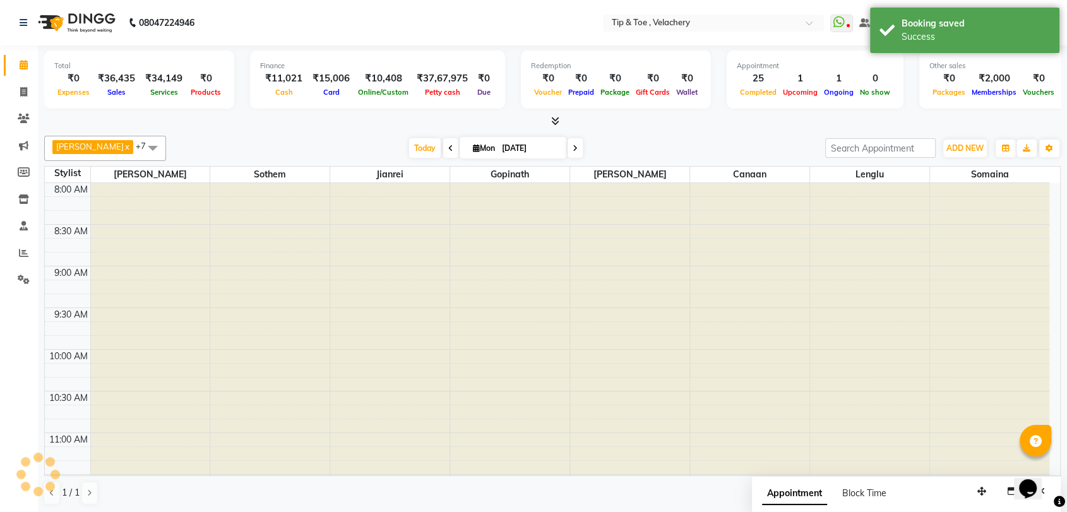
click at [470, 145] on span "Mon" at bounding box center [484, 147] width 28 height 9
select select "9"
select select "2025"
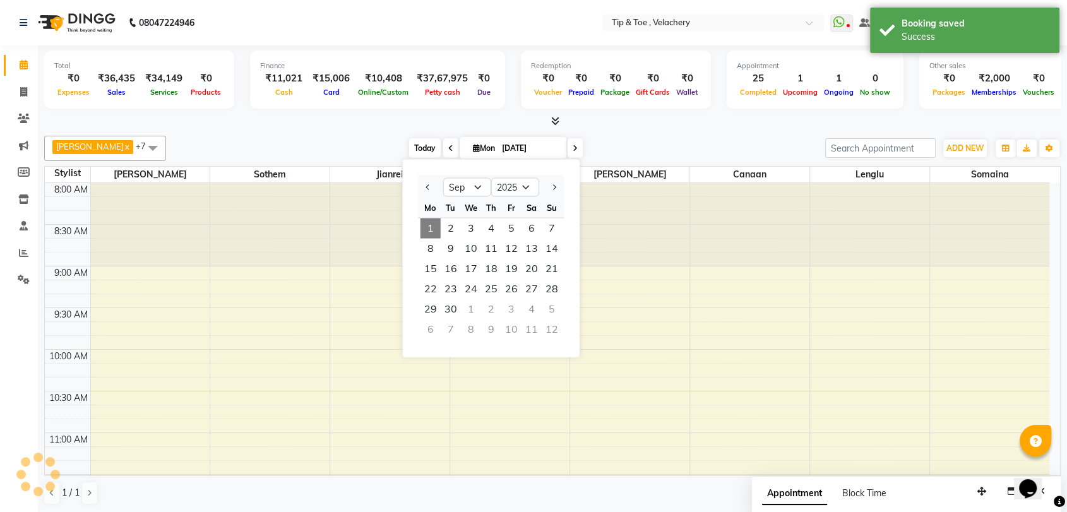
scroll to position [950, 0]
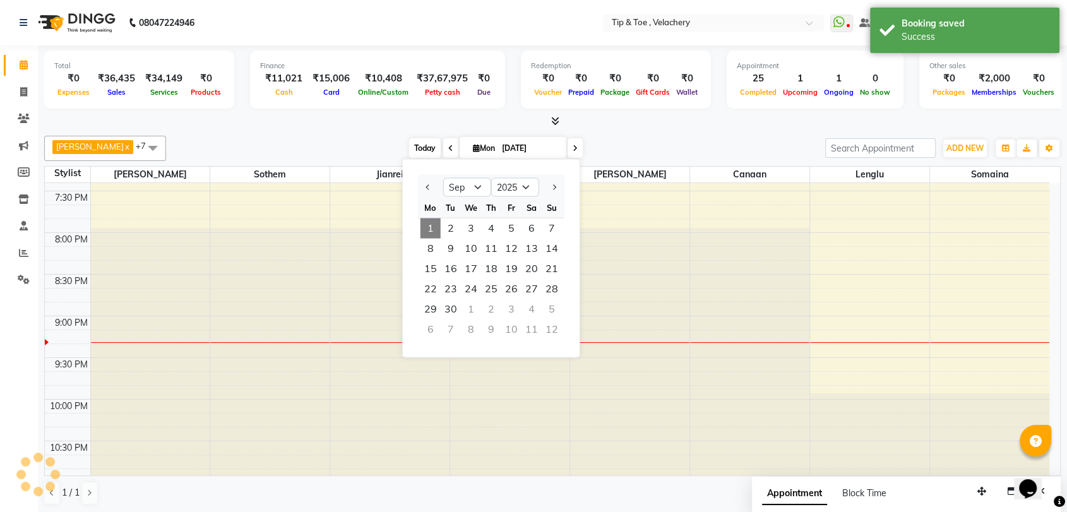
click at [419, 147] on span "Today" at bounding box center [425, 148] width 32 height 20
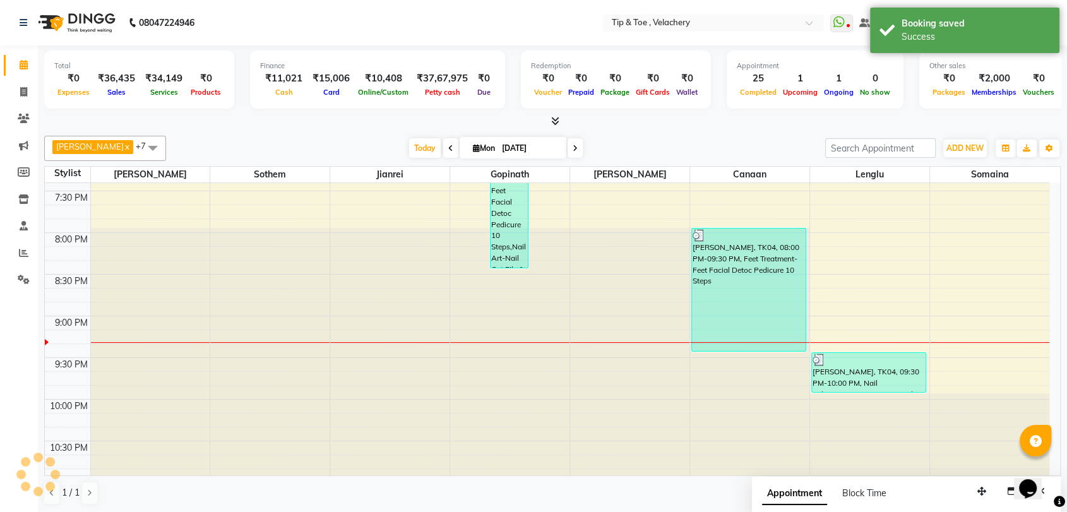
scroll to position [1, 0]
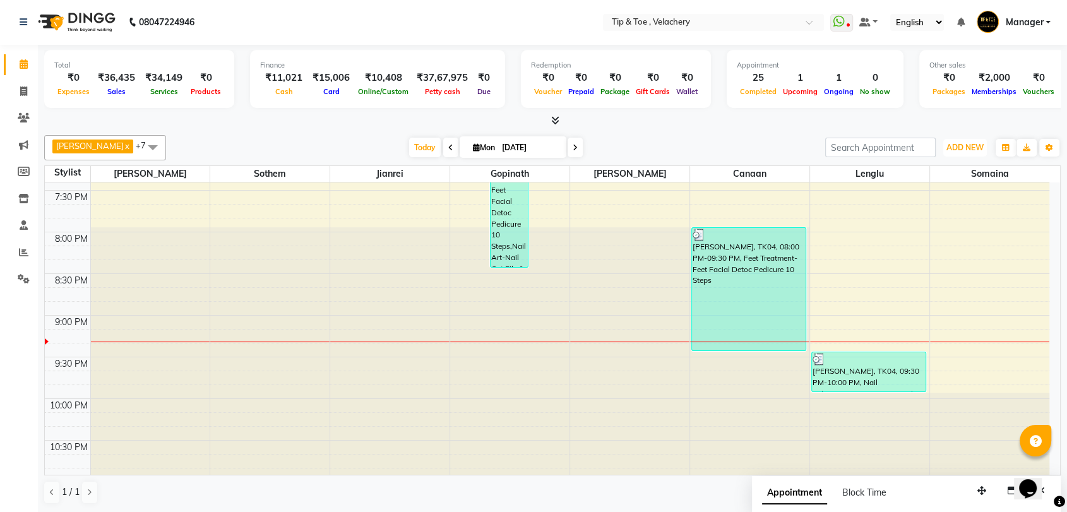
drag, startPoint x: 962, startPoint y: 148, endPoint x: 971, endPoint y: 158, distance: 13.0
click at [962, 148] on span "ADD NEW" at bounding box center [964, 147] width 37 height 9
click at [922, 186] on link "Add Invoice" at bounding box center [936, 188] width 100 height 16
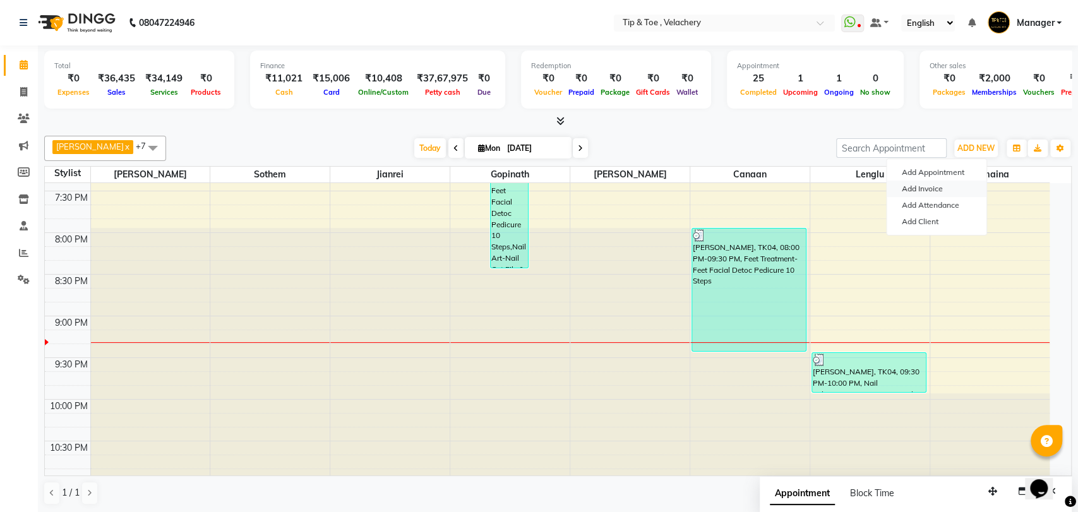
select select "service"
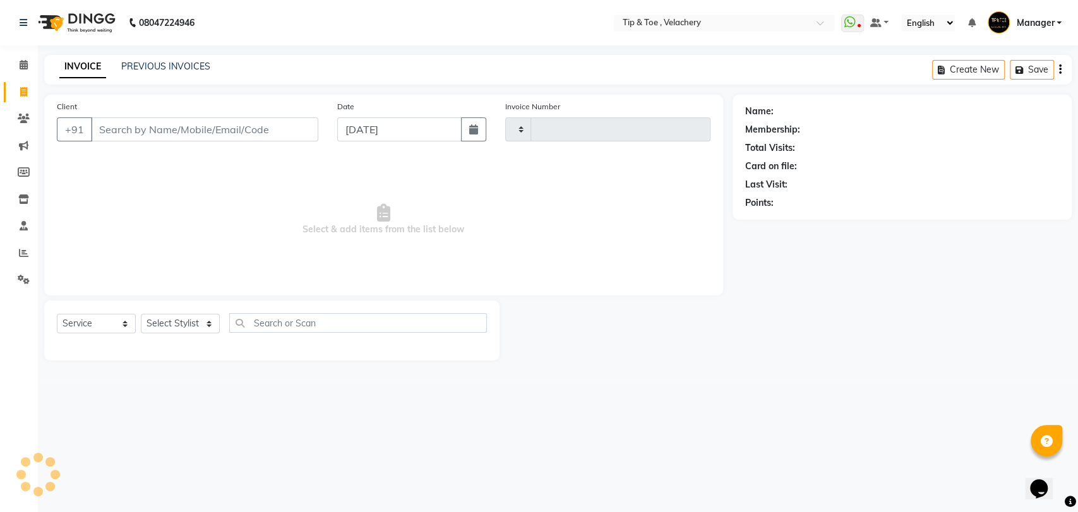
type input "1988"
select select "5863"
type input "9124567884"
click at [278, 130] on span "Add Client" at bounding box center [286, 129] width 50 height 13
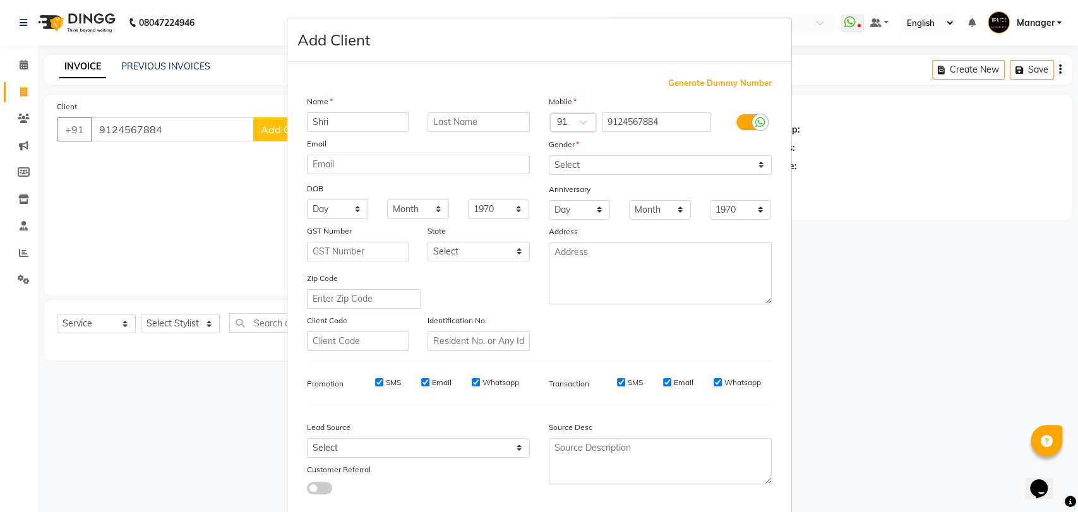
type input "Shri"
drag, startPoint x: 628, startPoint y: 163, endPoint x: 629, endPoint y: 171, distance: 8.2
click at [628, 163] on select "Select Male Female Other Prefer Not To Say" at bounding box center [660, 165] width 223 height 20
select select "female"
click at [549, 155] on select "Select Male Female Other Prefer Not To Say" at bounding box center [660, 165] width 223 height 20
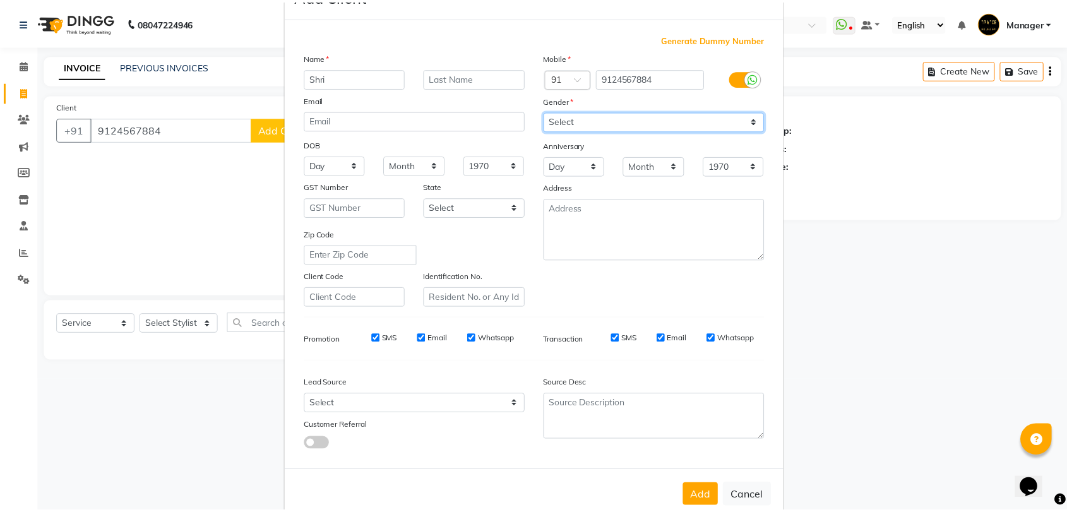
scroll to position [68, 0]
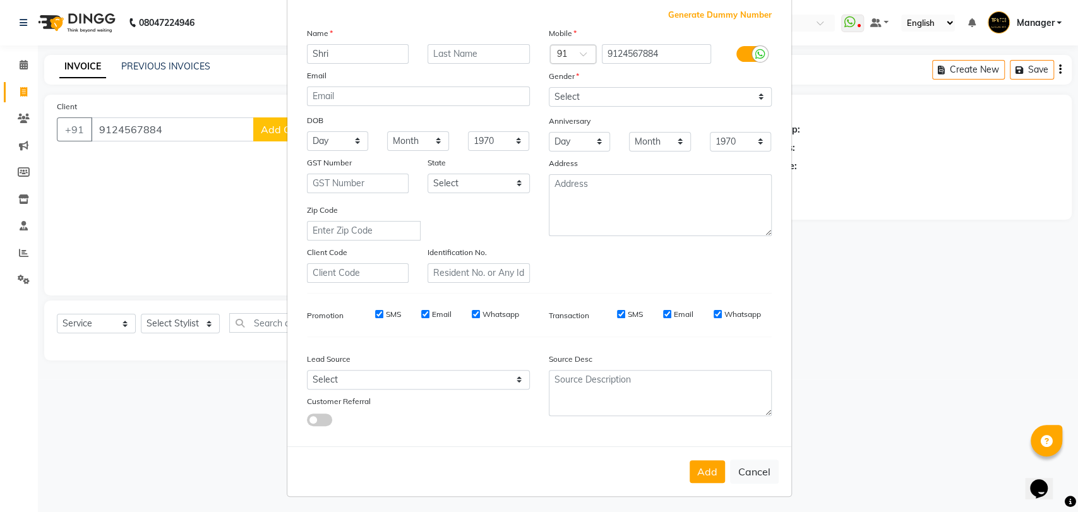
click at [720, 470] on div "Add Cancel" at bounding box center [539, 471] width 504 height 50
click at [693, 468] on button "Add" at bounding box center [706, 471] width 35 height 23
select select
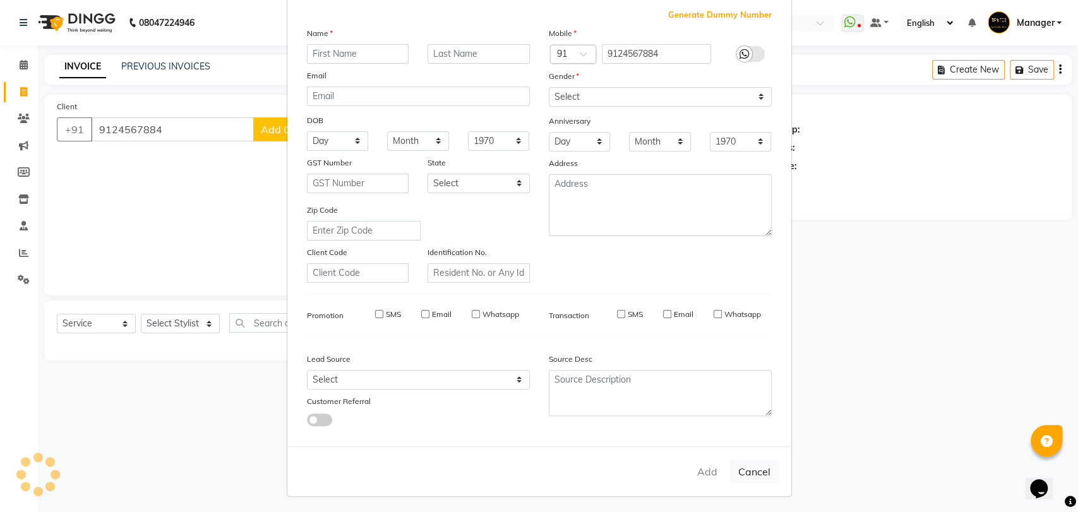
select select
checkbox input "false"
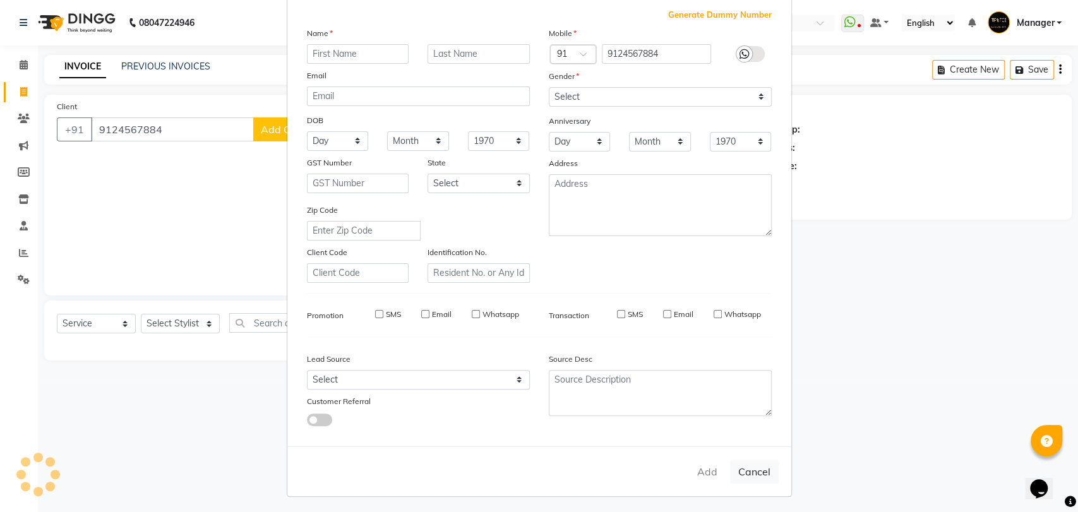
checkbox input "false"
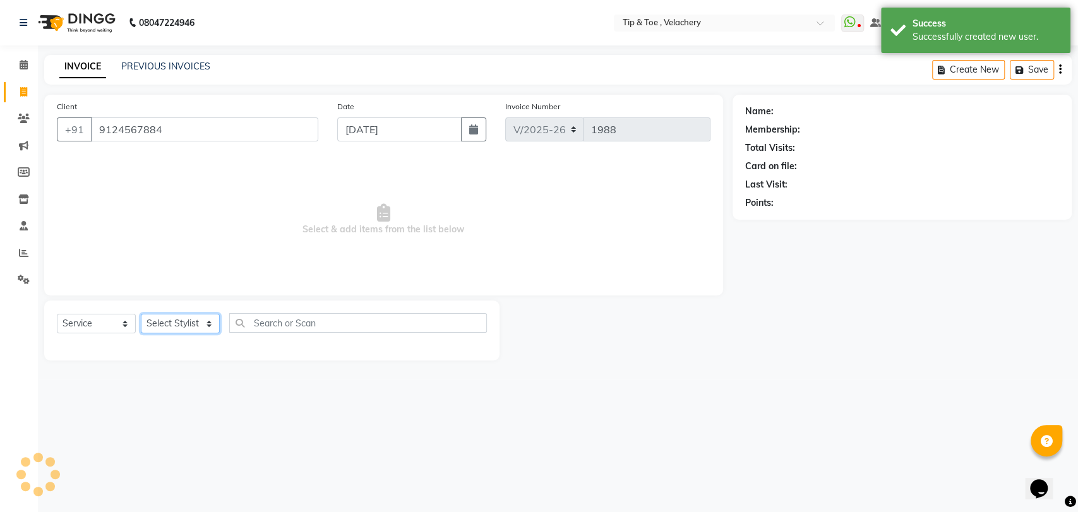
click at [179, 321] on select "Select Stylist Afroz Canaan Gopinath Jianrei Joycee Lenglu Manager Sharmila Som…" at bounding box center [180, 324] width 79 height 20
select select "56374"
click at [141, 314] on select "Select Stylist Afroz Canaan Gopinath Jianrei Joycee Lenglu Manager Sharmila Som…" at bounding box center [180, 324] width 79 height 20
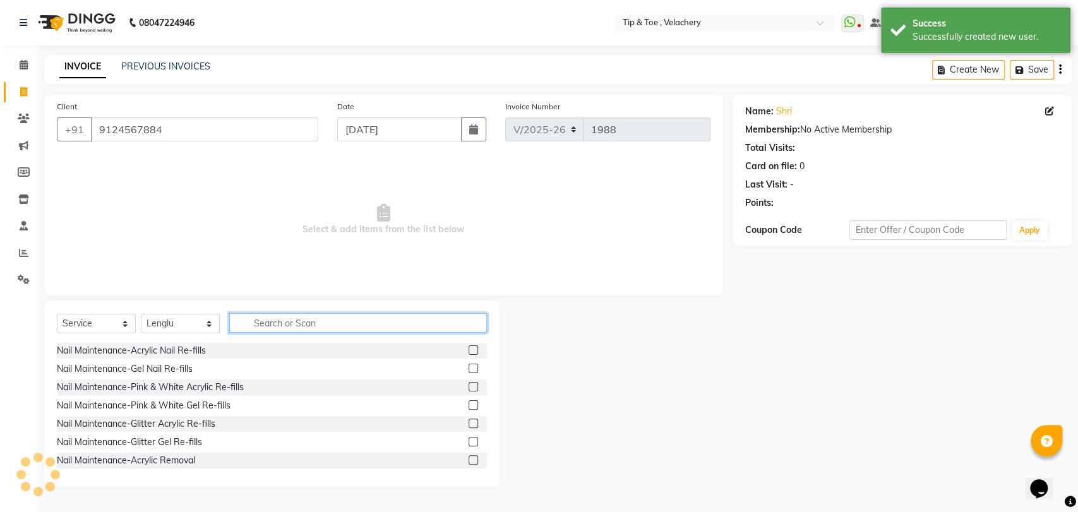
click at [304, 324] on input "text" at bounding box center [358, 323] width 258 height 20
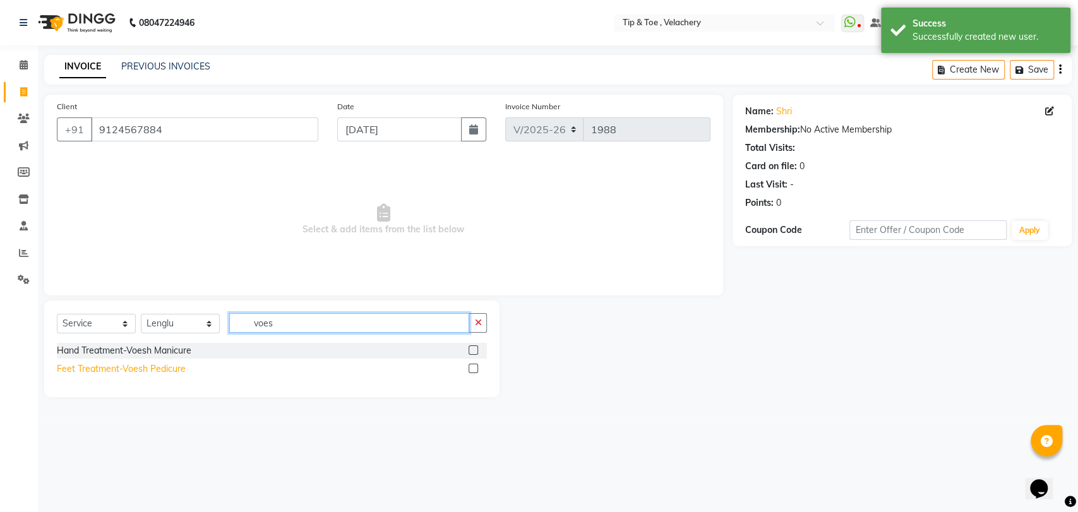
type input "voes"
drag, startPoint x: 119, startPoint y: 366, endPoint x: 127, endPoint y: 364, distance: 8.6
click at [120, 366] on div "Feet Treatment-Voesh Pedicure" at bounding box center [121, 368] width 129 height 13
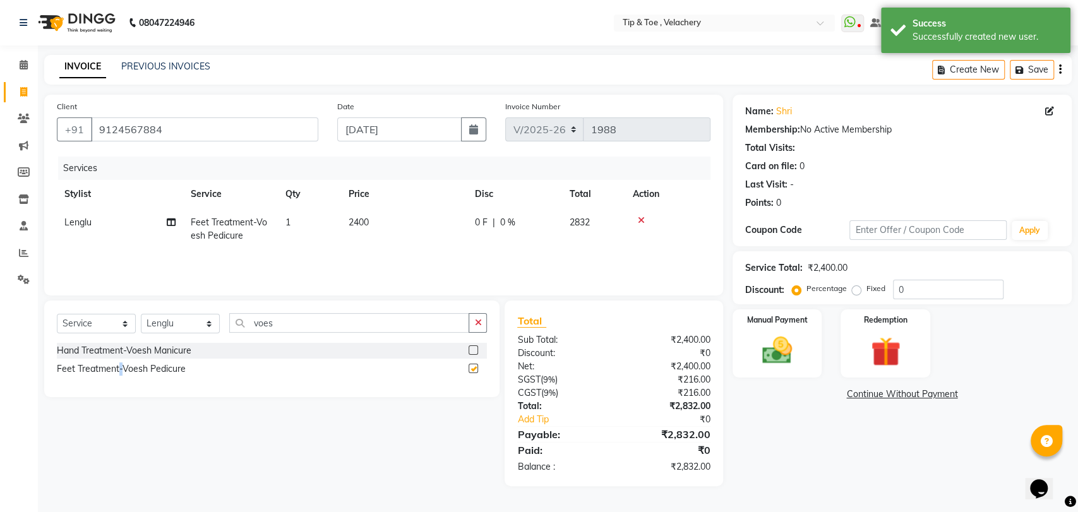
checkbox input "false"
click at [785, 348] on img at bounding box center [777, 350] width 50 height 35
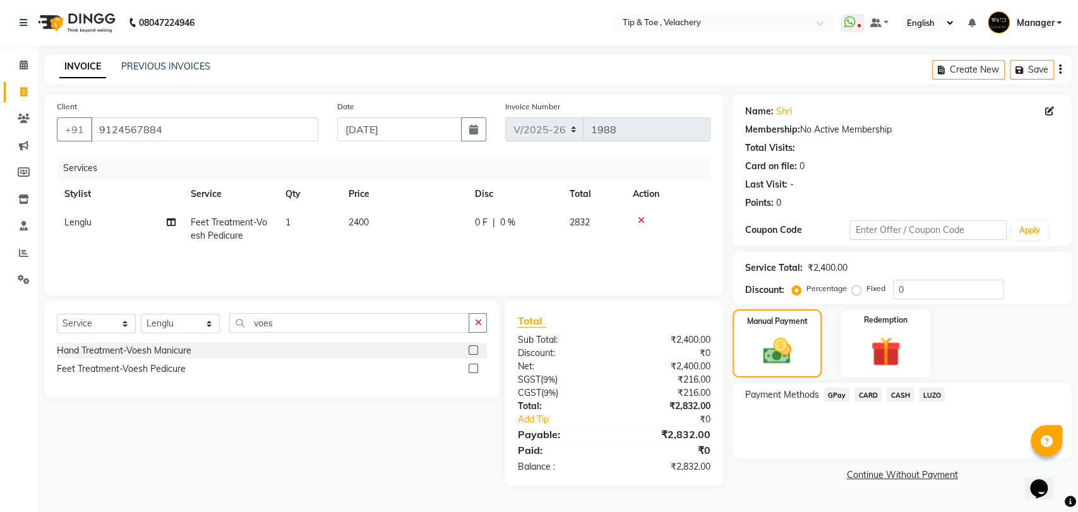
click at [866, 391] on span "CARD" at bounding box center [867, 395] width 27 height 15
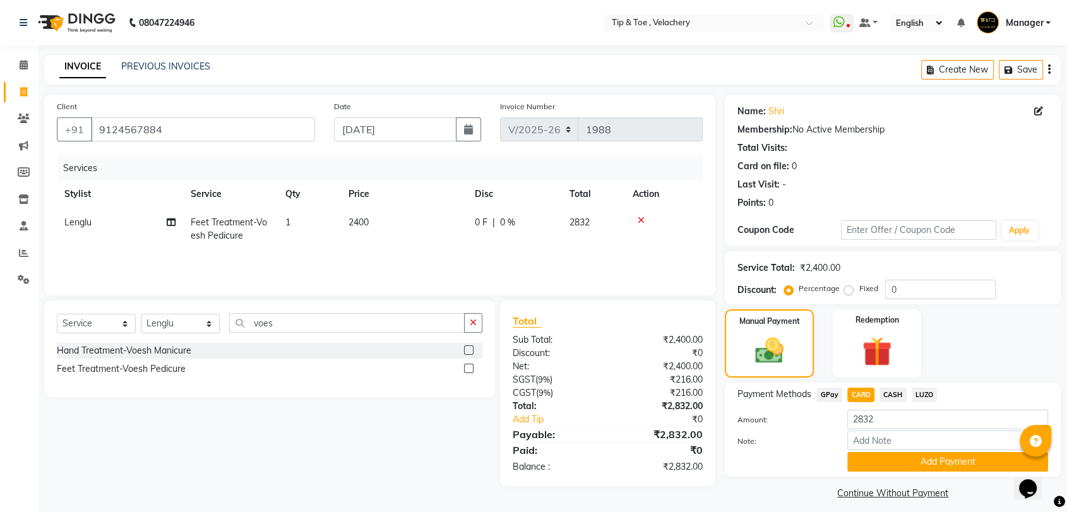
click at [905, 456] on button "Add Payment" at bounding box center [947, 462] width 201 height 20
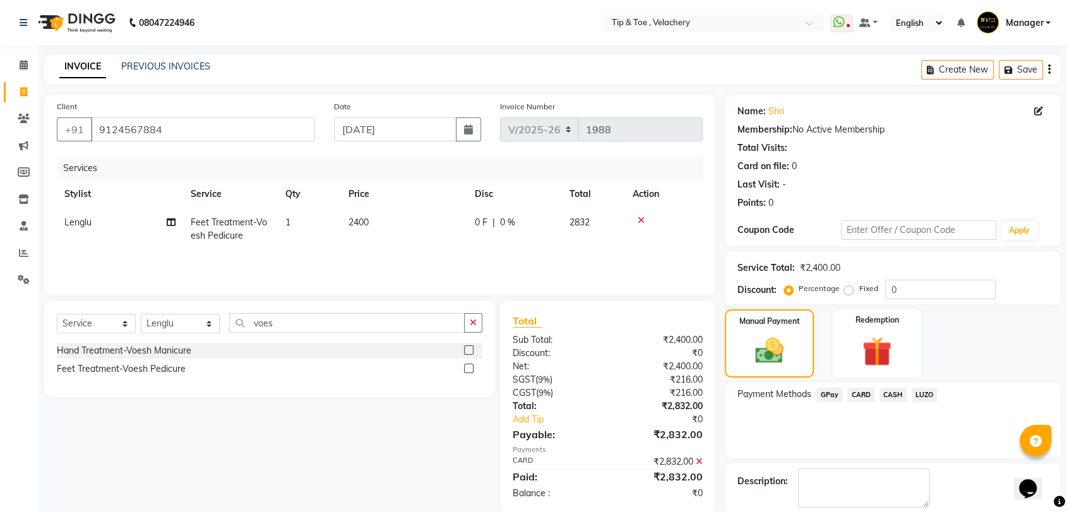
scroll to position [62, 0]
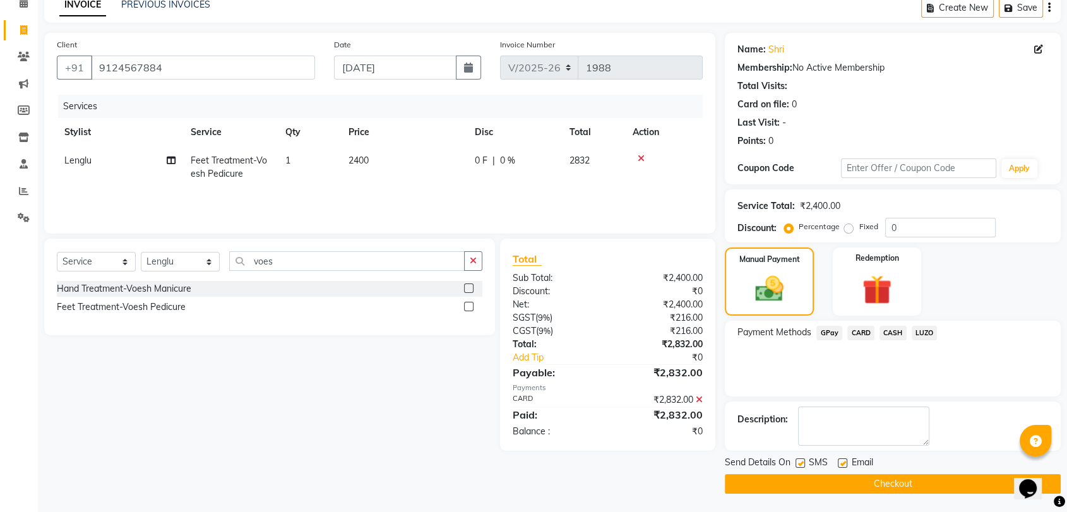
drag, startPoint x: 845, startPoint y: 456, endPoint x: 842, endPoint y: 463, distance: 7.6
click at [843, 458] on label at bounding box center [842, 462] width 9 height 9
click at [843, 460] on input "checkbox" at bounding box center [842, 464] width 8 height 8
checkbox input "false"
click at [876, 482] on button "Checkout" at bounding box center [893, 484] width 336 height 20
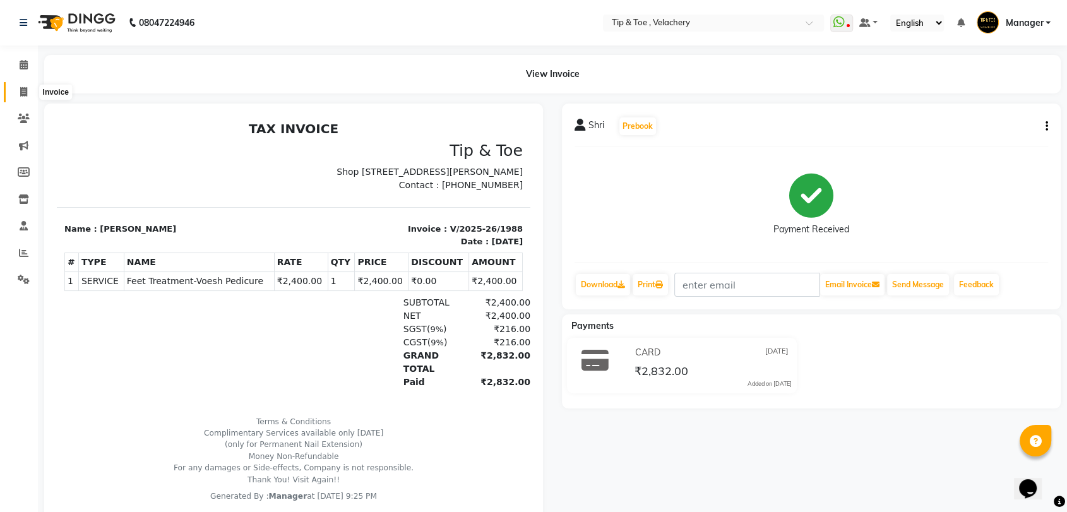
drag, startPoint x: 22, startPoint y: 92, endPoint x: 42, endPoint y: 85, distance: 20.8
click at [22, 92] on icon at bounding box center [23, 91] width 7 height 9
select select "service"
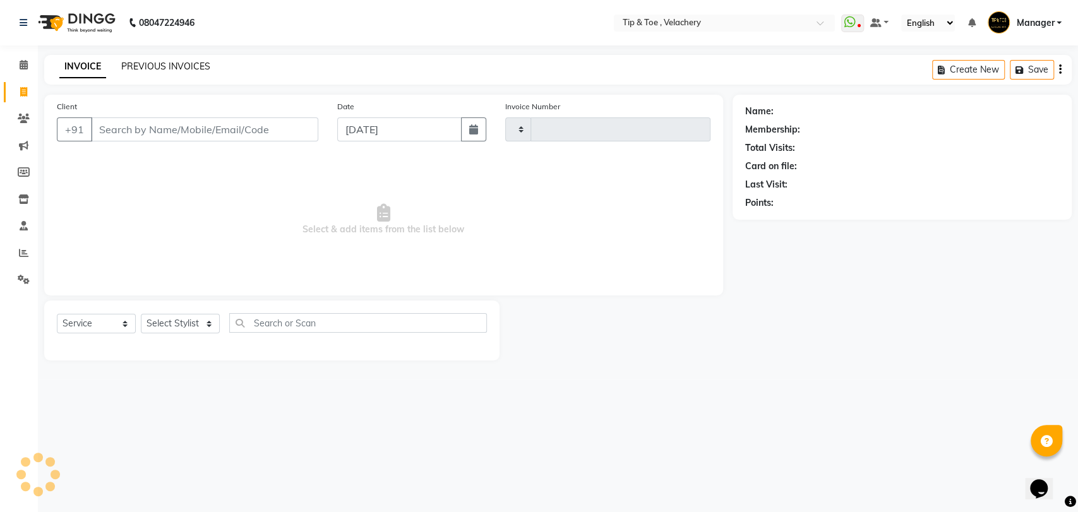
click at [158, 63] on link "PREVIOUS INVOICES" at bounding box center [165, 66] width 89 height 11
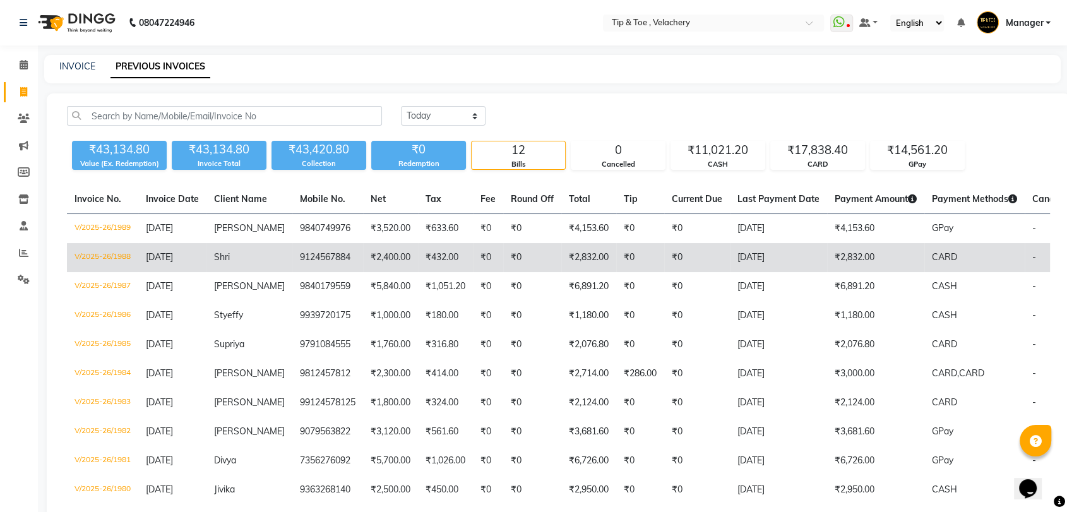
drag, startPoint x: 247, startPoint y: 260, endPoint x: 254, endPoint y: 274, distance: 15.3
click at [247, 263] on td "Shri" at bounding box center [249, 257] width 86 height 29
click at [211, 255] on td "Shri" at bounding box center [249, 257] width 86 height 29
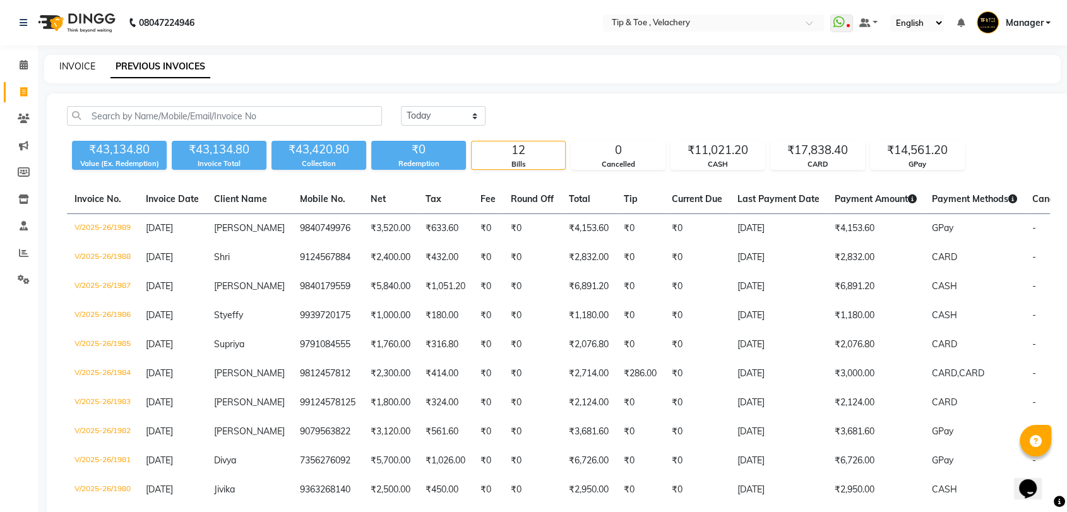
click at [86, 61] on link "INVOICE" at bounding box center [77, 66] width 36 height 11
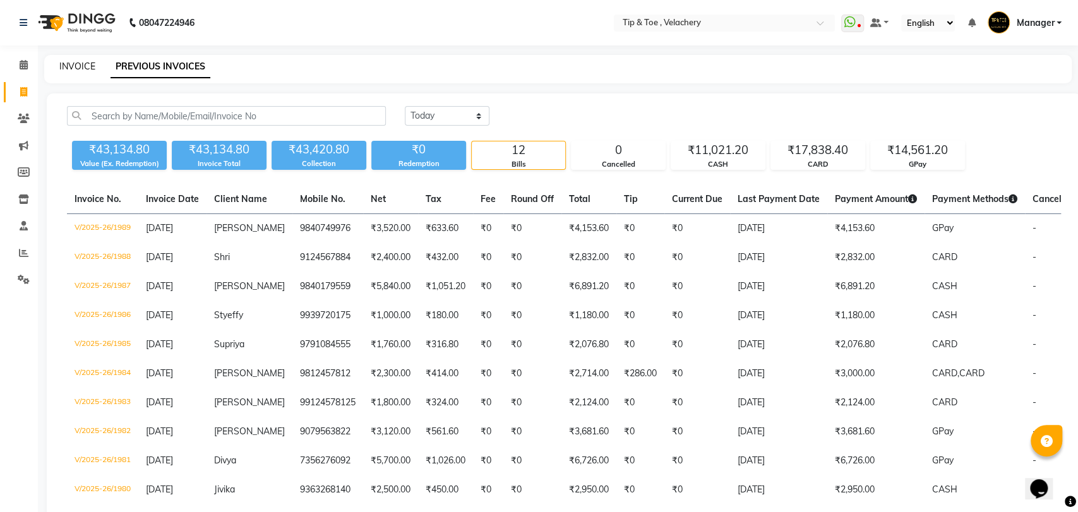
select select "service"
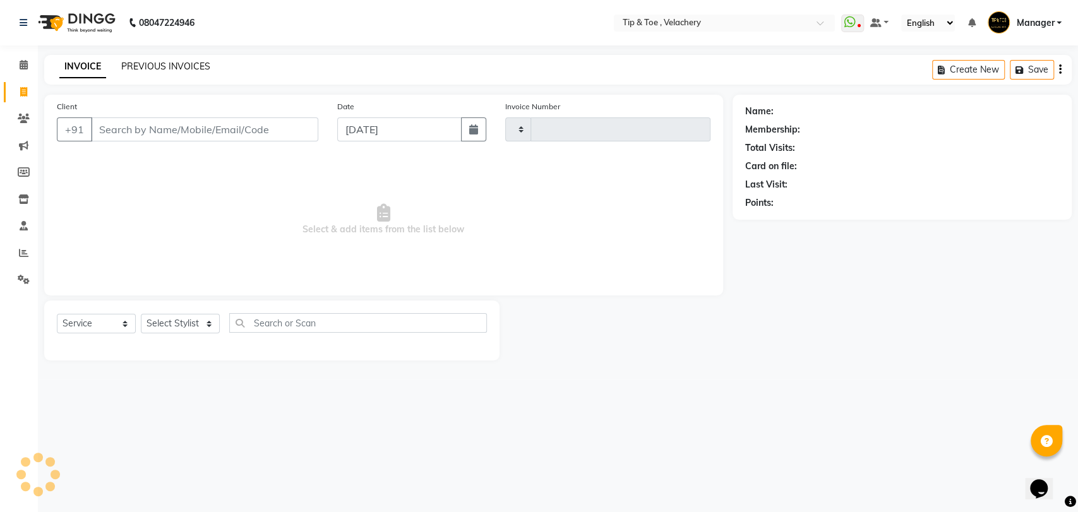
click at [170, 62] on link "PREVIOUS INVOICES" at bounding box center [165, 66] width 89 height 11
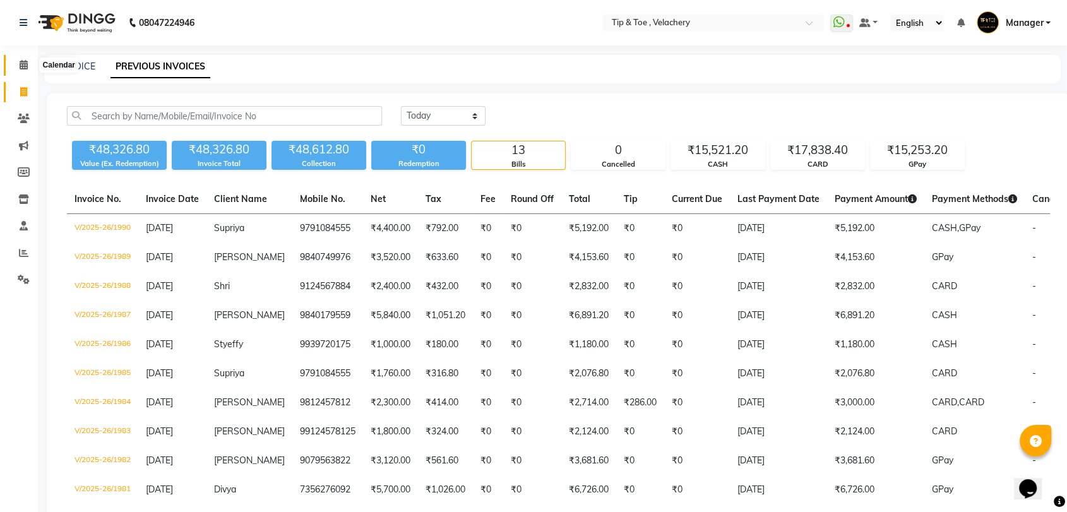
click at [23, 62] on icon at bounding box center [24, 64] width 8 height 9
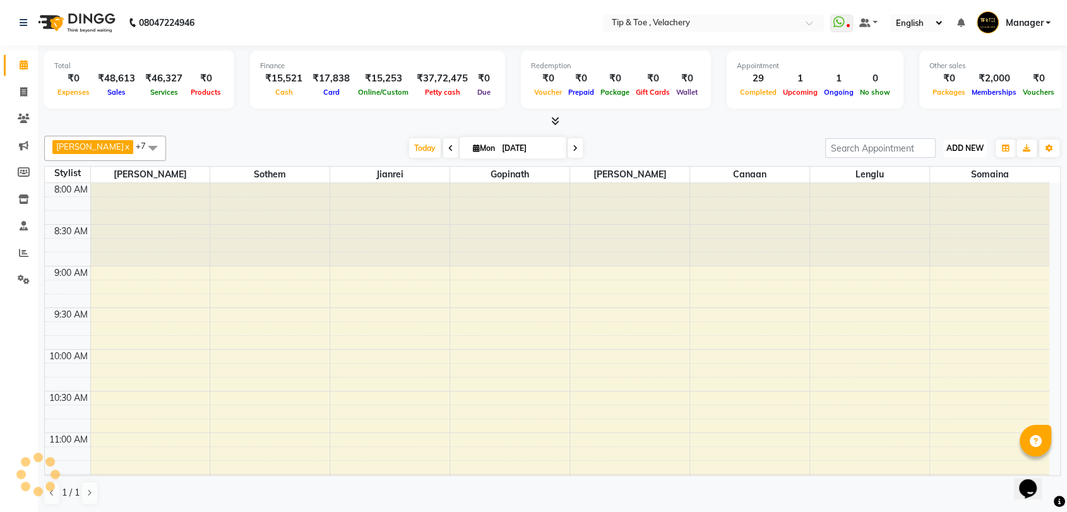
drag, startPoint x: 977, startPoint y: 149, endPoint x: 966, endPoint y: 148, distance: 11.4
click at [977, 149] on span "ADD NEW" at bounding box center [964, 147] width 37 height 9
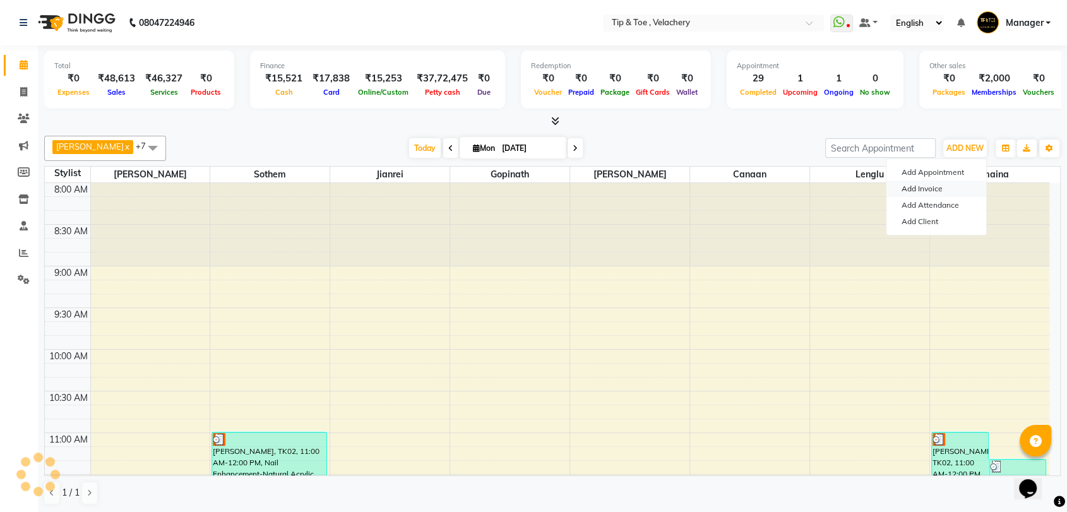
click at [932, 189] on link "Add Invoice" at bounding box center [936, 189] width 100 height 16
select select "service"
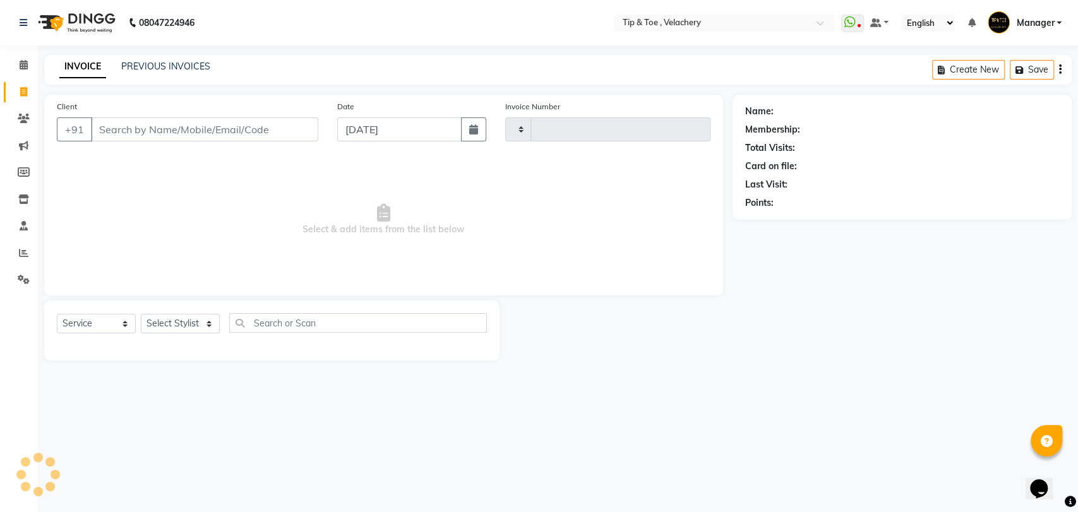
type input "1991"
select select "5863"
click at [196, 324] on select "Select Stylist" at bounding box center [180, 324] width 79 height 20
click at [183, 326] on select "Select Stylist Afroz Canaan Gopinath Jianrei Joycee Lenglu Manager Sharmila Som…" at bounding box center [180, 324] width 79 height 20
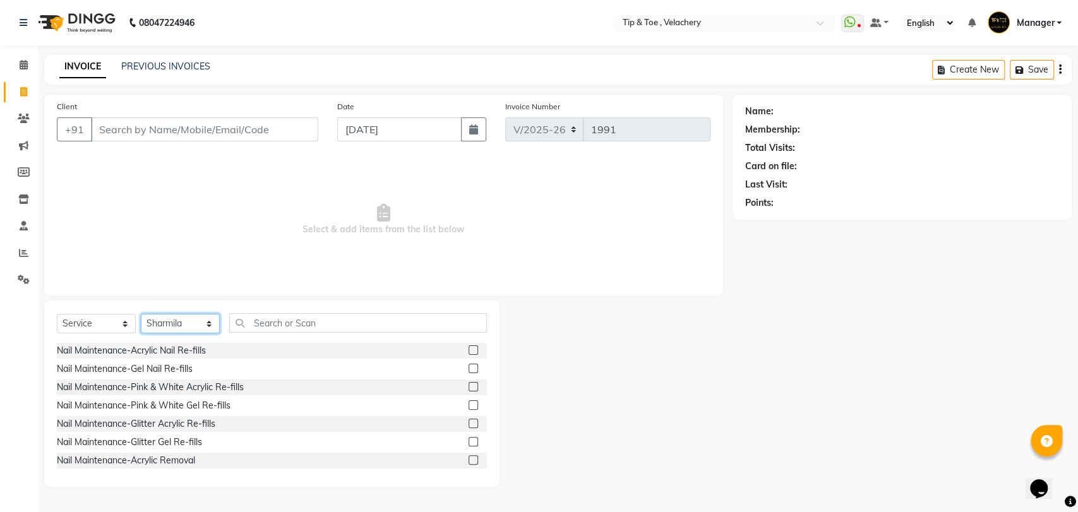
click at [167, 325] on select "Select Stylist Afroz Canaan Gopinath Jianrei Joycee Lenglu Manager Sharmila Som…" at bounding box center [180, 324] width 79 height 20
select select "41035"
click at [141, 314] on select "Select Stylist Afroz Canaan Gopinath Jianrei Joycee Lenglu Manager Sharmila Som…" at bounding box center [180, 324] width 79 height 20
click at [273, 326] on input "text" at bounding box center [358, 323] width 258 height 20
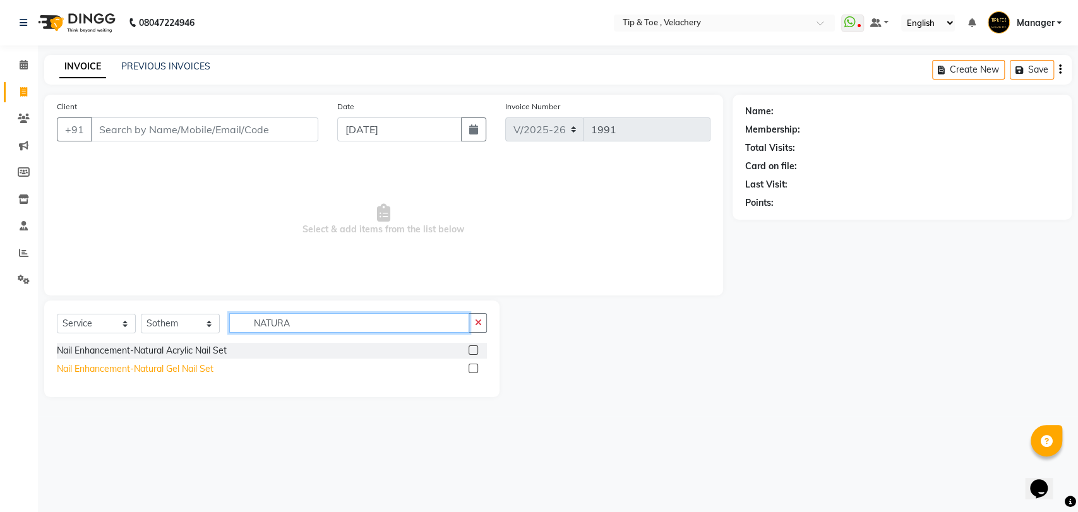
type input "NATURA"
click at [192, 369] on div "Nail Enhancement-Natural Gel Nail Set" at bounding box center [135, 368] width 157 height 13
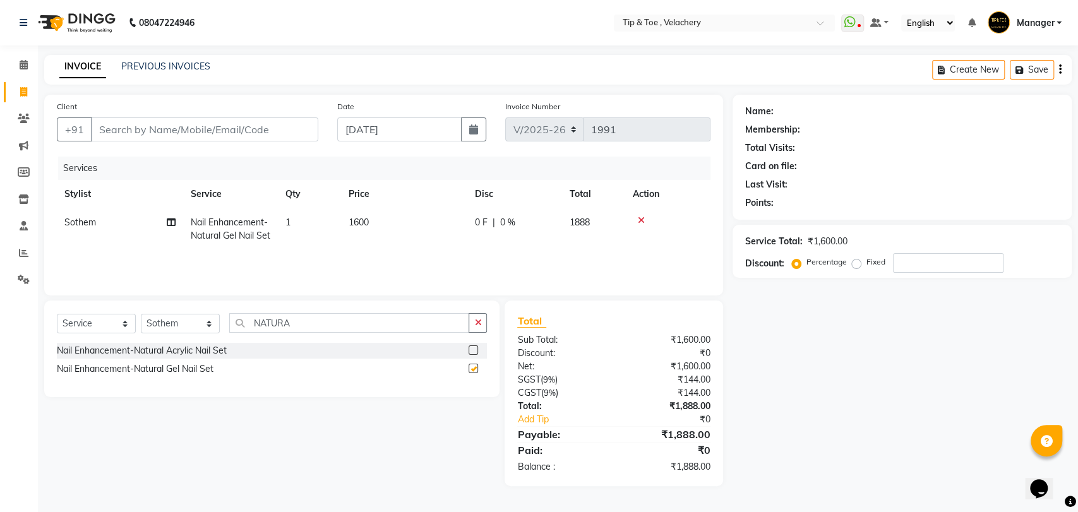
checkbox input "false"
drag, startPoint x: 312, startPoint y: 328, endPoint x: 225, endPoint y: 338, distance: 87.6
click at [227, 338] on div "Select Service Product Membership Package Voucher Prepaid Gift Card Select Styl…" at bounding box center [272, 328] width 430 height 30
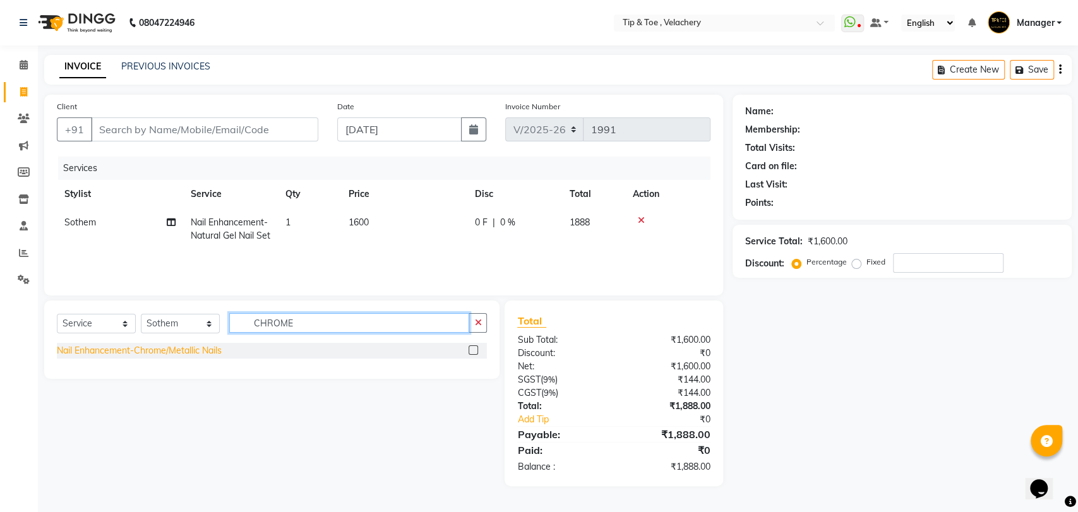
type input "CHROME"
click at [198, 356] on div "Nail Enhancement-Chrome/Metallic Nails" at bounding box center [139, 350] width 165 height 13
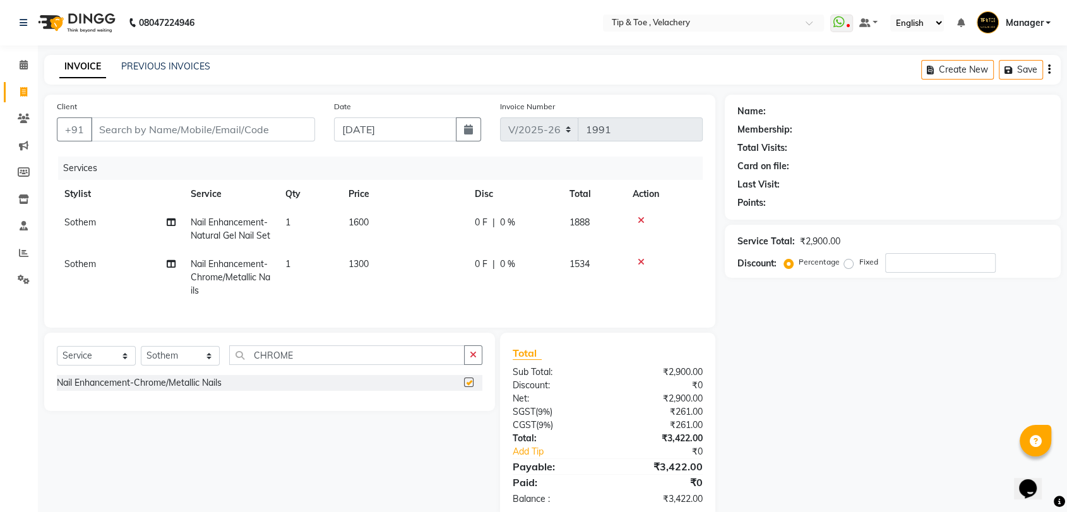
checkbox input "false"
drag, startPoint x: 306, startPoint y: 381, endPoint x: 154, endPoint y: 386, distance: 151.6
click at [152, 375] on div "Select Service Product Membership Package Voucher Prepaid Gift Card Select Styl…" at bounding box center [270, 360] width 426 height 30
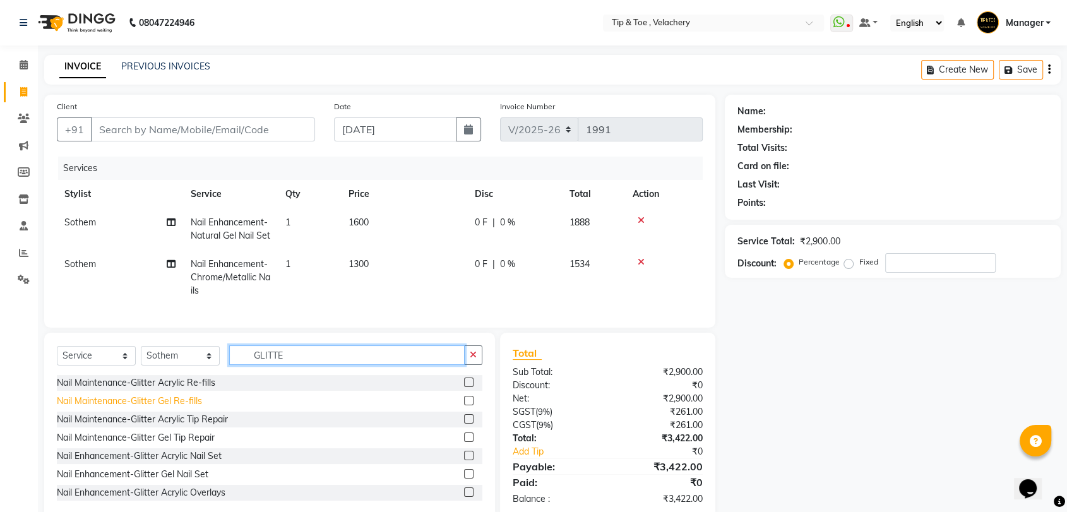
scroll to position [75, 0]
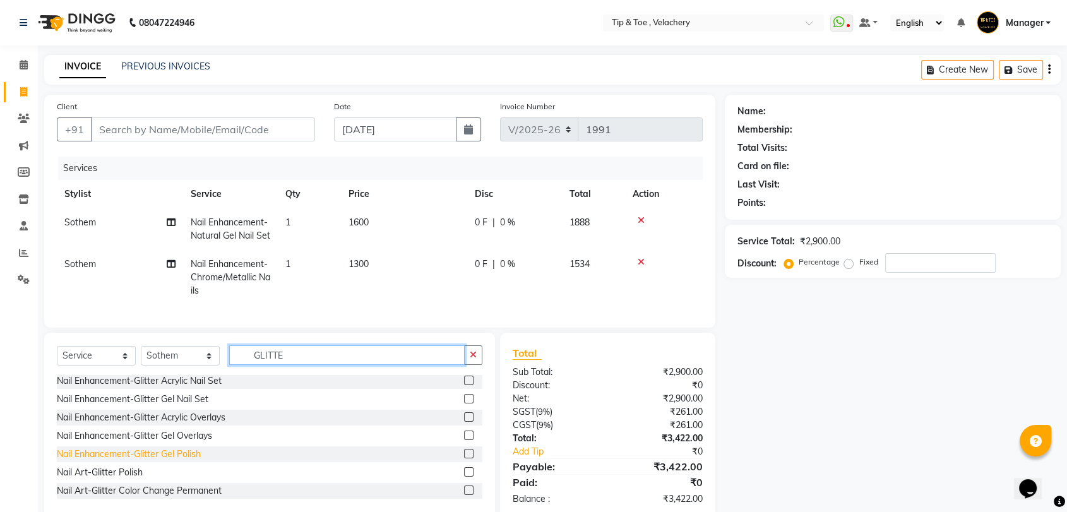
type input "GLITTE"
drag, startPoint x: 179, startPoint y: 478, endPoint x: 254, endPoint y: 421, distance: 93.7
click at [179, 461] on div "Nail Enhancement-Glitter Gel Polish" at bounding box center [129, 454] width 144 height 13
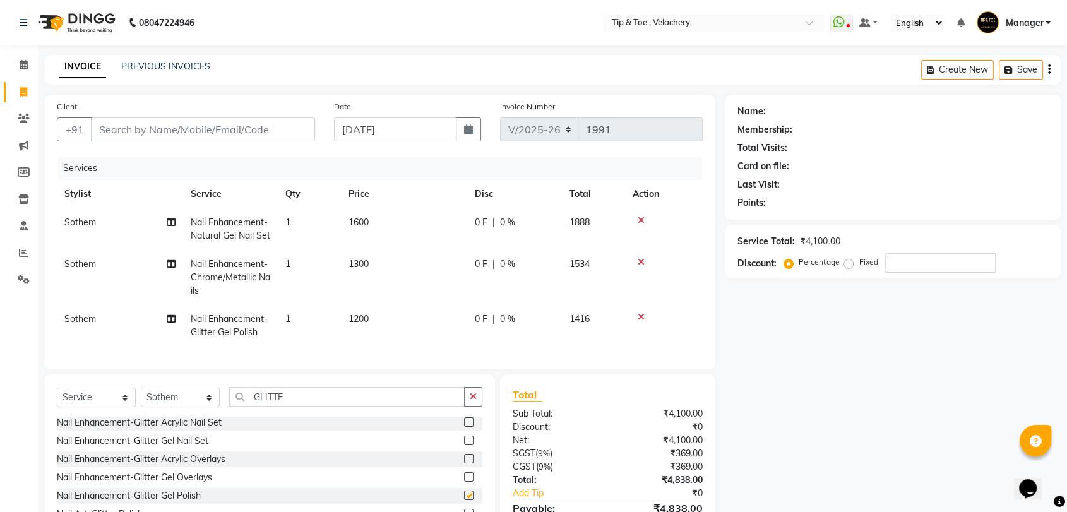
checkbox input "false"
click at [388, 330] on td "1200" at bounding box center [404, 326] width 126 height 42
select select "41035"
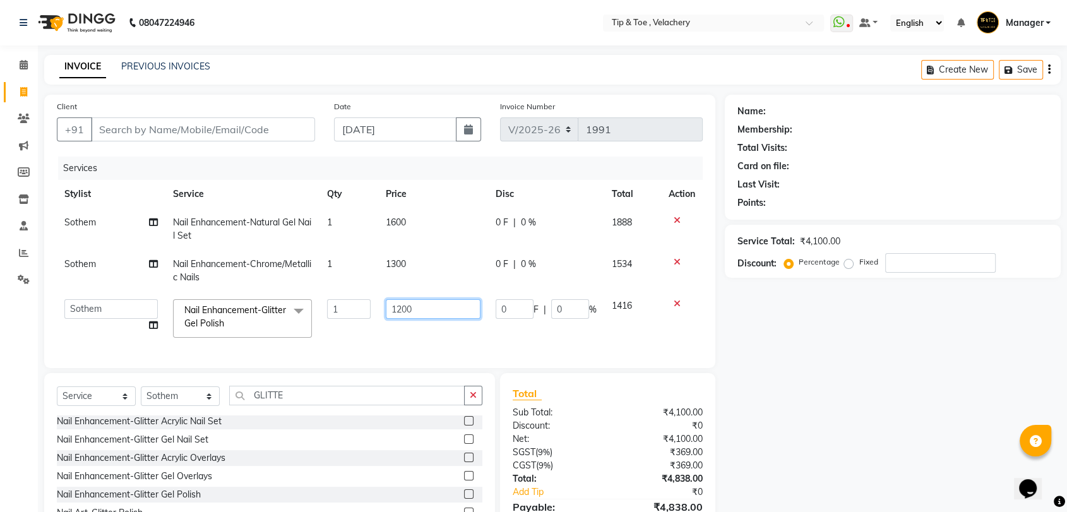
click at [401, 302] on input "1200" at bounding box center [433, 309] width 95 height 20
click at [396, 304] on input "1200" at bounding box center [433, 309] width 95 height 20
type input "200"
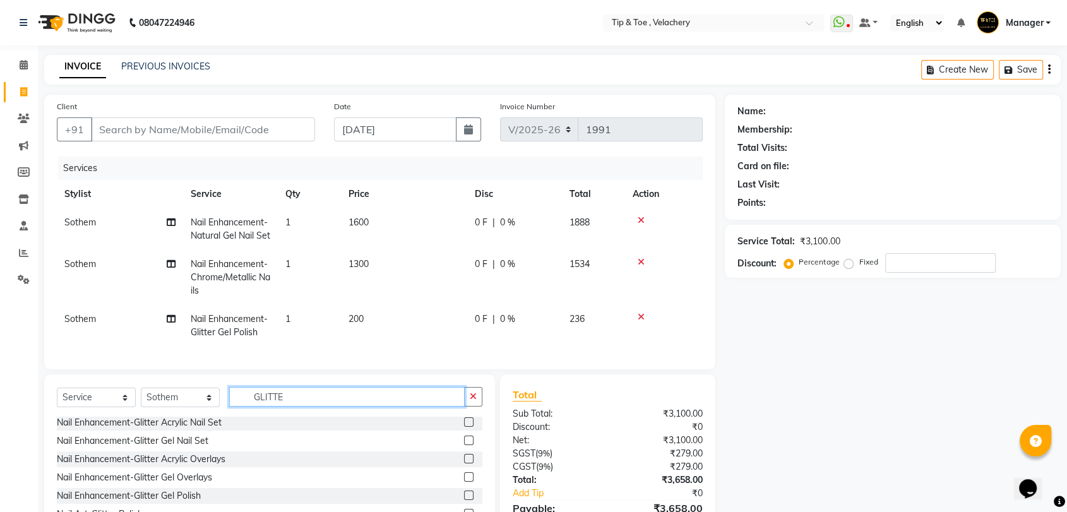
drag, startPoint x: 308, startPoint y: 412, endPoint x: 213, endPoint y: 412, distance: 94.7
click at [214, 412] on div "Select Service Product Membership Package Voucher Prepaid Gift Card Select Styl…" at bounding box center [270, 402] width 426 height 30
type input "REMOV"
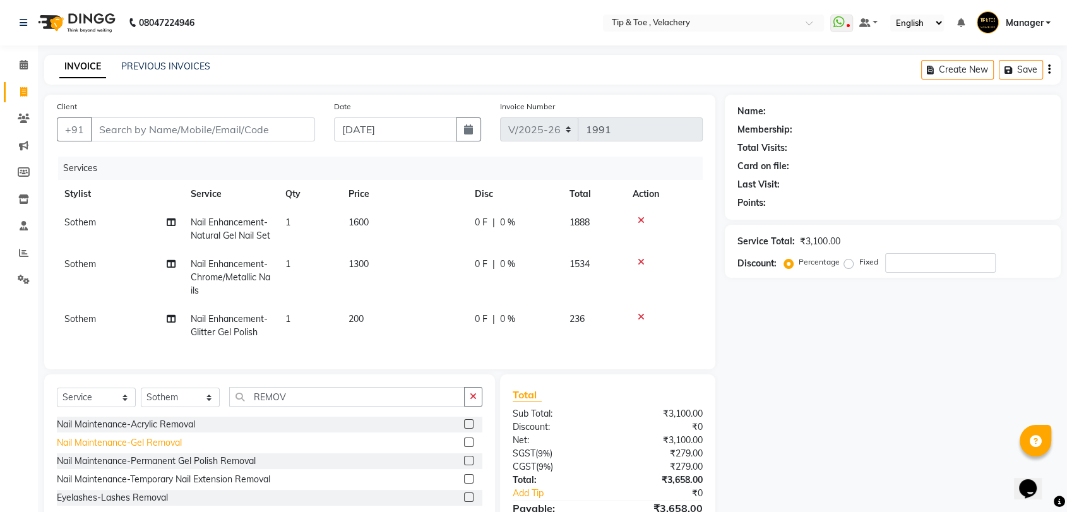
click at [164, 449] on div "Nail Maintenance-Gel Removal" at bounding box center [119, 442] width 125 height 13
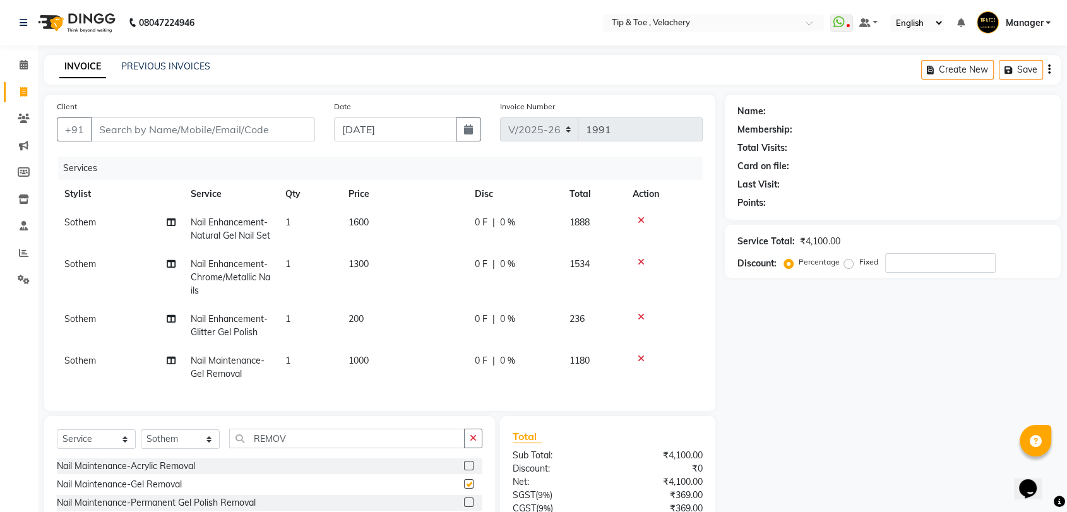
checkbox input "false"
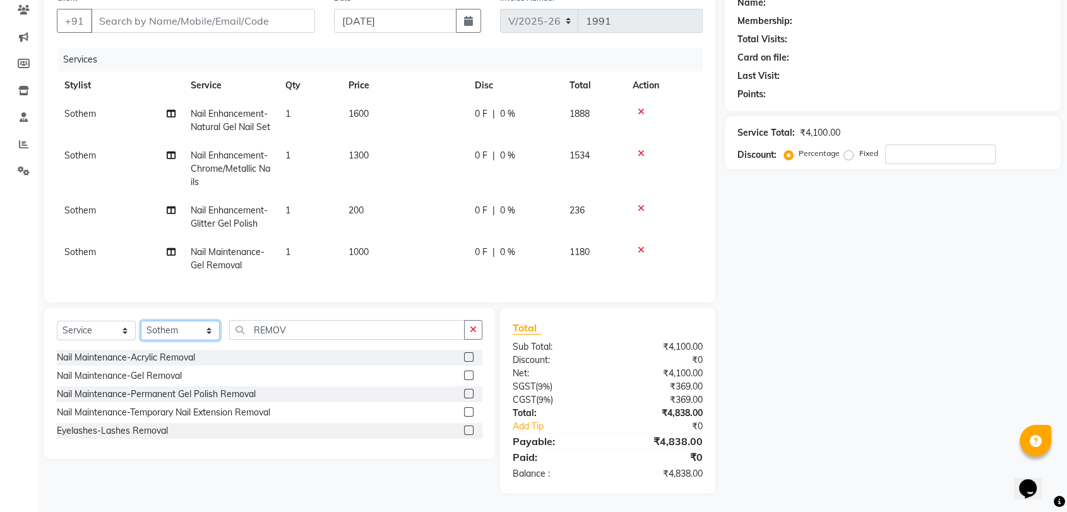
click at [176, 328] on select "Select Stylist Afroz Canaan Gopinath Jianrei Joycee Lenglu Manager Sharmila Som…" at bounding box center [180, 331] width 79 height 20
select select "41026"
click at [141, 321] on select "Select Stylist Afroz Canaan Gopinath Jianrei Joycee Lenglu Manager Sharmila Som…" at bounding box center [180, 331] width 79 height 20
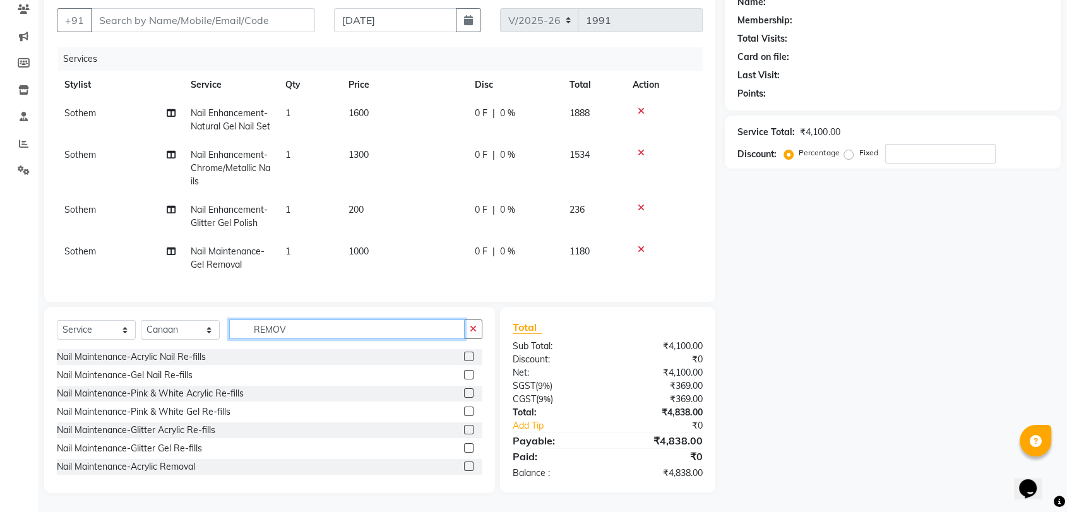
drag, startPoint x: 316, startPoint y: 333, endPoint x: 142, endPoint y: 329, distance: 173.7
click at [143, 331] on div "Select Service Product Membership Package Voucher Prepaid Gift Card Select Styl…" at bounding box center [270, 334] width 426 height 30
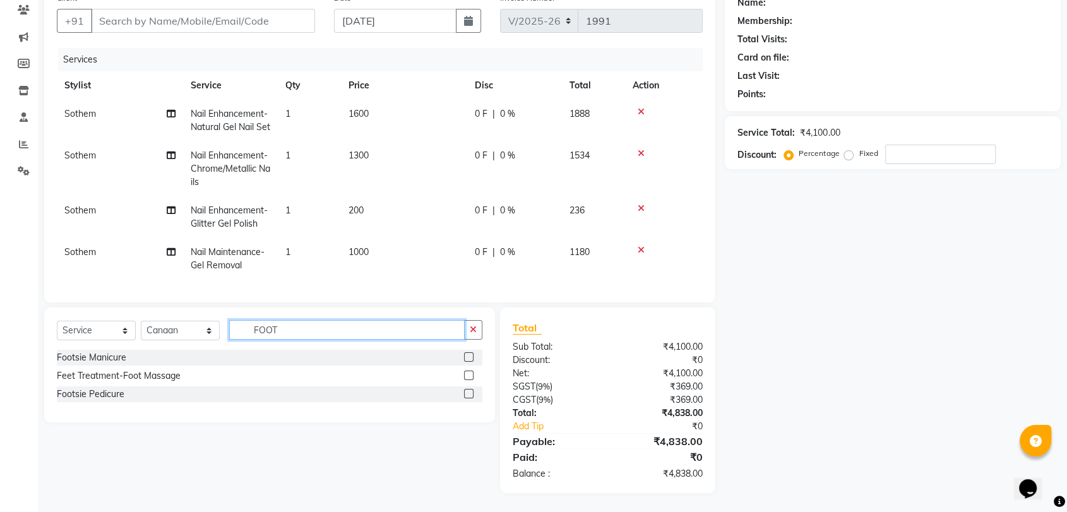
type input "FOOT"
click at [138, 365] on div "Footsie Manicure" at bounding box center [270, 358] width 426 height 16
drag, startPoint x: 162, startPoint y: 378, endPoint x: 222, endPoint y: 325, distance: 80.1
click at [162, 378] on div "Feet Treatment-Foot Massage" at bounding box center [119, 375] width 124 height 13
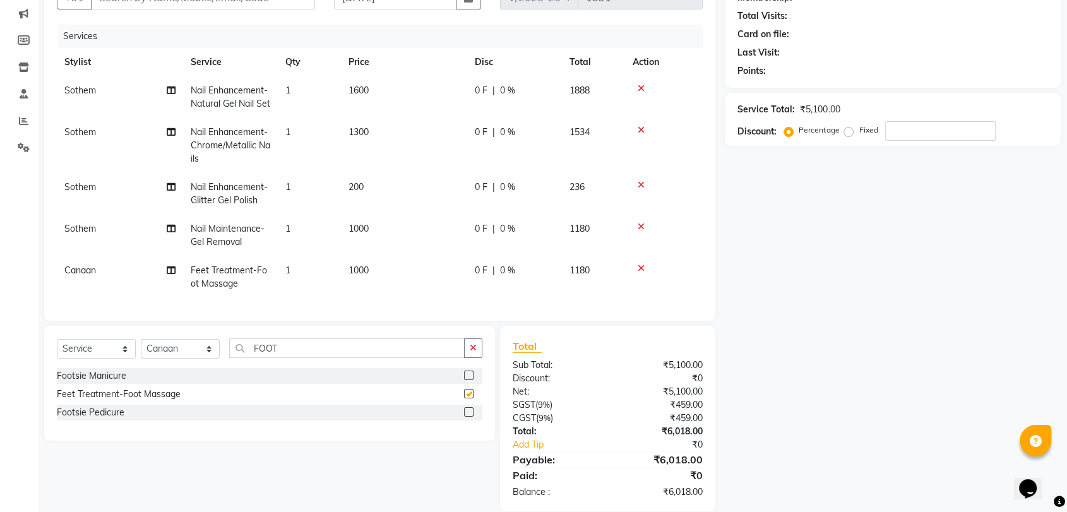
checkbox input "false"
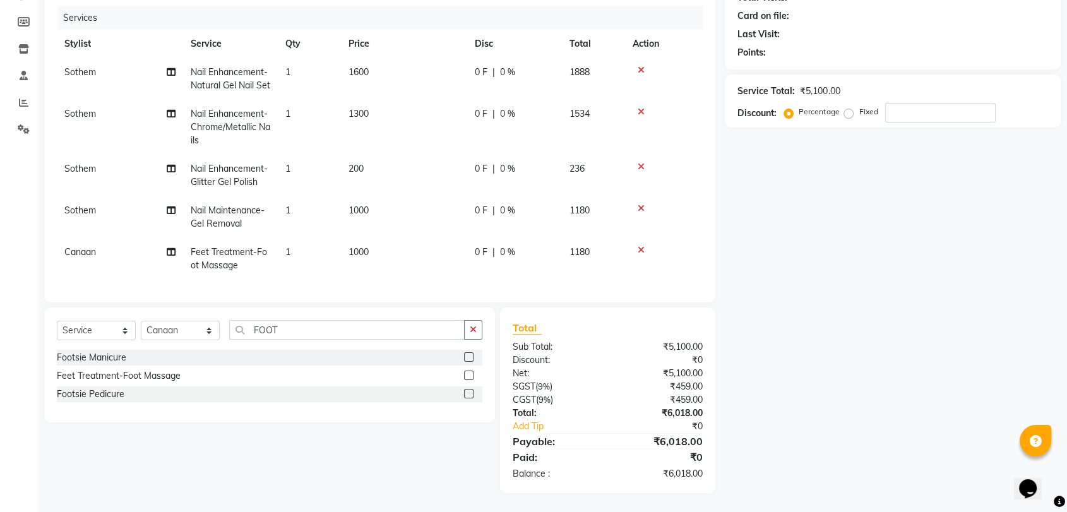
click at [399, 241] on td "1000" at bounding box center [404, 259] width 126 height 42
select select "41026"
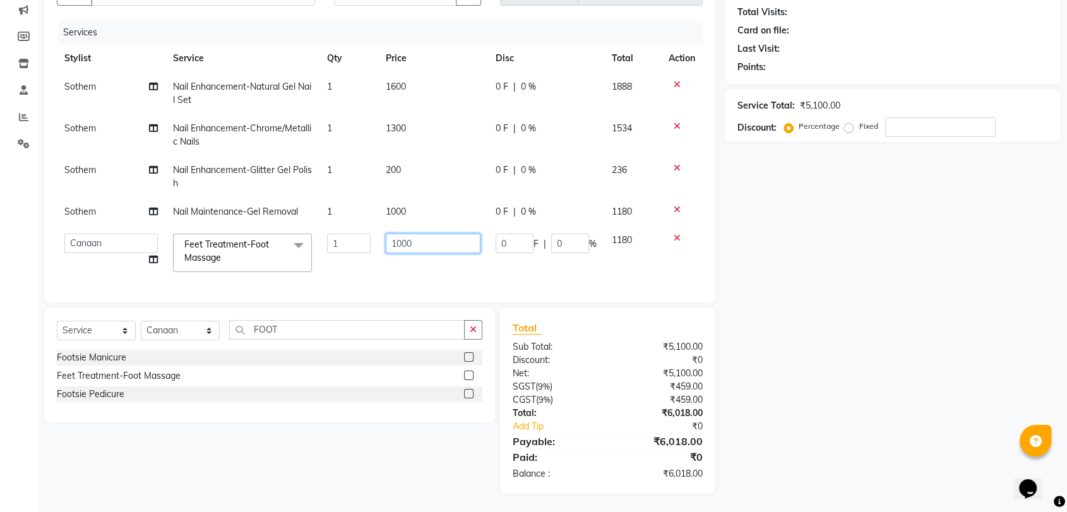
click at [443, 235] on input "1000" at bounding box center [433, 244] width 95 height 20
type input "1"
type input "900"
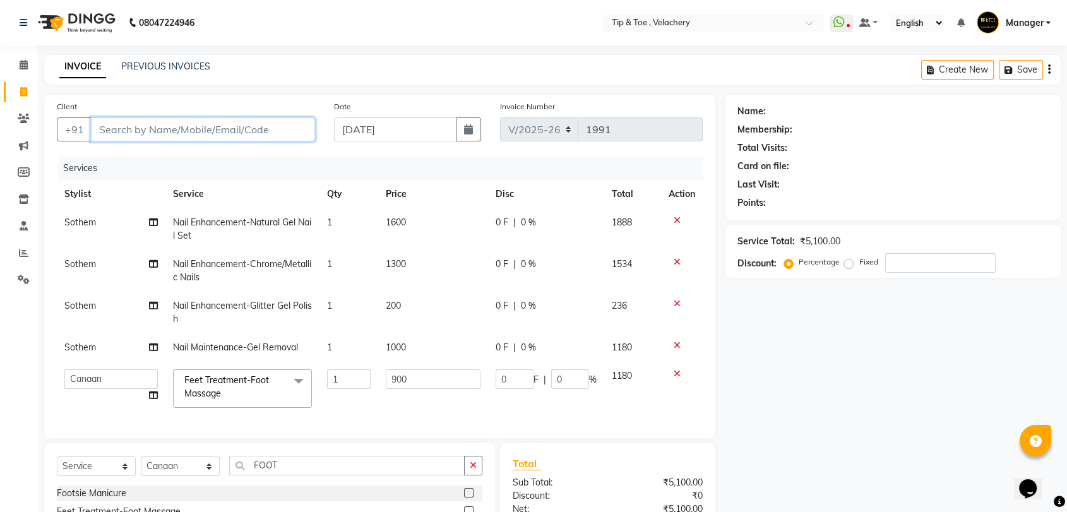
click at [243, 123] on input "Client" at bounding box center [203, 129] width 224 height 24
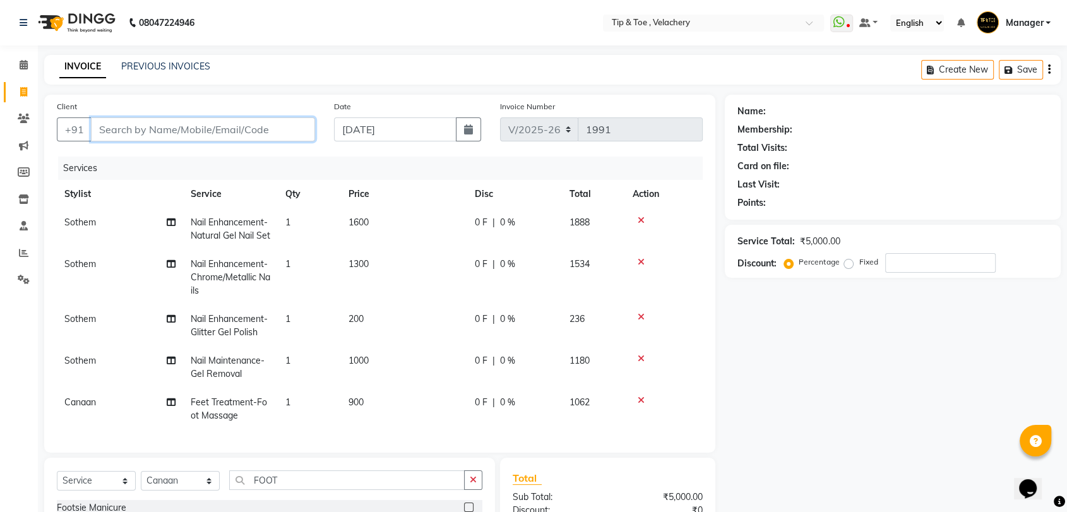
type input "9"
type input "0"
type input "9003142273"
click at [279, 133] on span "Add Client" at bounding box center [283, 129] width 50 height 13
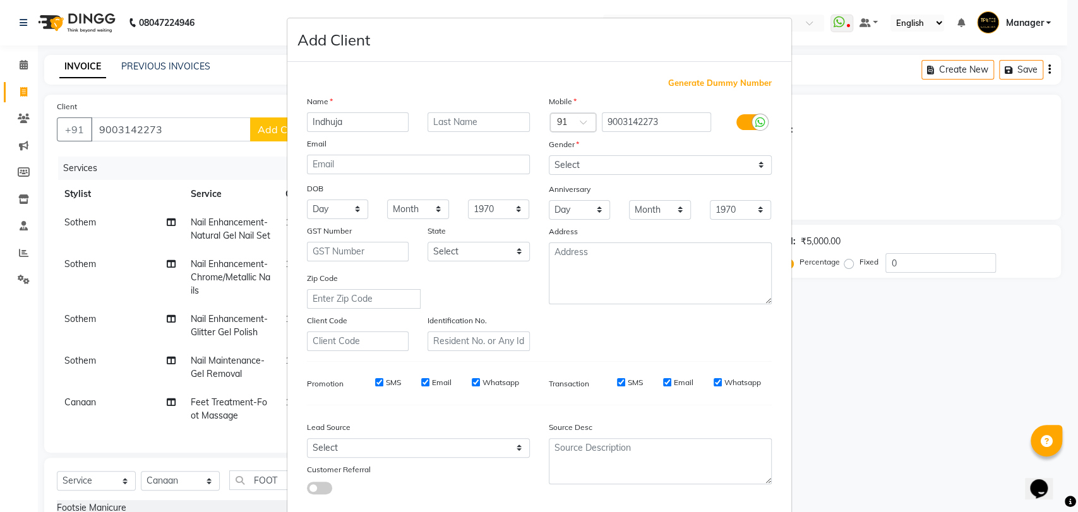
type input "Indhuja"
click at [610, 167] on select "Select Male Female Other Prefer Not To Say" at bounding box center [660, 165] width 223 height 20
select select "female"
click at [549, 155] on select "Select Male Female Other Prefer Not To Say" at bounding box center [660, 165] width 223 height 20
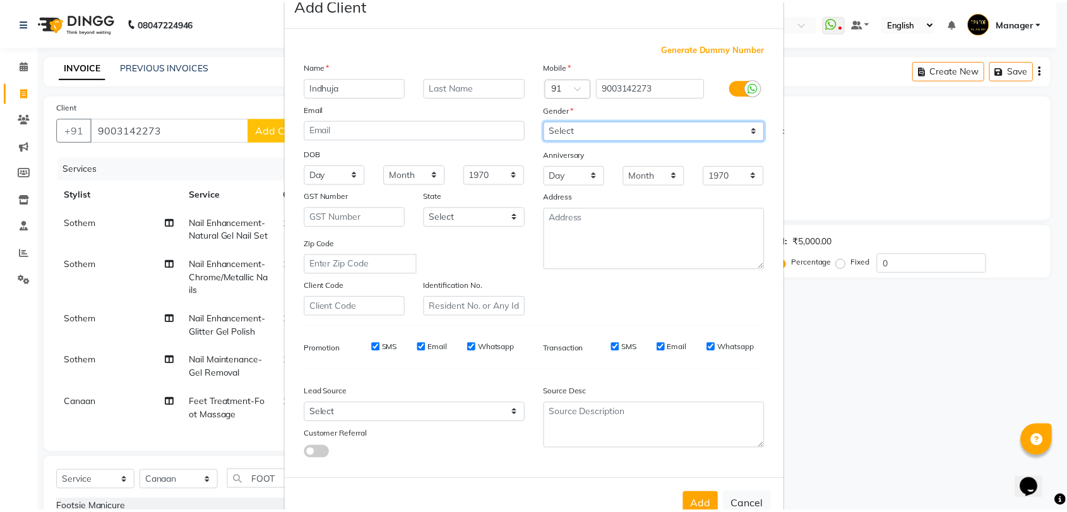
scroll to position [68, 0]
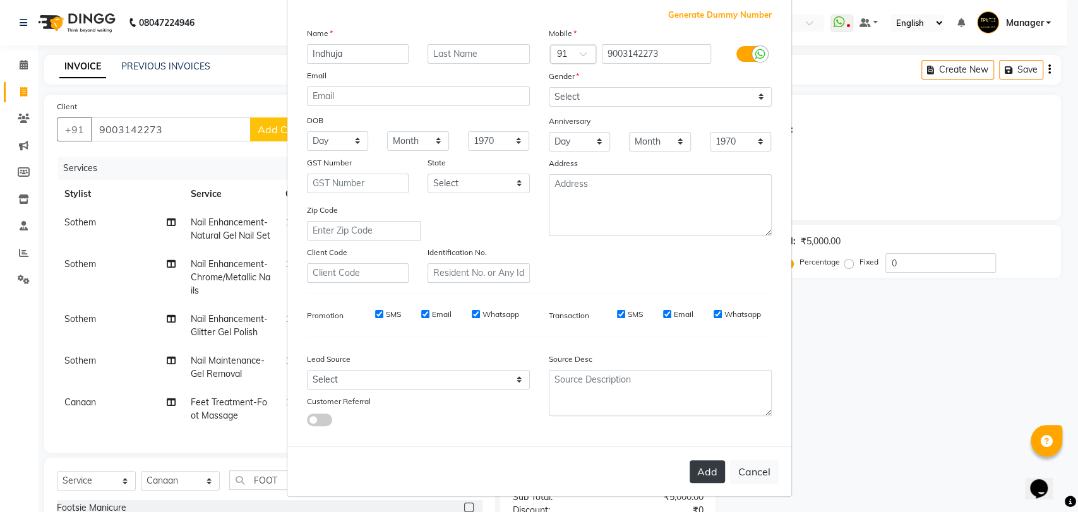
click at [716, 460] on button "Add" at bounding box center [706, 471] width 35 height 23
select select
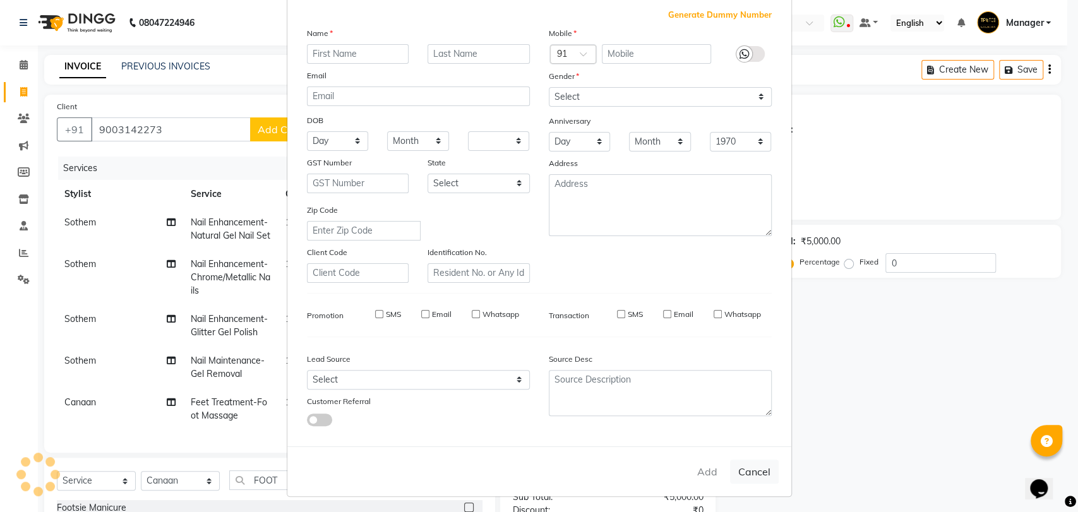
select select
checkbox input "false"
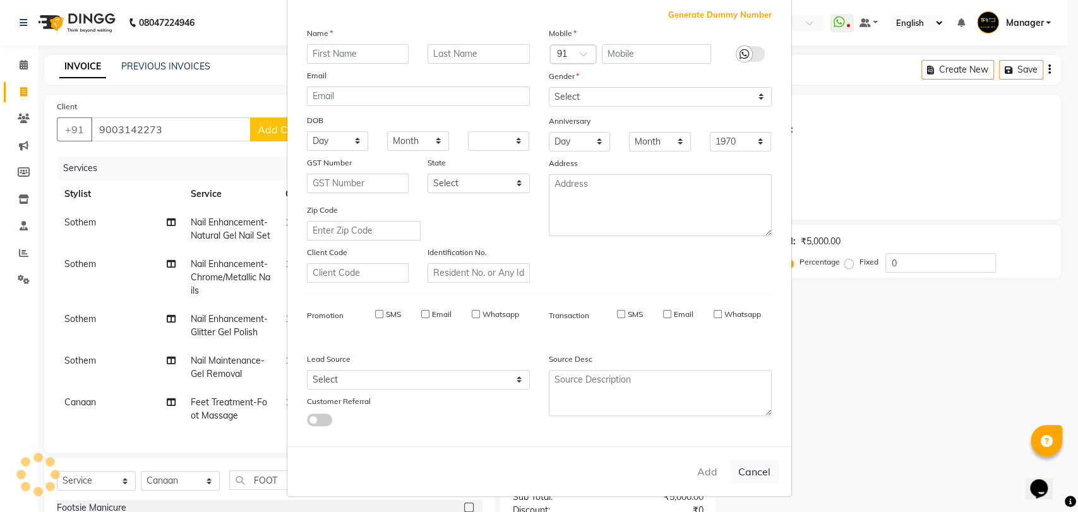
checkbox input "false"
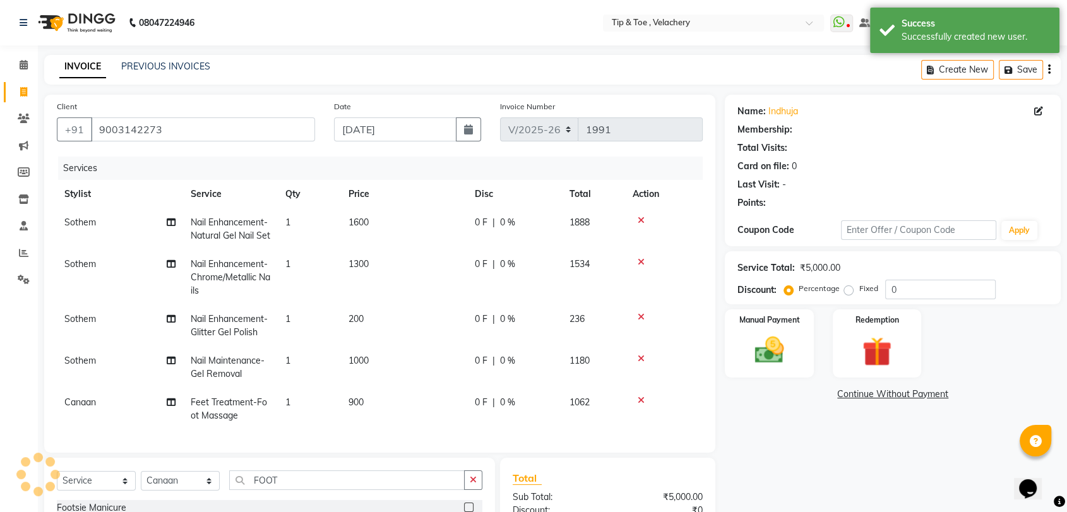
scroll to position [174, 0]
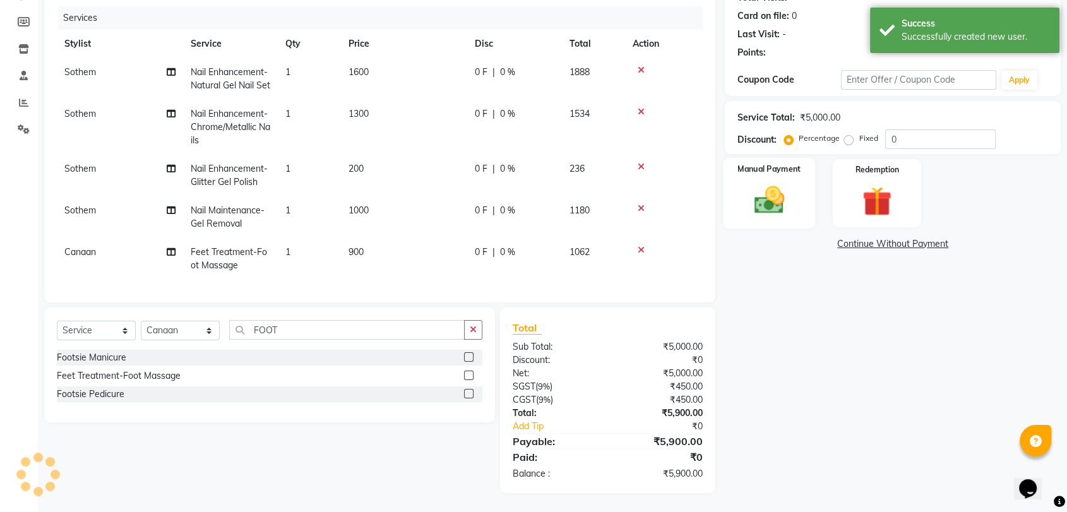
click at [778, 182] on img at bounding box center [768, 199] width 49 height 35
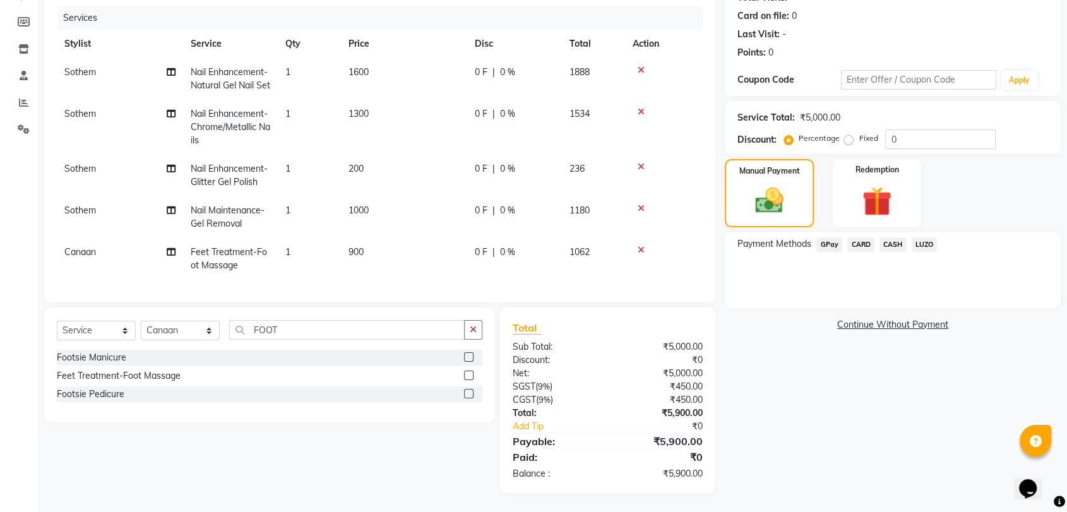
click at [885, 237] on span "CASH" at bounding box center [892, 244] width 27 height 15
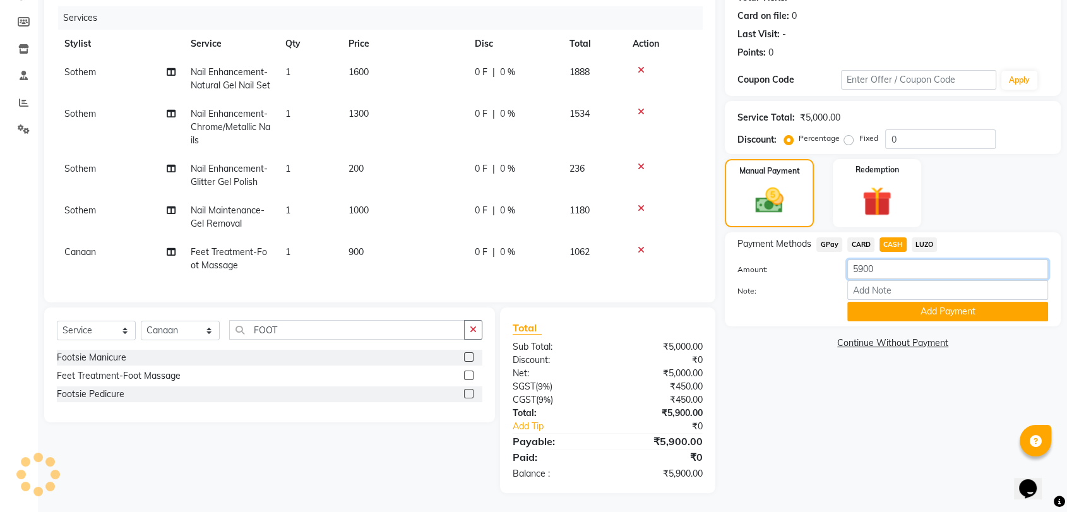
drag, startPoint x: 885, startPoint y: 242, endPoint x: 774, endPoint y: 254, distance: 111.8
click at [774, 259] on div "Amount: 5900" at bounding box center [893, 269] width 330 height 21
type input "4000"
click at [925, 302] on button "Add Payment" at bounding box center [947, 312] width 201 height 20
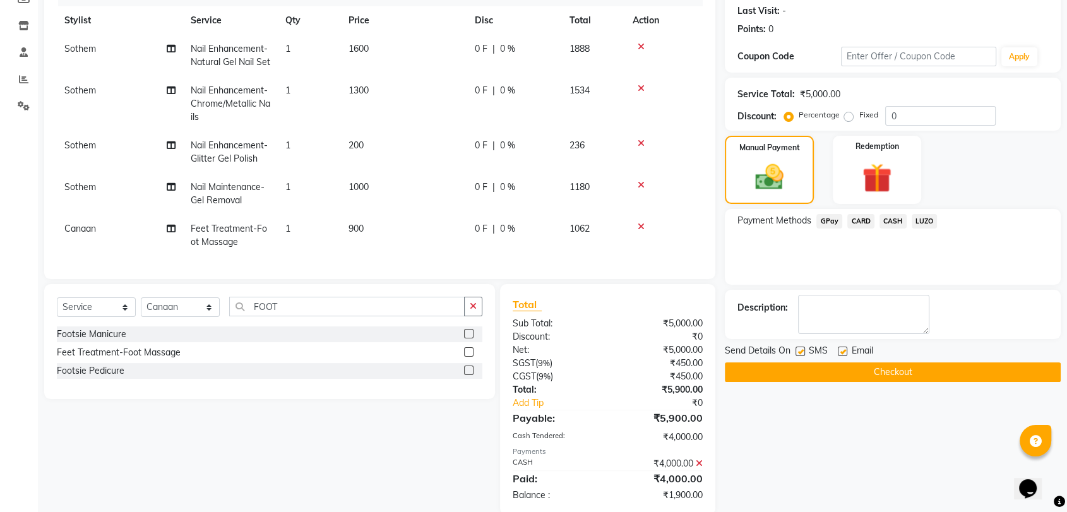
click at [828, 222] on span "GPay" at bounding box center [829, 221] width 26 height 15
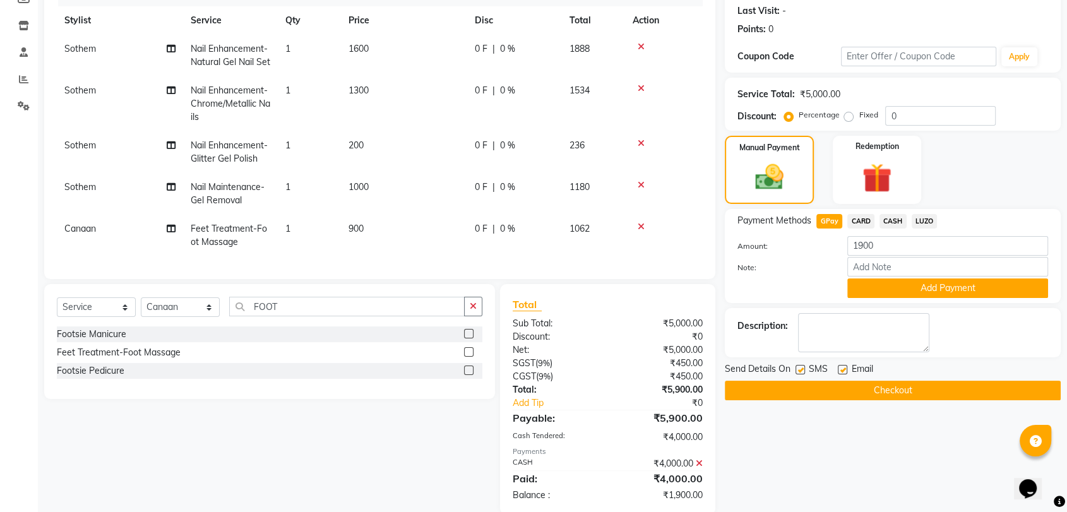
scroll to position [218, 0]
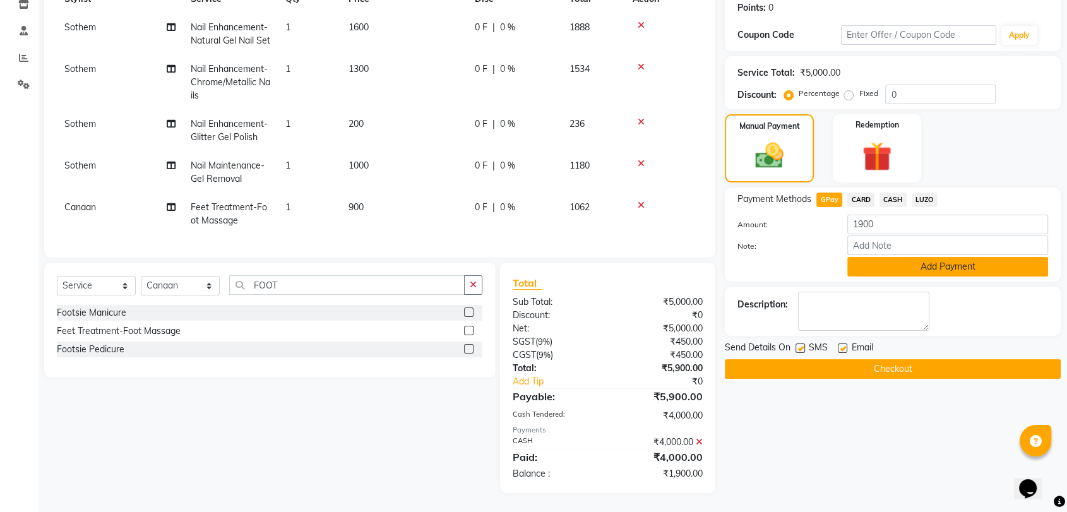
click at [940, 257] on button "Add Payment" at bounding box center [947, 267] width 201 height 20
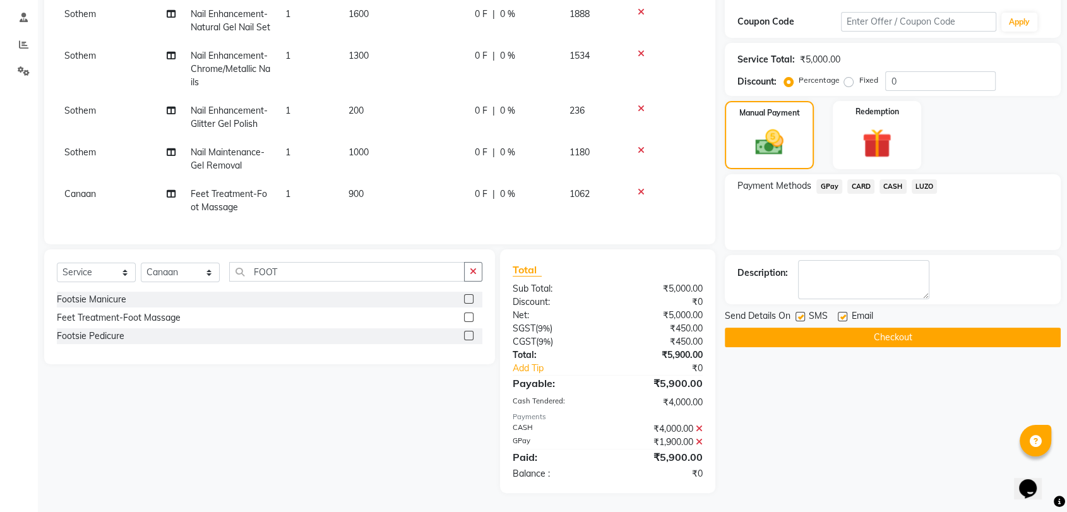
scroll to position [232, 0]
click at [840, 312] on label at bounding box center [842, 316] width 9 height 9
click at [840, 313] on input "checkbox" at bounding box center [842, 317] width 8 height 8
checkbox input "false"
click at [867, 328] on button "Checkout" at bounding box center [893, 338] width 336 height 20
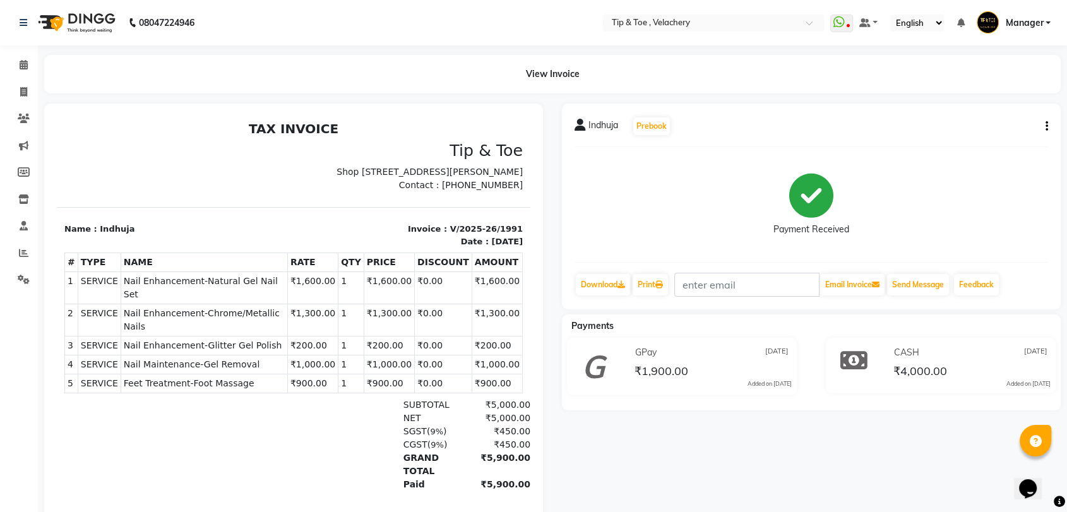
click at [217, 287] on span "Nail Enhancement-Natural Gel Nail Set" at bounding box center [204, 288] width 161 height 27
copy tr "Nail Enhancement-Natural Gel Nail Set"
click at [254, 314] on span "Nail Enhancement-Chrome/Metallic Nails" at bounding box center [204, 320] width 161 height 27
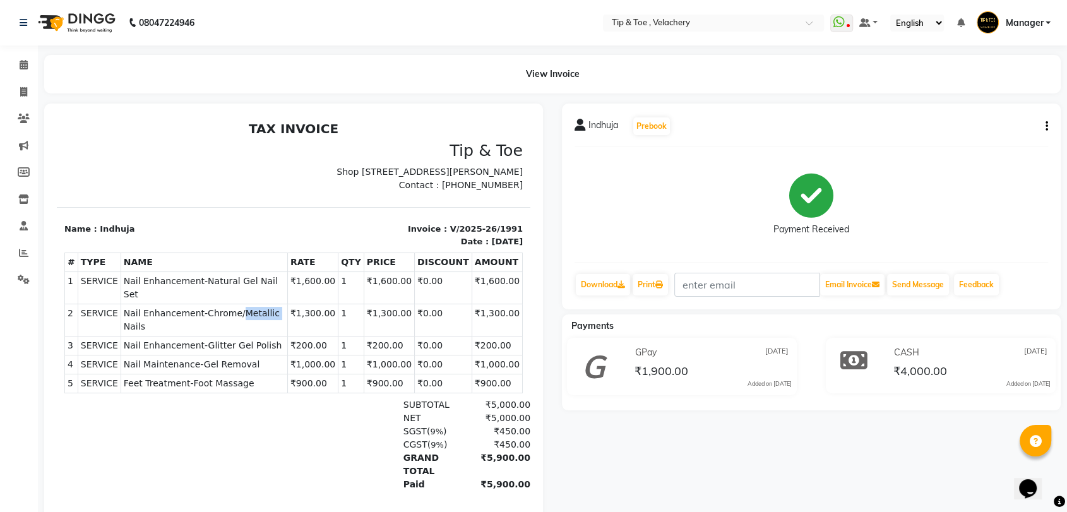
click at [254, 314] on span "Nail Enhancement-Chrome/Metallic Nails" at bounding box center [204, 320] width 161 height 27
copy tr "Nail Enhancement-Chrome/Metallic Nails"
click at [217, 339] on span "Nail Enhancement-Glitter Gel Polish" at bounding box center [204, 345] width 161 height 13
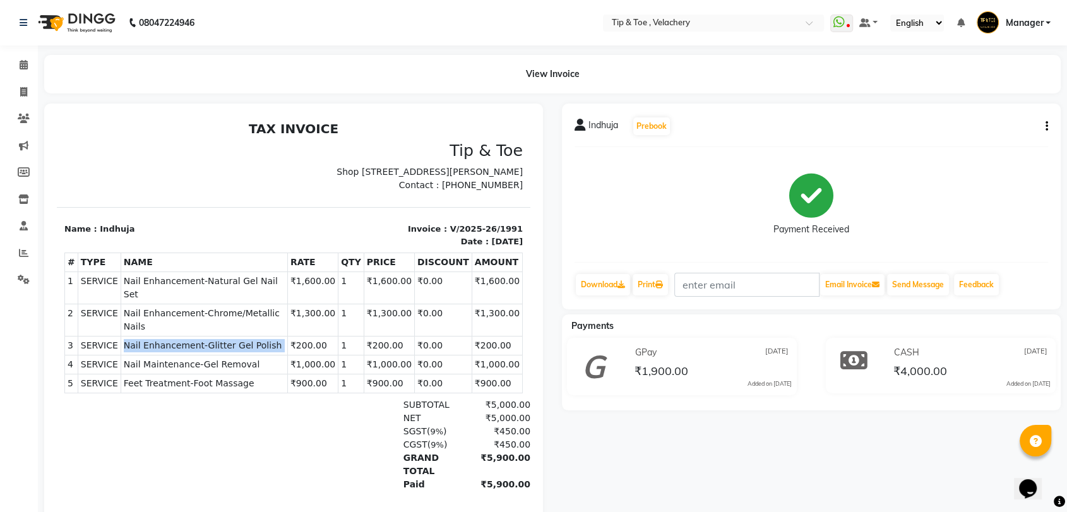
click at [217, 339] on span "Nail Enhancement-Glitter Gel Polish" at bounding box center [204, 345] width 161 height 13
copy tr "Nail Enhancement-Glitter Gel Polish"
click at [224, 358] on span "Nail Maintenance-Gel Removal" at bounding box center [204, 364] width 161 height 13
click at [223, 358] on span "Nail Maintenance-Gel Removal" at bounding box center [204, 364] width 161 height 13
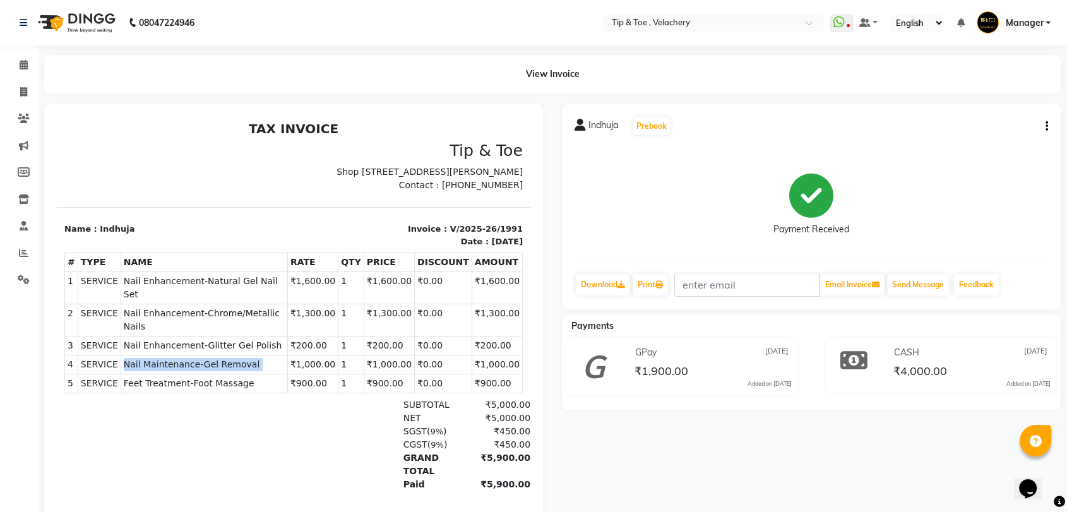
copy tr "Nail Maintenance-Gel Removal"
click at [160, 377] on span "Feet Treatment-Foot Massage" at bounding box center [204, 383] width 161 height 13
click at [161, 377] on span "Feet Treatment-Foot Massage" at bounding box center [204, 383] width 161 height 13
click at [162, 377] on span "Feet Treatment-Foot Massage" at bounding box center [204, 383] width 161 height 13
copy tr "Feet Treatment-Foot Massage"
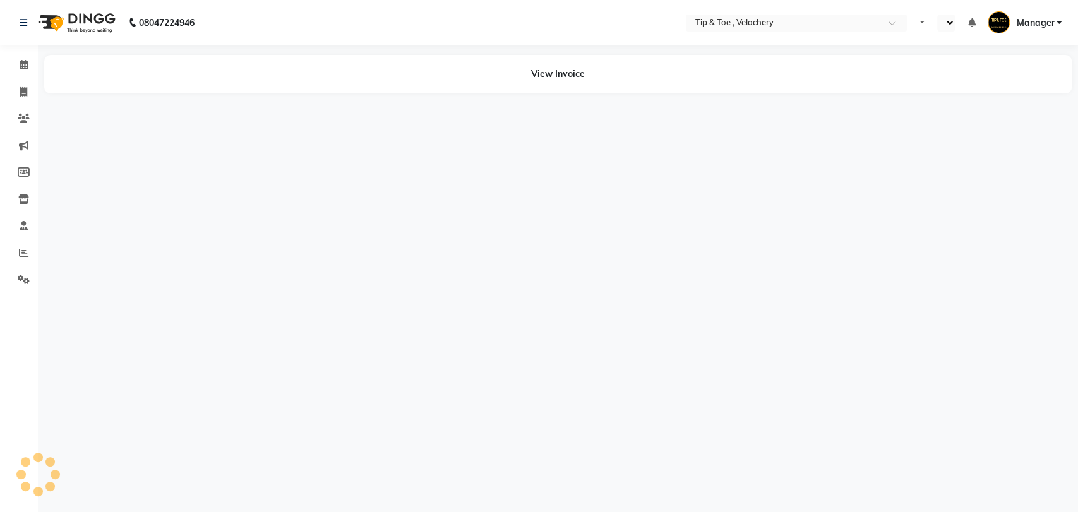
select select "en"
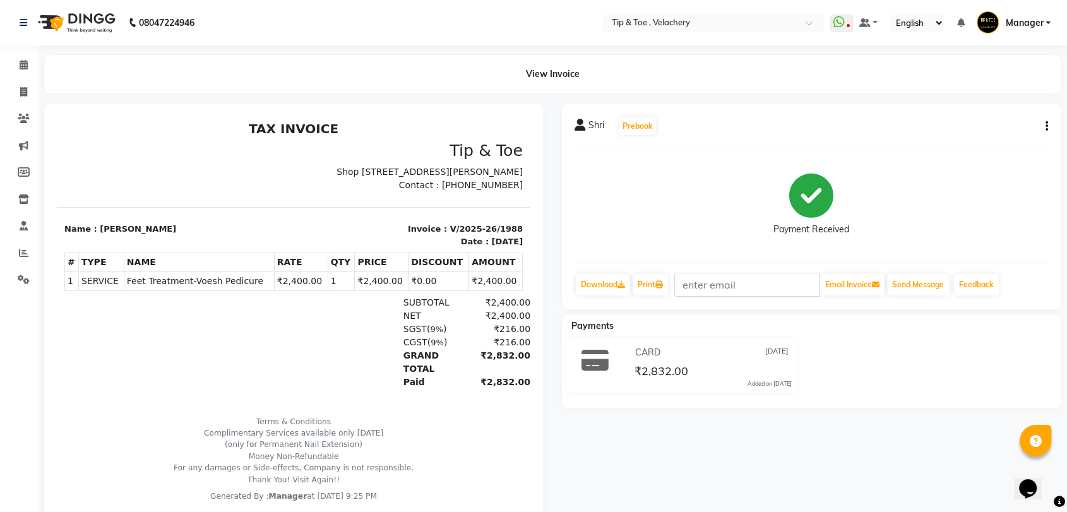
click at [150, 288] on span "Feet Treatment-Voesh Pedicure" at bounding box center [199, 281] width 145 height 13
copy tr "Feet Treatment-Voesh Pedicure"
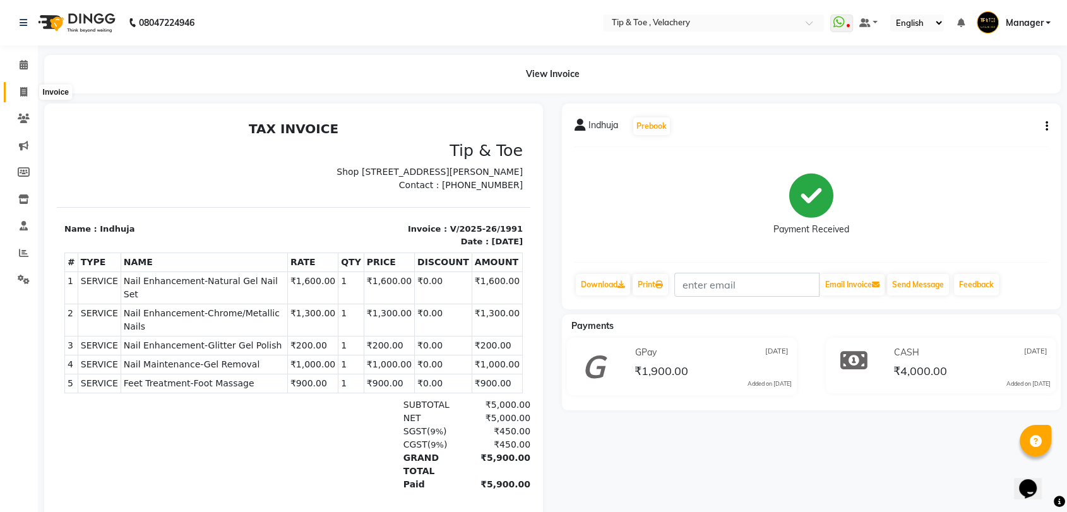
drag, startPoint x: 24, startPoint y: 88, endPoint x: 289, endPoint y: 23, distance: 273.0
click at [24, 88] on icon at bounding box center [23, 91] width 7 height 9
select select "service"
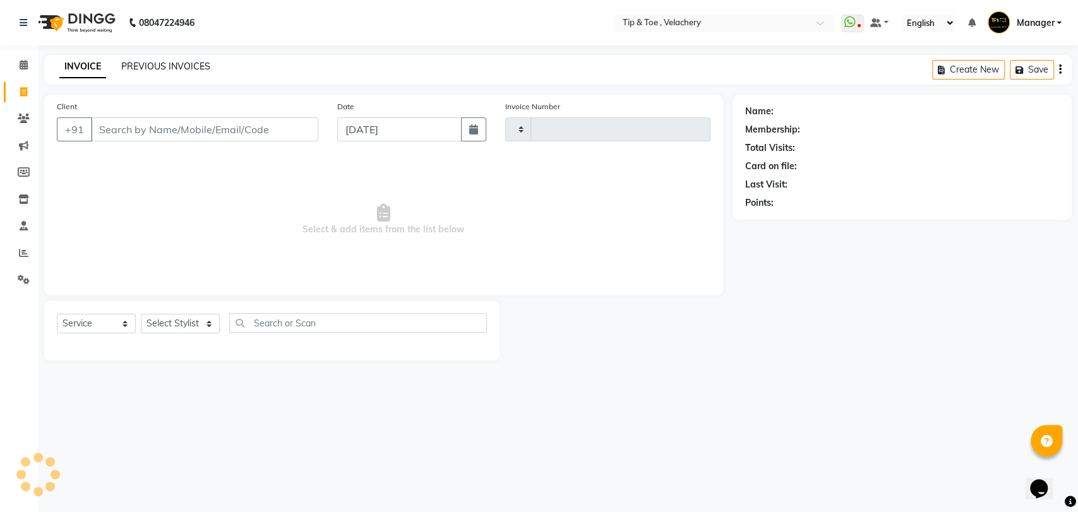
click at [182, 62] on link "PREVIOUS INVOICES" at bounding box center [165, 66] width 89 height 11
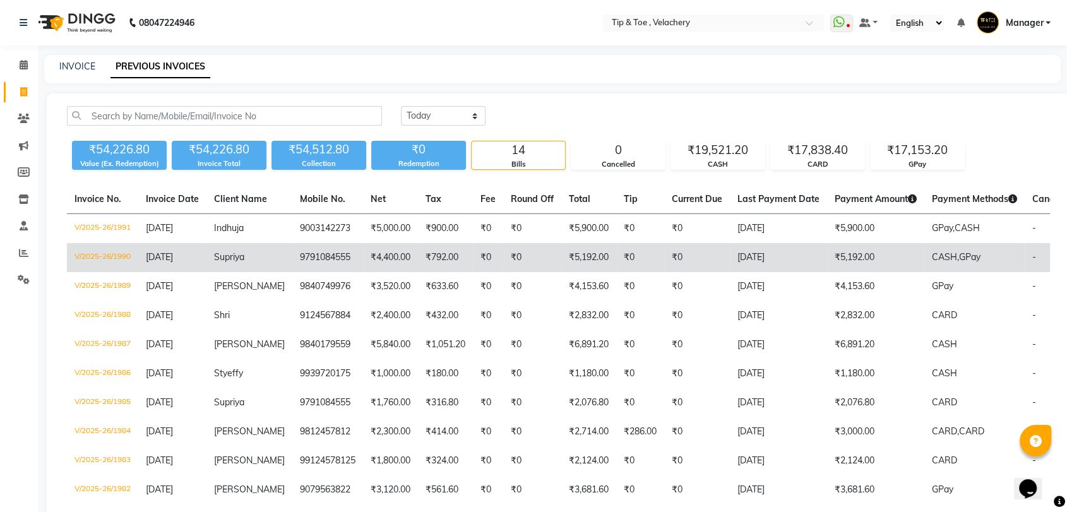
click at [272, 259] on td "Supriya" at bounding box center [249, 257] width 86 height 29
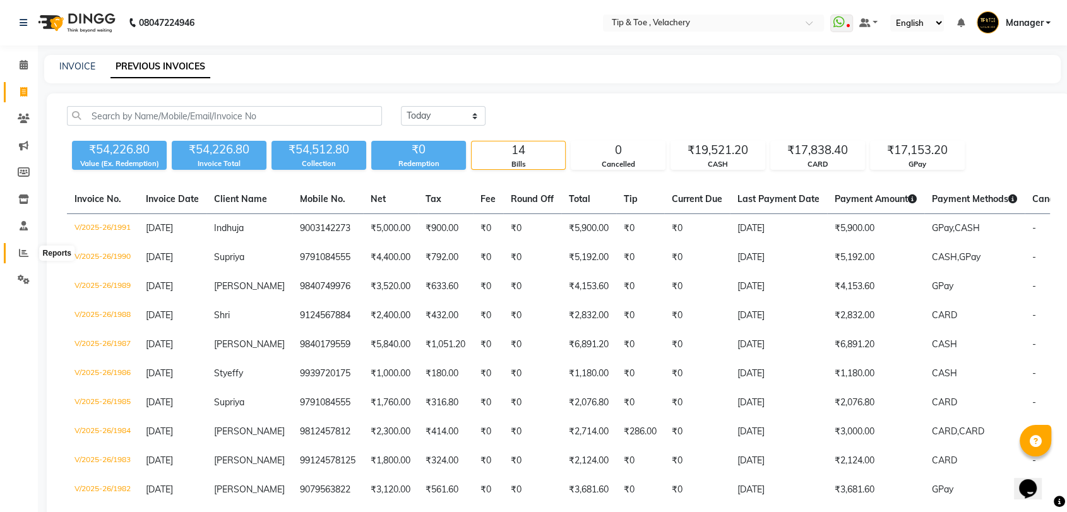
drag, startPoint x: 19, startPoint y: 256, endPoint x: 30, endPoint y: 246, distance: 15.2
click at [19, 256] on icon at bounding box center [23, 252] width 9 height 9
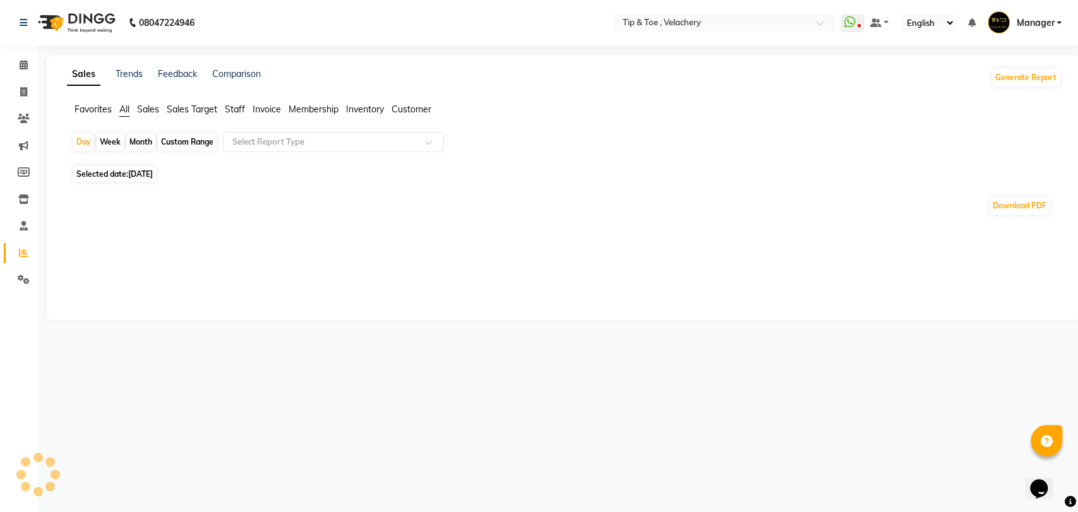
click at [235, 110] on span "Staff" at bounding box center [235, 109] width 20 height 11
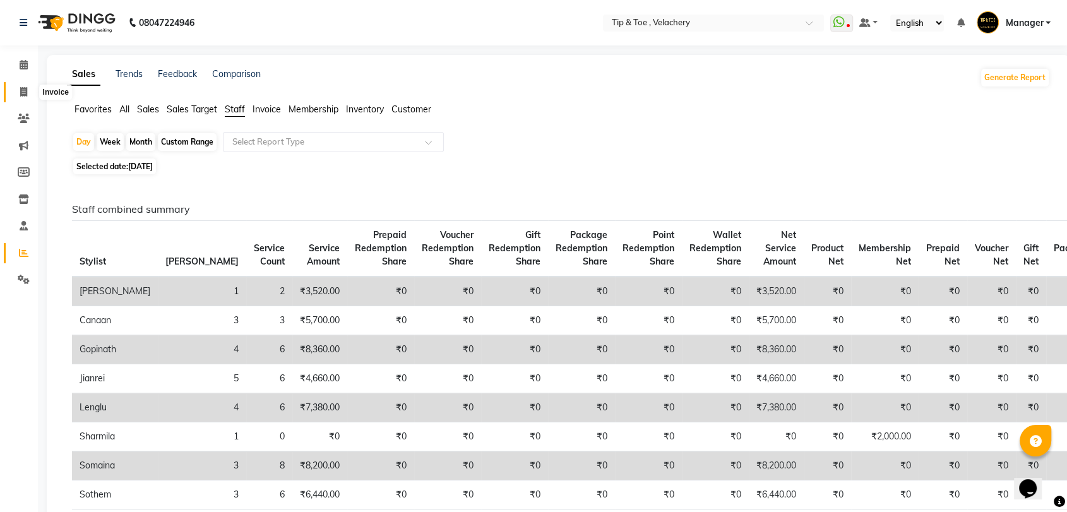
click at [30, 90] on span at bounding box center [24, 92] width 22 height 15
select select "service"
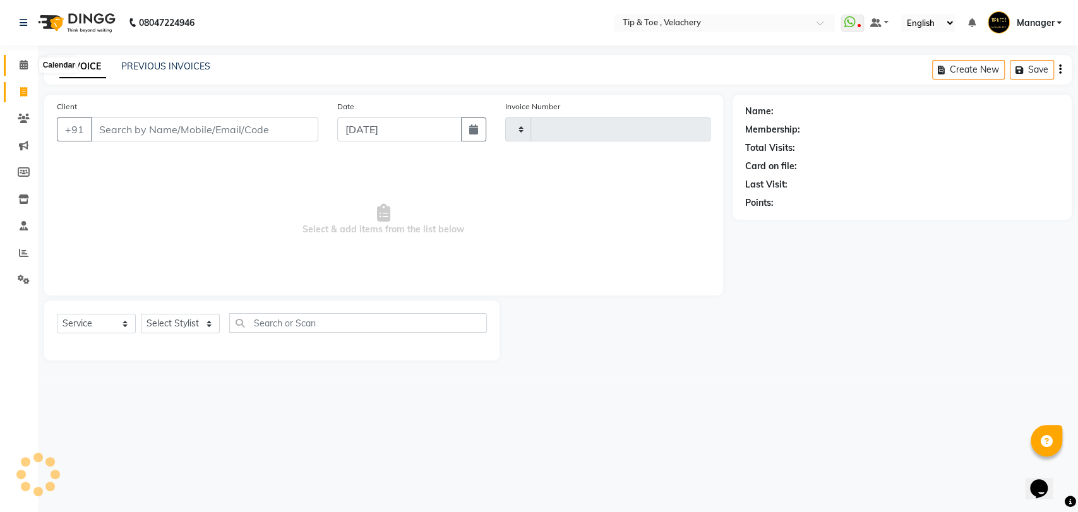
click at [26, 68] on icon at bounding box center [24, 64] width 8 height 9
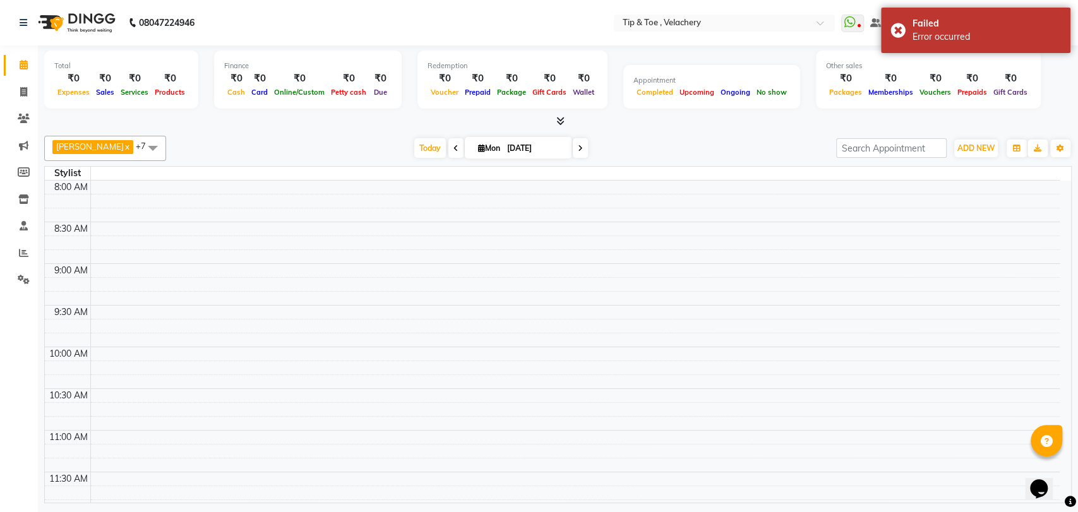
click at [578, 147] on icon at bounding box center [580, 149] width 5 height 8
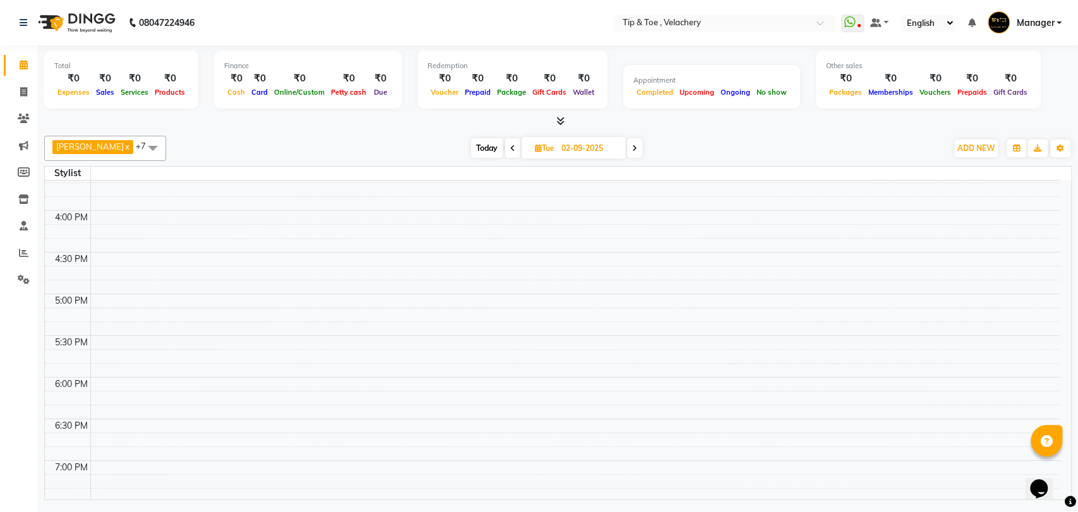
scroll to position [639, 0]
click at [471, 152] on span "Today" at bounding box center [487, 148] width 32 height 20
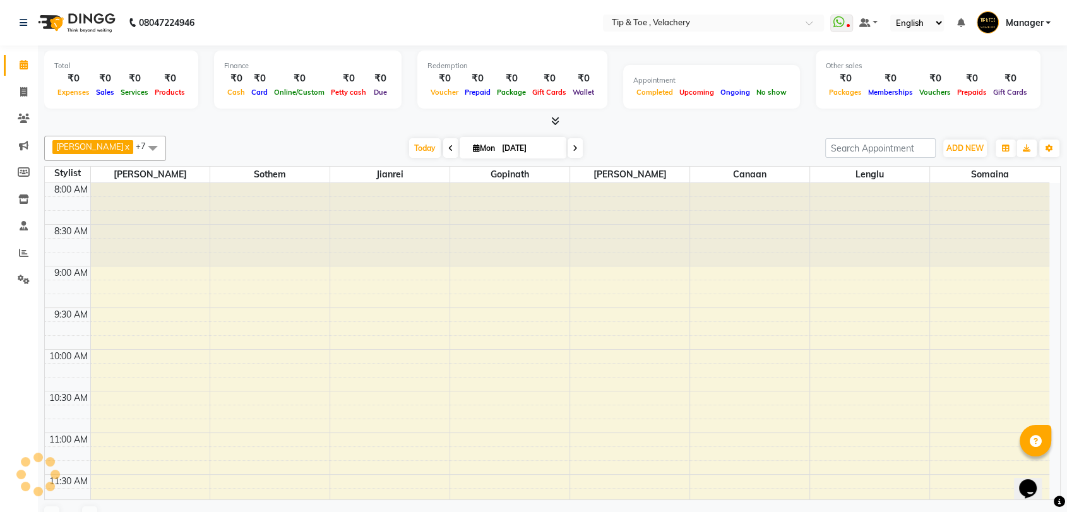
scroll to position [676, 0]
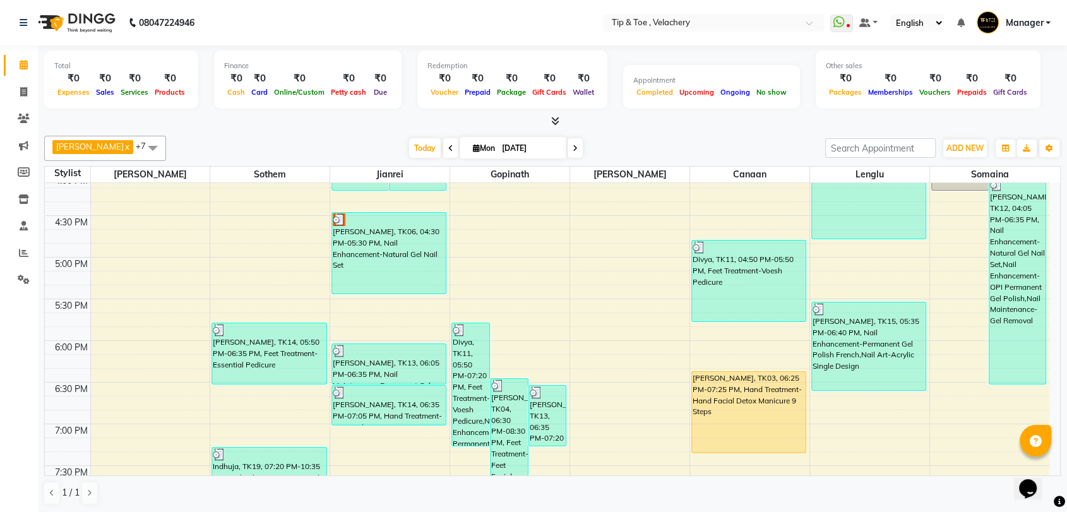
click at [573, 148] on icon at bounding box center [575, 149] width 5 height 8
type input "02-09-2025"
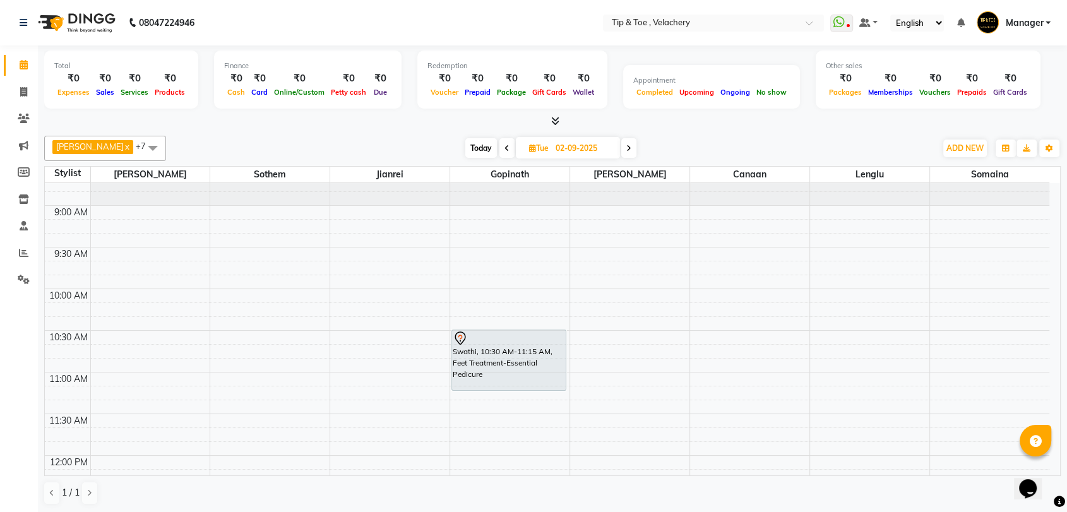
scroll to position [63, 0]
